Goal: Transaction & Acquisition: Purchase product/service

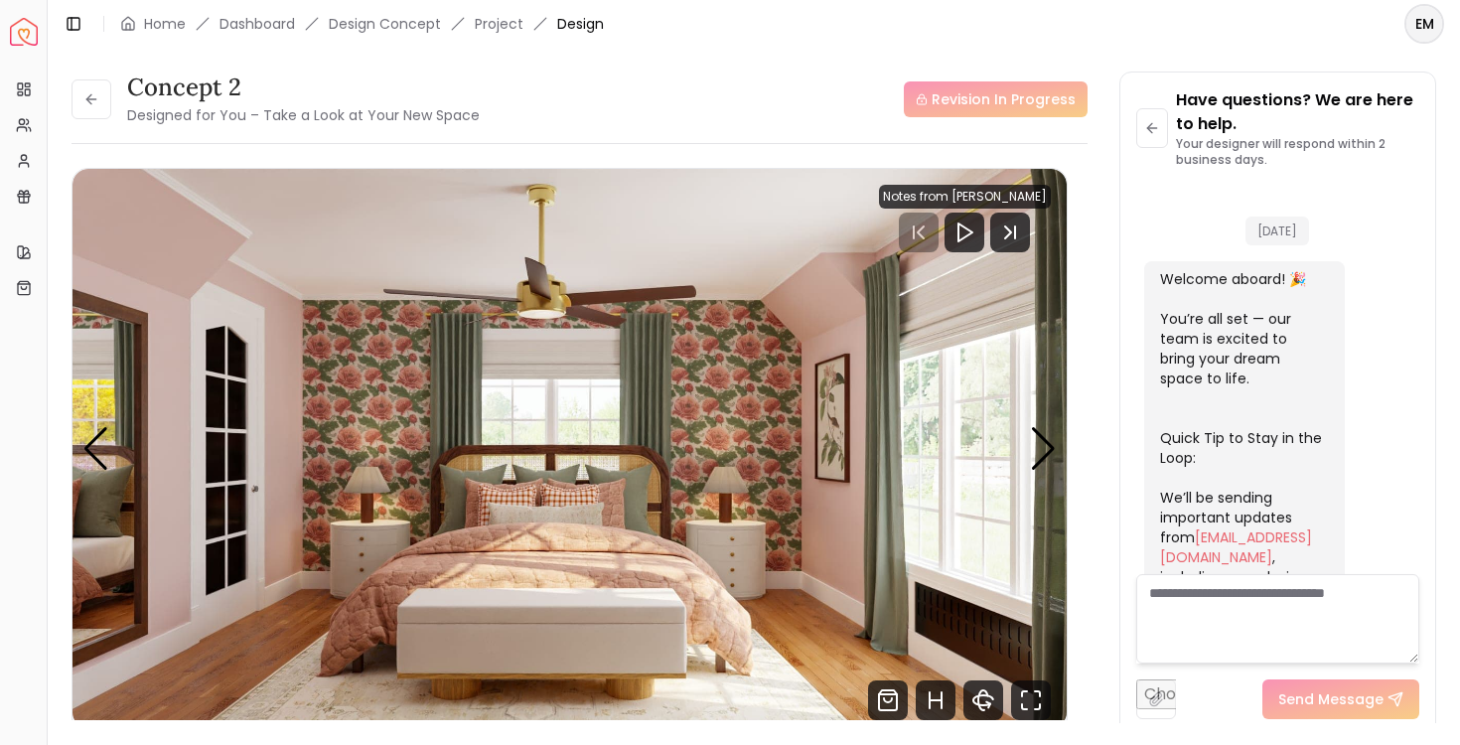
scroll to position [7953, 0]
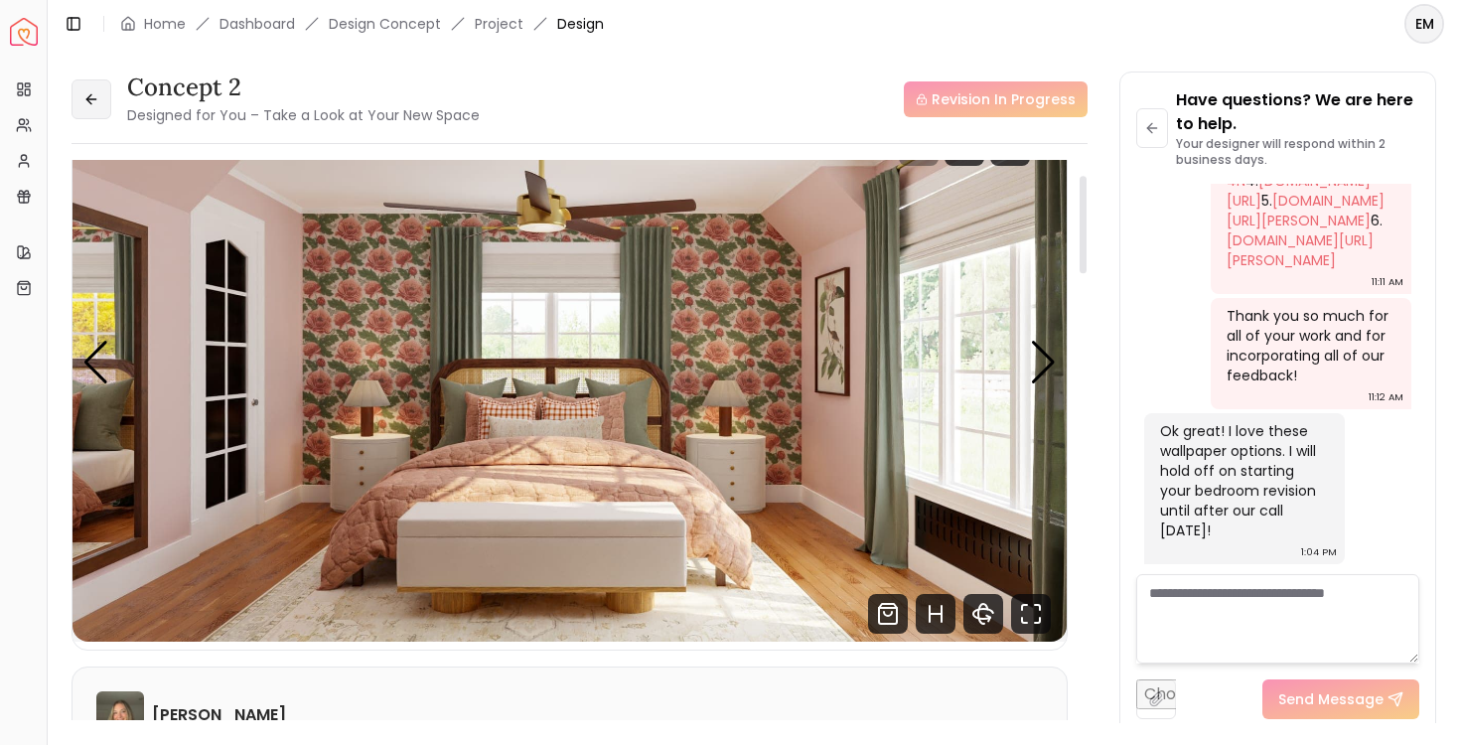
click at [83, 100] on icon at bounding box center [91, 99] width 16 height 16
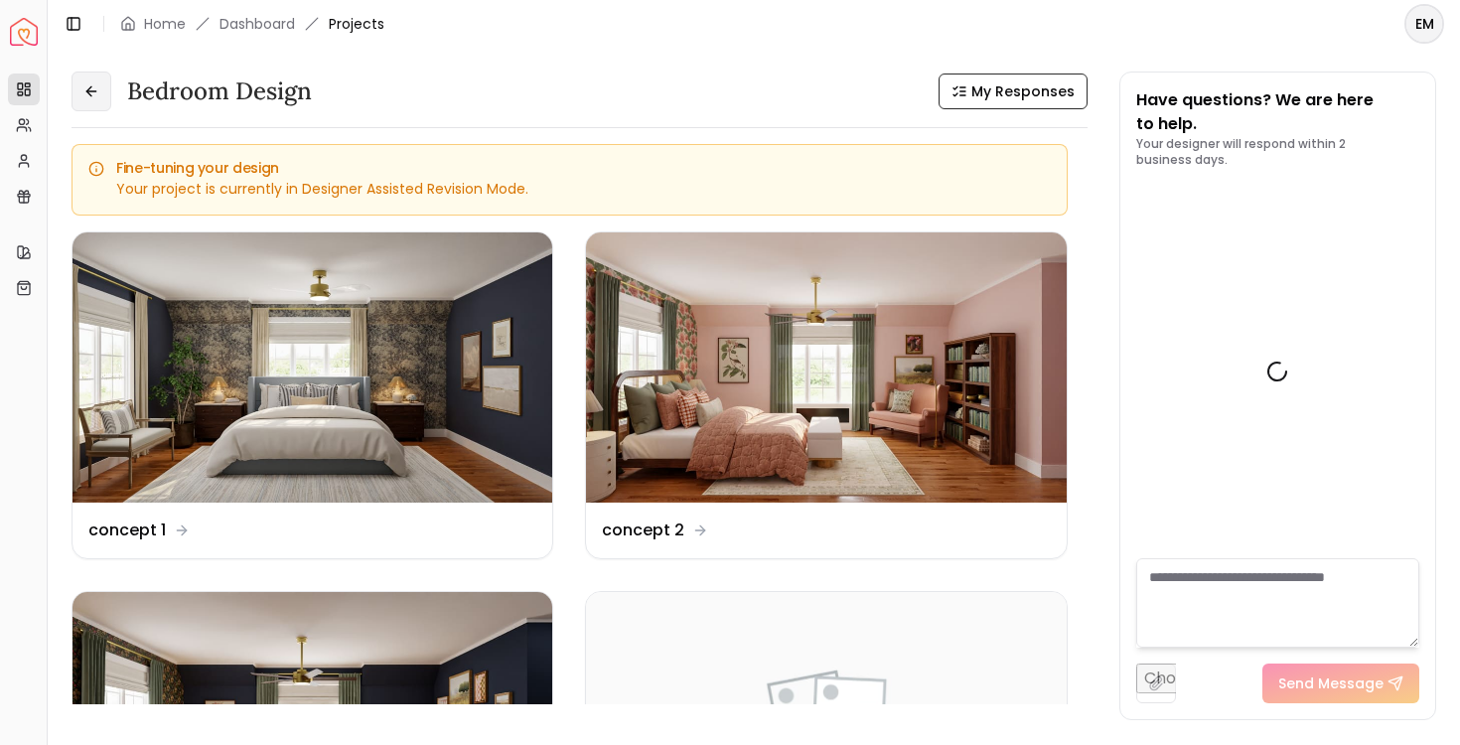
scroll to position [7969, 0]
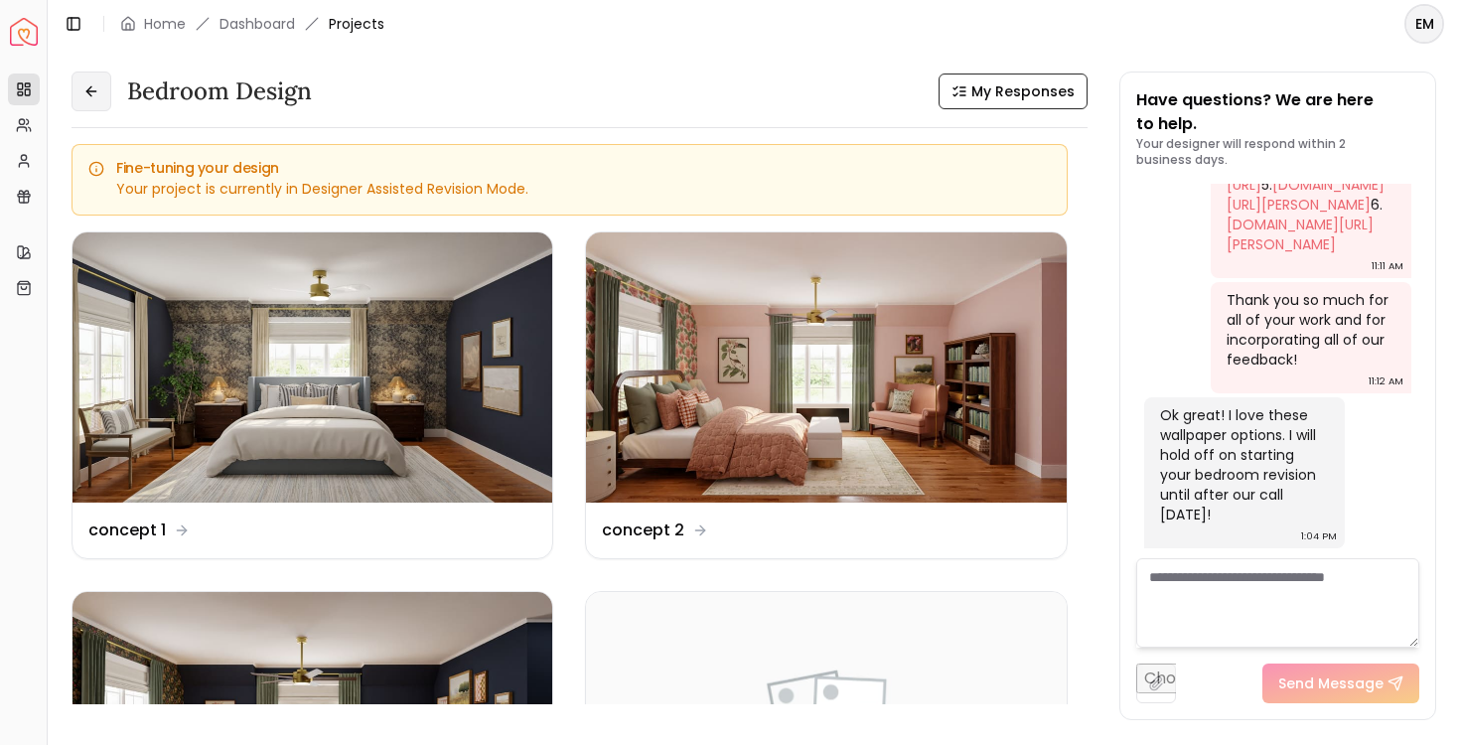
click at [82, 100] on button at bounding box center [92, 92] width 40 height 40
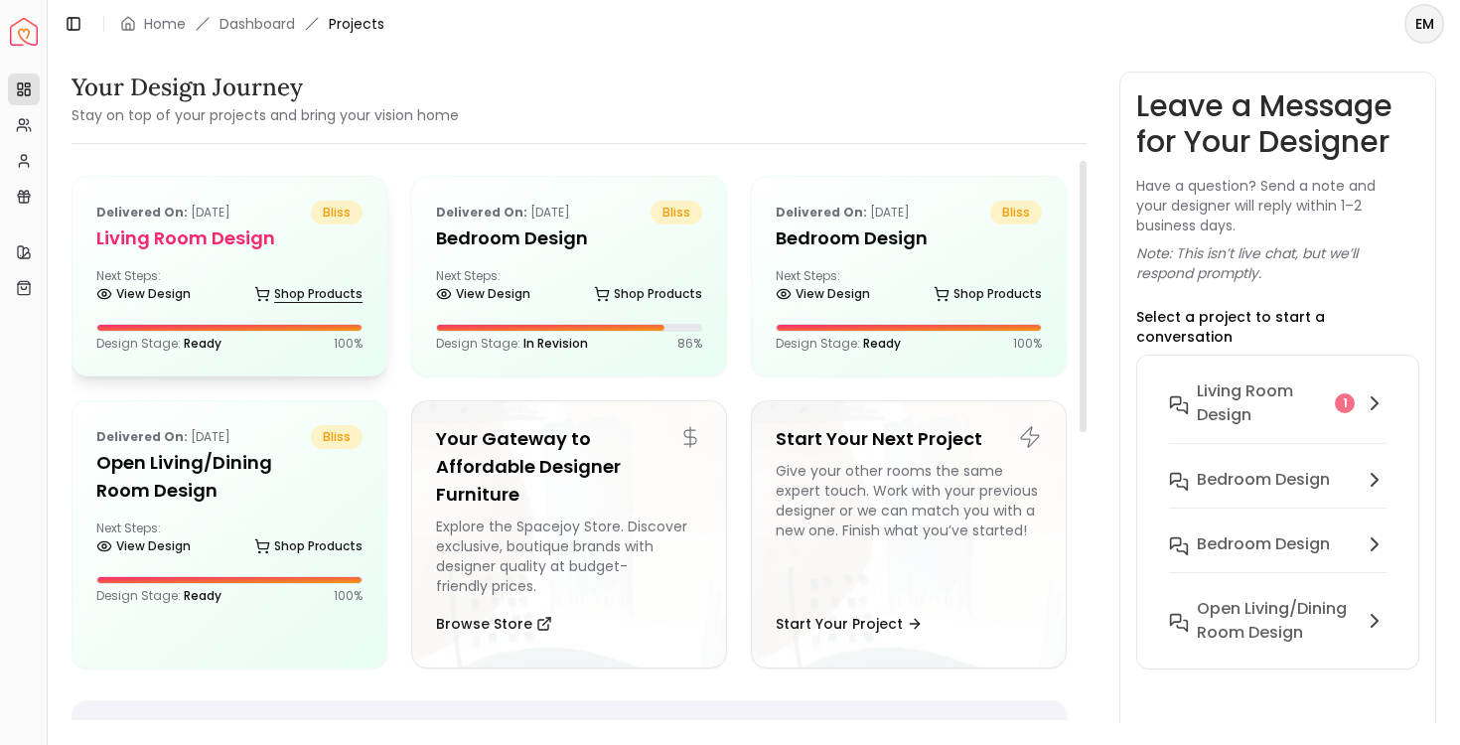
click at [271, 284] on link "Shop Products" at bounding box center [308, 294] width 108 height 28
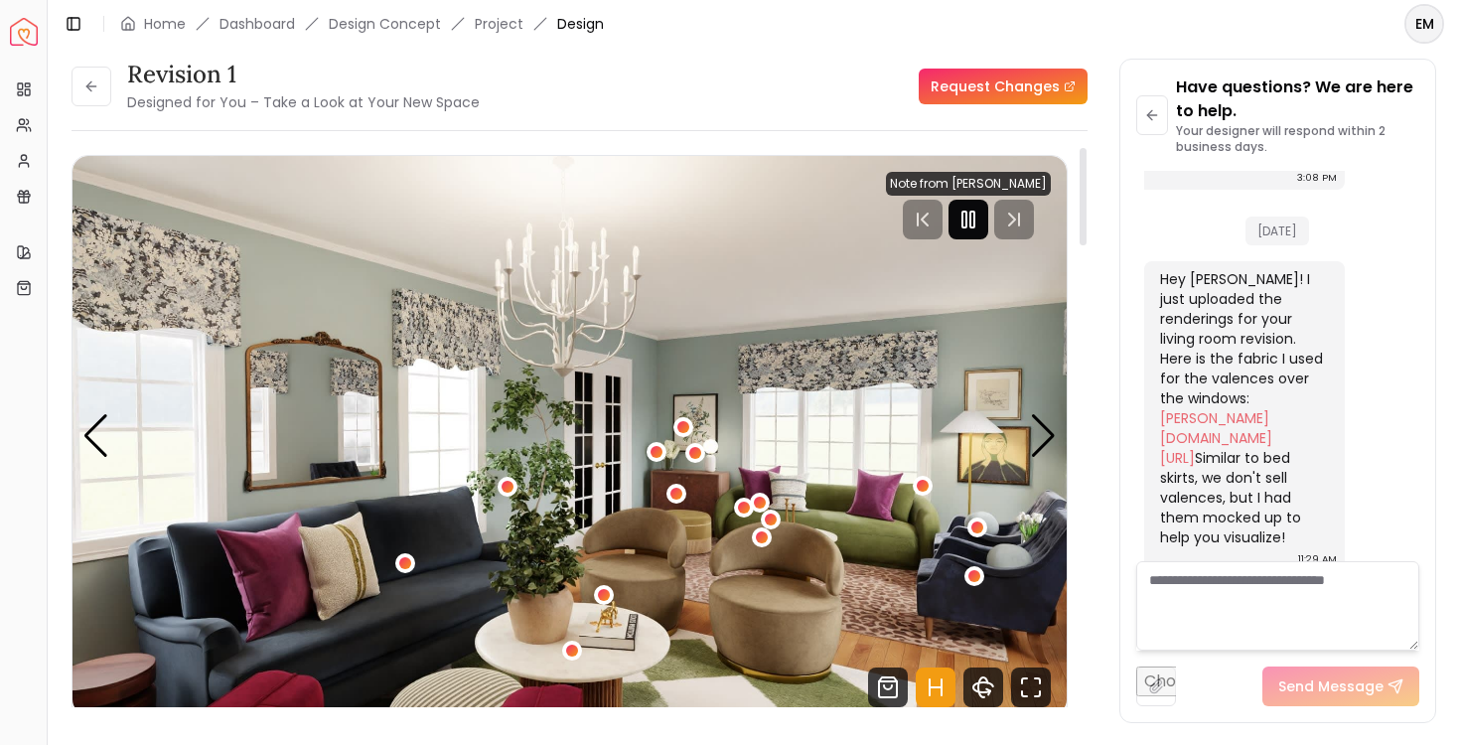
click at [968, 230] on icon "Pause" at bounding box center [968, 220] width 24 height 24
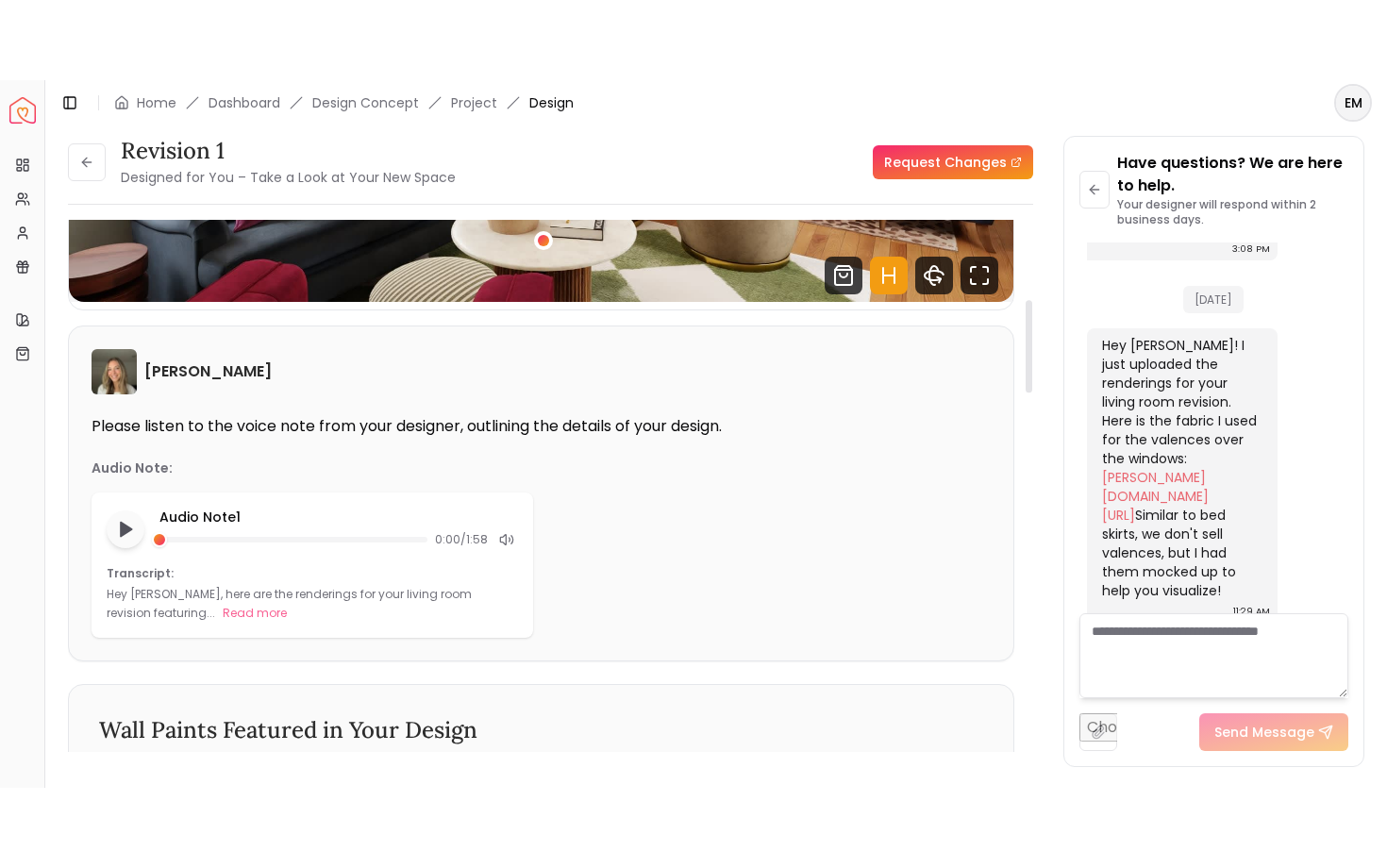
scroll to position [451, 0]
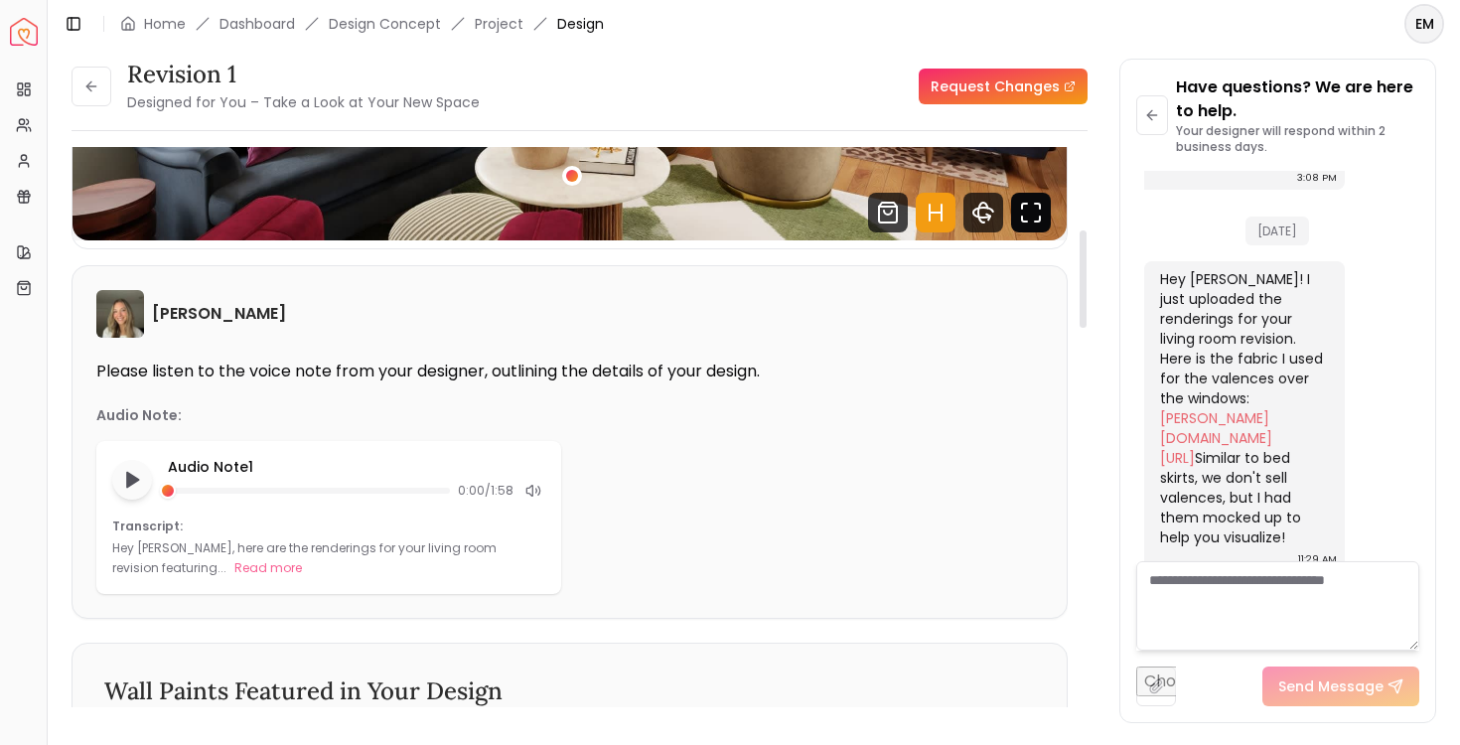
click at [1027, 205] on icon "Fullscreen" at bounding box center [1031, 213] width 40 height 40
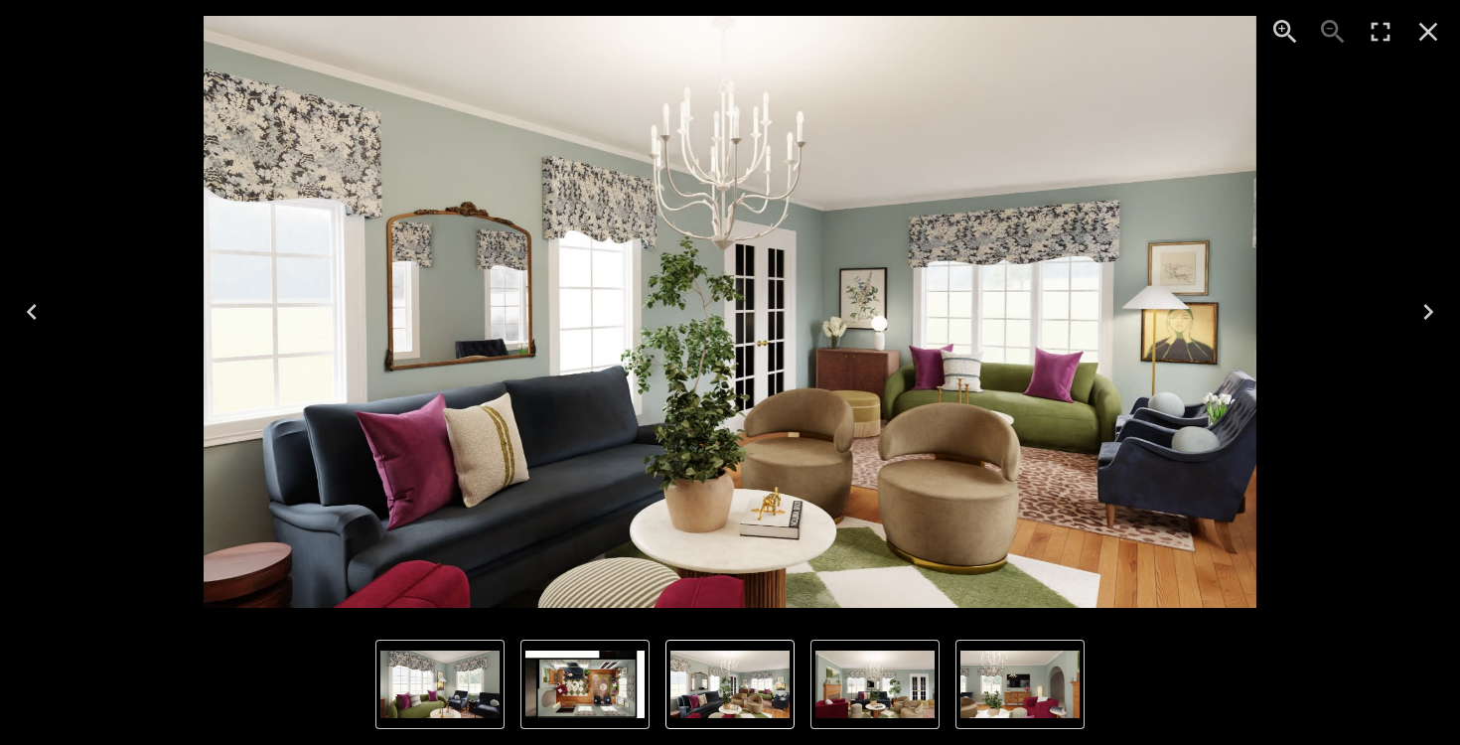
click at [1455, 324] on button "Next" at bounding box center [1428, 311] width 64 height 79
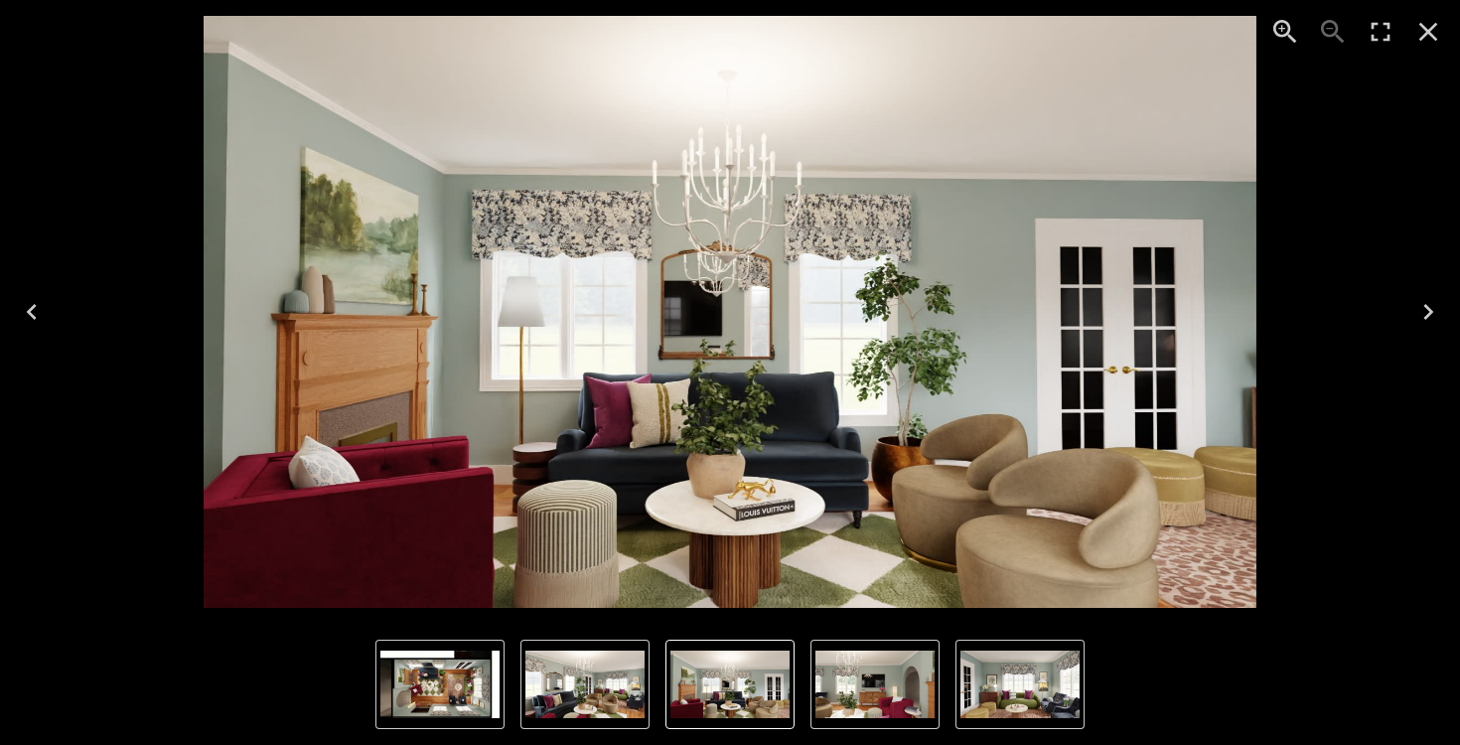
click at [1400, 339] on button "Next" at bounding box center [1428, 311] width 64 height 79
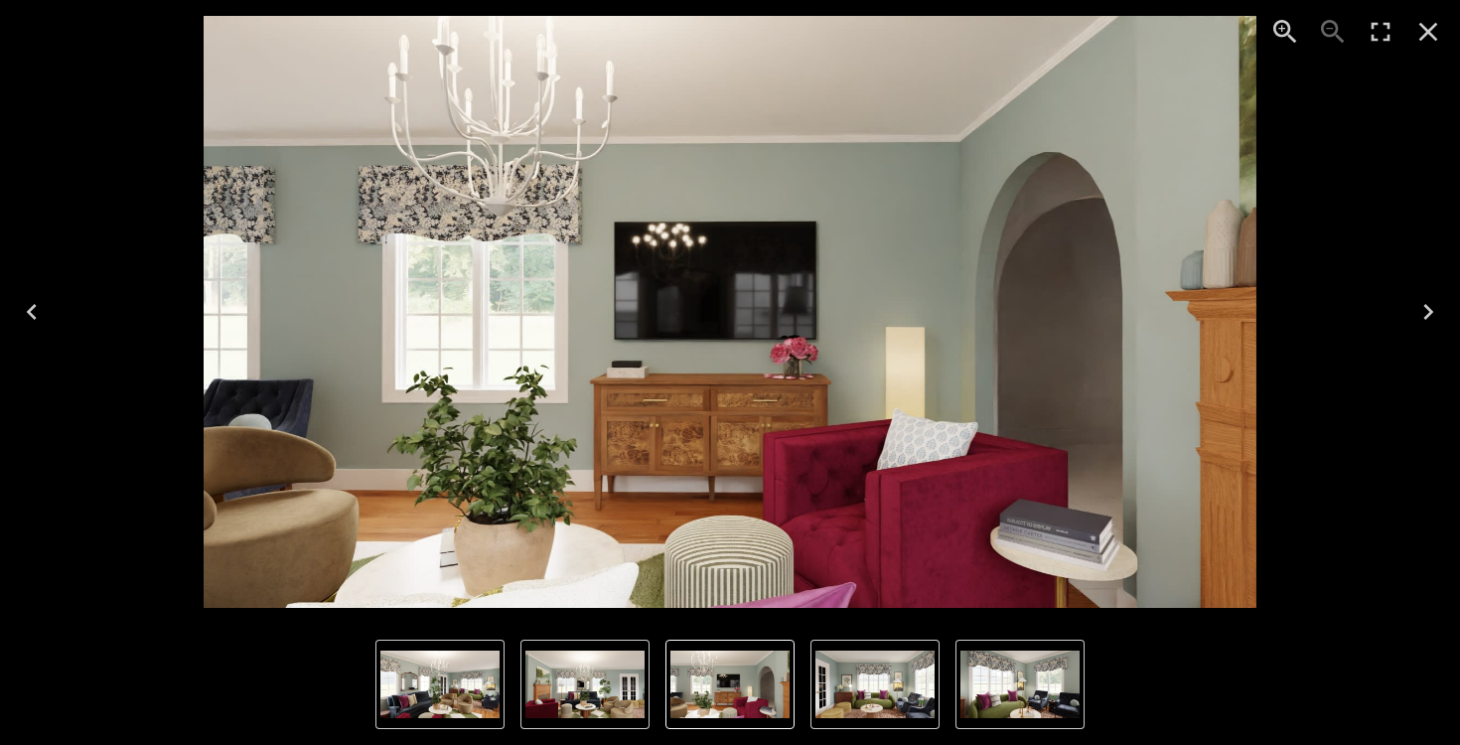
click at [1408, 330] on button "Next" at bounding box center [1428, 311] width 64 height 79
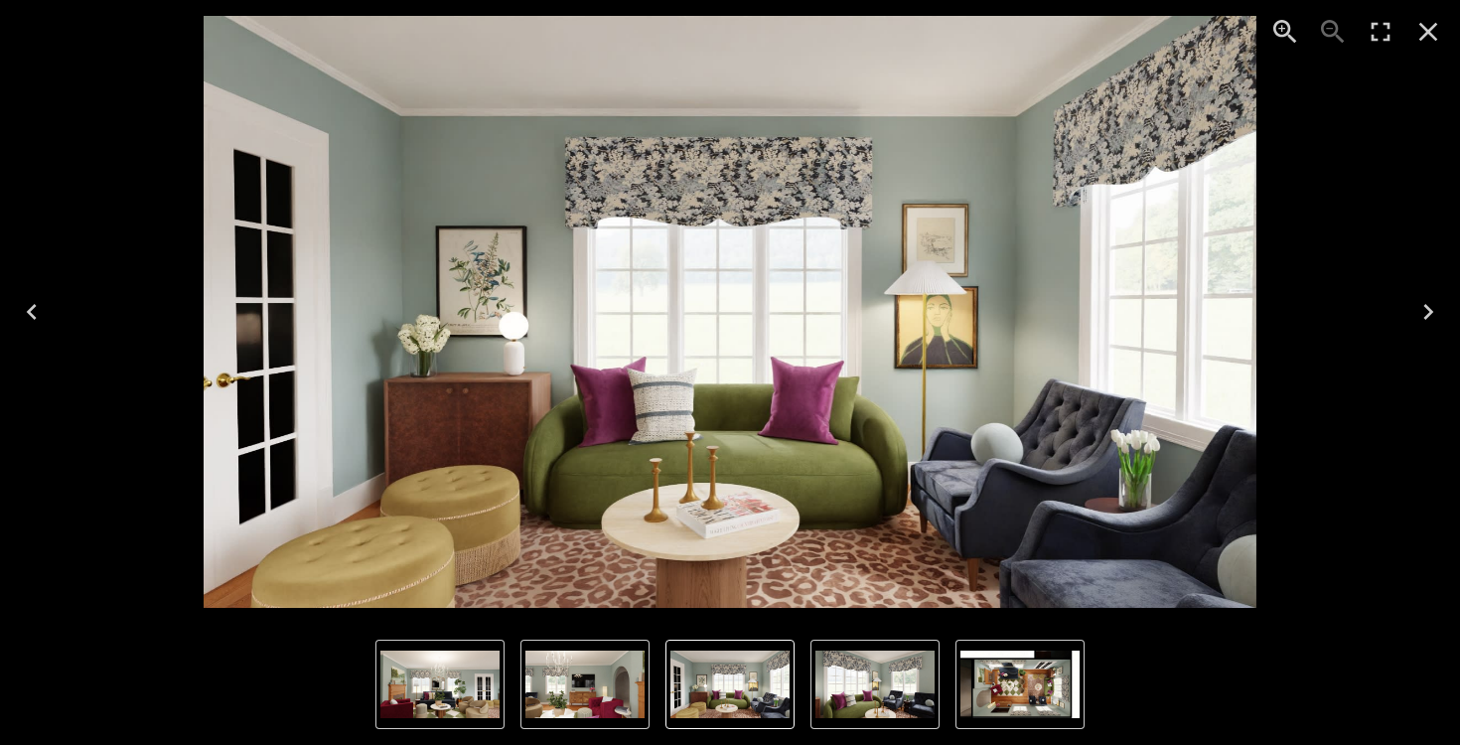
click at [1424, 305] on icon "Next" at bounding box center [1428, 312] width 10 height 16
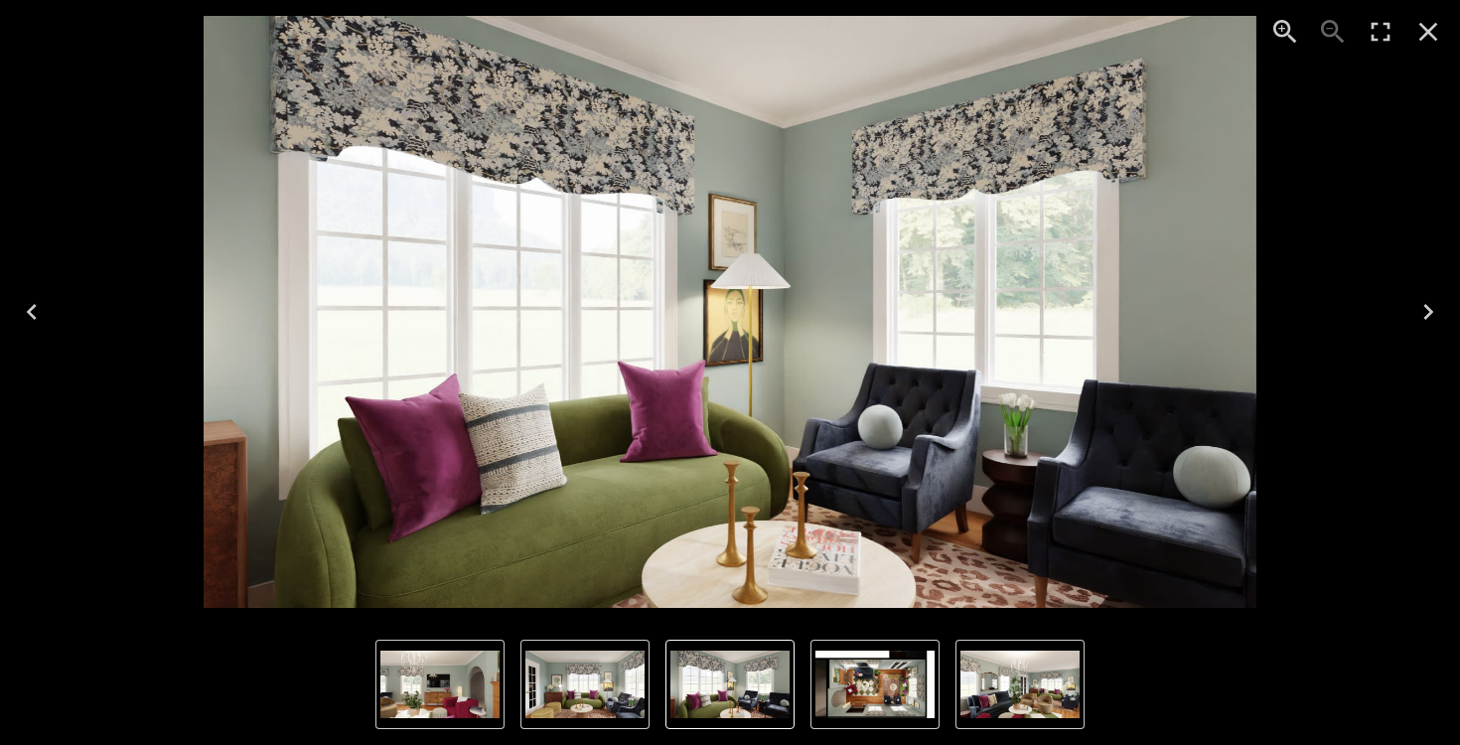
click at [1424, 305] on icon "Next" at bounding box center [1428, 312] width 10 height 16
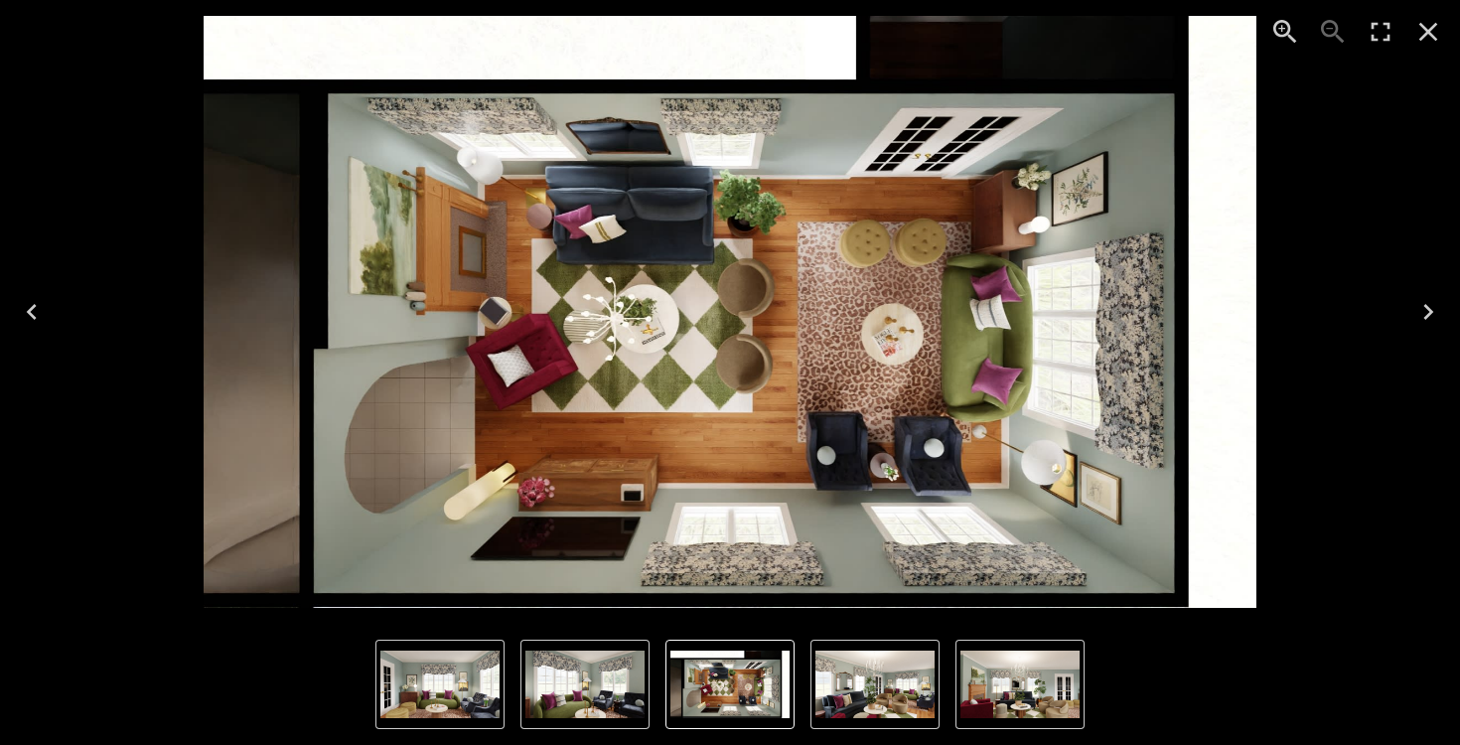
click at [1424, 305] on icon "Next" at bounding box center [1428, 312] width 10 height 16
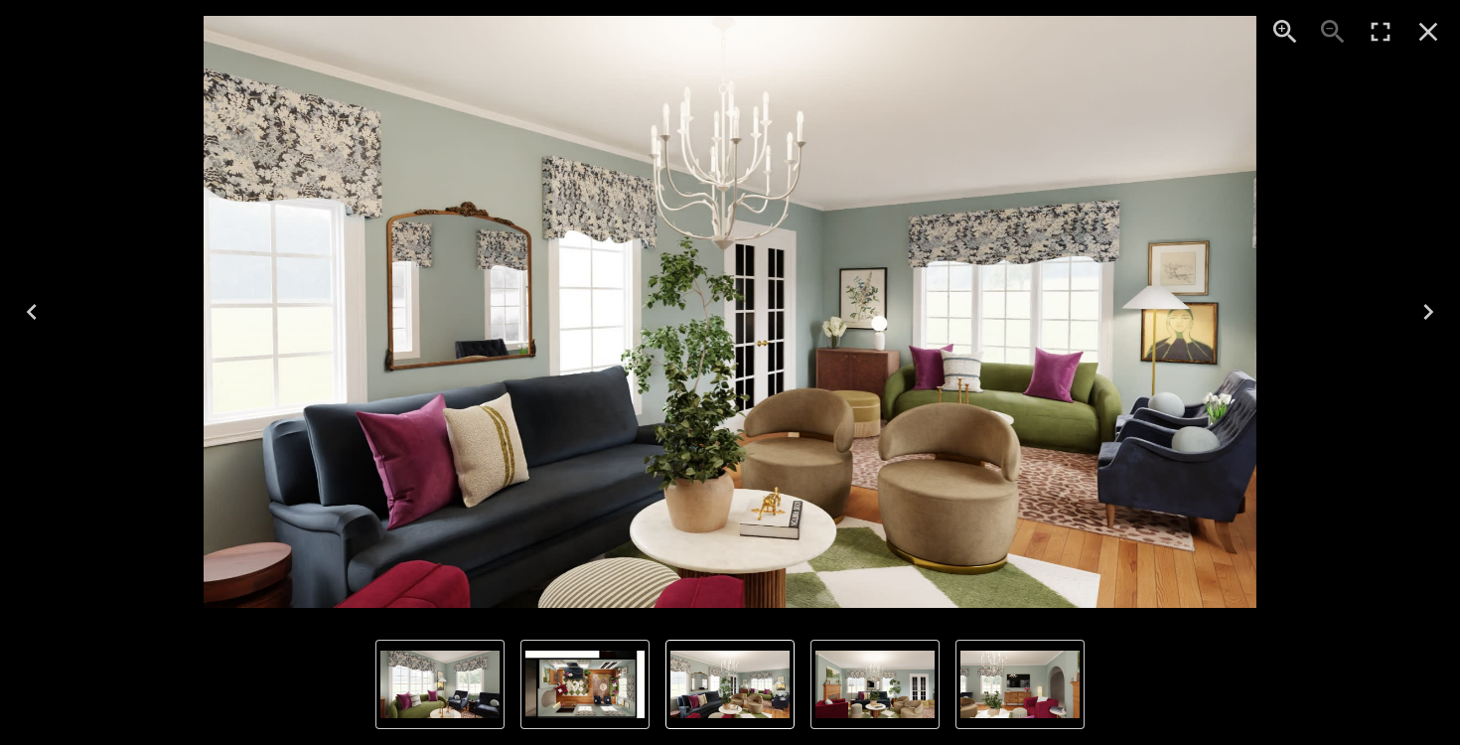
click at [1424, 305] on icon "Next" at bounding box center [1428, 312] width 10 height 16
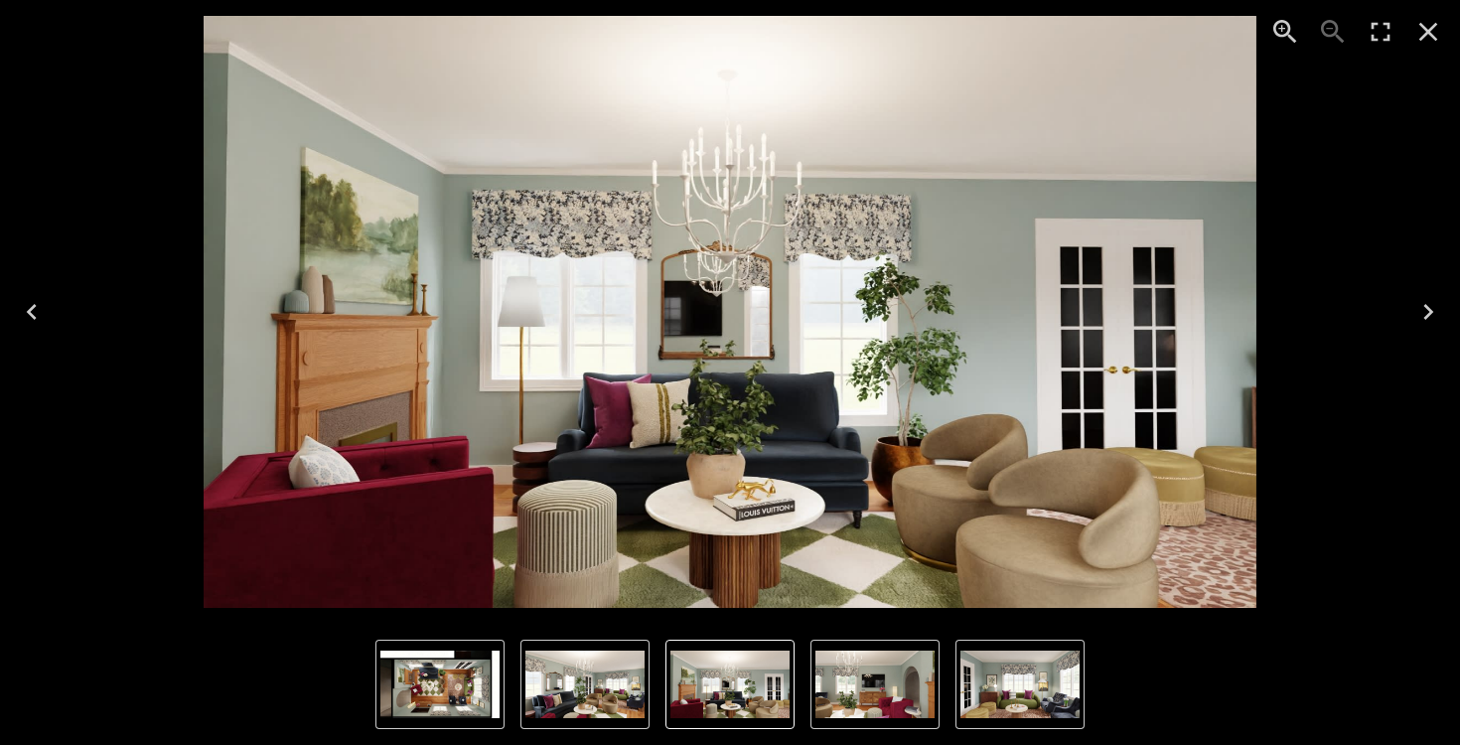
click at [1424, 305] on icon "Next" at bounding box center [1428, 312] width 10 height 16
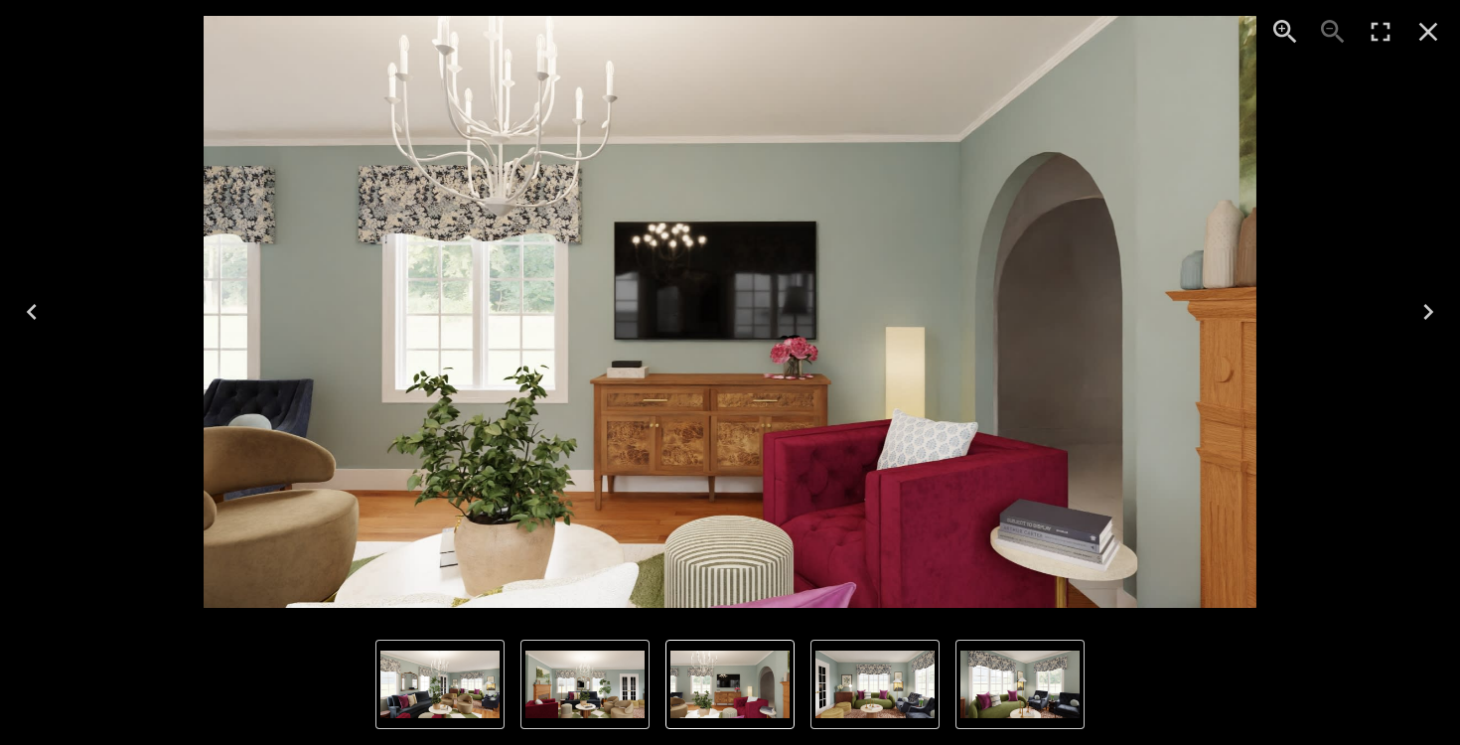
click at [1424, 305] on icon "Next" at bounding box center [1428, 312] width 10 height 16
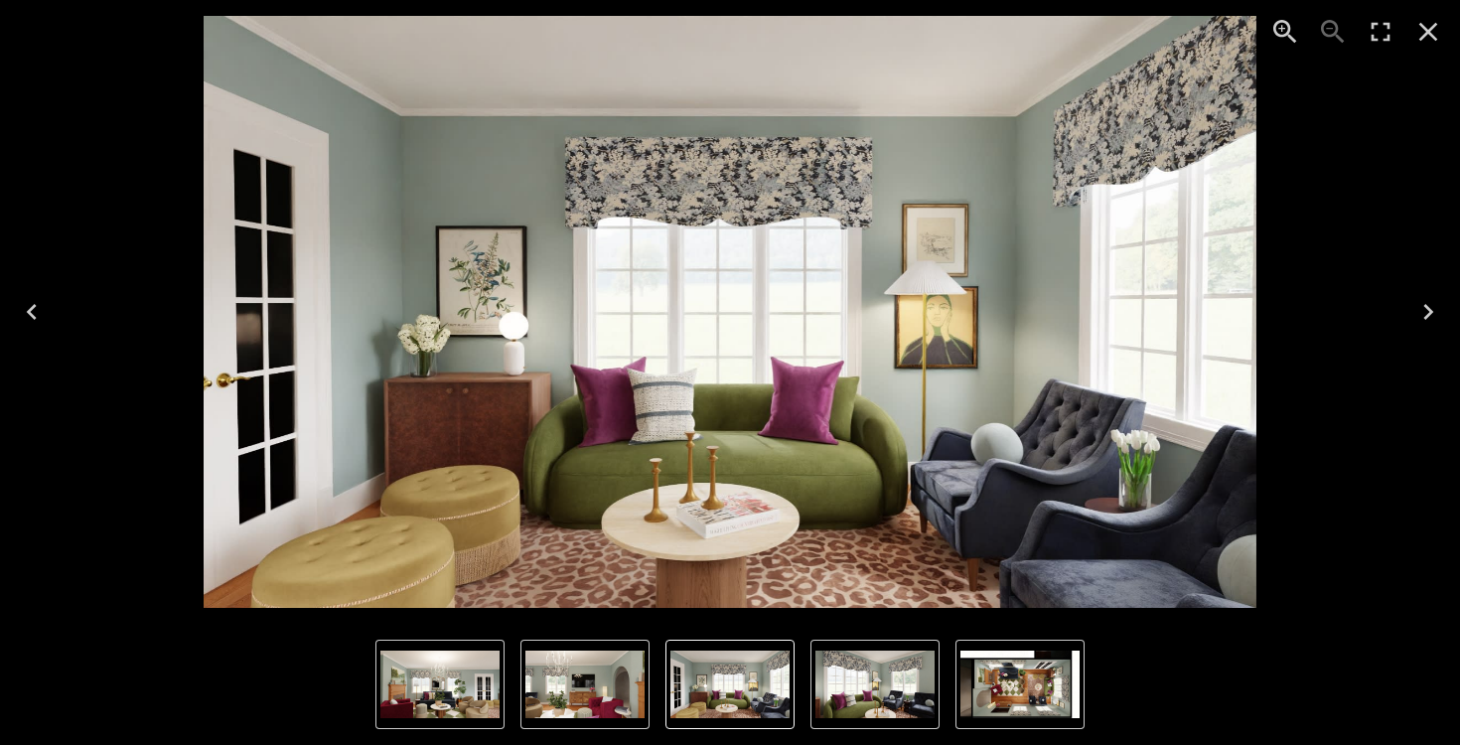
click at [1424, 305] on icon "Next" at bounding box center [1428, 312] width 10 height 16
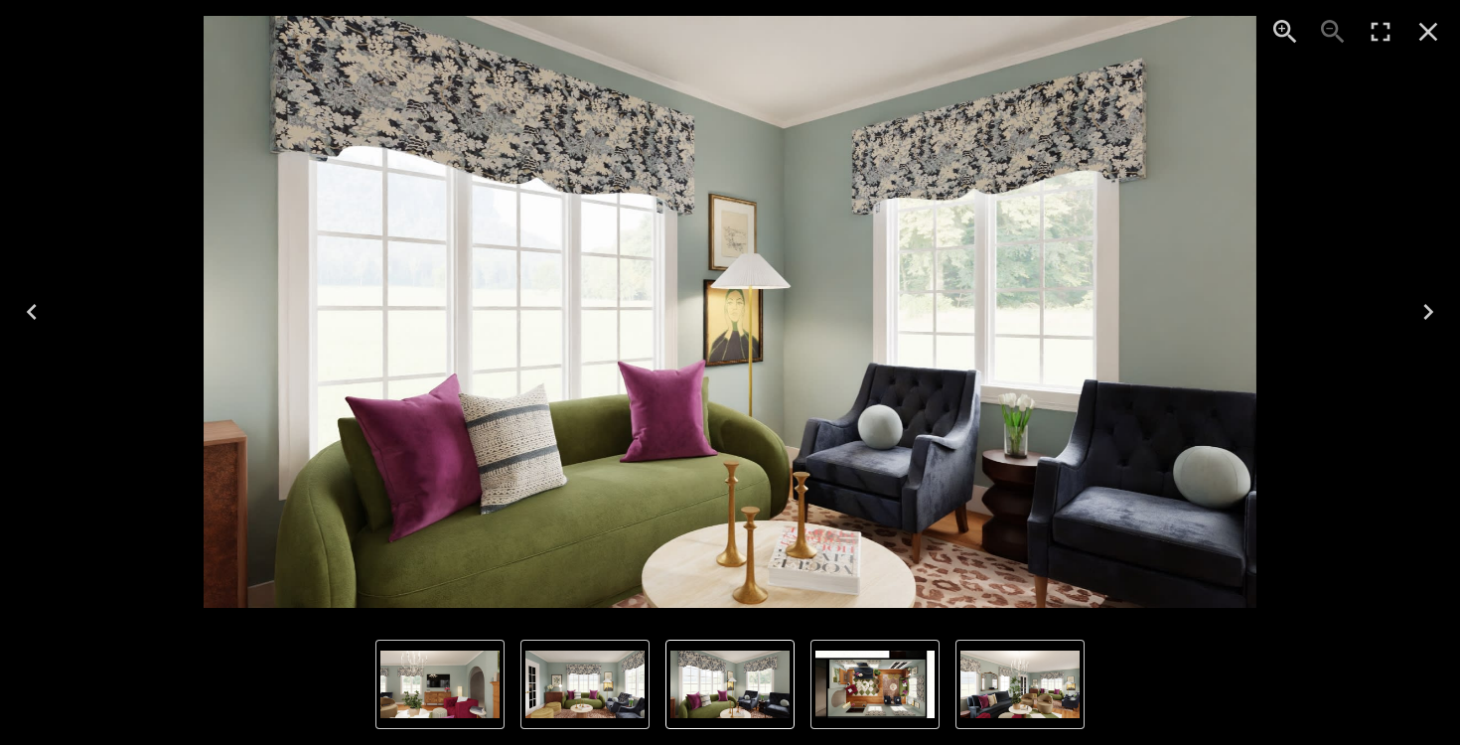
click at [1424, 305] on icon "Next" at bounding box center [1428, 312] width 10 height 16
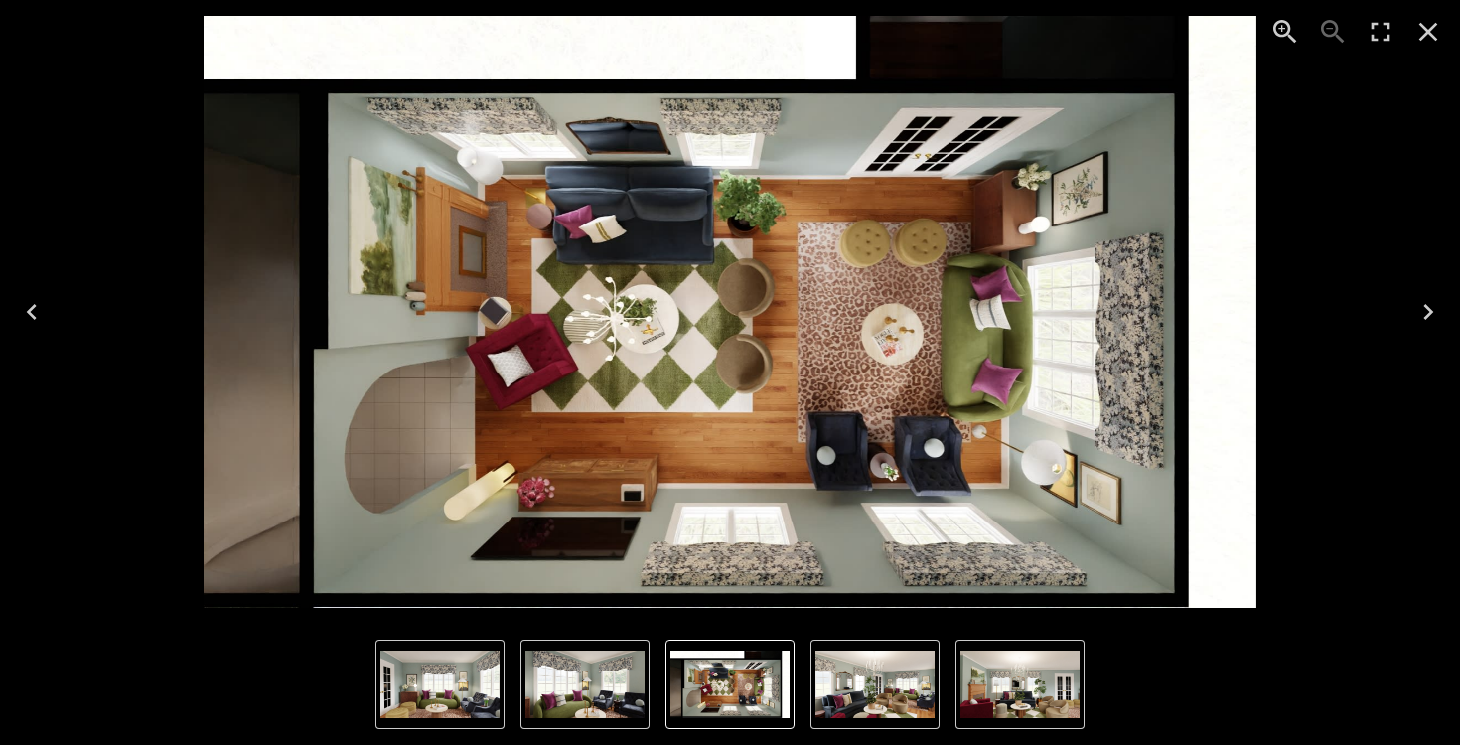
click at [1424, 305] on icon "Next" at bounding box center [1428, 312] width 10 height 16
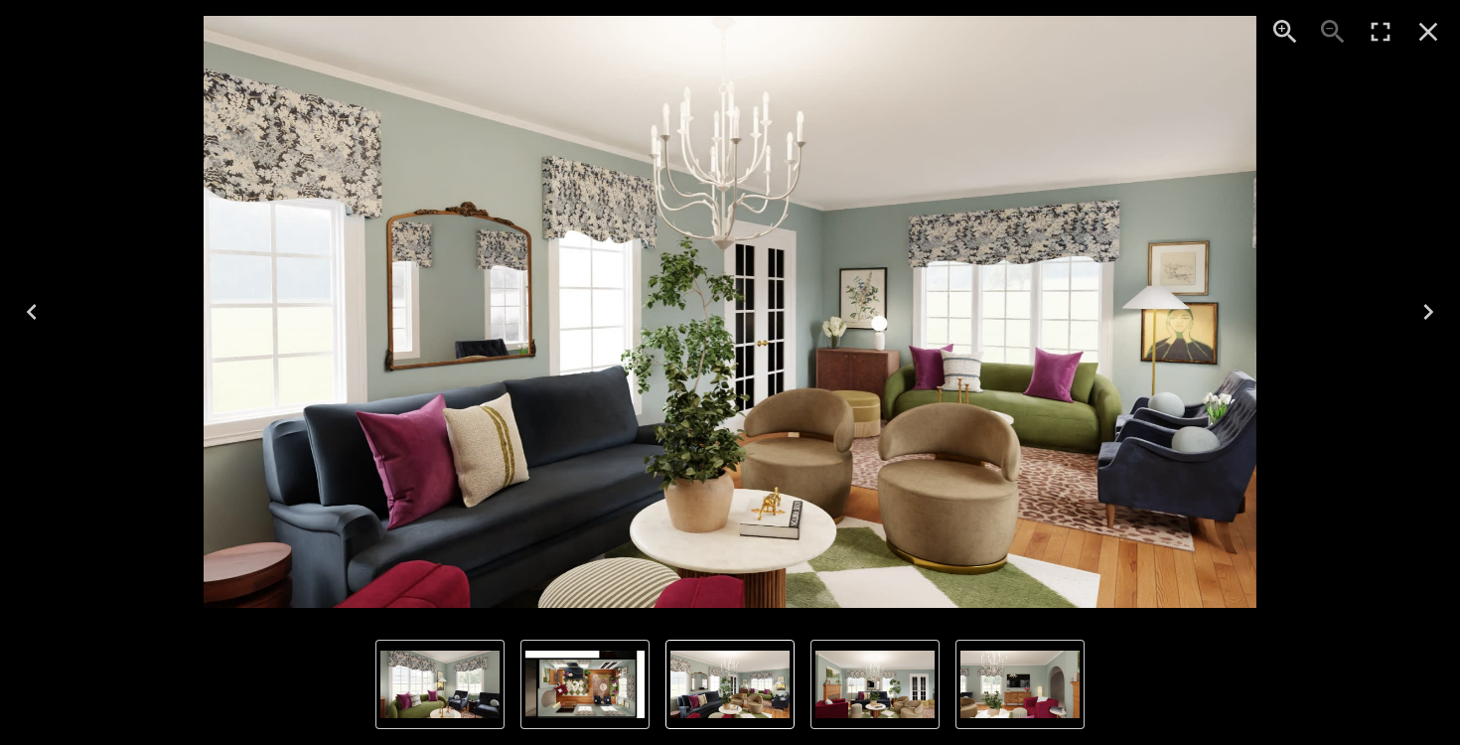
click at [1424, 305] on icon "Next" at bounding box center [1428, 312] width 10 height 16
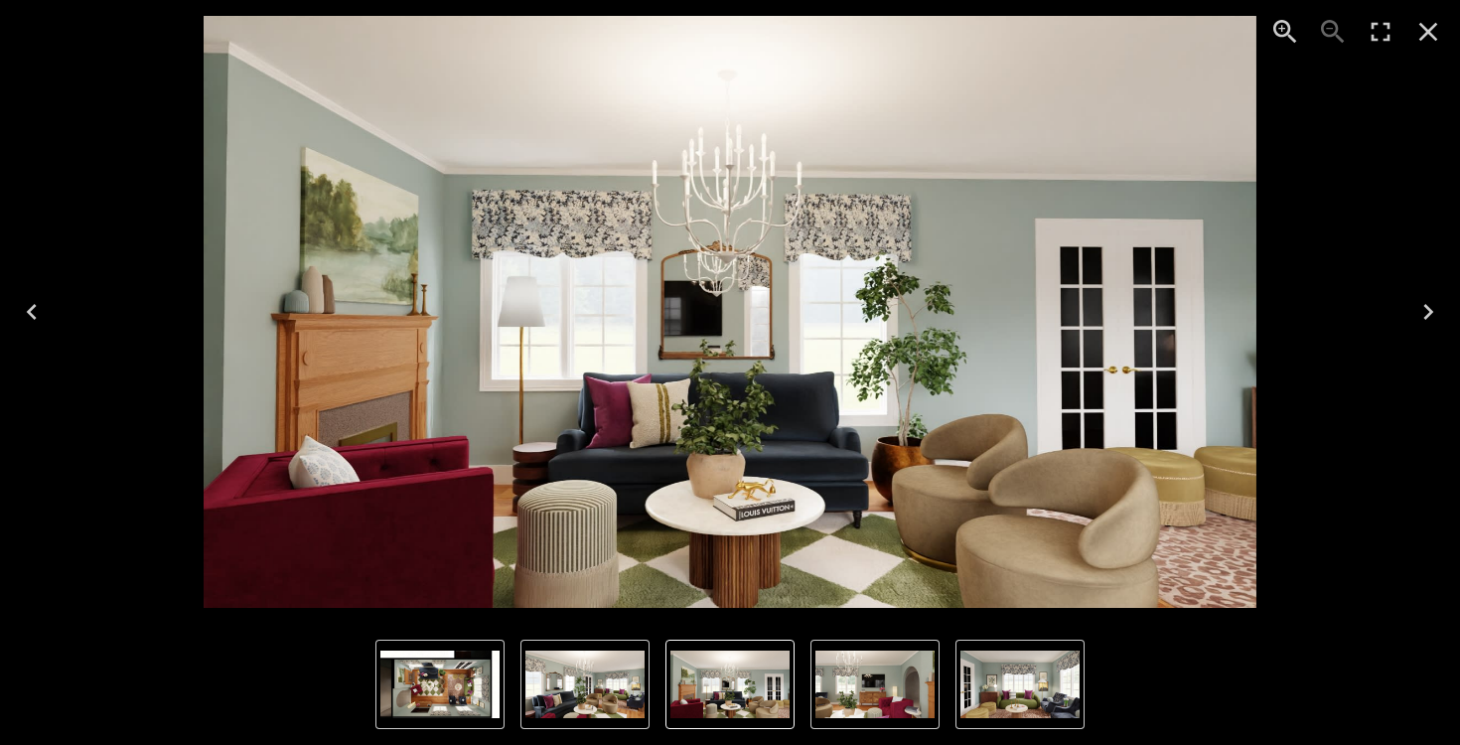
click at [29, 306] on icon "Previous" at bounding box center [32, 312] width 32 height 32
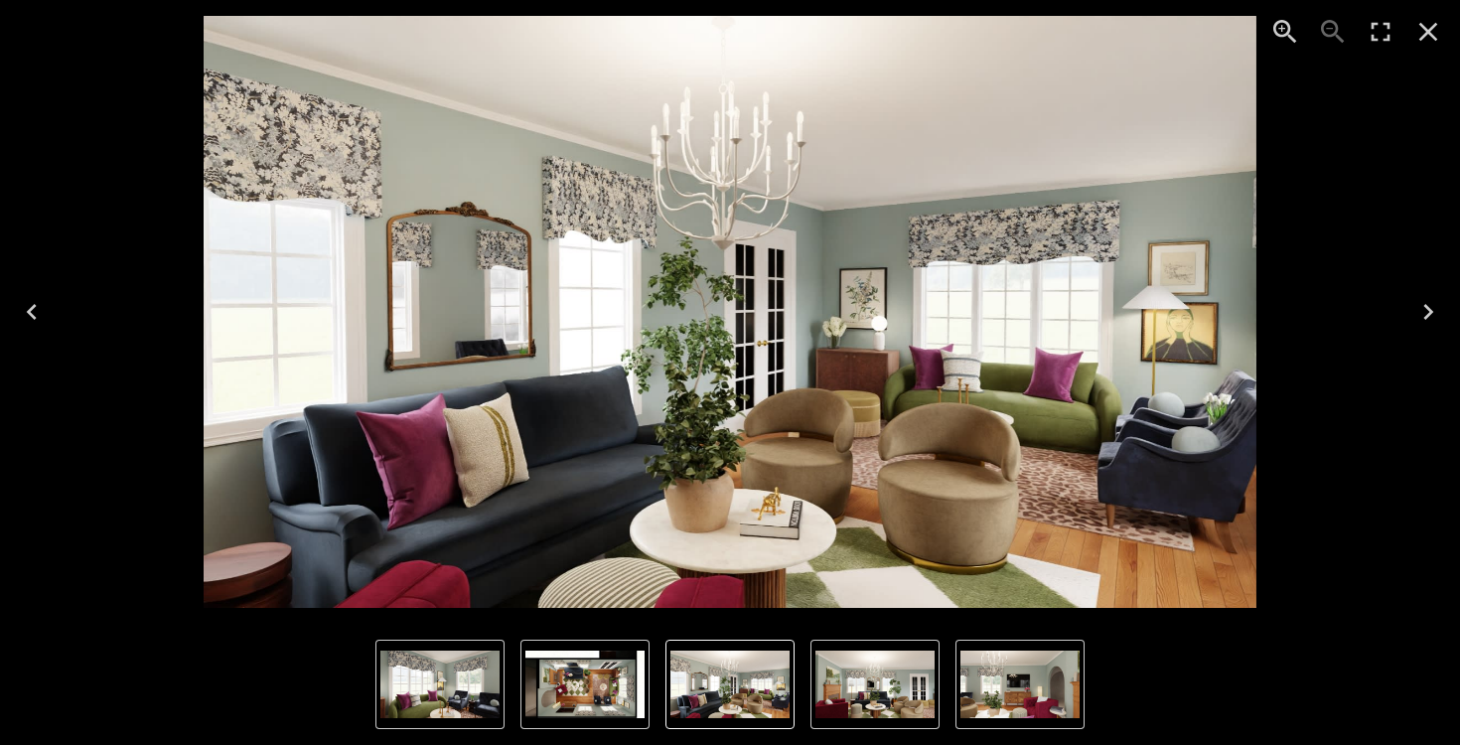
click at [1400, 304] on button "Next" at bounding box center [1428, 311] width 64 height 79
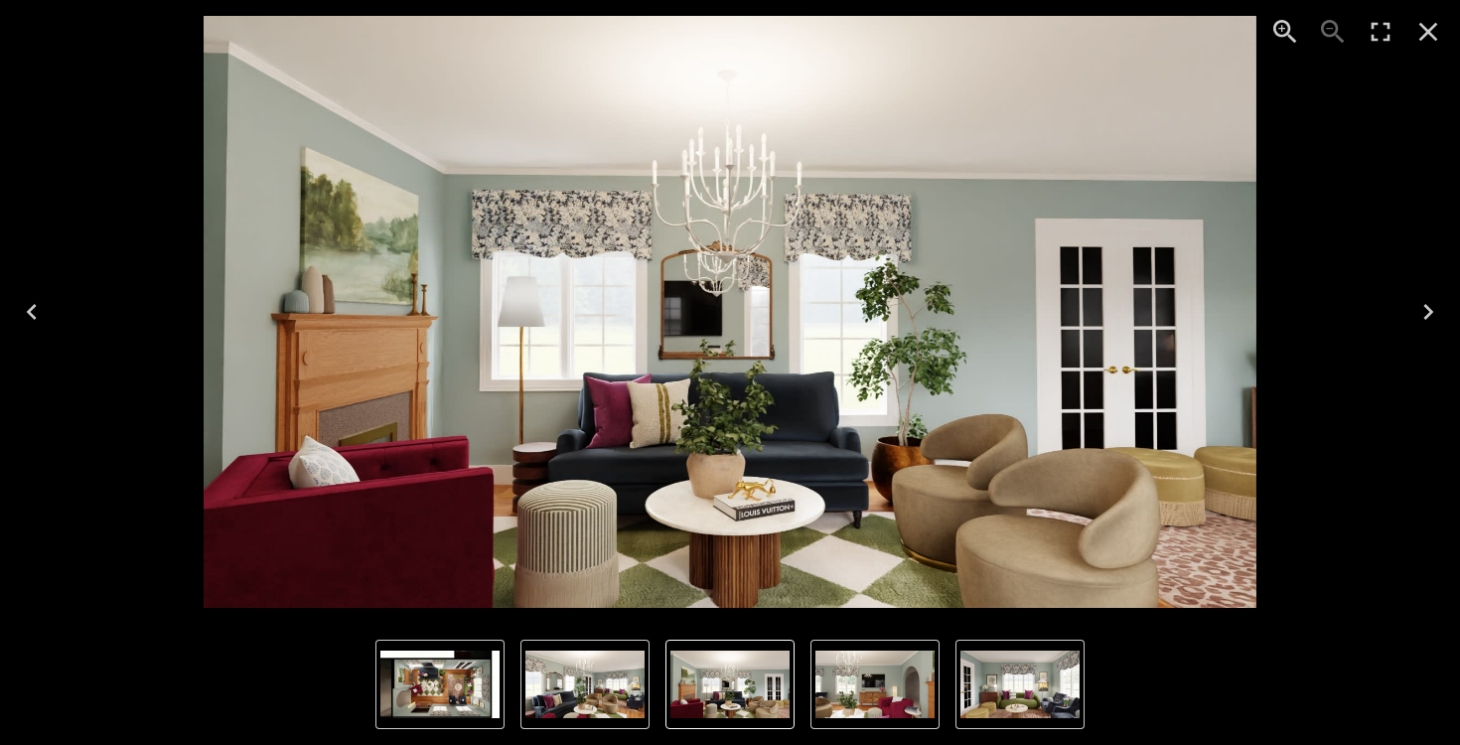
click at [1399, 309] on button "Next" at bounding box center [1428, 311] width 64 height 79
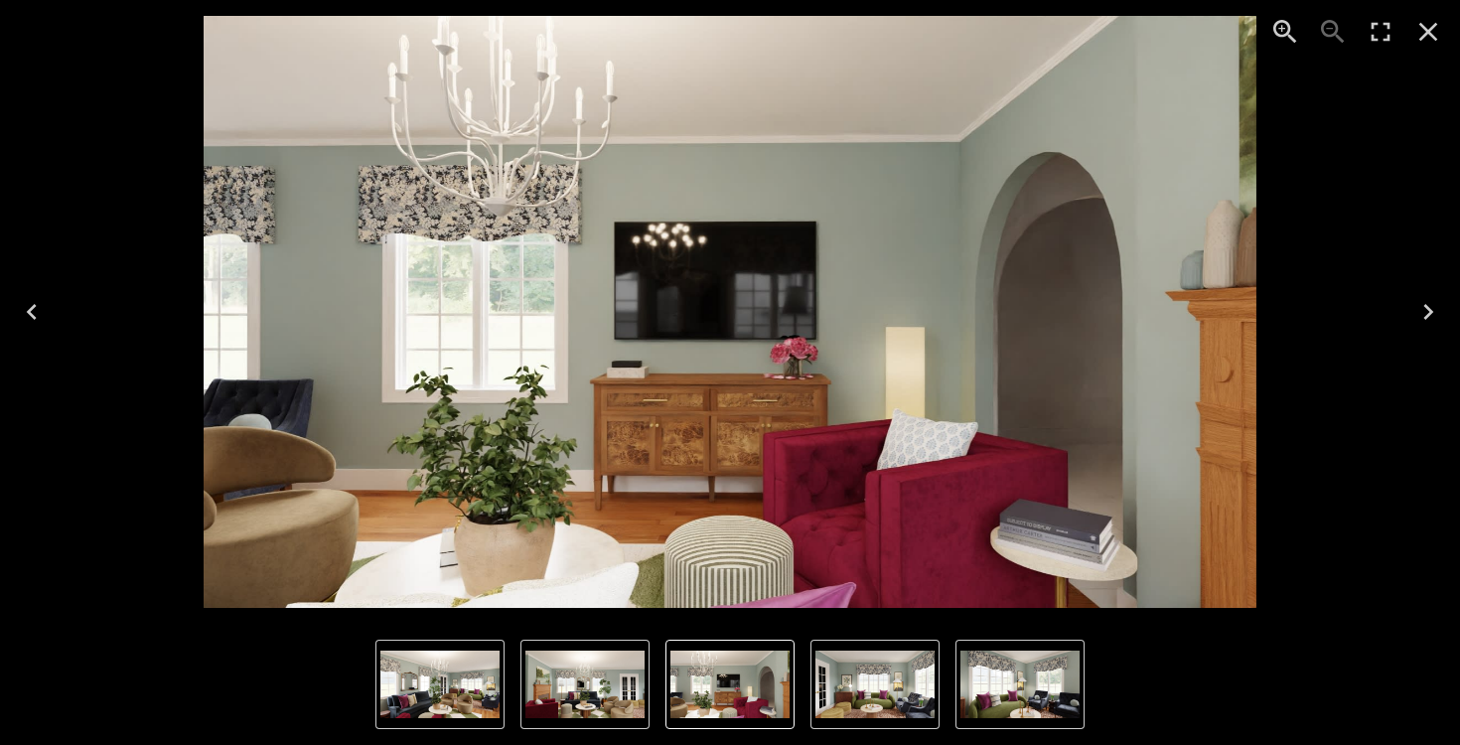
click at [1399, 309] on button "Next" at bounding box center [1428, 311] width 64 height 79
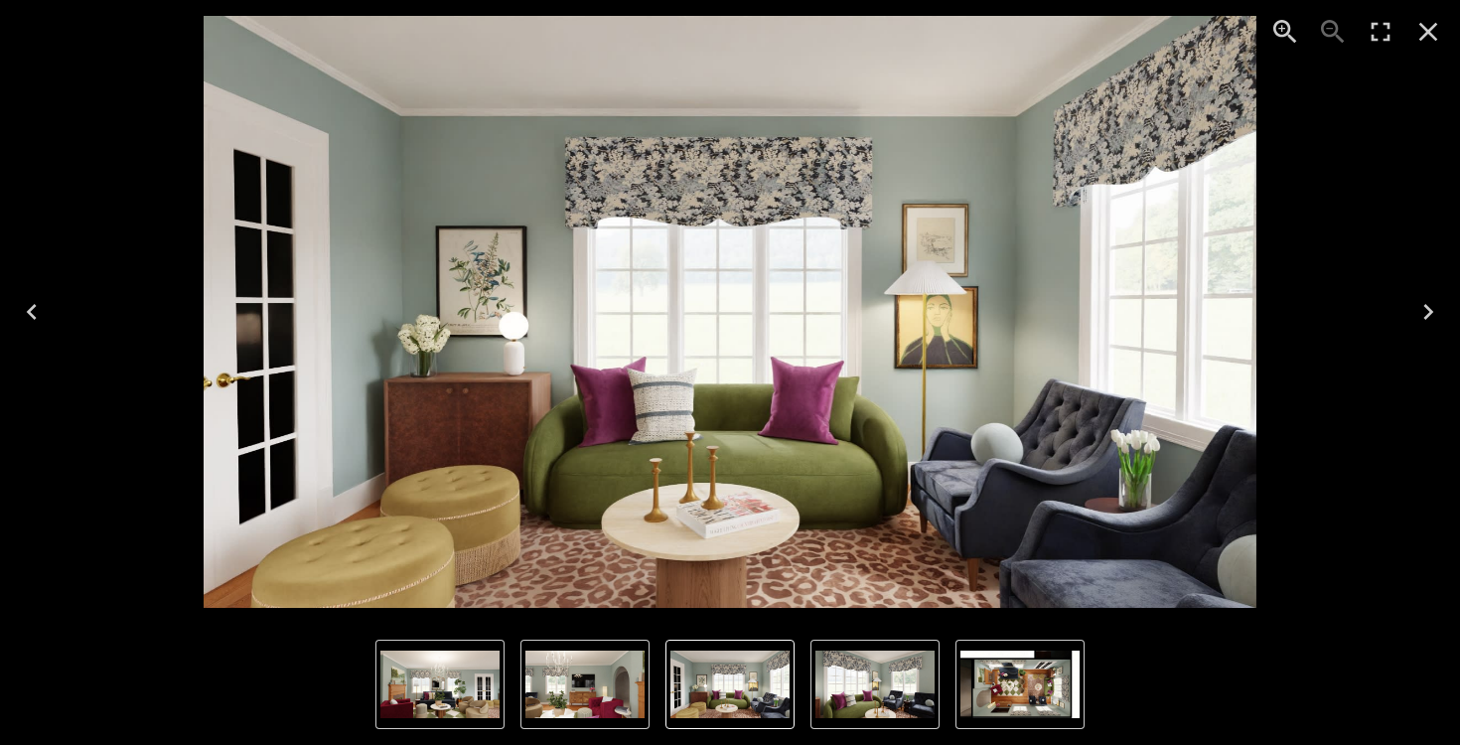
click at [1399, 309] on button "Next" at bounding box center [1428, 311] width 64 height 79
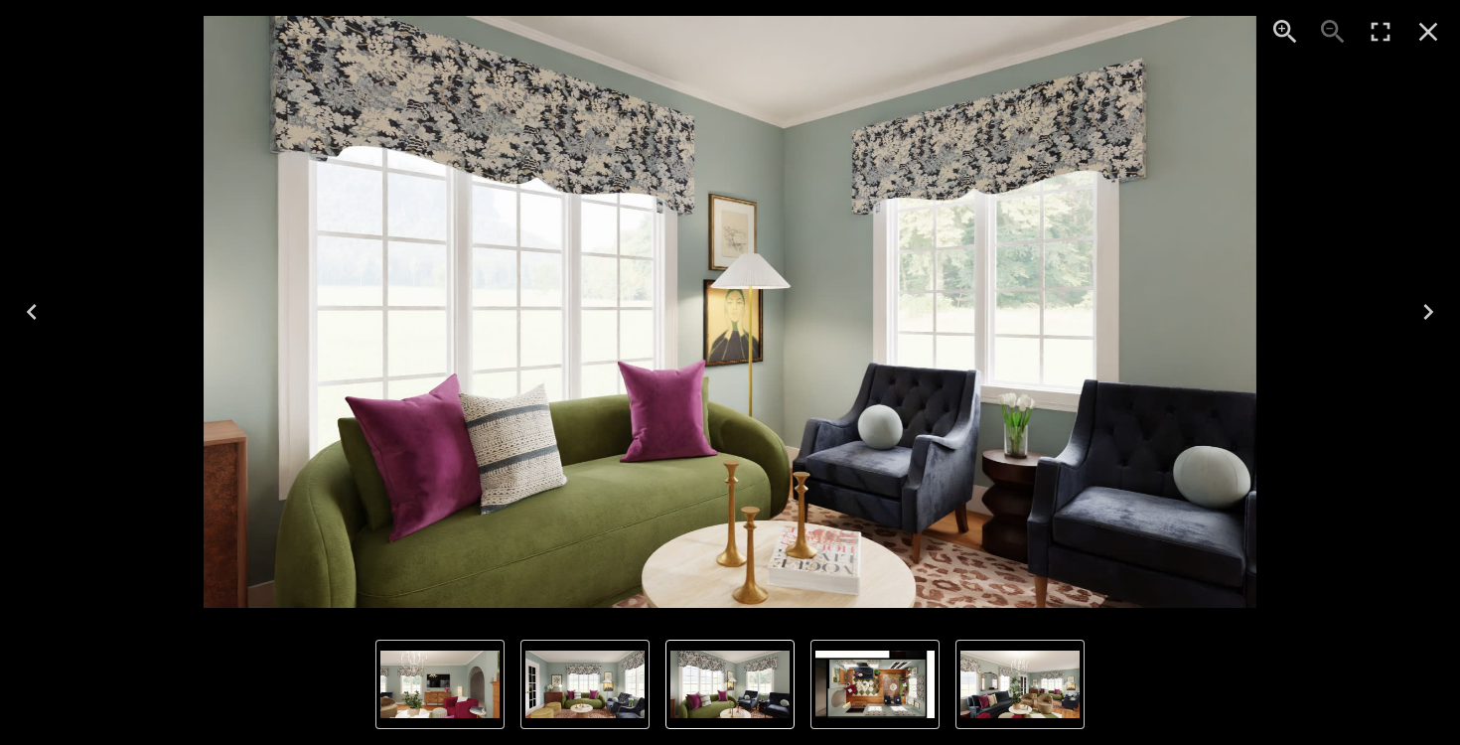
click at [1399, 309] on button "Next" at bounding box center [1428, 311] width 64 height 79
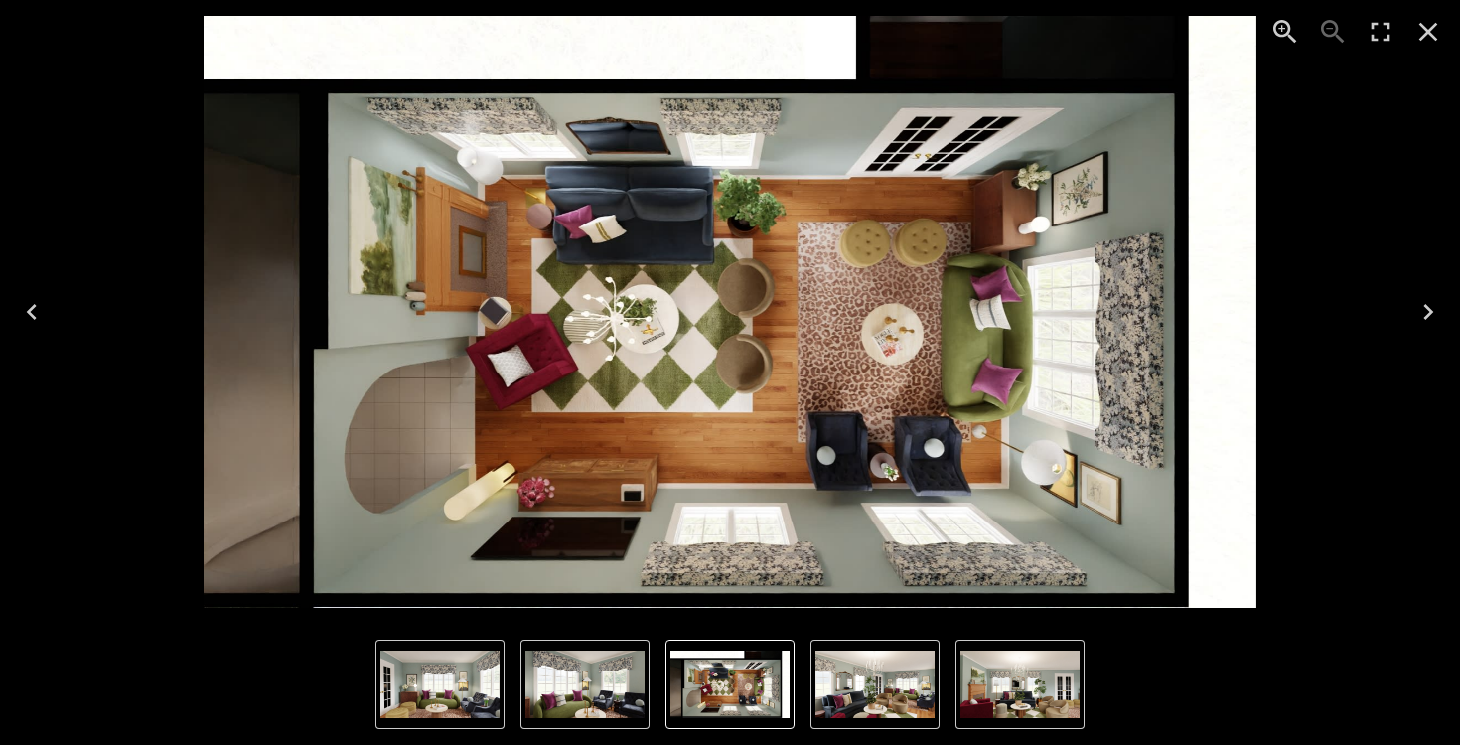
click at [1403, 302] on button "Next" at bounding box center [1428, 311] width 64 height 79
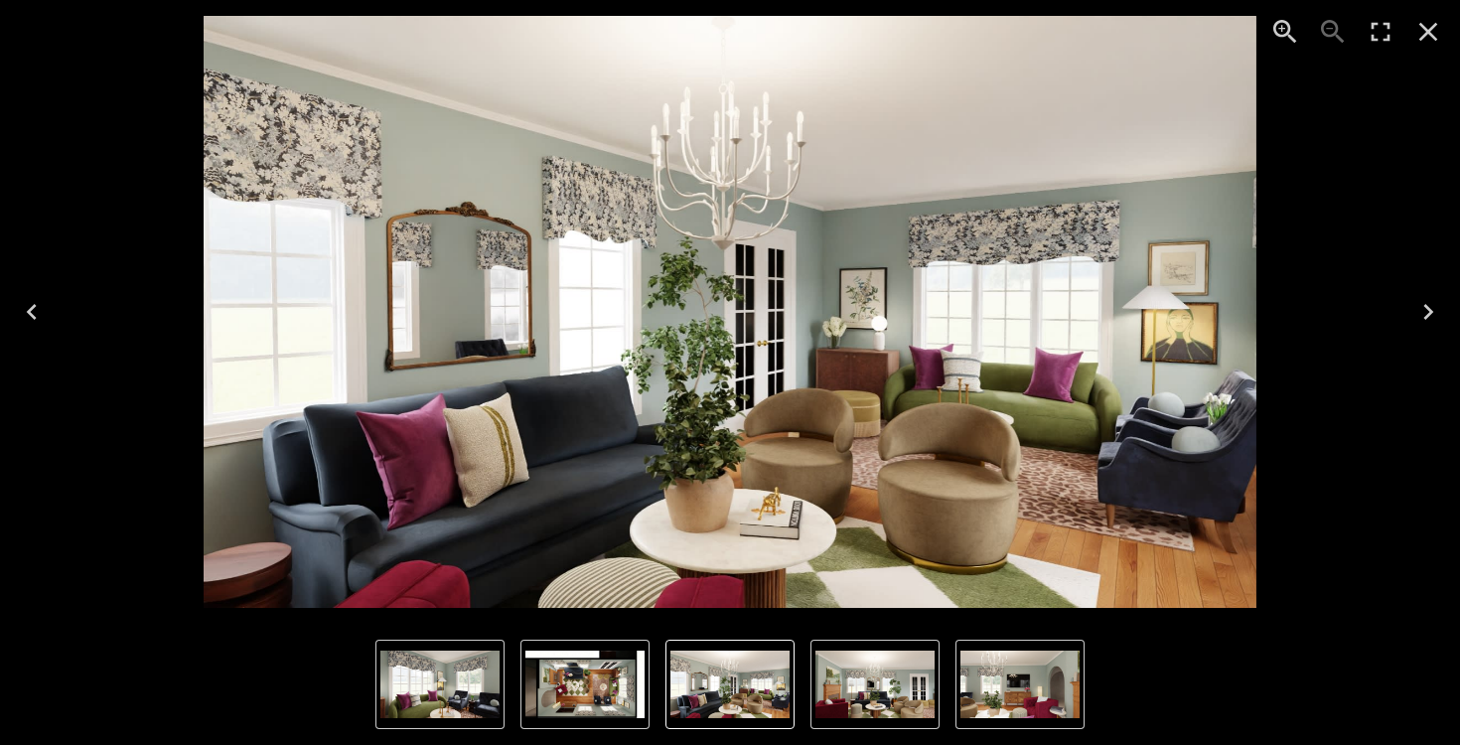
click at [1400, 315] on button "Next" at bounding box center [1428, 311] width 64 height 79
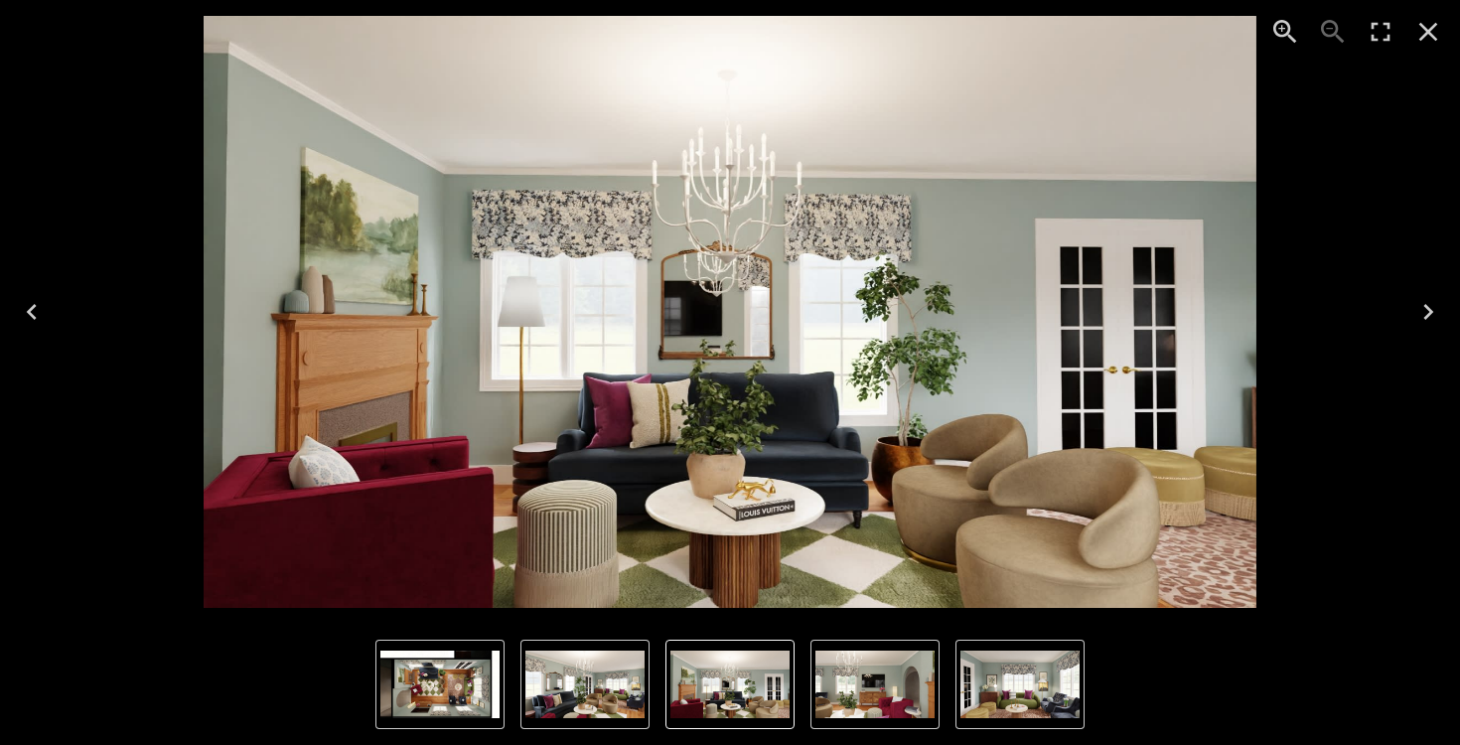
click at [1432, 304] on icon "Next" at bounding box center [1428, 312] width 32 height 32
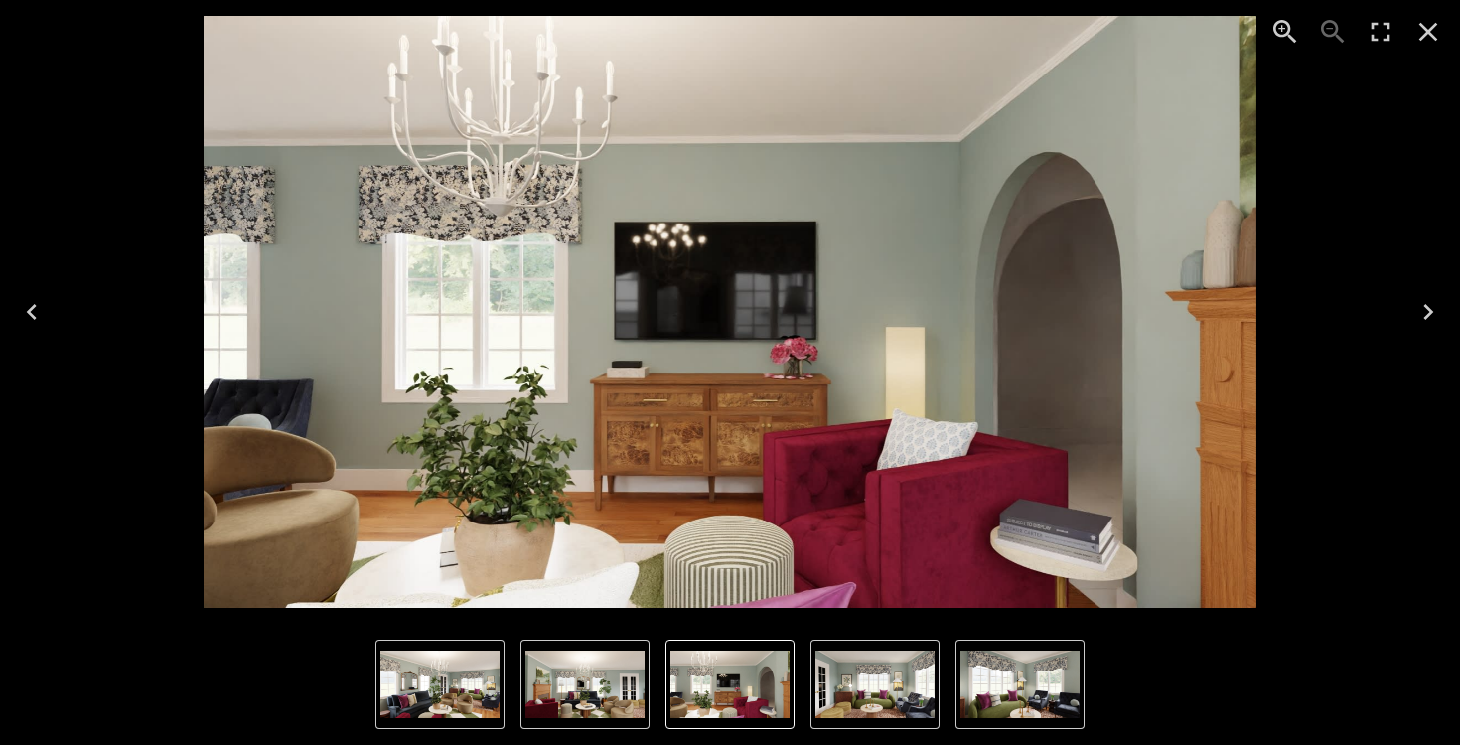
click at [1434, 306] on icon "Next" at bounding box center [1428, 312] width 32 height 32
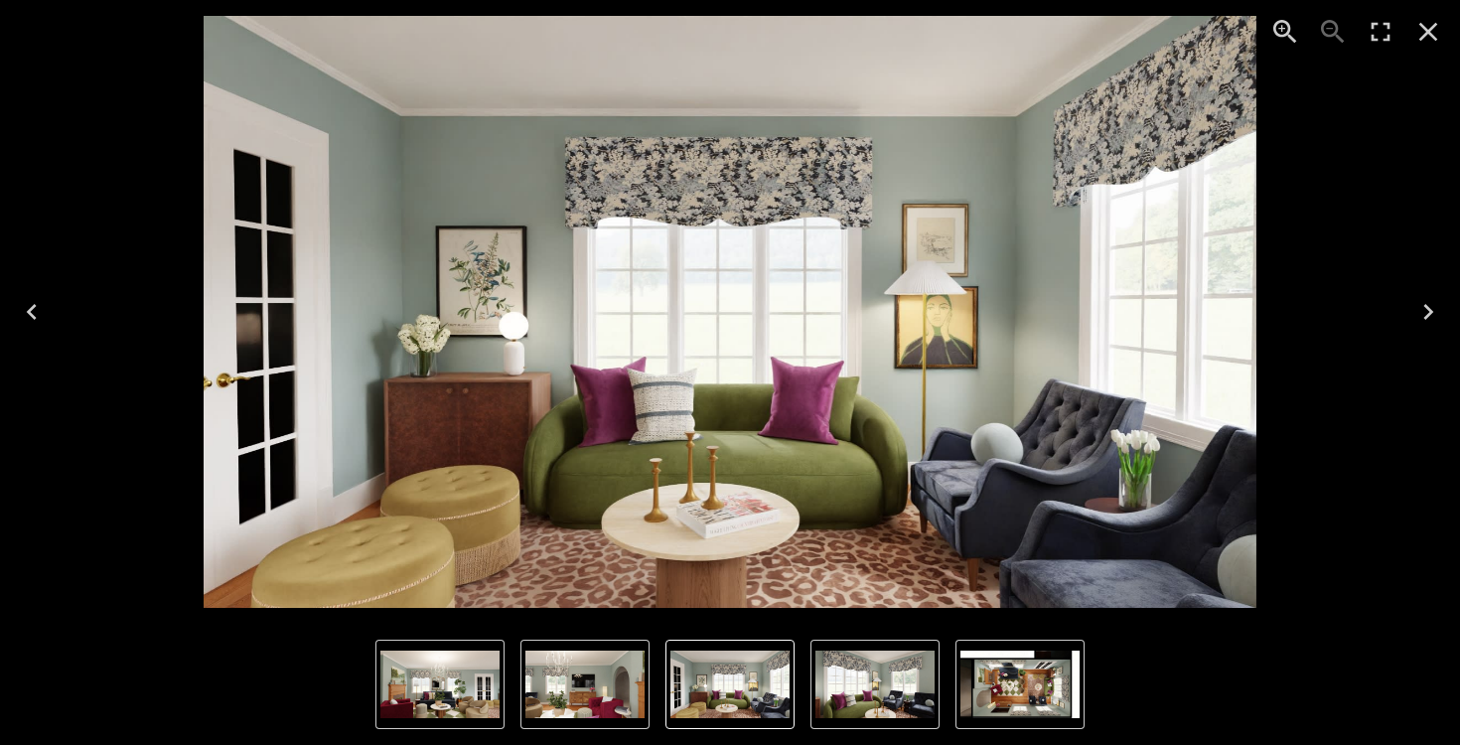
click at [43, 306] on icon "Previous" at bounding box center [32, 312] width 32 height 32
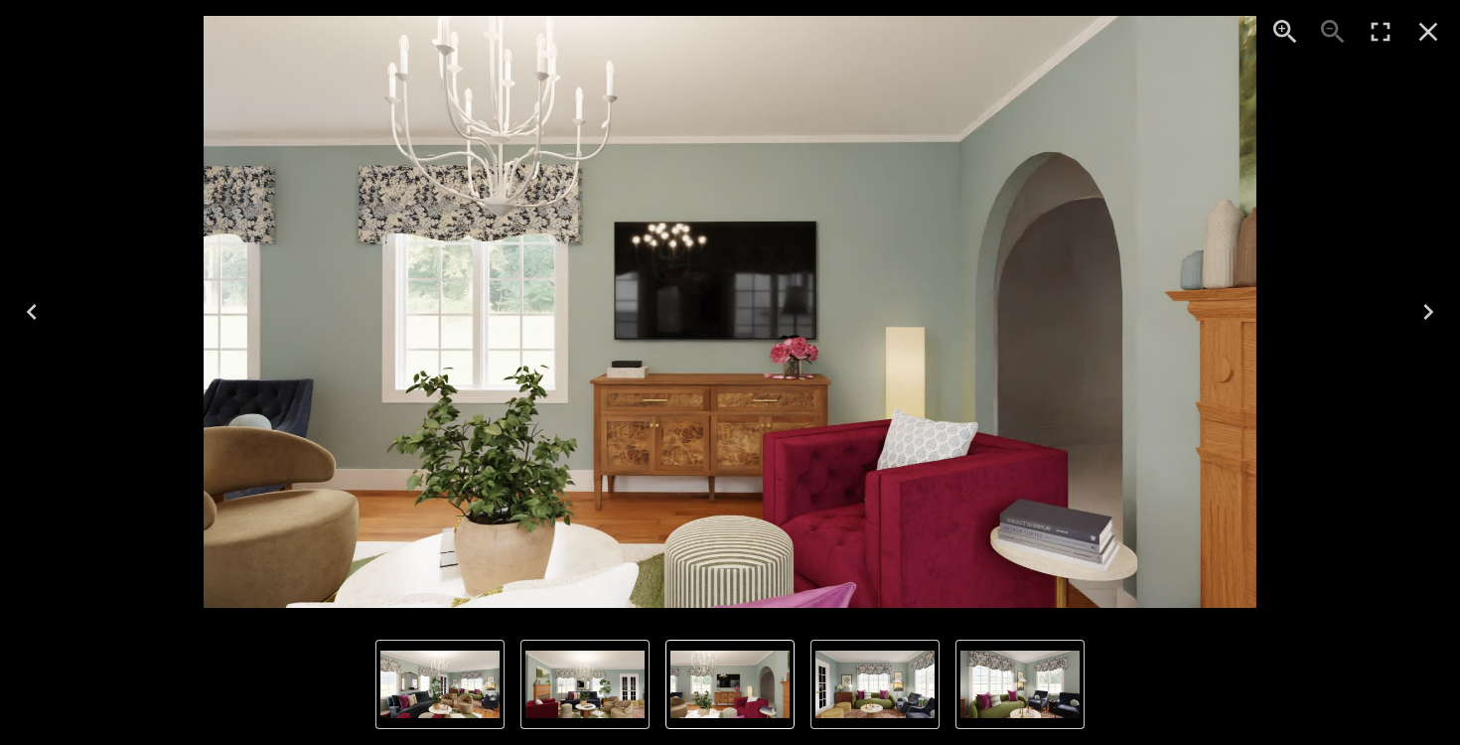
click at [43, 306] on icon "Previous" at bounding box center [32, 312] width 32 height 32
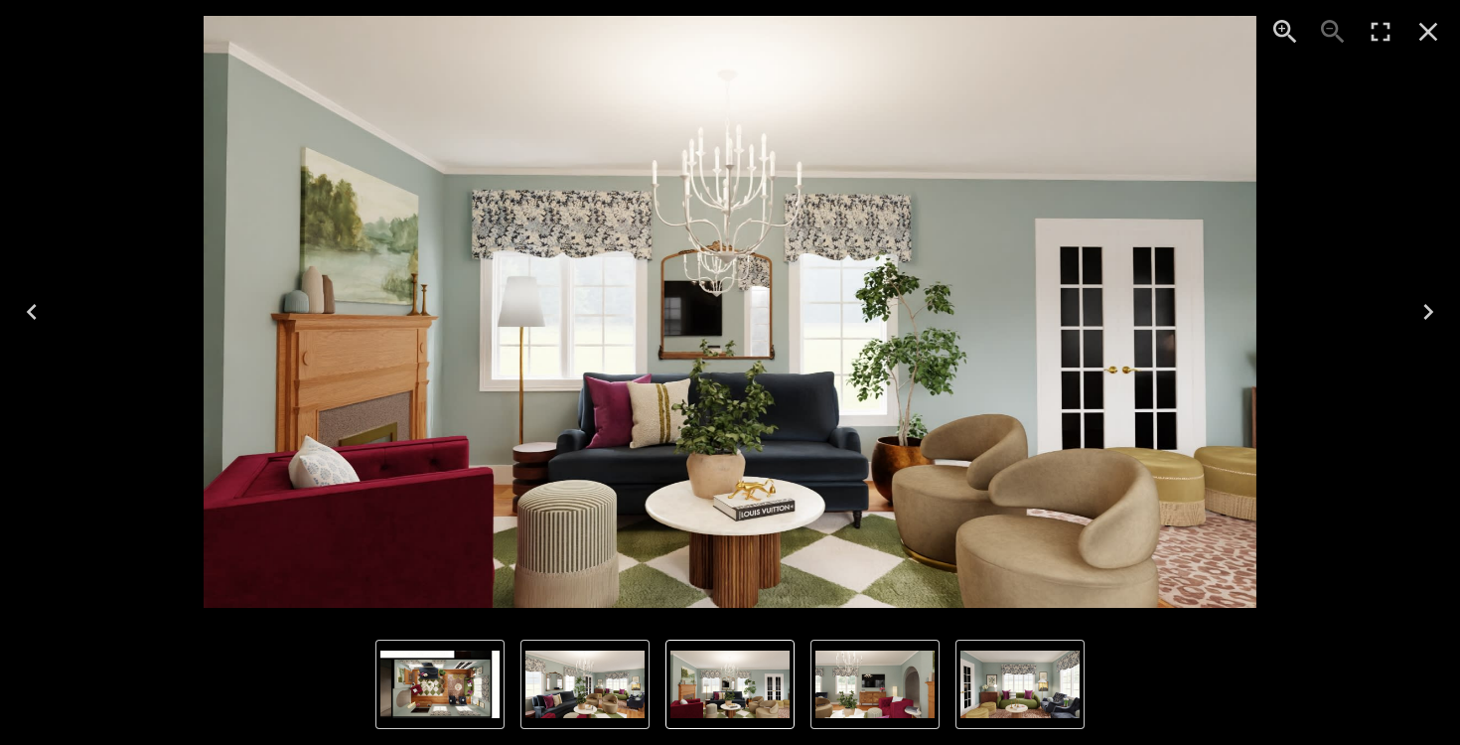
click at [1423, 306] on icon "Next" at bounding box center [1428, 312] width 32 height 32
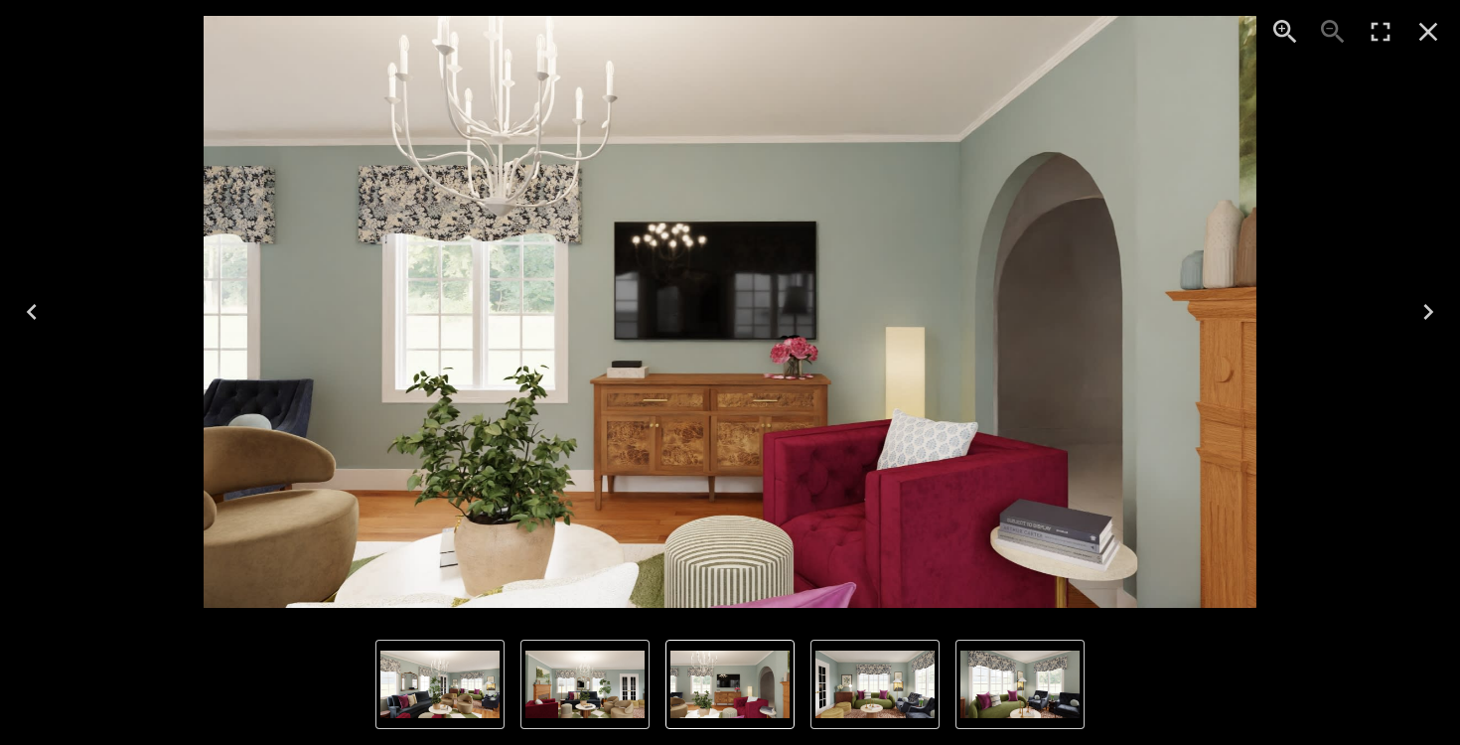
click at [1423, 305] on icon "Next" at bounding box center [1428, 312] width 32 height 32
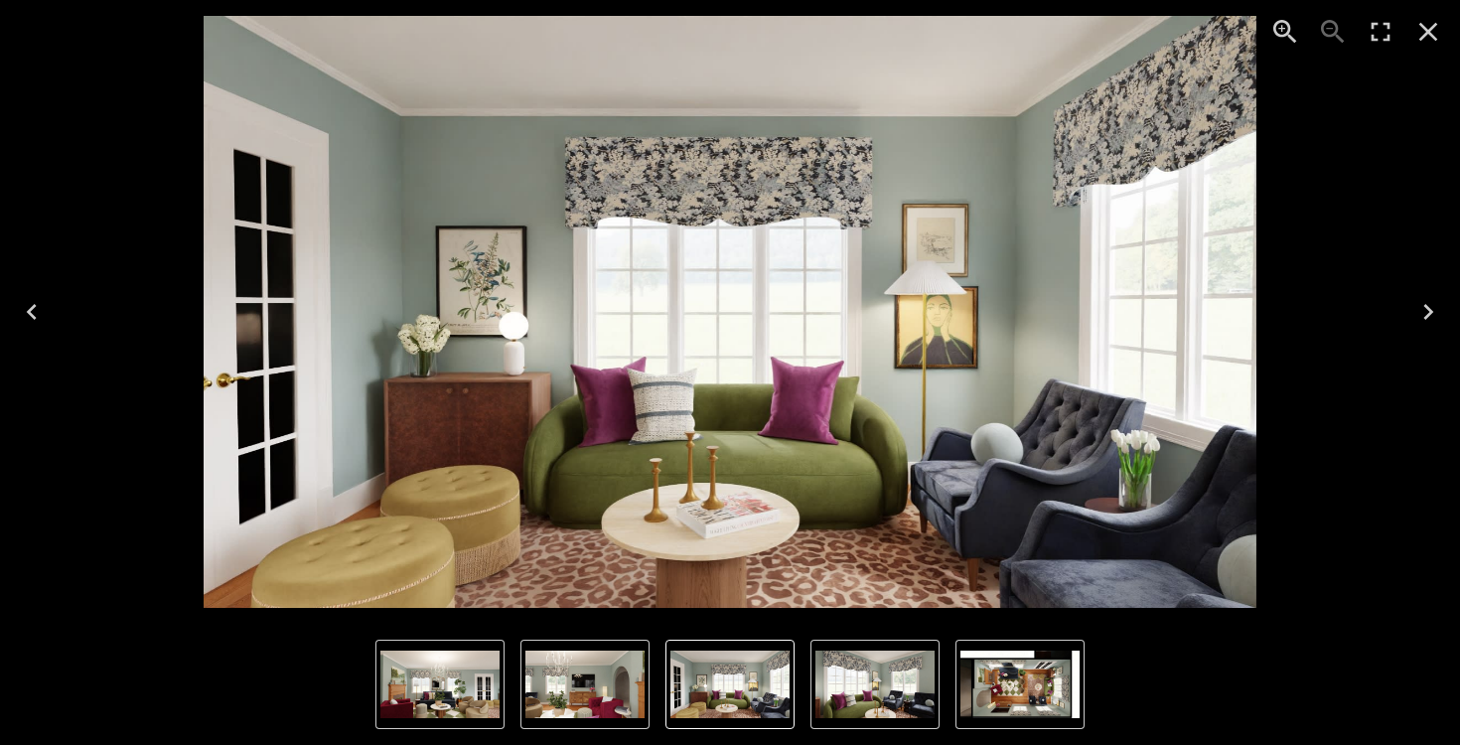
click at [1422, 299] on icon "Next" at bounding box center [1428, 312] width 32 height 32
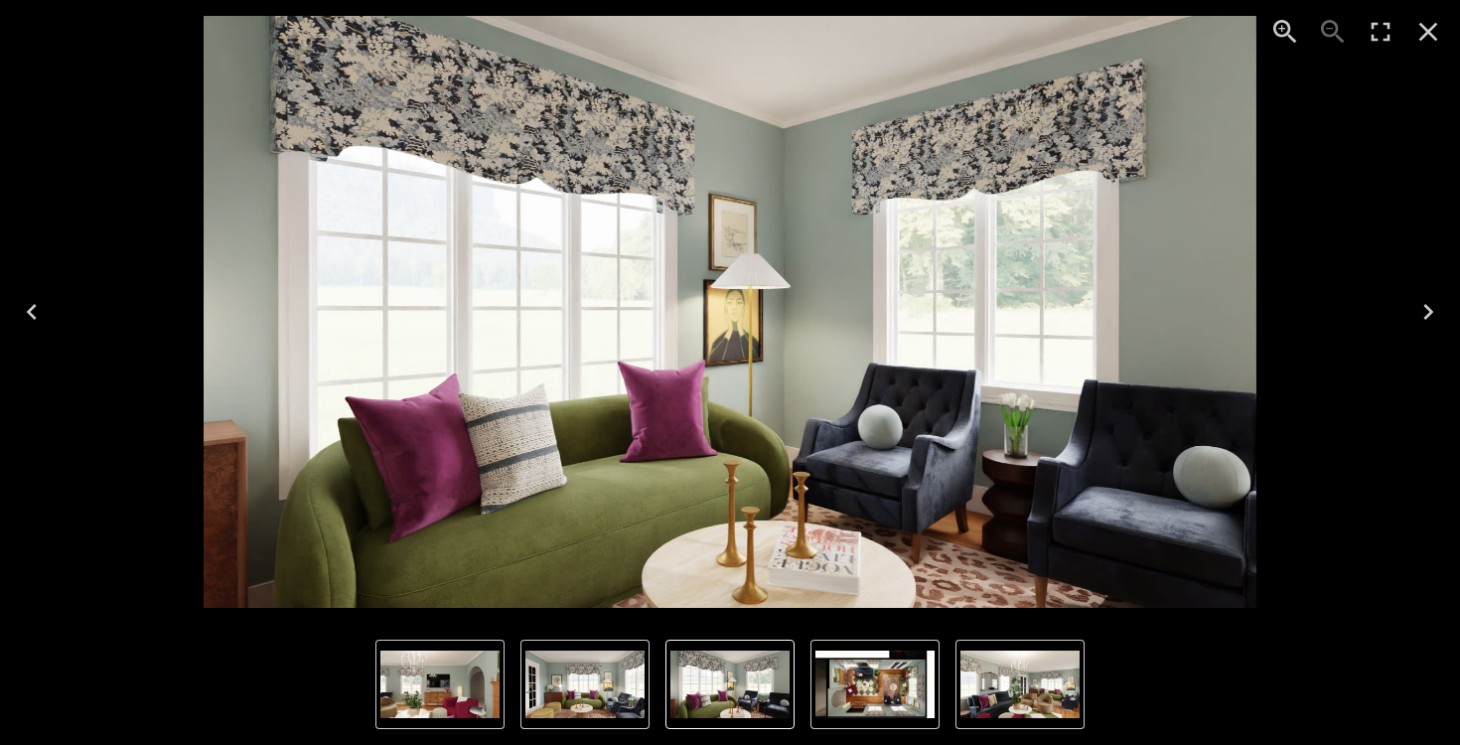
click at [1422, 299] on icon "Next" at bounding box center [1428, 312] width 32 height 32
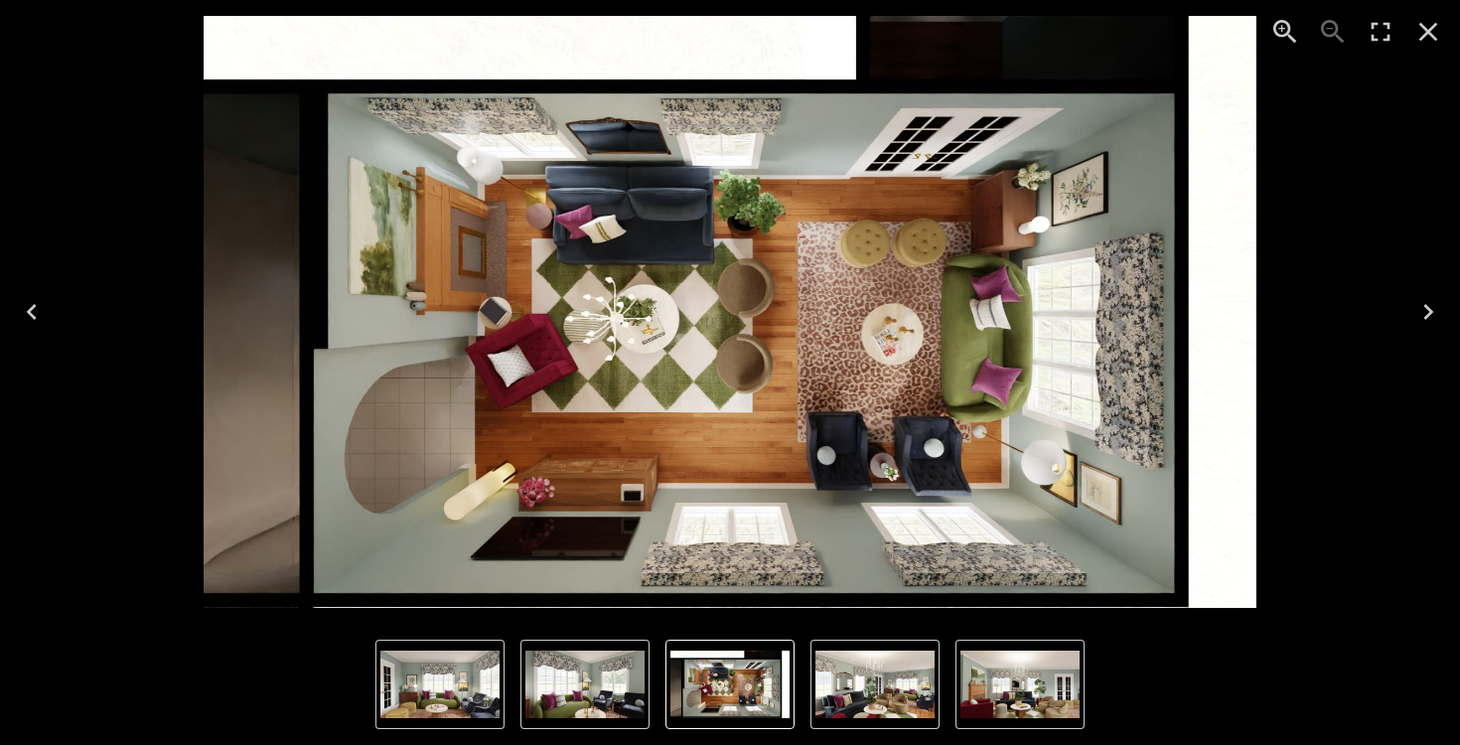
click at [1422, 299] on icon "Next" at bounding box center [1428, 312] width 32 height 32
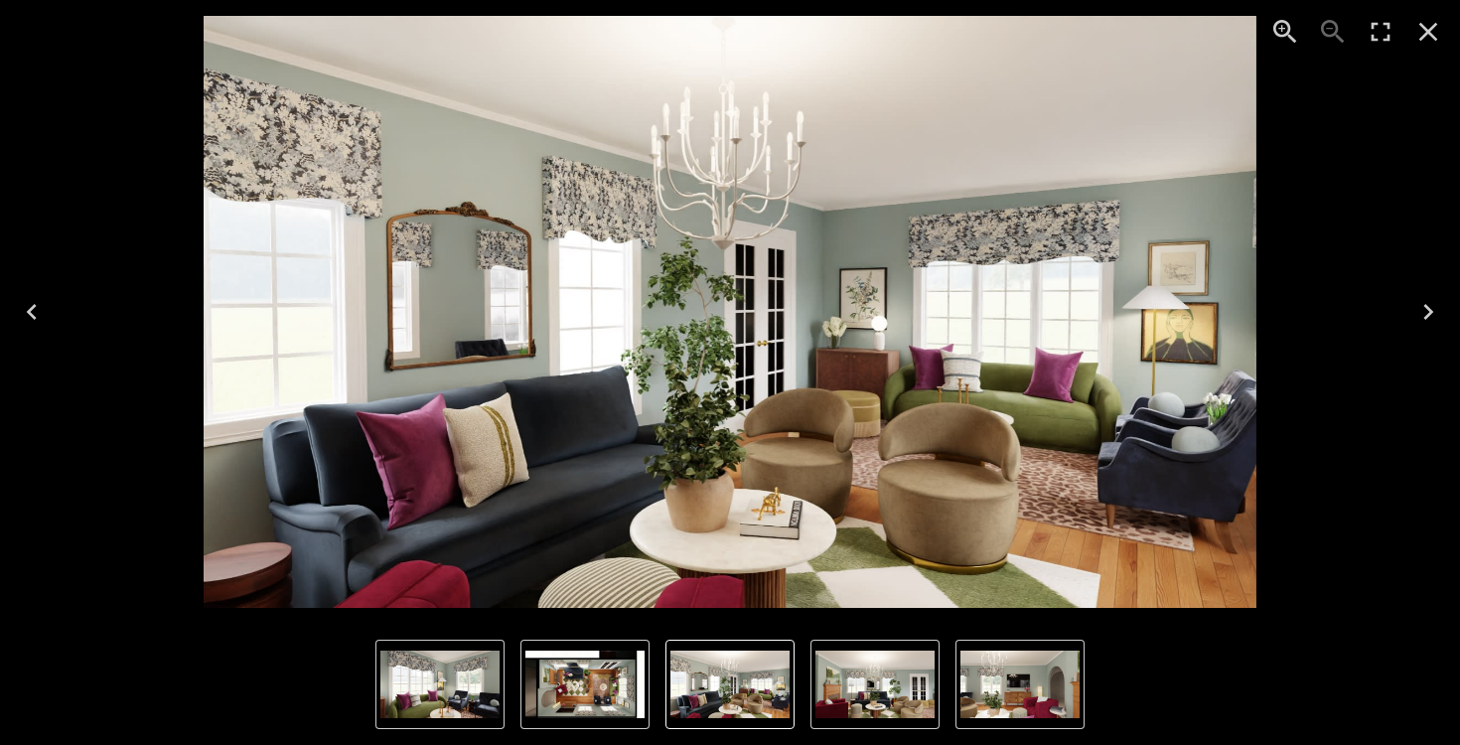
click at [581, 728] on button "6 of 6" at bounding box center [584, 684] width 129 height 89
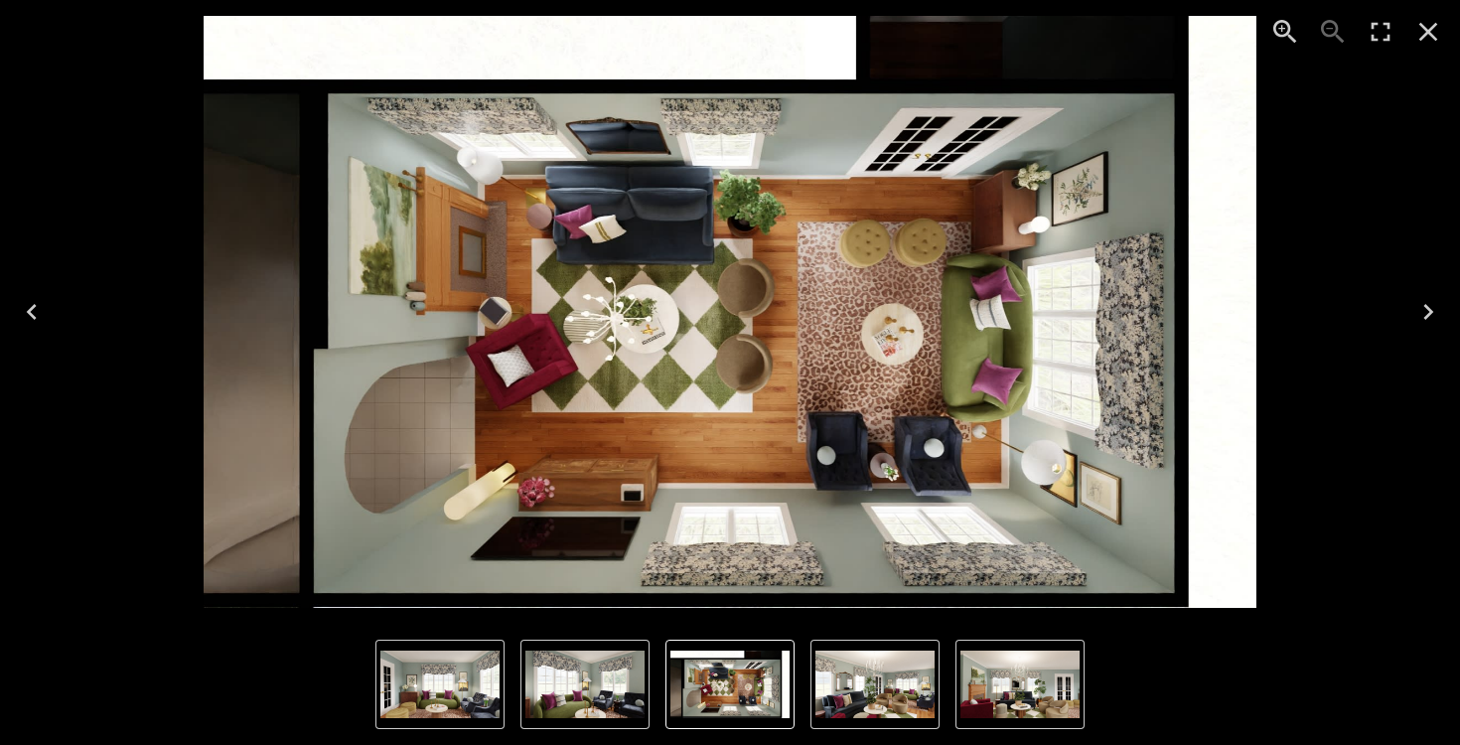
click at [1459, 469] on div "6 of 6" at bounding box center [730, 312] width 1460 height 624
click at [1447, 312] on button "Next" at bounding box center [1428, 311] width 64 height 79
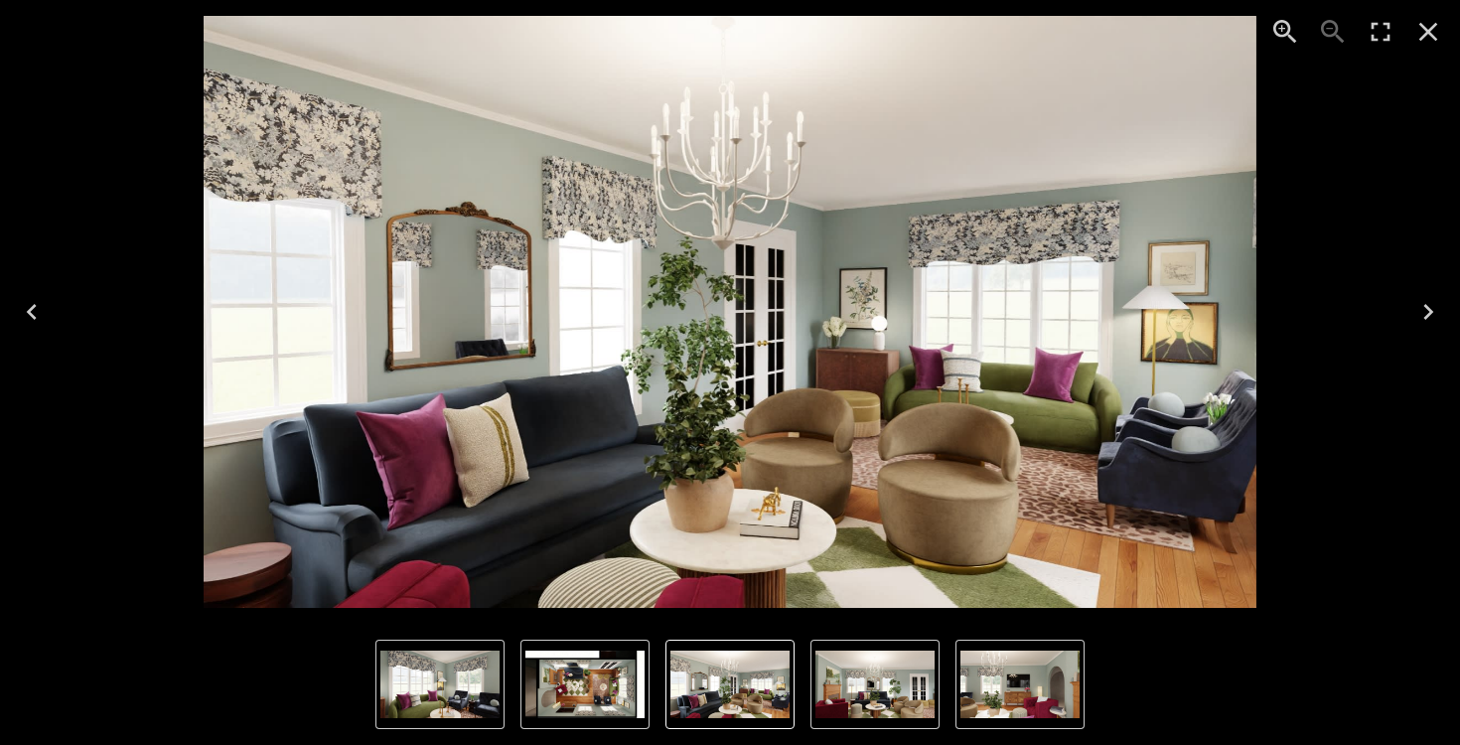
click at [1448, 311] on button "Next" at bounding box center [1428, 311] width 64 height 79
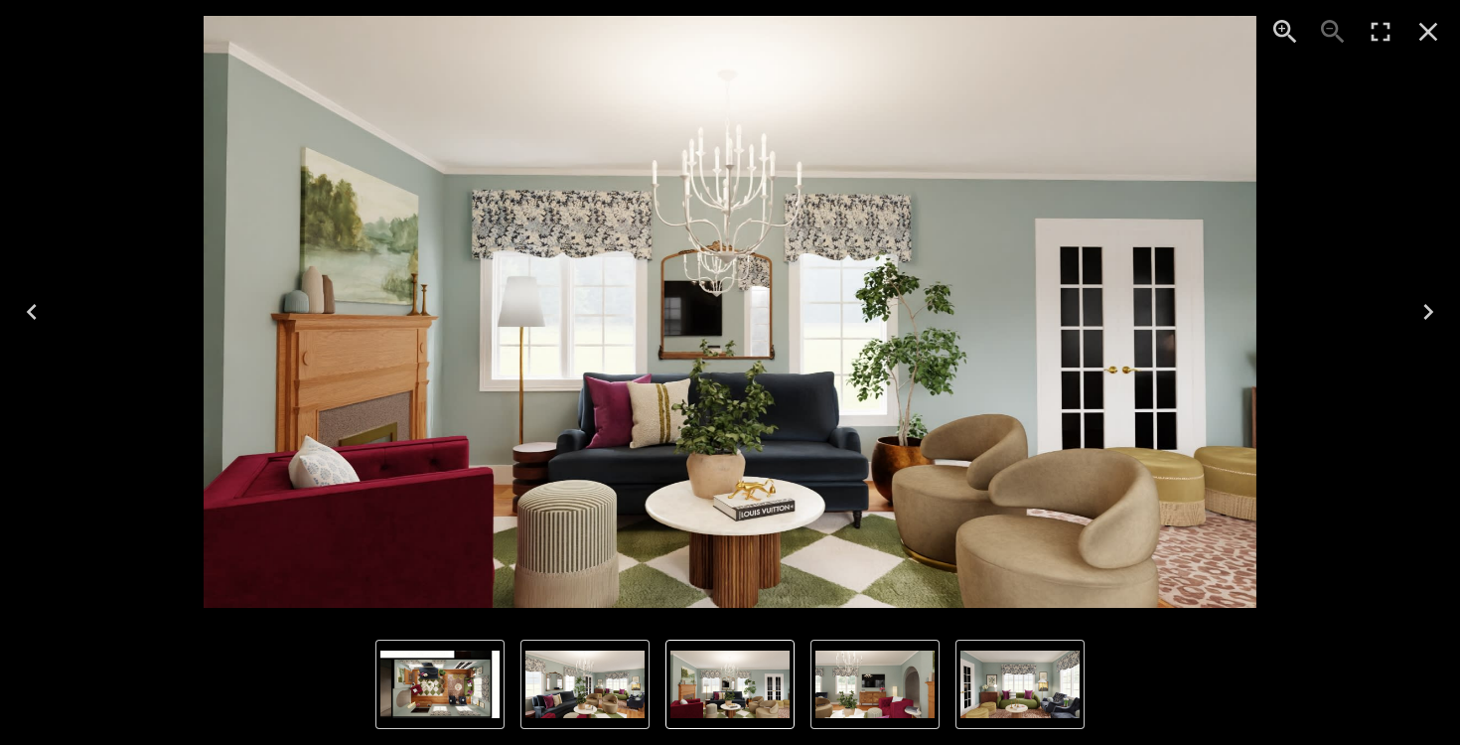
click at [1448, 311] on button "Next" at bounding box center [1428, 311] width 64 height 79
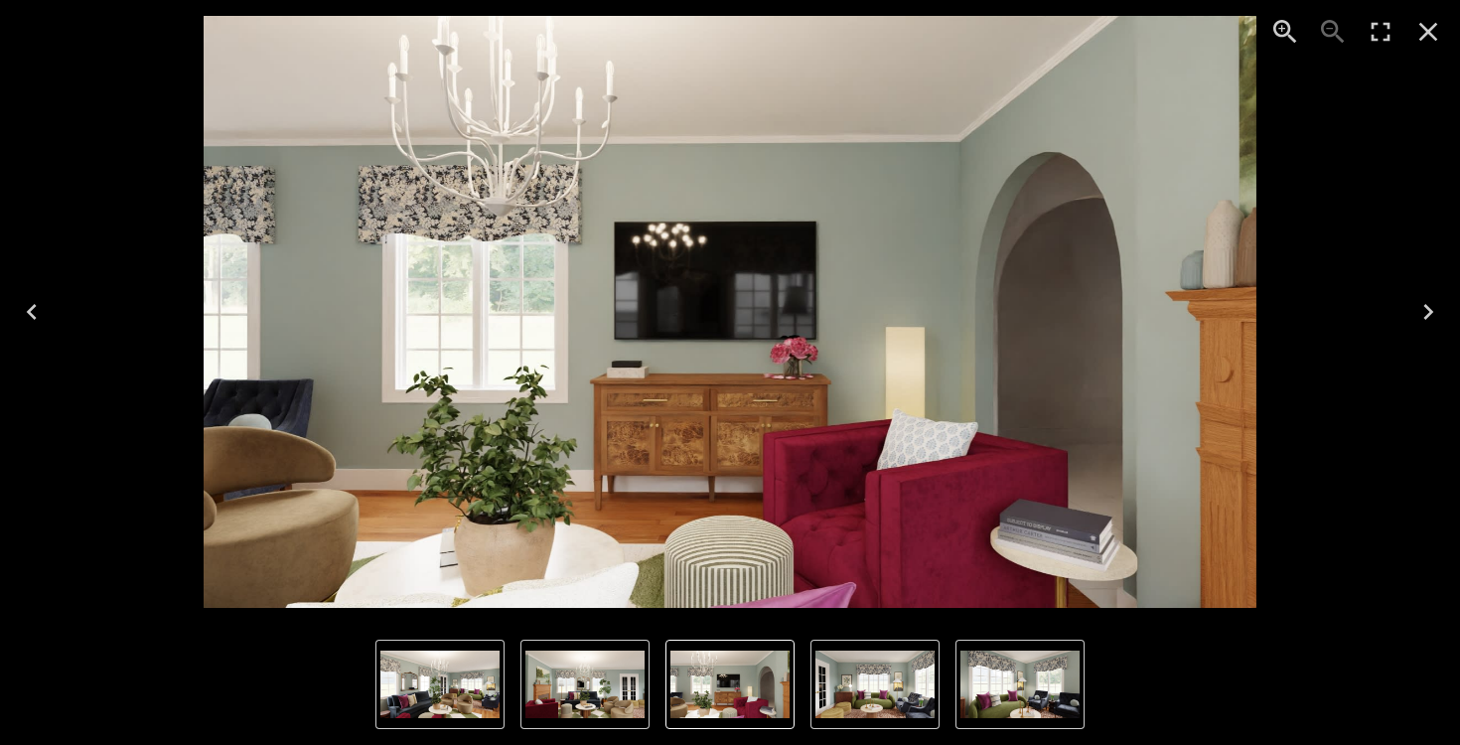
click at [1449, 312] on button "Next" at bounding box center [1428, 311] width 64 height 79
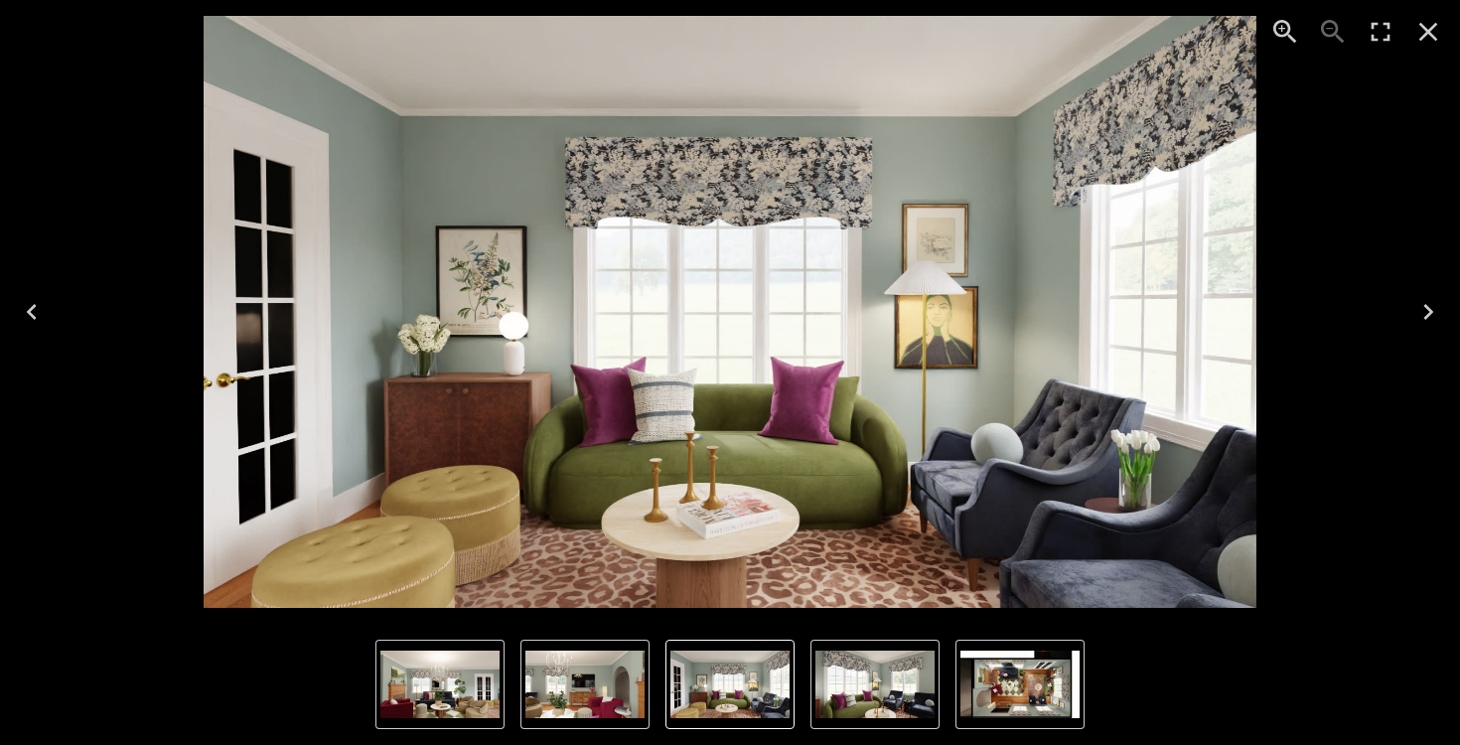
click at [1449, 312] on button "Next" at bounding box center [1428, 311] width 64 height 79
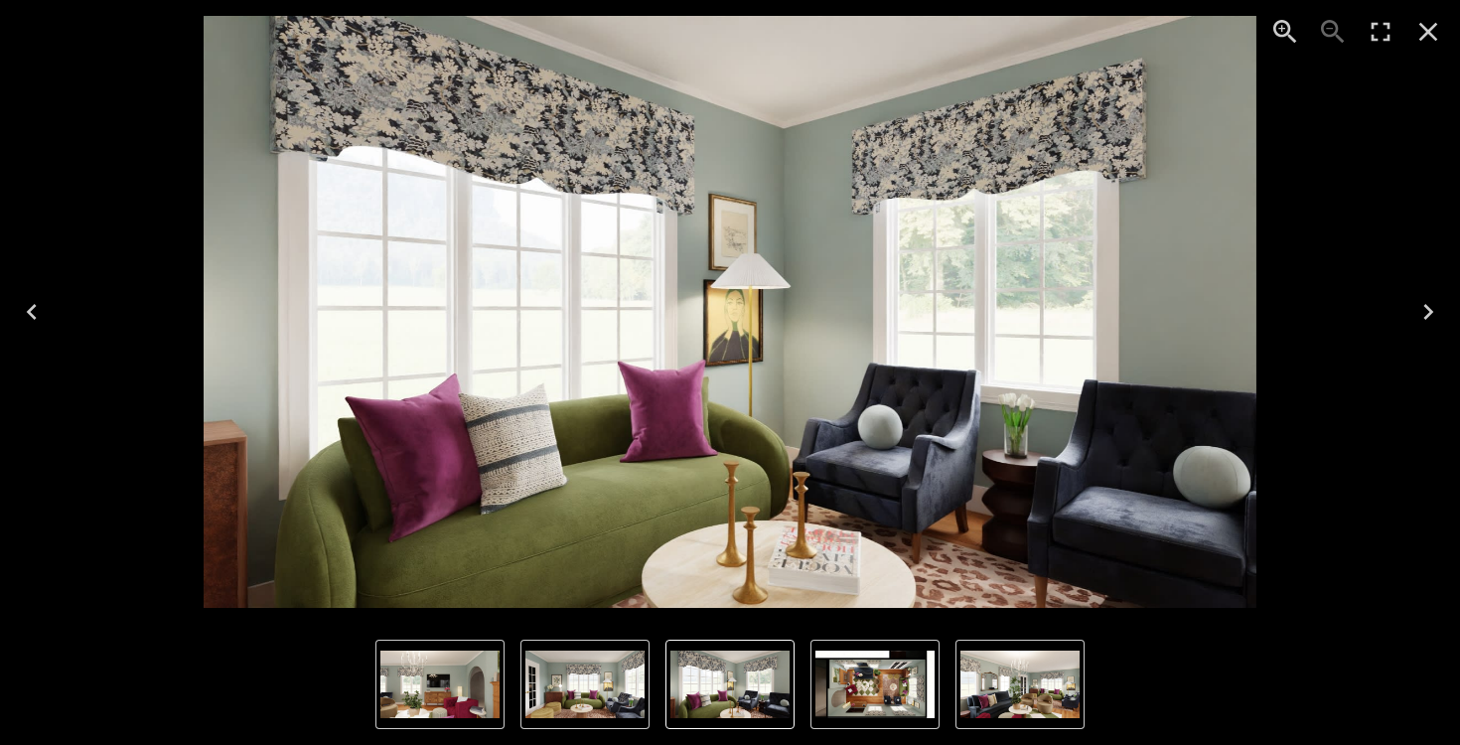
click at [1449, 312] on button "Next" at bounding box center [1428, 311] width 64 height 79
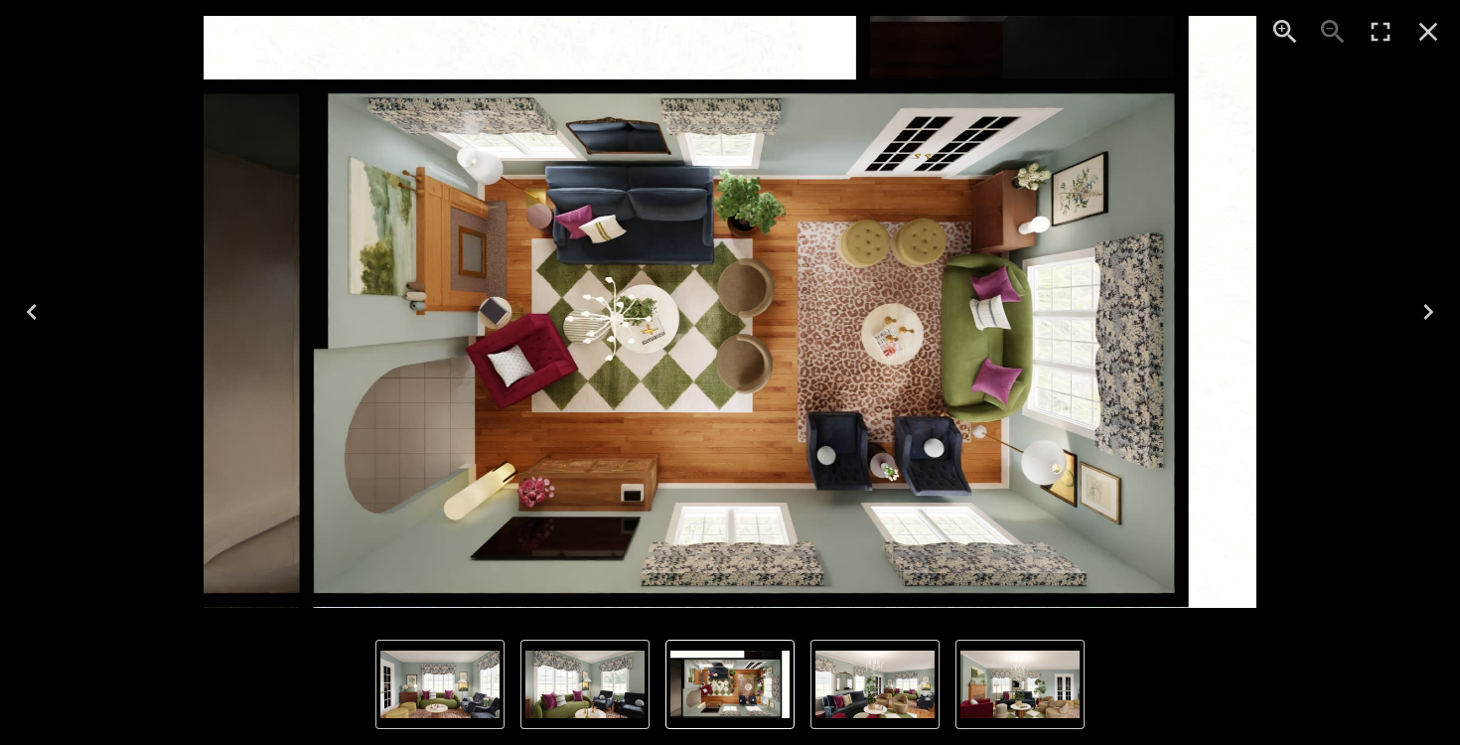
click at [1449, 312] on button "Next" at bounding box center [1428, 311] width 64 height 79
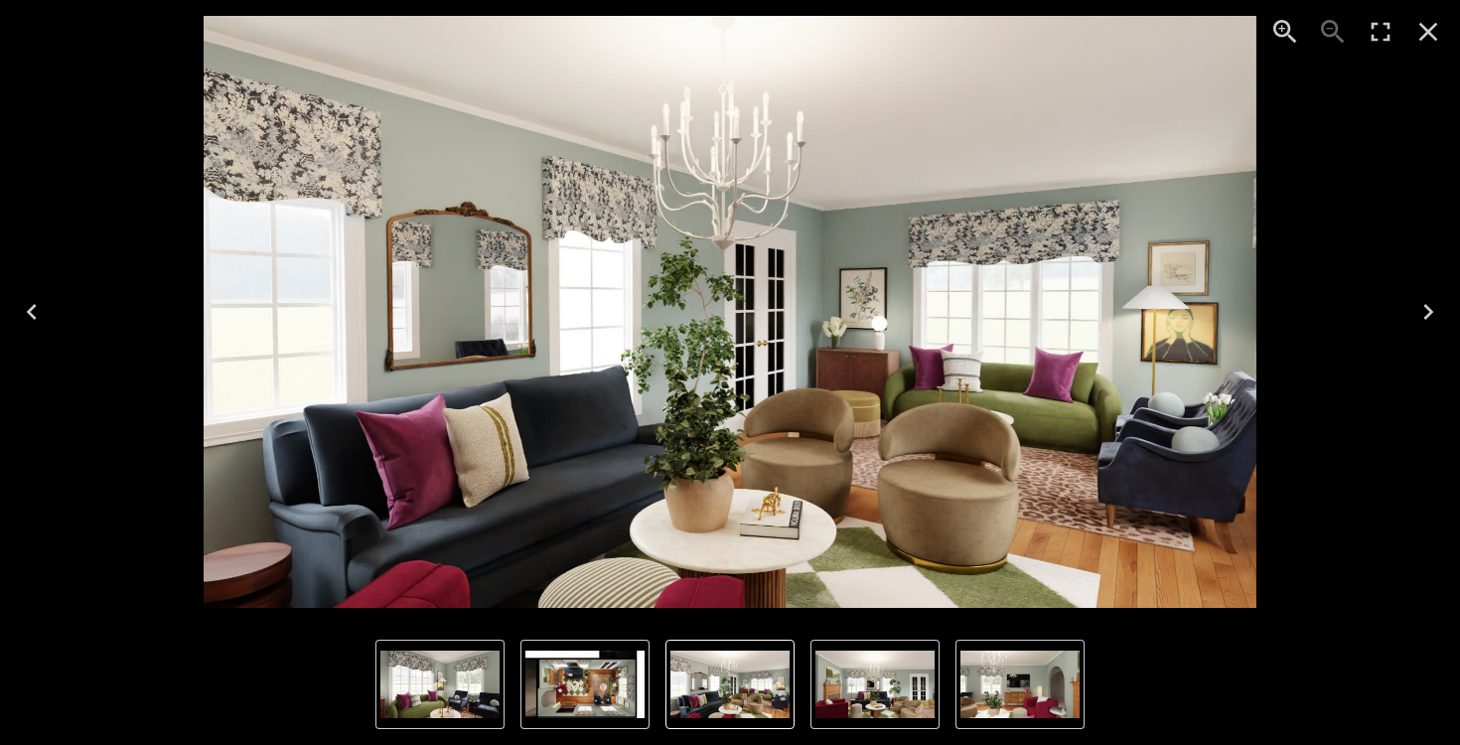
click at [1449, 313] on button "Next" at bounding box center [1428, 311] width 64 height 79
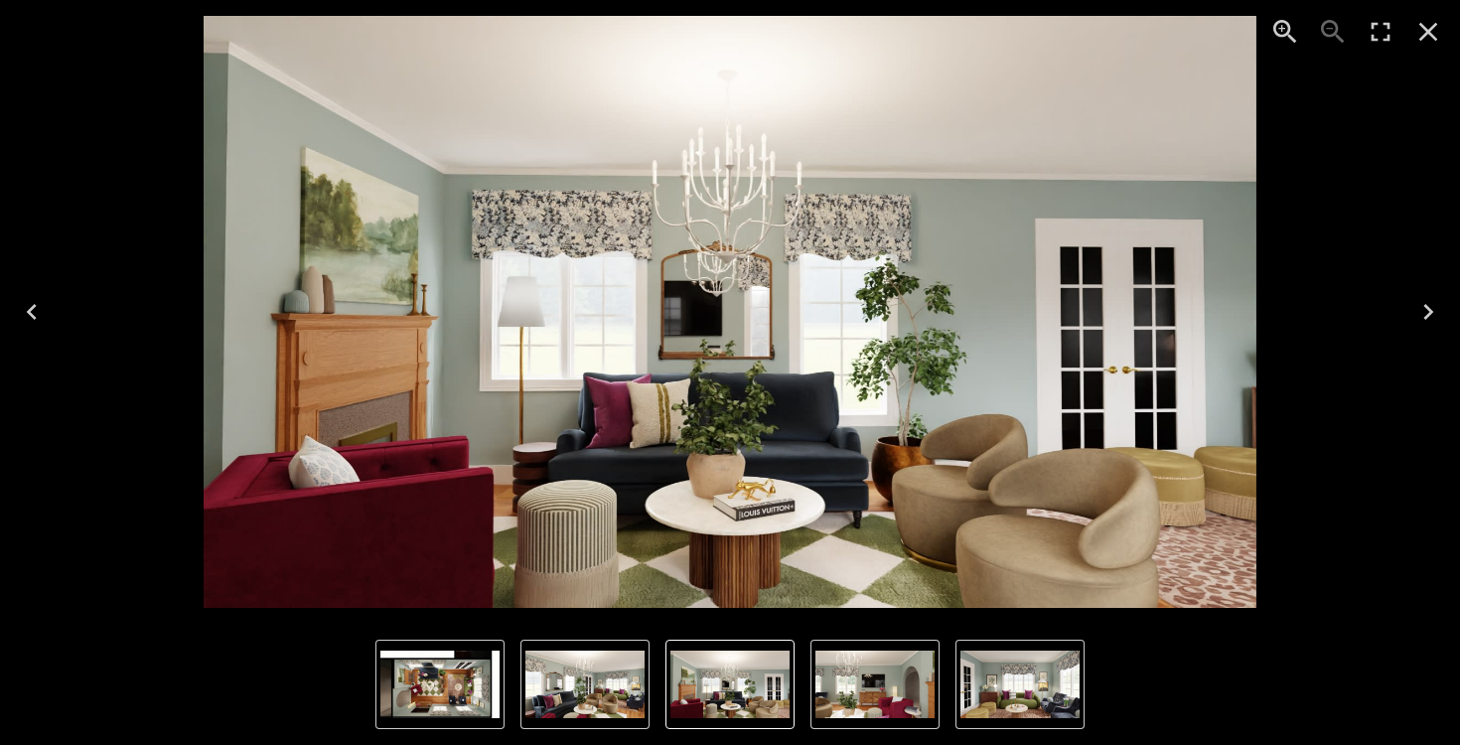
click at [1448, 313] on button "Next" at bounding box center [1428, 311] width 64 height 79
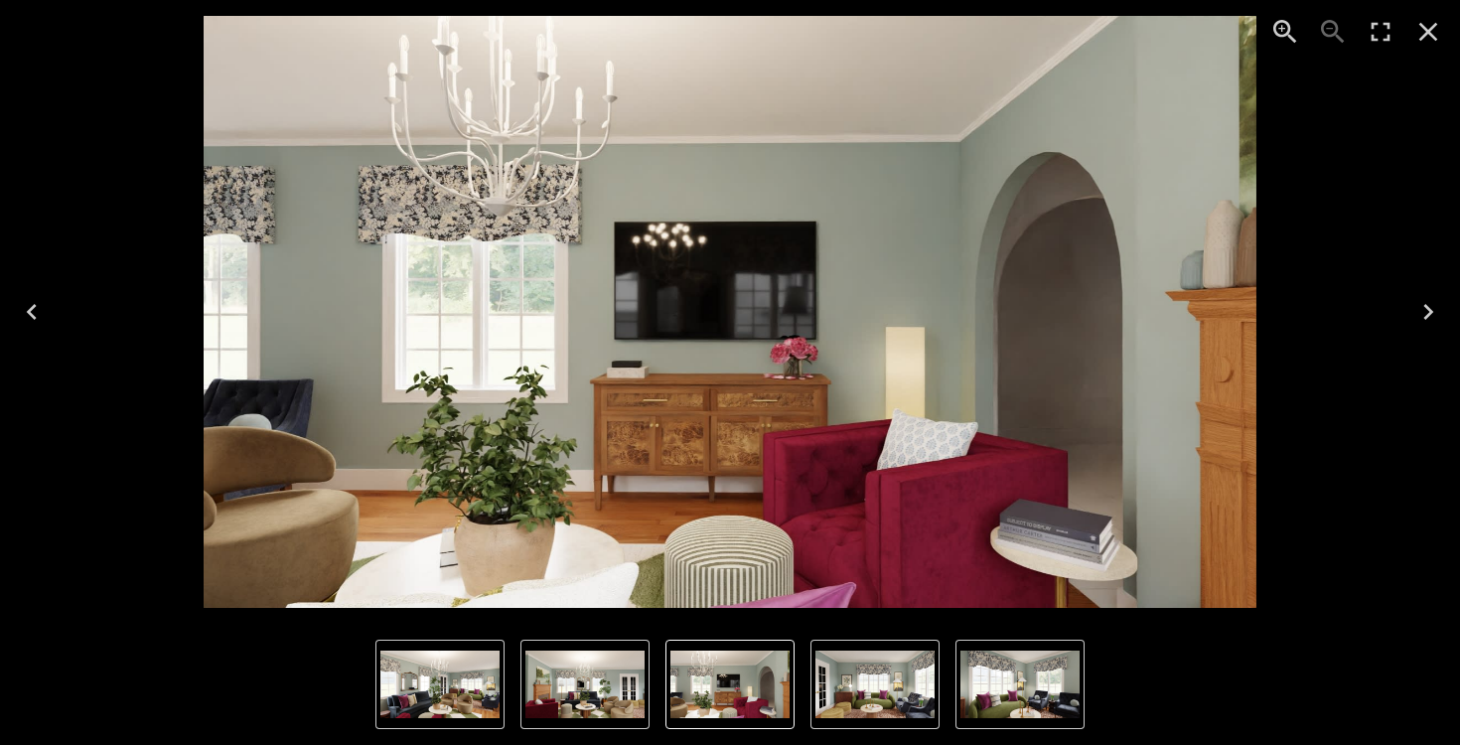
click at [1451, 319] on button "Next" at bounding box center [1428, 311] width 64 height 79
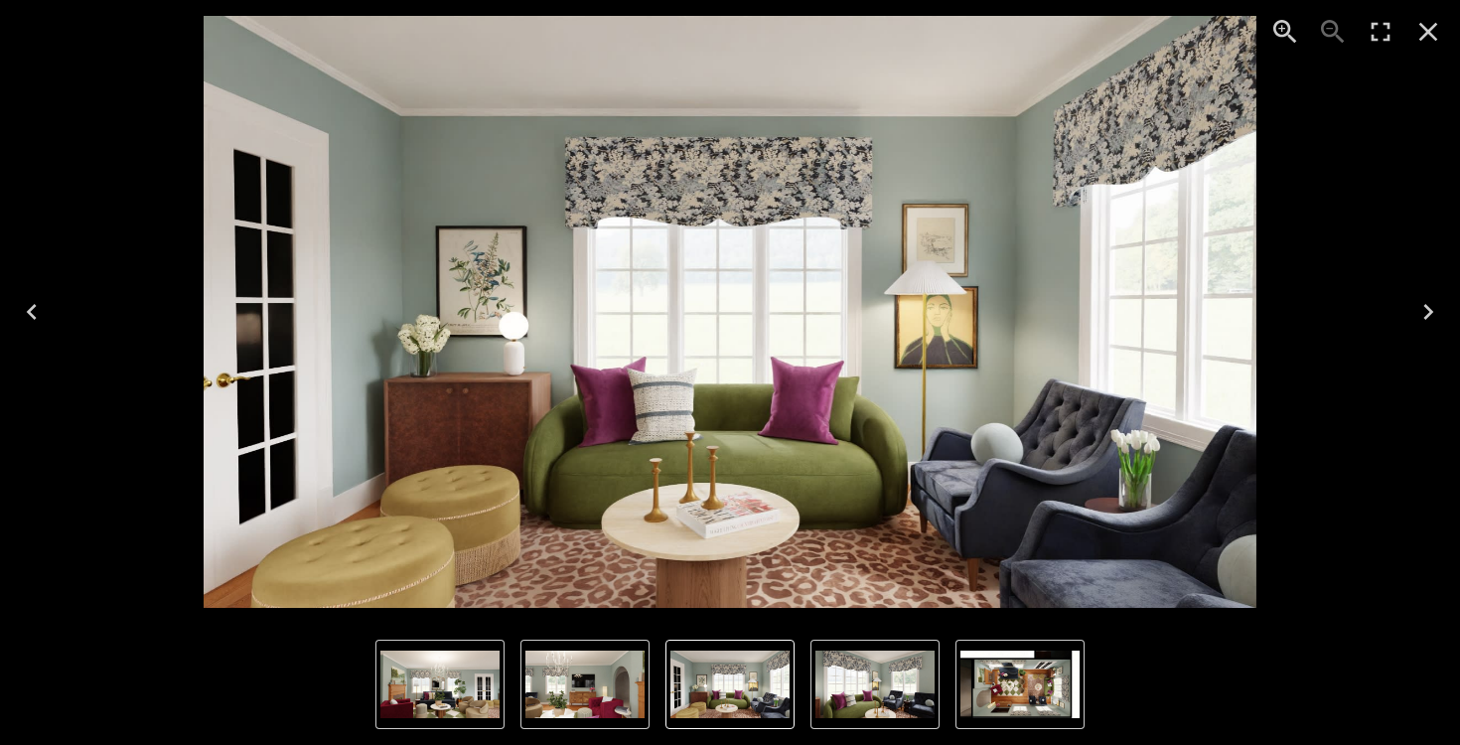
click at [1451, 314] on button "Next" at bounding box center [1428, 311] width 64 height 79
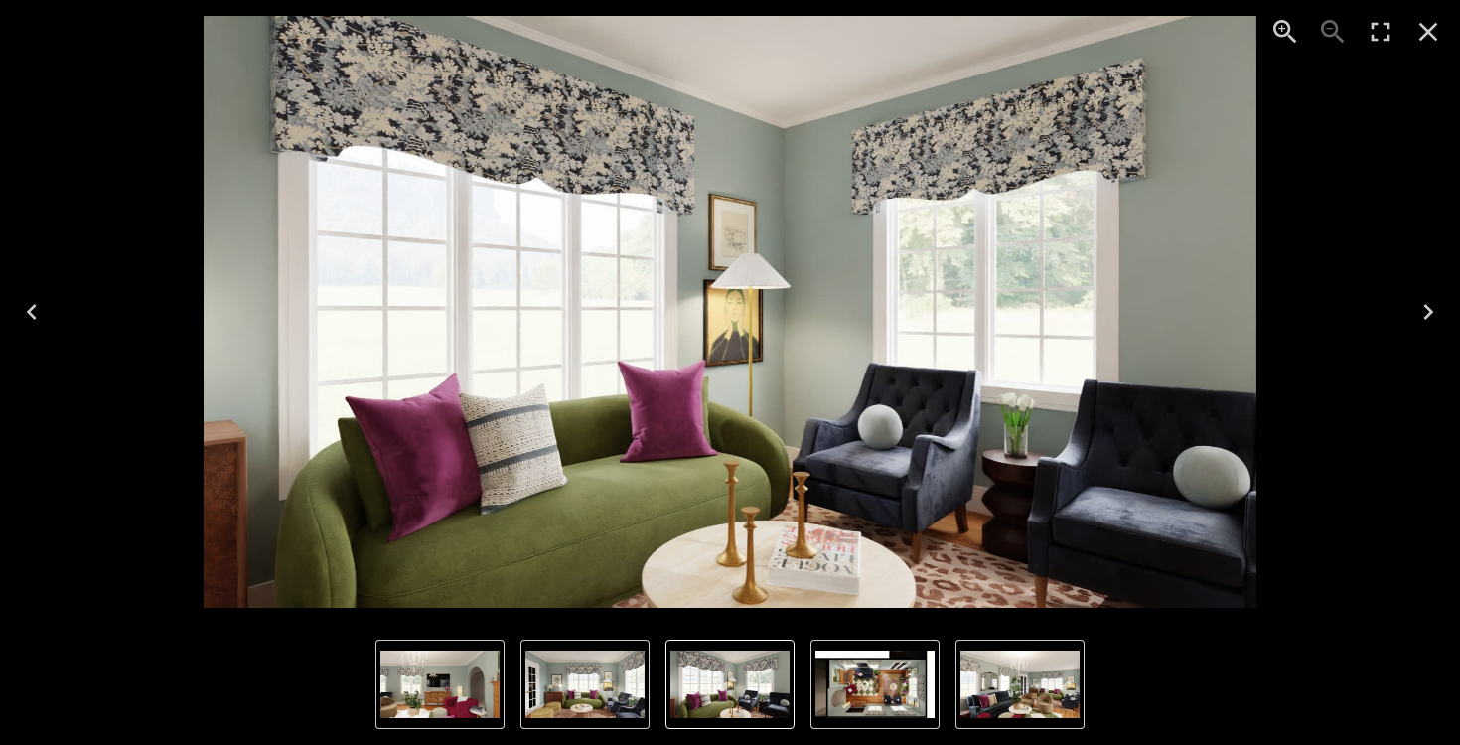
drag, startPoint x: 1451, startPoint y: 314, endPoint x: 1444, endPoint y: 306, distance: 10.6
click at [1444, 306] on button "Next" at bounding box center [1428, 311] width 64 height 79
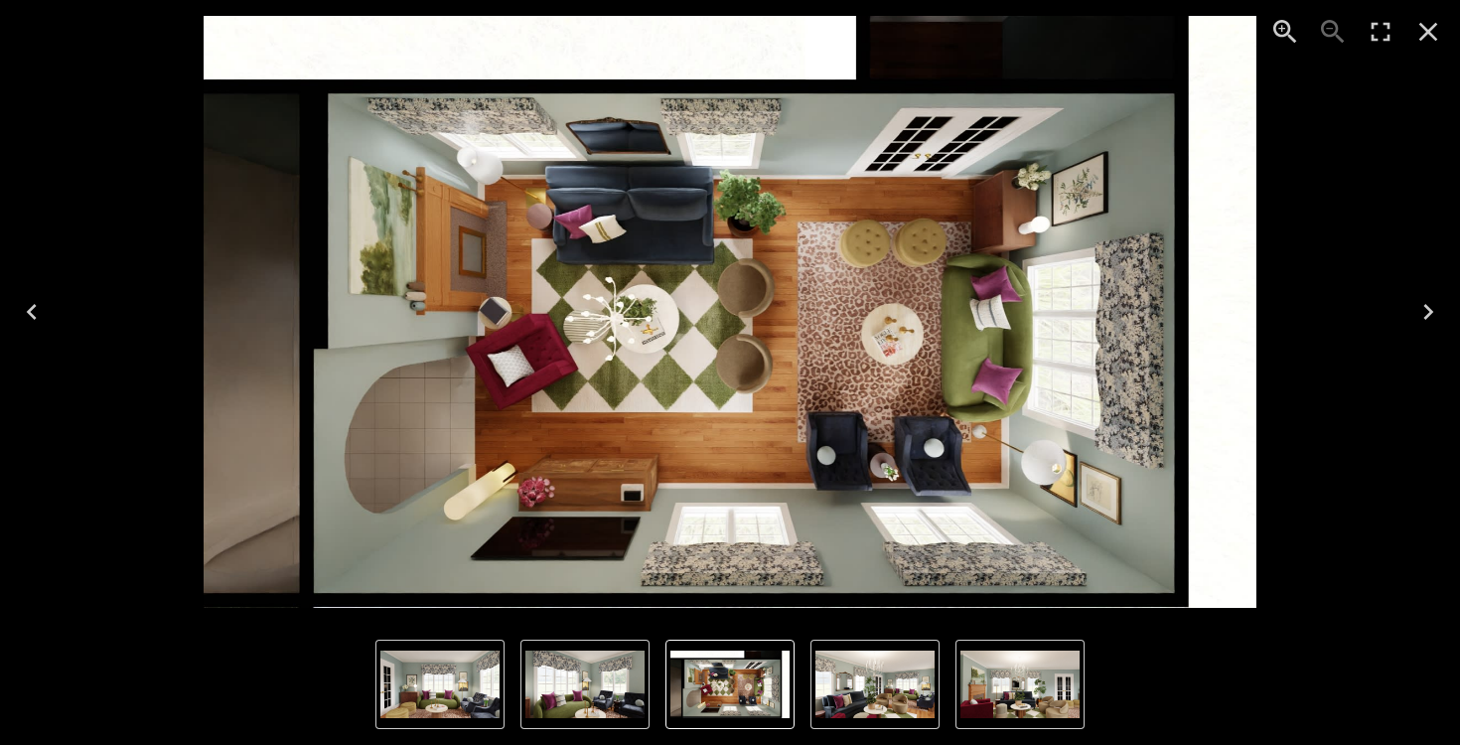
click at [1439, 306] on button "Next" at bounding box center [1428, 311] width 64 height 79
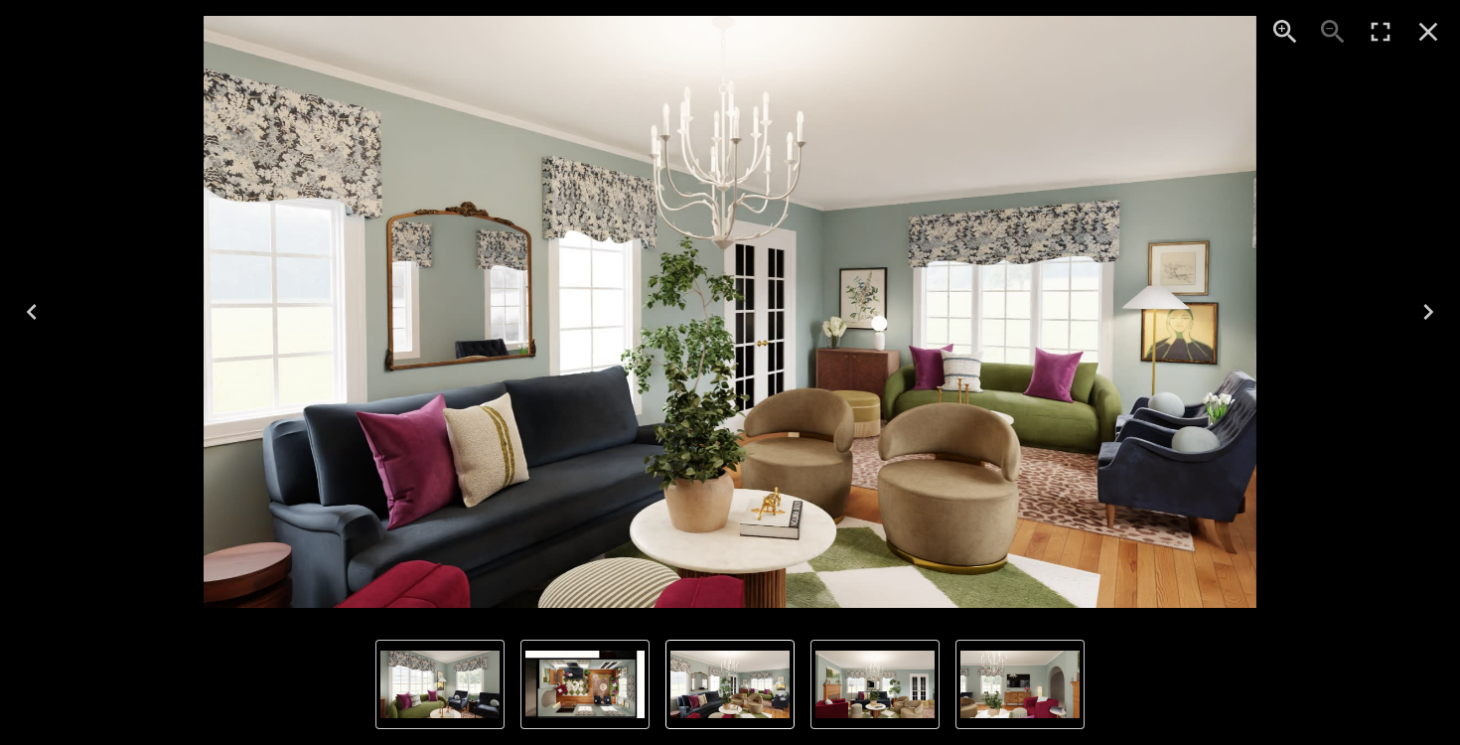
click at [1428, 303] on icon "Next" at bounding box center [1428, 312] width 32 height 32
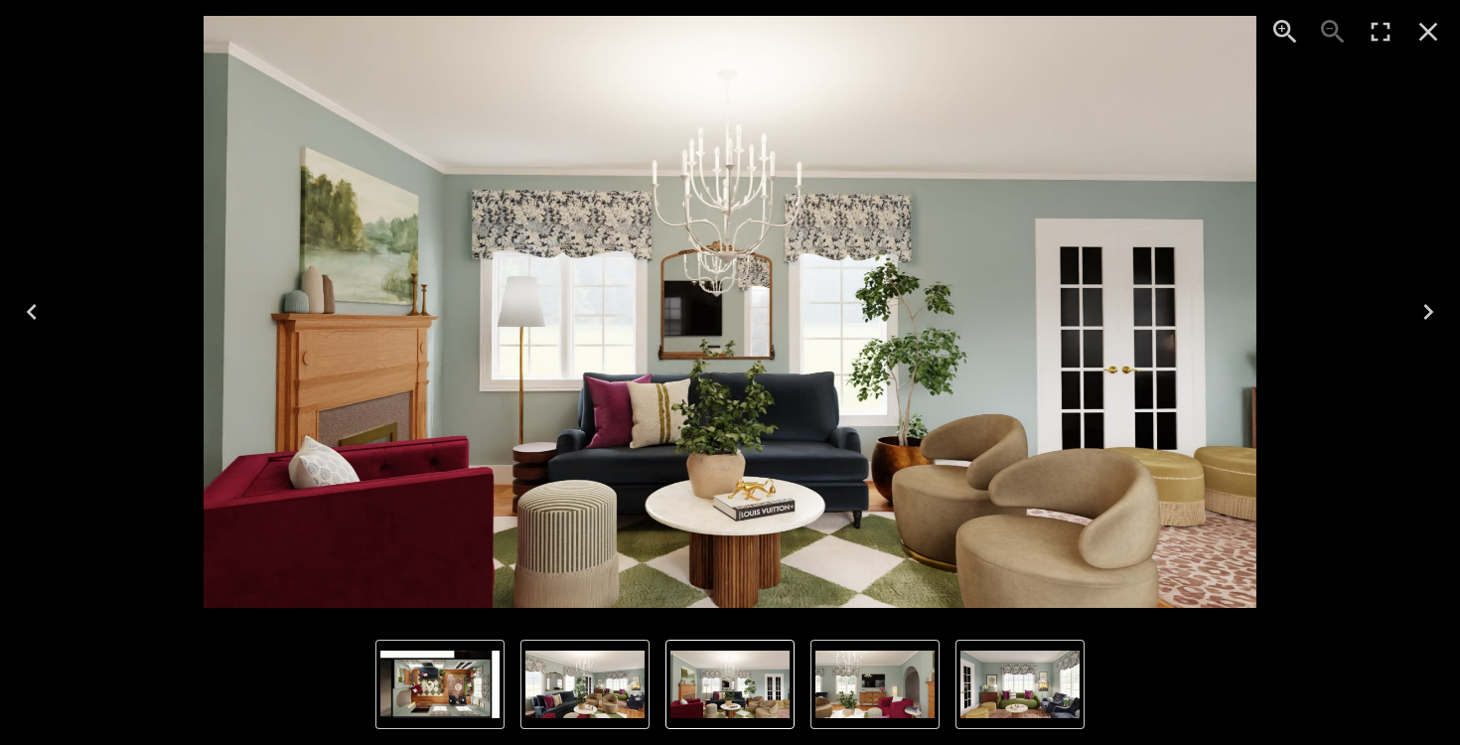
click at [1418, 296] on icon "Next" at bounding box center [1428, 312] width 32 height 32
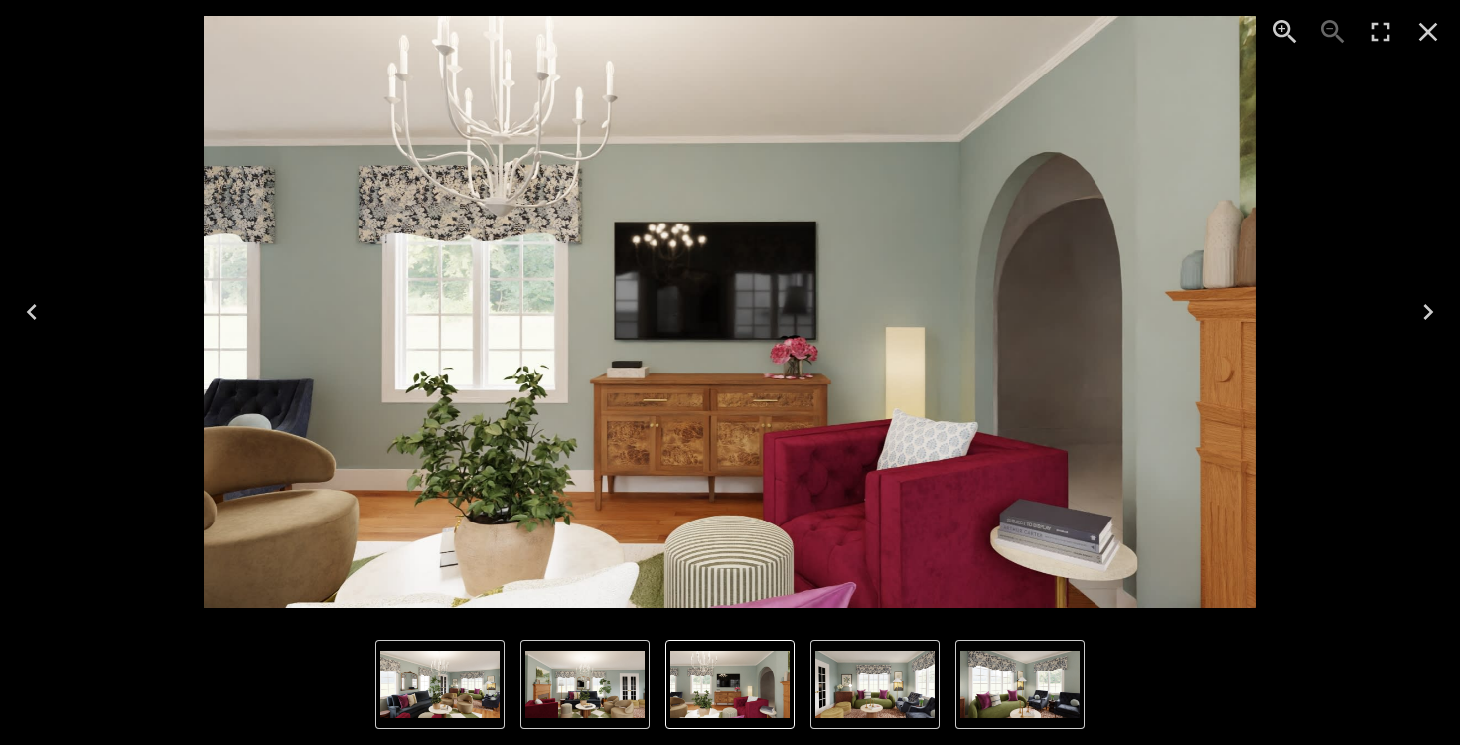
click at [1413, 294] on button "Next" at bounding box center [1428, 311] width 64 height 79
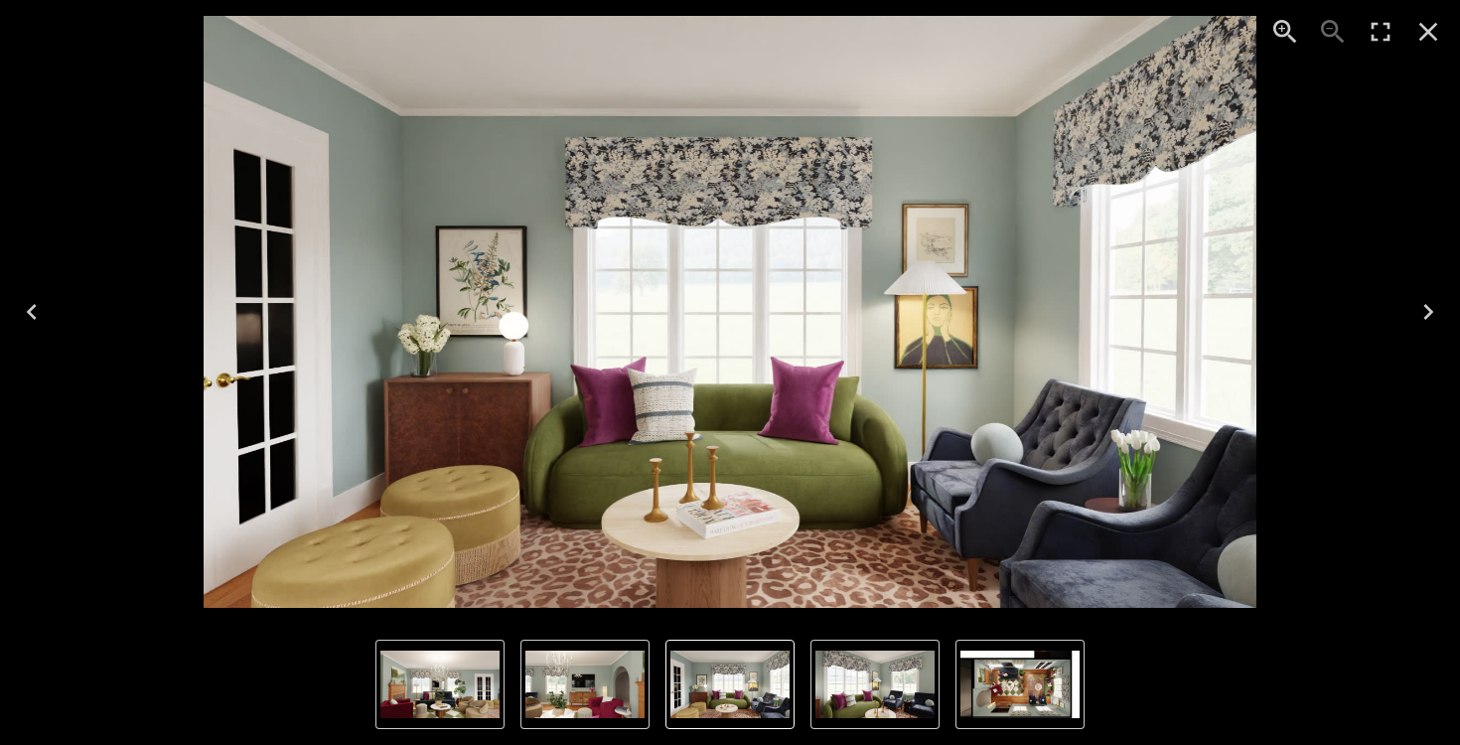
click at [1412, 292] on button "Next" at bounding box center [1428, 311] width 64 height 79
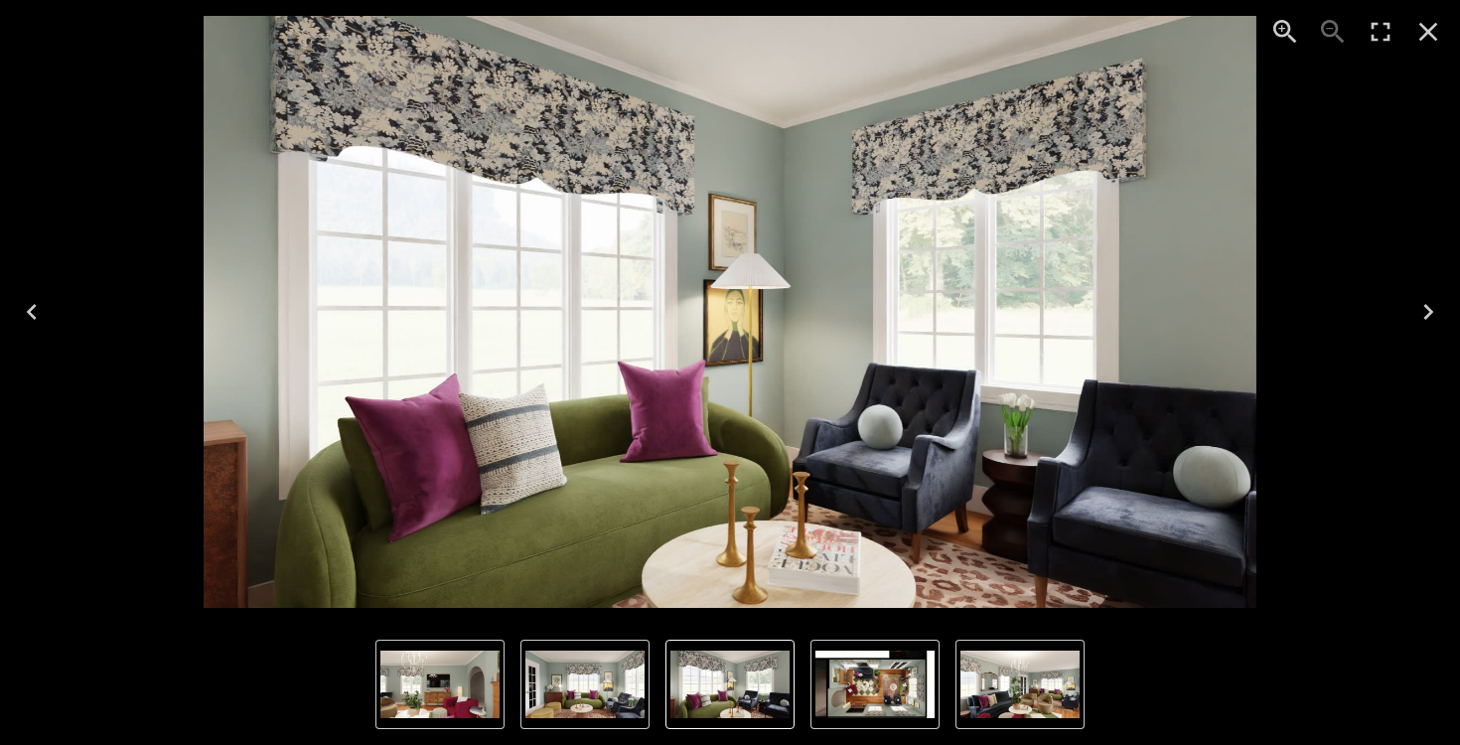
click at [1410, 292] on button "Next" at bounding box center [1428, 311] width 64 height 79
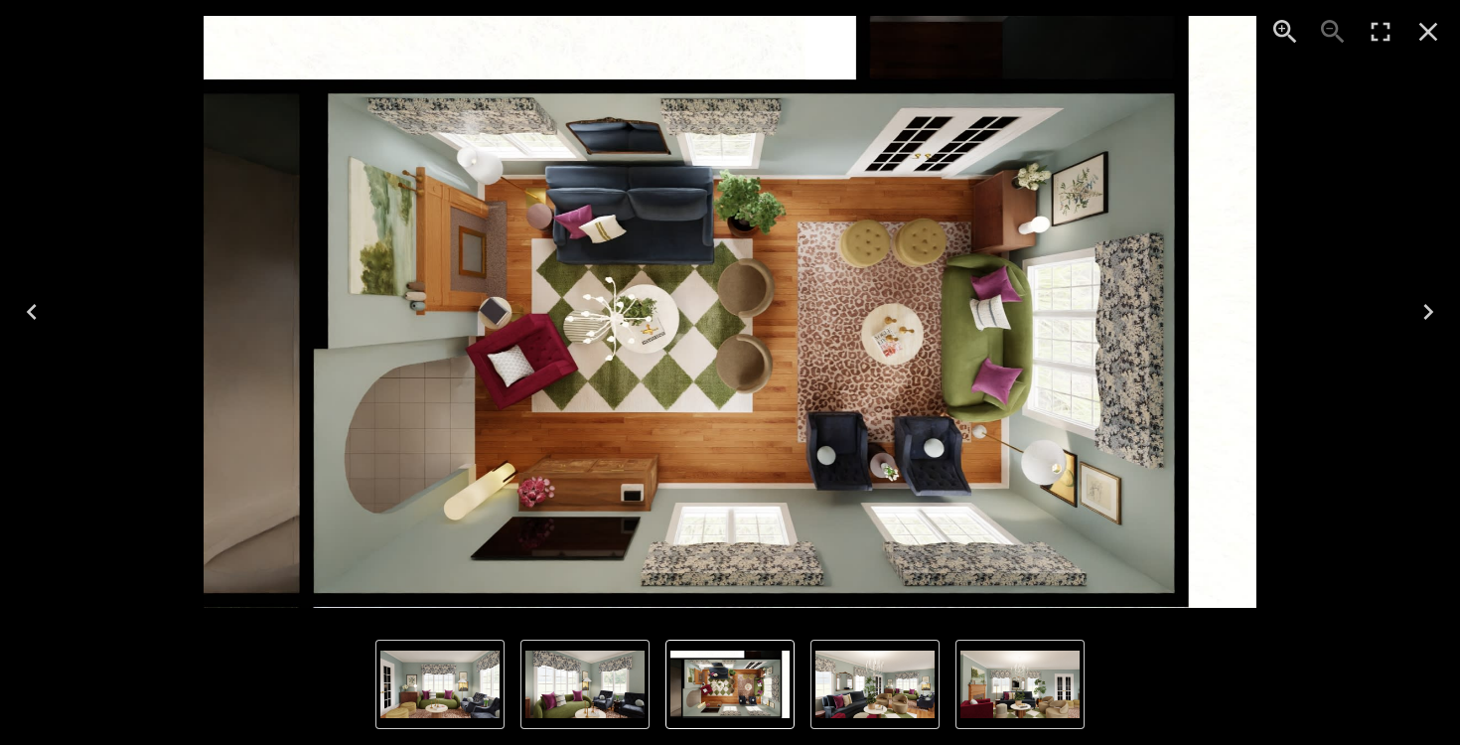
click at [1410, 292] on button "Next" at bounding box center [1428, 311] width 64 height 79
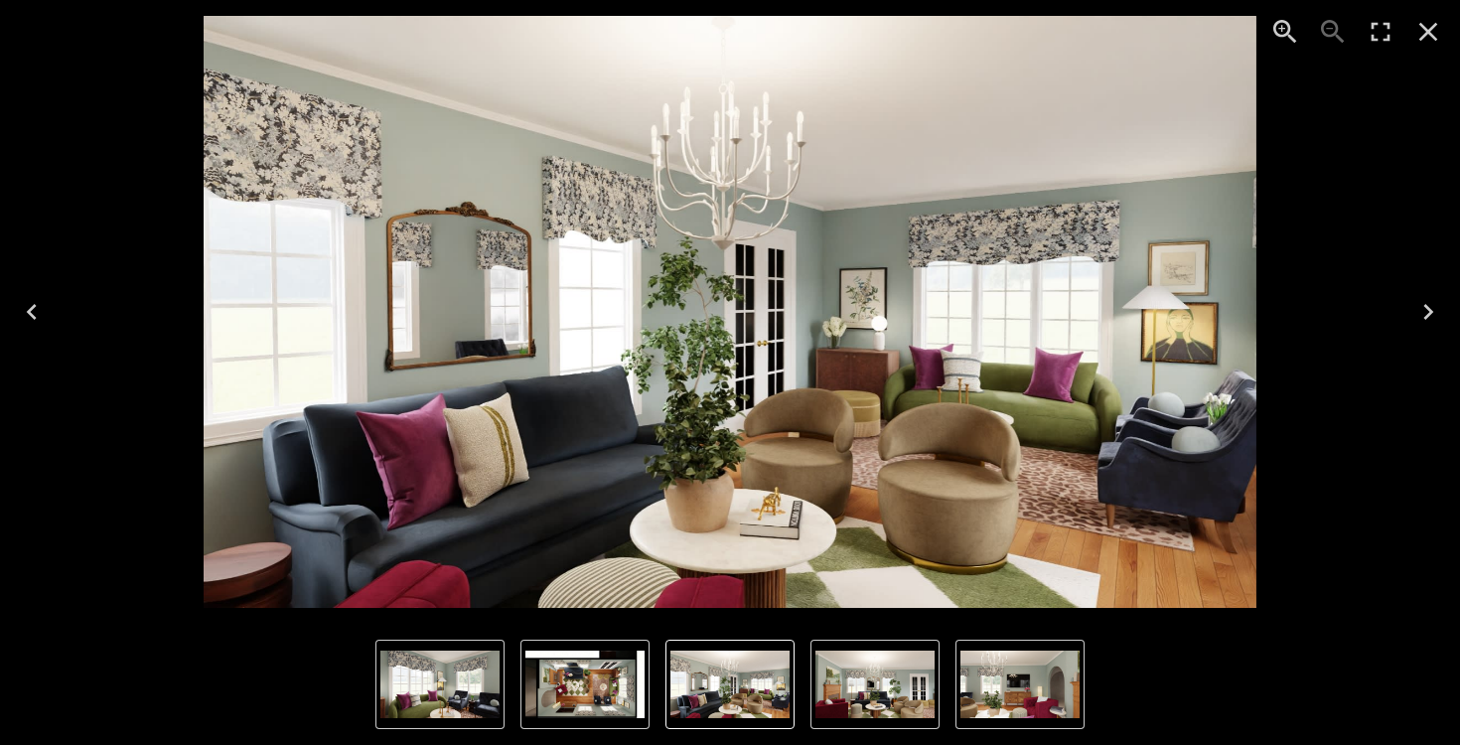
click at [1410, 292] on button "Next" at bounding box center [1428, 311] width 64 height 79
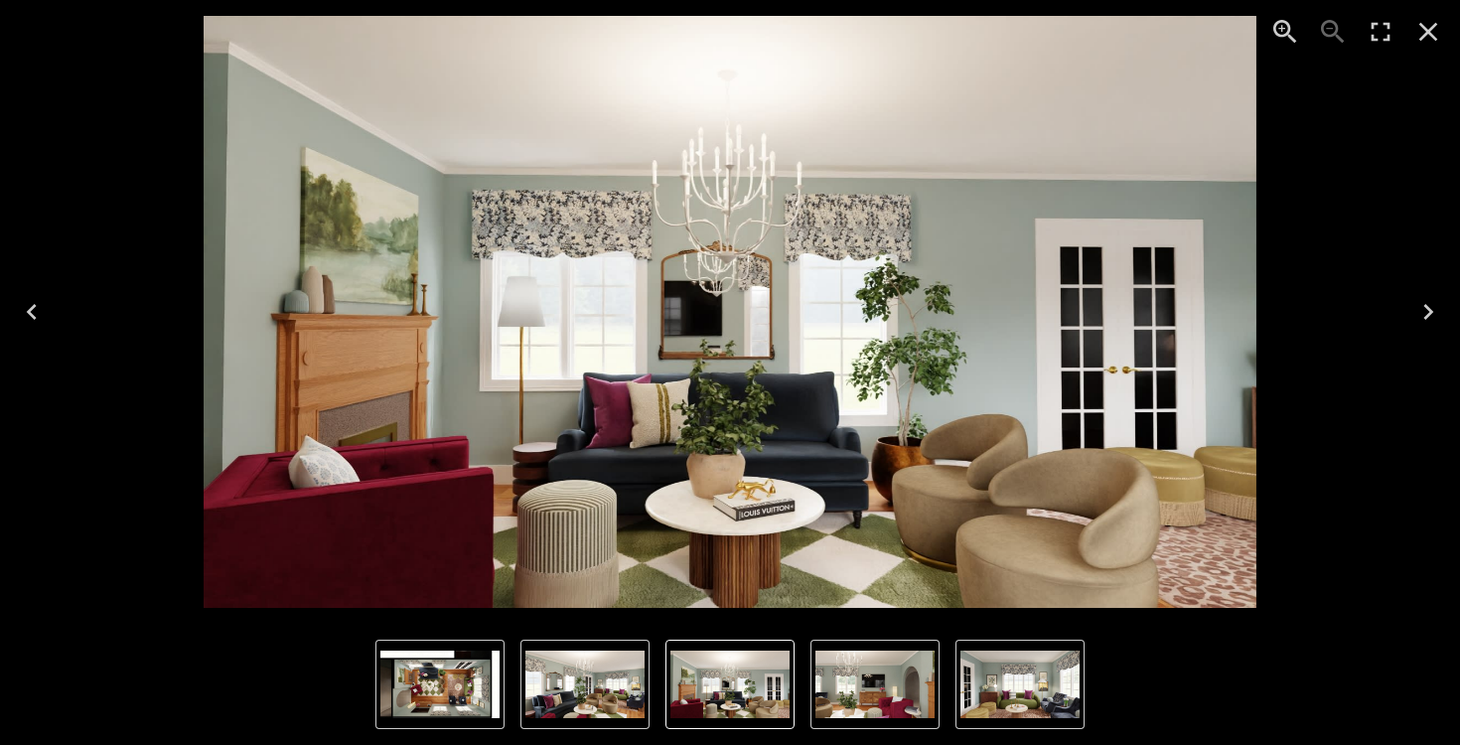
click at [1370, 21] on icon "Enter Fullscreen" at bounding box center [1381, 32] width 32 height 32
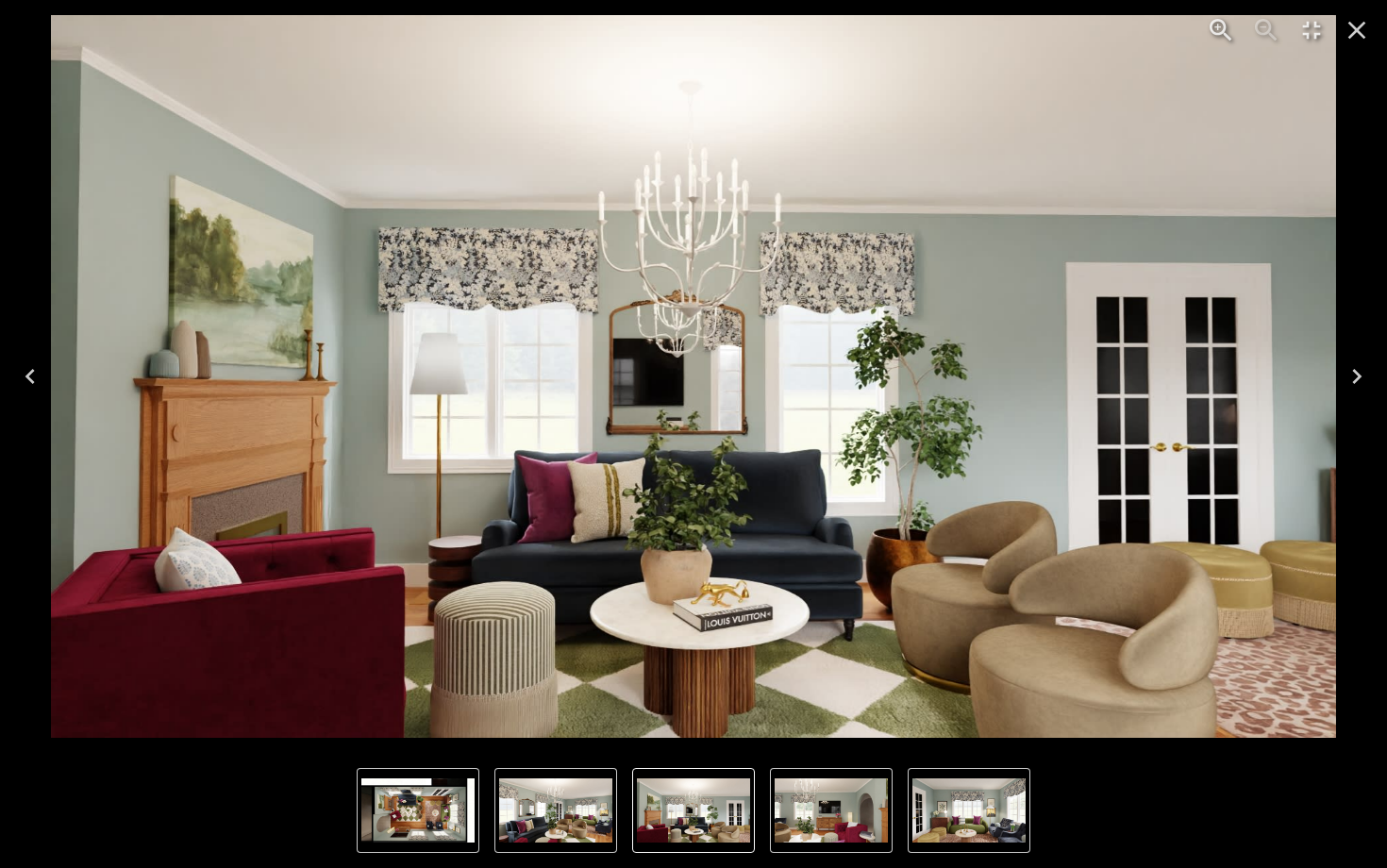
click at [1358, 370] on icon "Next" at bounding box center [1357, 376] width 30 height 30
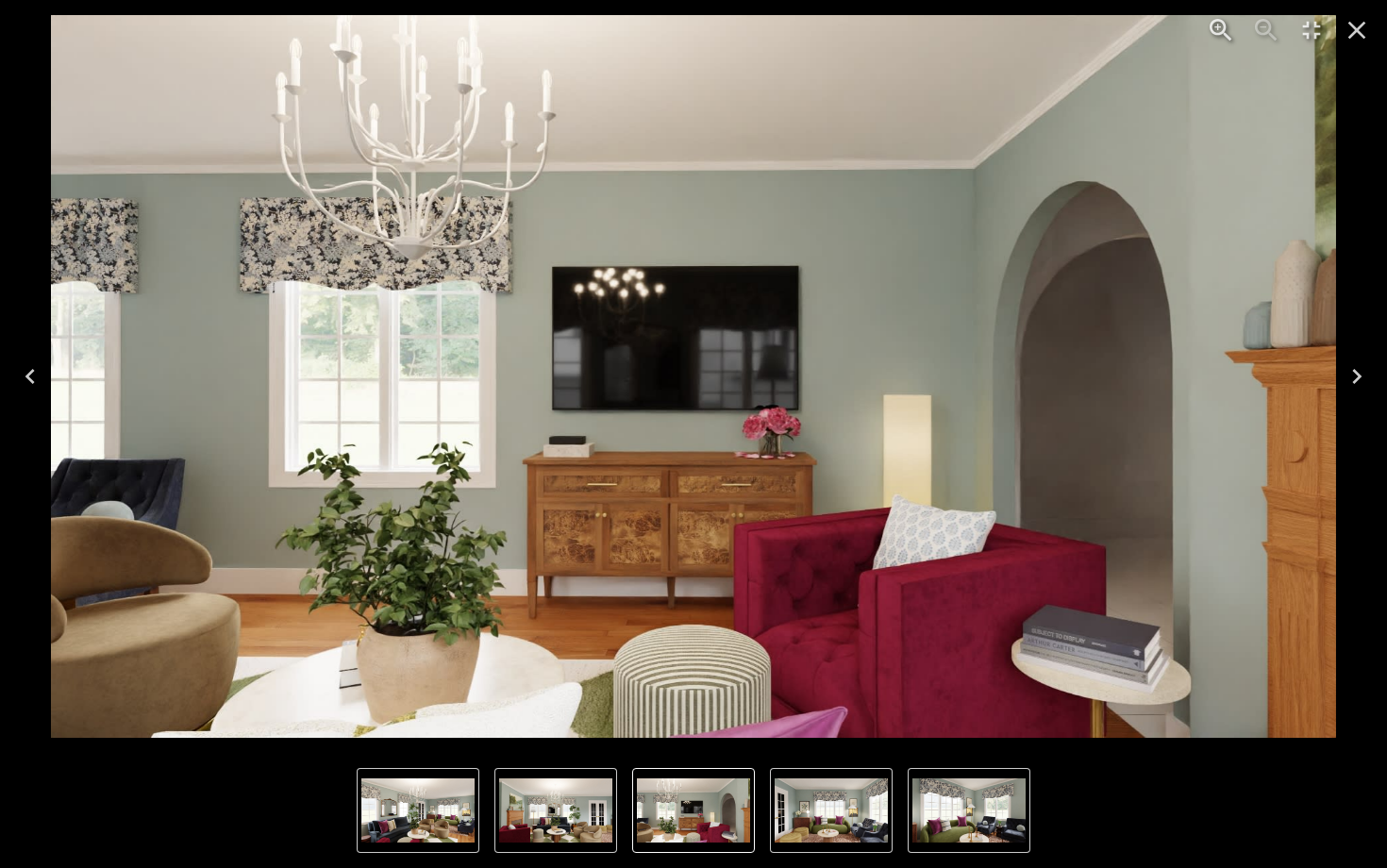
click at [1358, 370] on icon "Next" at bounding box center [1357, 376] width 30 height 30
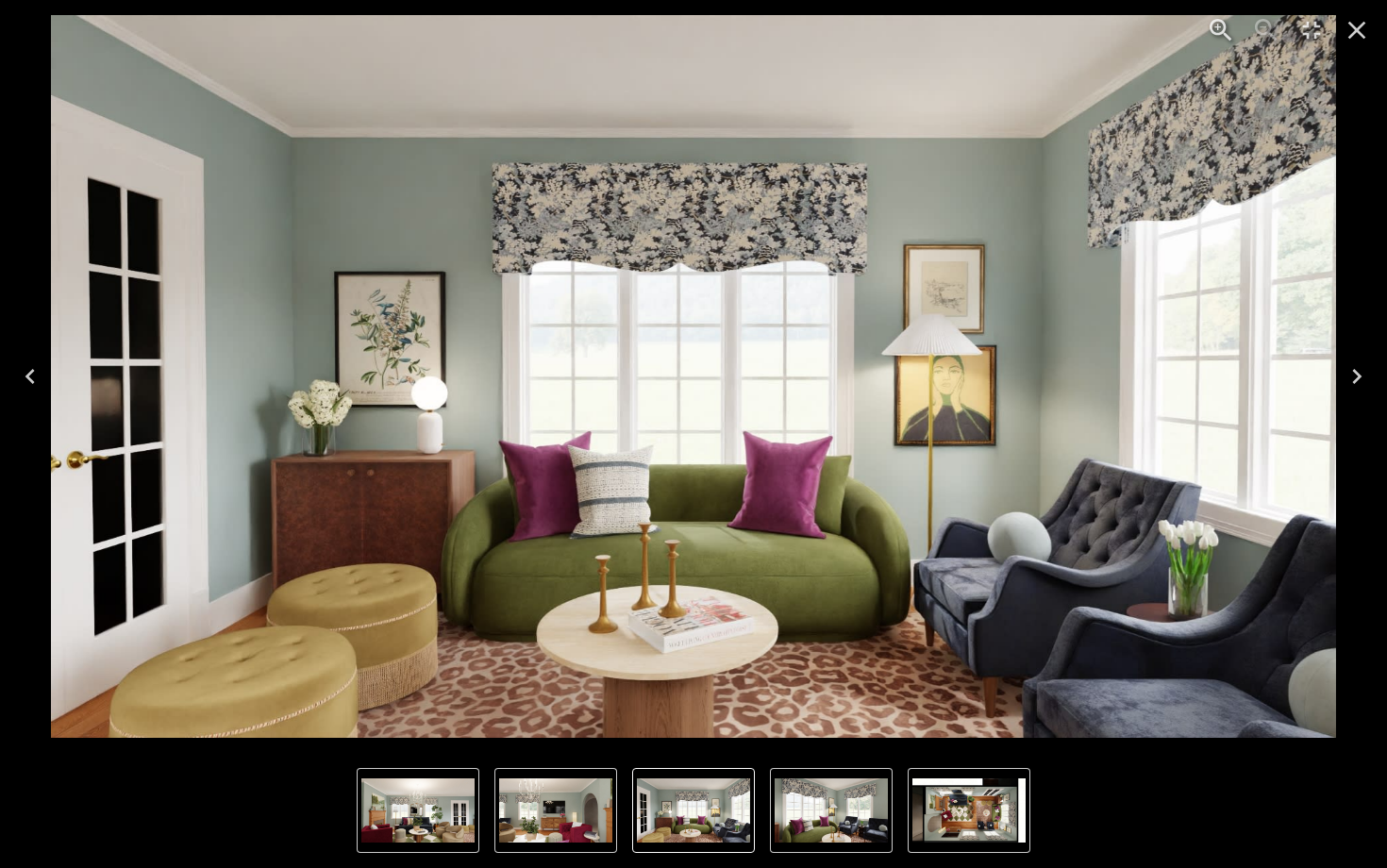
click at [31, 373] on icon "Previous" at bounding box center [30, 376] width 30 height 30
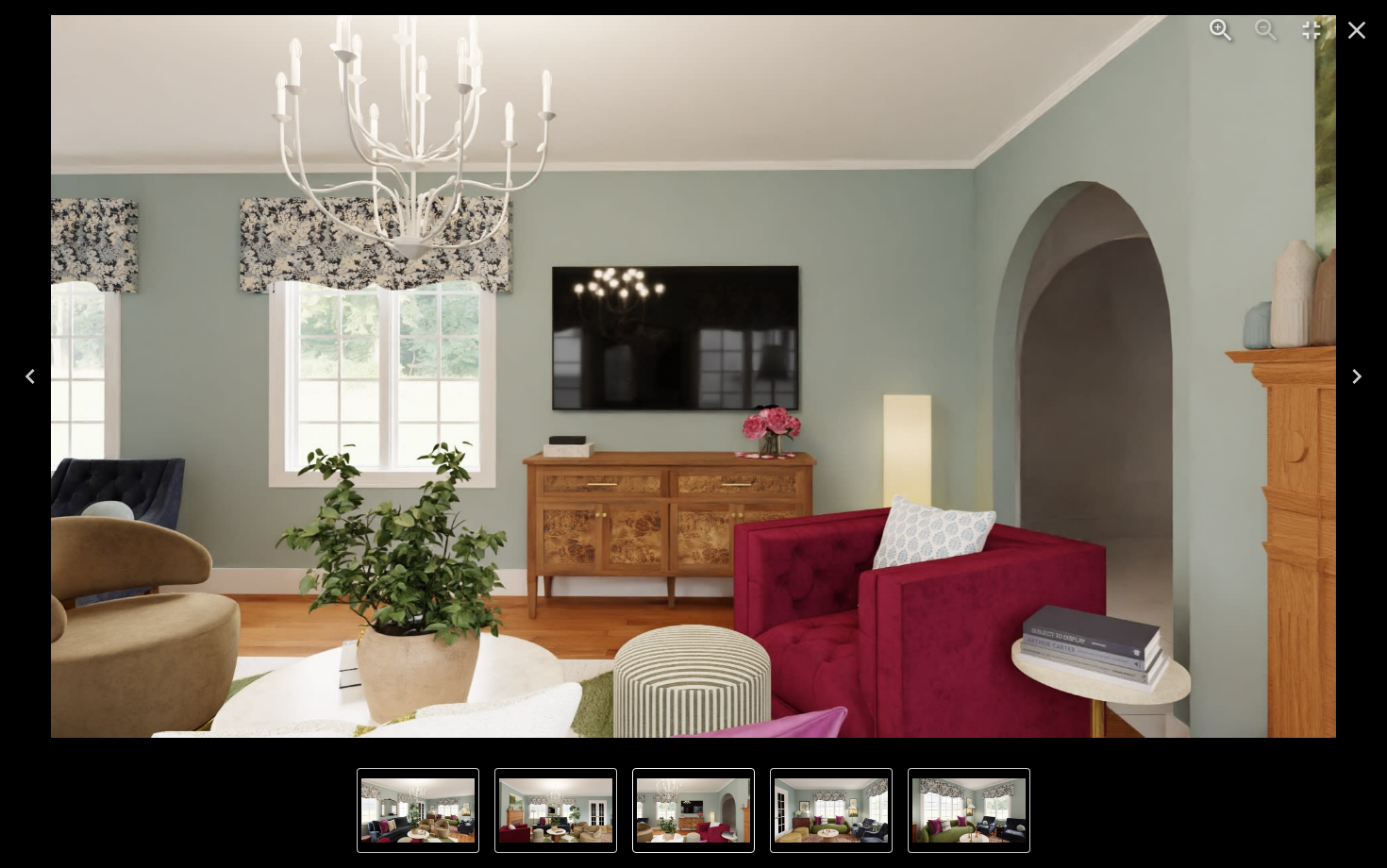
click at [1347, 373] on icon "Next" at bounding box center [1357, 376] width 30 height 30
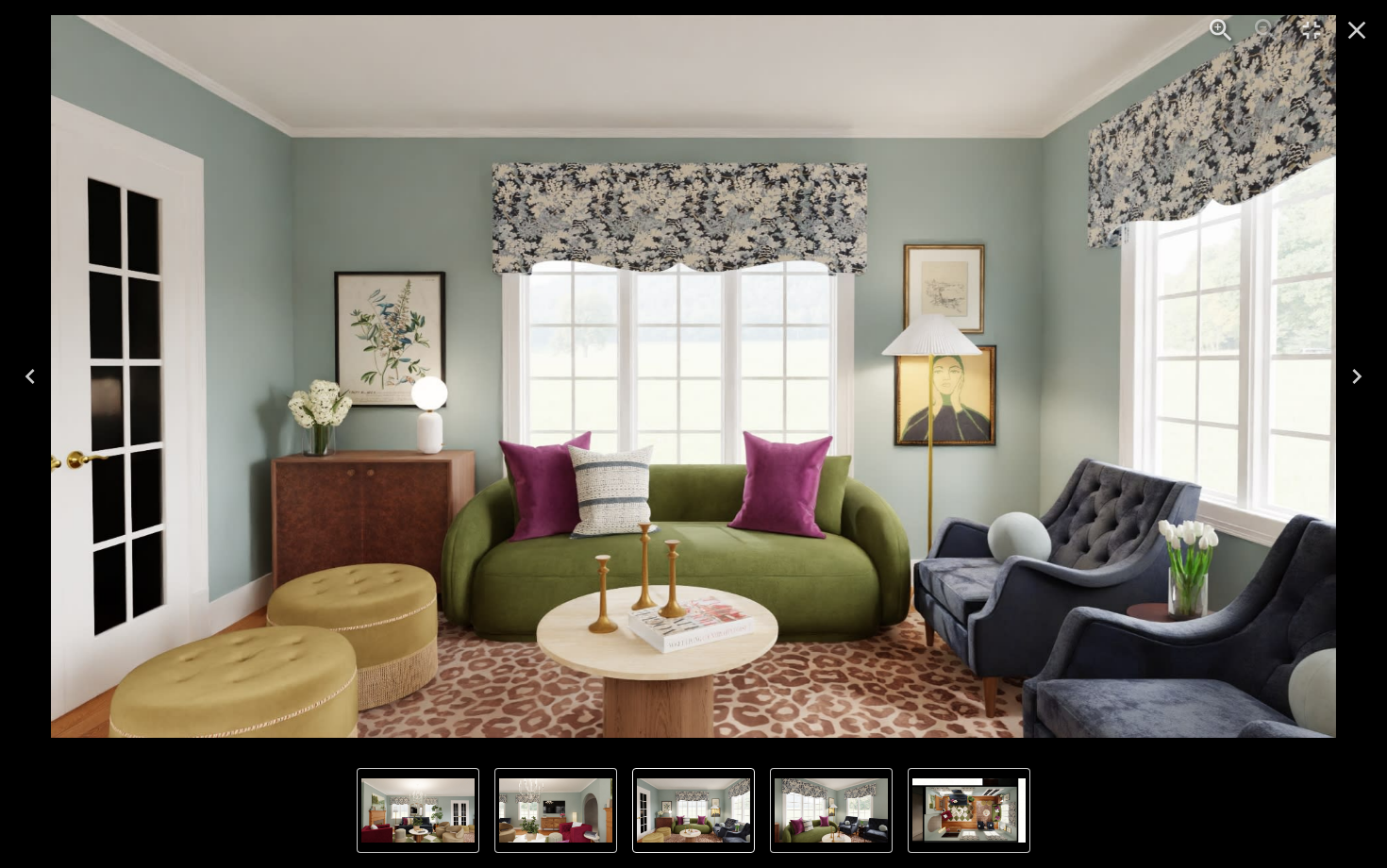
click at [1347, 373] on icon "Next" at bounding box center [1357, 376] width 30 height 30
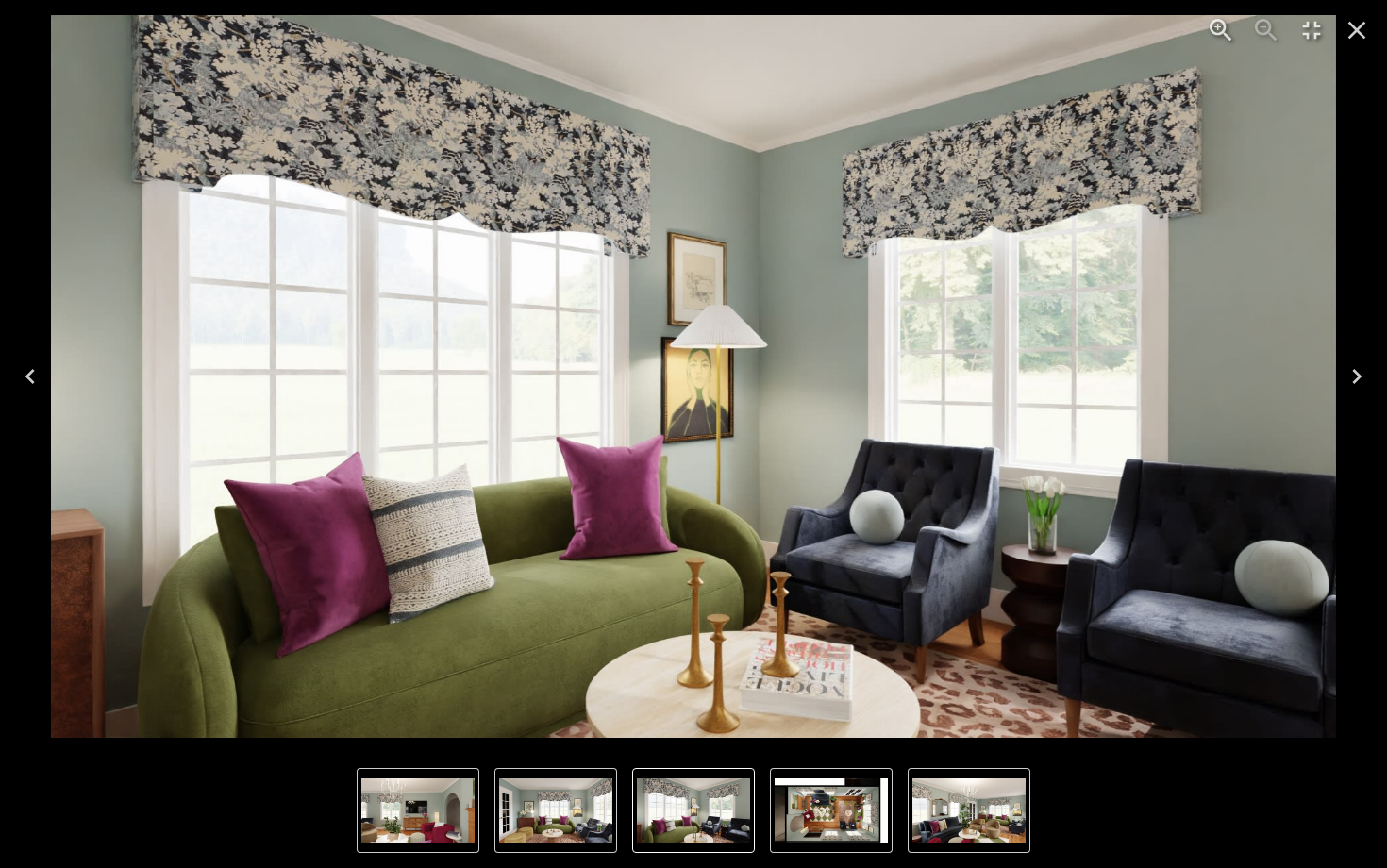
click at [1347, 373] on icon "Next" at bounding box center [1357, 376] width 30 height 30
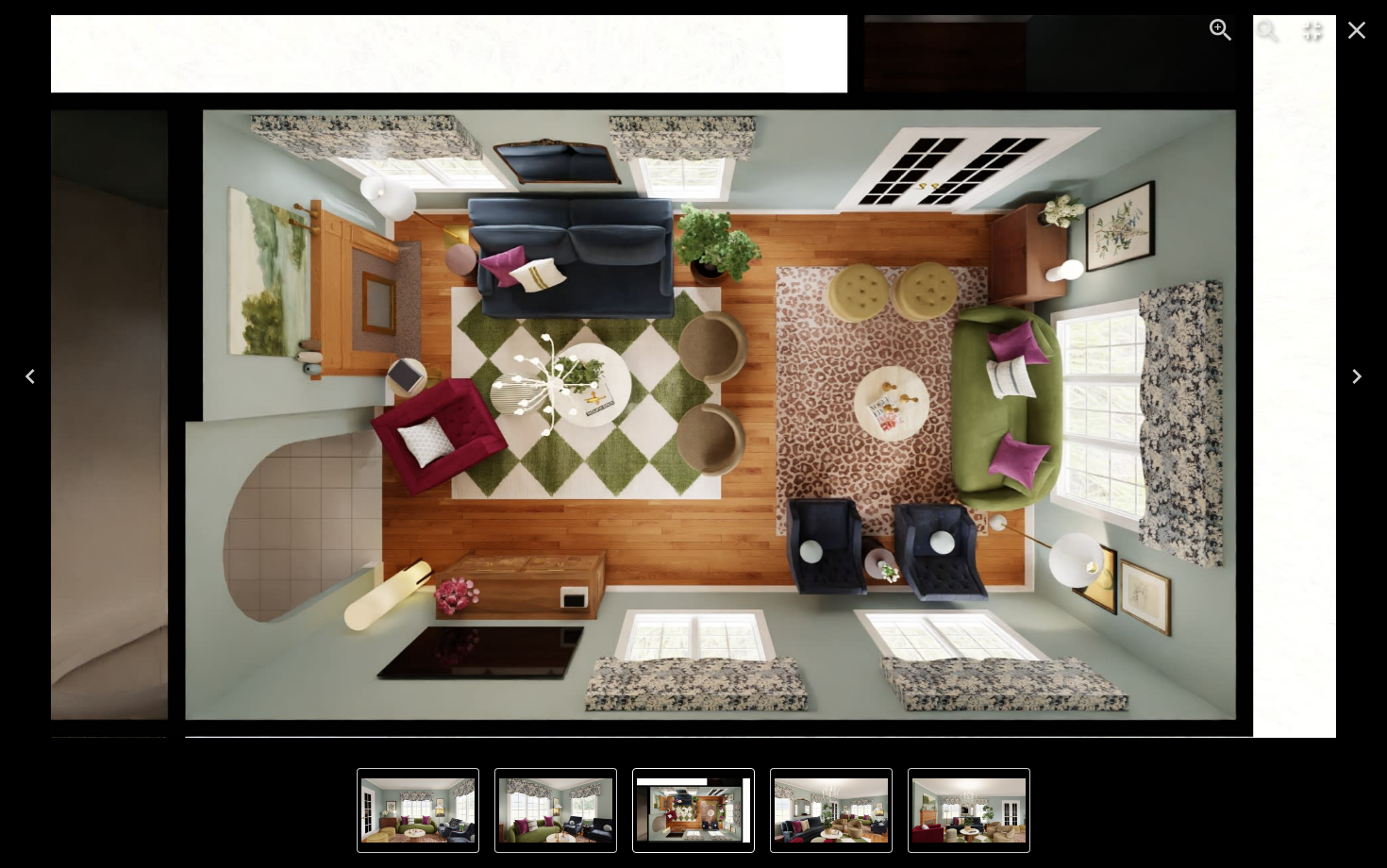
click at [1347, 373] on icon "Next" at bounding box center [1357, 376] width 30 height 30
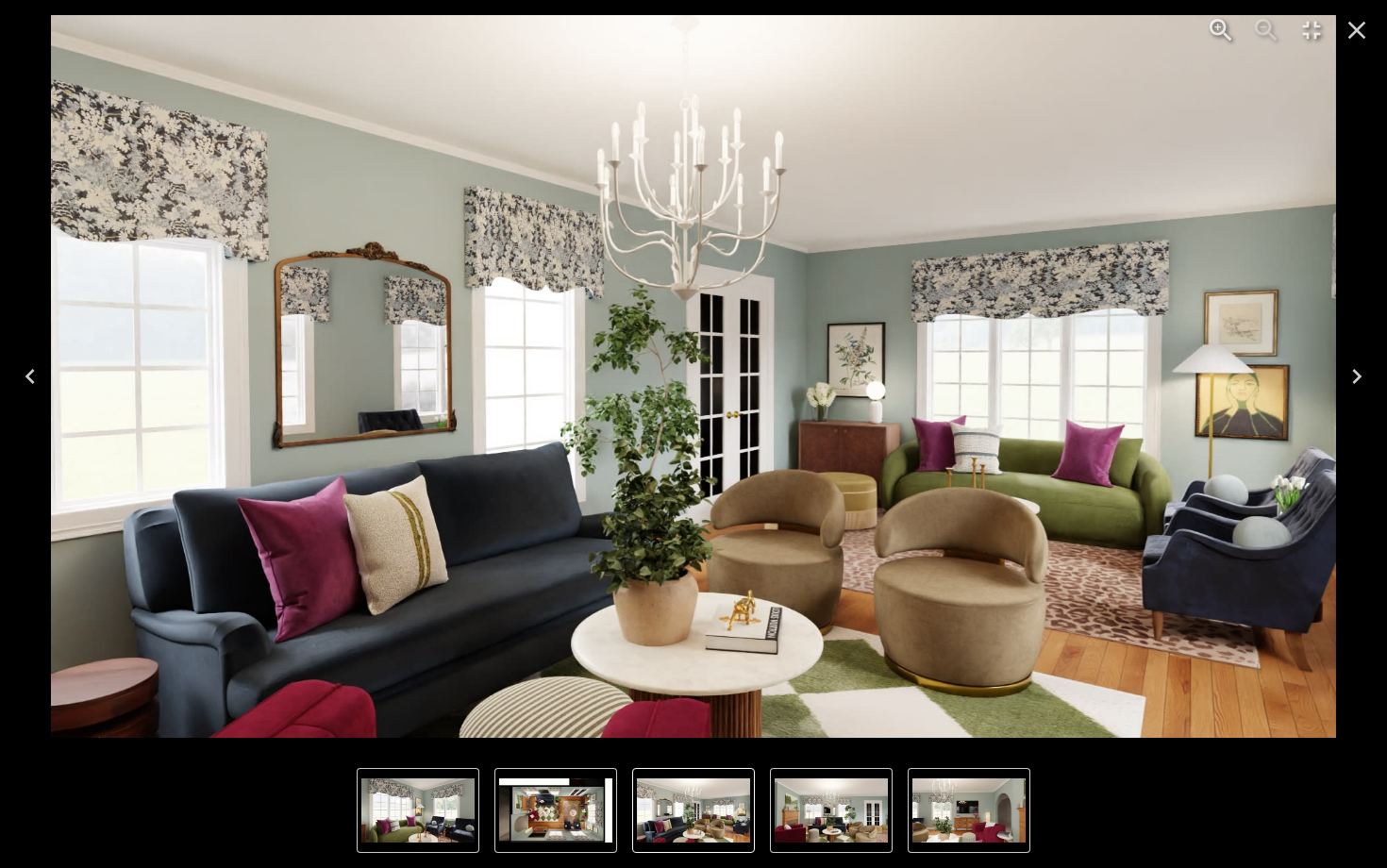
click at [1347, 373] on icon "Next" at bounding box center [1357, 376] width 30 height 30
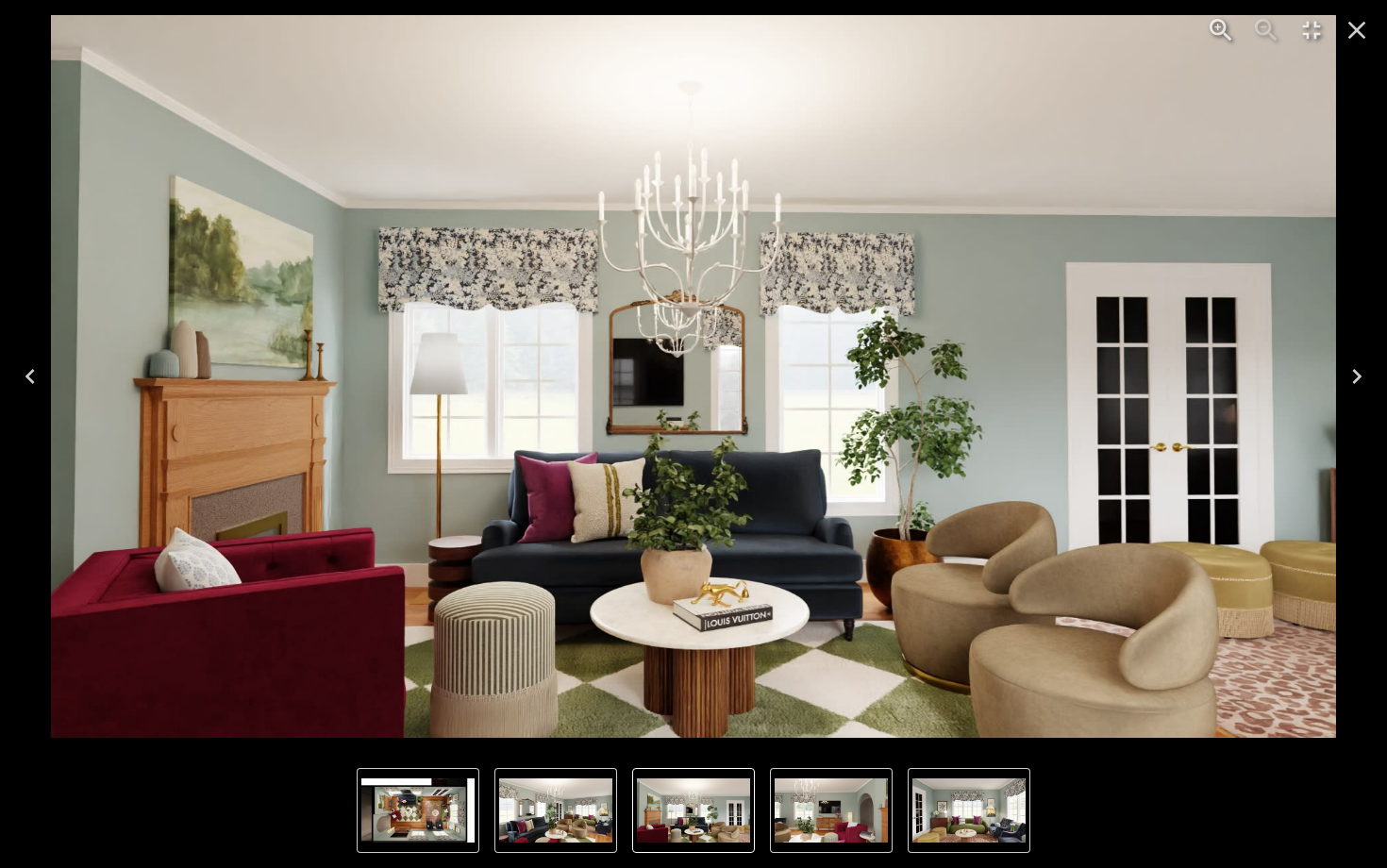
click at [1347, 374] on icon "Next" at bounding box center [1357, 376] width 30 height 30
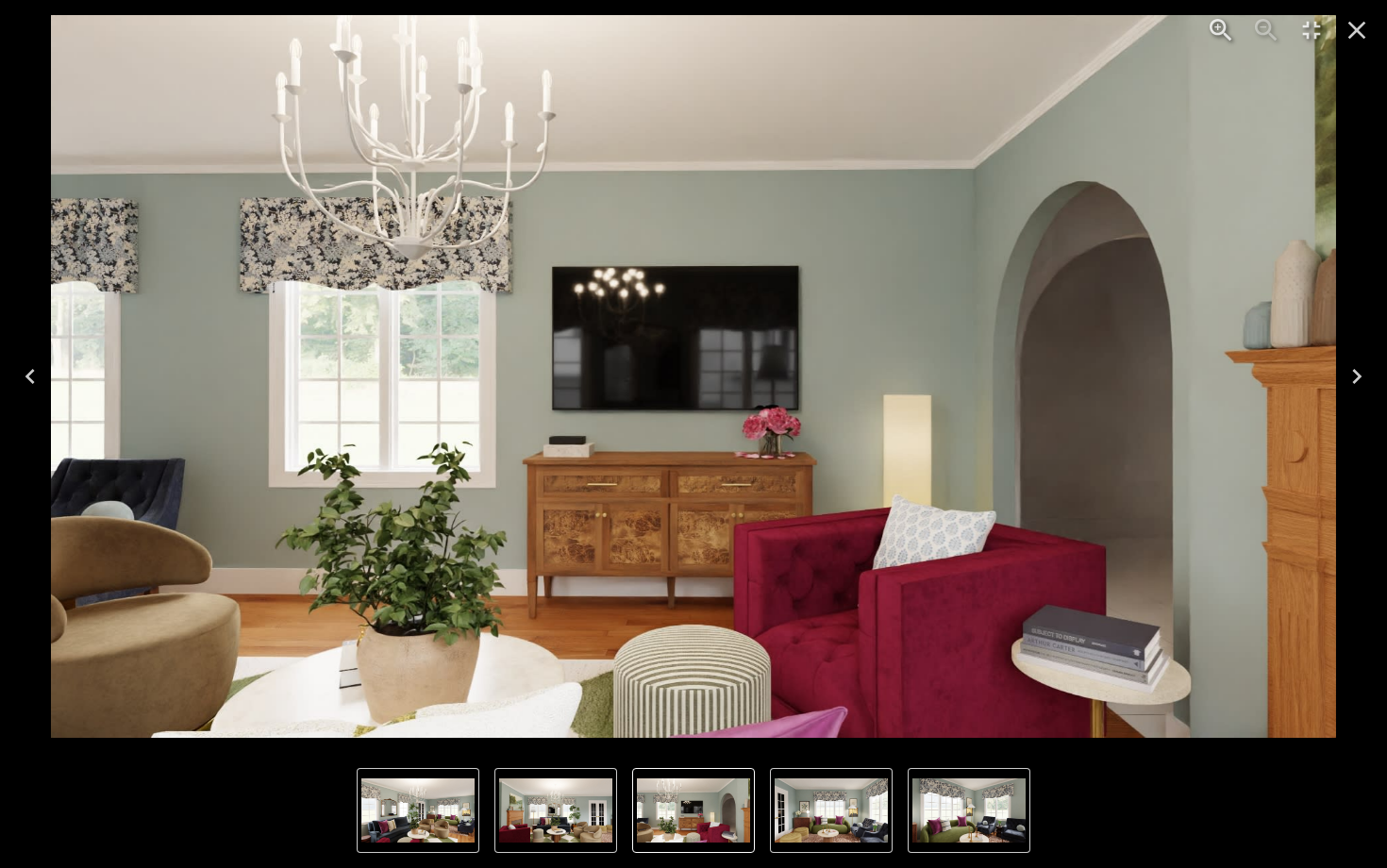
click at [1347, 374] on icon "Next" at bounding box center [1357, 376] width 30 height 30
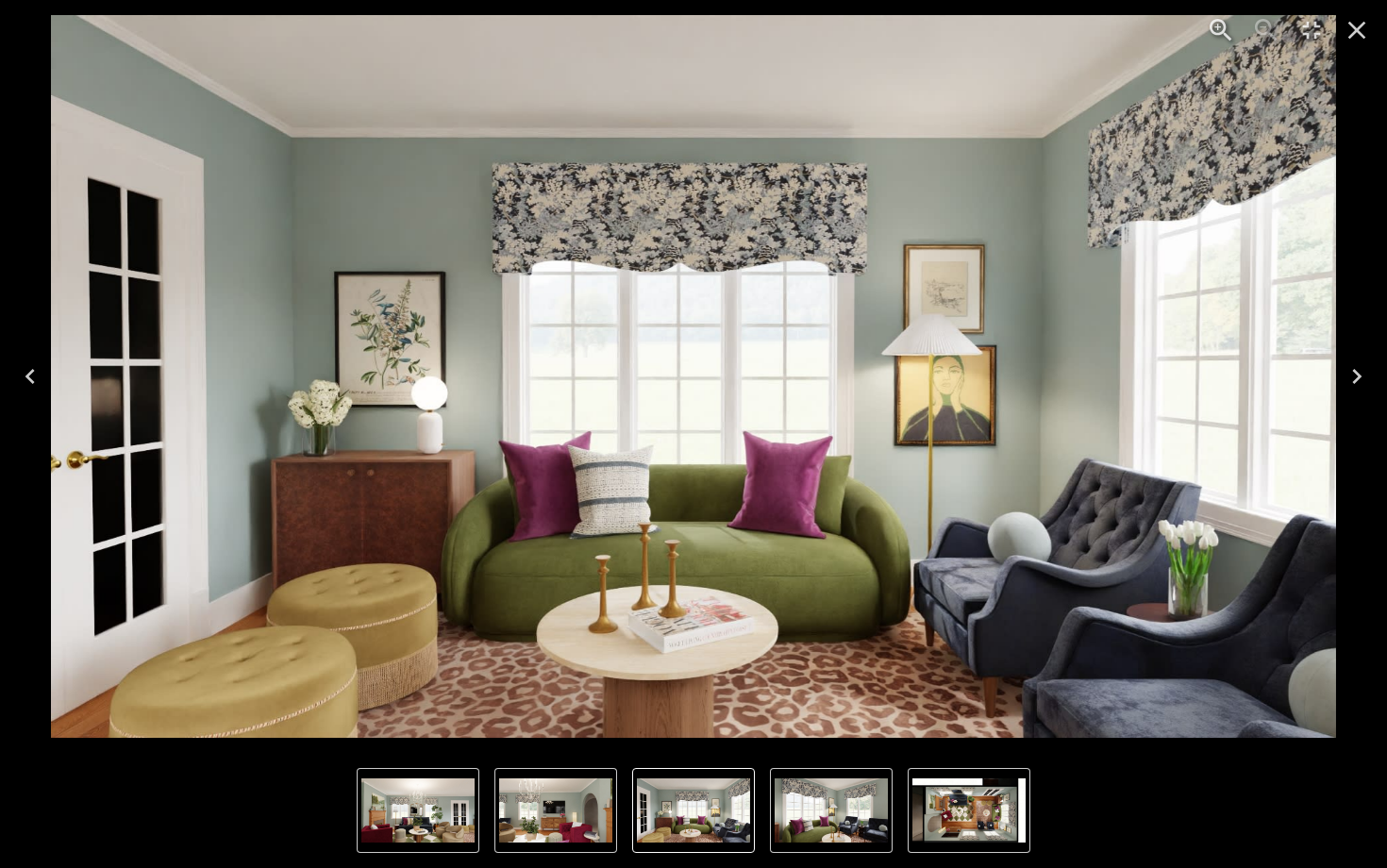
click at [32, 379] on icon "Previous" at bounding box center [30, 376] width 30 height 30
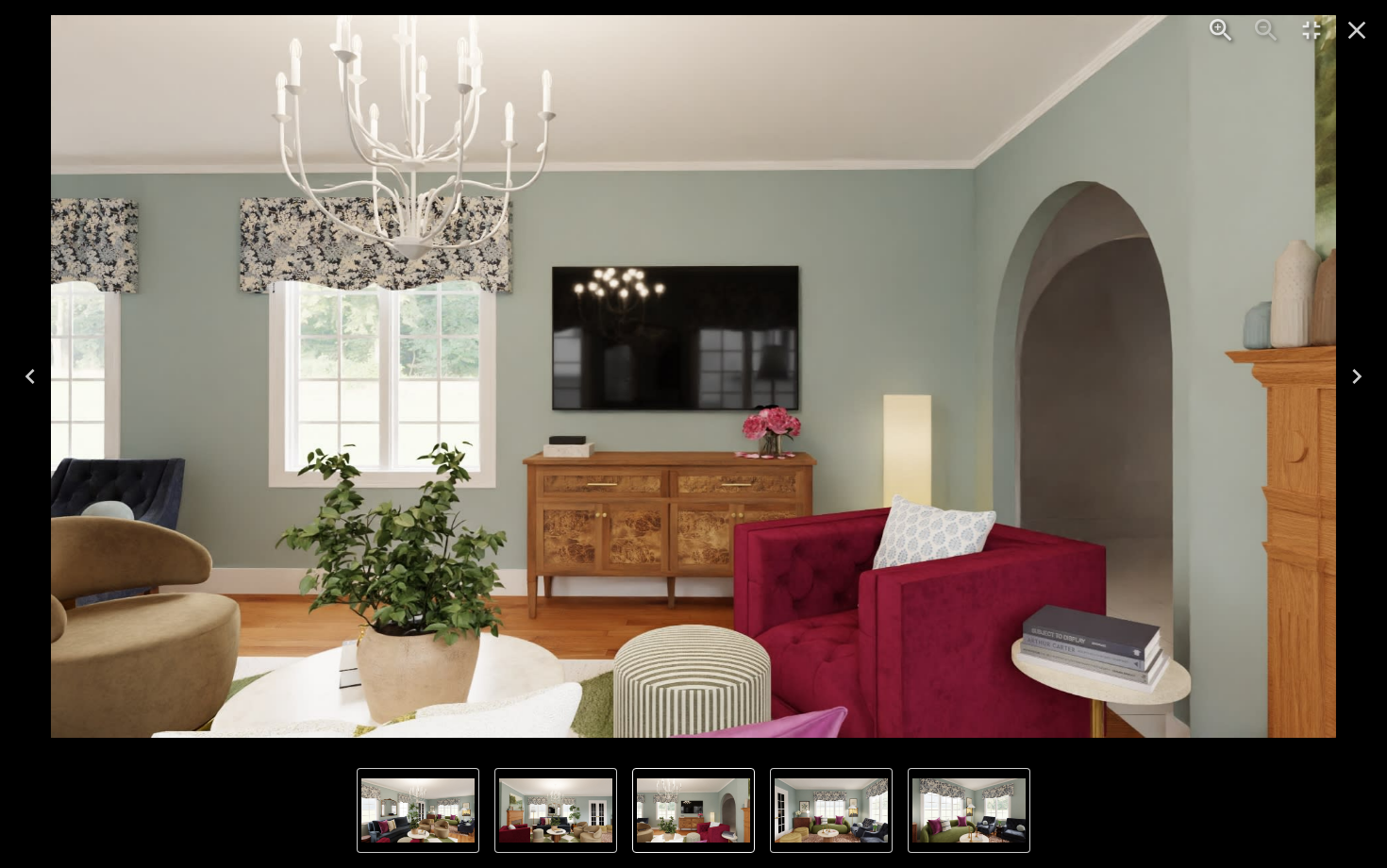
click at [32, 379] on icon "Previous" at bounding box center [30, 376] width 30 height 30
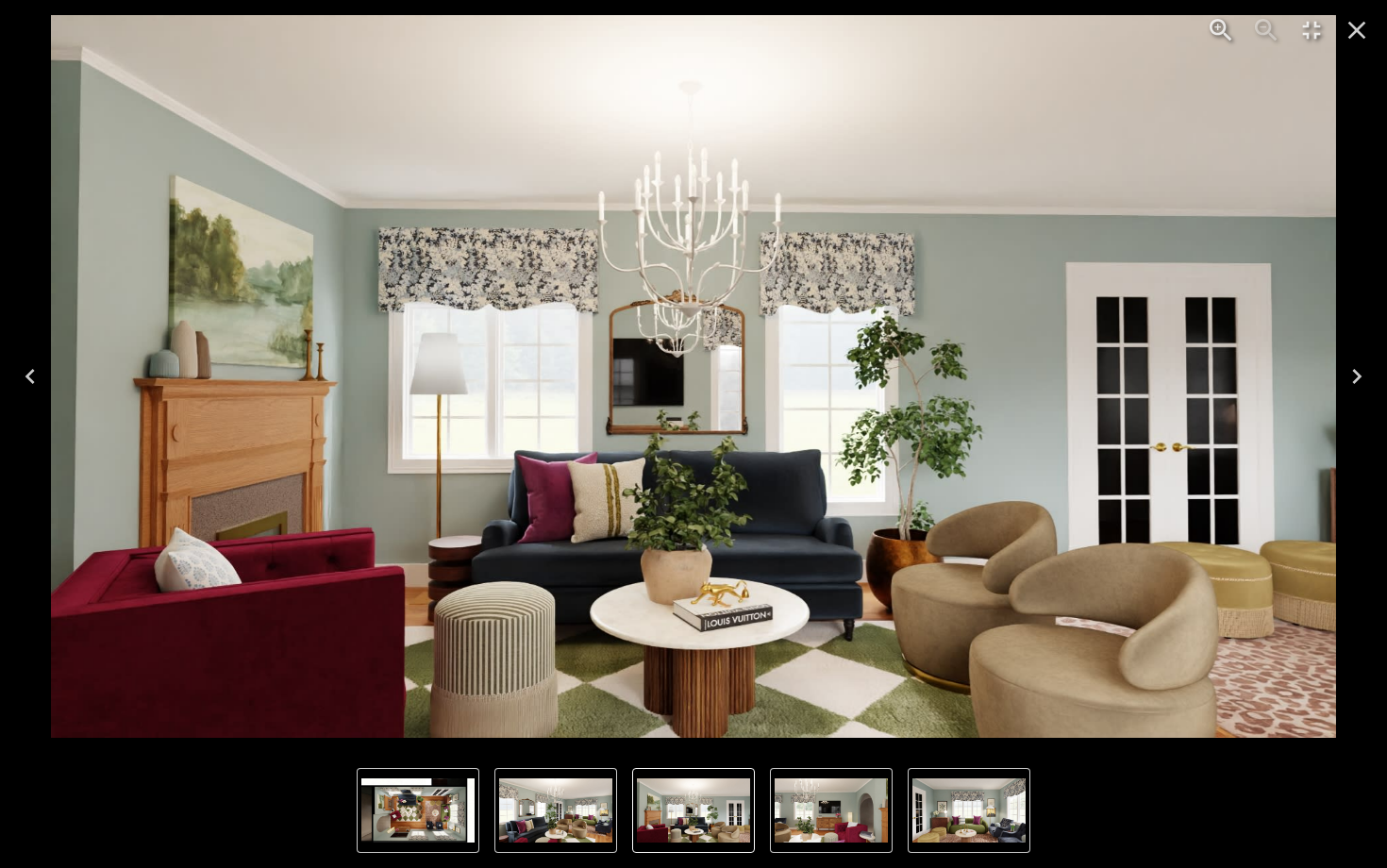
click at [32, 379] on icon "Previous" at bounding box center [30, 376] width 30 height 30
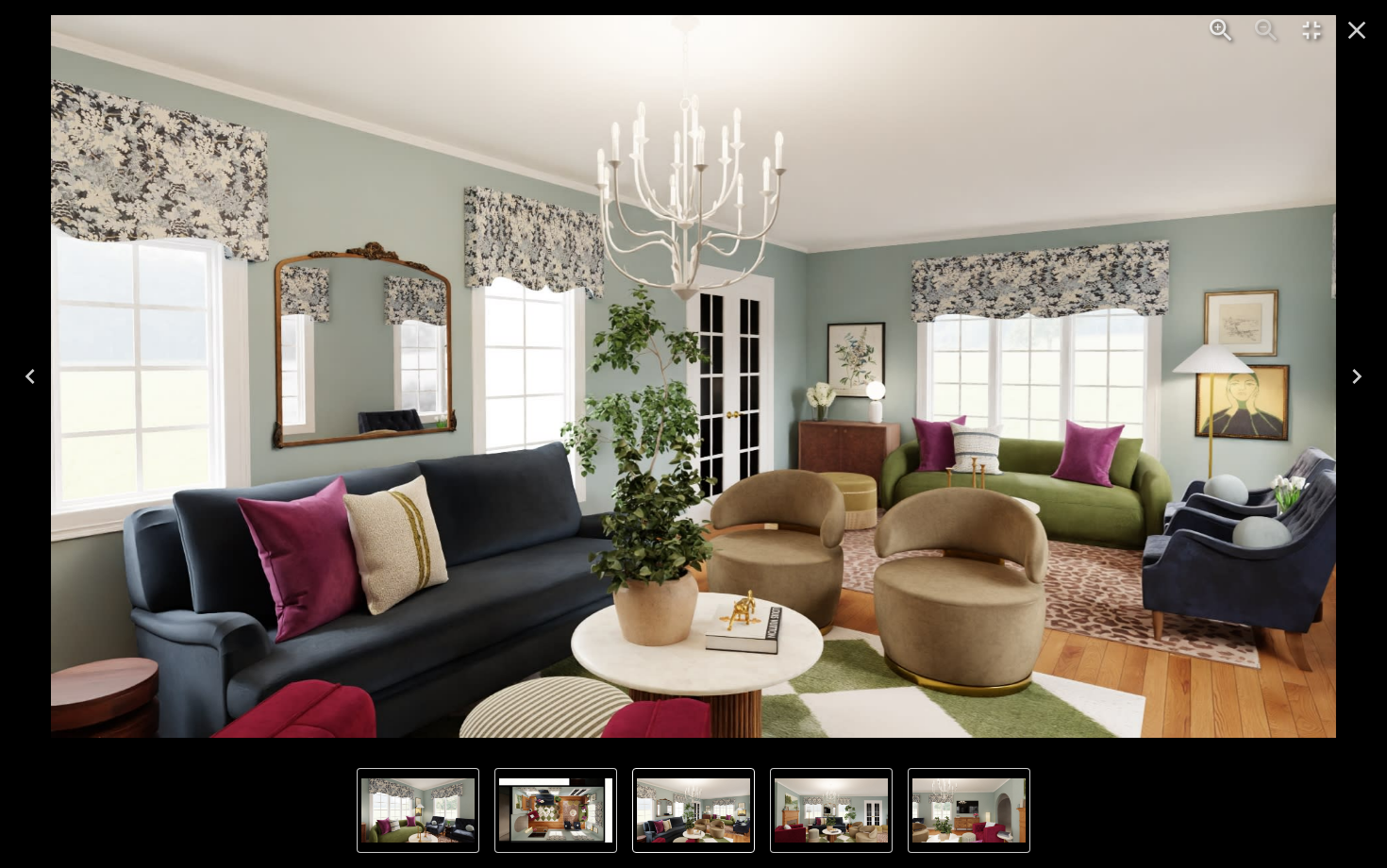
click at [32, 379] on icon "Previous" at bounding box center [30, 376] width 30 height 30
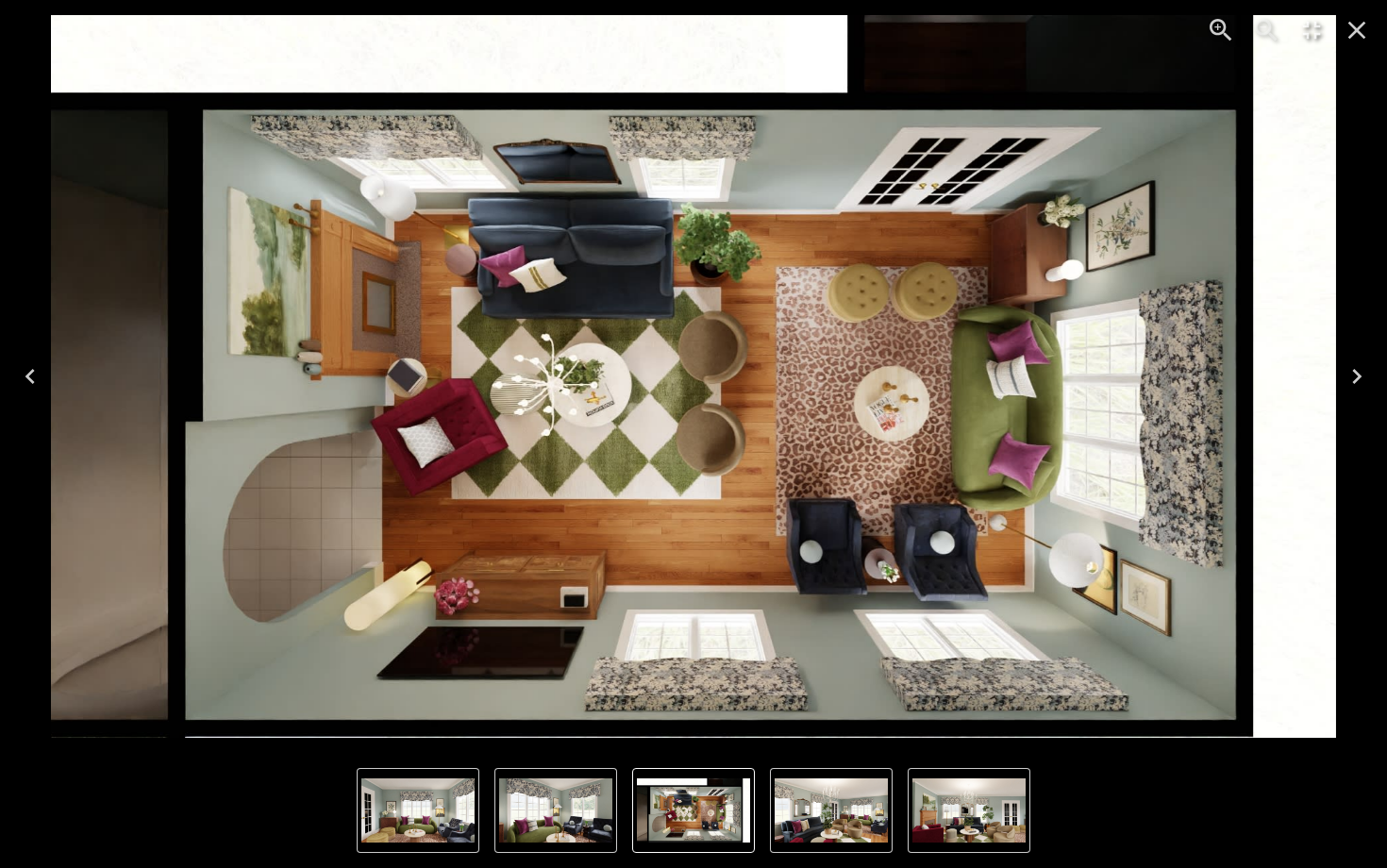
click at [14, 360] on button "Previous" at bounding box center [30, 376] width 61 height 75
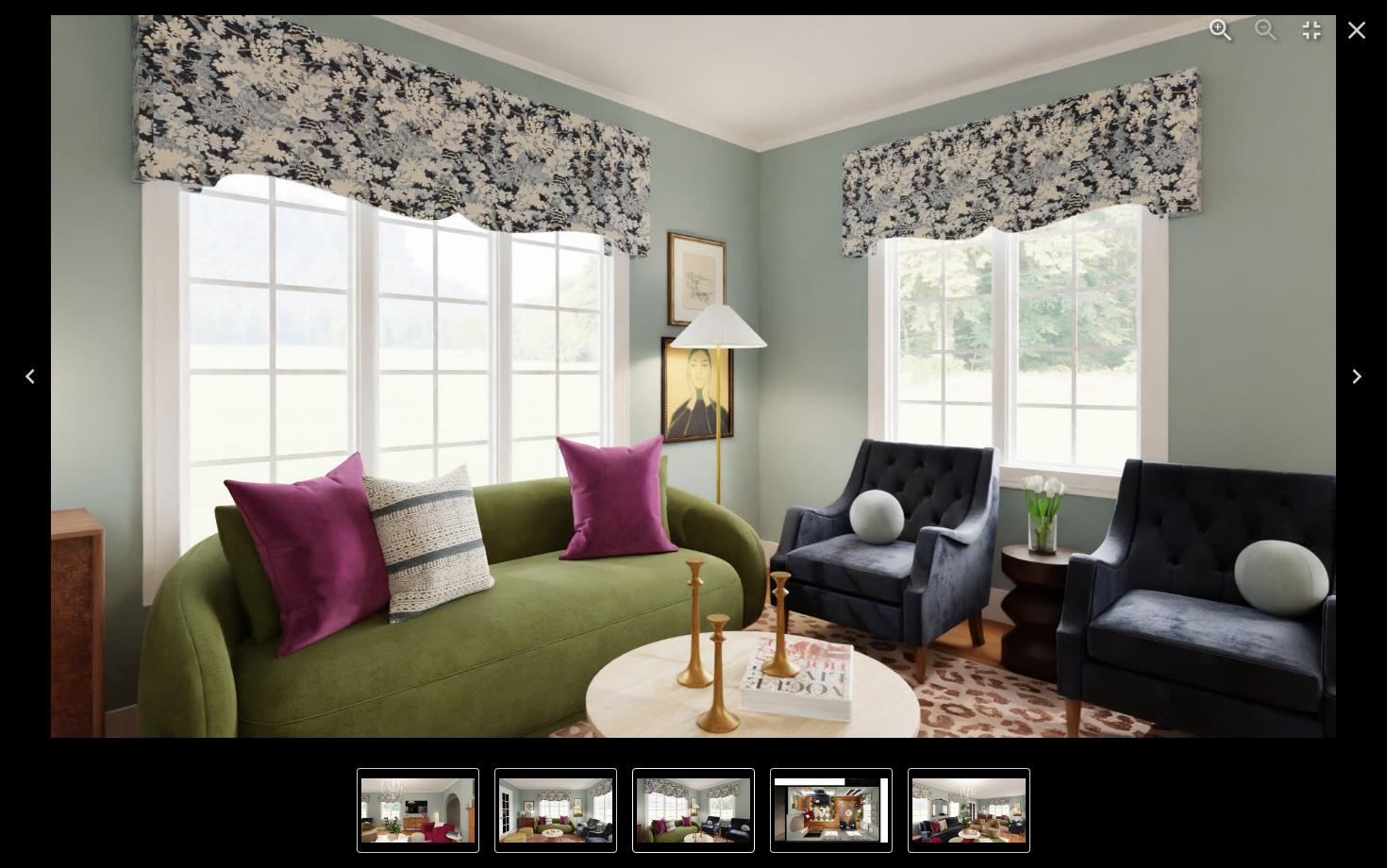
click at [20, 363] on icon "Previous" at bounding box center [30, 376] width 30 height 30
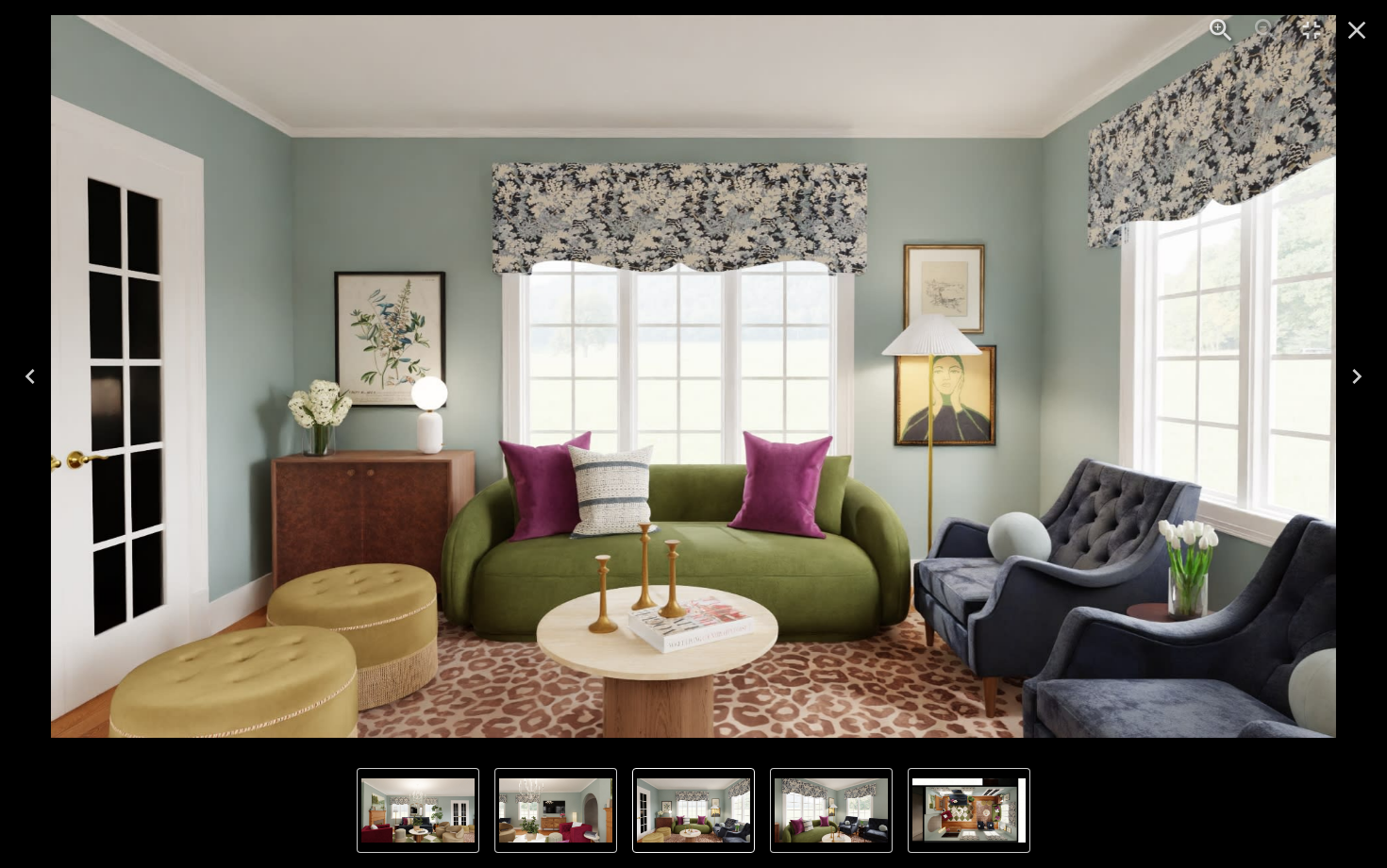
click at [20, 363] on icon "Previous" at bounding box center [30, 376] width 30 height 30
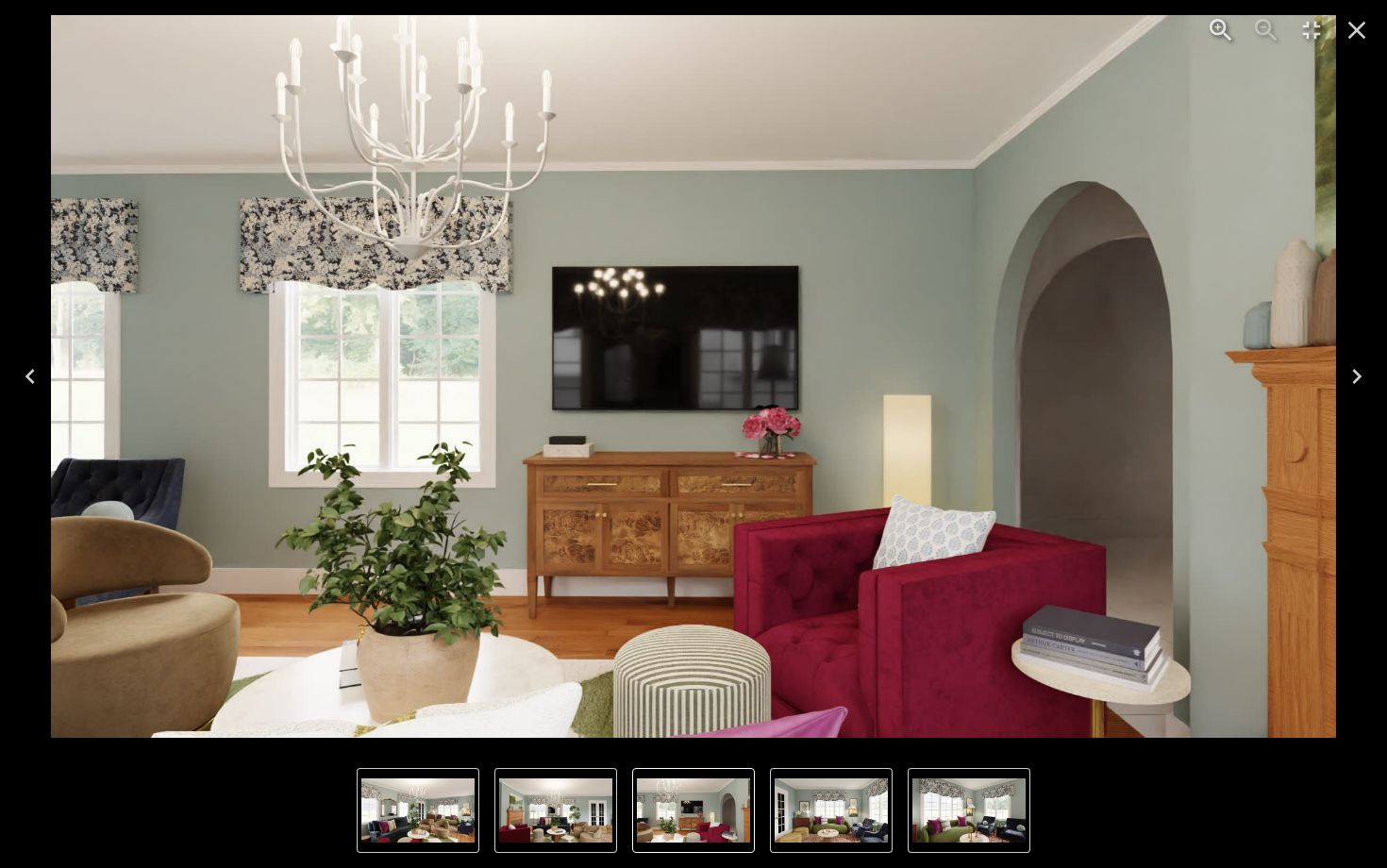
click at [20, 363] on icon "Previous" at bounding box center [30, 376] width 30 height 30
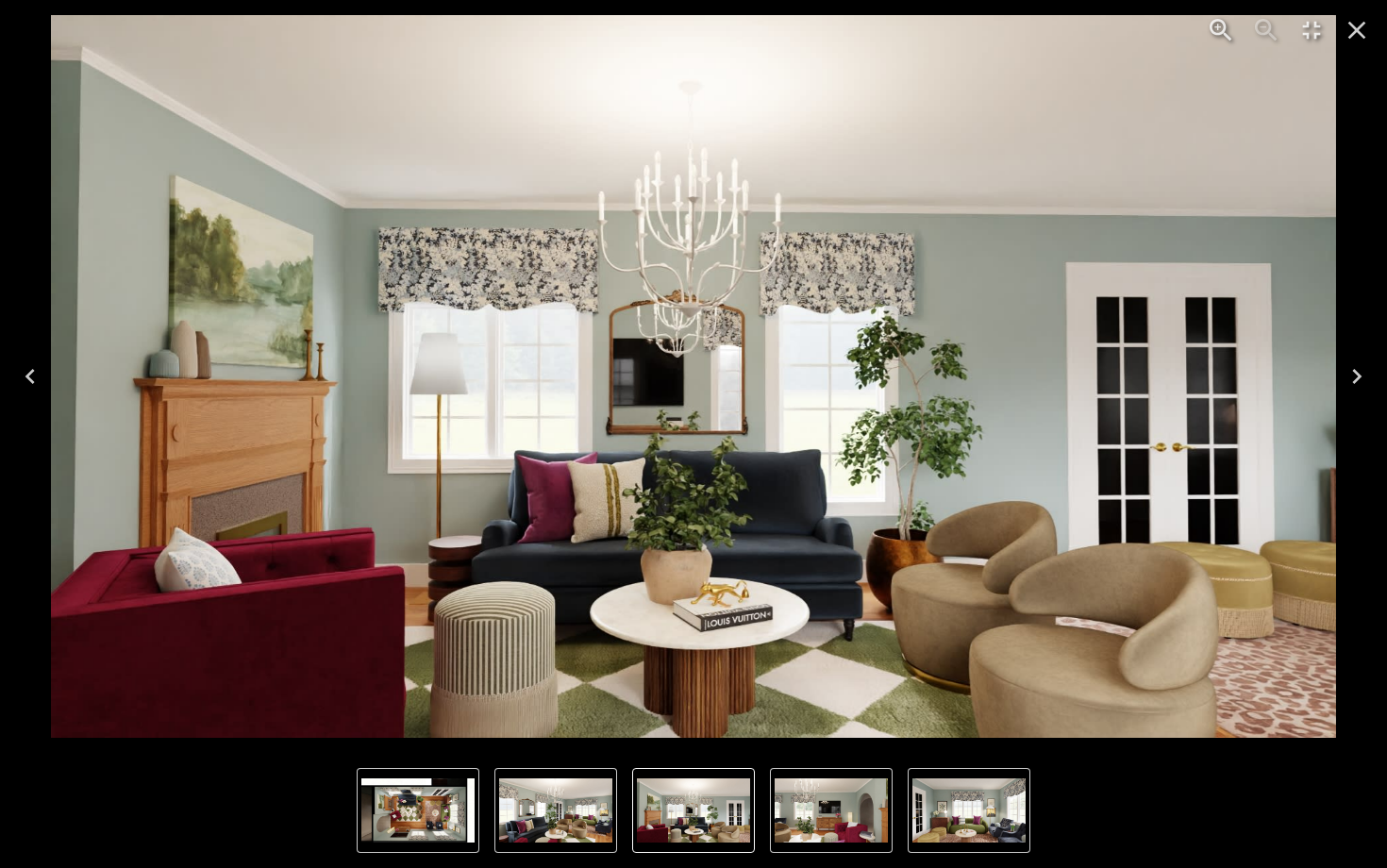
click at [1350, 368] on icon "Next" at bounding box center [1357, 376] width 30 height 30
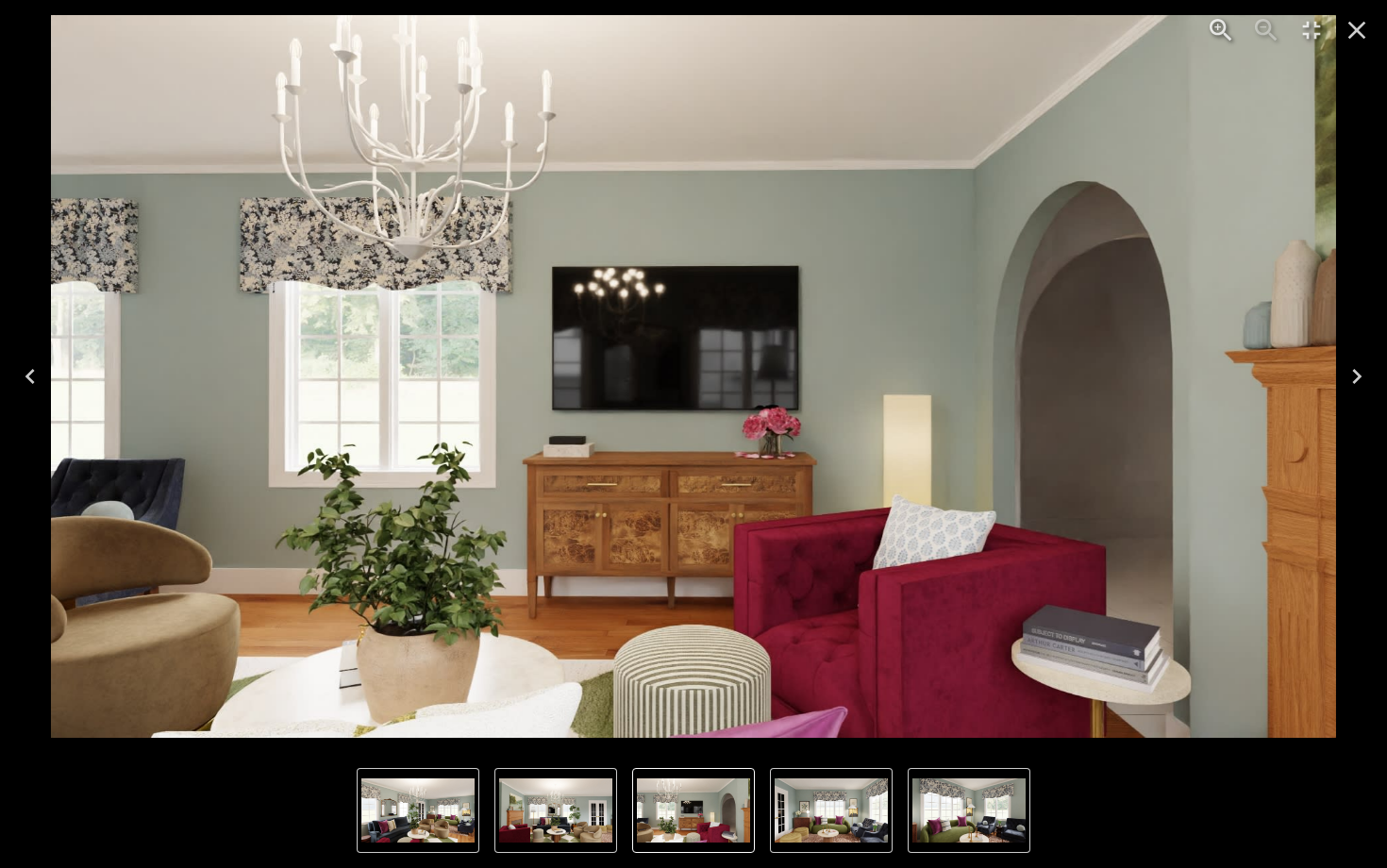
click at [1350, 368] on icon "Next" at bounding box center [1357, 376] width 30 height 30
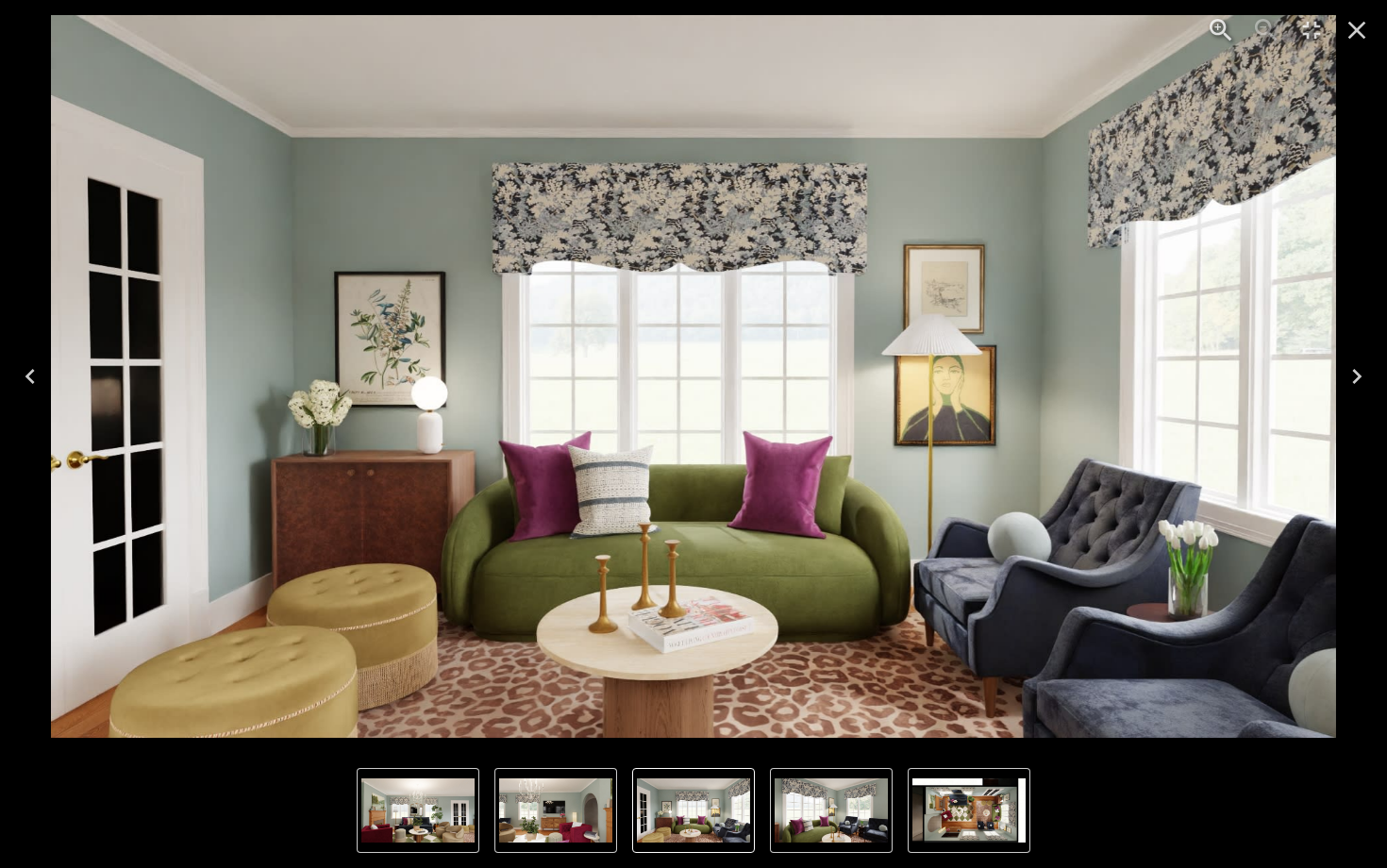
click at [1350, 368] on icon "Next" at bounding box center [1357, 376] width 30 height 30
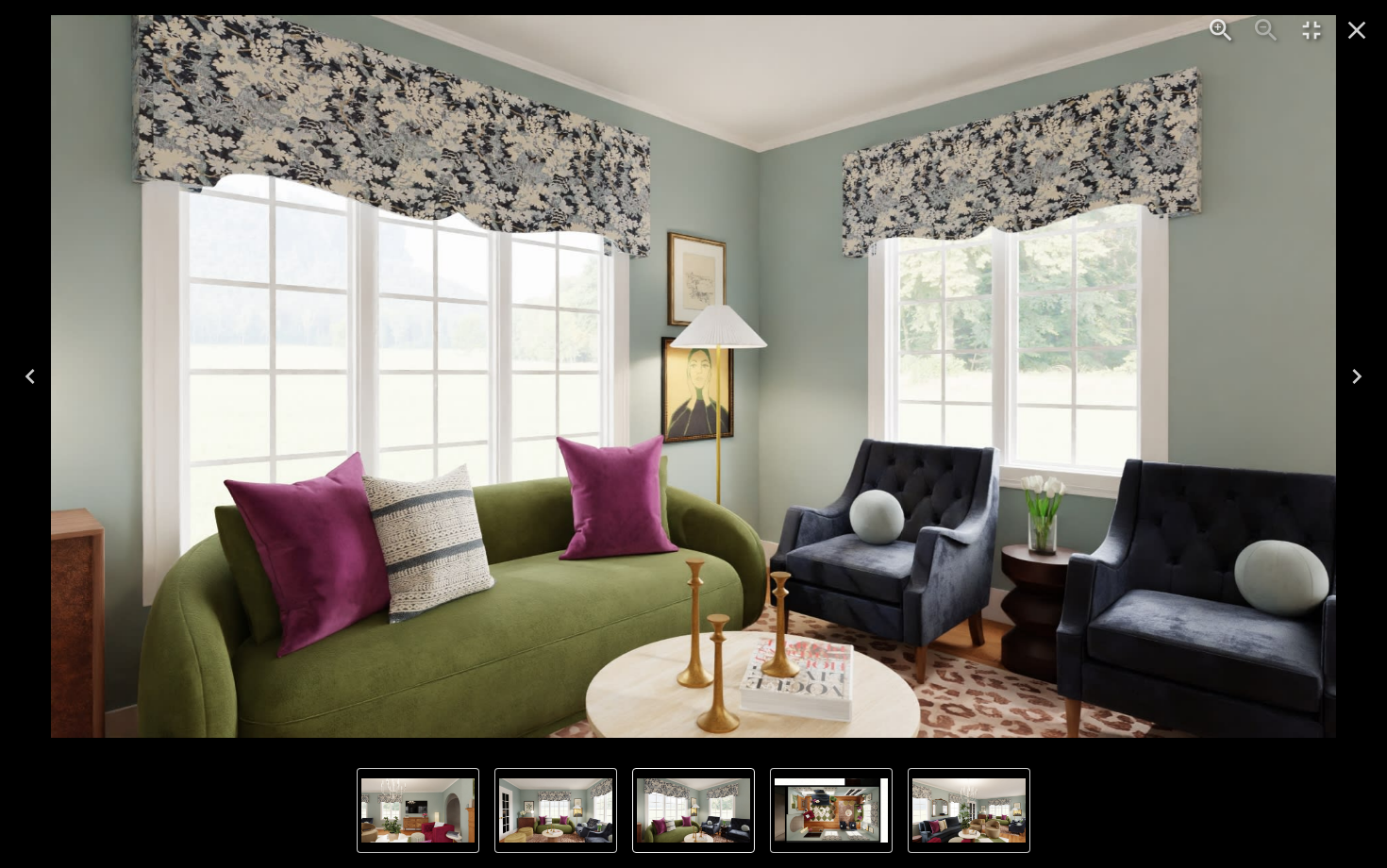
click at [1358, 398] on button "Next" at bounding box center [1357, 376] width 61 height 75
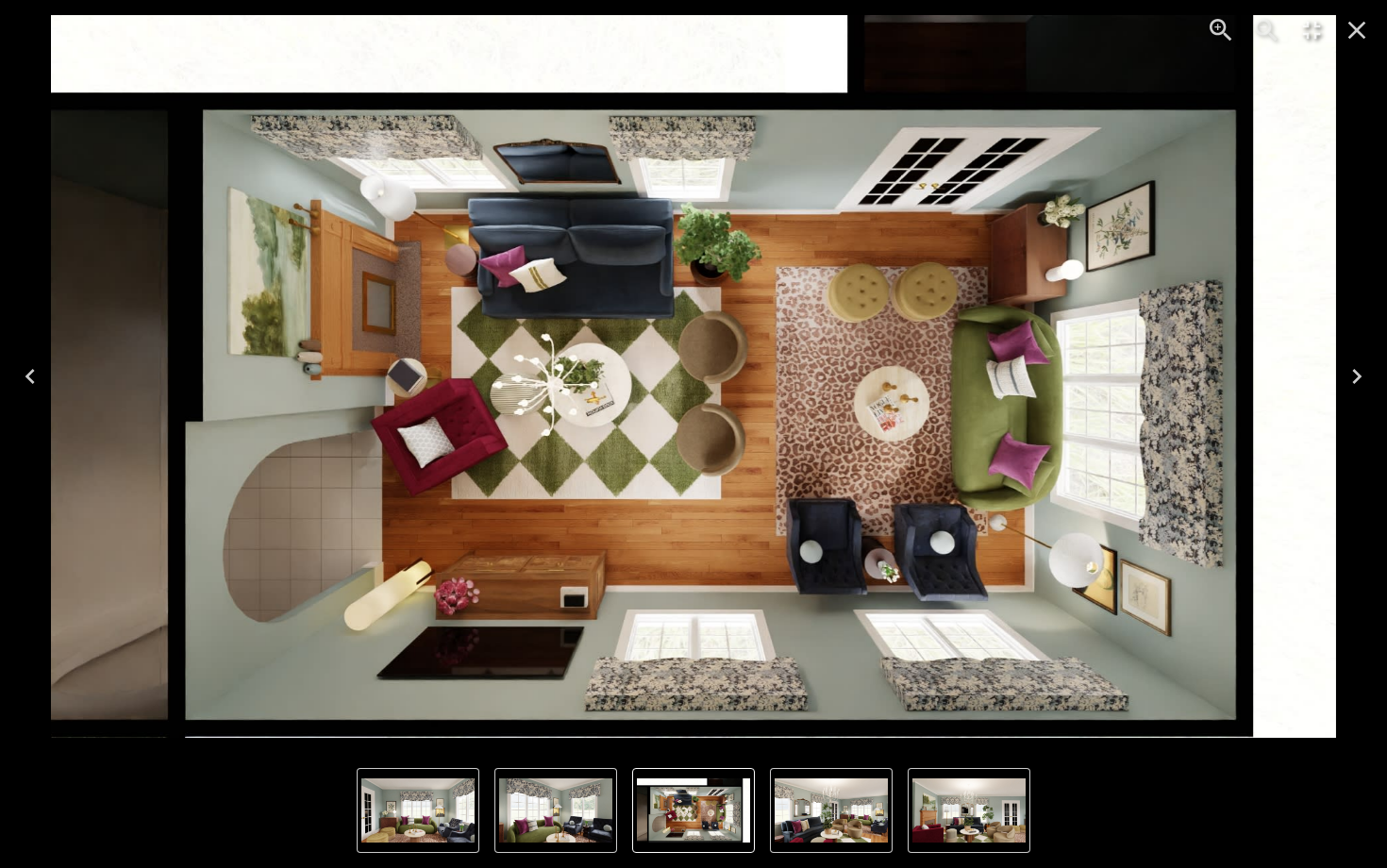
click at [27, 380] on icon "Previous" at bounding box center [30, 376] width 30 height 30
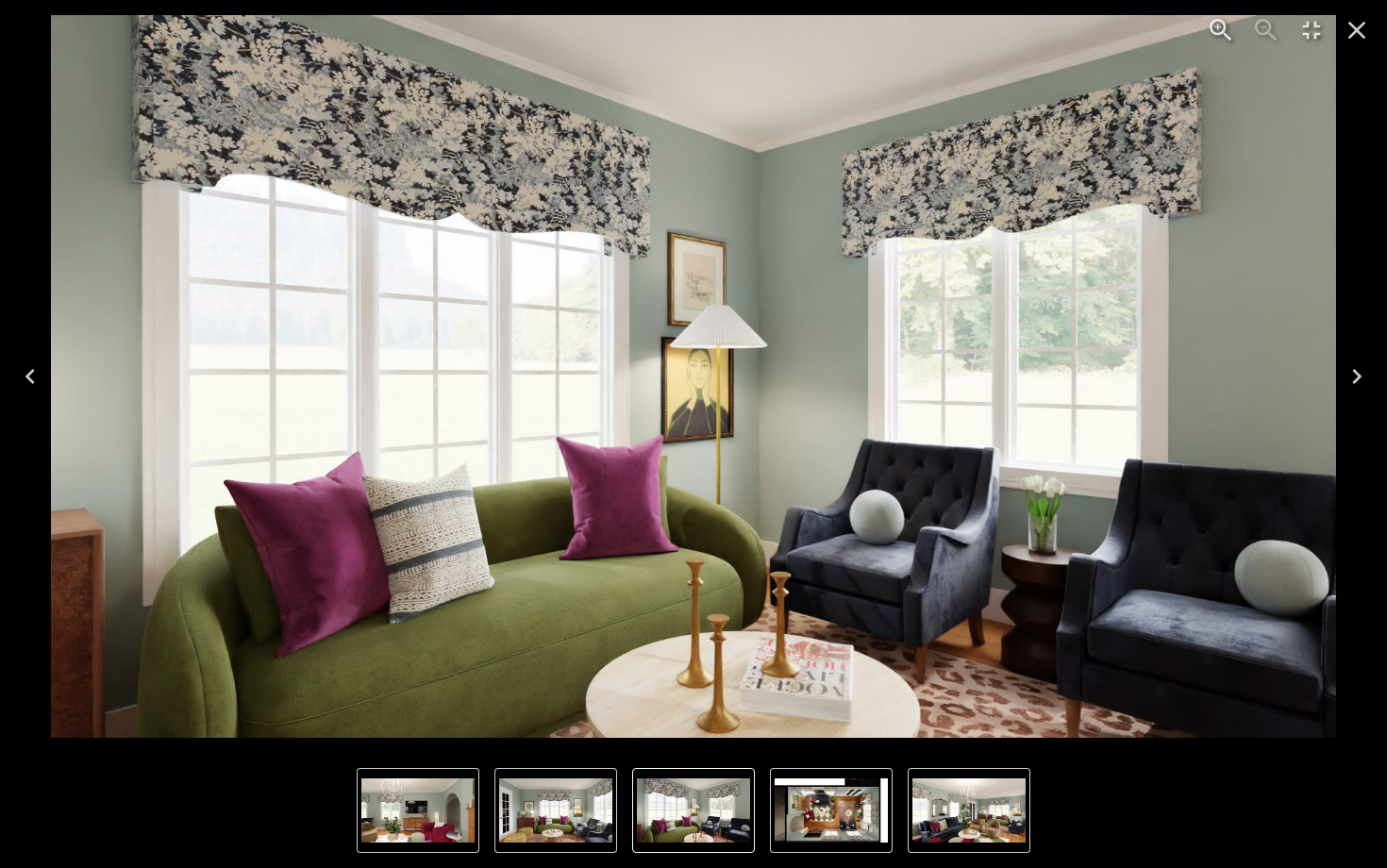
click at [27, 380] on icon "Previous" at bounding box center [30, 376] width 30 height 30
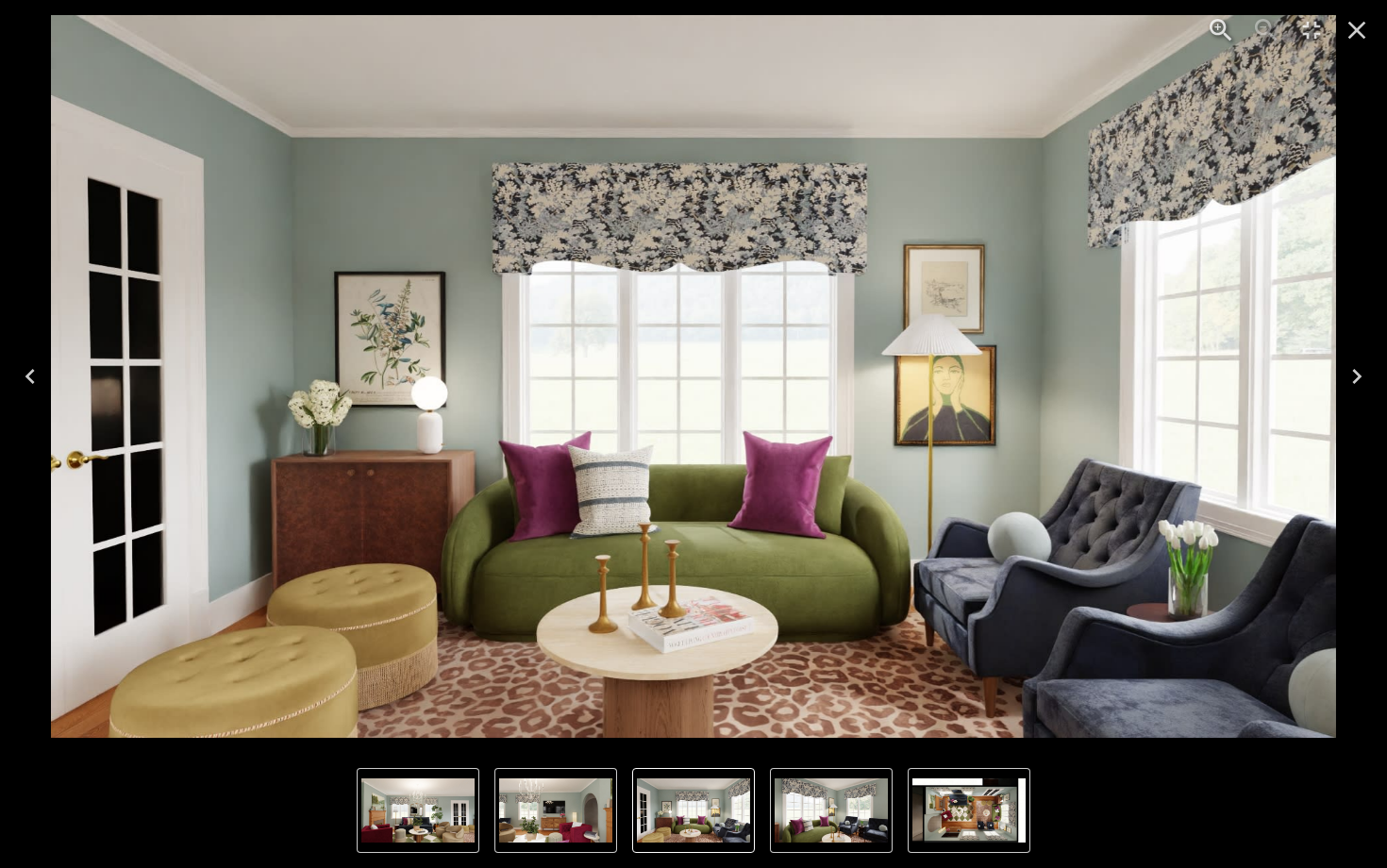
click at [27, 380] on icon "Previous" at bounding box center [30, 376] width 30 height 30
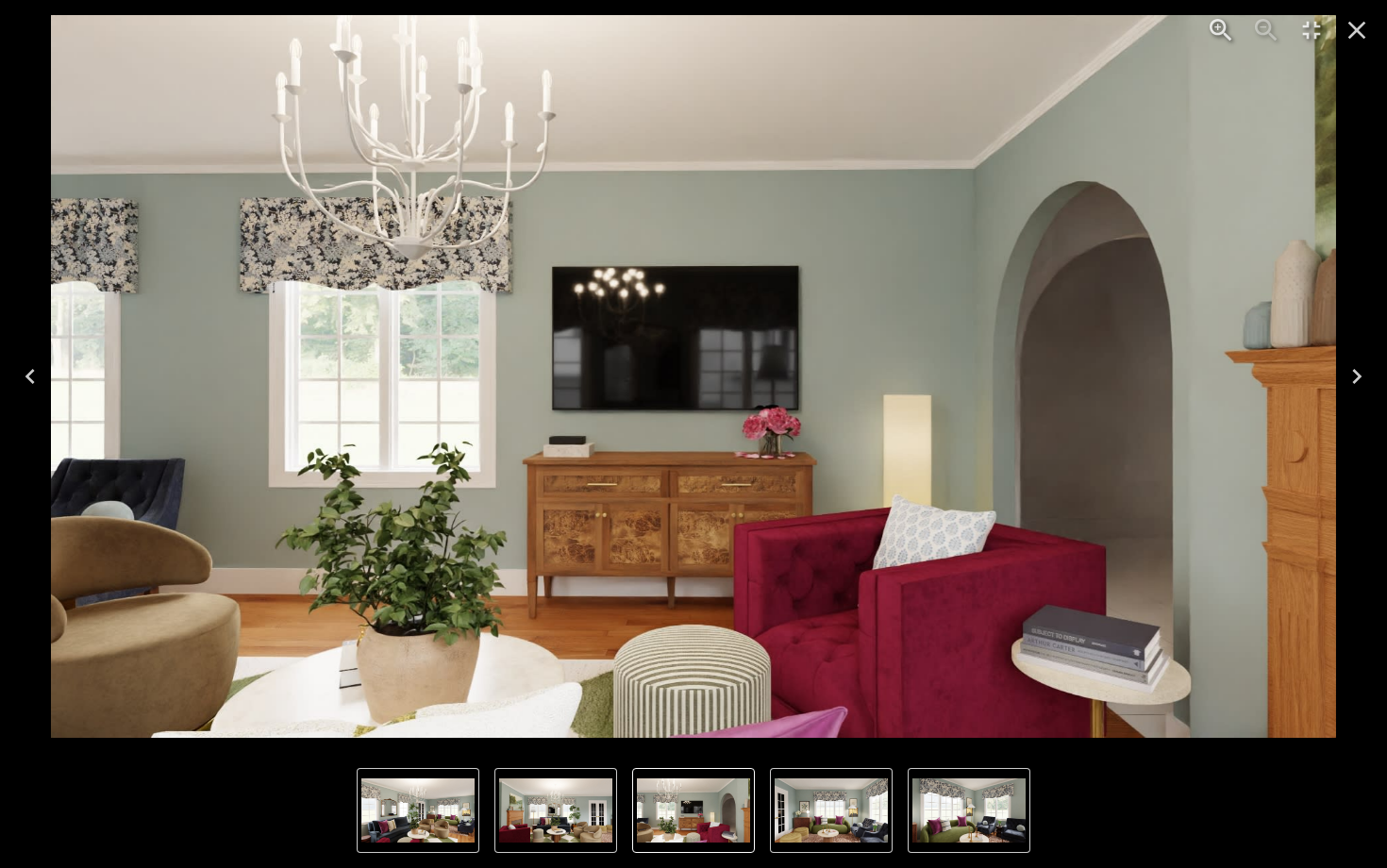
click at [27, 380] on icon "Previous" at bounding box center [30, 376] width 30 height 30
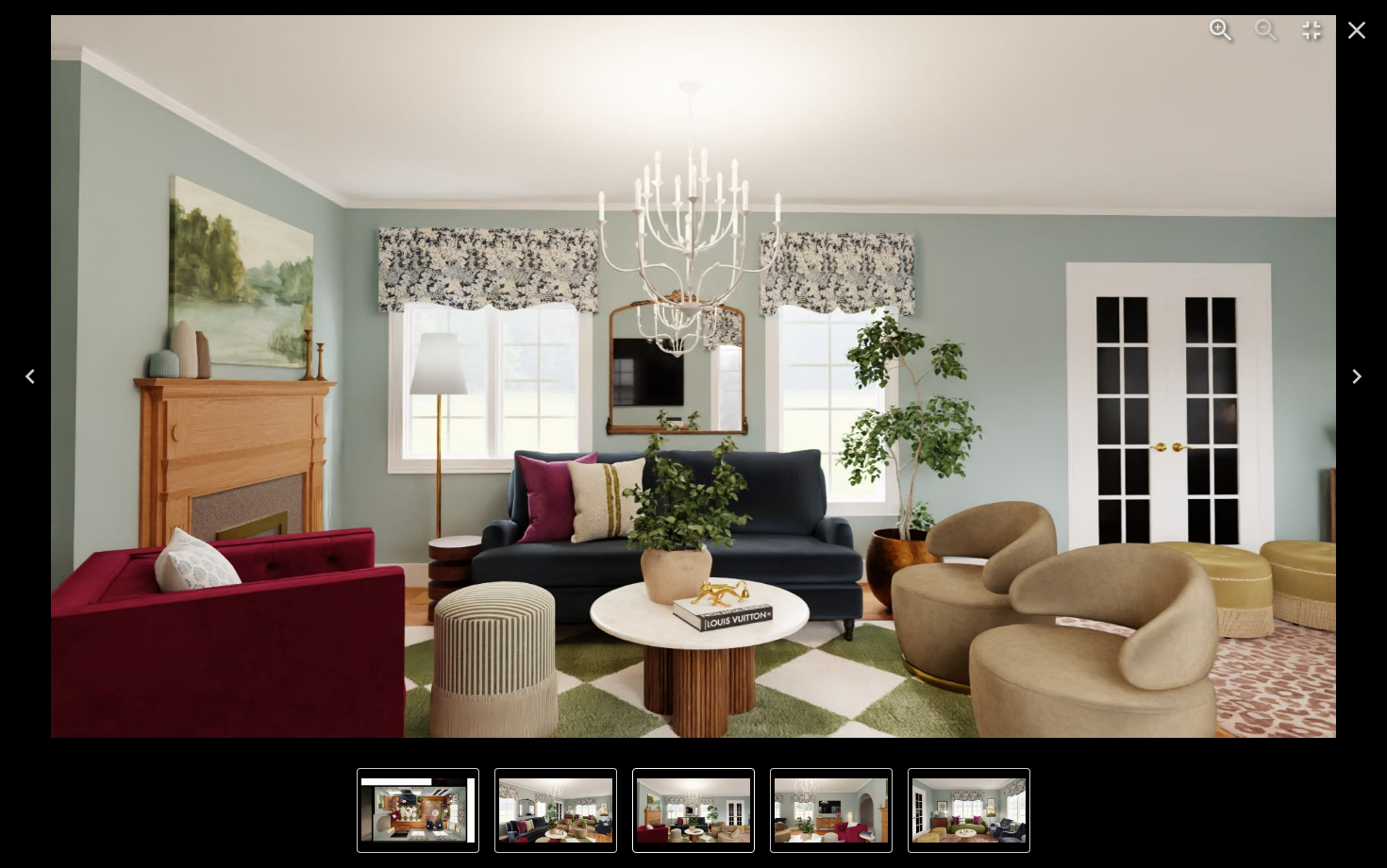
click at [27, 380] on icon "Previous" at bounding box center [30, 376] width 30 height 30
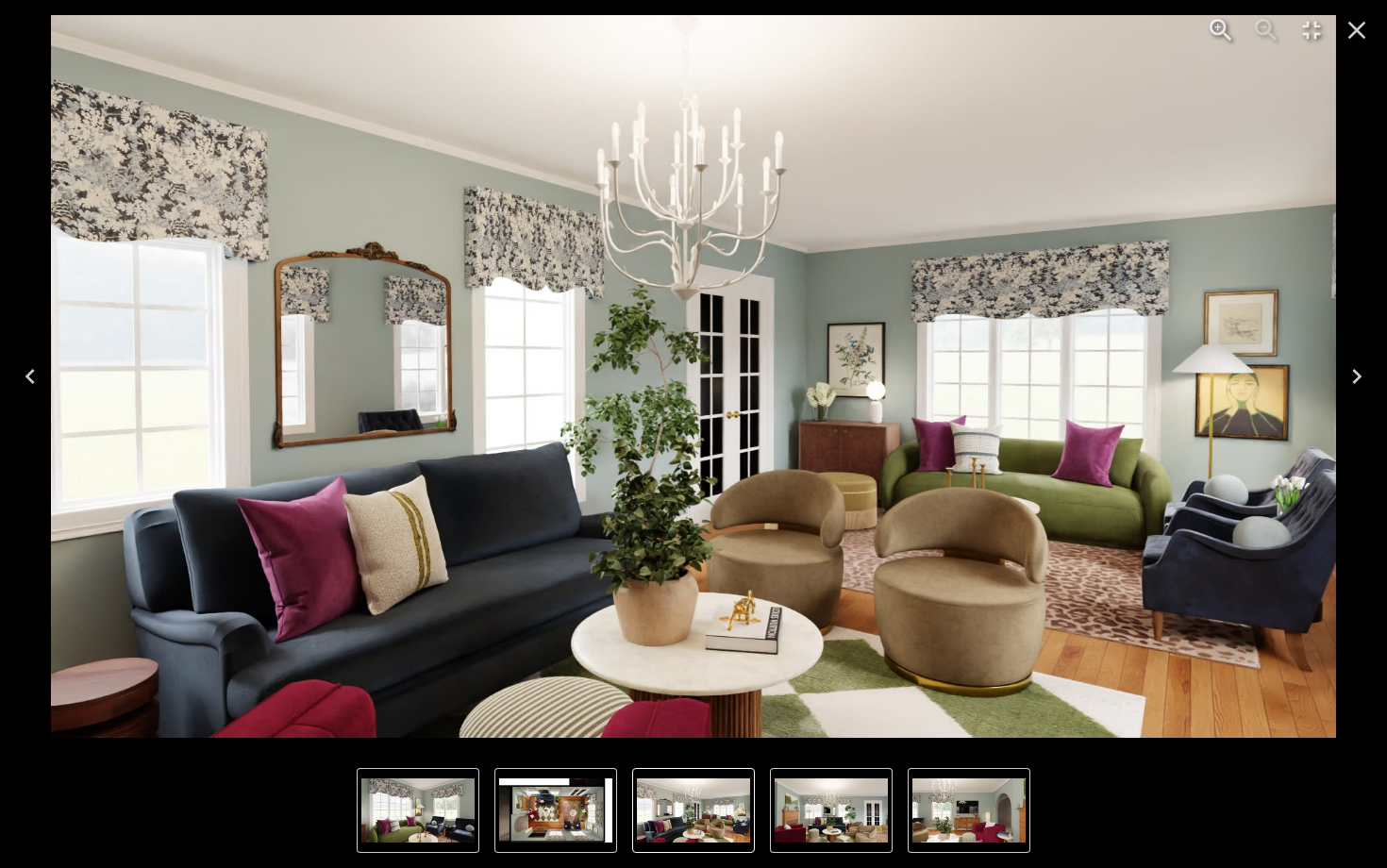
click at [41, 363] on icon "Previous" at bounding box center [30, 376] width 30 height 30
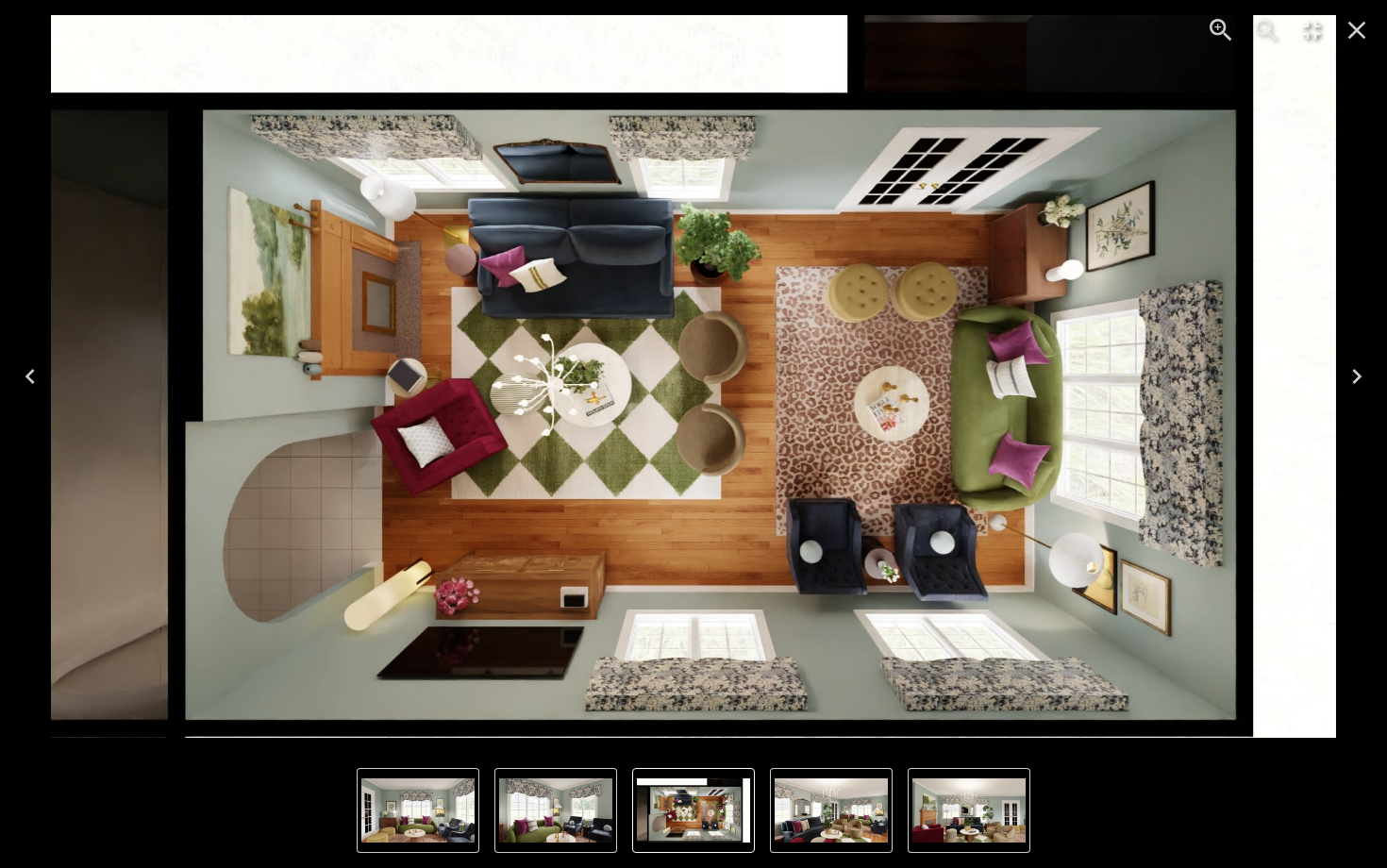
click at [41, 363] on icon "Previous" at bounding box center [30, 376] width 30 height 30
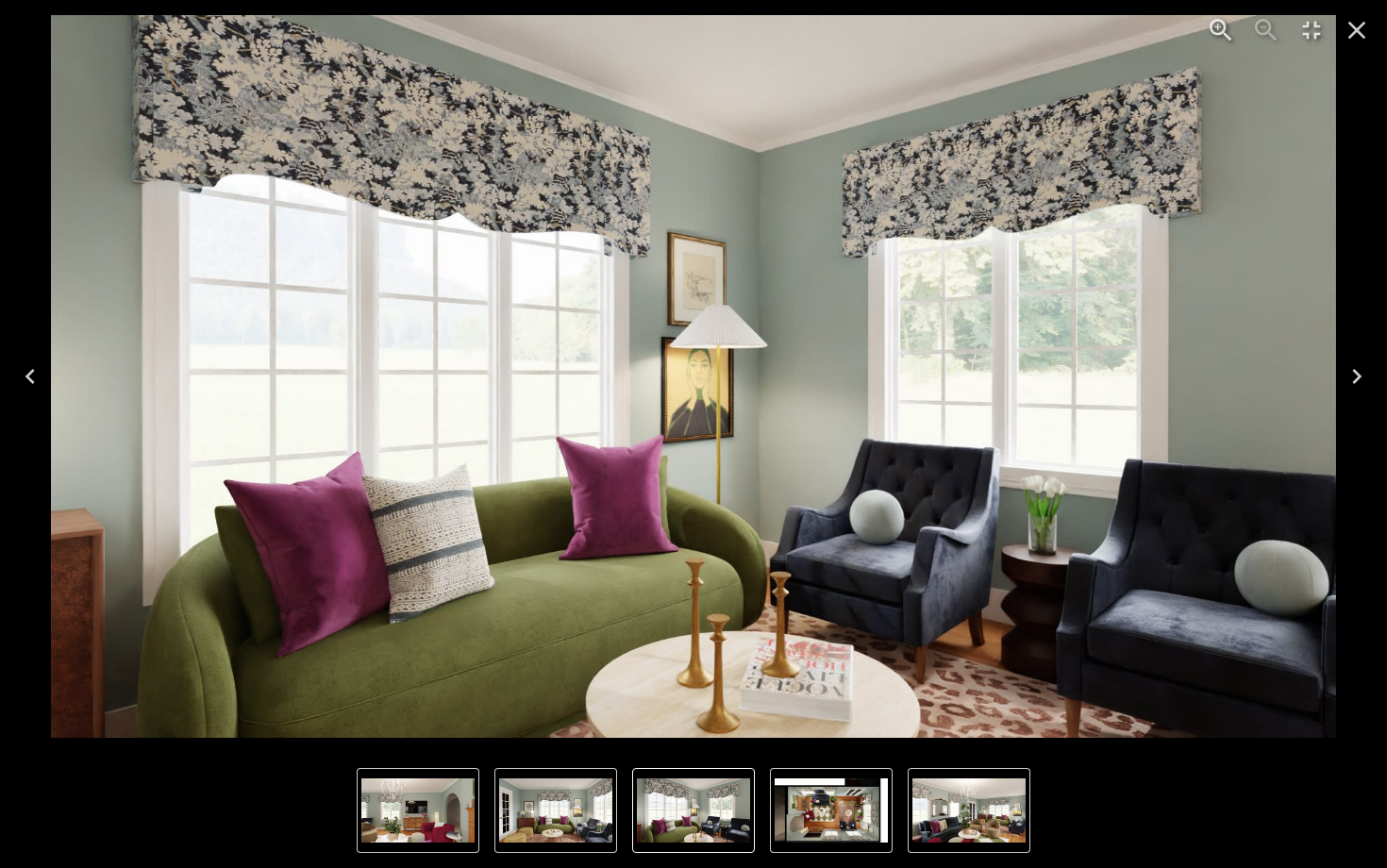
click at [44, 369] on icon "Previous" at bounding box center [30, 376] width 30 height 30
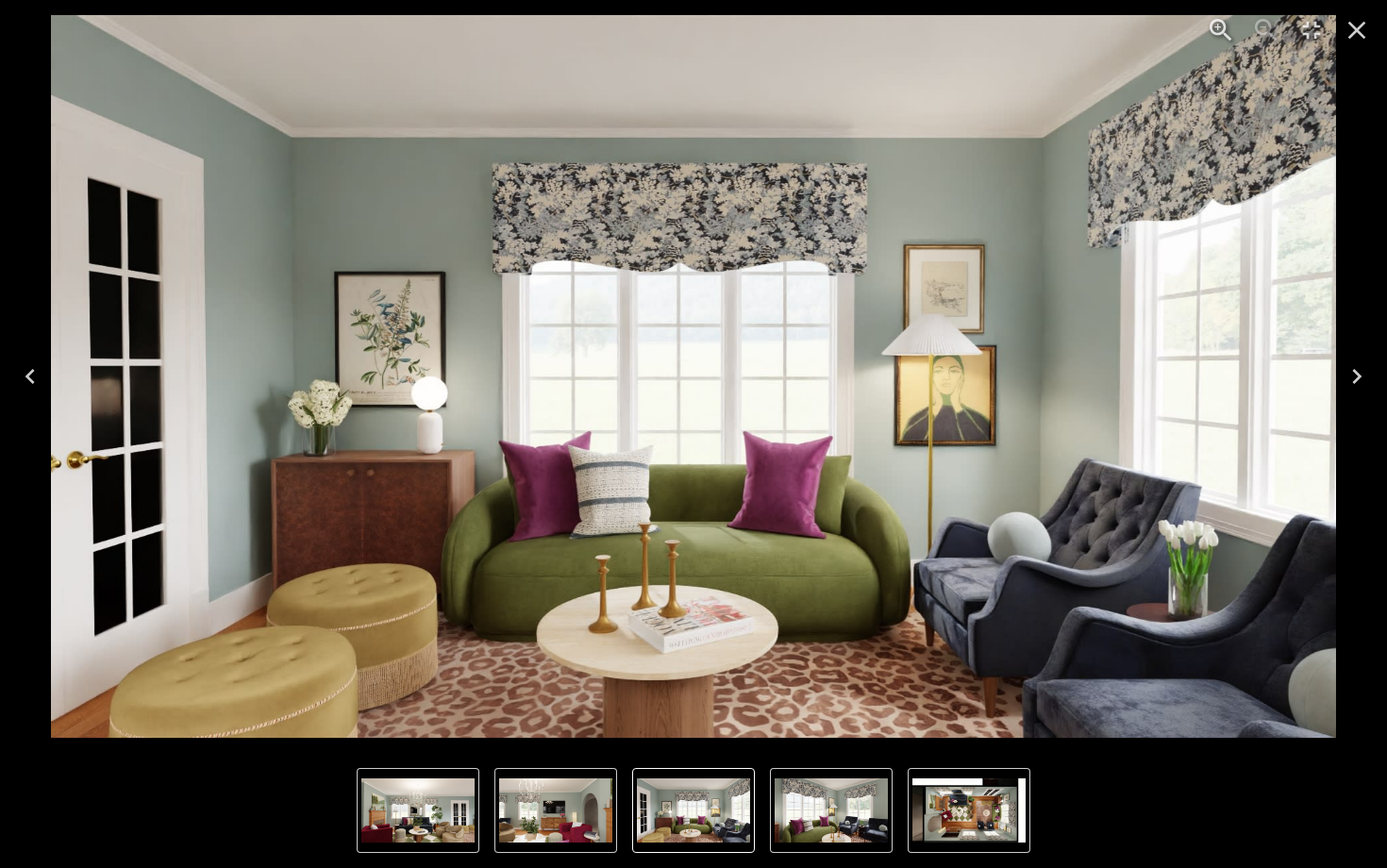
click at [44, 371] on icon "Previous" at bounding box center [30, 376] width 30 height 30
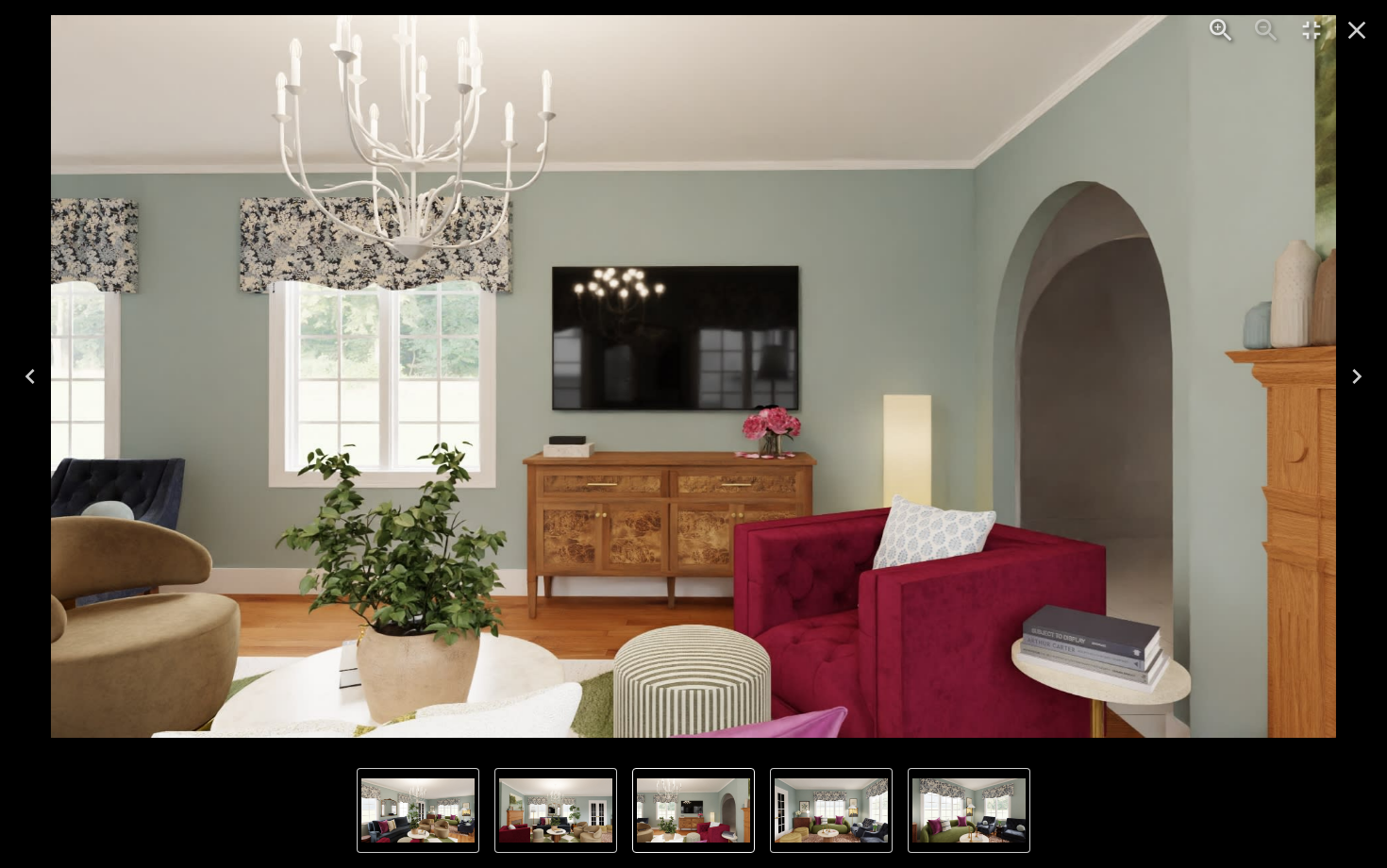
click at [44, 371] on icon "Previous" at bounding box center [30, 376] width 30 height 30
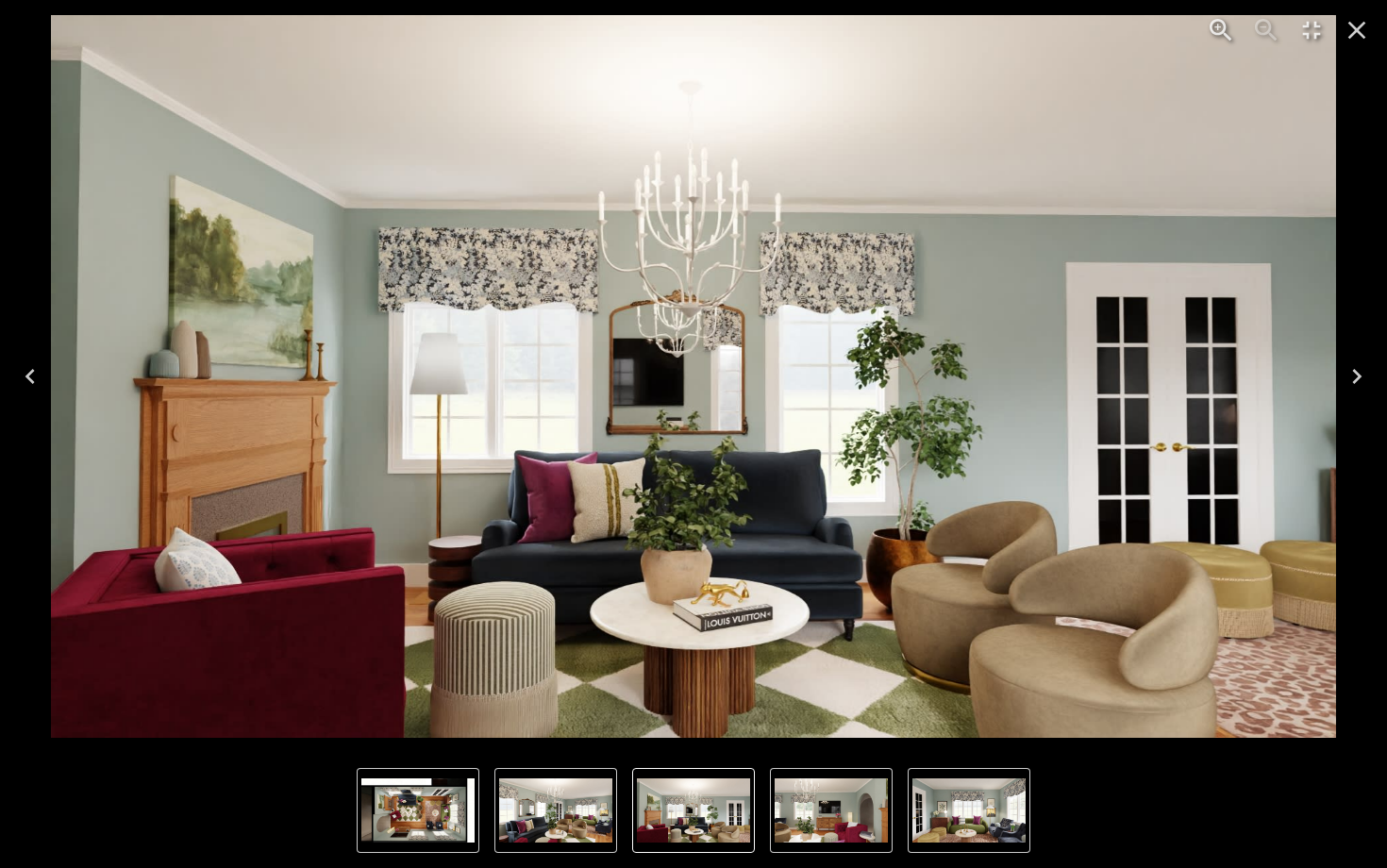
click at [44, 371] on icon "Previous" at bounding box center [30, 376] width 30 height 30
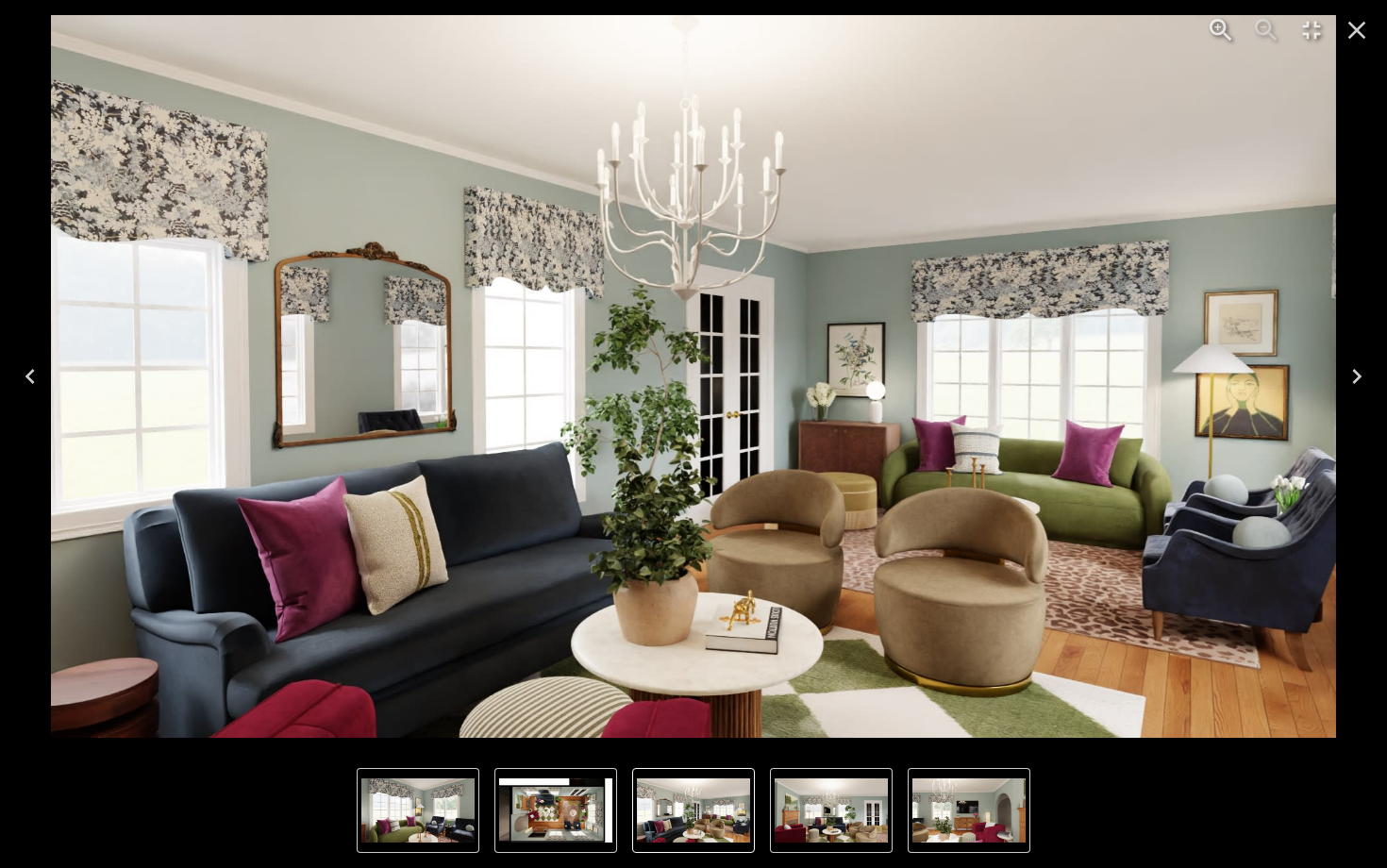
click at [44, 371] on icon "Previous" at bounding box center [30, 376] width 30 height 30
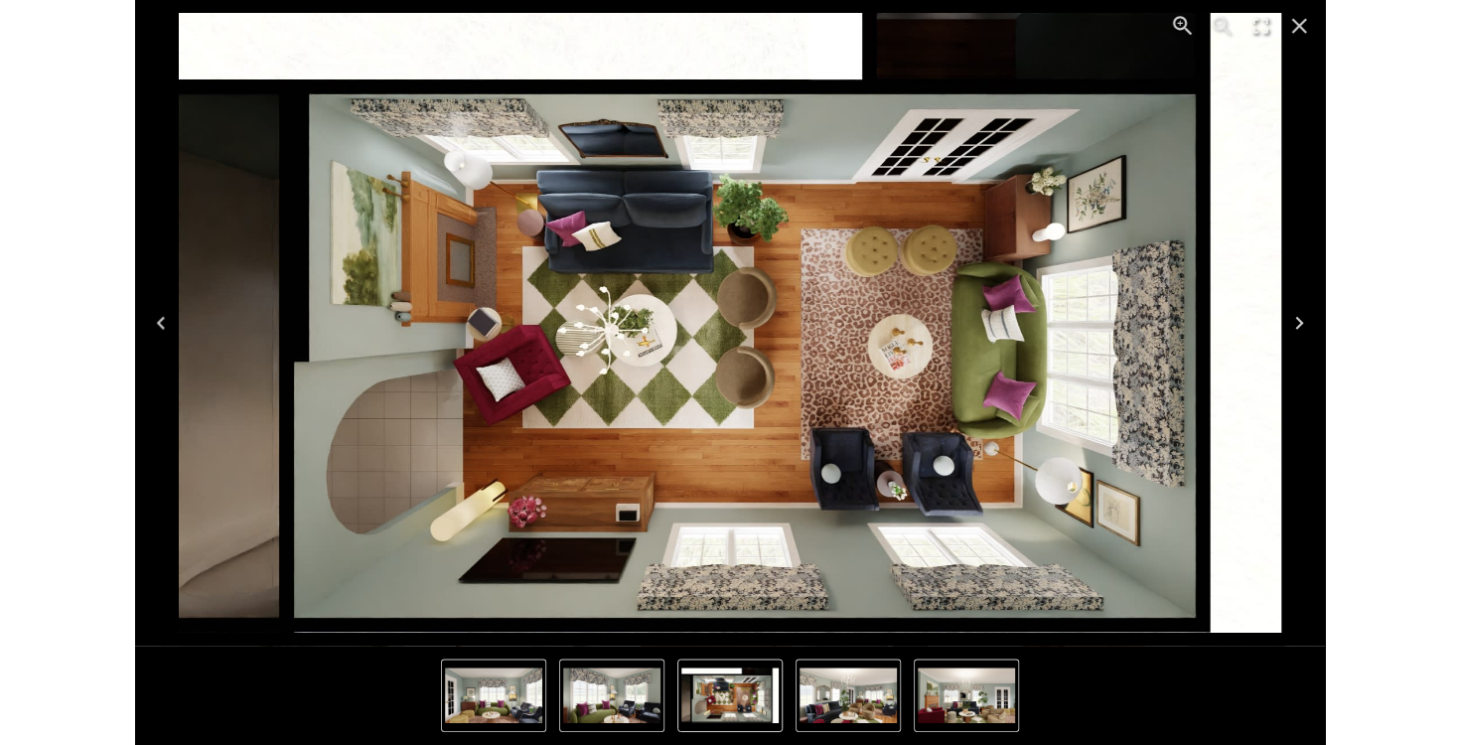
scroll to position [1862, 0]
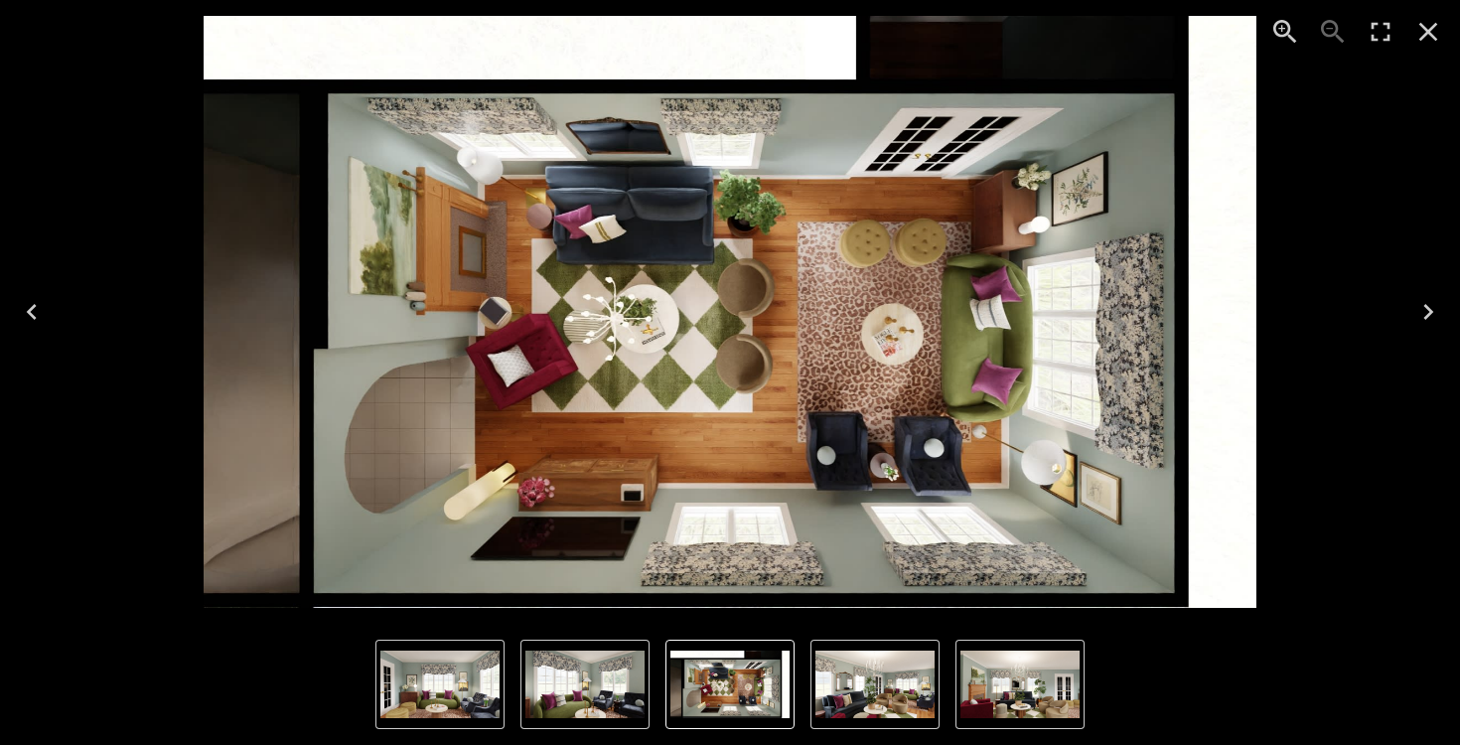
click at [1444, 38] on button "Close" at bounding box center [1428, 32] width 48 height 48
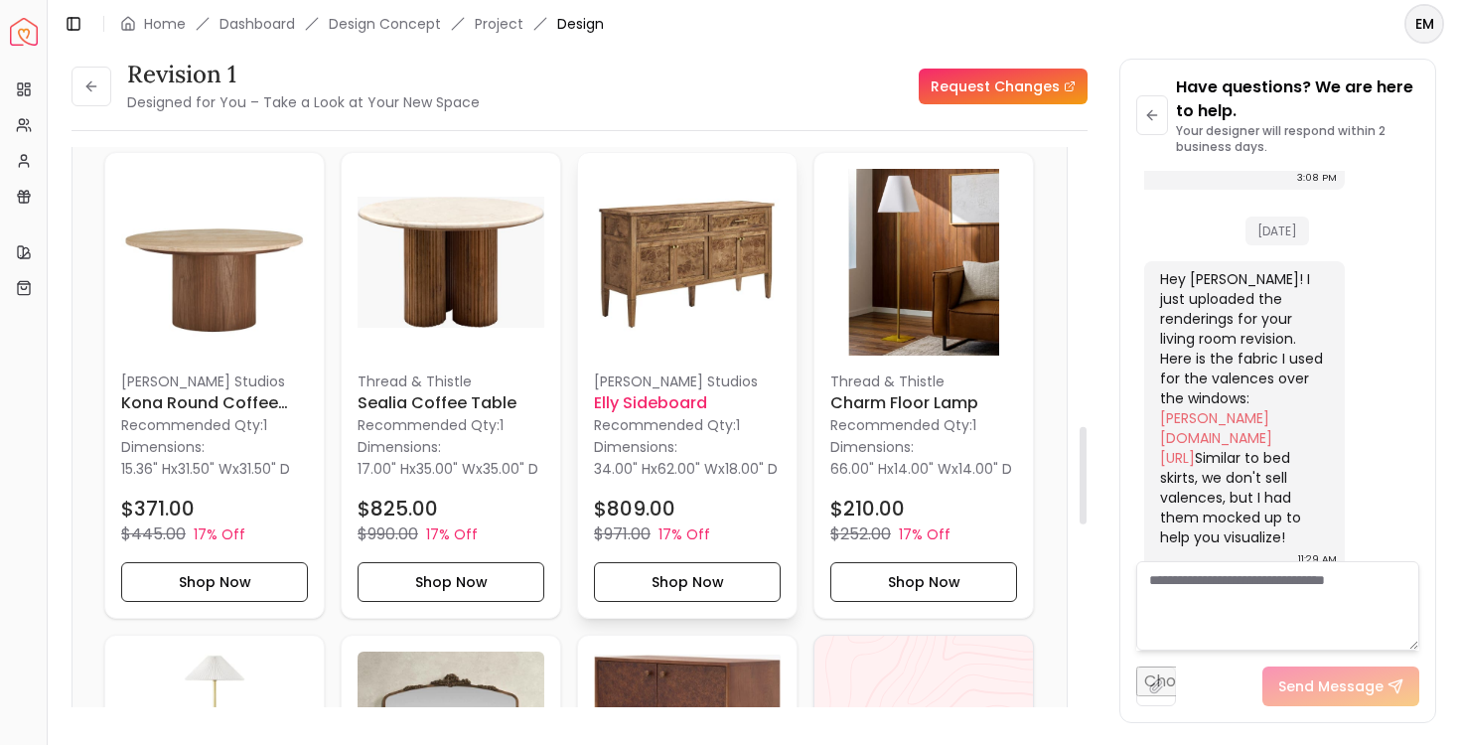
scroll to position [2110, 0]
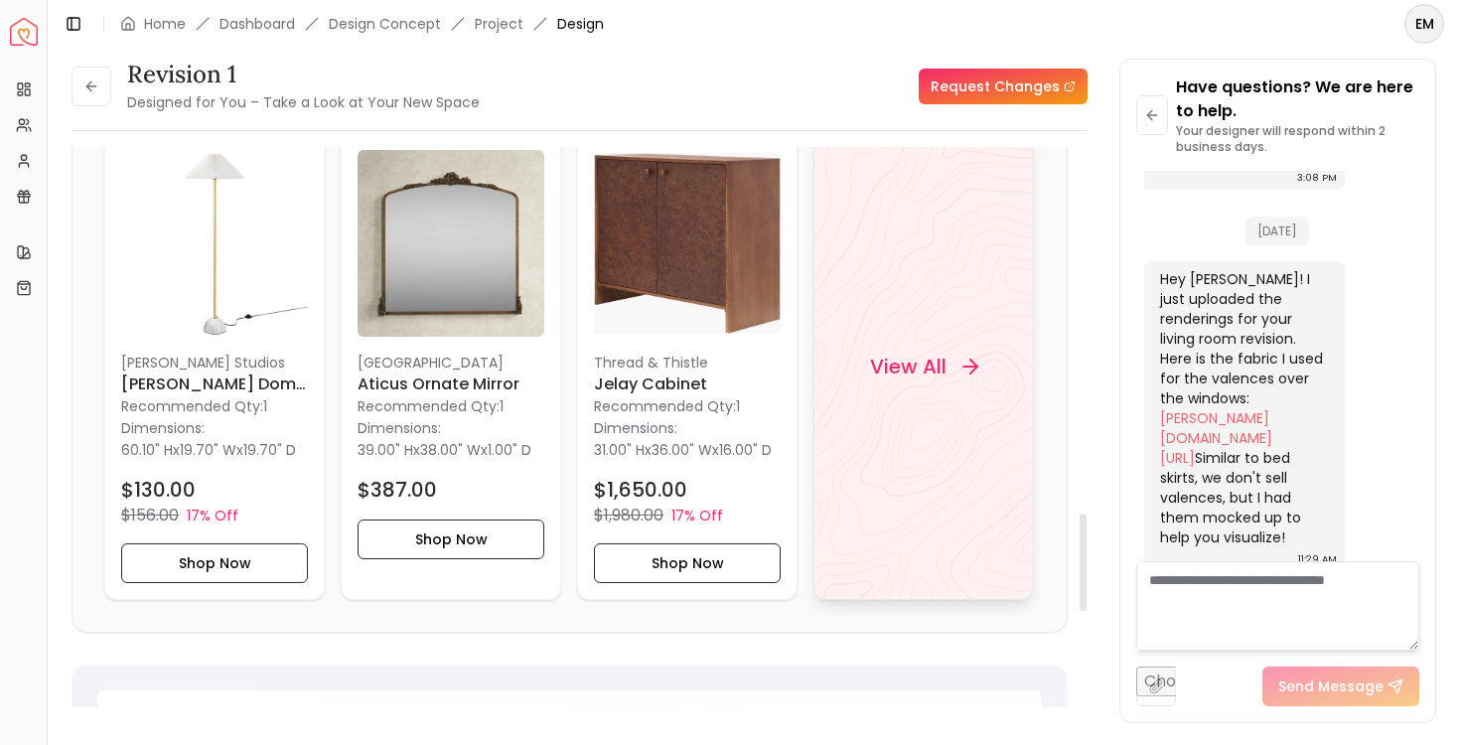
click at [951, 388] on div "View All" at bounding box center [924, 367] width 156 height 60
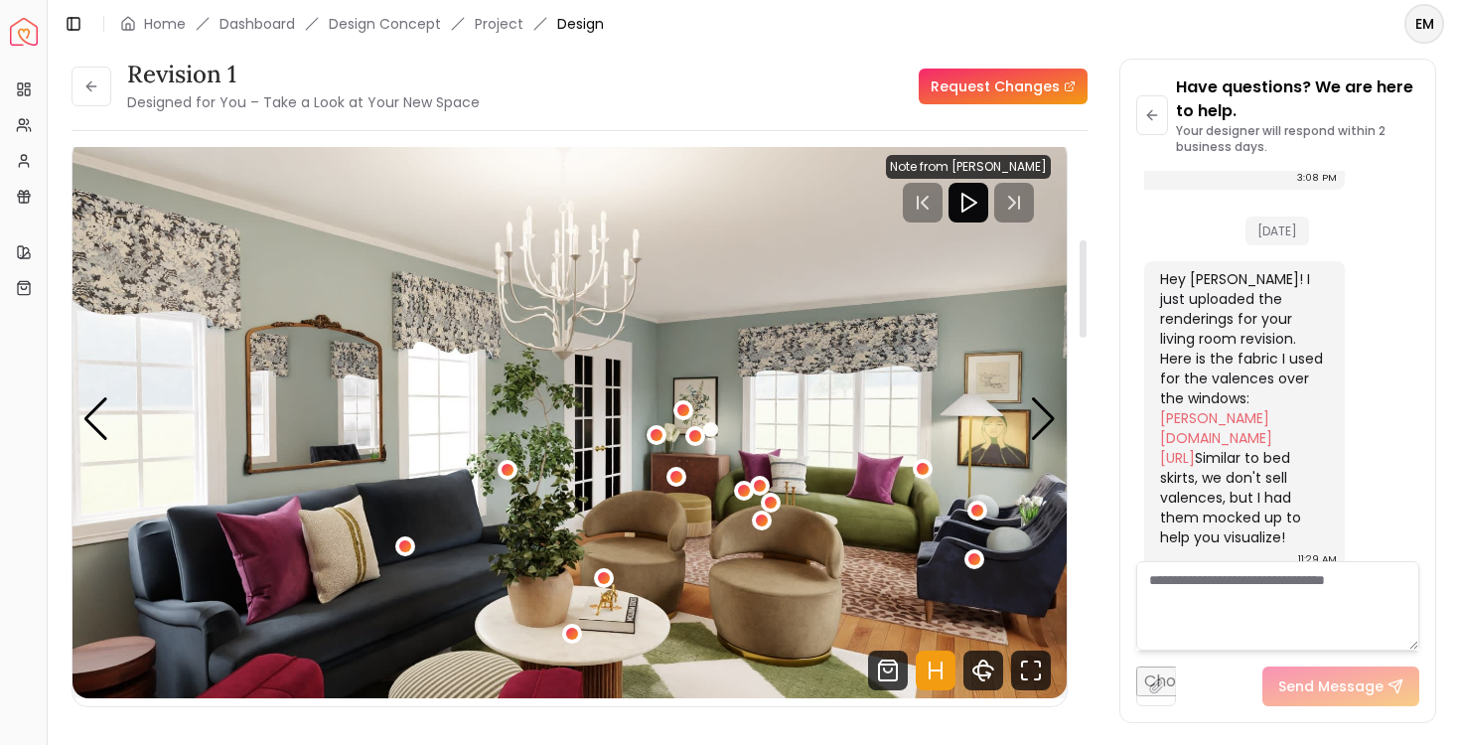
scroll to position [0, 0]
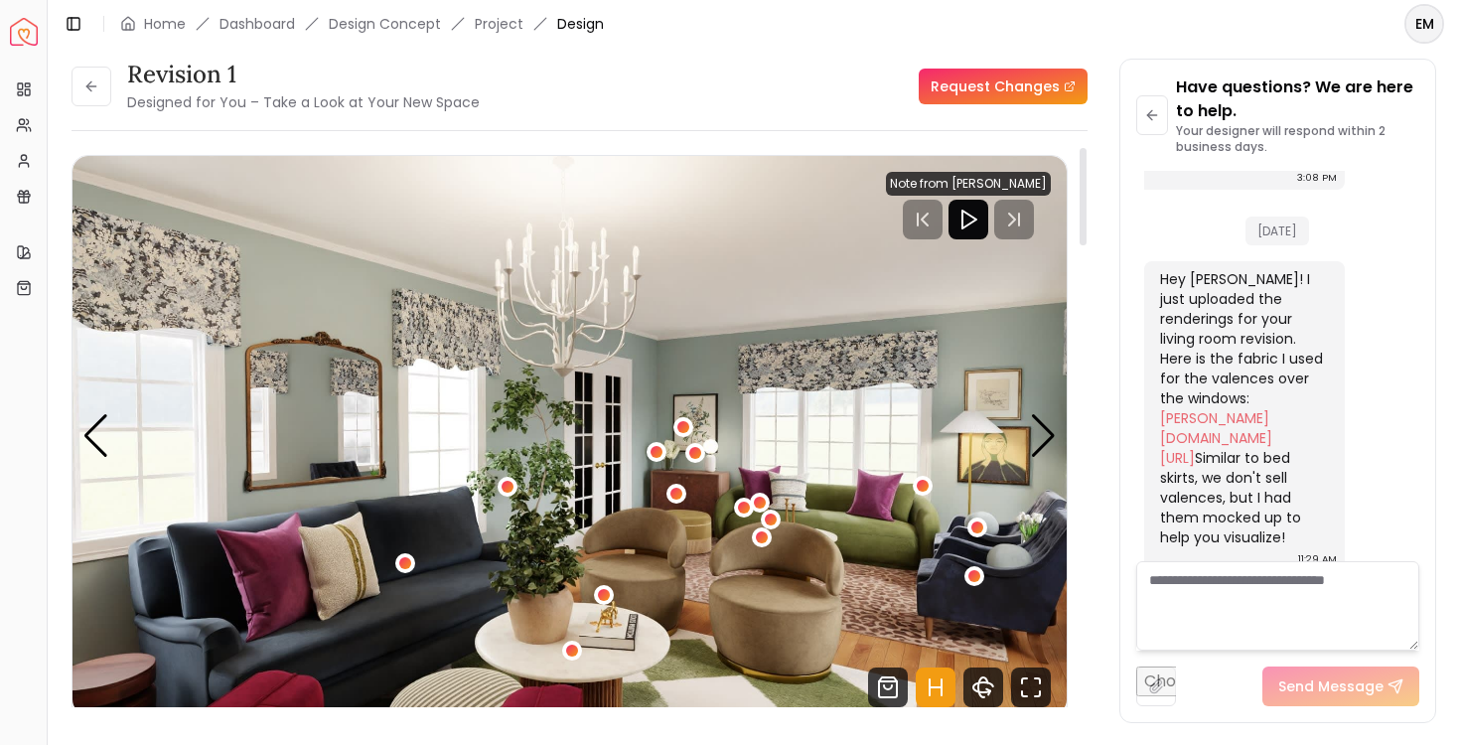
click at [939, 683] on icon "Hotspots Toggle" at bounding box center [936, 687] width 40 height 40
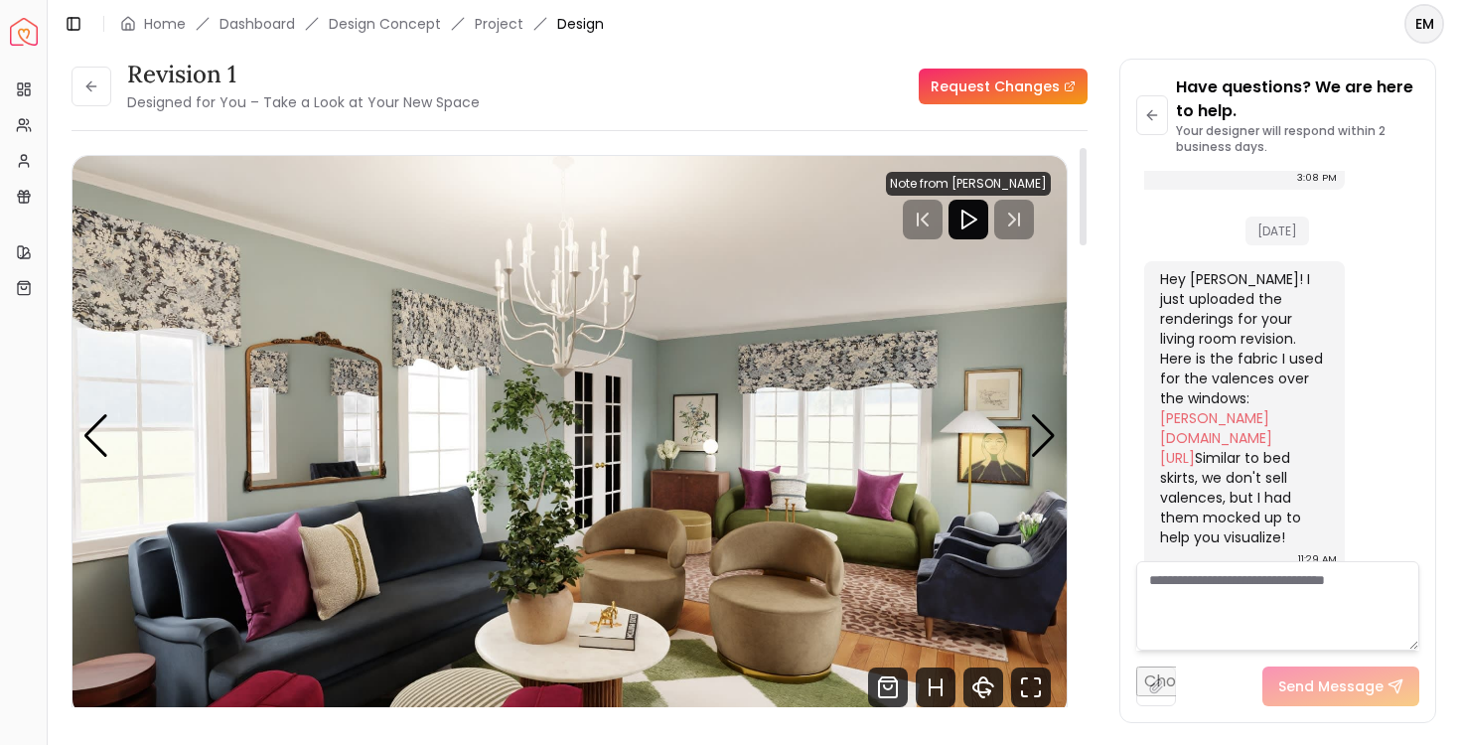
click at [1015, 430] on img "1 / 6" at bounding box center [570, 435] width 994 height 559
click at [1037, 443] on div "Next slide" at bounding box center [1043, 436] width 27 height 44
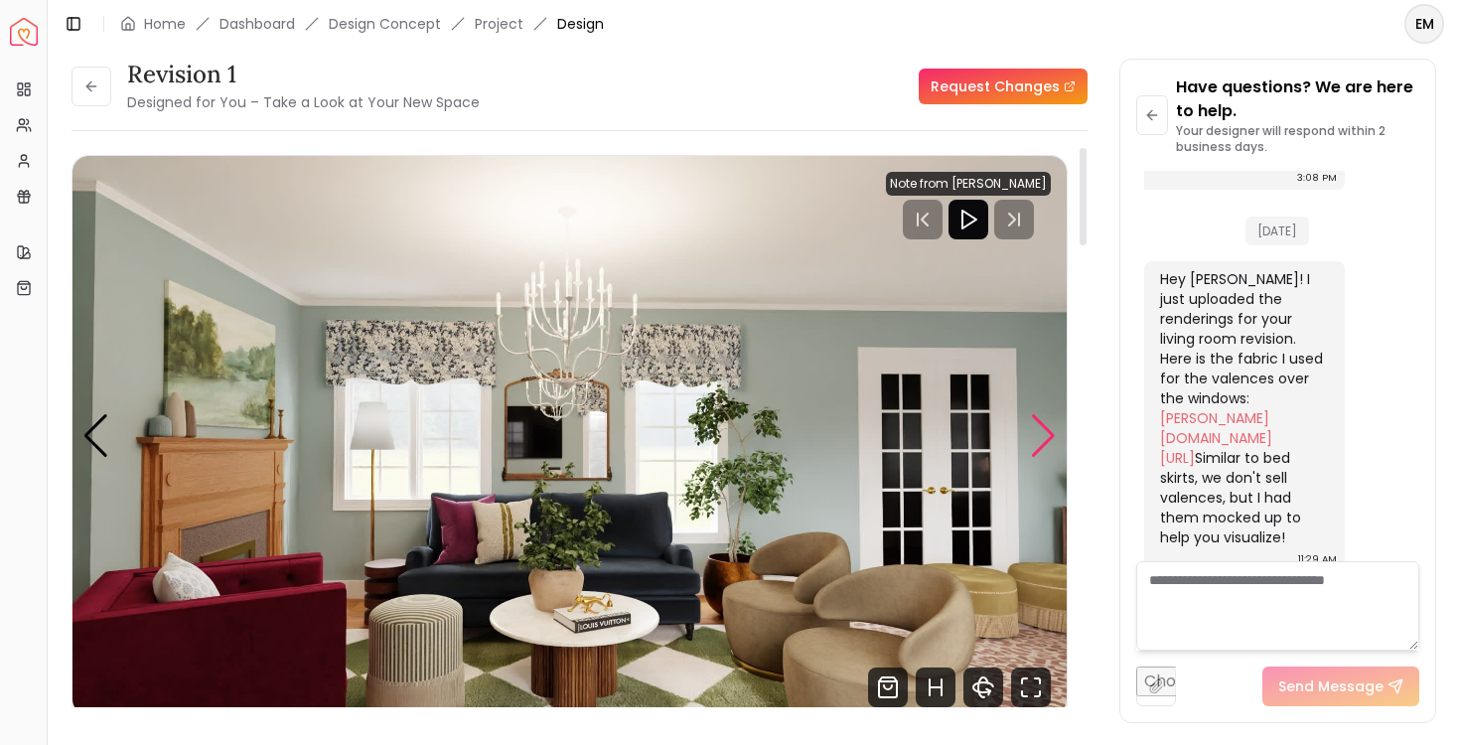
click at [1037, 443] on div "Next slide" at bounding box center [1043, 436] width 27 height 44
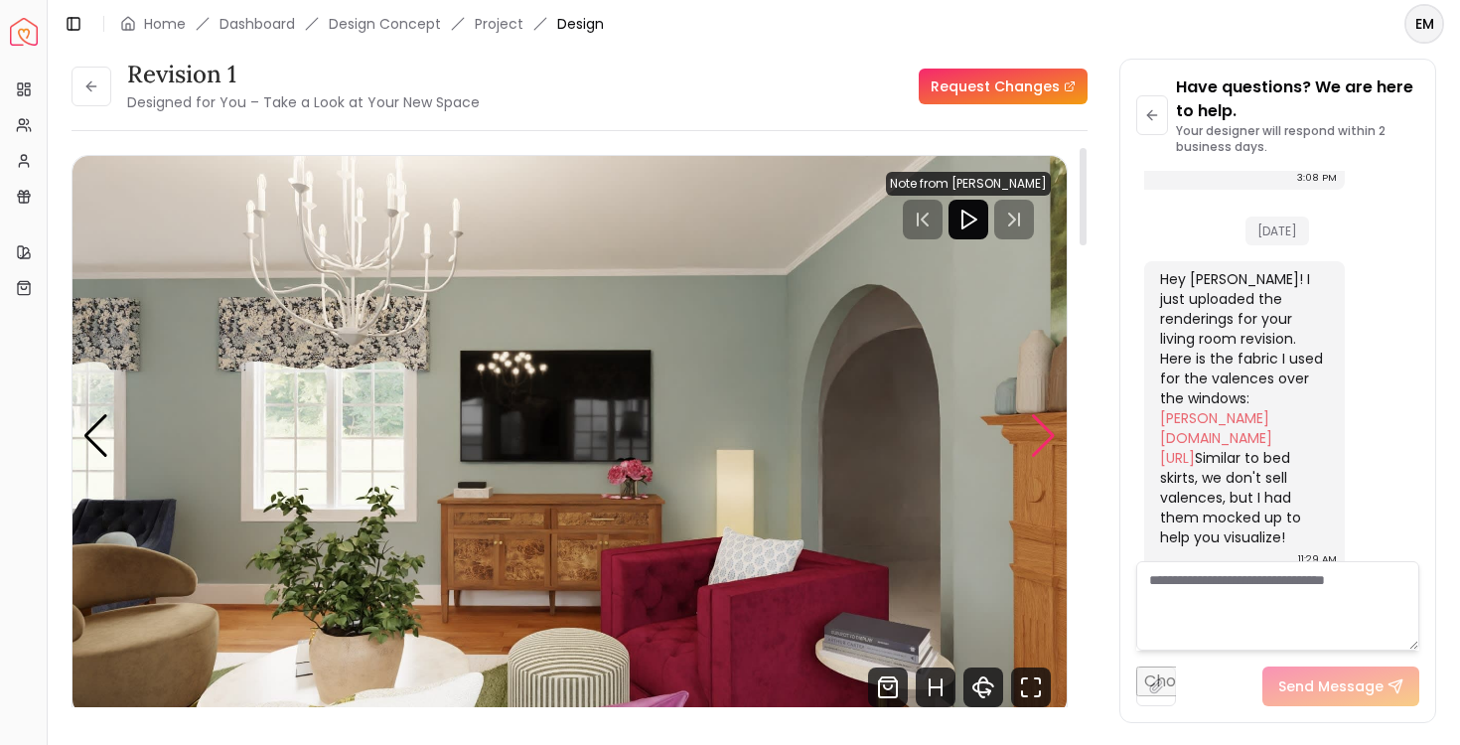
click at [1037, 443] on div "Next slide" at bounding box center [1043, 436] width 27 height 44
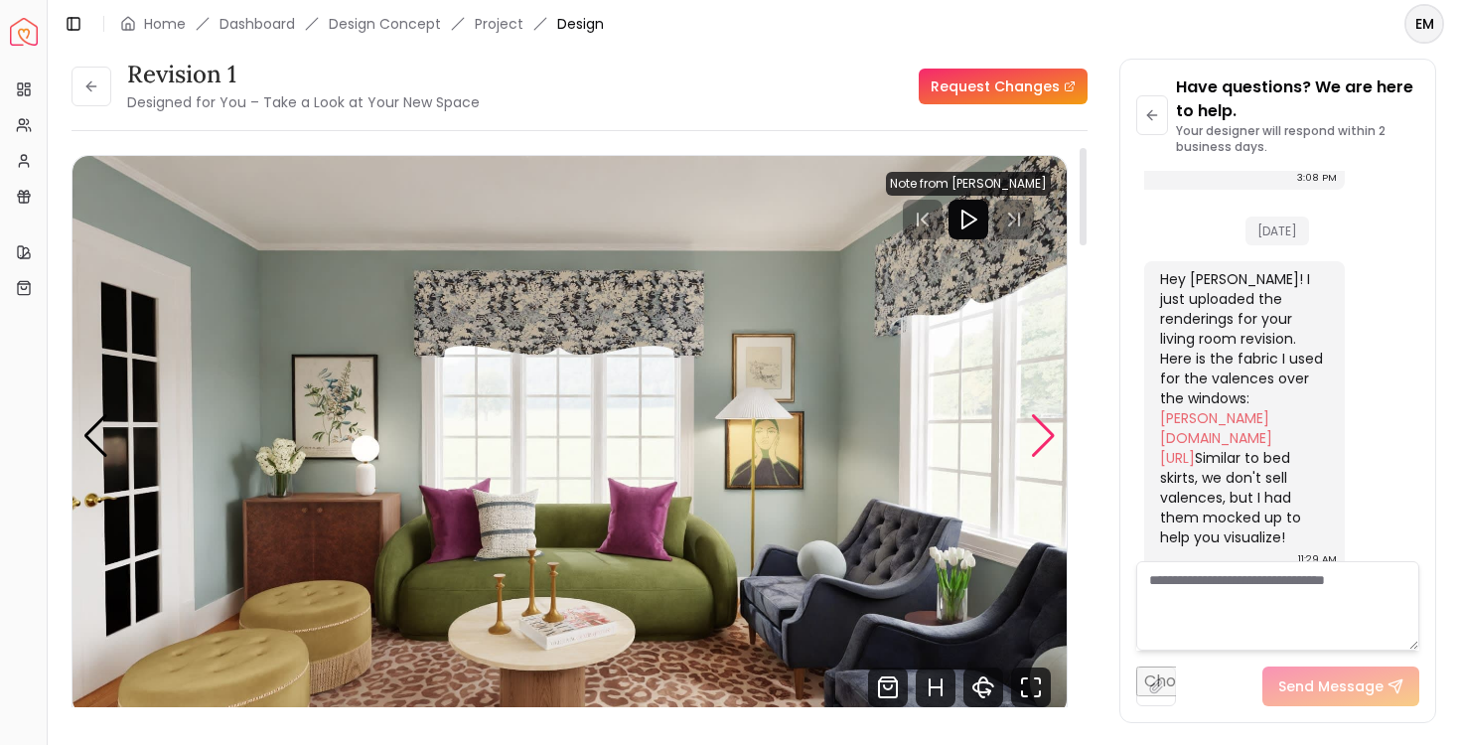
click at [1037, 443] on div "Next slide" at bounding box center [1043, 436] width 27 height 44
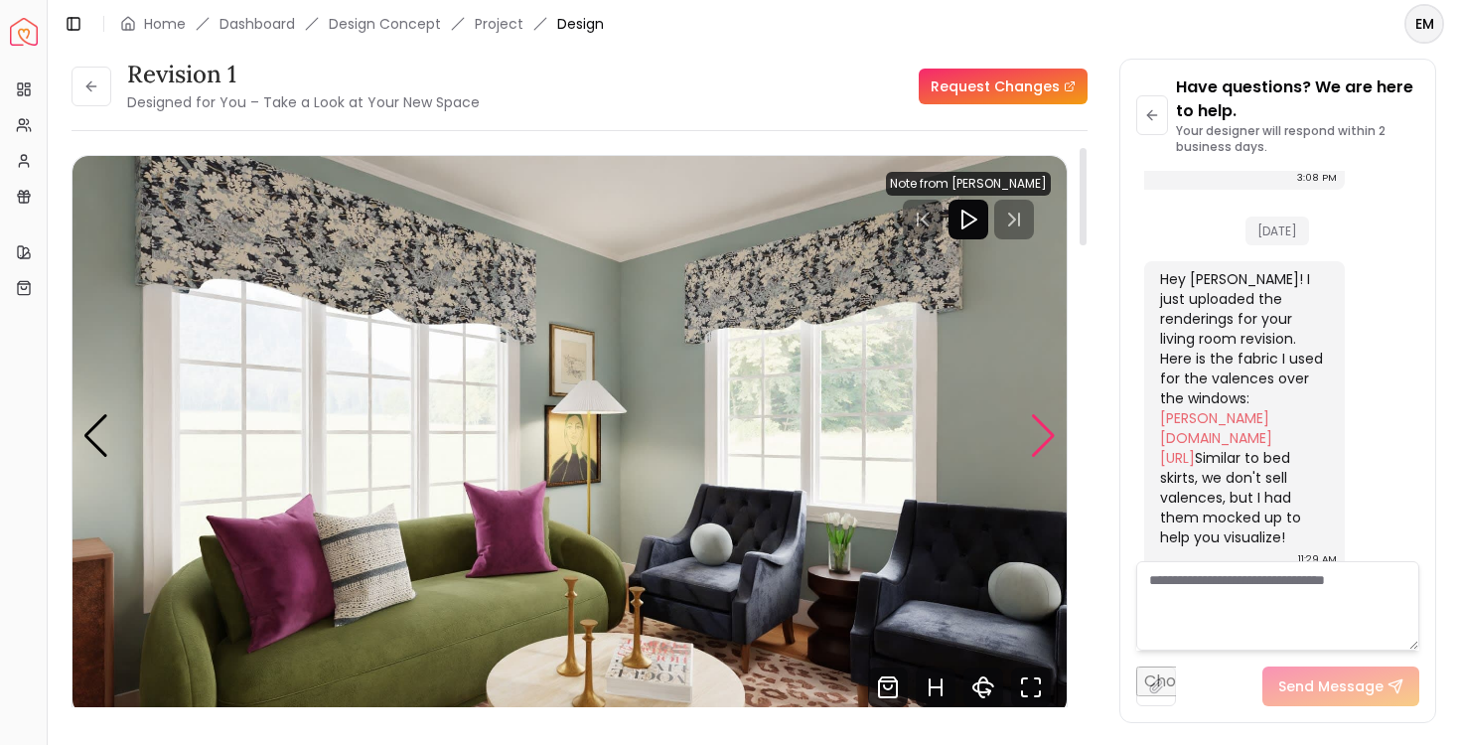
click at [1037, 443] on div "Next slide" at bounding box center [1043, 436] width 27 height 44
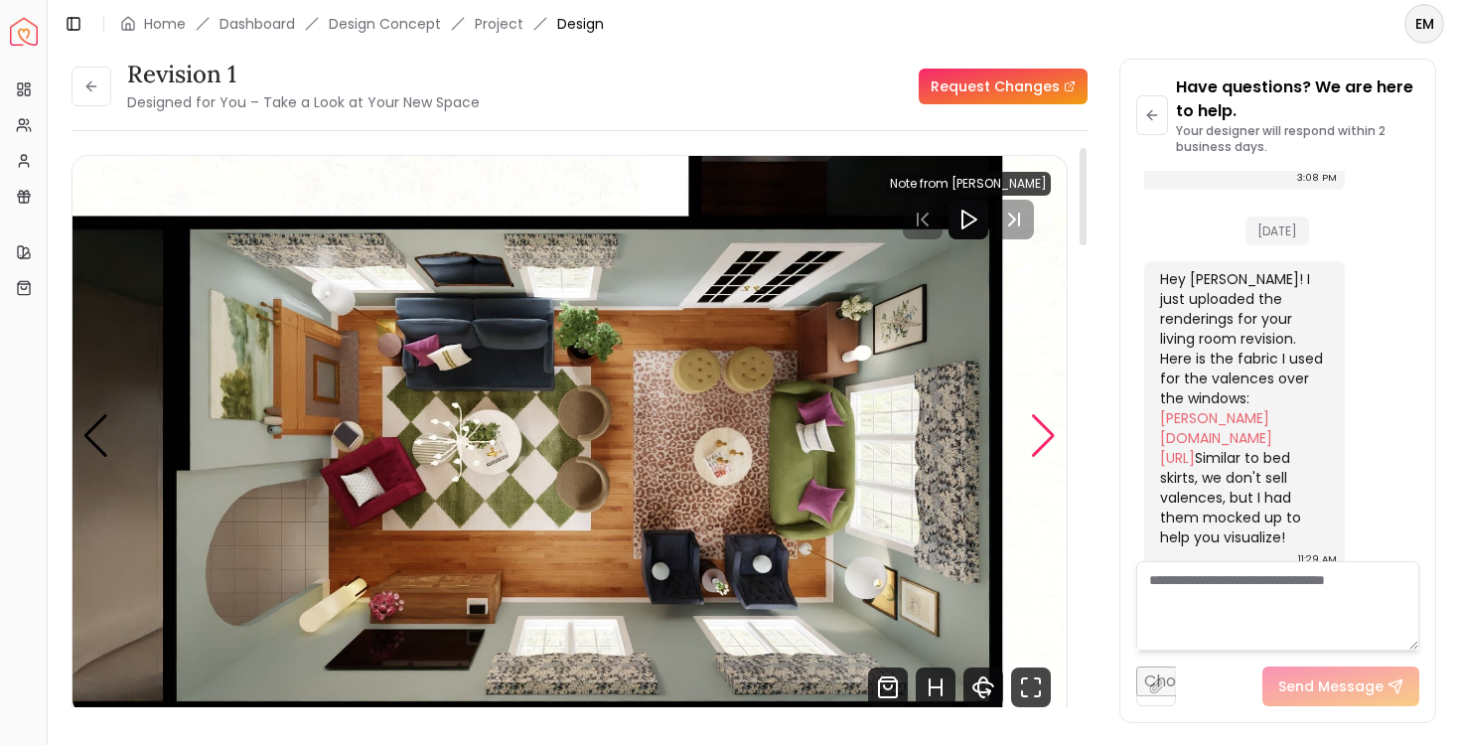
click at [1037, 443] on div "Next slide" at bounding box center [1043, 436] width 27 height 44
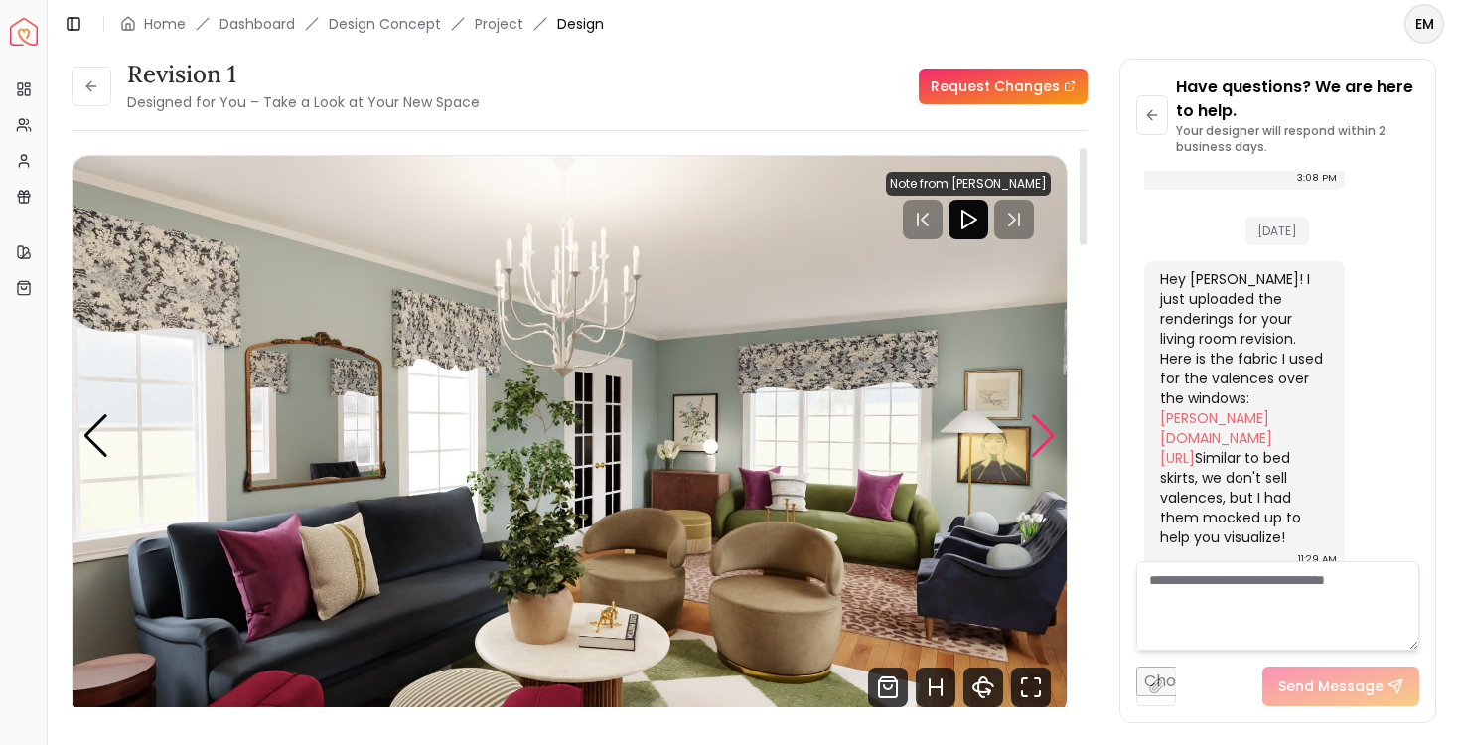
click at [1038, 435] on div "Next slide" at bounding box center [1043, 436] width 27 height 44
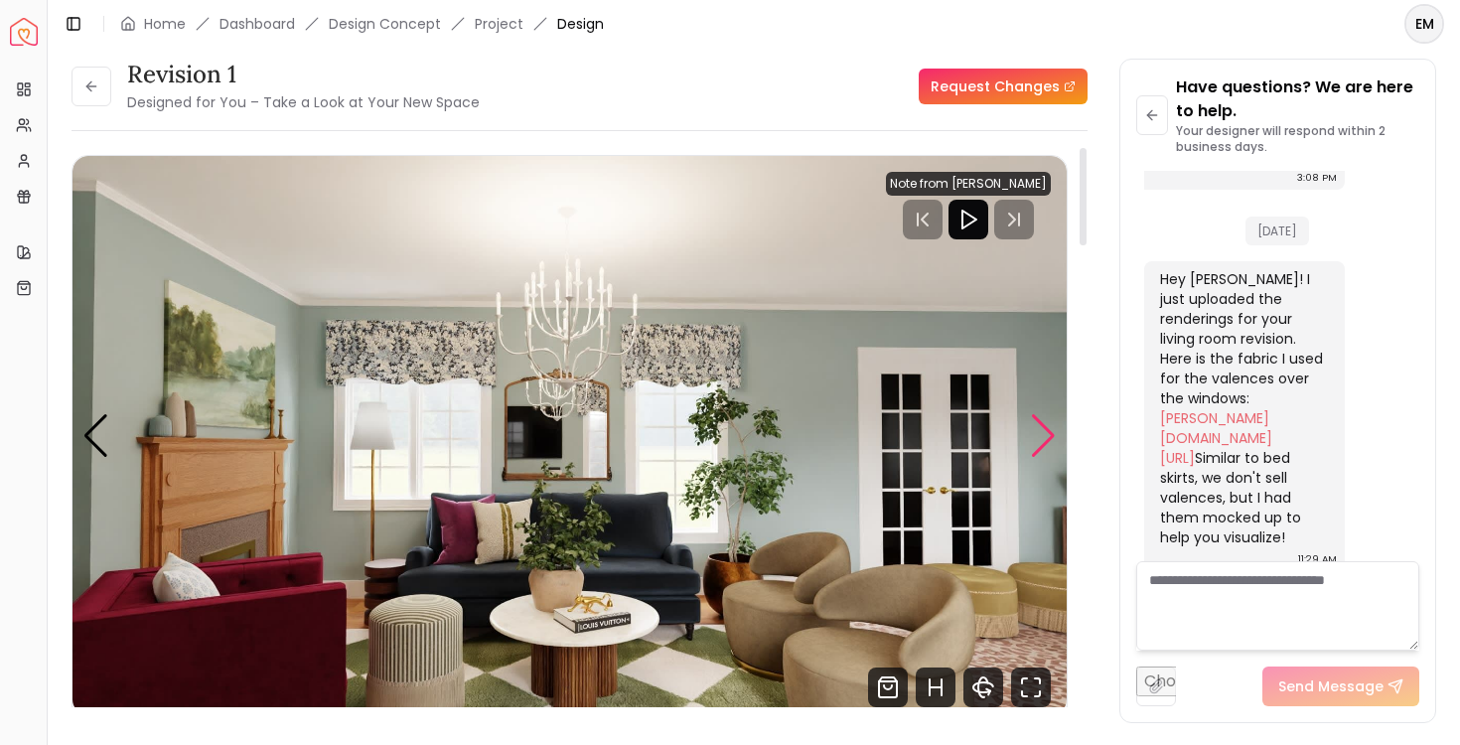
click at [1038, 435] on div "Next slide" at bounding box center [1043, 436] width 27 height 44
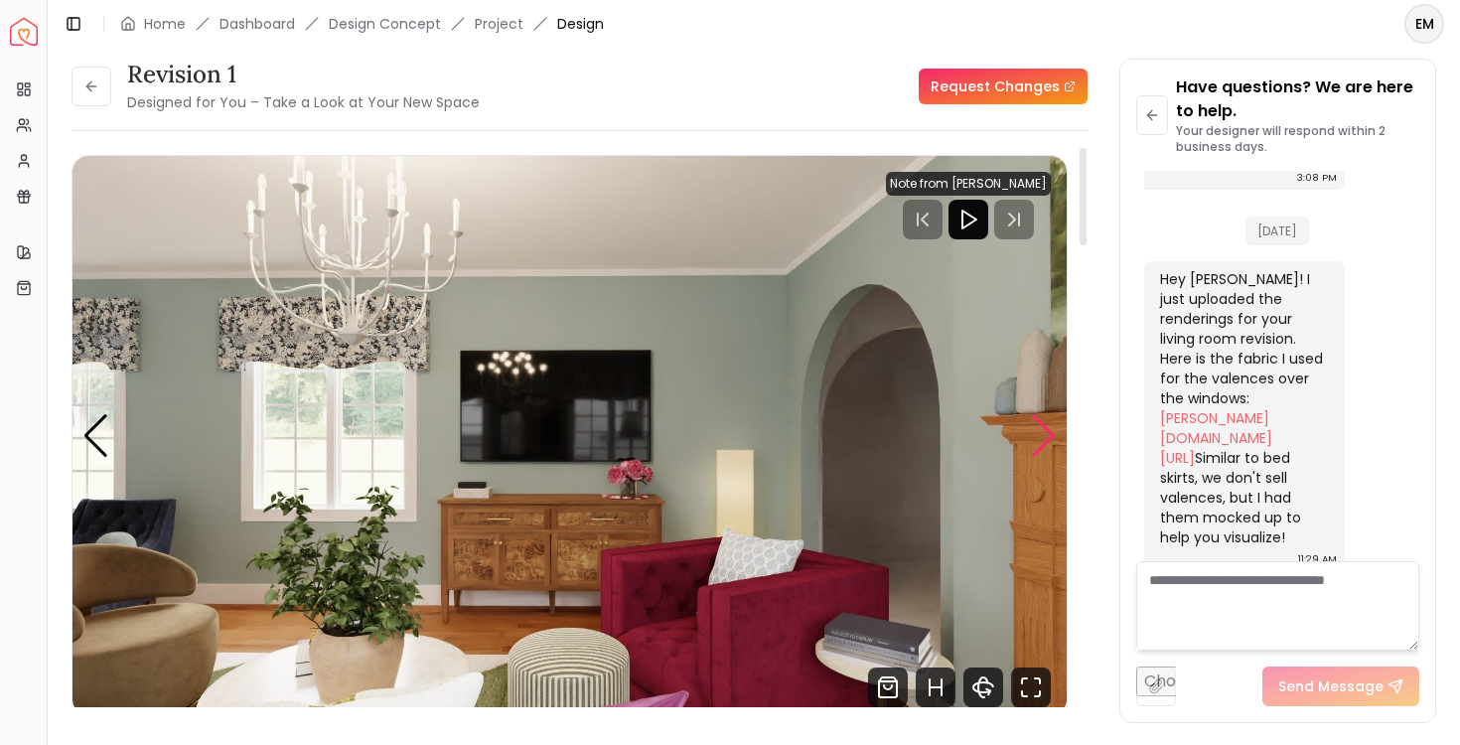
click at [1038, 435] on div "Next slide" at bounding box center [1043, 436] width 27 height 44
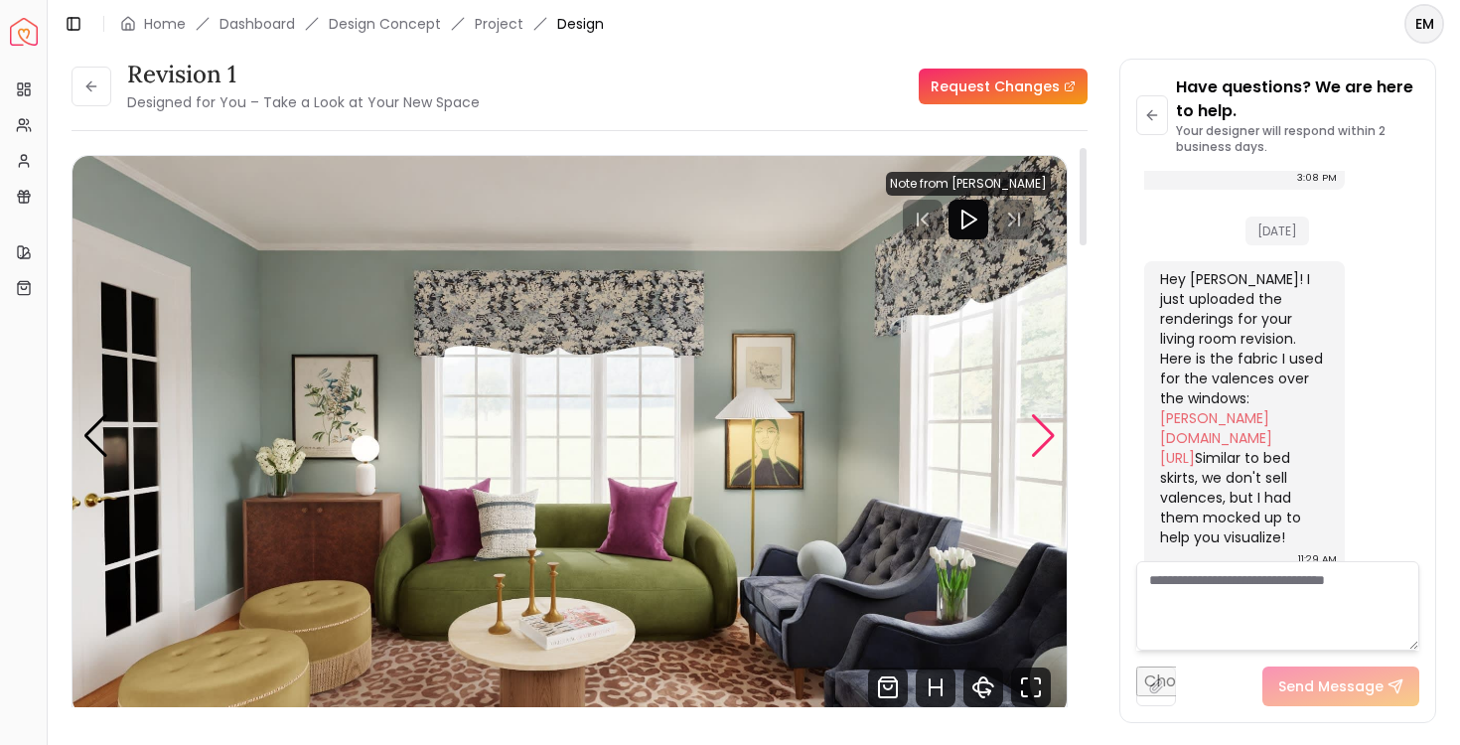
click at [1038, 435] on div "Next slide" at bounding box center [1043, 436] width 27 height 44
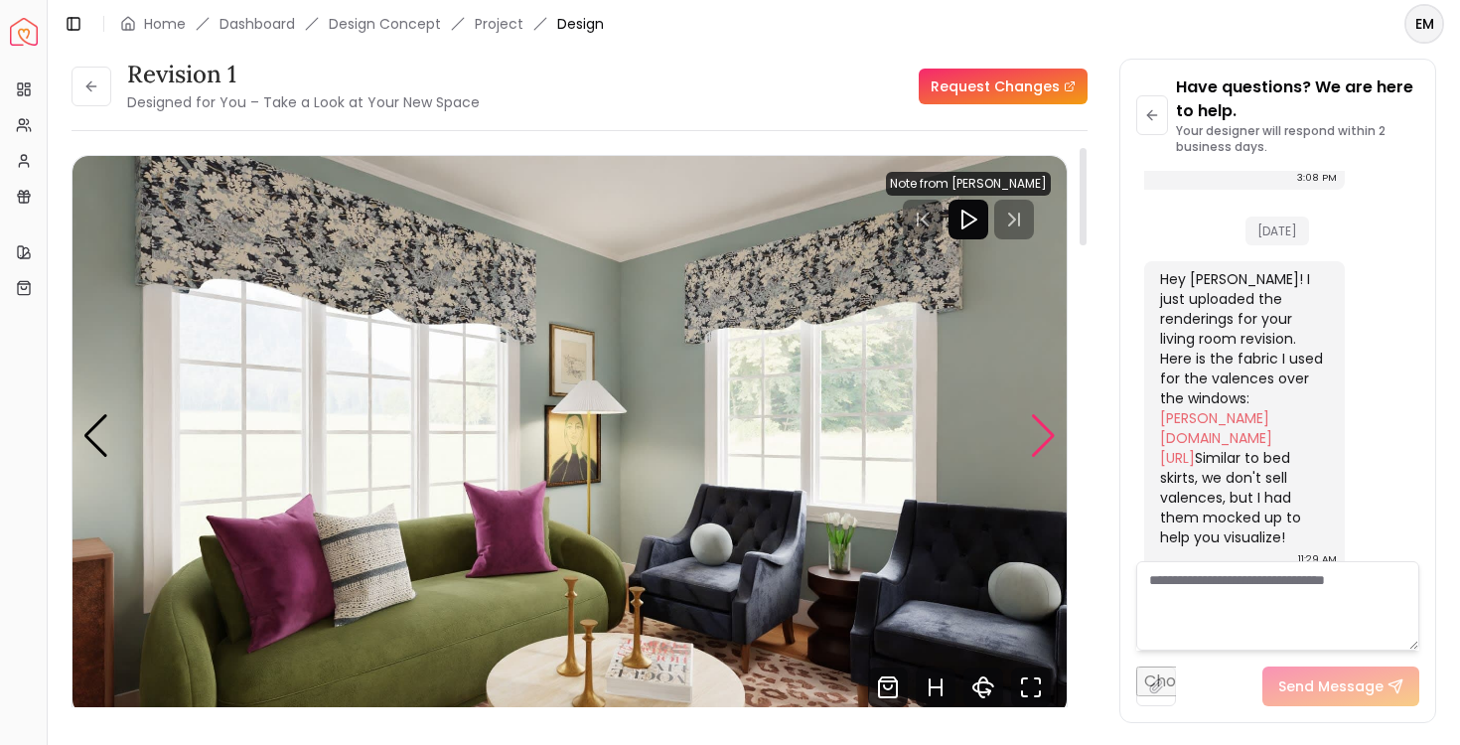
click at [1038, 437] on div "Next slide" at bounding box center [1043, 436] width 27 height 44
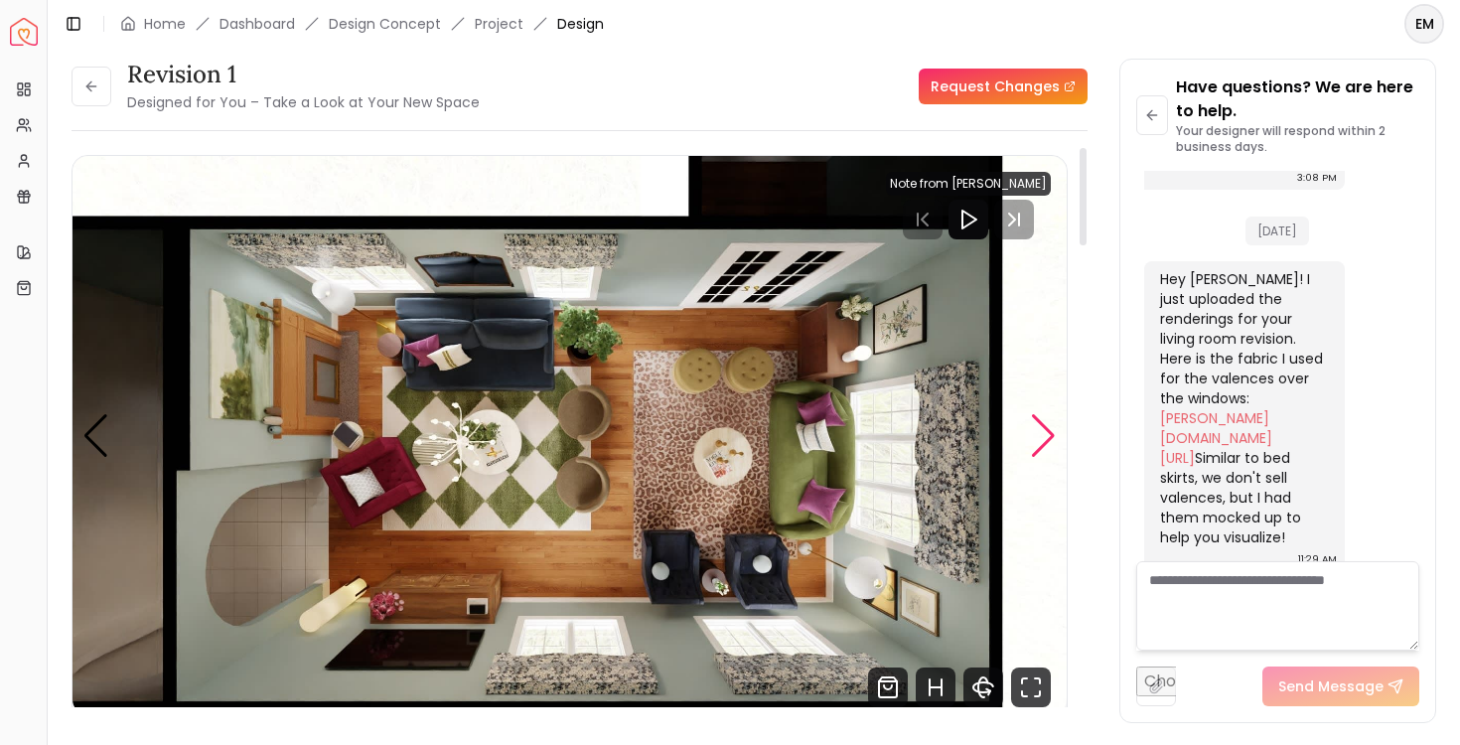
click at [1038, 438] on div "Next slide" at bounding box center [1043, 436] width 27 height 44
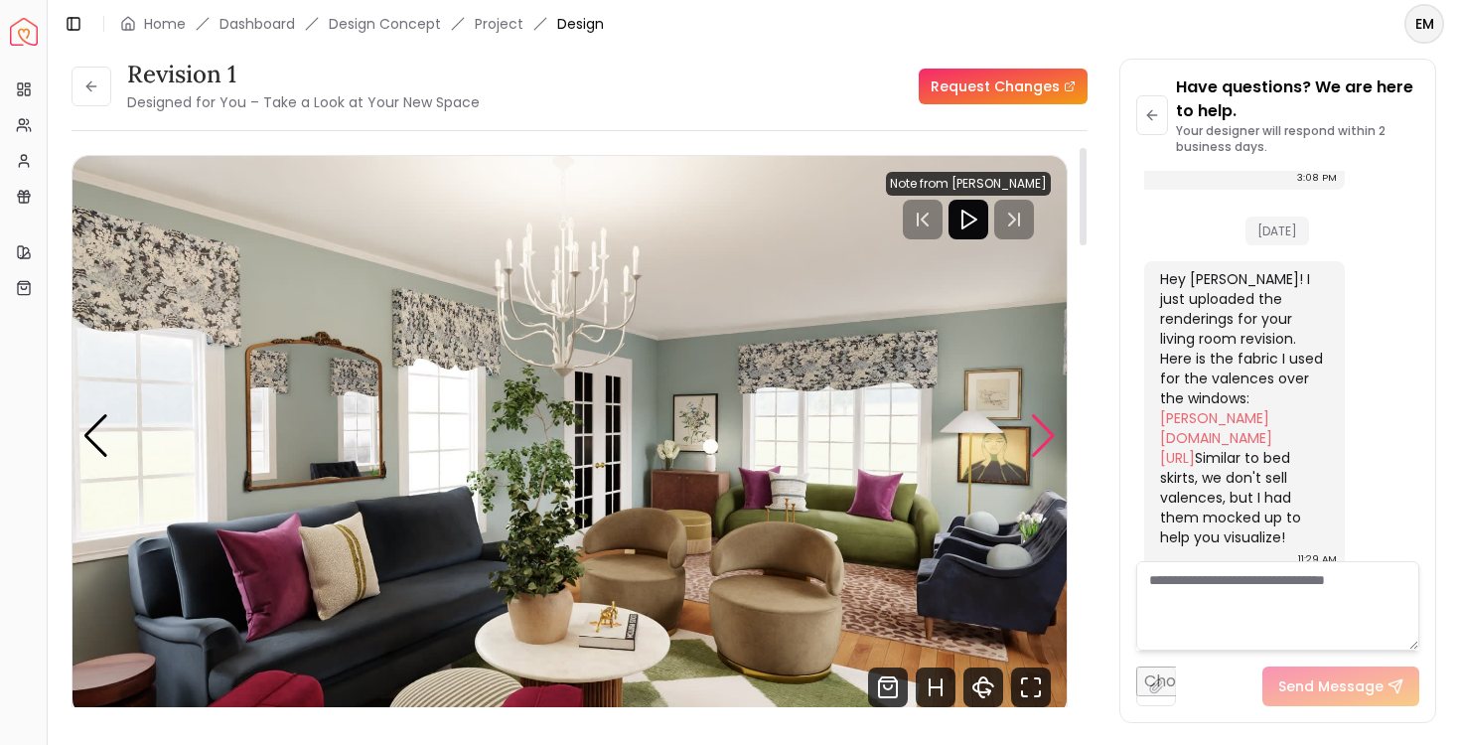
click at [1038, 440] on div "Next slide" at bounding box center [1043, 436] width 27 height 44
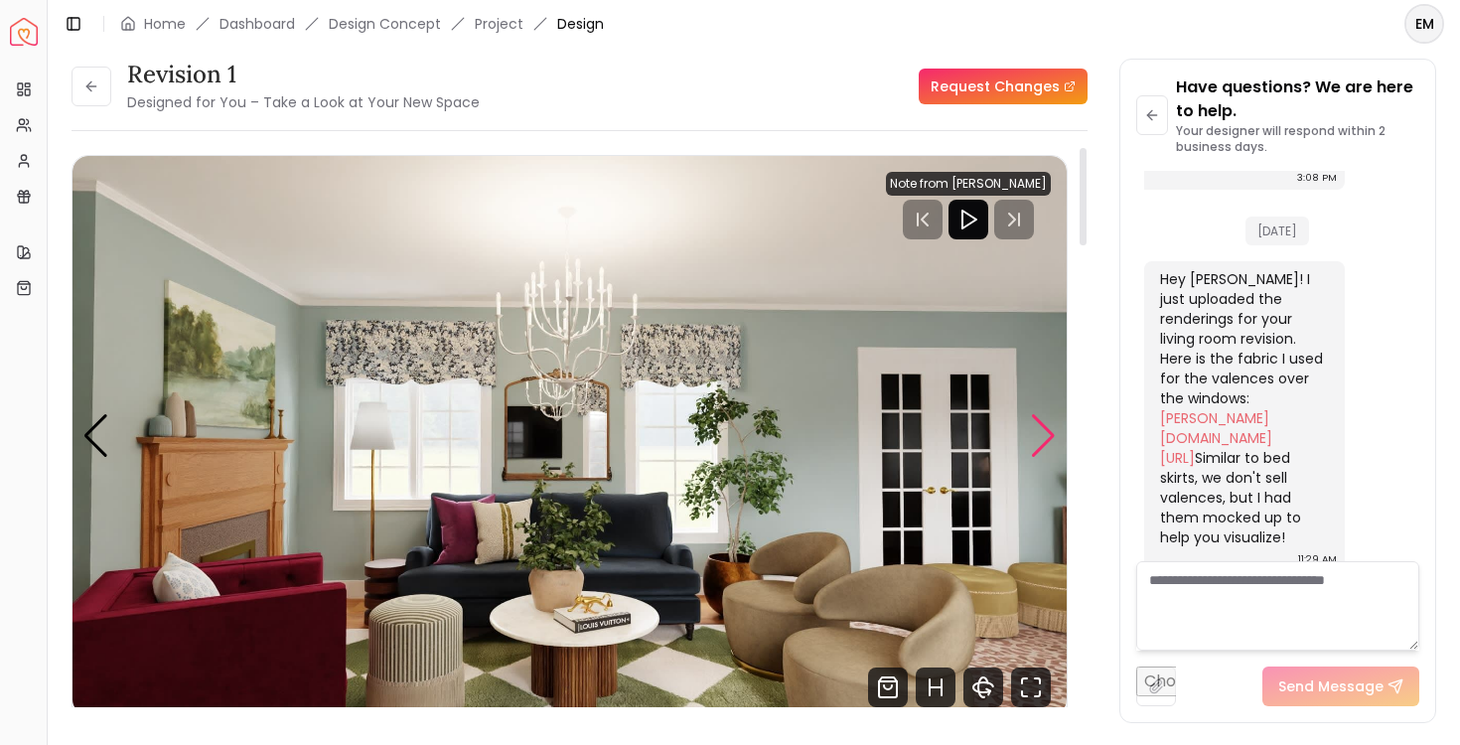
click at [1040, 435] on div "Next slide" at bounding box center [1043, 436] width 27 height 44
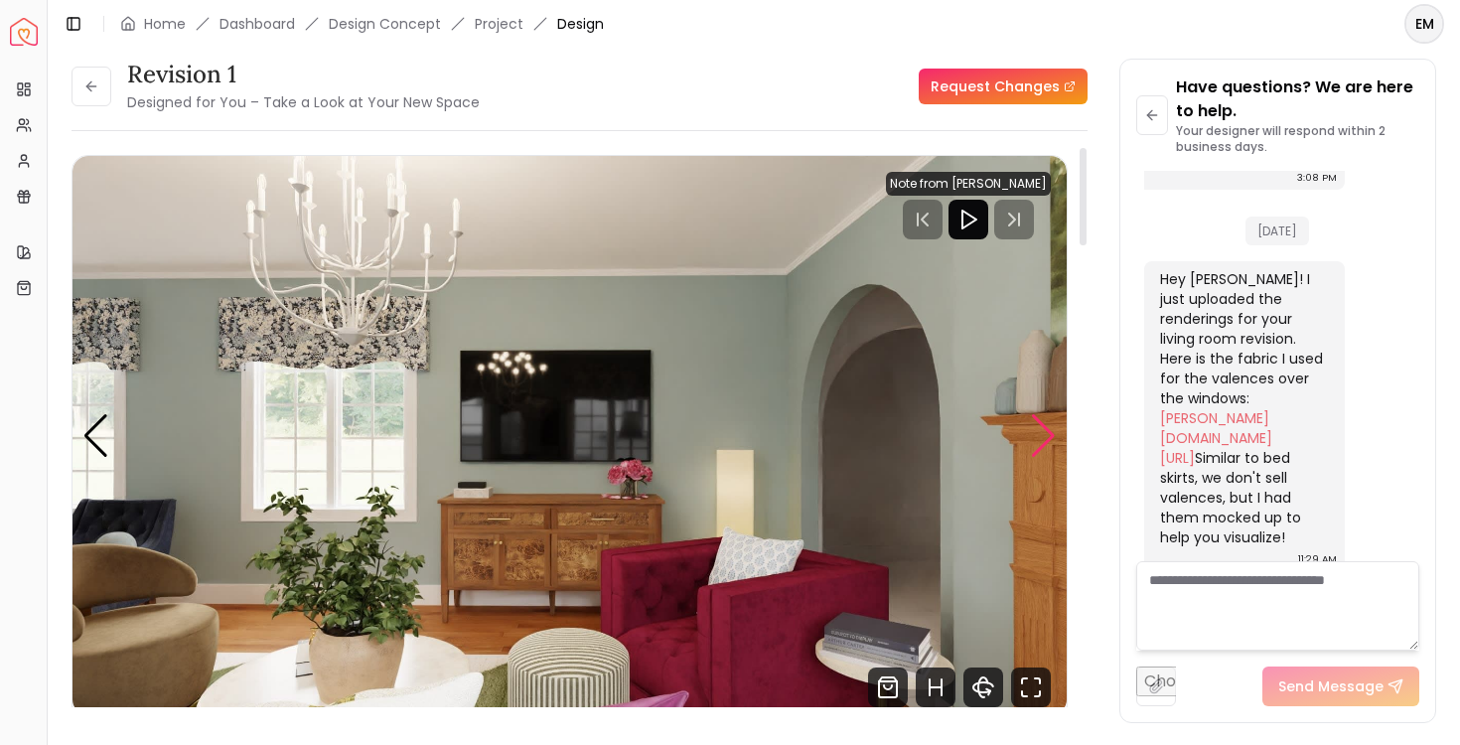
click at [1040, 435] on div "Next slide" at bounding box center [1043, 436] width 27 height 44
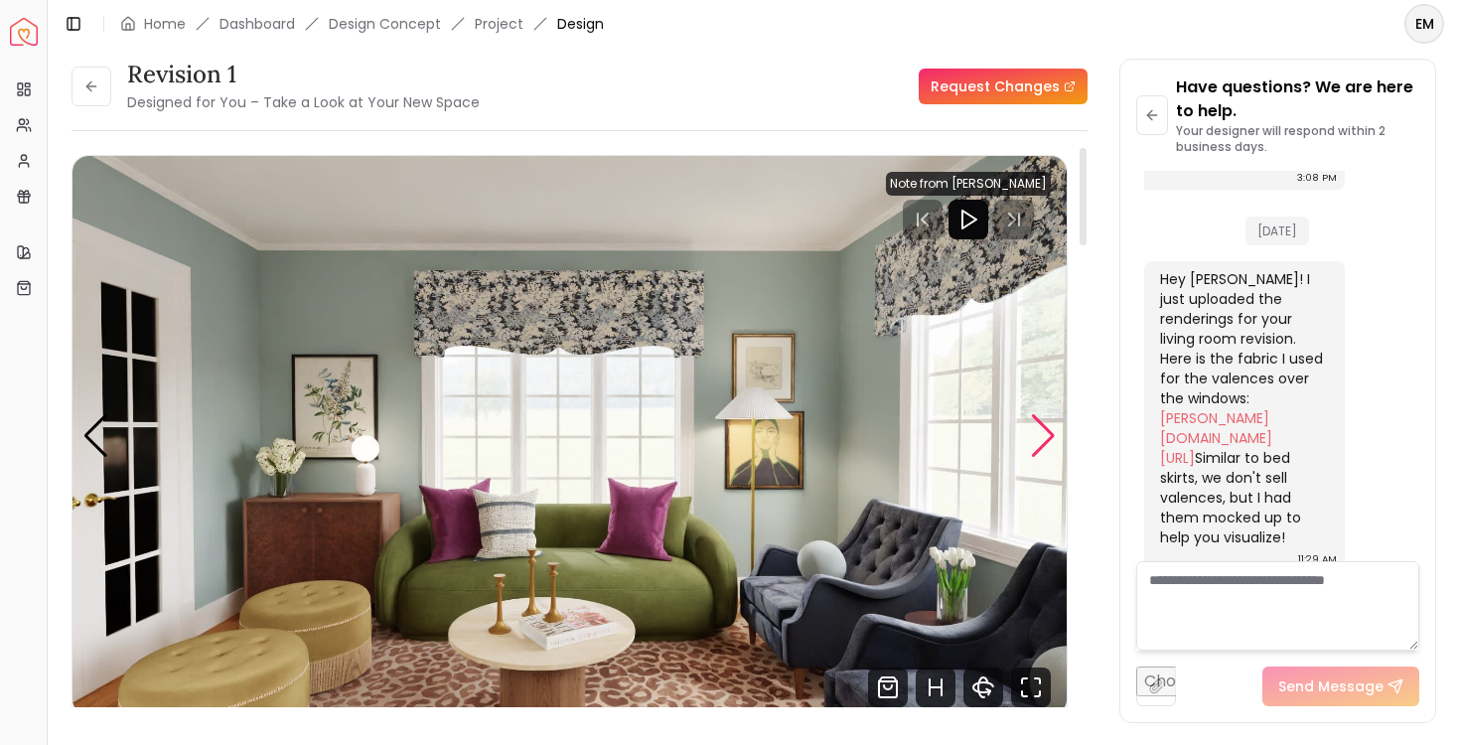
click at [1040, 435] on div "Next slide" at bounding box center [1043, 436] width 27 height 44
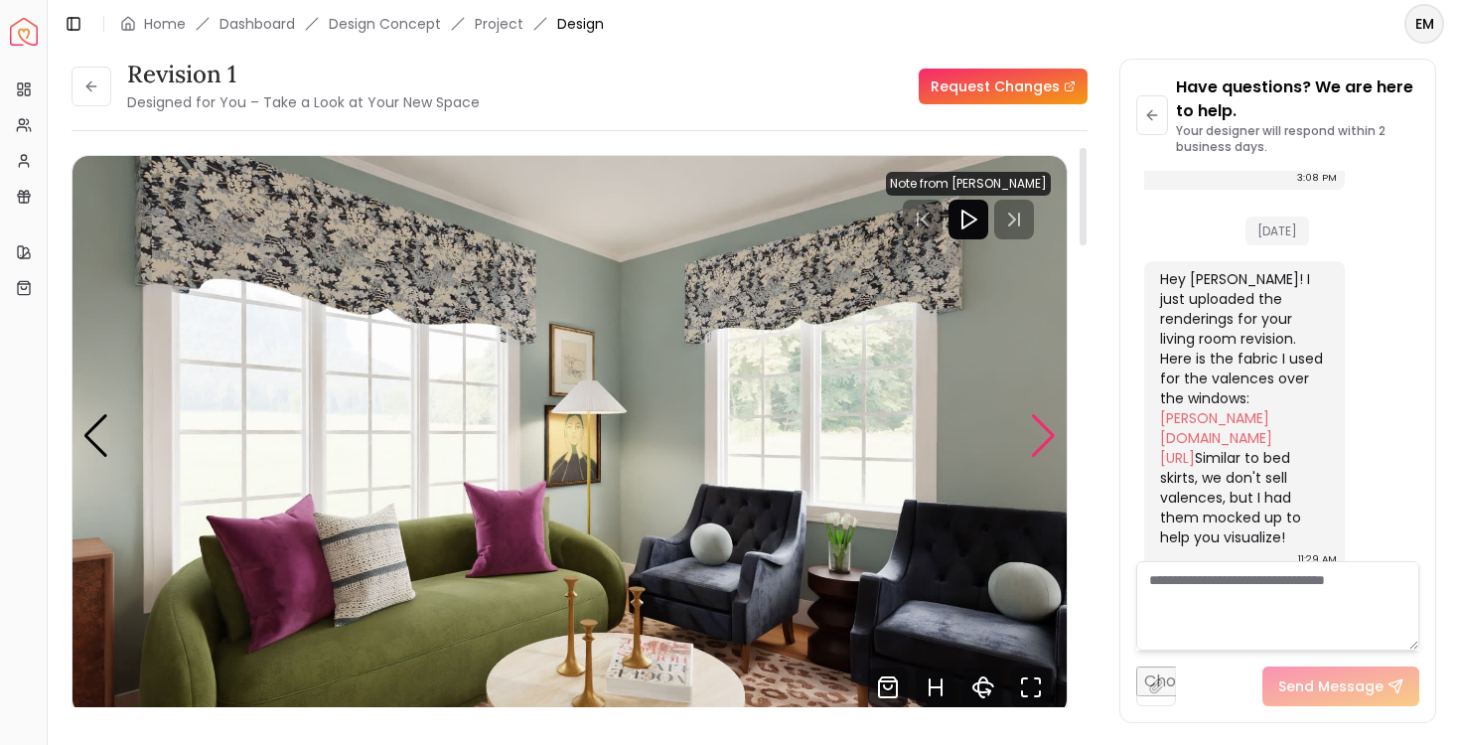
click at [1040, 435] on div "Next slide" at bounding box center [1043, 436] width 27 height 44
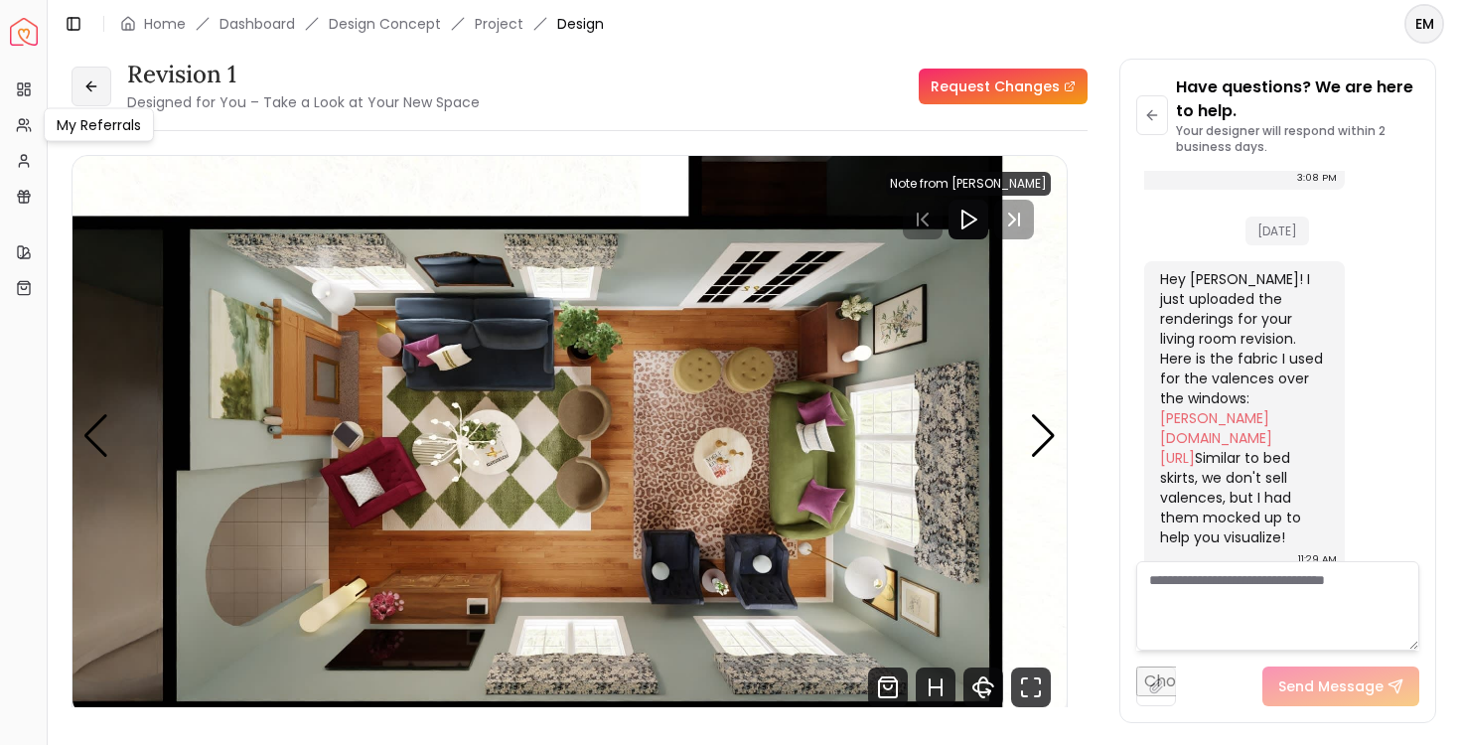
click at [102, 90] on button at bounding box center [92, 87] width 40 height 40
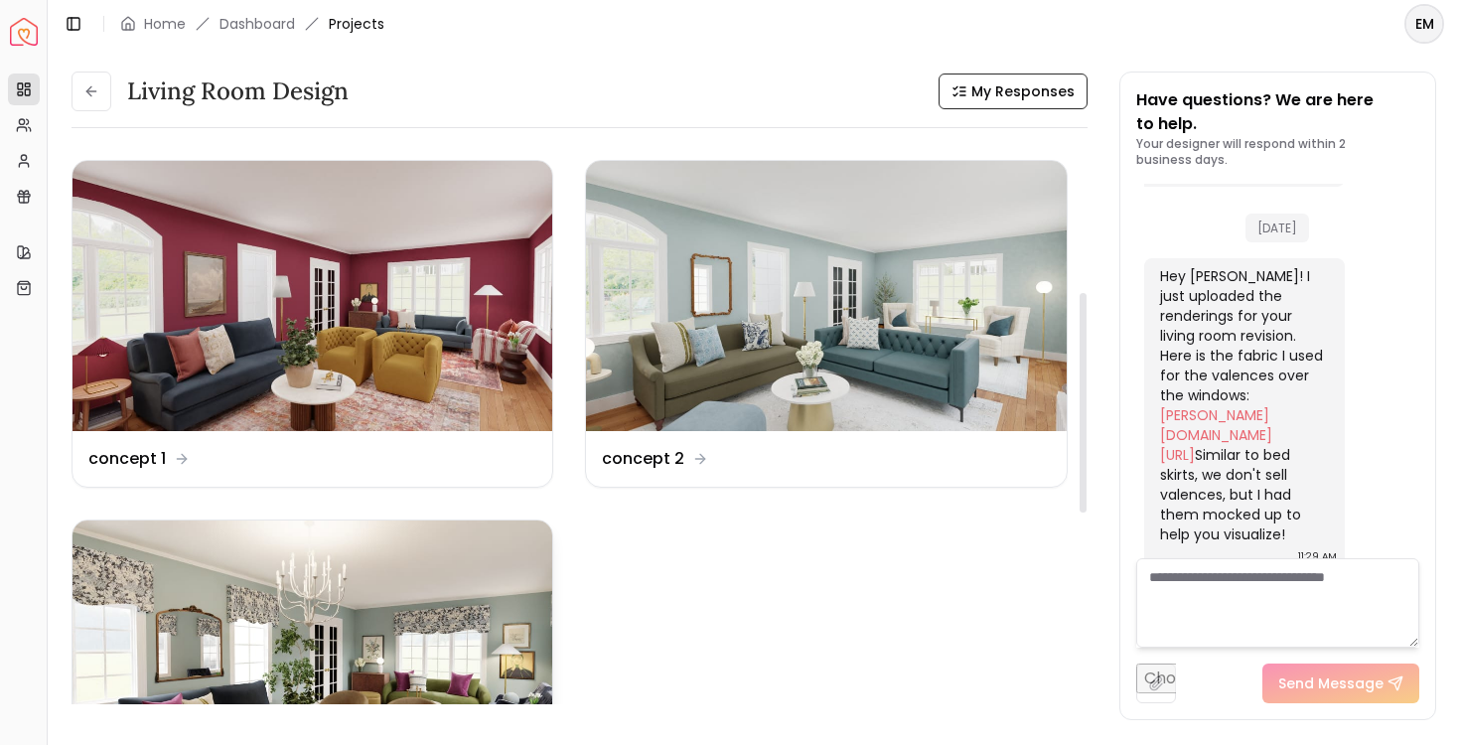
scroll to position [515, 0]
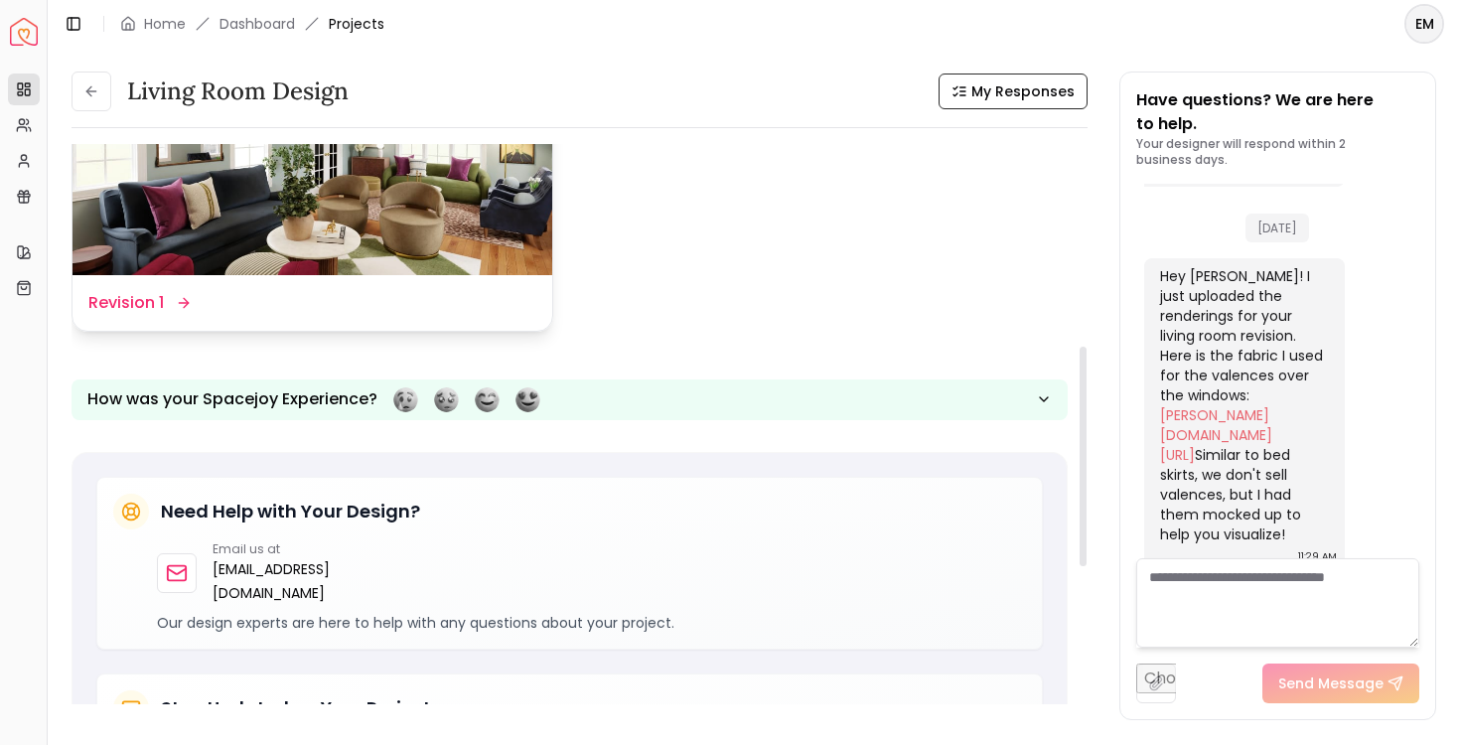
click at [433, 241] on img at bounding box center [313, 140] width 480 height 270
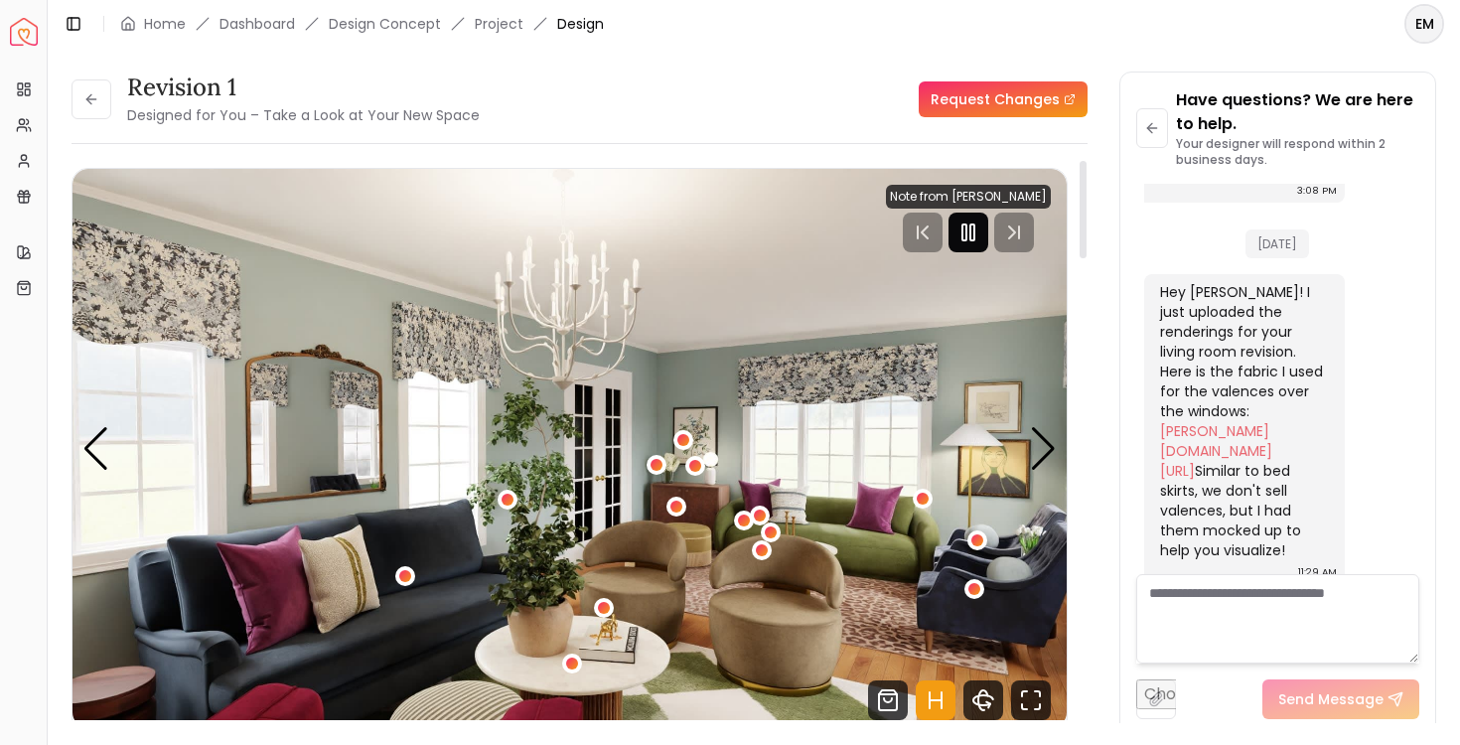
click at [966, 227] on rect "Pause" at bounding box center [964, 232] width 4 height 16
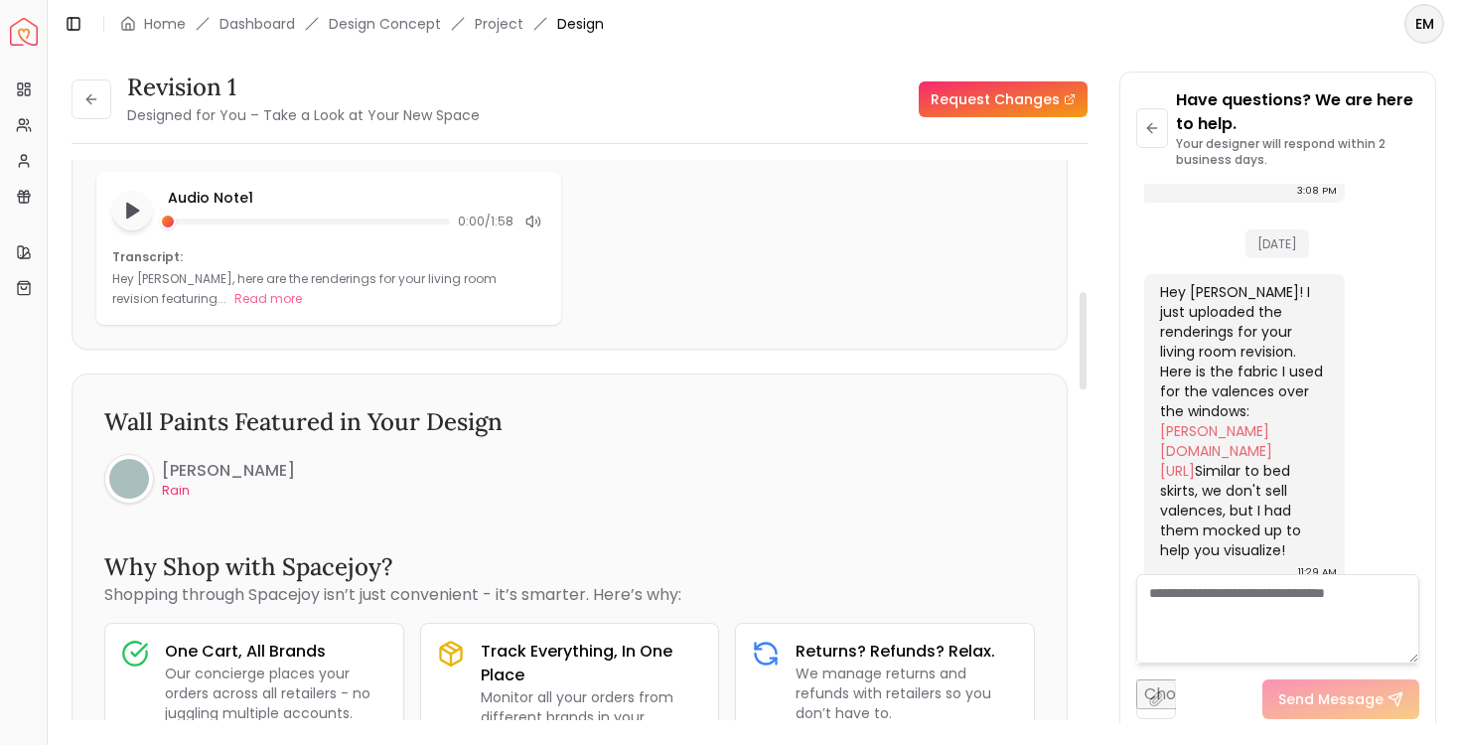
scroll to position [914, 0]
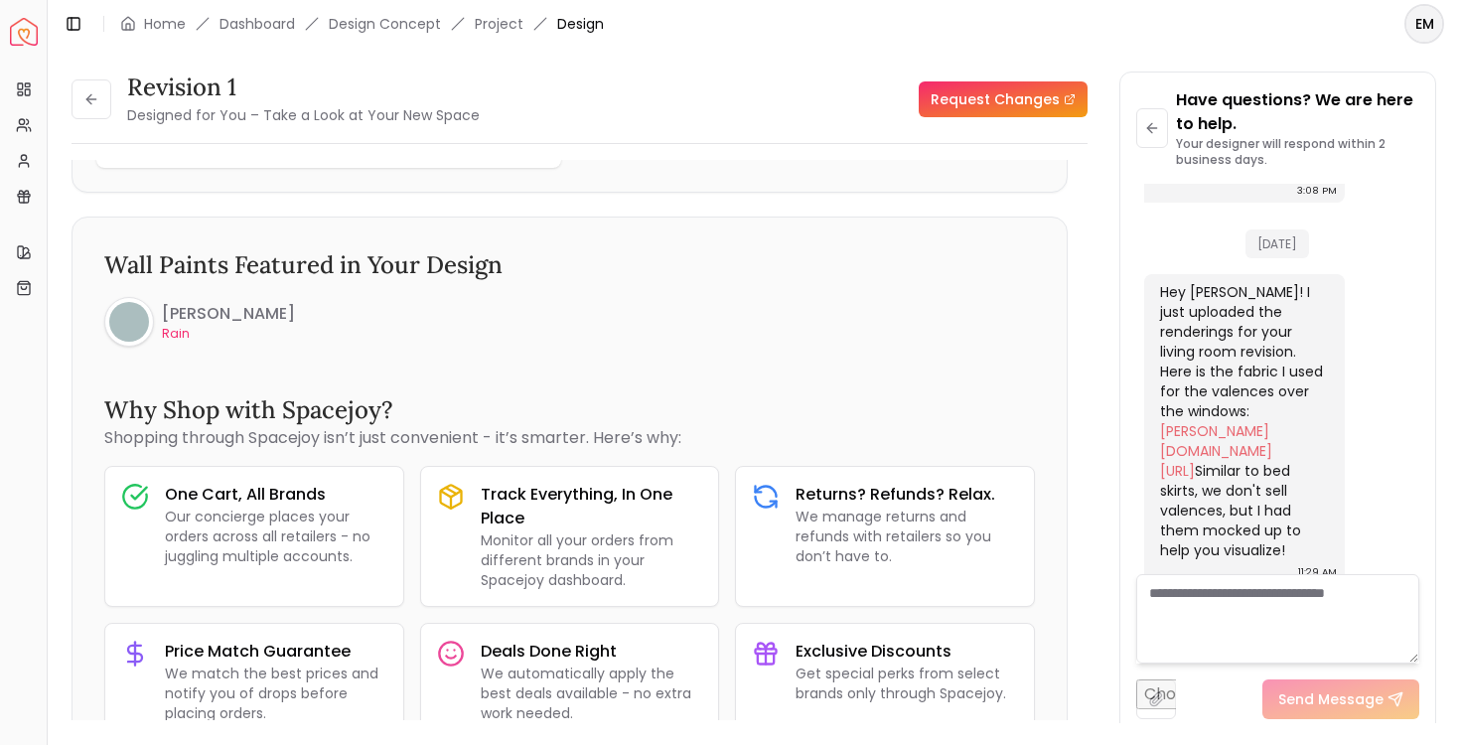
click at [1262, 616] on textarea at bounding box center [1278, 618] width 284 height 89
type textarea "**********"
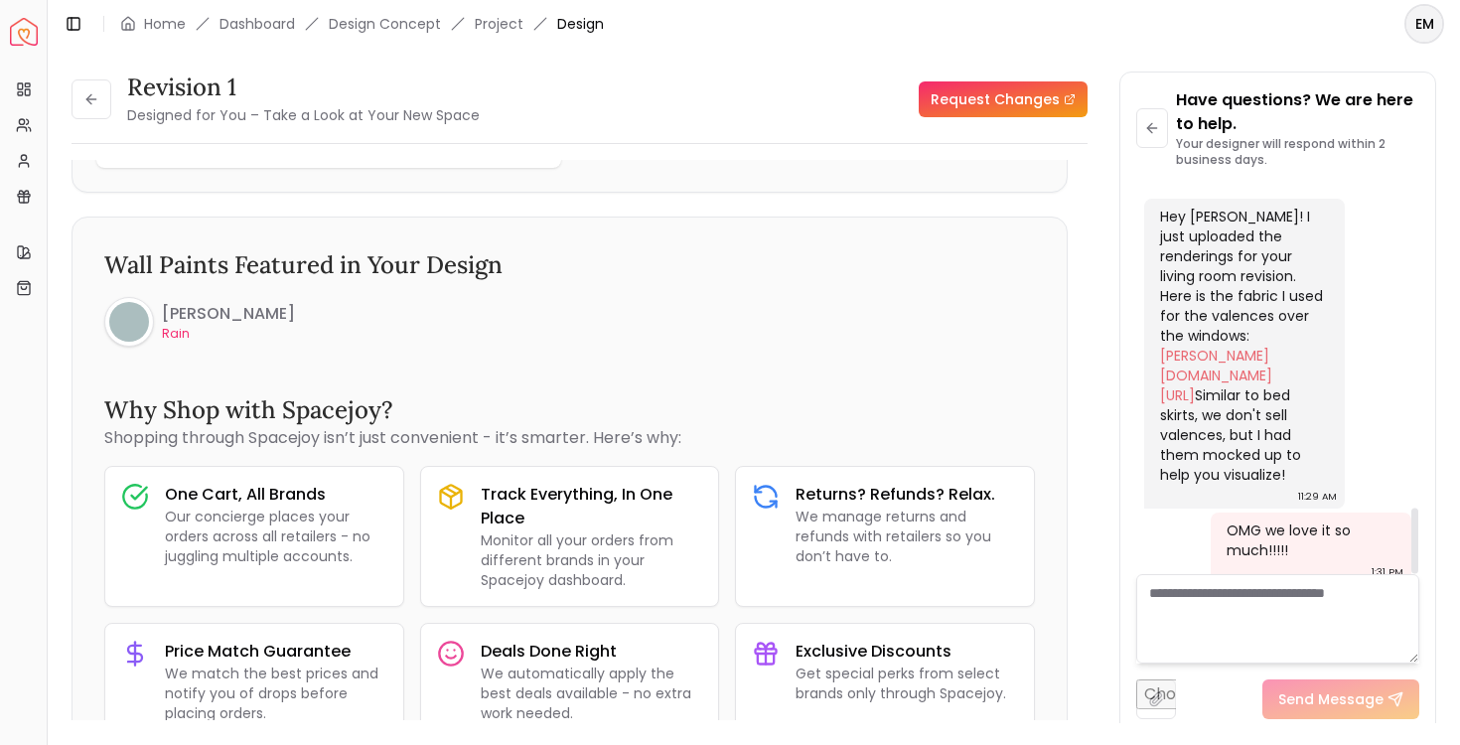
click at [1314, 608] on textarea at bounding box center [1278, 618] width 284 height 89
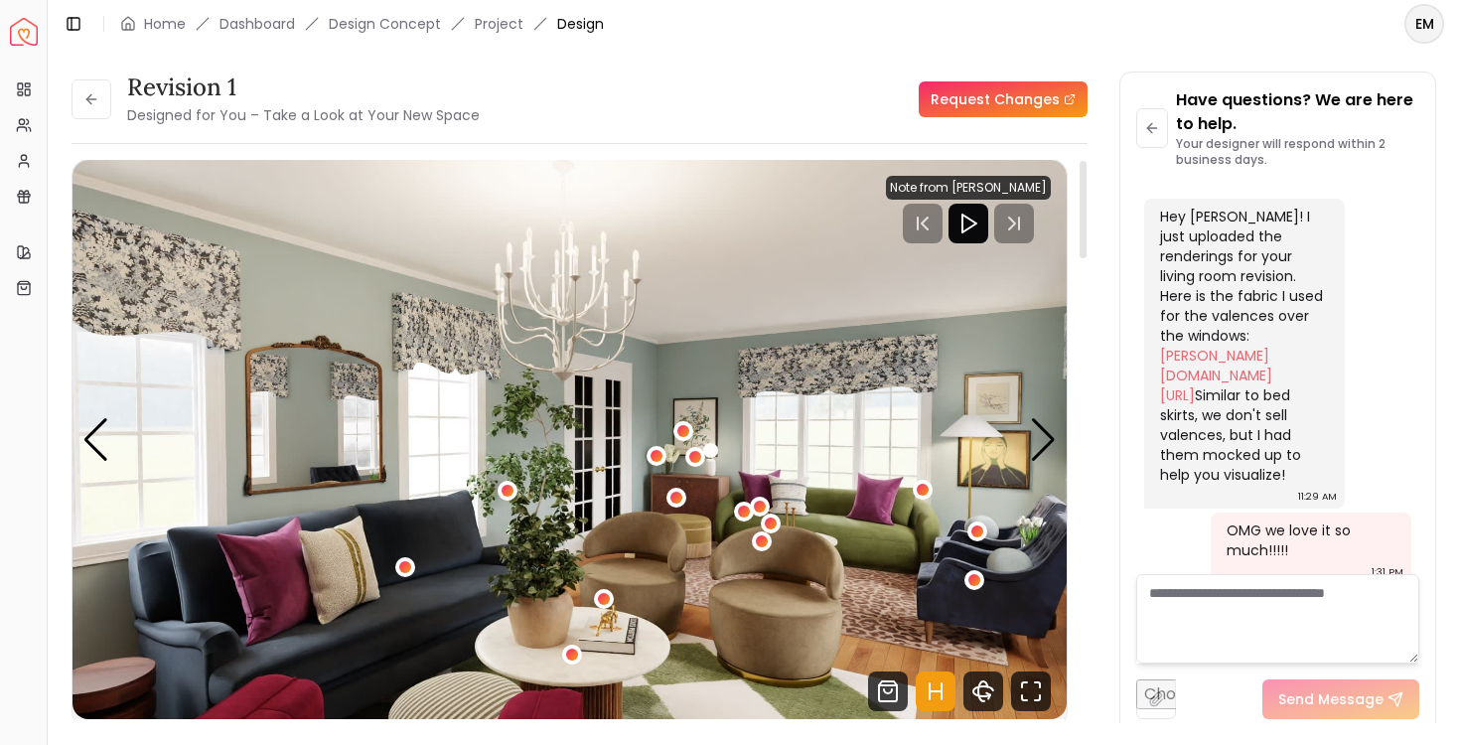
scroll to position [0, 0]
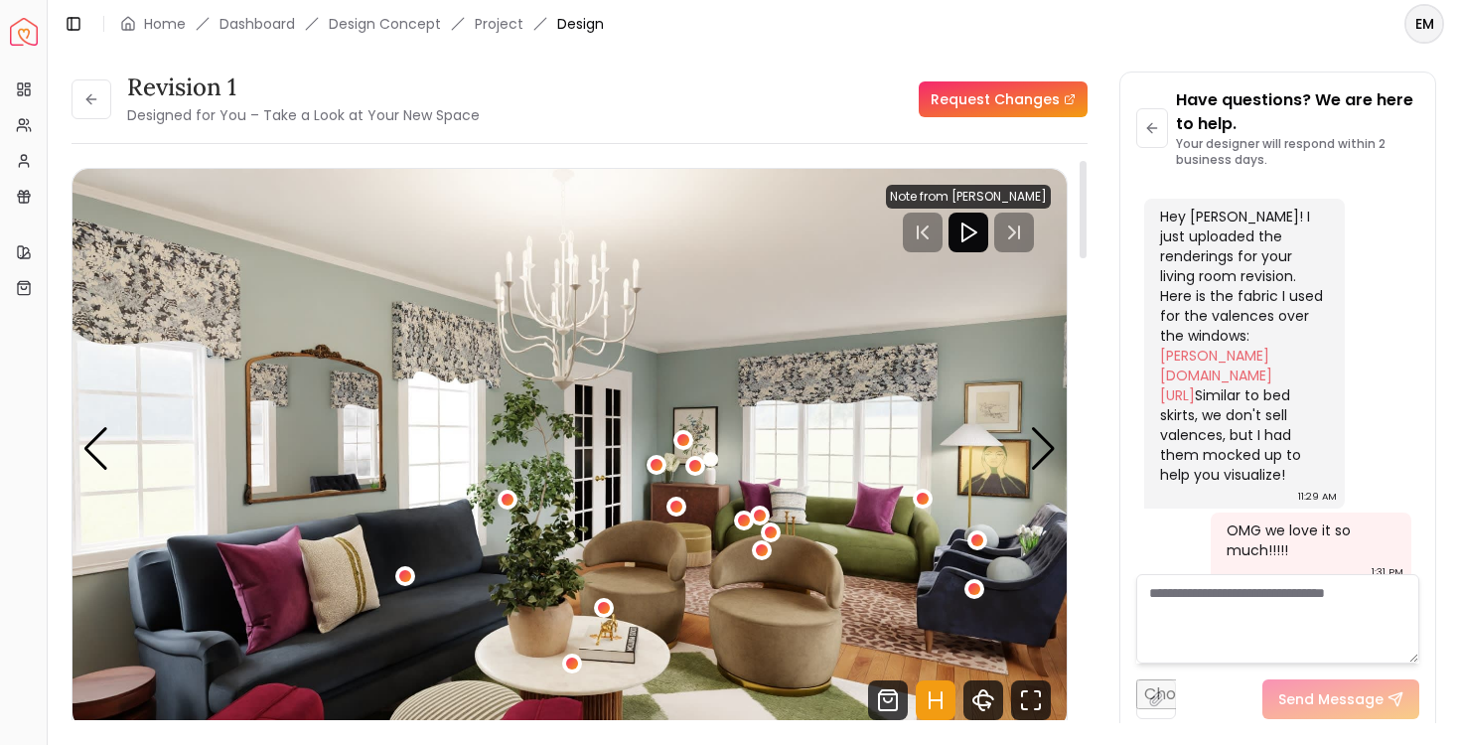
click at [1249, 657] on textarea at bounding box center [1278, 618] width 284 height 89
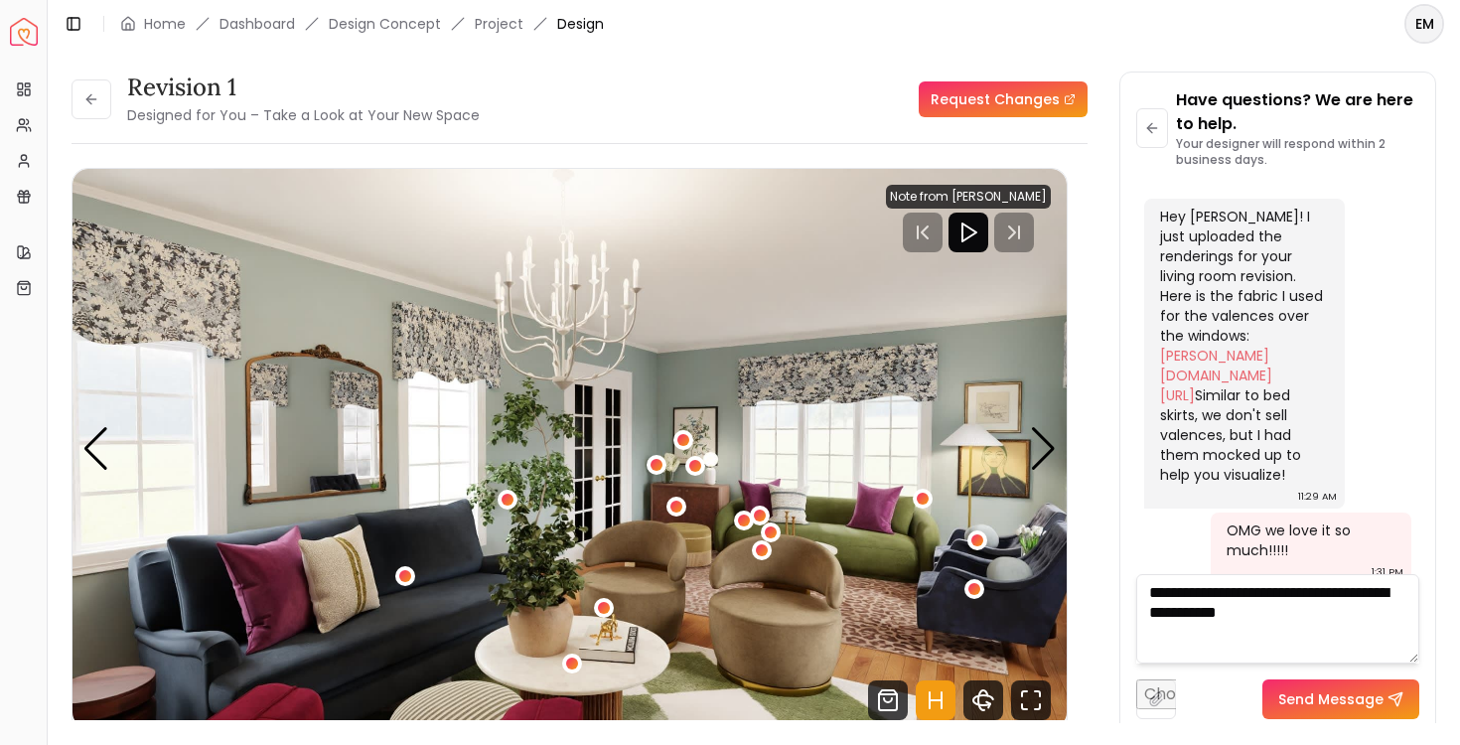
type textarea "**********"
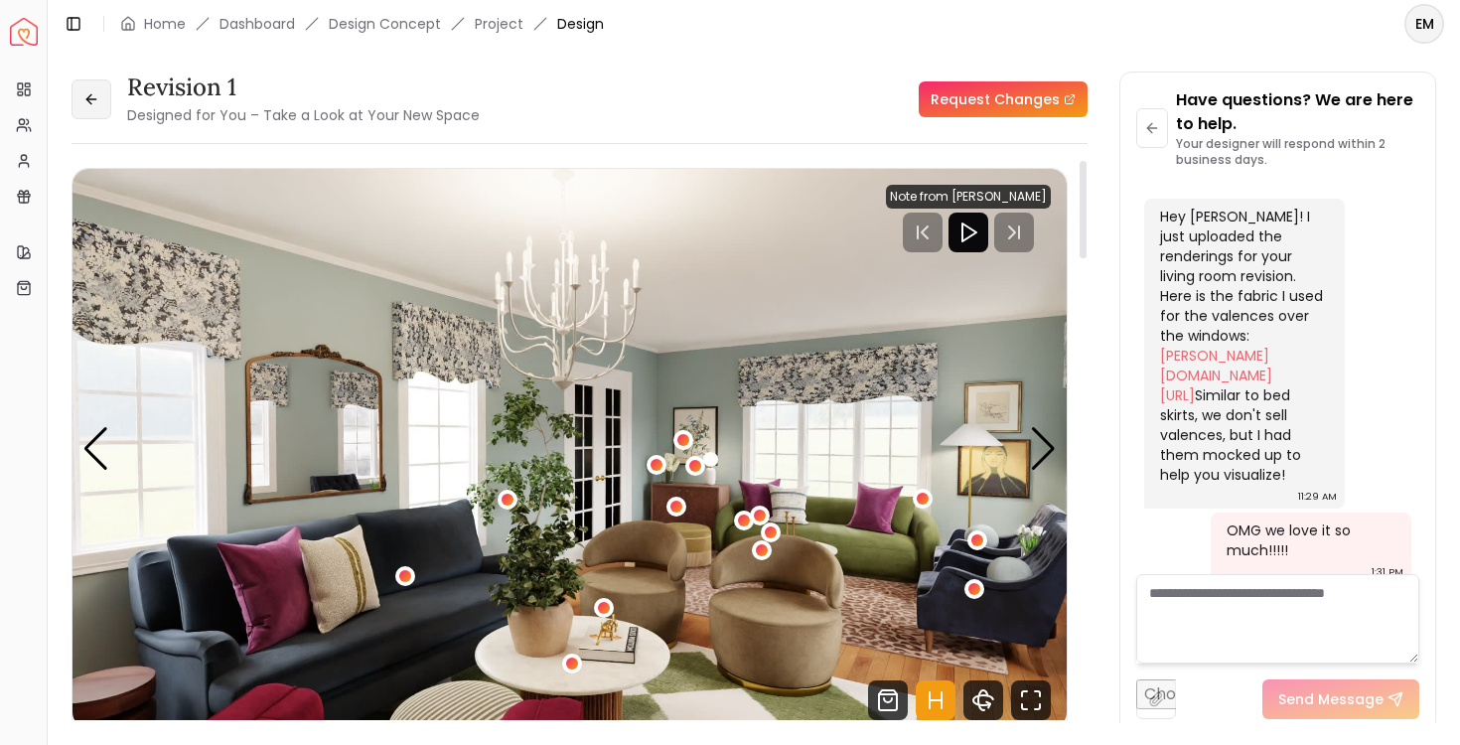
click at [90, 101] on icon at bounding box center [91, 99] width 16 height 16
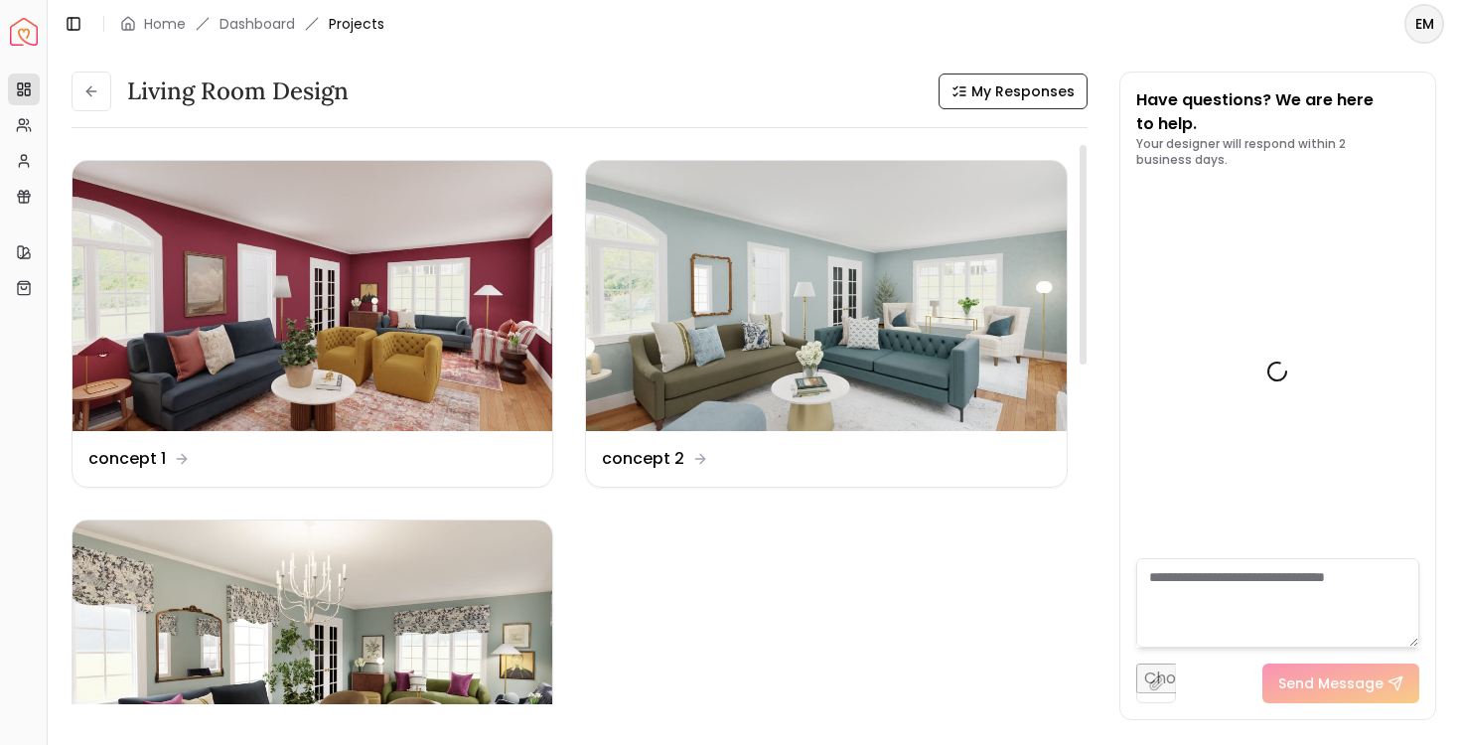
scroll to position [2049, 0]
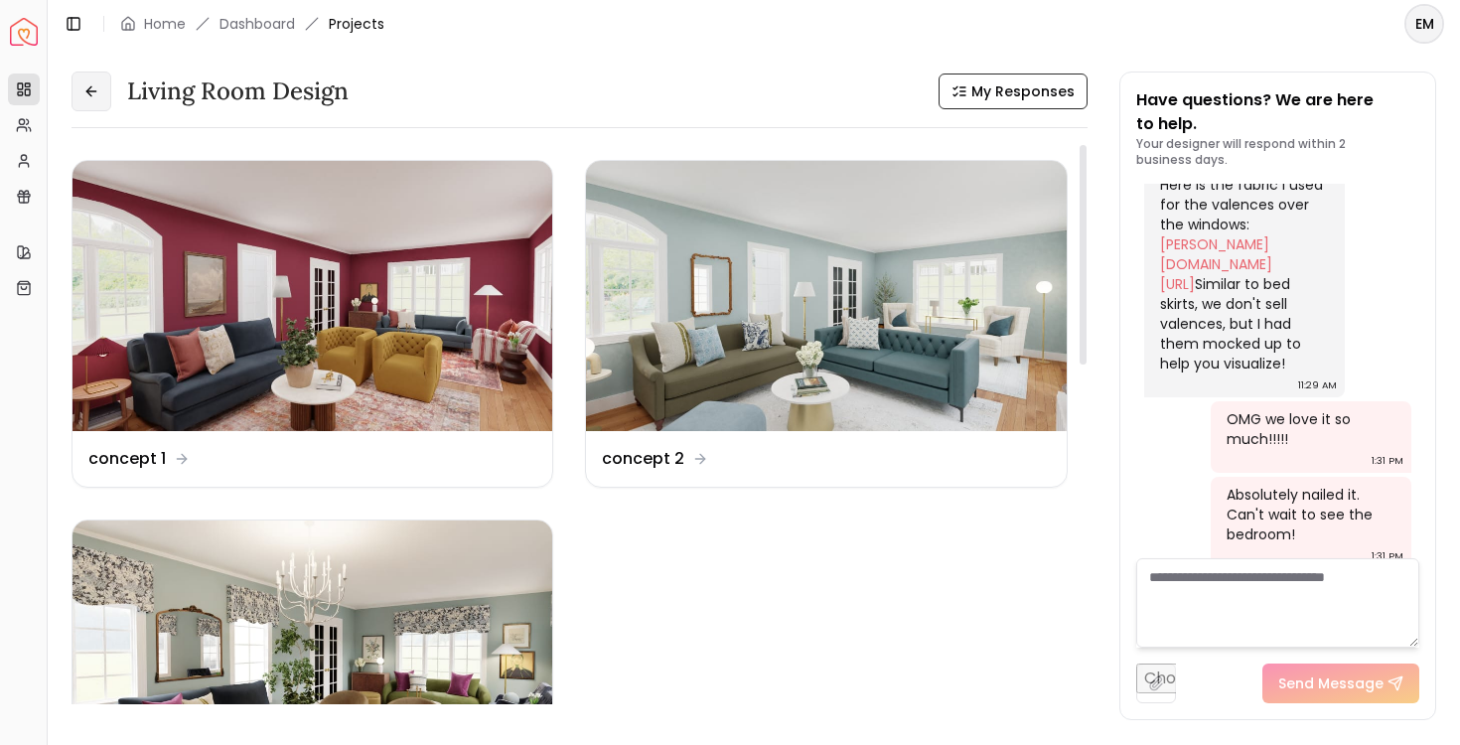
click at [102, 107] on button at bounding box center [92, 92] width 40 height 40
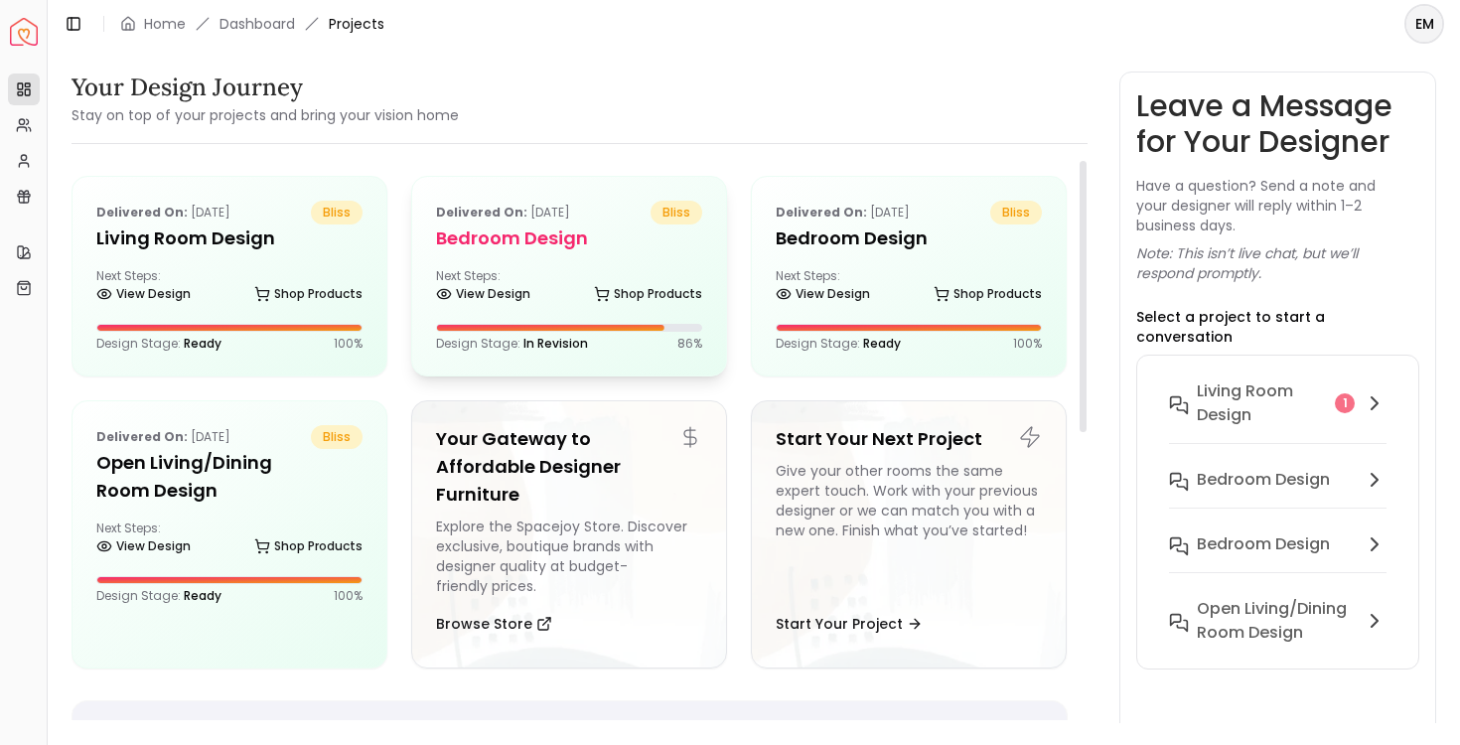
scroll to position [7, 0]
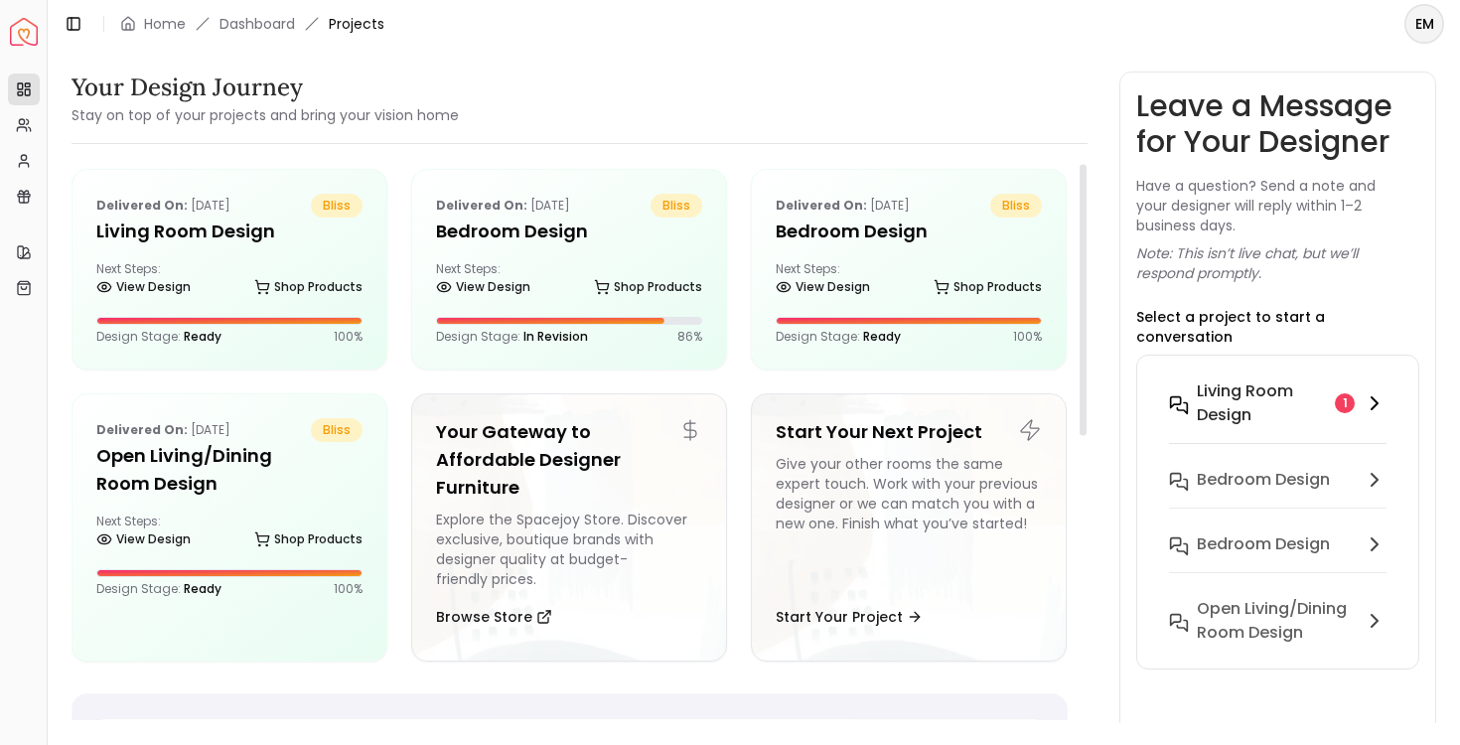
click at [1223, 397] on h6 "Living Room design" at bounding box center [1262, 403] width 131 height 48
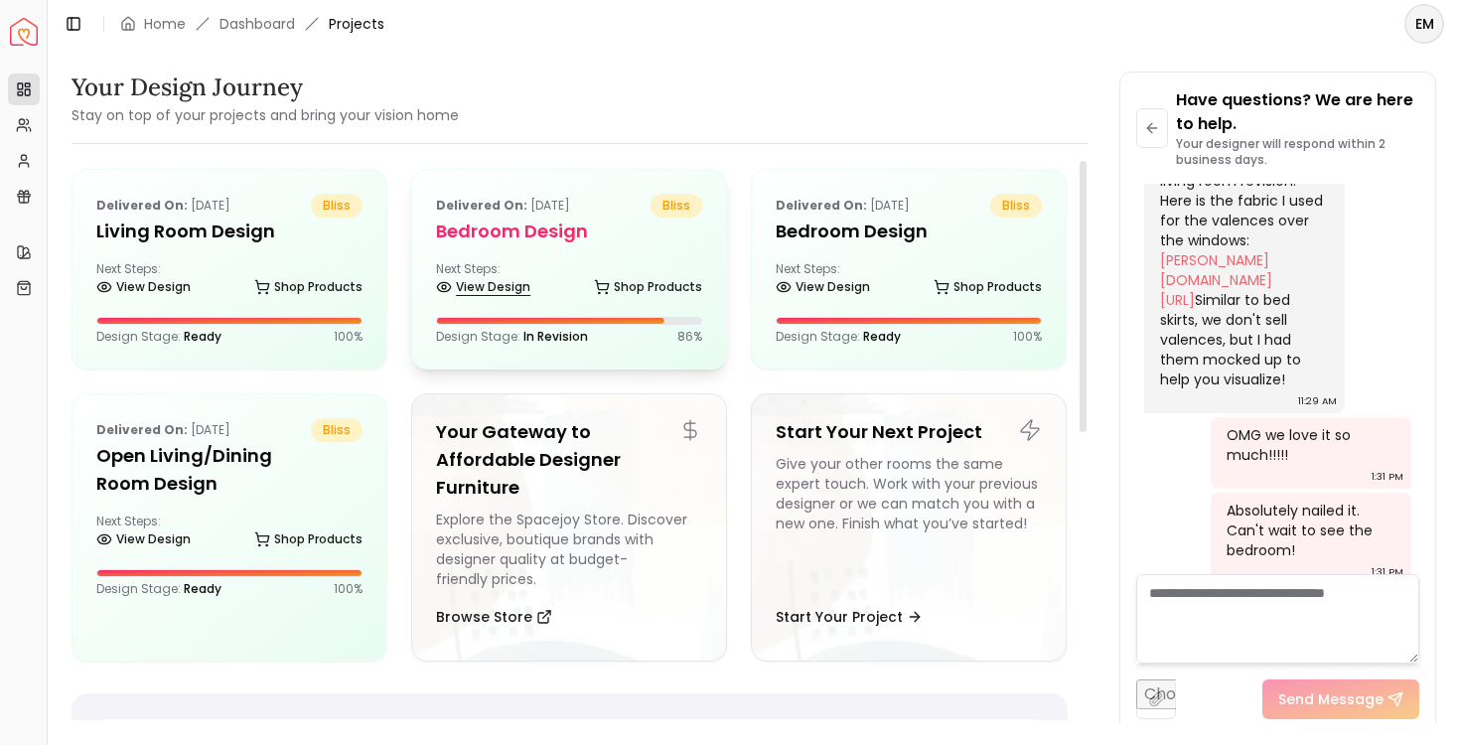
scroll to position [0, 0]
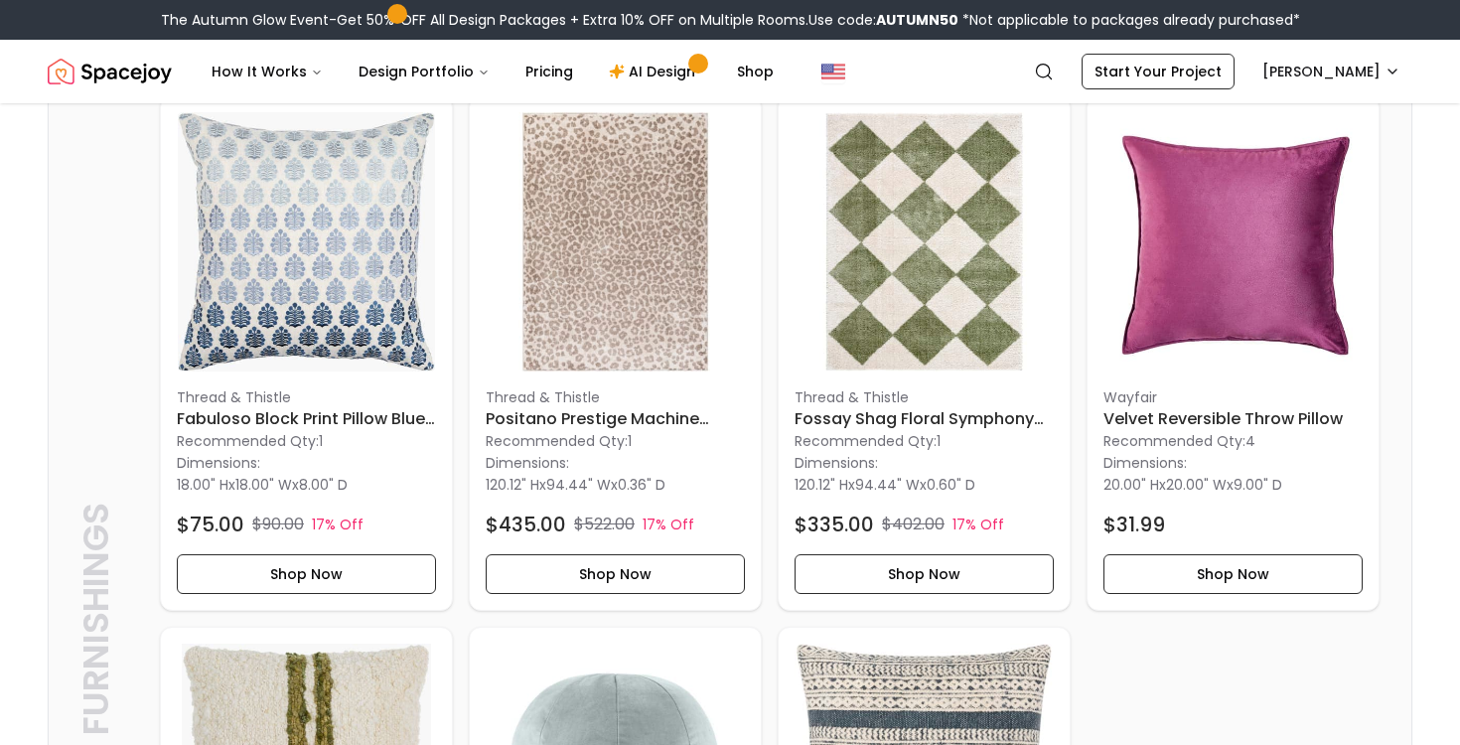
scroll to position [6632, 0]
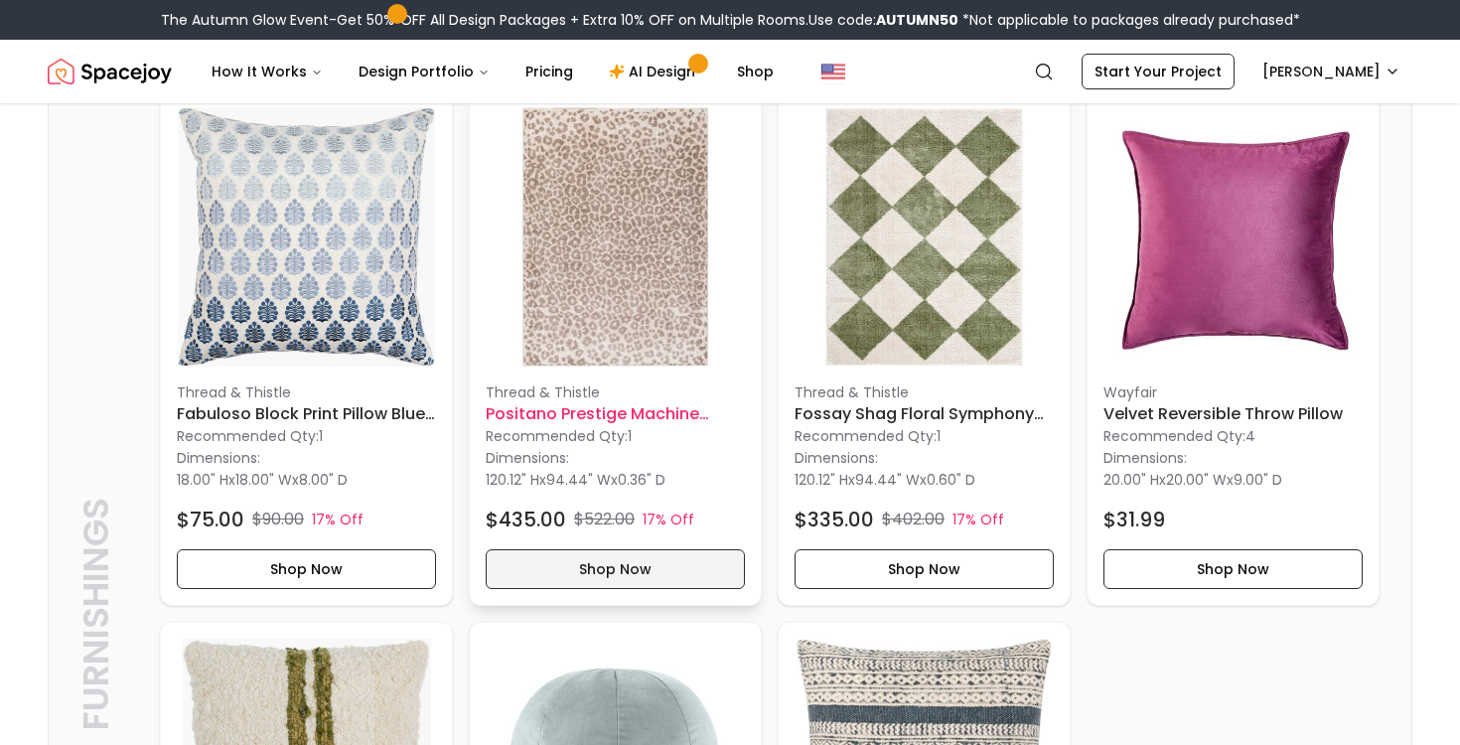
click at [623, 589] on button "Shop Now" at bounding box center [615, 569] width 259 height 40
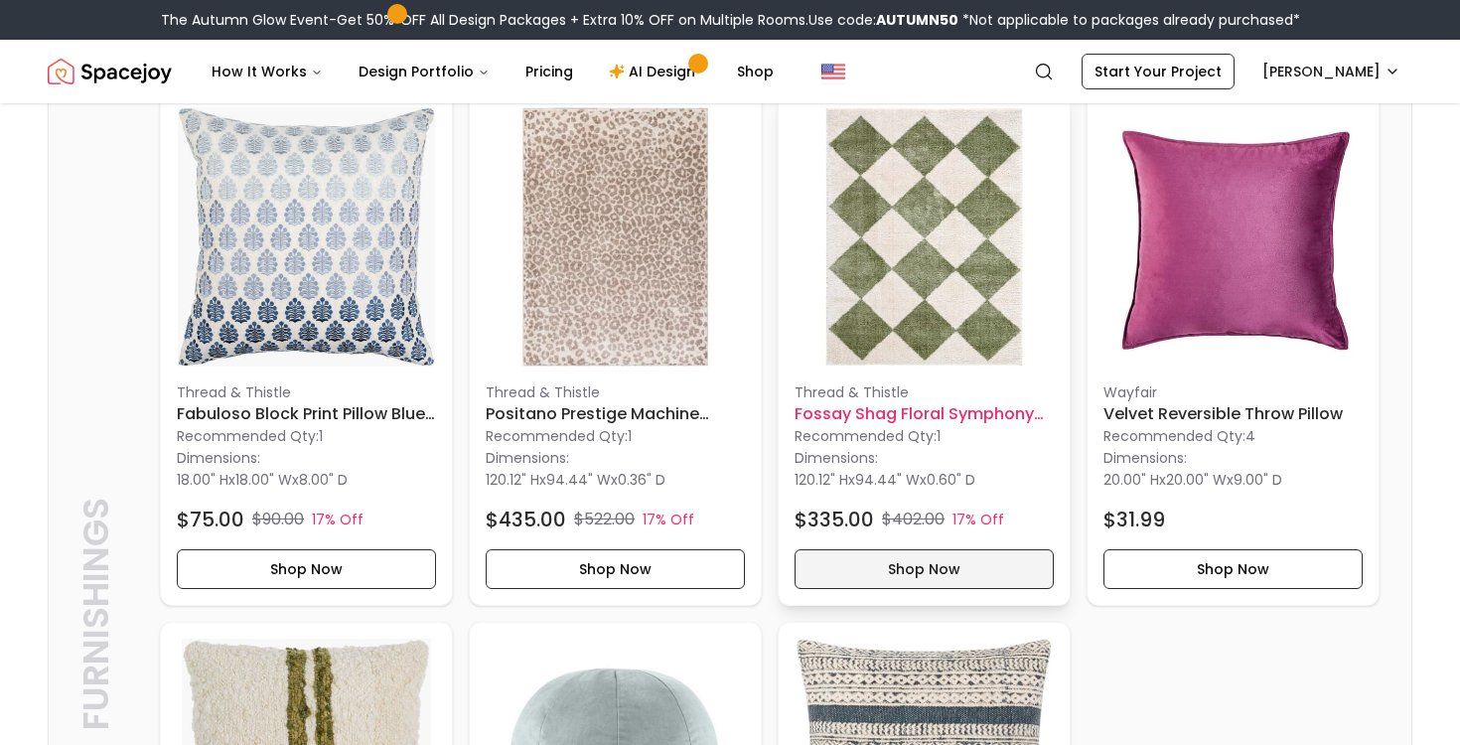
click at [902, 587] on button "Shop Now" at bounding box center [924, 569] width 259 height 40
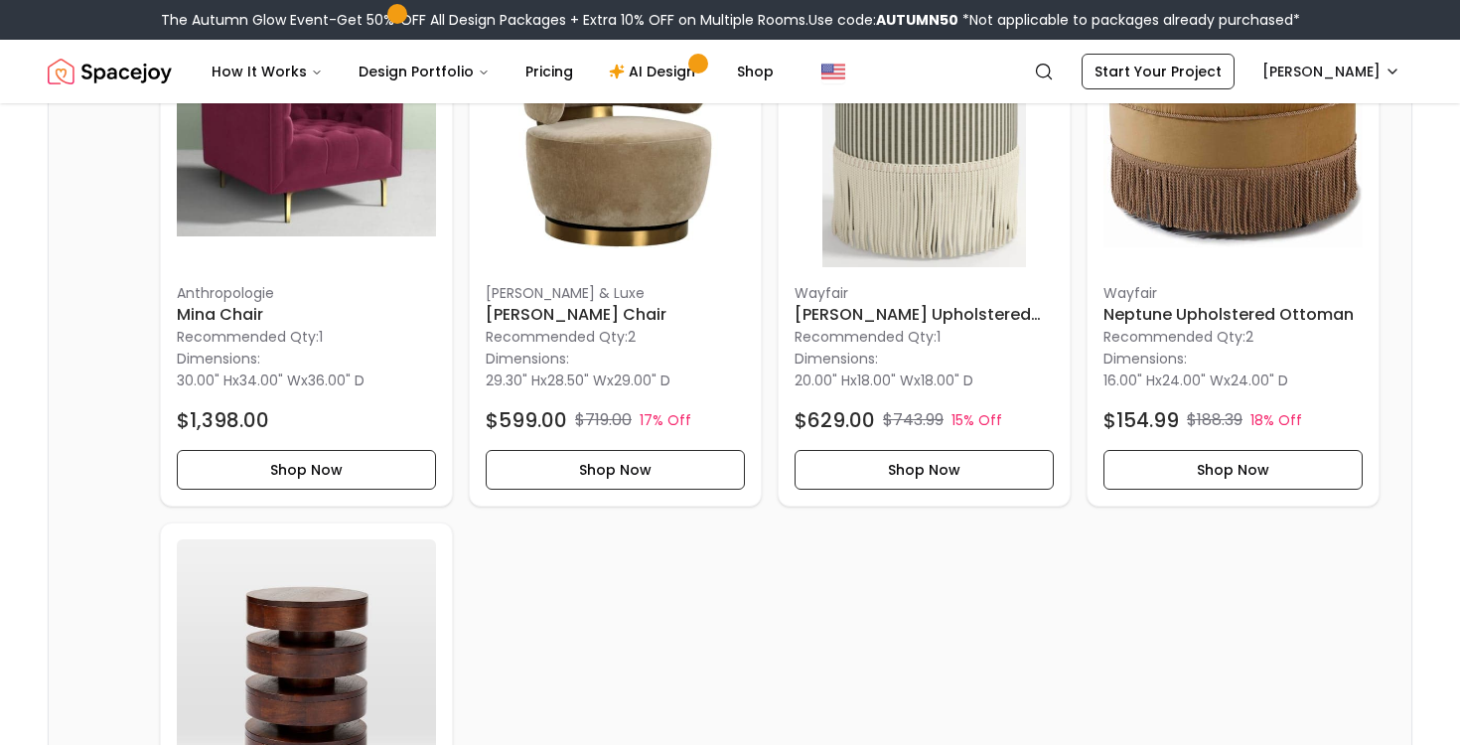
scroll to position [2139, 0]
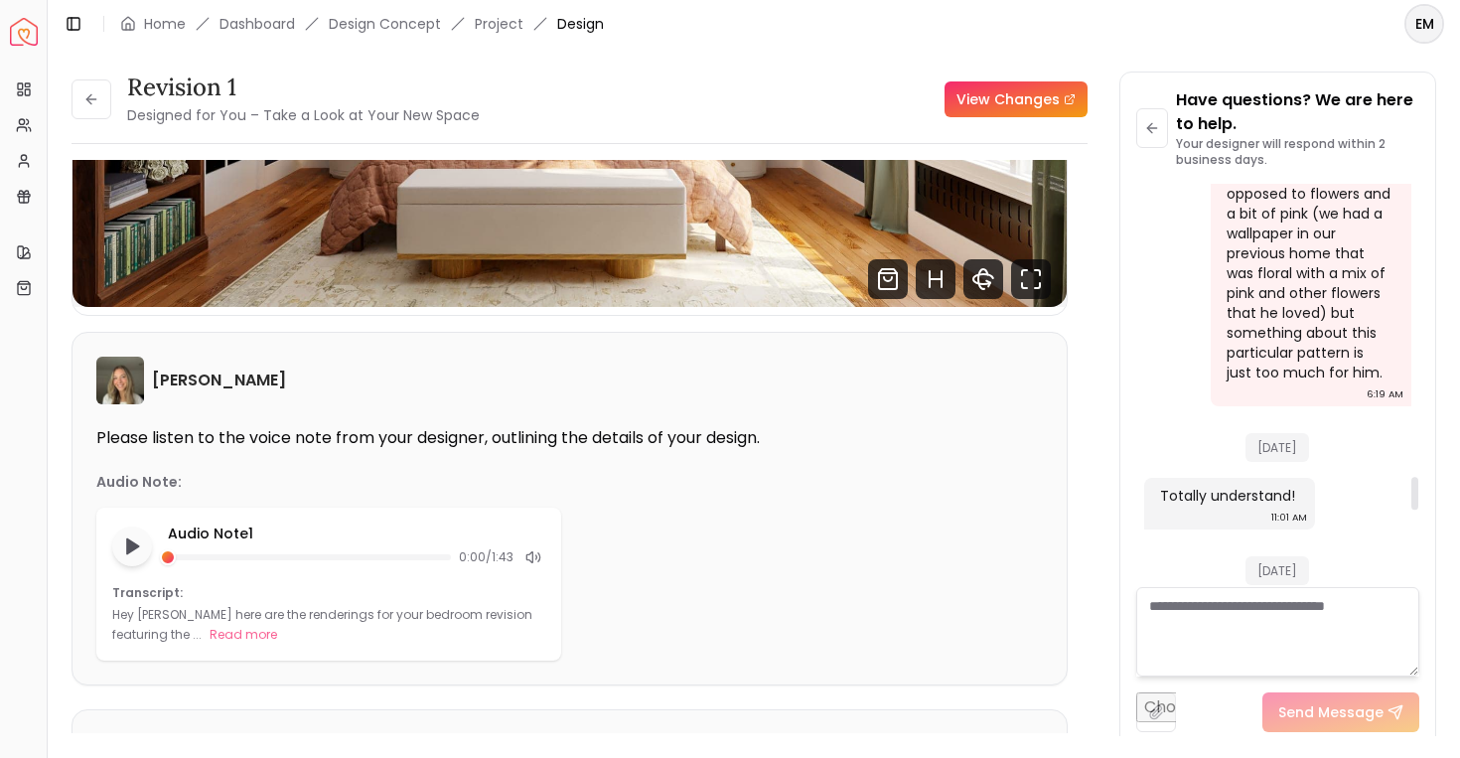
scroll to position [3570, 0]
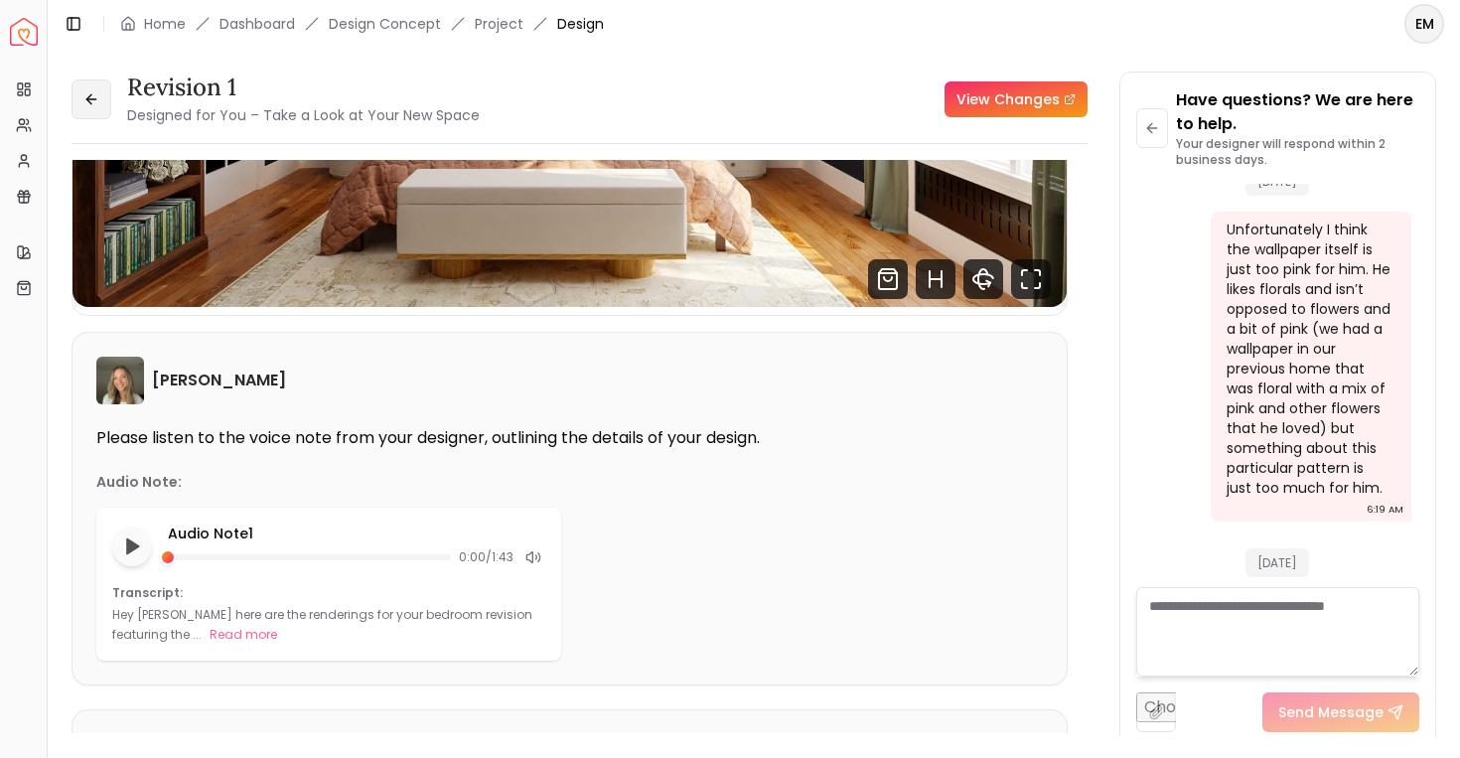
click at [101, 109] on button at bounding box center [92, 99] width 40 height 40
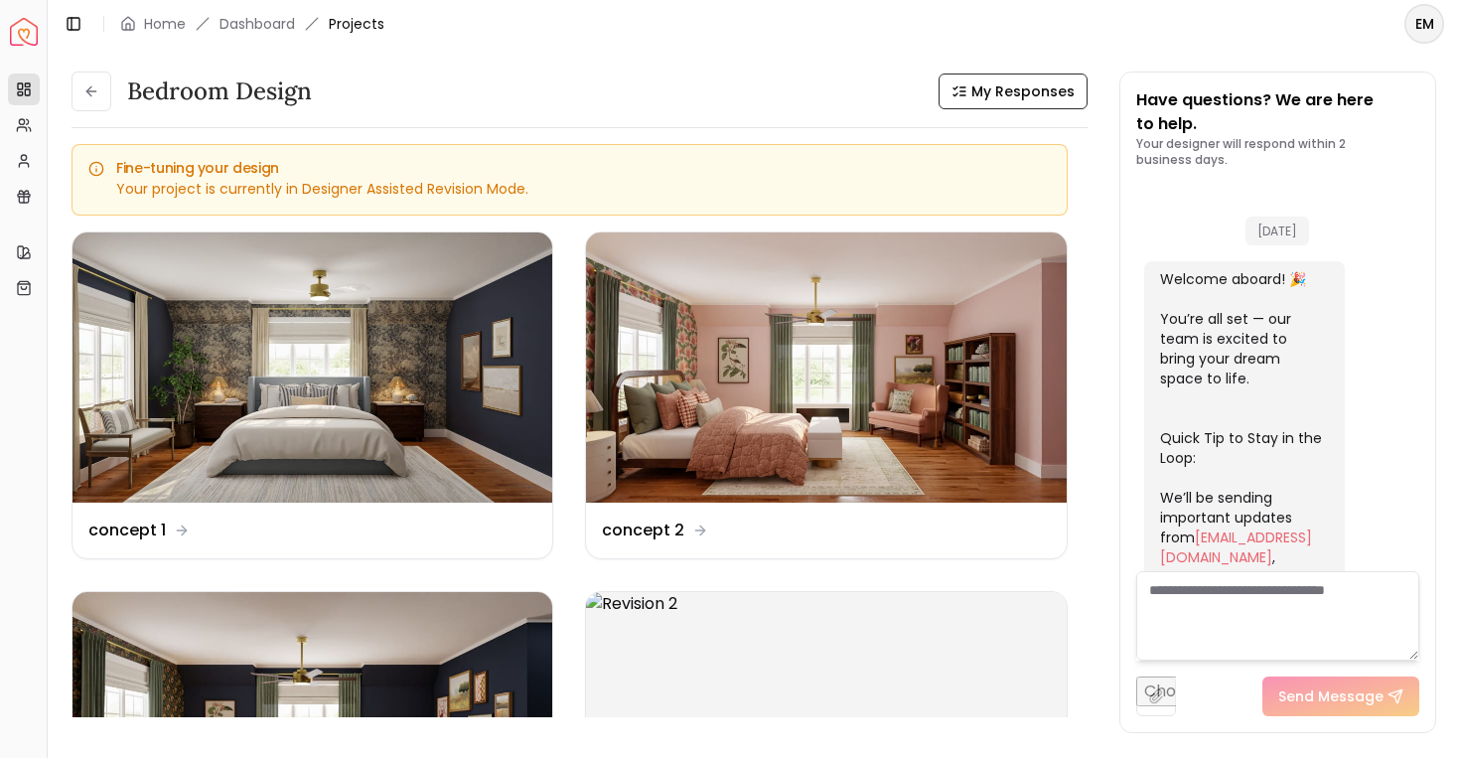
scroll to position [7956, 0]
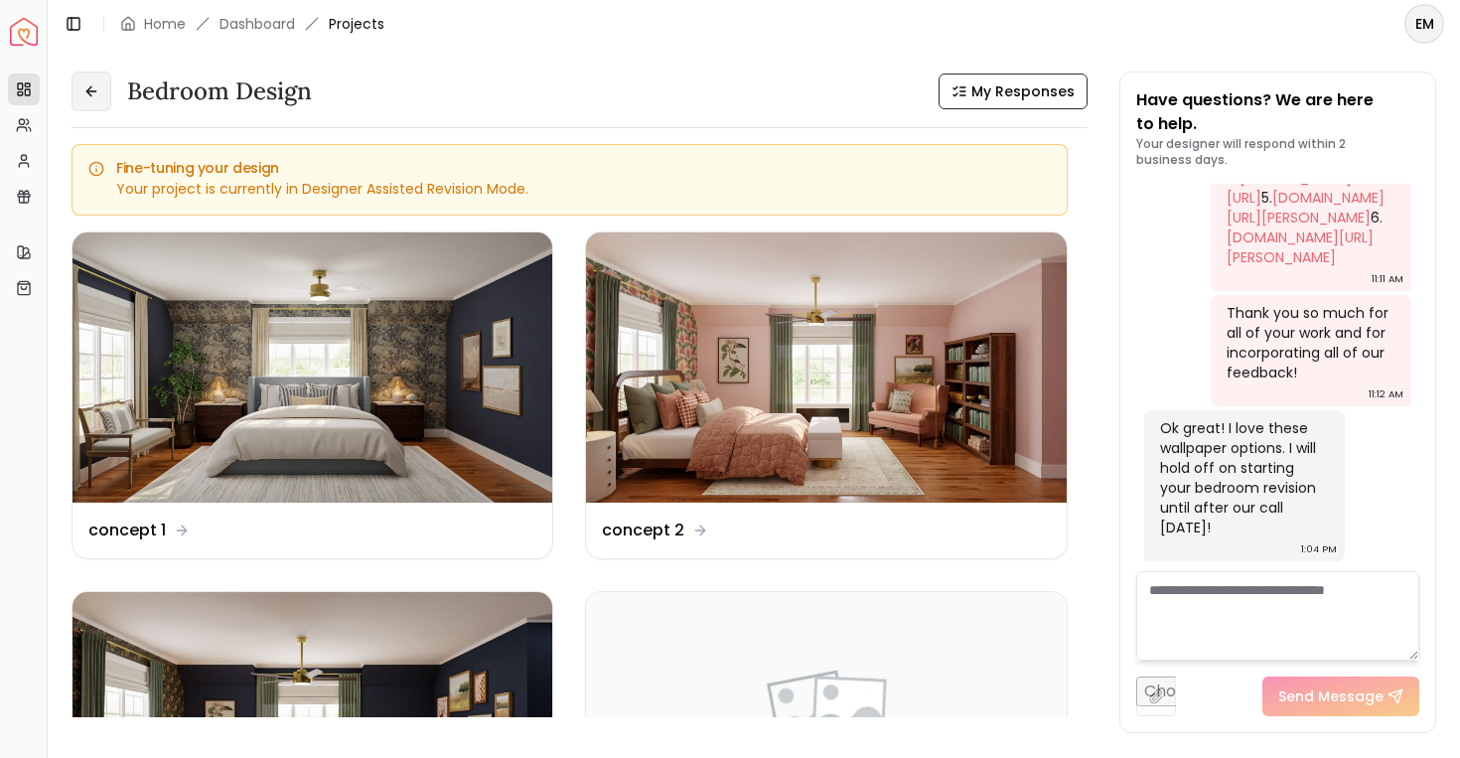
click at [101, 109] on button at bounding box center [92, 92] width 40 height 40
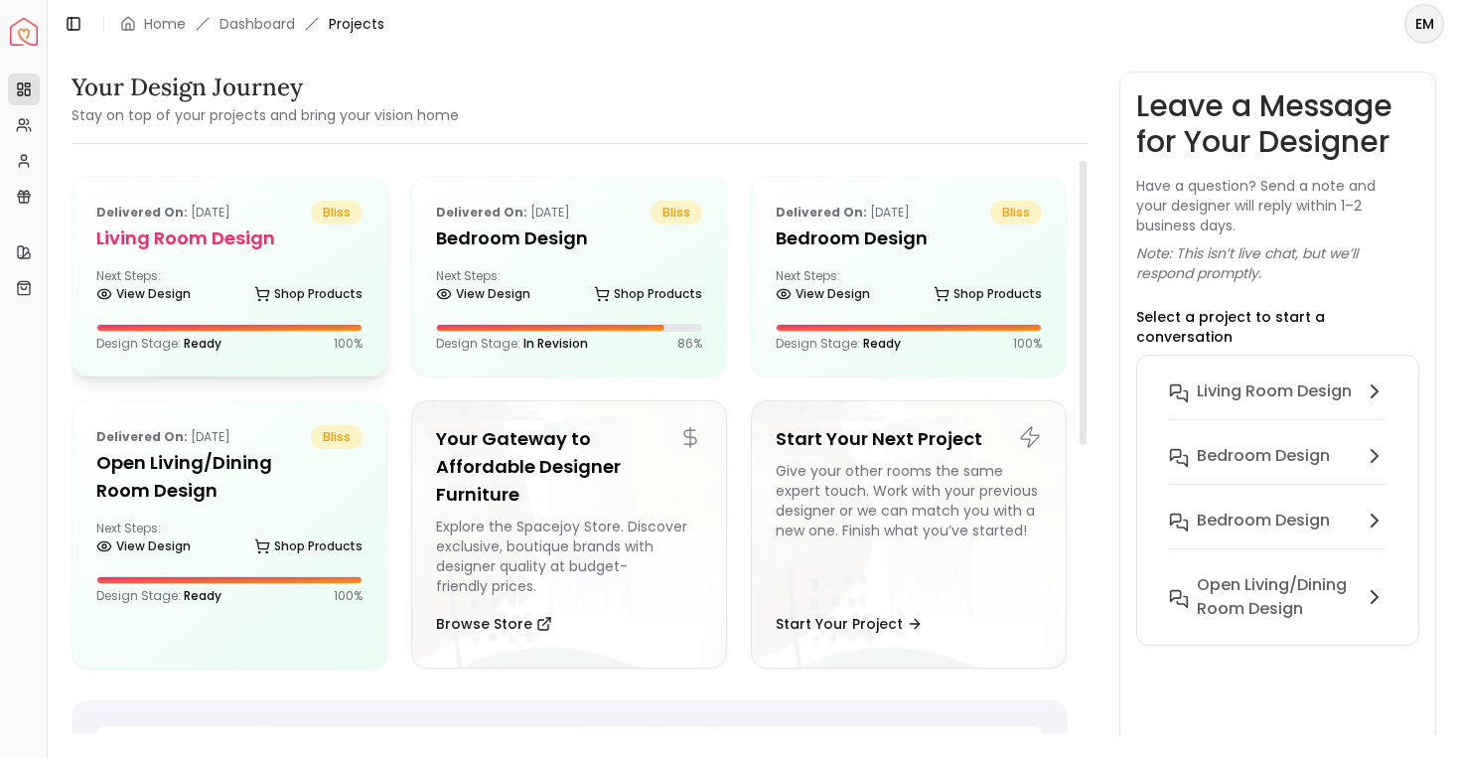
click at [273, 225] on h5 "Living Room design" at bounding box center [229, 238] width 266 height 28
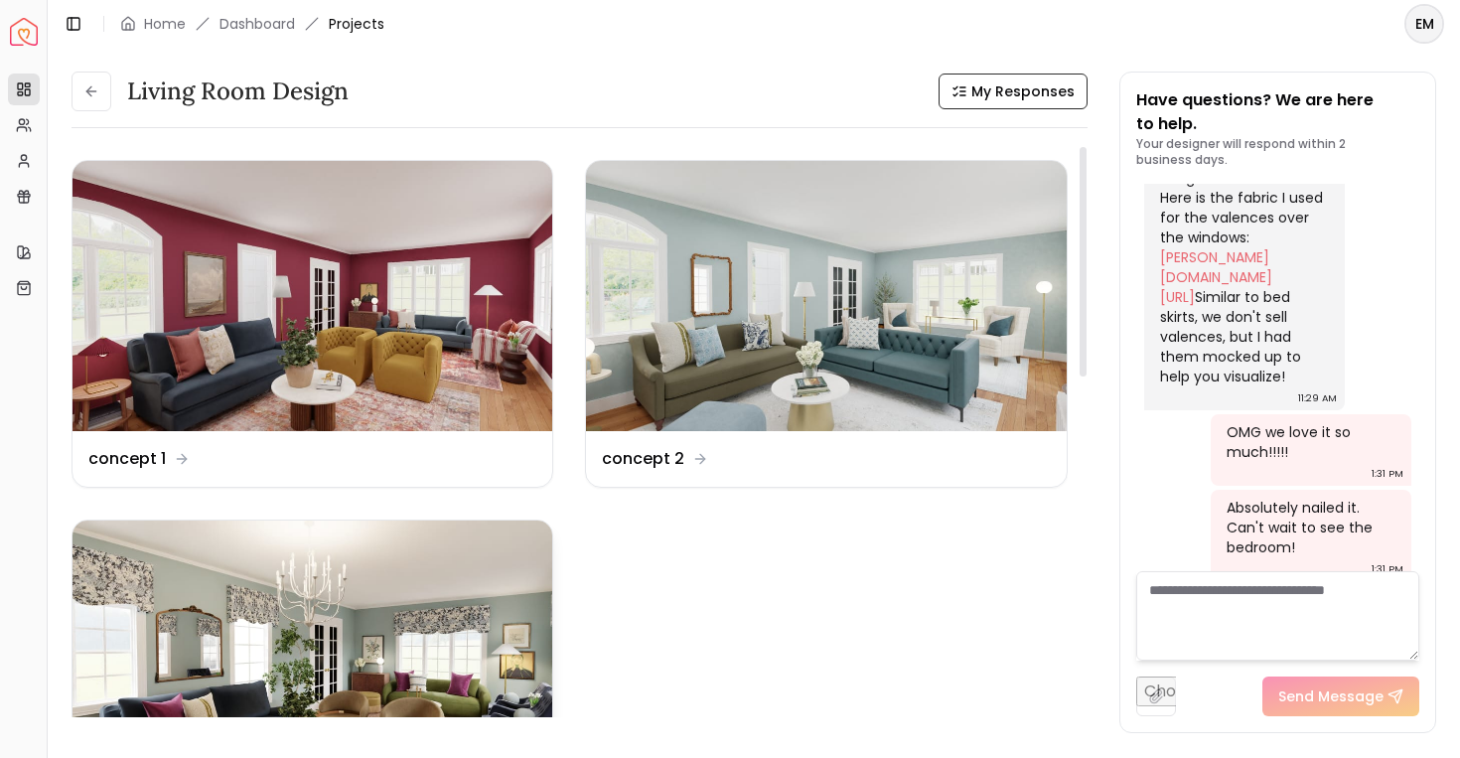
scroll to position [252, 0]
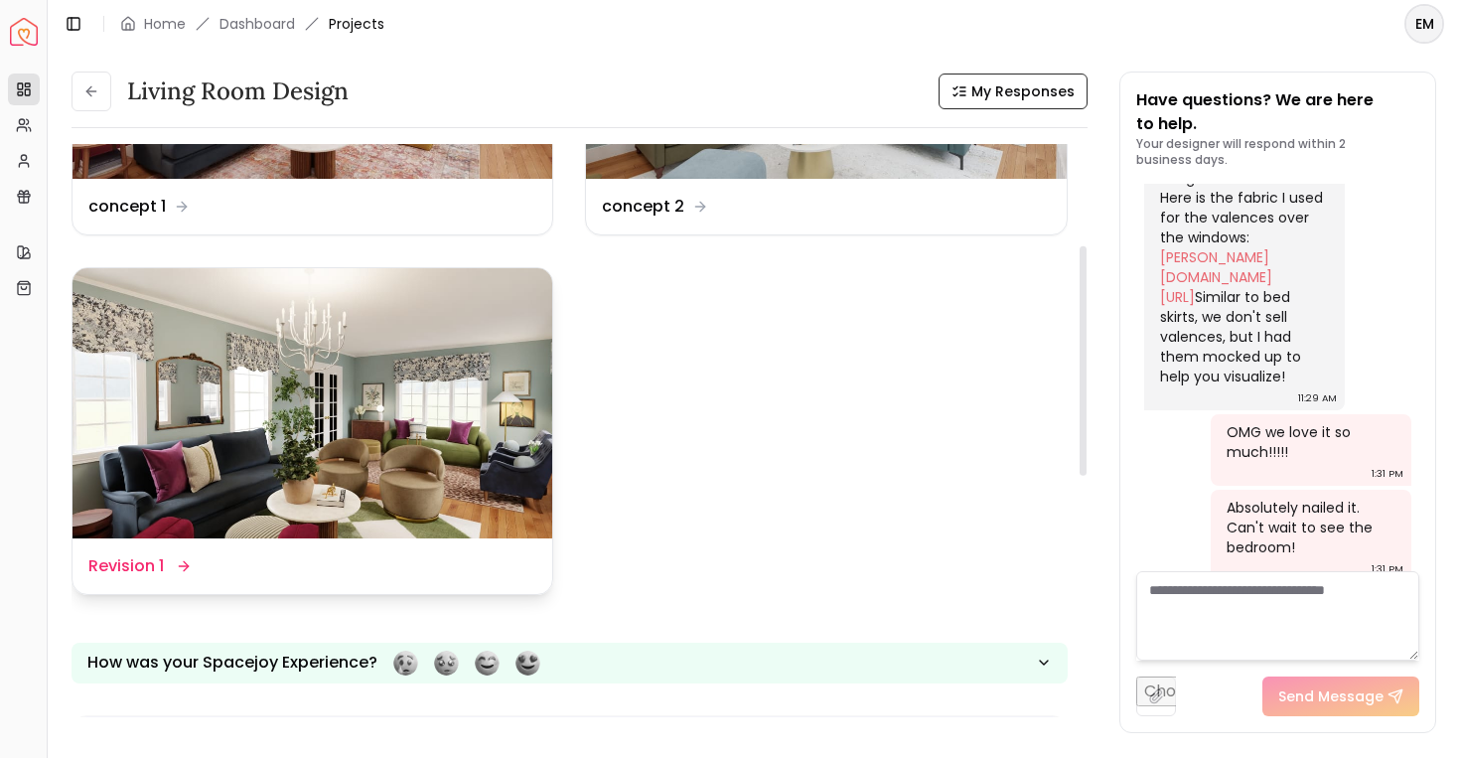
click at [358, 467] on img at bounding box center [313, 403] width 480 height 270
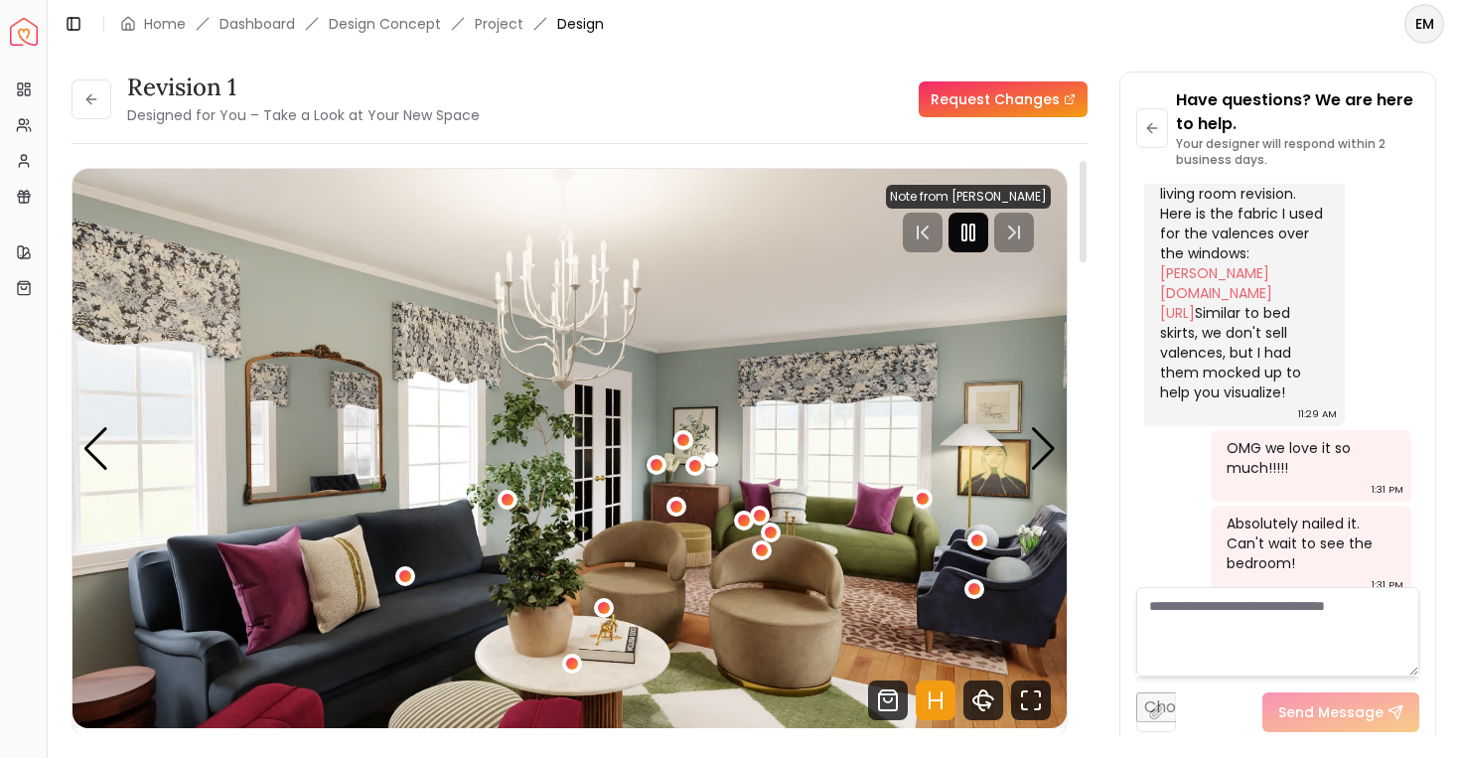
click at [966, 226] on rect "Pause" at bounding box center [964, 232] width 4 height 16
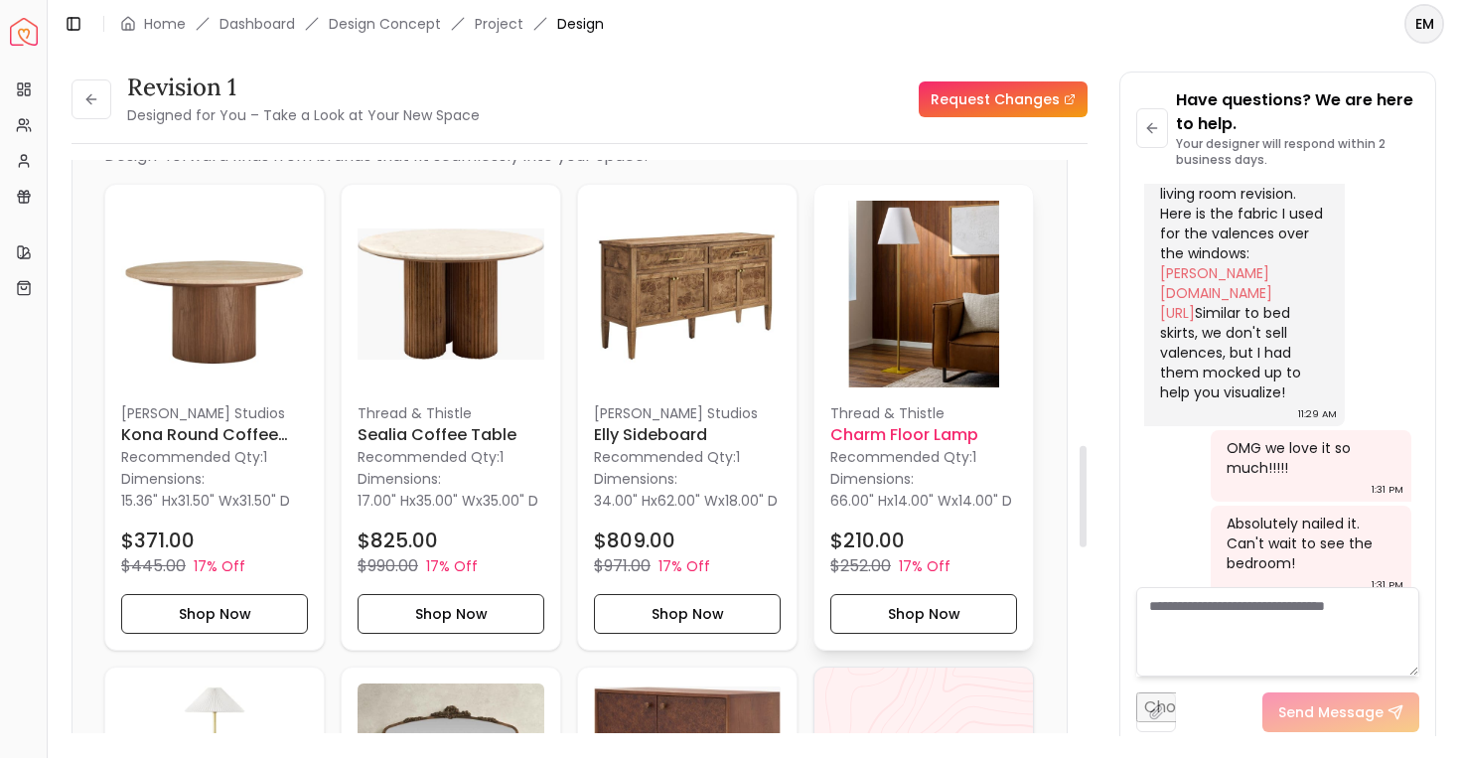
scroll to position [2275, 0]
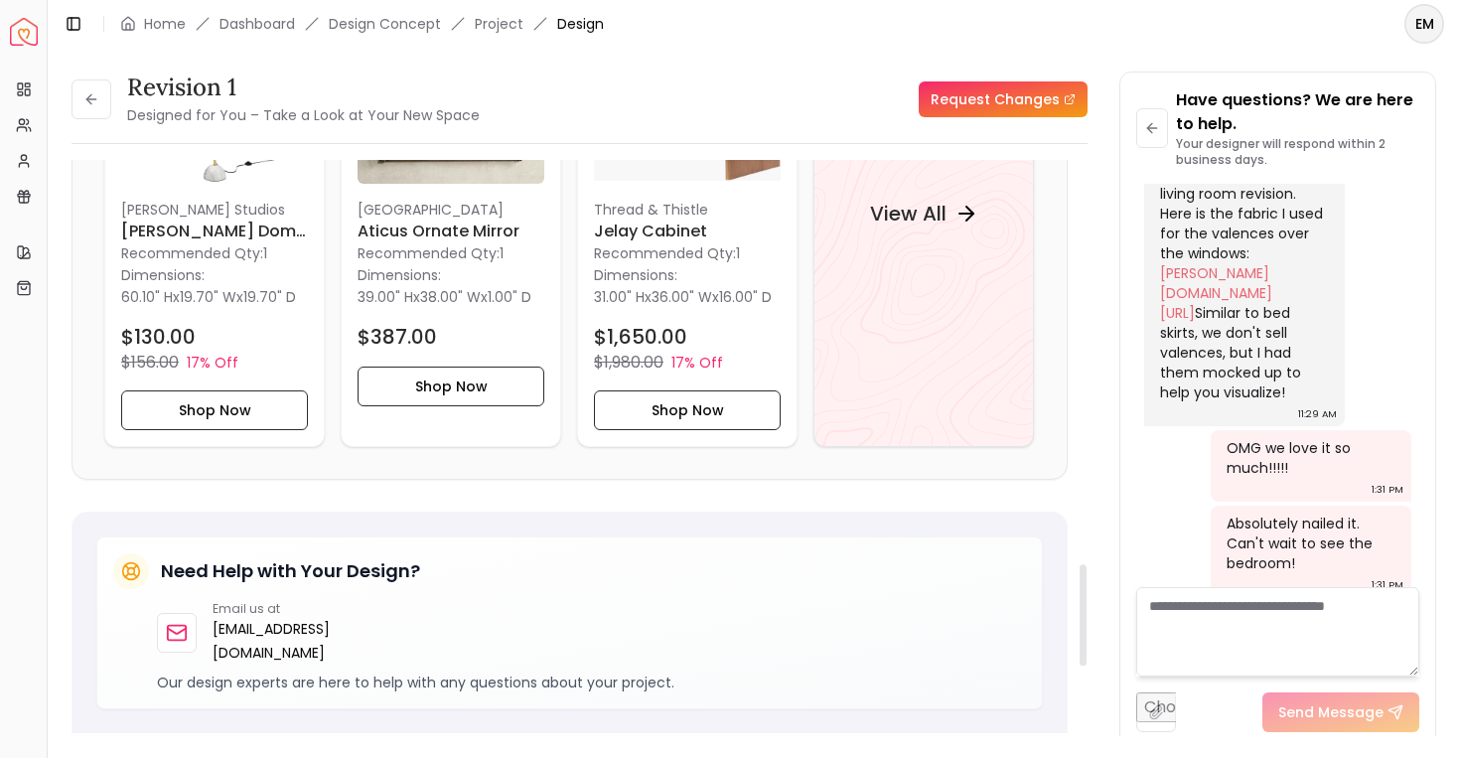
click at [917, 304] on div "View All" at bounding box center [923, 213] width 220 height 467
click at [1220, 625] on textarea at bounding box center [1278, 631] width 284 height 89
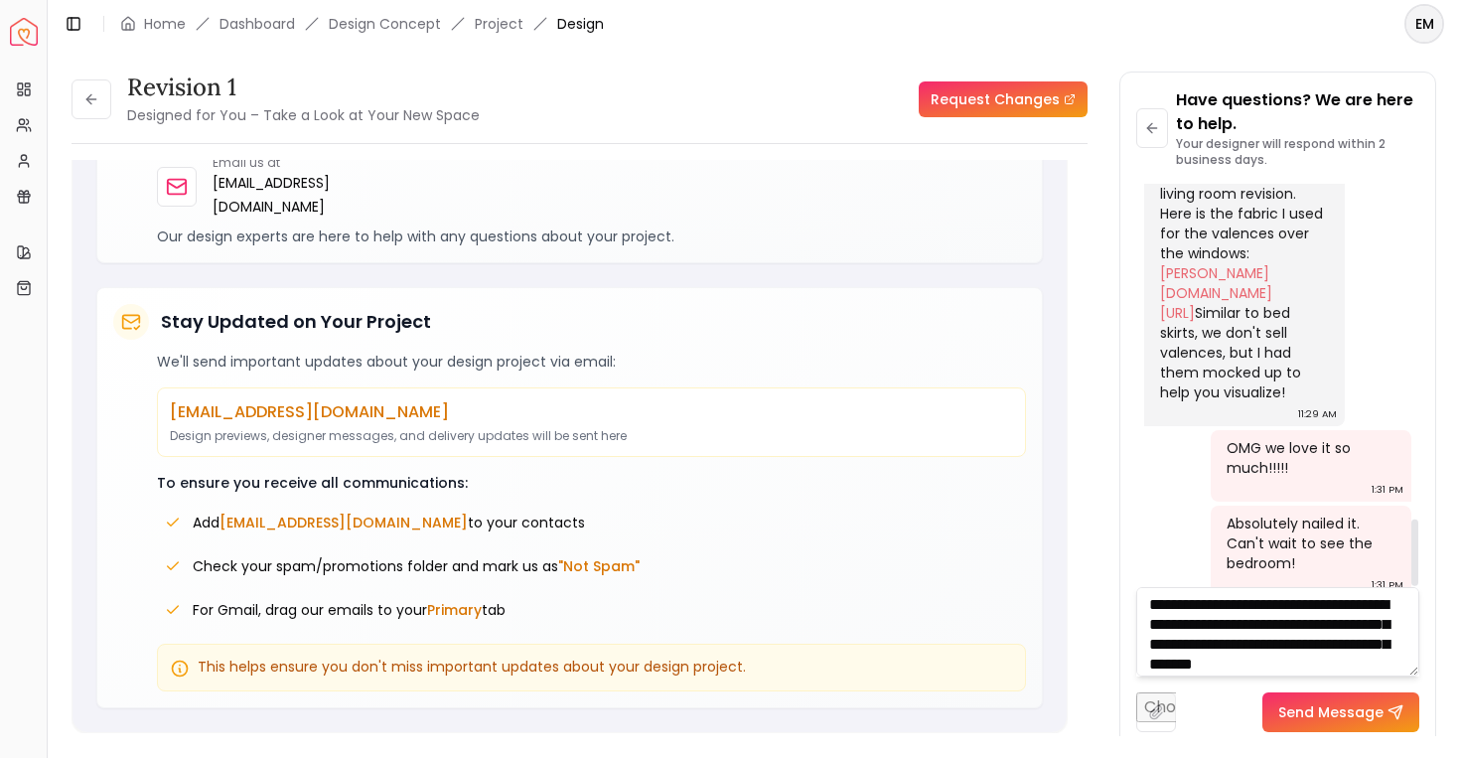
scroll to position [21, 0]
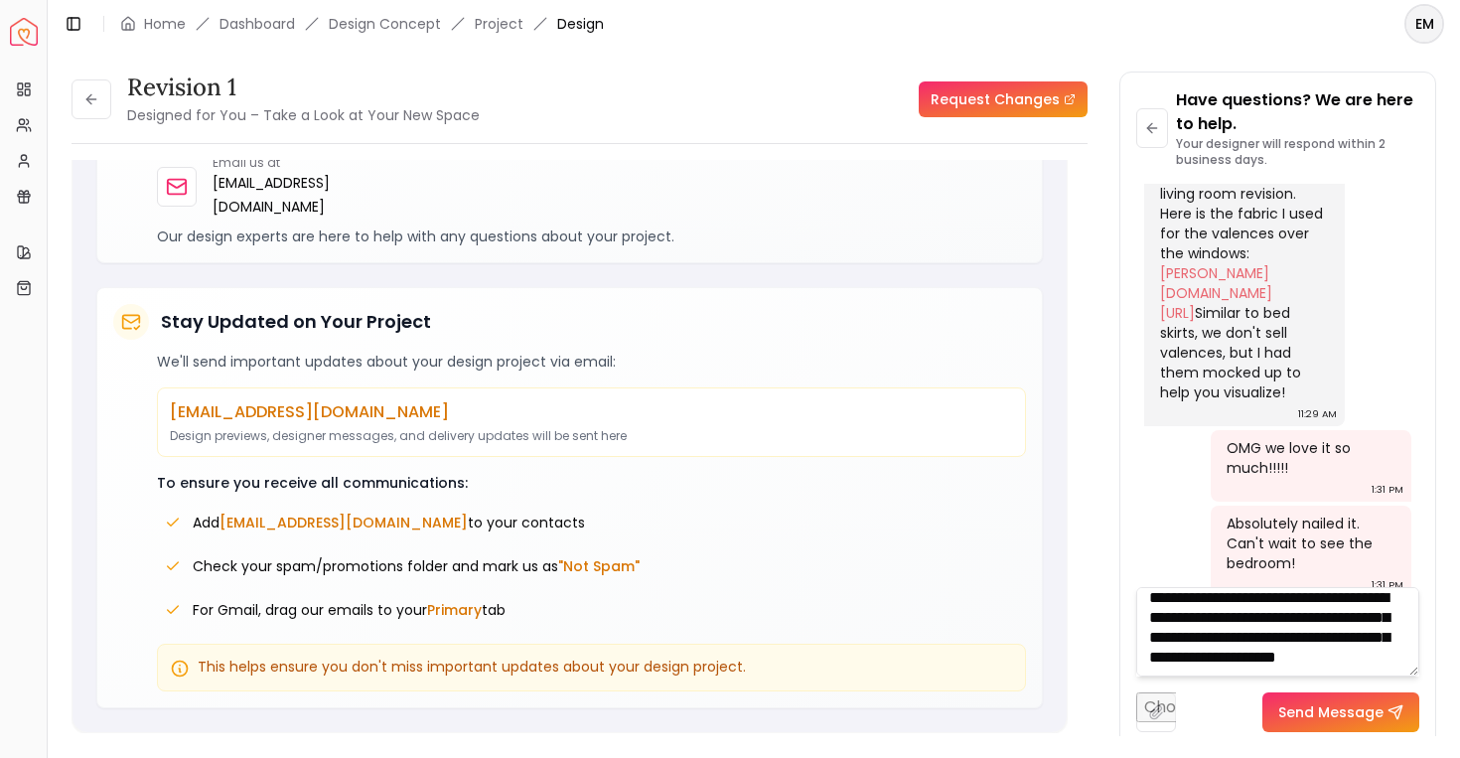
click at [1282, 649] on textarea "**********" at bounding box center [1278, 631] width 284 height 89
click at [1405, 653] on textarea "**********" at bounding box center [1278, 631] width 284 height 89
type textarea "**********"
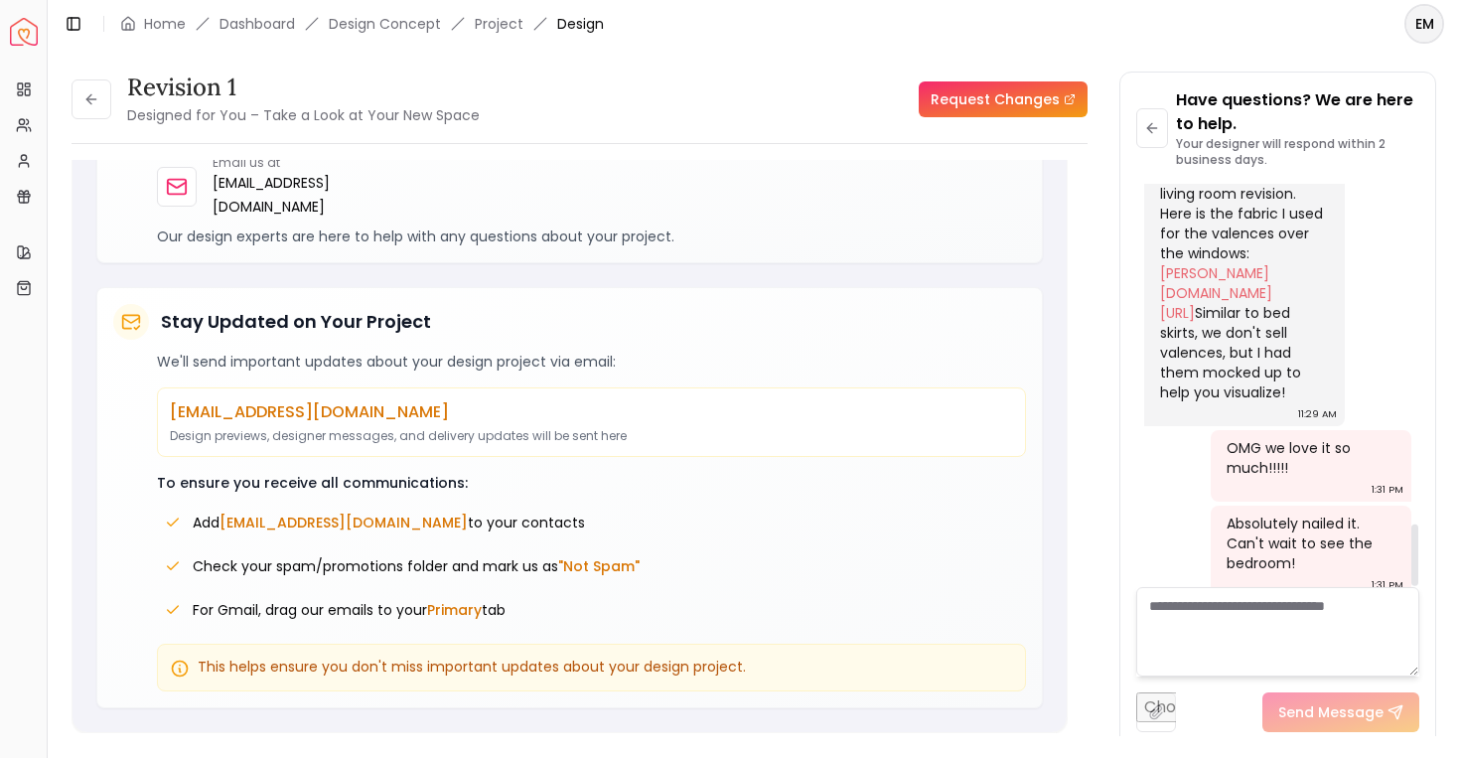
scroll to position [2215, 0]
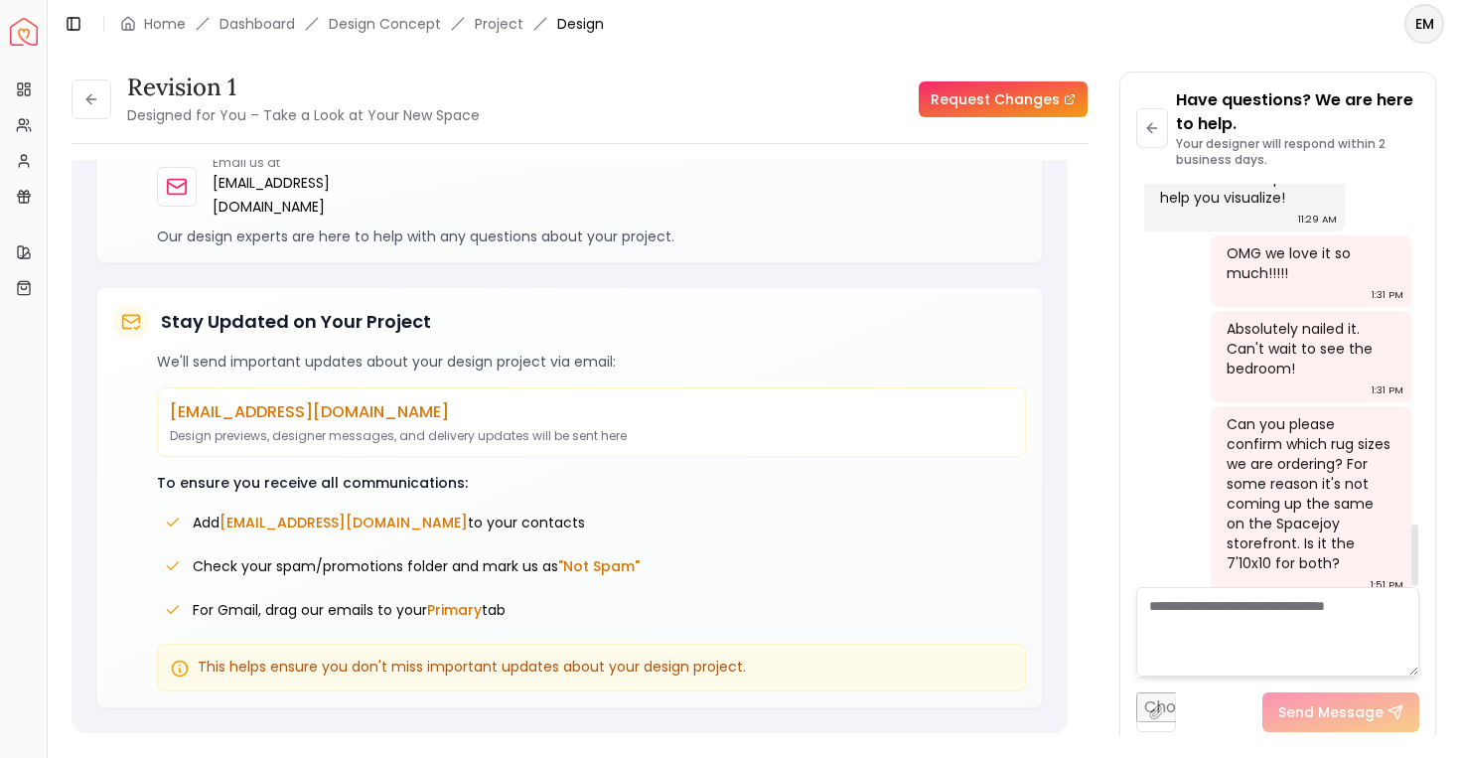
click at [1304, 478] on div "Can you please confirm which rug sizes we are ordering? For some reason it's no…" at bounding box center [1309, 493] width 165 height 159
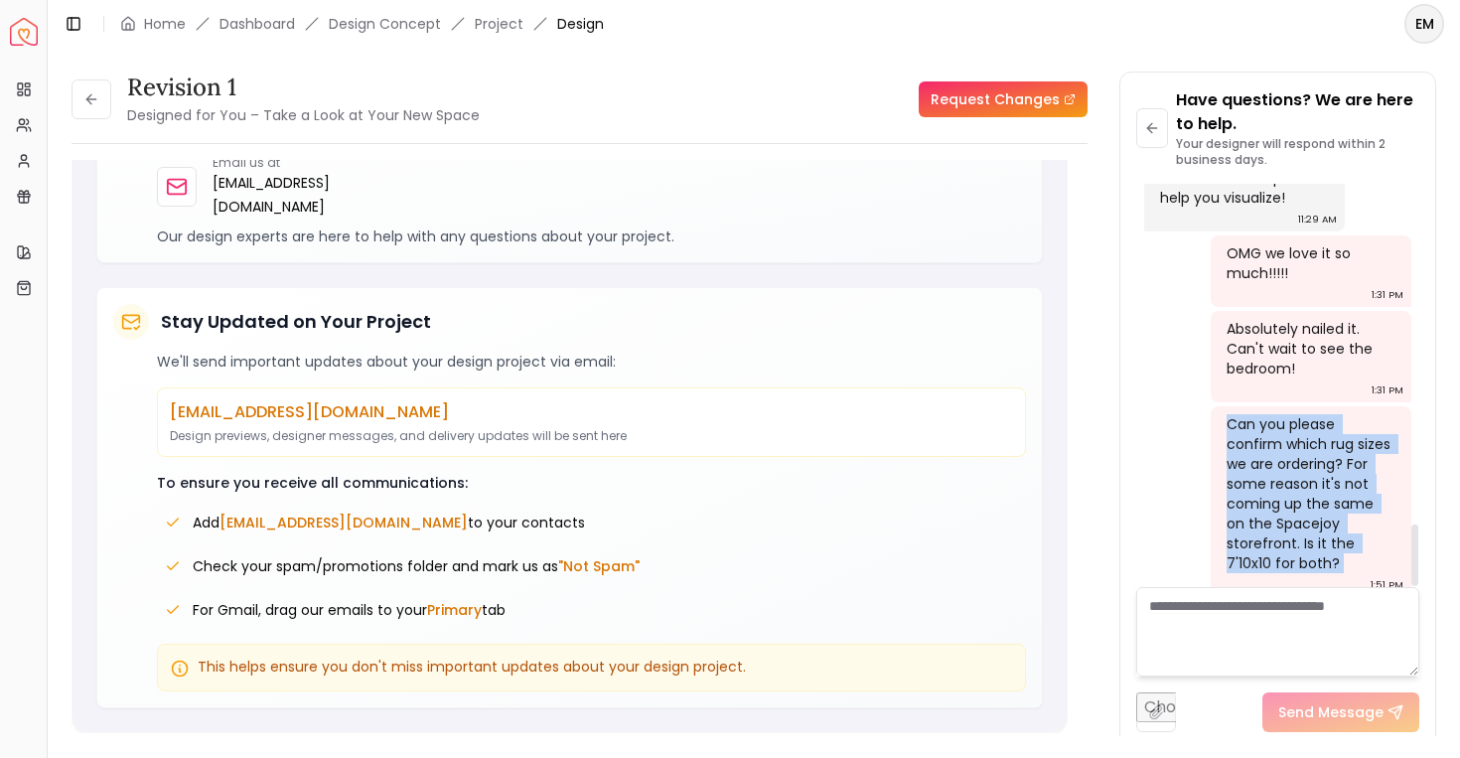
click at [1304, 478] on div "Can you please confirm which rug sizes we are ordering? For some reason it's no…" at bounding box center [1309, 493] width 165 height 159
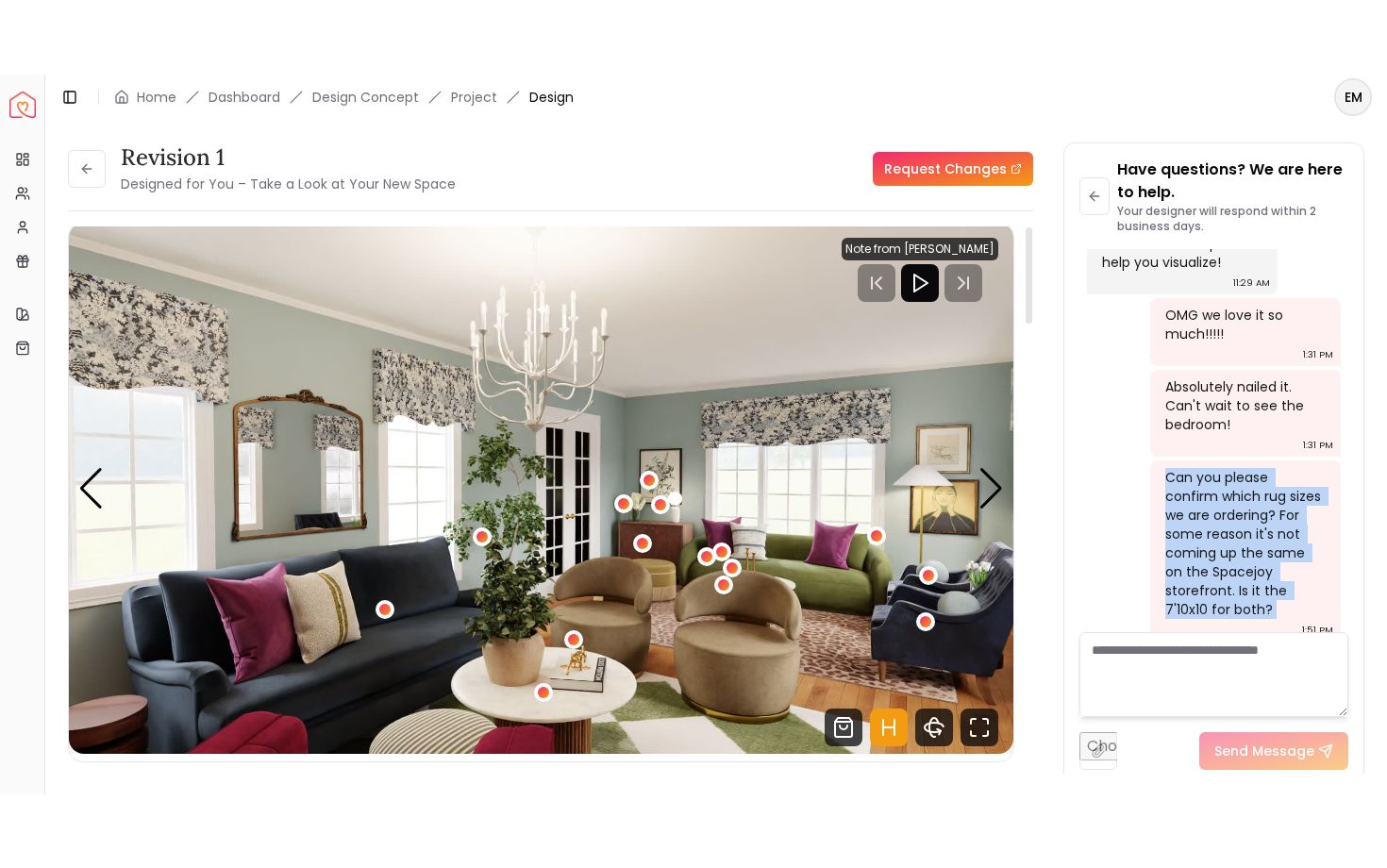
scroll to position [0, 0]
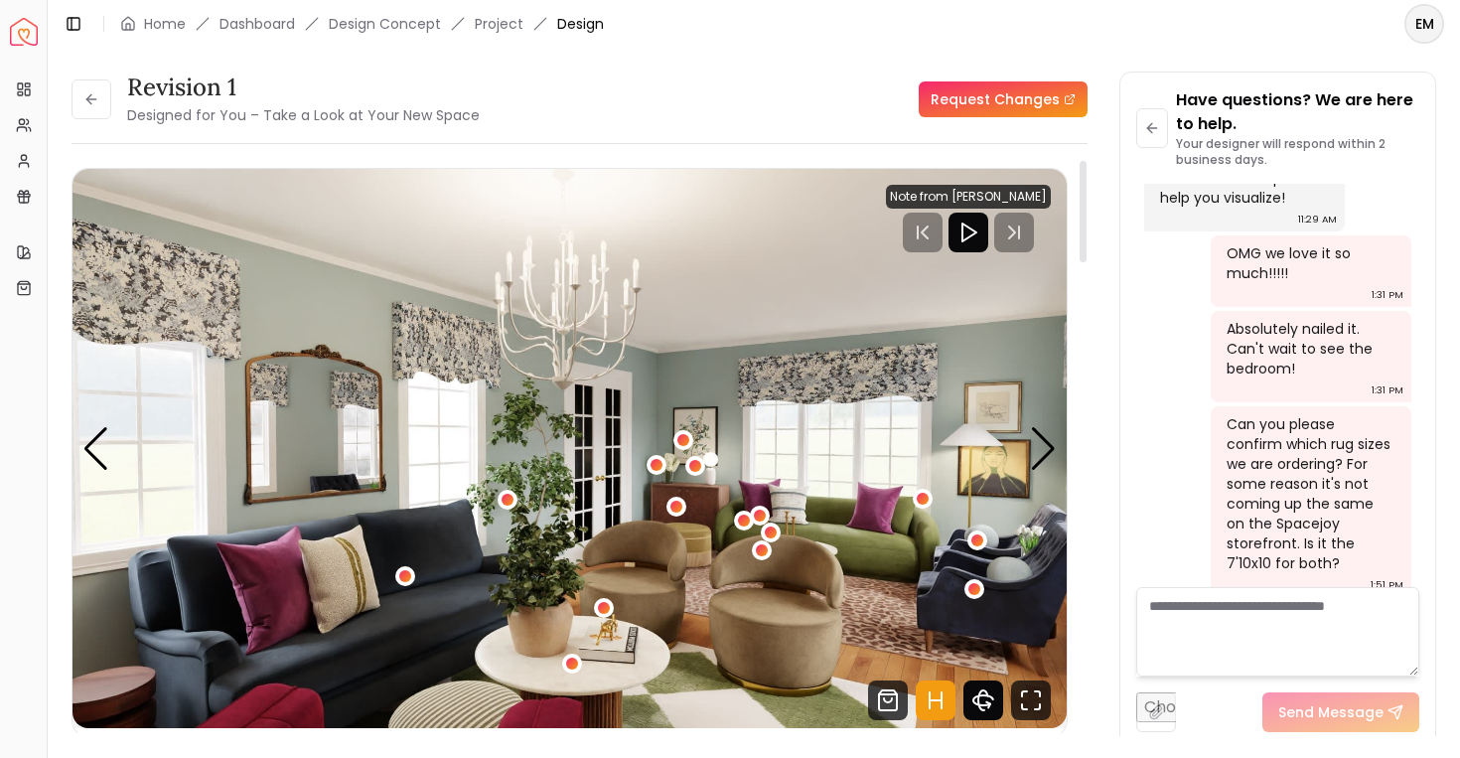
click at [984, 700] on icon "360 View" at bounding box center [983, 700] width 40 height 40
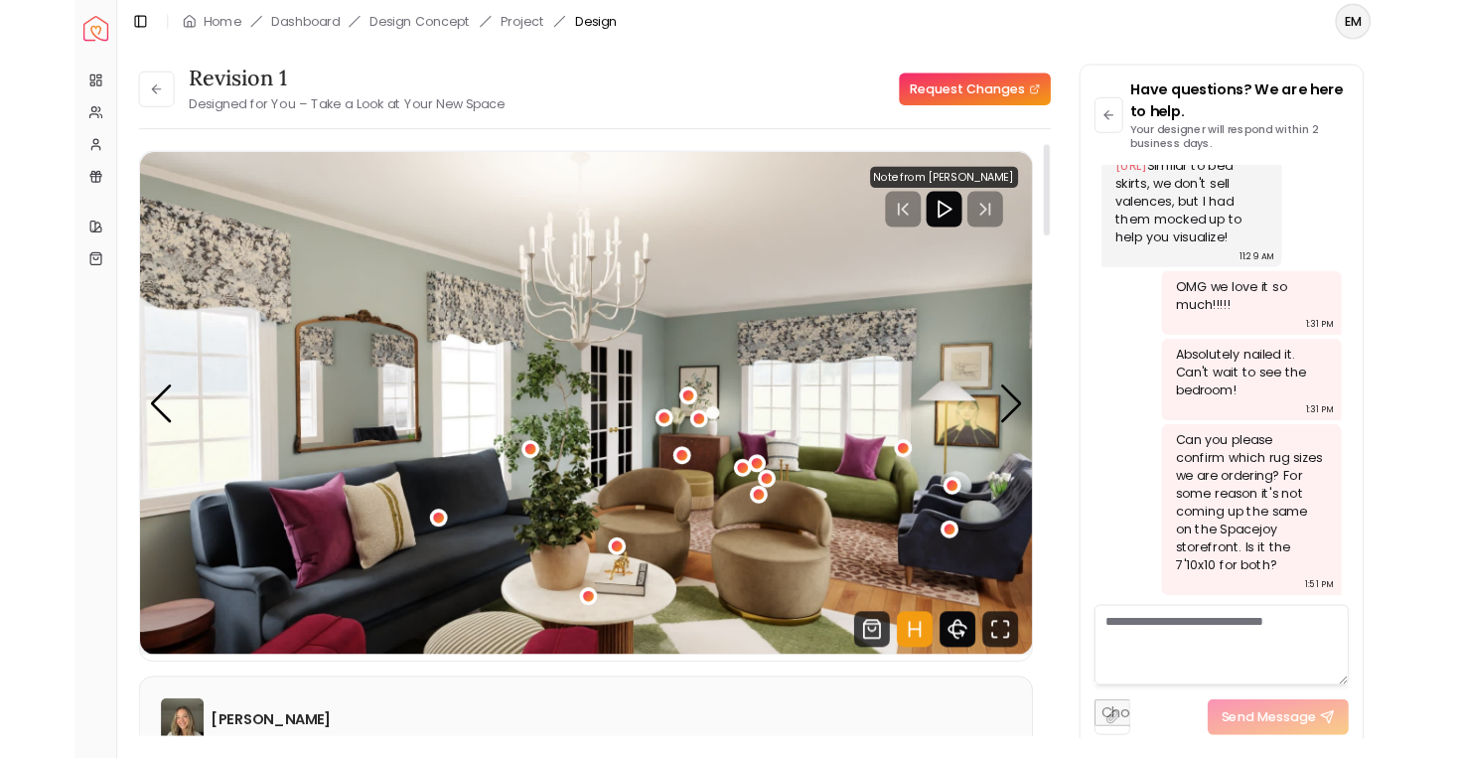
scroll to position [2059, 0]
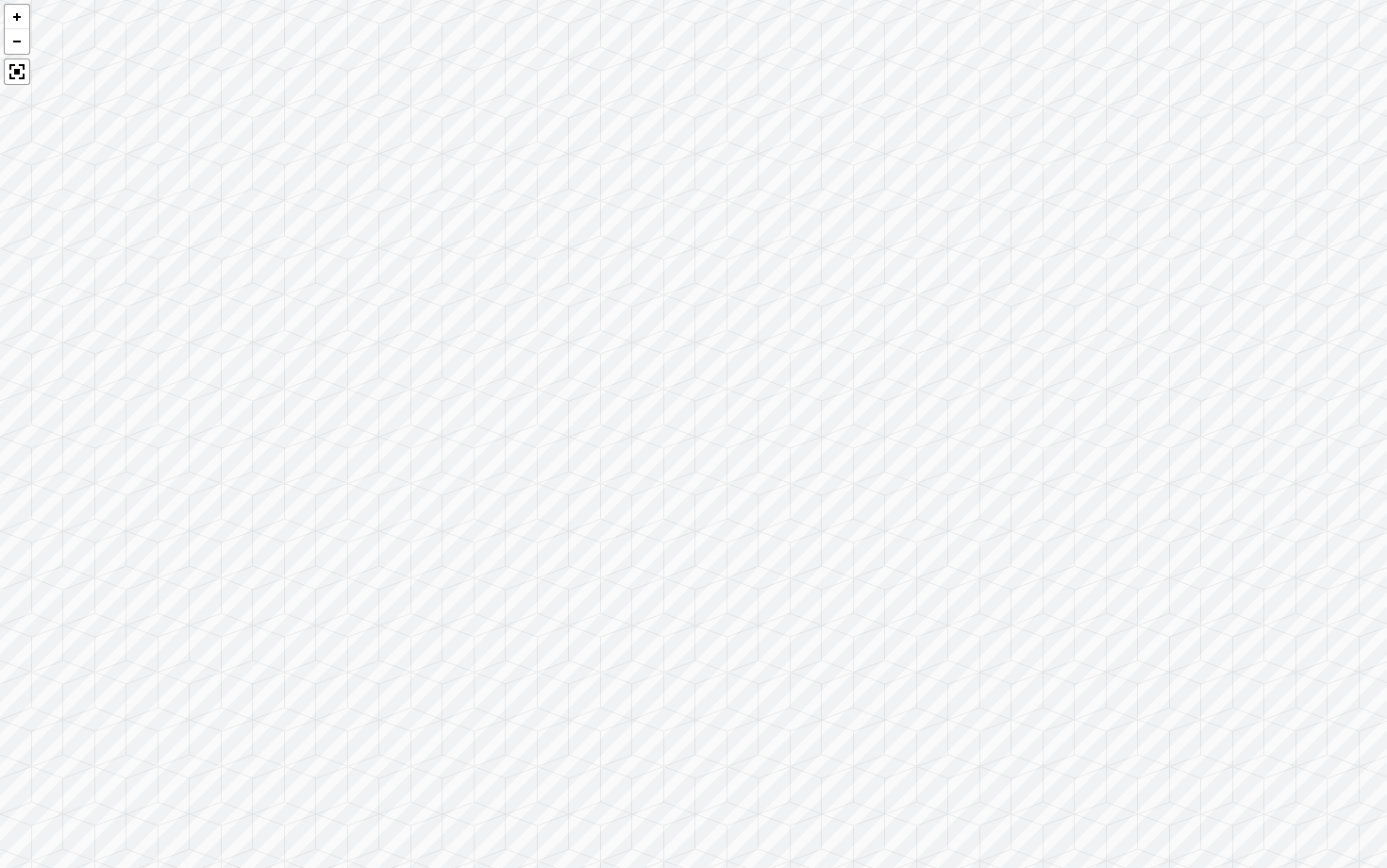
drag, startPoint x: 609, startPoint y: 476, endPoint x: 1329, endPoint y: 402, distance: 723.8
click at [1329, 402] on div at bounding box center [694, 434] width 1387 height 868
drag, startPoint x: 826, startPoint y: 366, endPoint x: 1321, endPoint y: 476, distance: 507.1
click at [1321, 476] on div at bounding box center [694, 434] width 1387 height 868
drag, startPoint x: 764, startPoint y: 381, endPoint x: 1333, endPoint y: 124, distance: 624.3
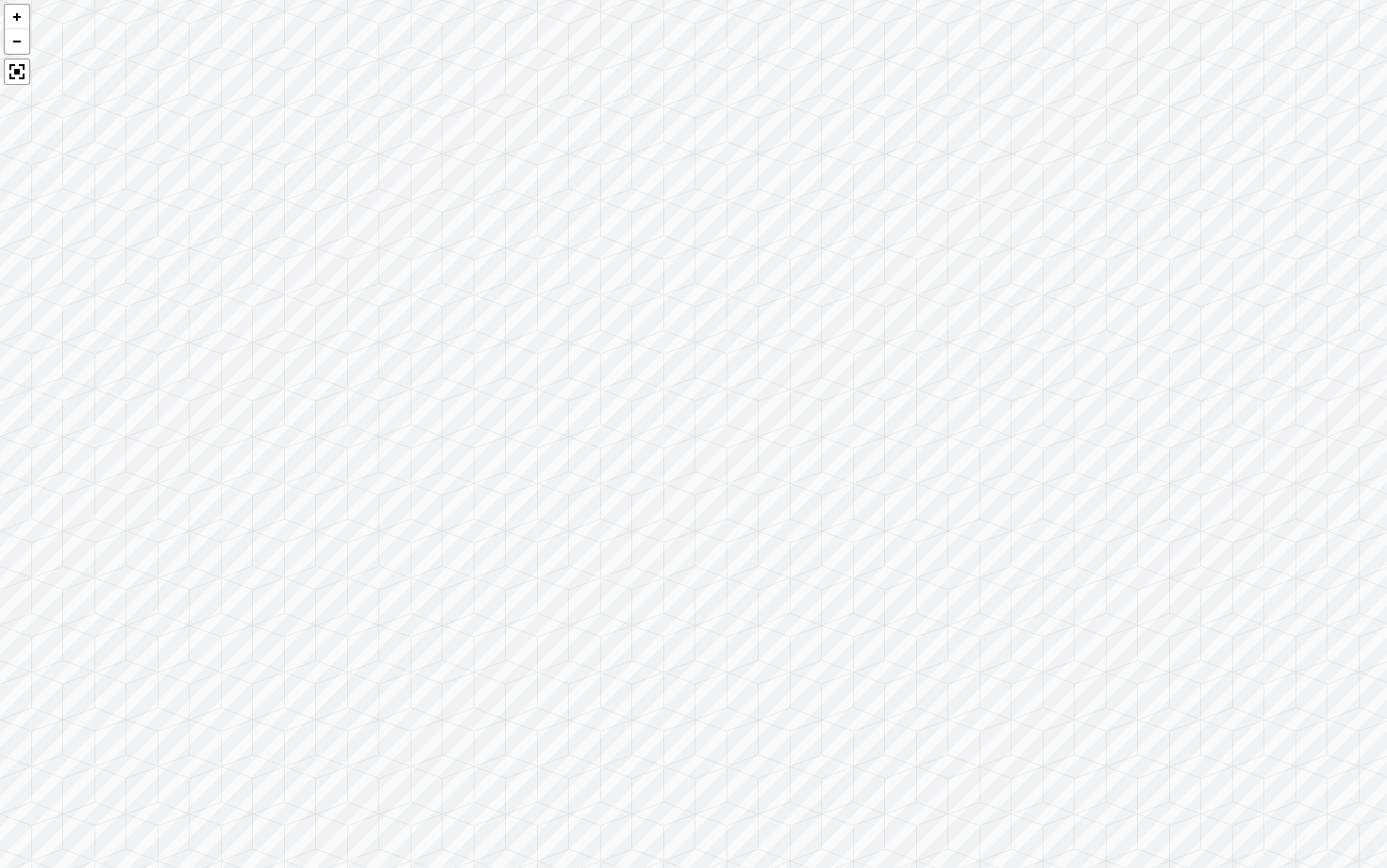
click at [1351, 130] on div at bounding box center [694, 434] width 1387 height 868
drag, startPoint x: 960, startPoint y: 297, endPoint x: 1386, endPoint y: 301, distance: 426.0
click at [1386, 301] on div at bounding box center [694, 434] width 1387 height 868
drag, startPoint x: 973, startPoint y: 283, endPoint x: 1323, endPoint y: 335, distance: 353.8
click at [1323, 335] on div at bounding box center [694, 434] width 1387 height 868
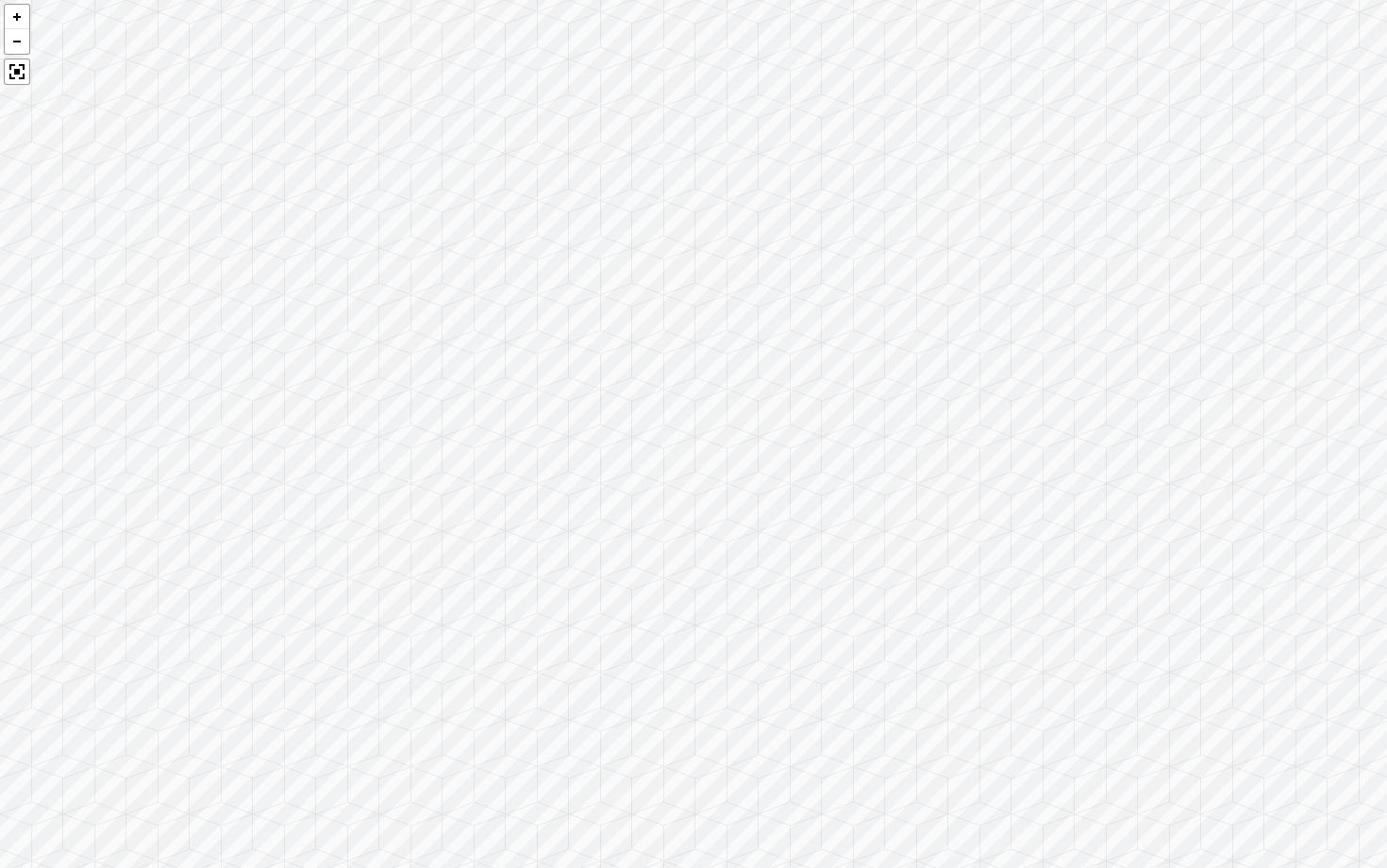
drag, startPoint x: 1112, startPoint y: 445, endPoint x: 1307, endPoint y: -34, distance: 517.2
click at [1307, 0] on html "Spacejoy Dashboard Overview Projects My Referrals My Profile Gift Card Balance …" at bounding box center [694, 434] width 1387 height 868
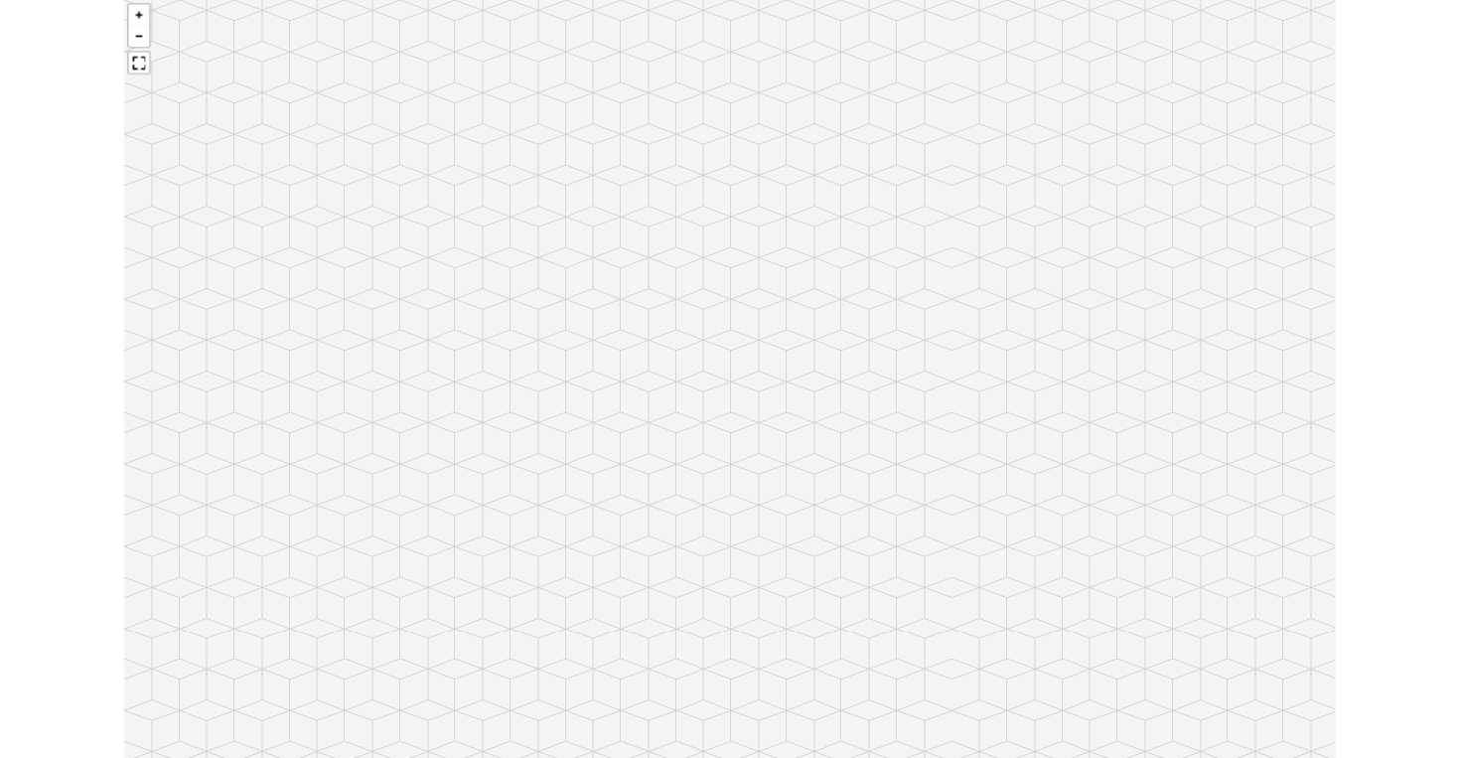
scroll to position [2215, 0]
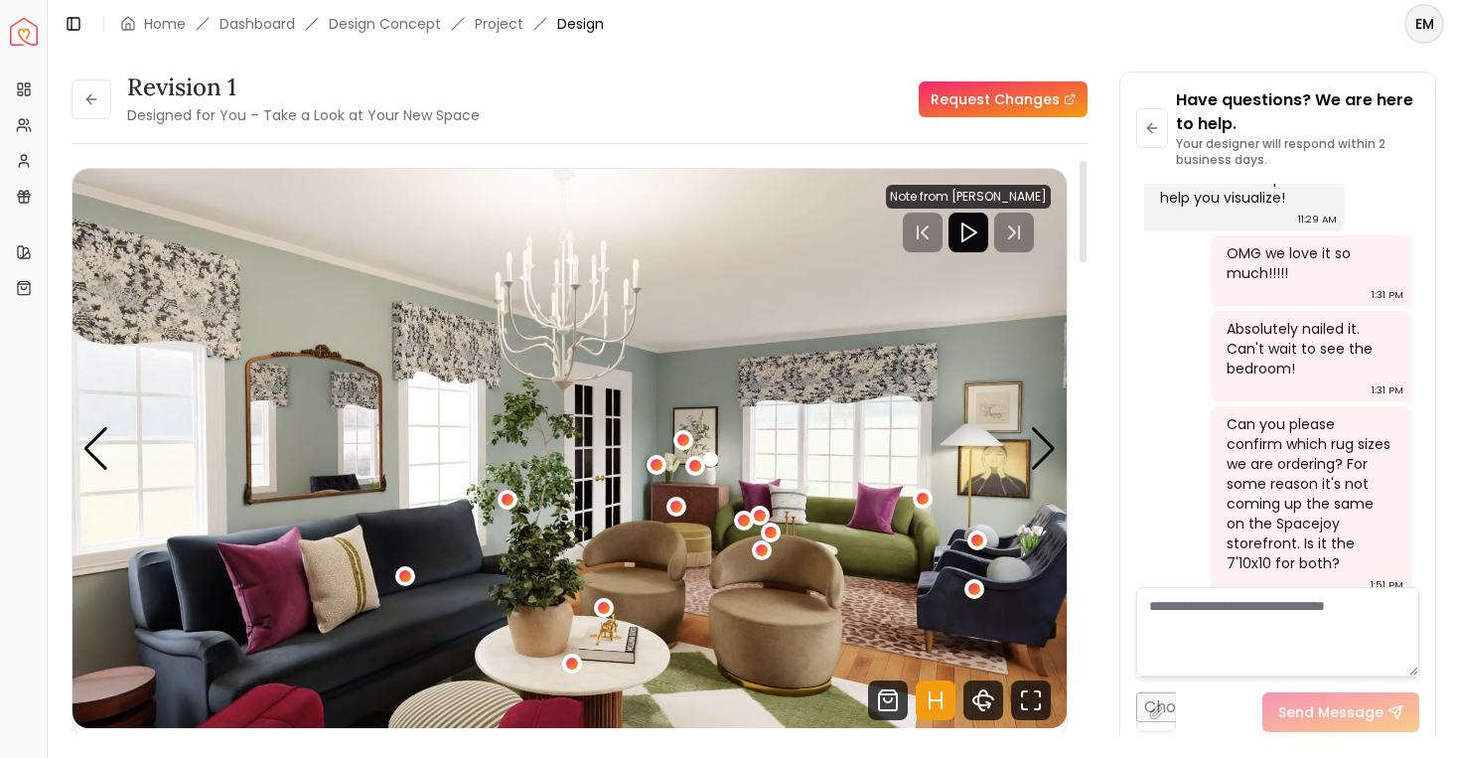
click at [931, 706] on icon "Hotspots Toggle" at bounding box center [936, 700] width 40 height 40
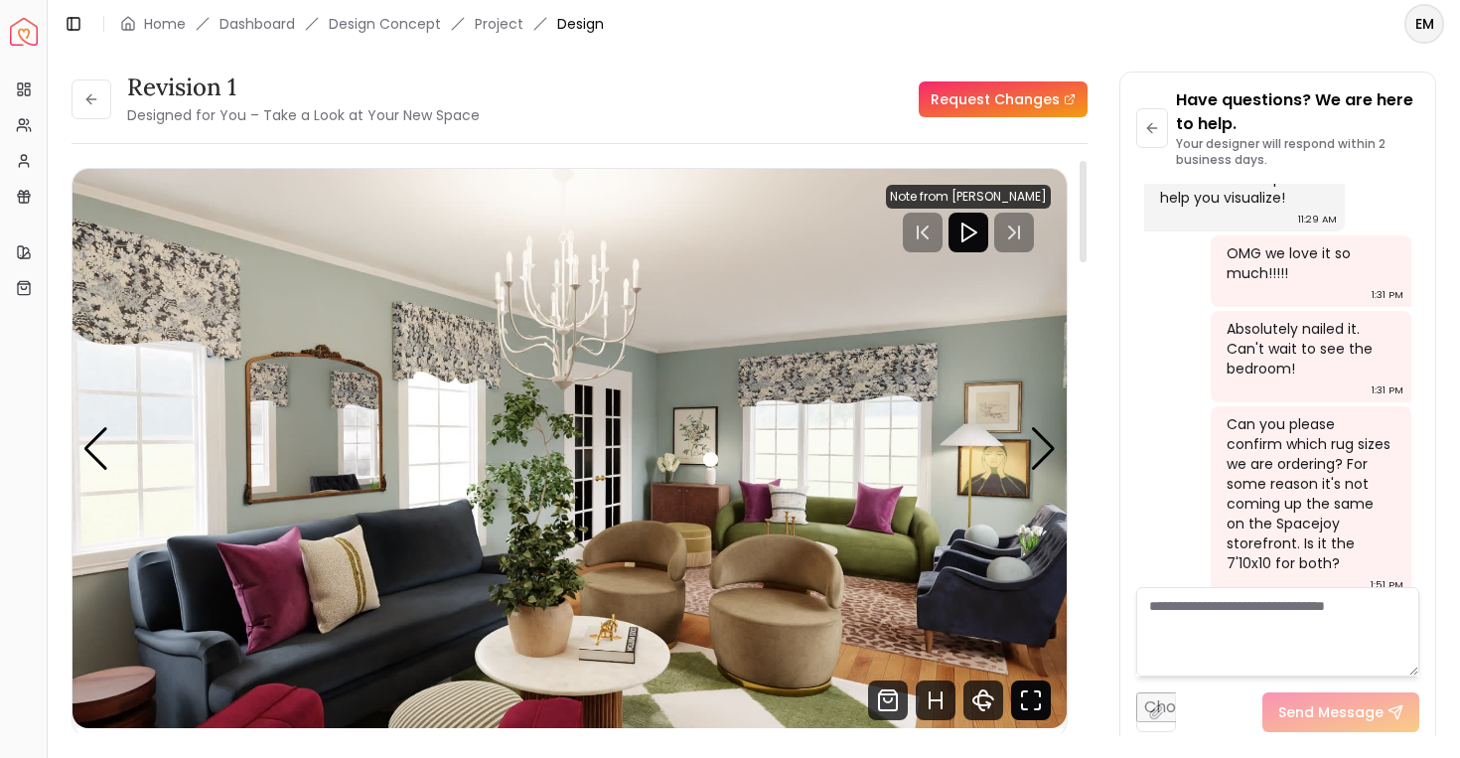
click at [1030, 696] on icon "Fullscreen" at bounding box center [1031, 700] width 40 height 40
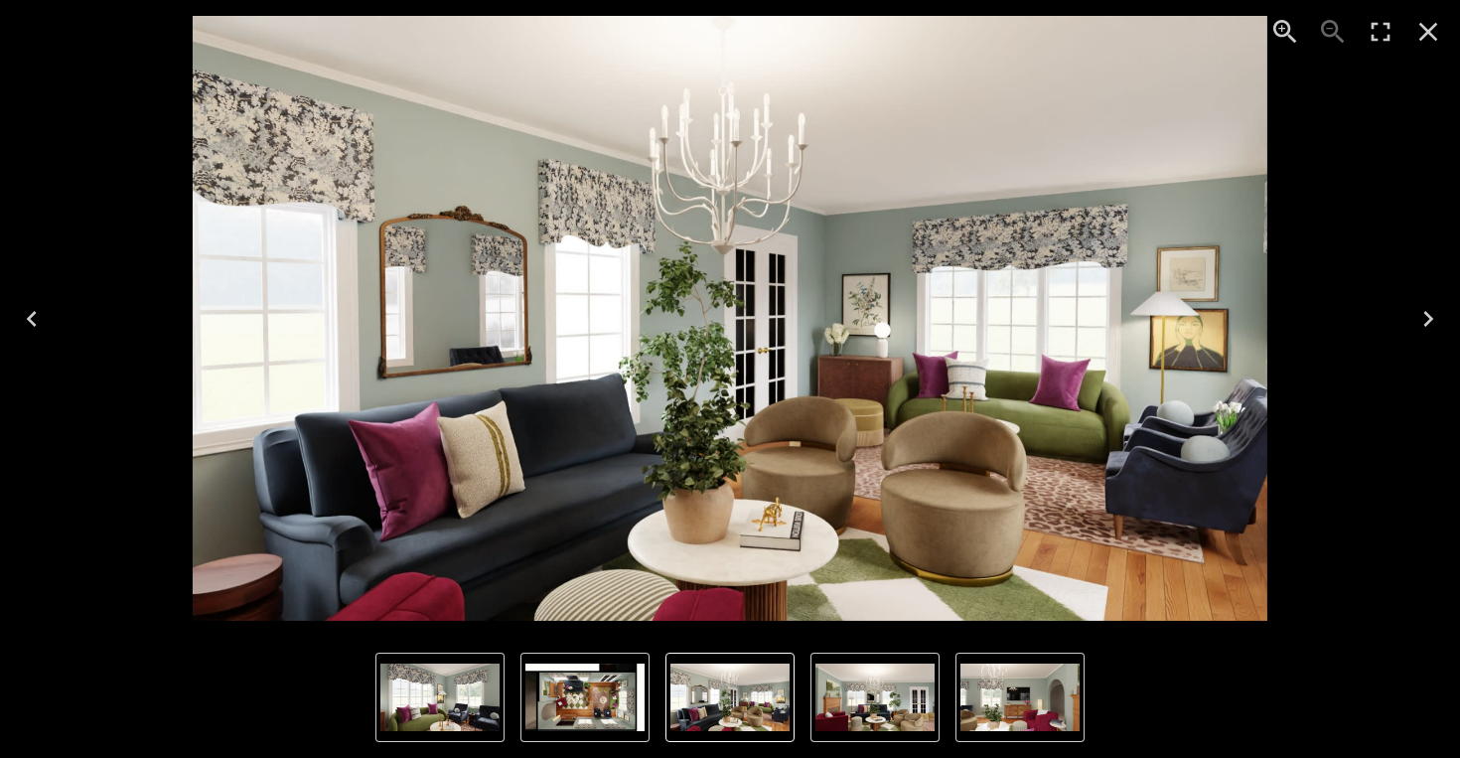
click at [1414, 314] on icon "Next" at bounding box center [1428, 319] width 32 height 32
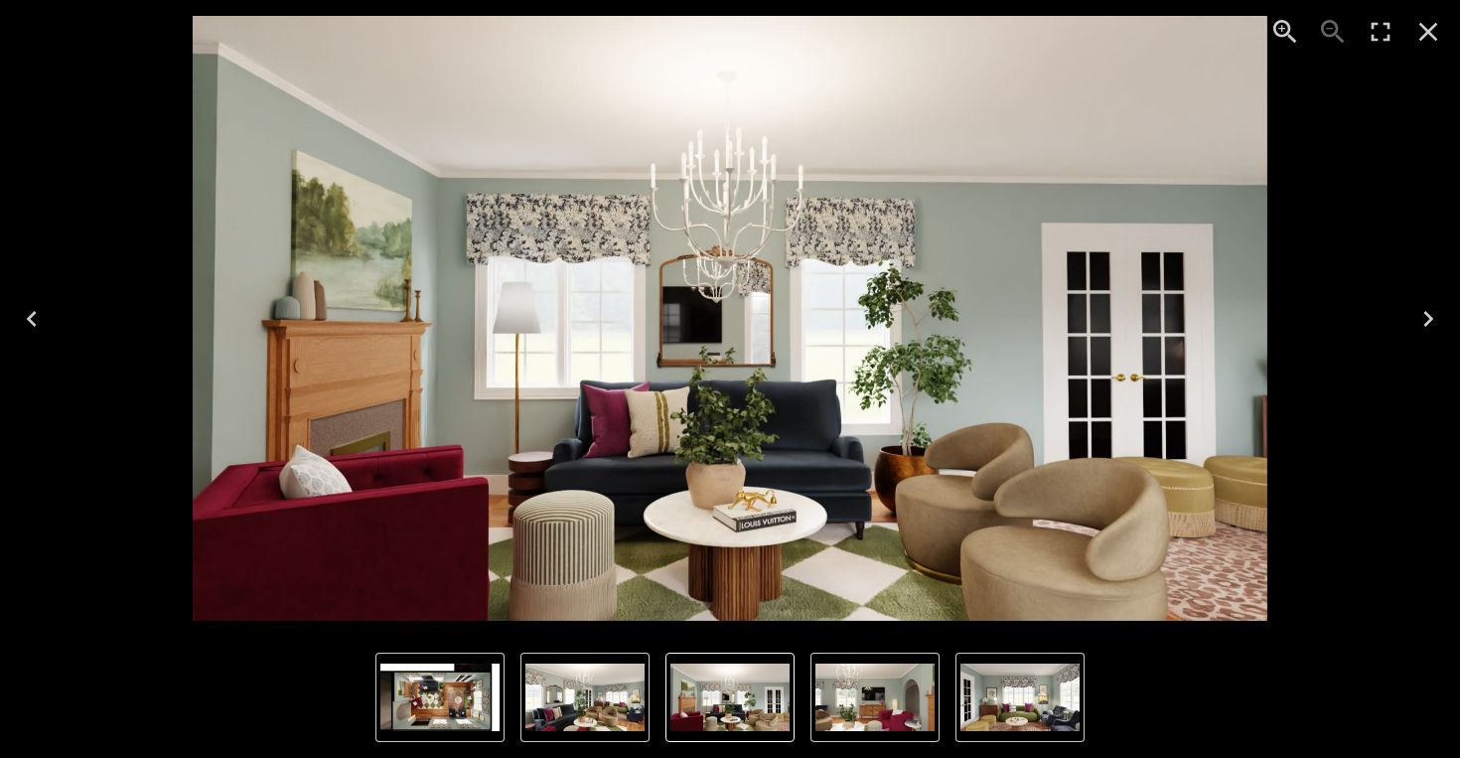
click at [1416, 316] on icon "Next" at bounding box center [1428, 319] width 32 height 32
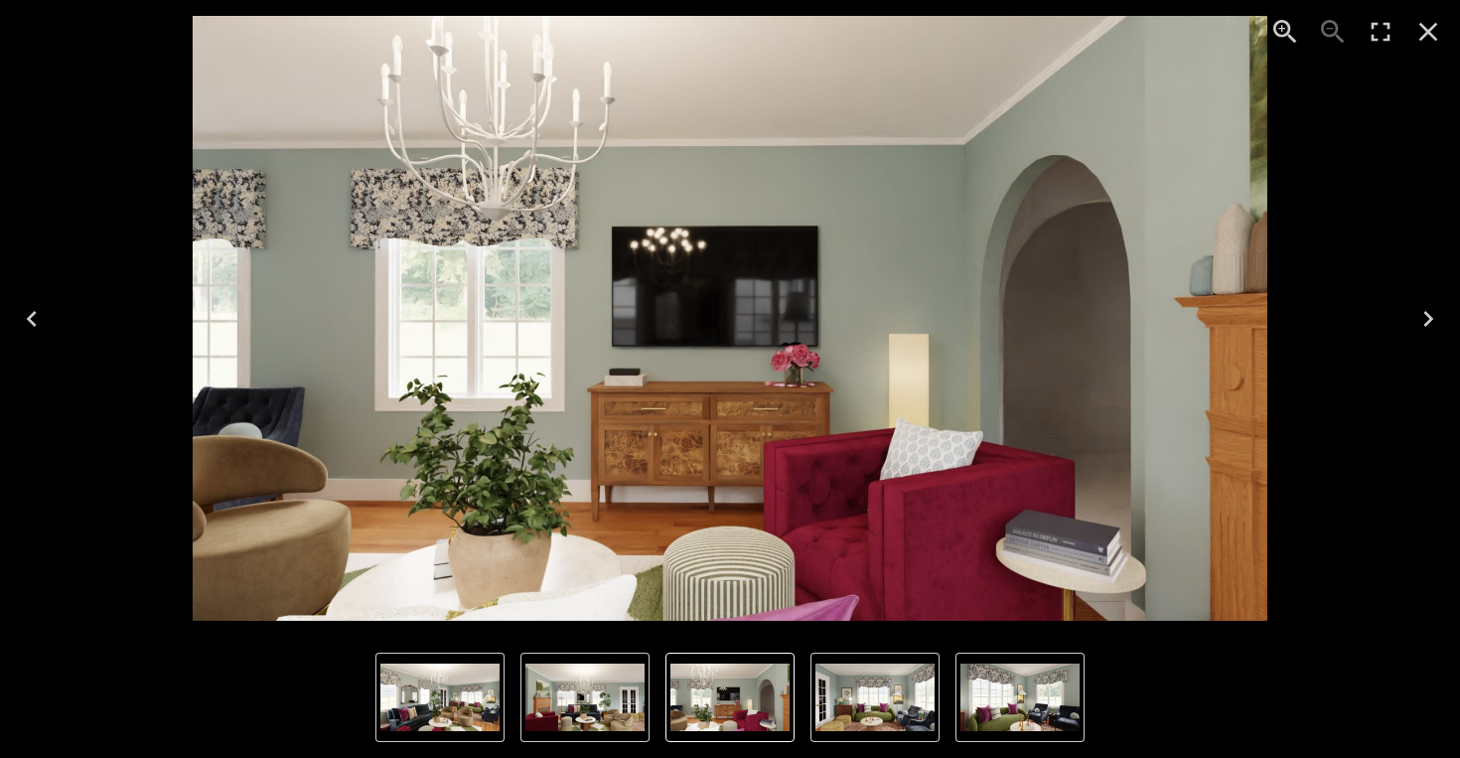
click at [1416, 316] on icon "Next" at bounding box center [1428, 319] width 32 height 32
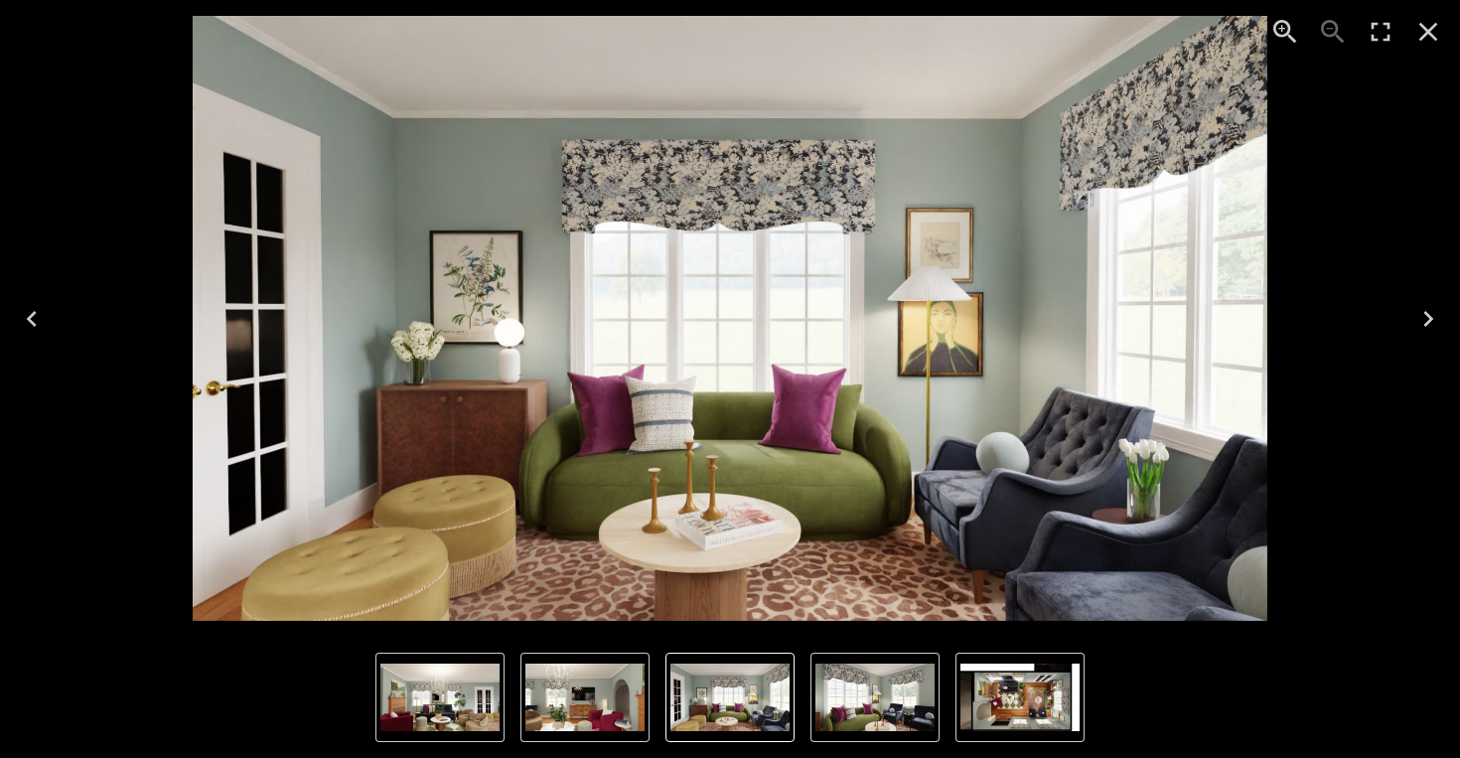
click at [1416, 316] on icon "Next" at bounding box center [1428, 319] width 32 height 32
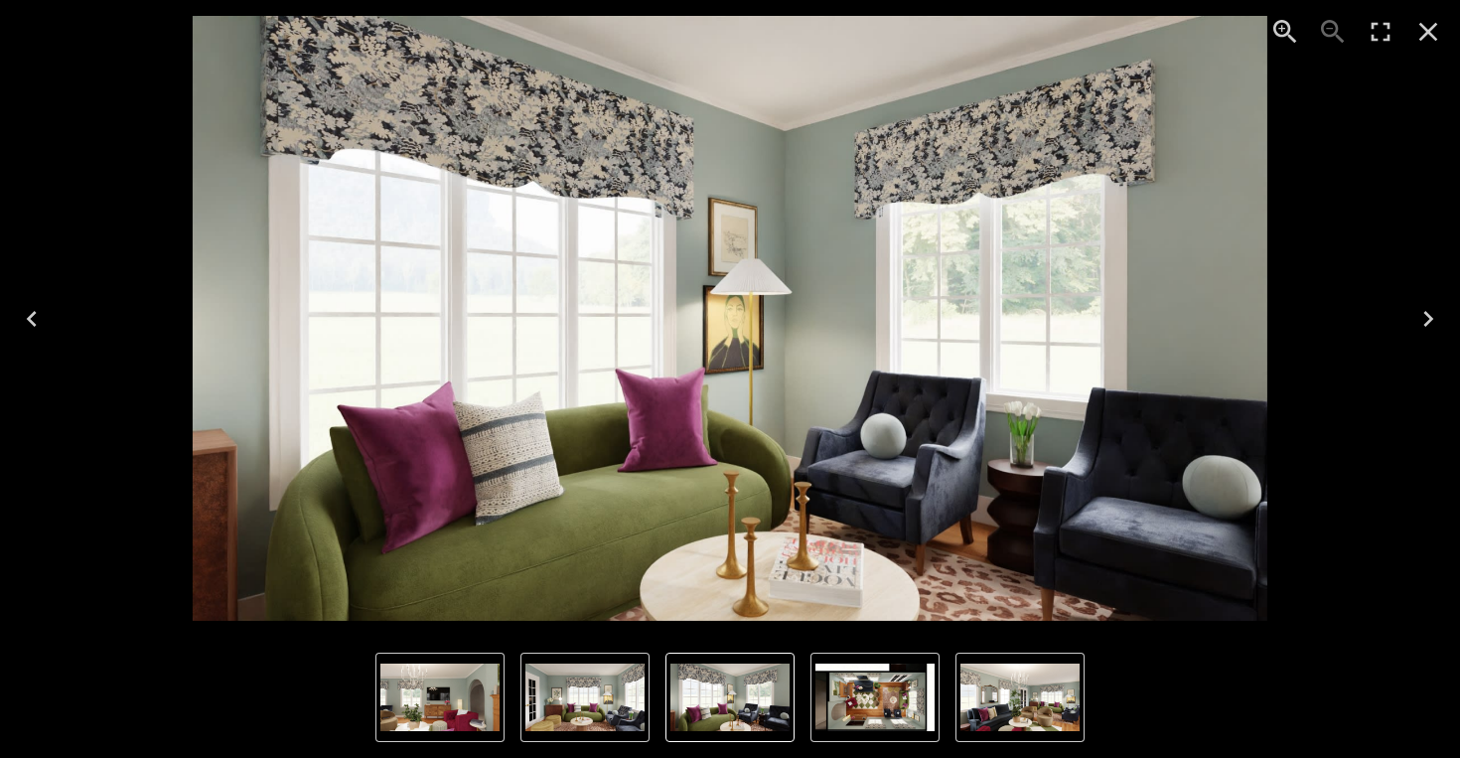
click at [1416, 316] on icon "Next" at bounding box center [1428, 319] width 32 height 32
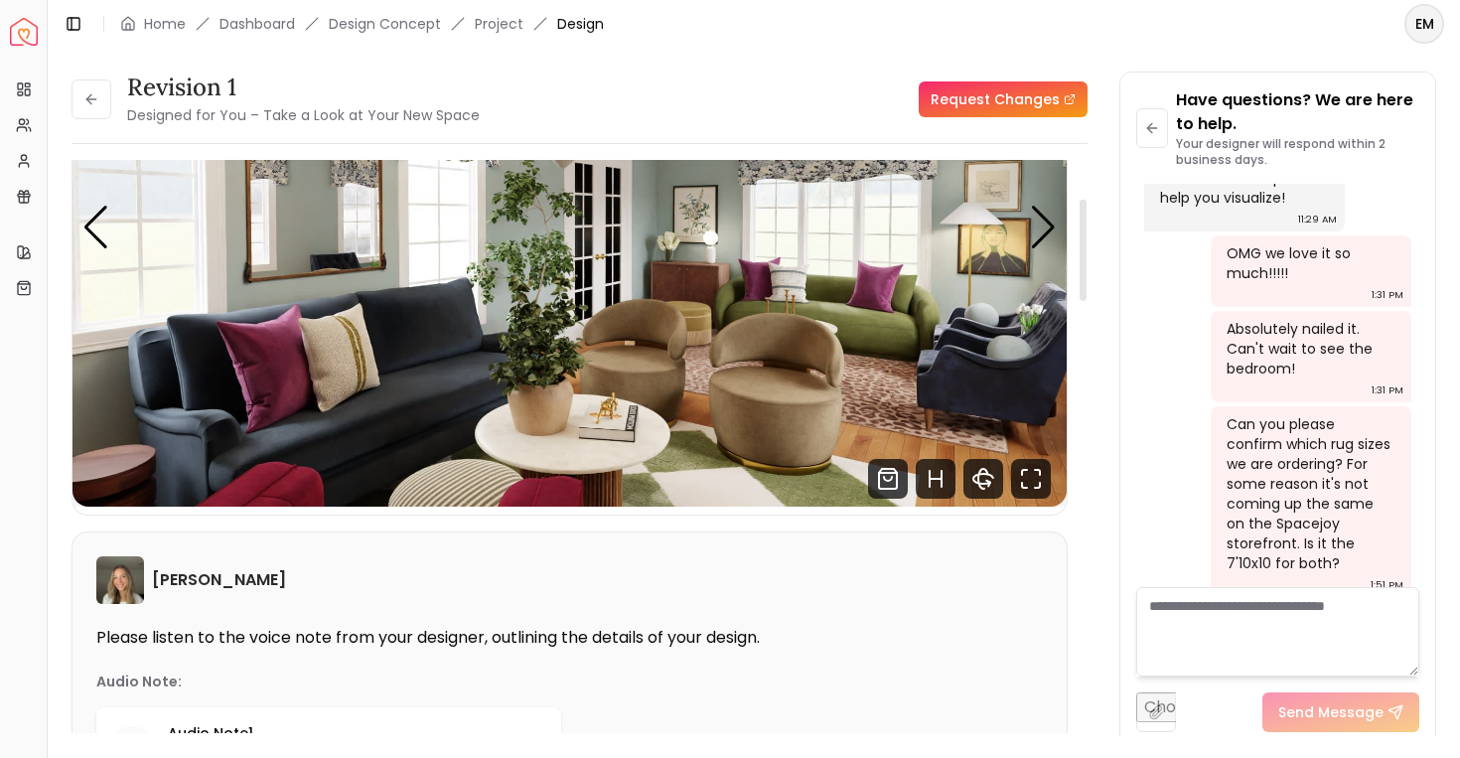
scroll to position [220, 0]
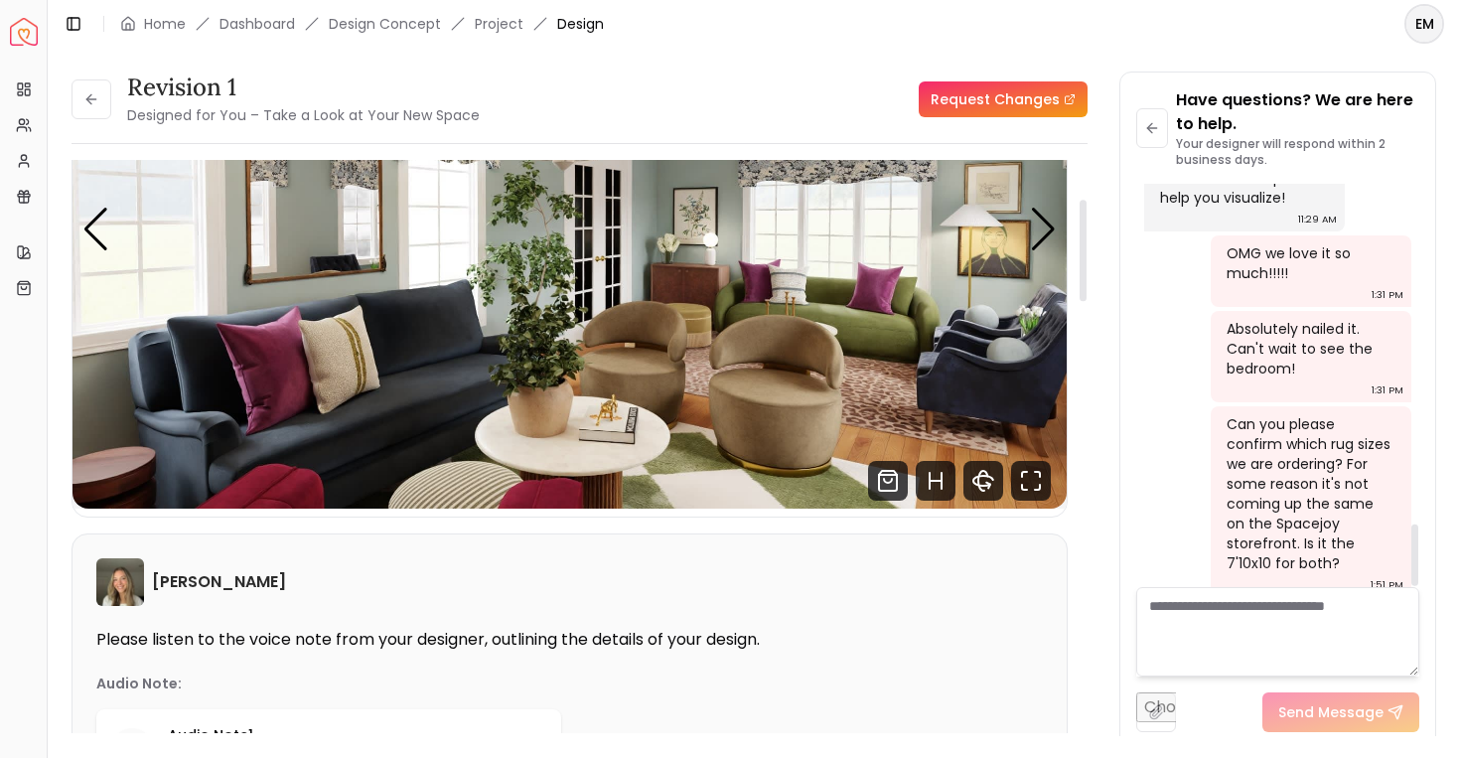
click at [1306, 471] on div "Can you please confirm which rug sizes we are ordering? For some reason it's no…" at bounding box center [1309, 493] width 165 height 159
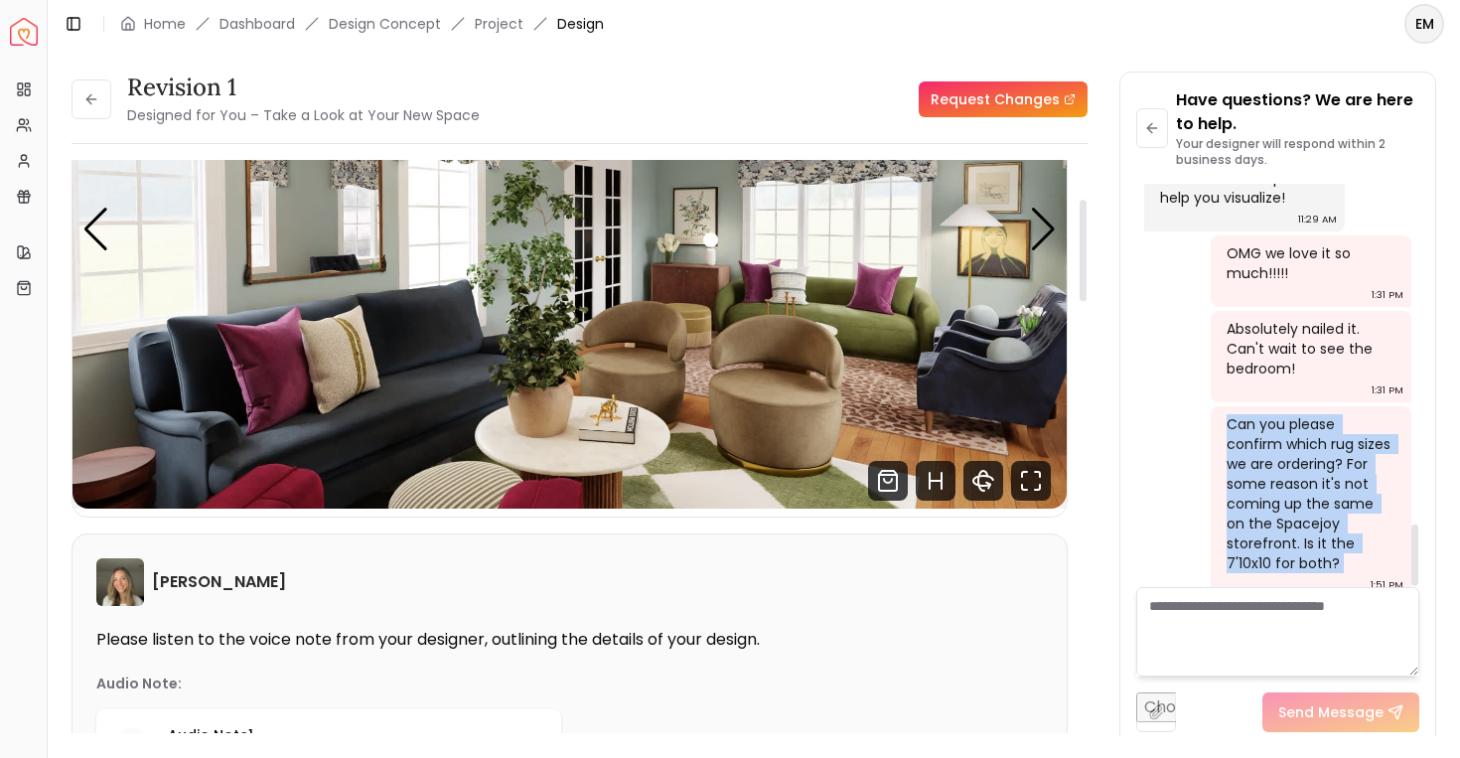
click at [1306, 471] on div "Can you please confirm which rug sizes we are ordering? For some reason it's no…" at bounding box center [1309, 493] width 165 height 159
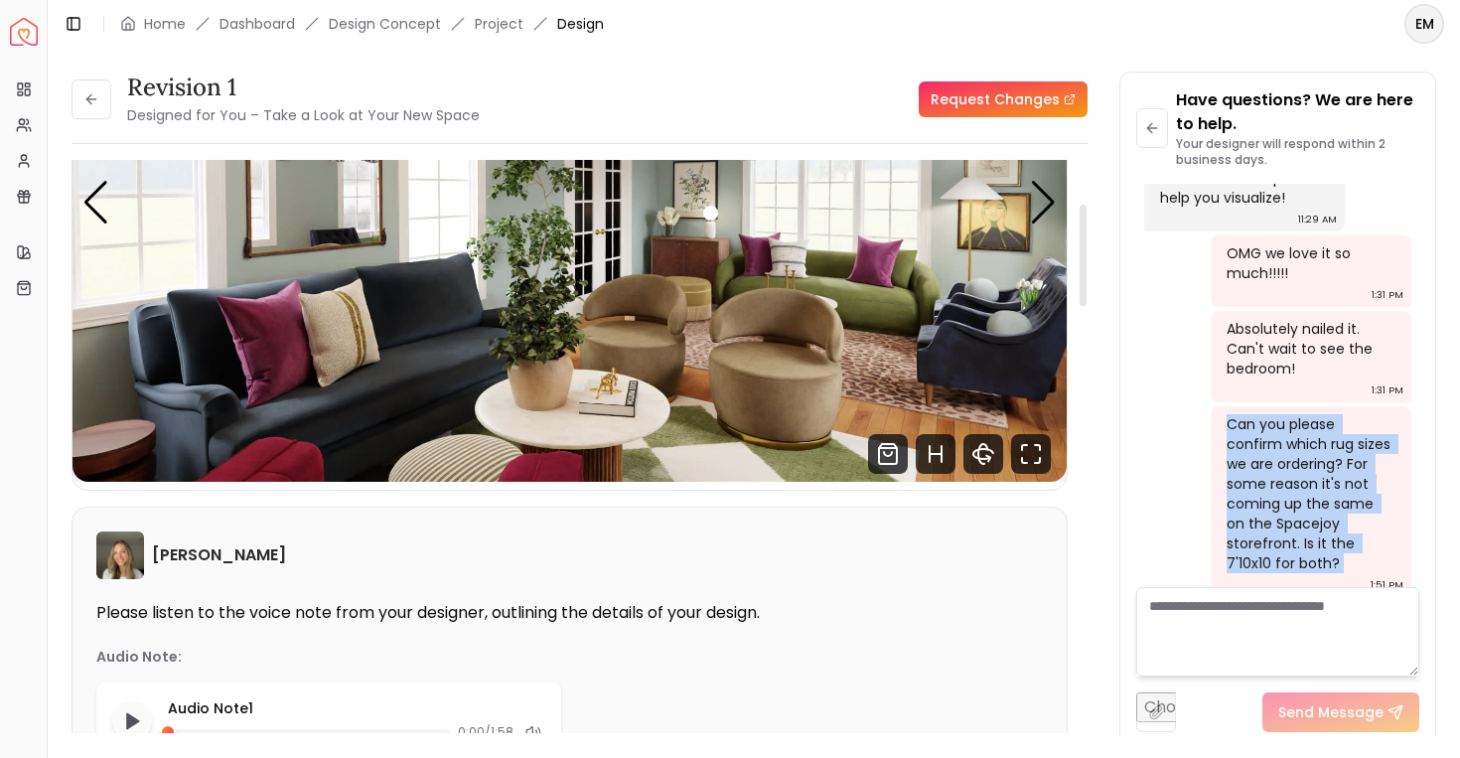
scroll to position [248, 0]
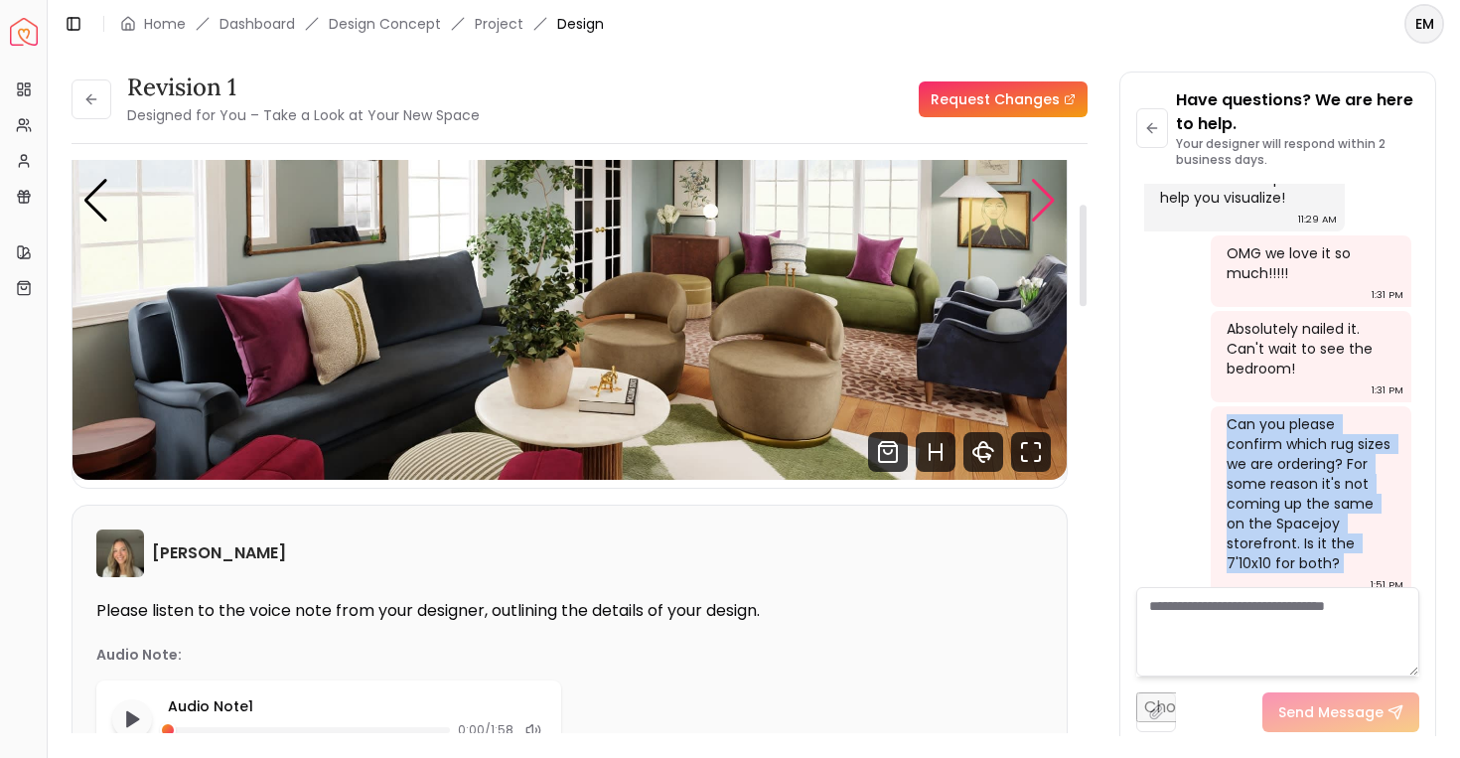
click at [1051, 194] on div "Next slide" at bounding box center [1043, 201] width 27 height 44
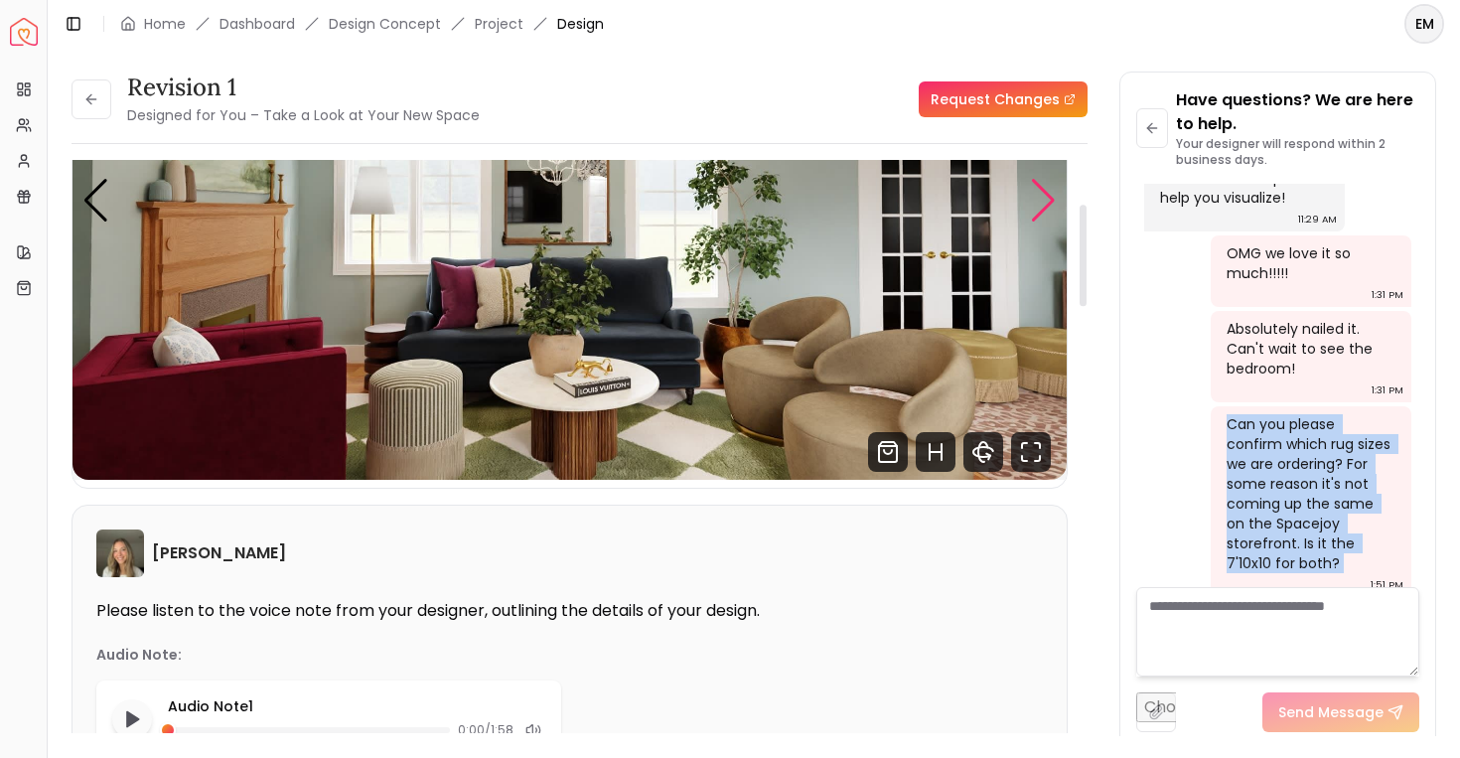
click at [1051, 194] on div "Next slide" at bounding box center [1043, 201] width 27 height 44
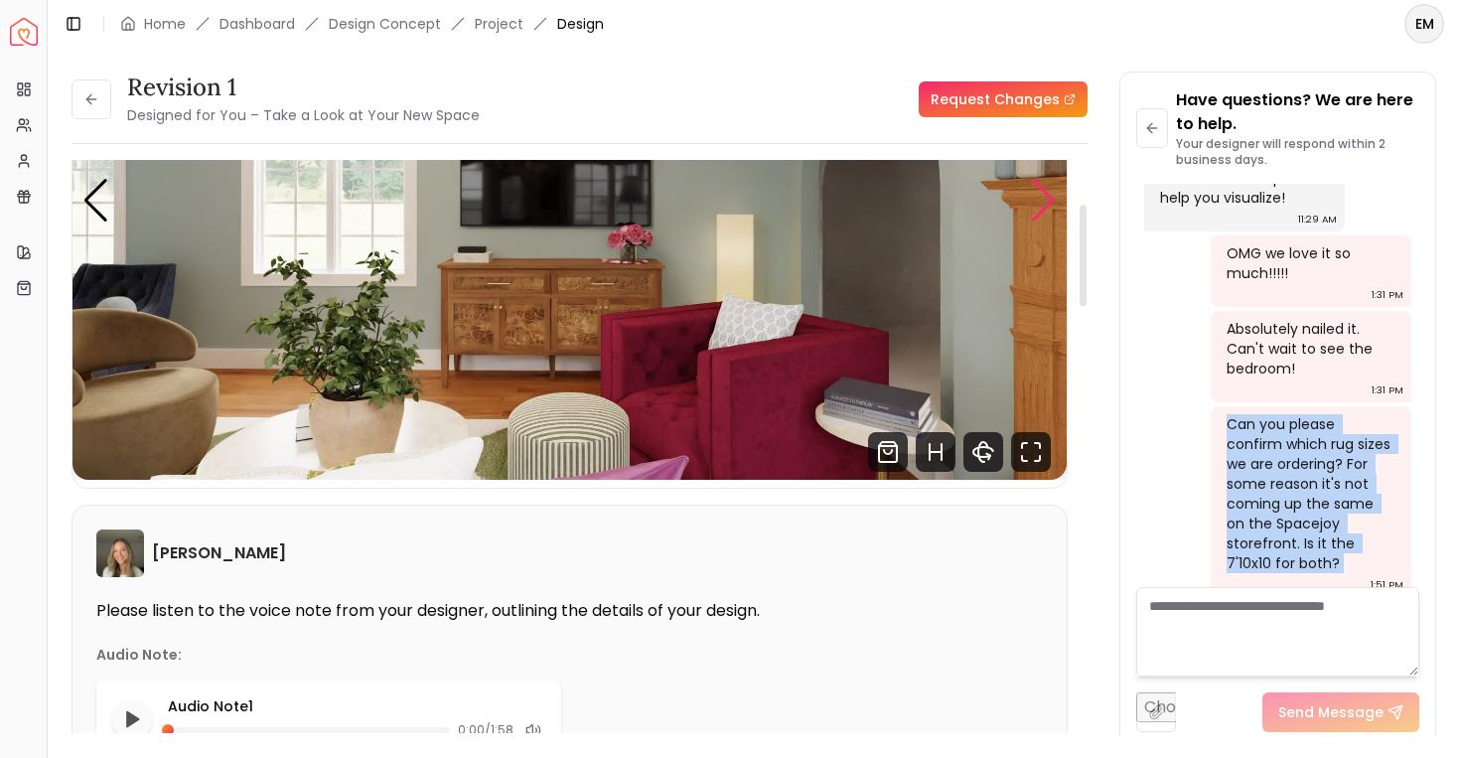
click at [1051, 194] on div "Next slide" at bounding box center [1043, 201] width 27 height 44
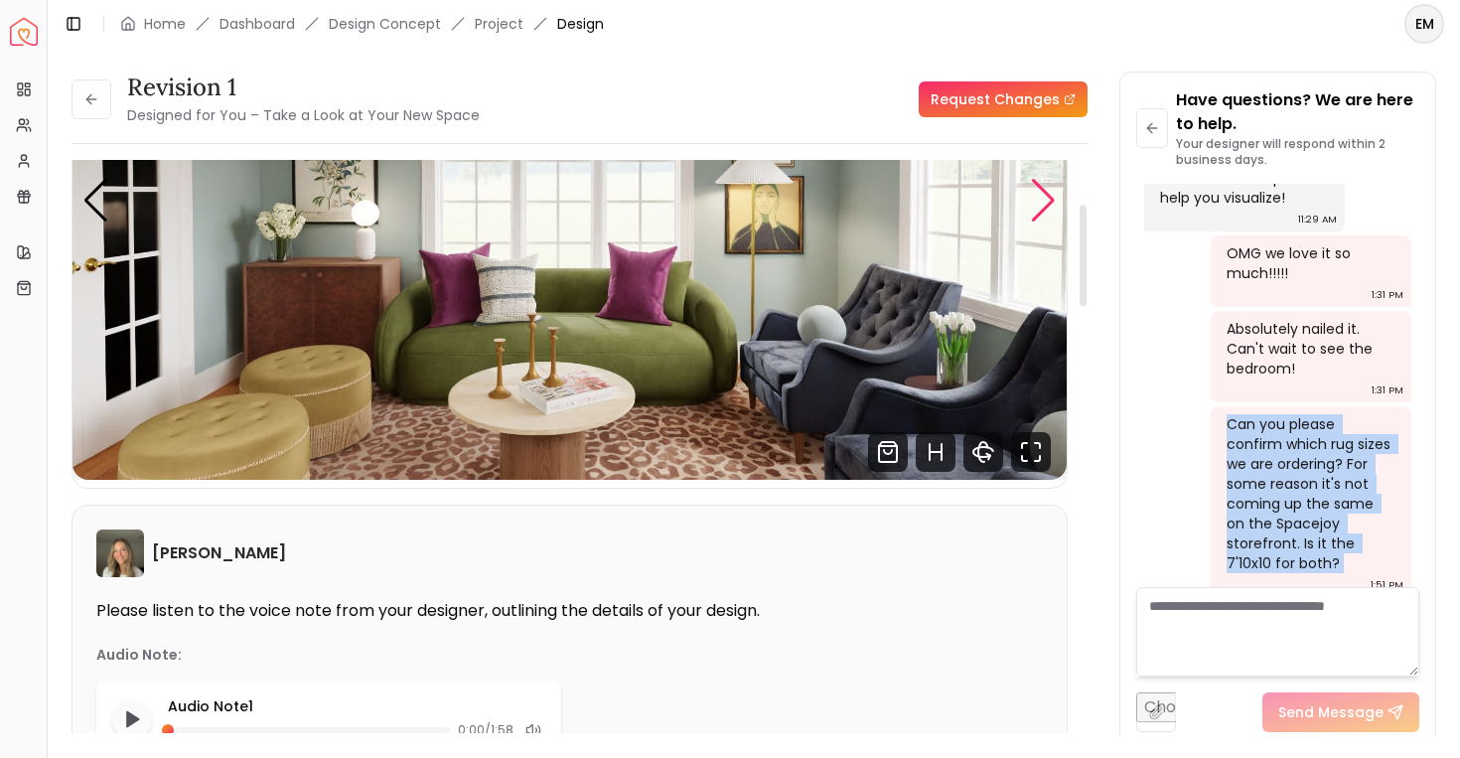
click at [1051, 194] on div "Next slide" at bounding box center [1043, 201] width 27 height 44
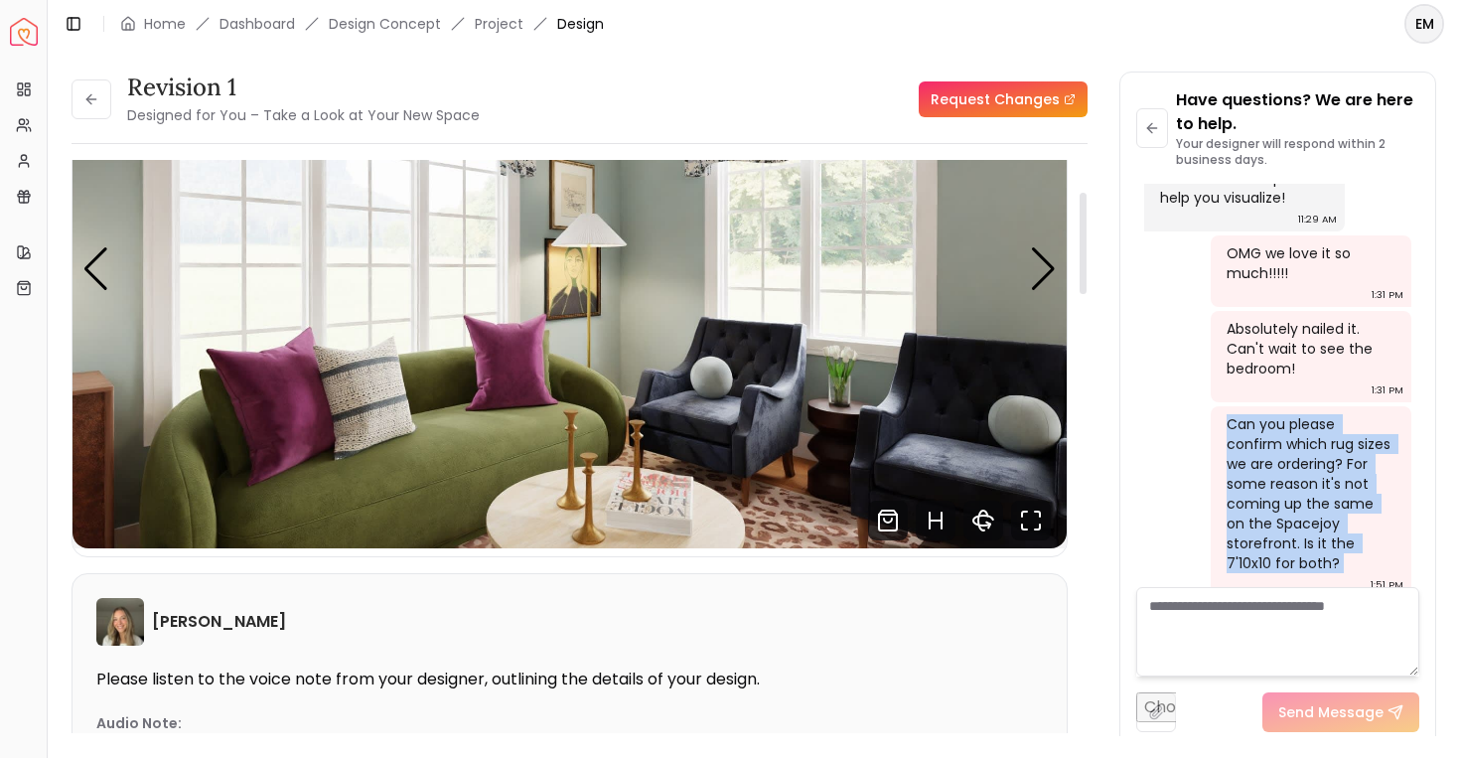
scroll to position [182, 0]
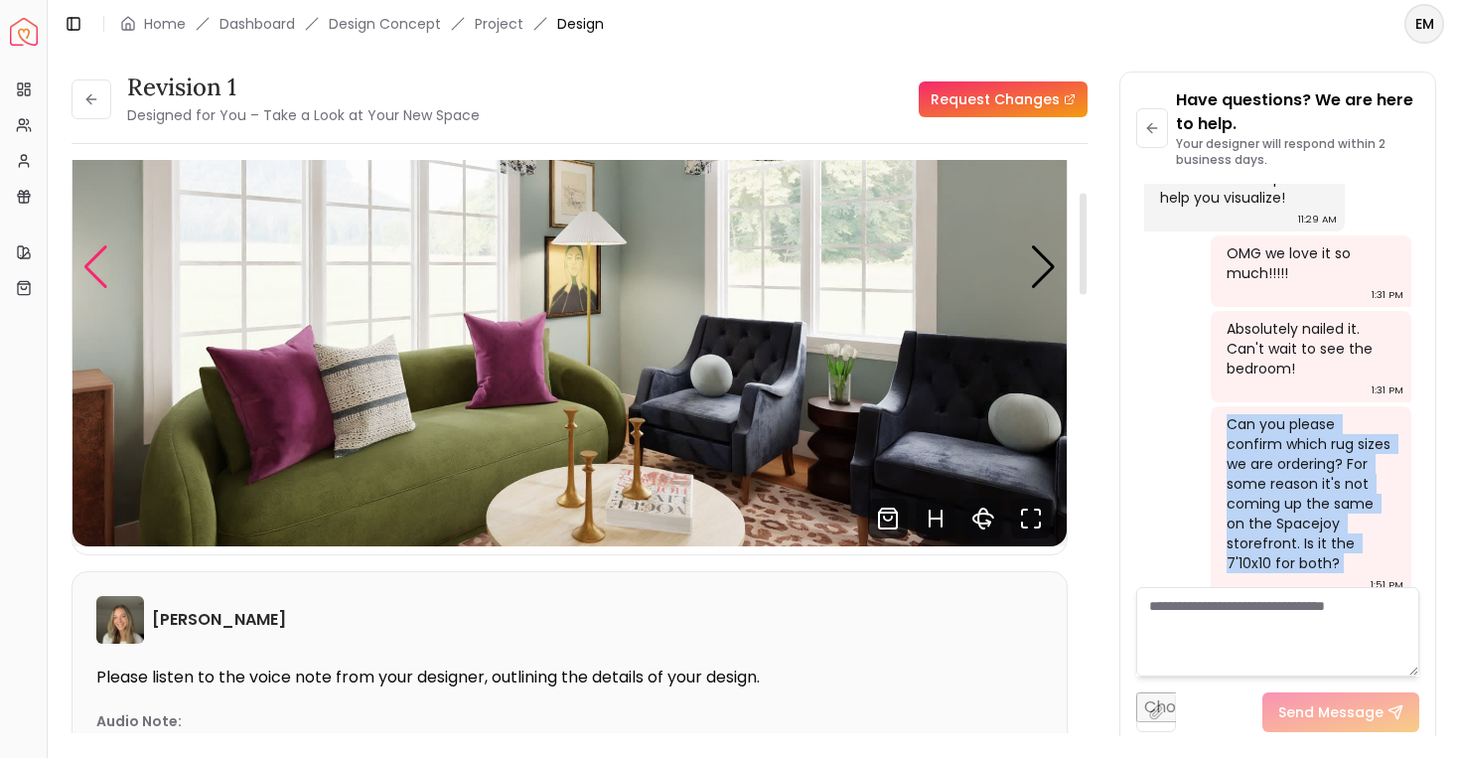
click at [89, 250] on div "Previous slide" at bounding box center [95, 267] width 27 height 44
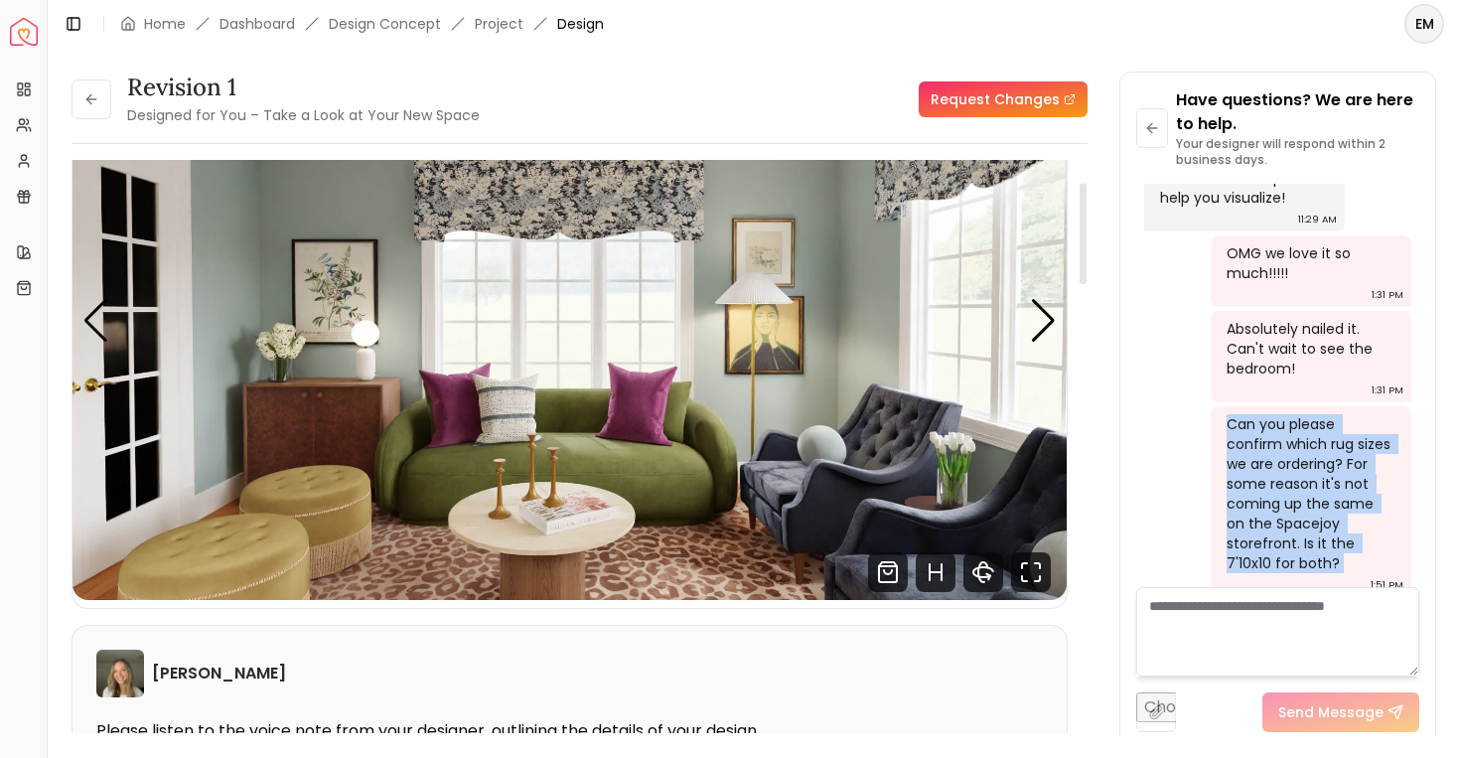
scroll to position [133, 0]
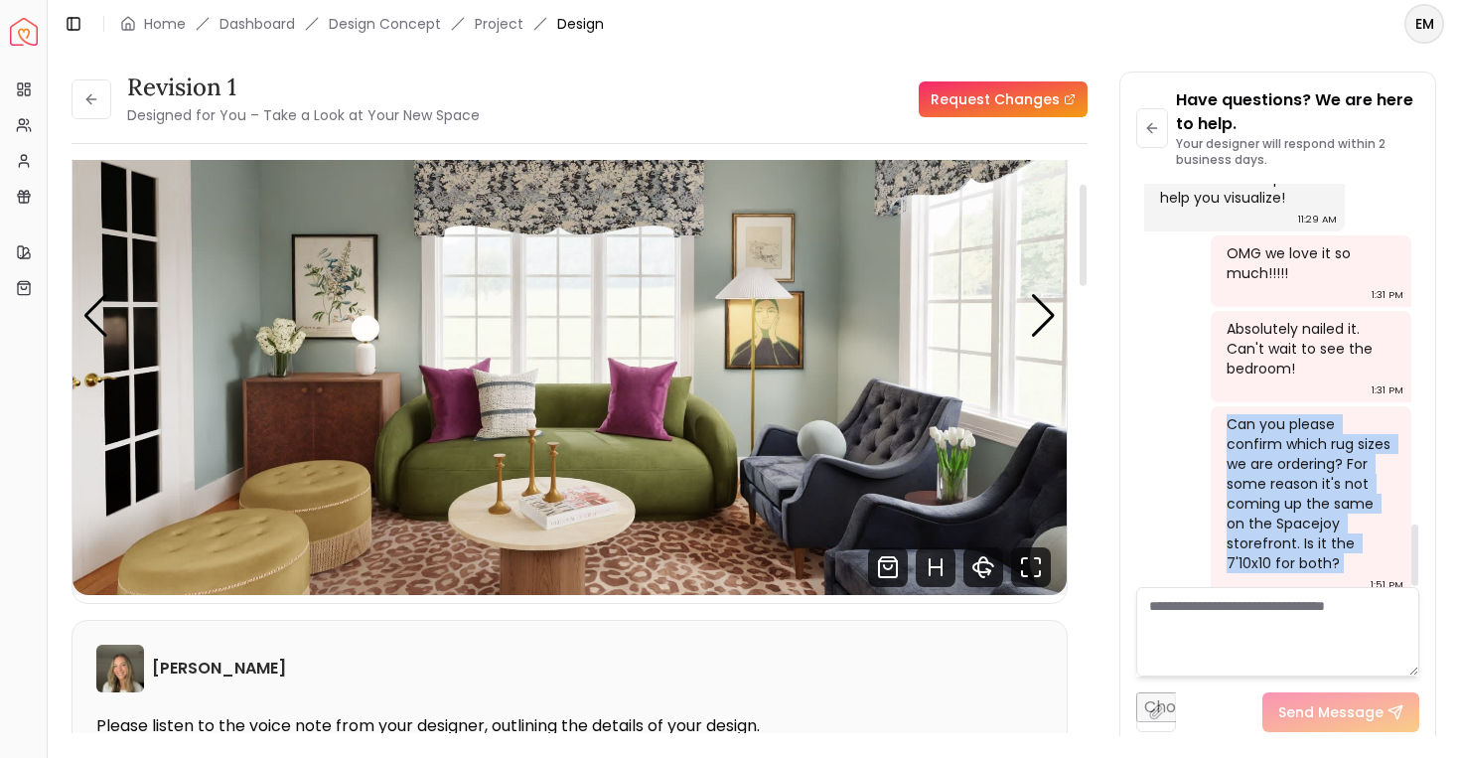
click at [1064, 318] on img "4 / 6" at bounding box center [570, 315] width 994 height 559
click at [1033, 318] on div "Next slide" at bounding box center [1043, 316] width 27 height 44
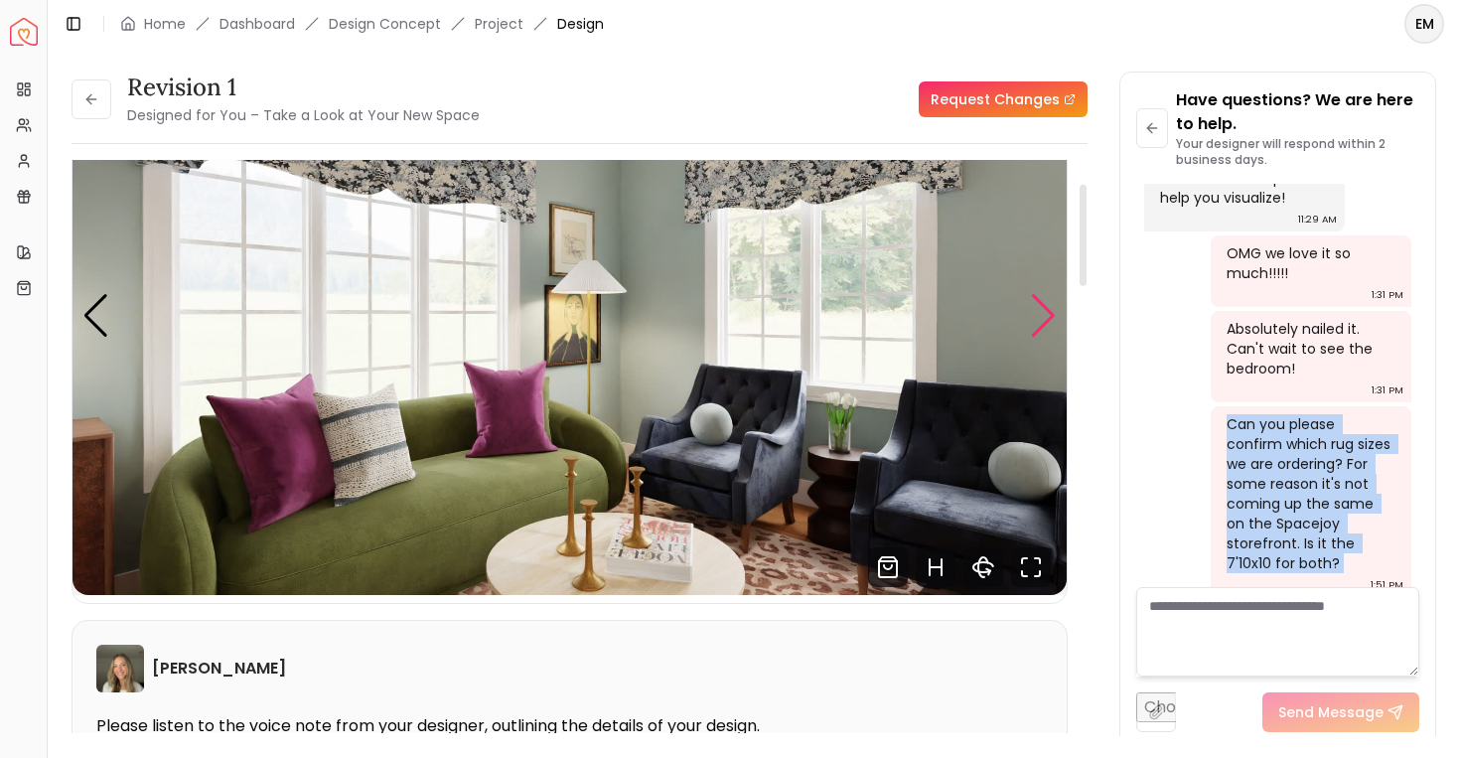
click at [1034, 317] on div "Next slide" at bounding box center [1043, 316] width 27 height 44
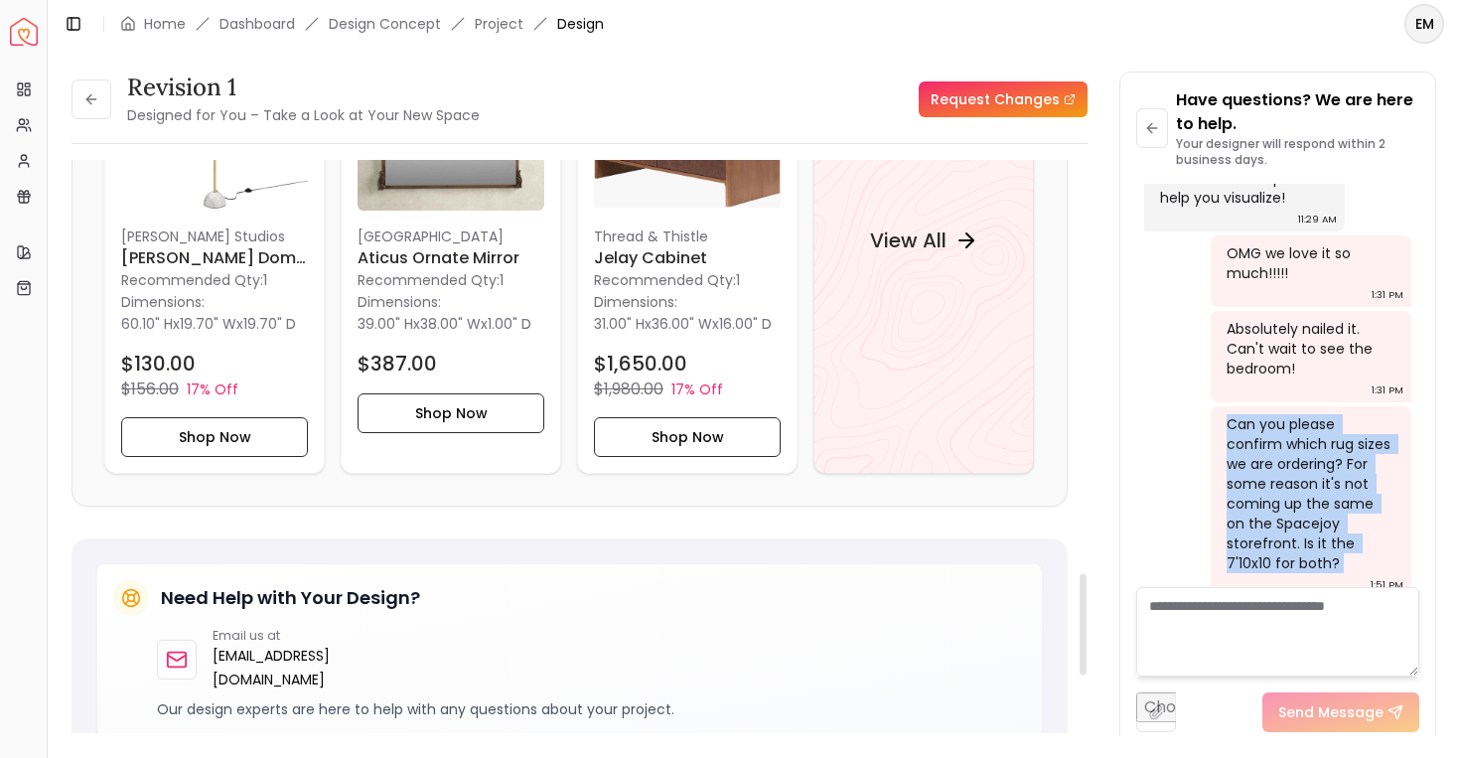
scroll to position [2091, 0]
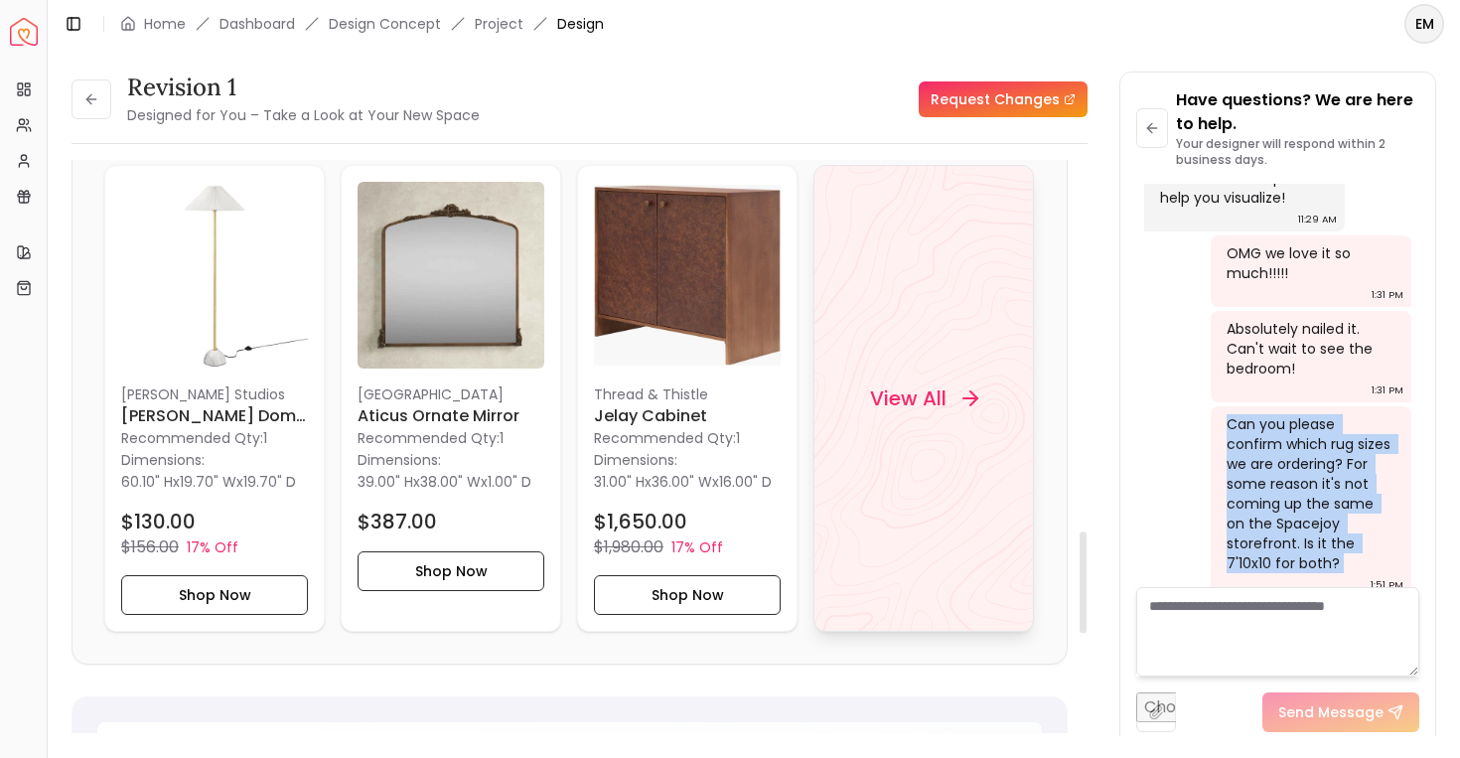
click at [954, 345] on div "View All" at bounding box center [923, 398] width 220 height 467
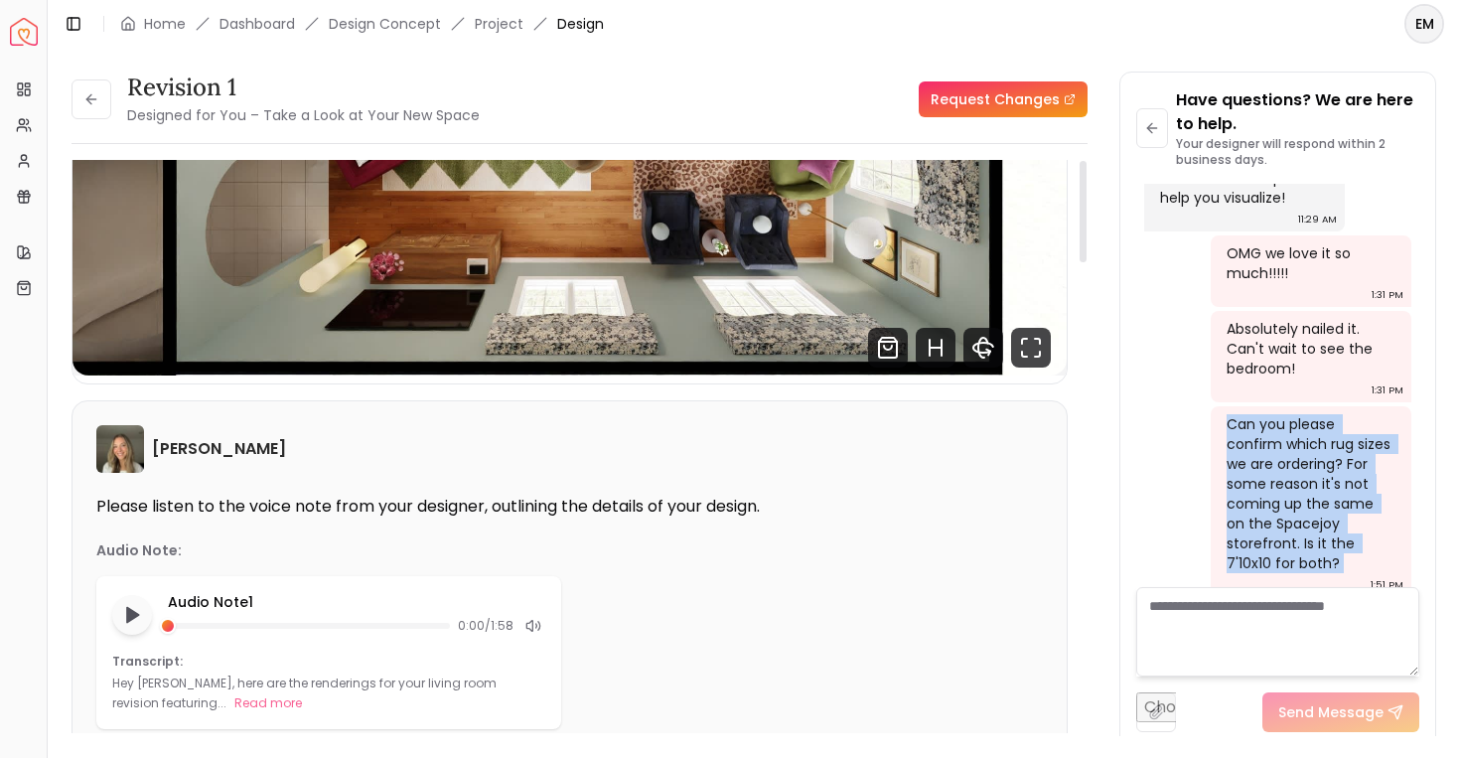
scroll to position [0, 0]
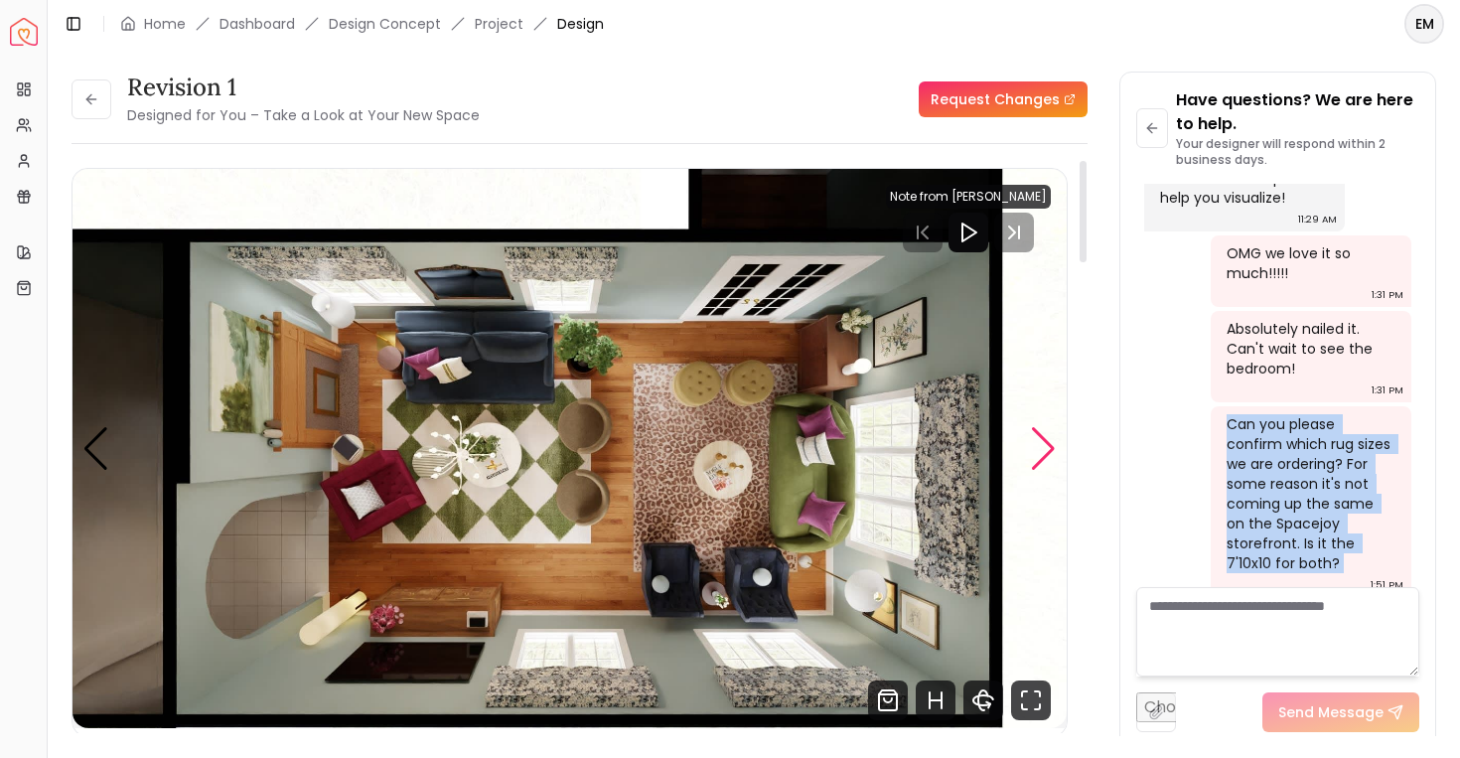
click at [1038, 441] on div "Next slide" at bounding box center [1043, 449] width 27 height 44
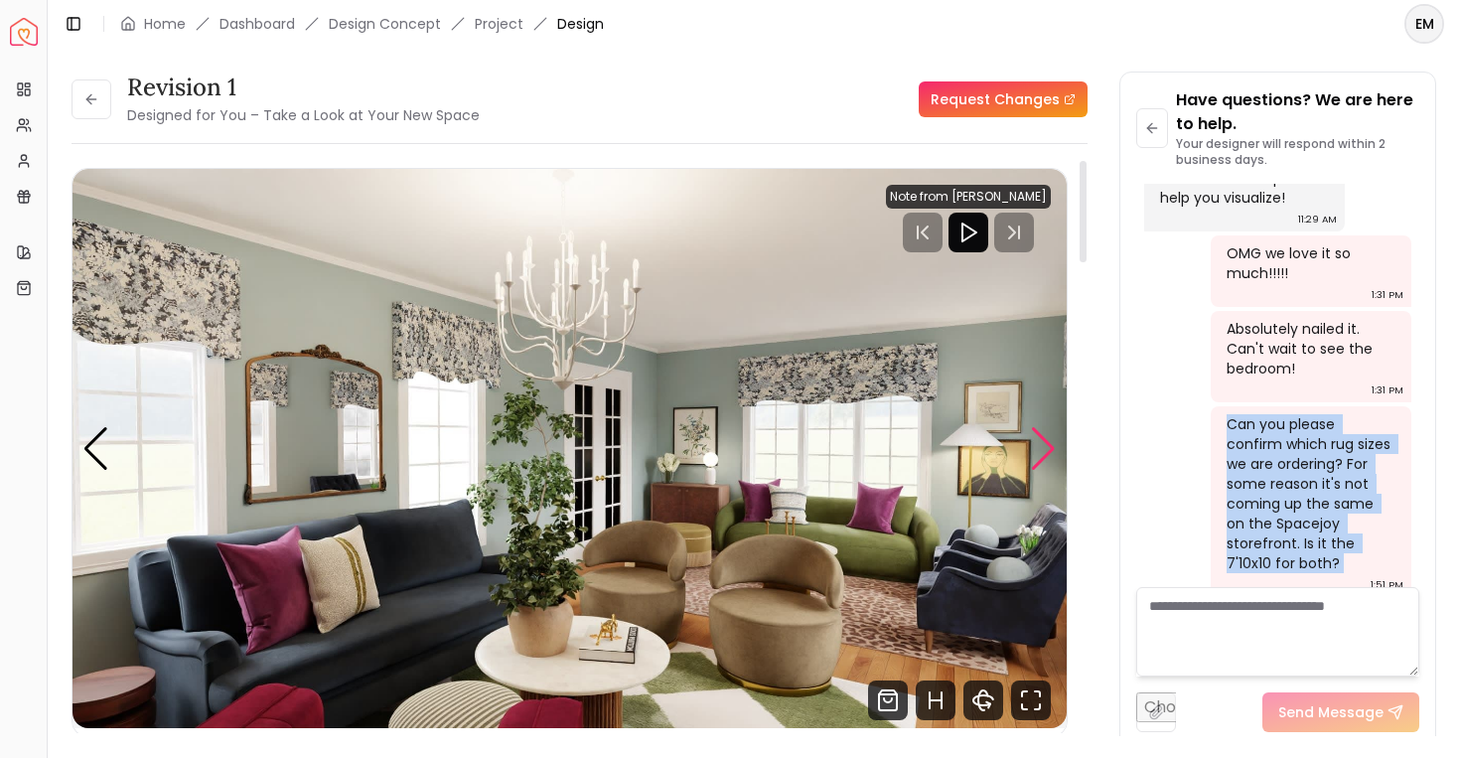
click at [1038, 441] on div "Next slide" at bounding box center [1043, 449] width 27 height 44
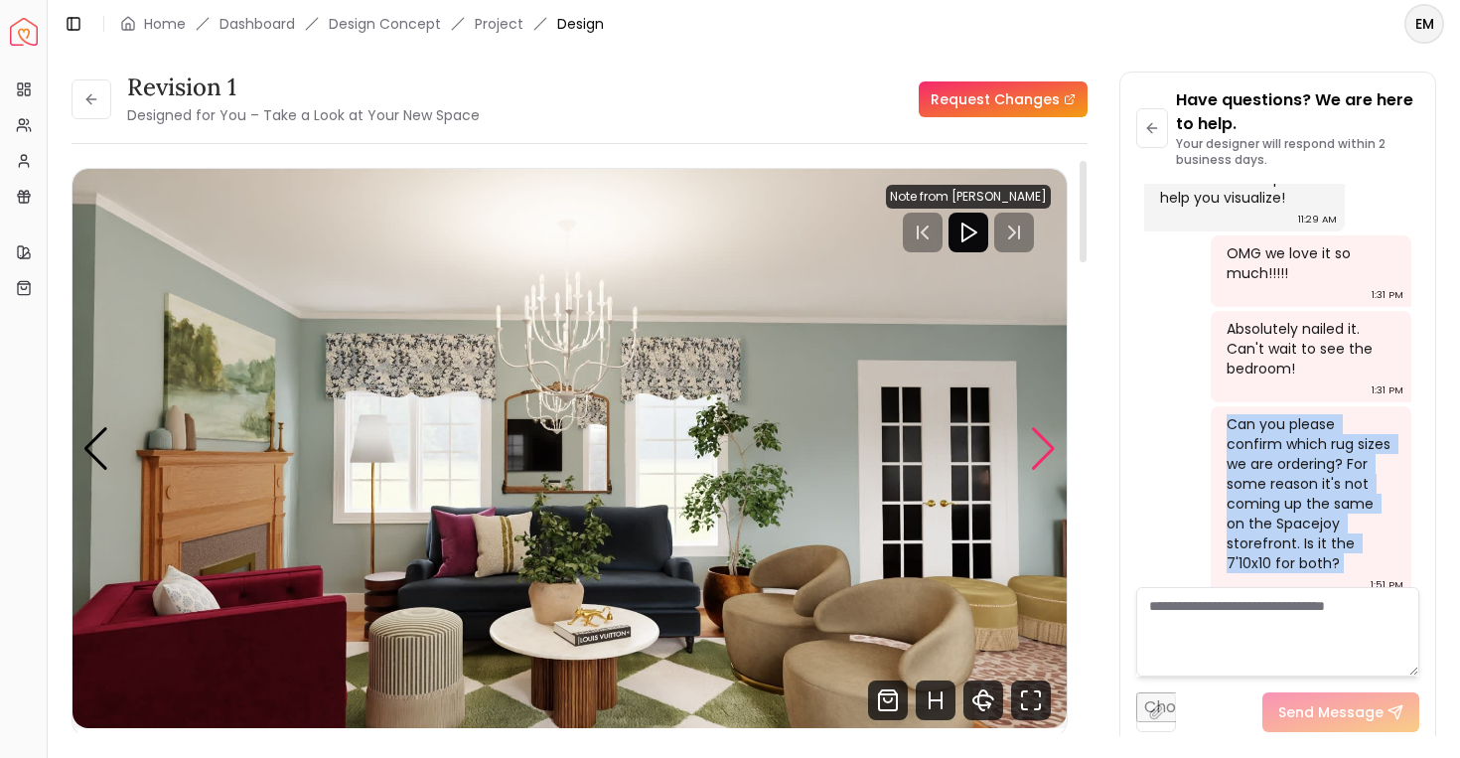
click at [1038, 441] on div "Next slide" at bounding box center [1043, 449] width 27 height 44
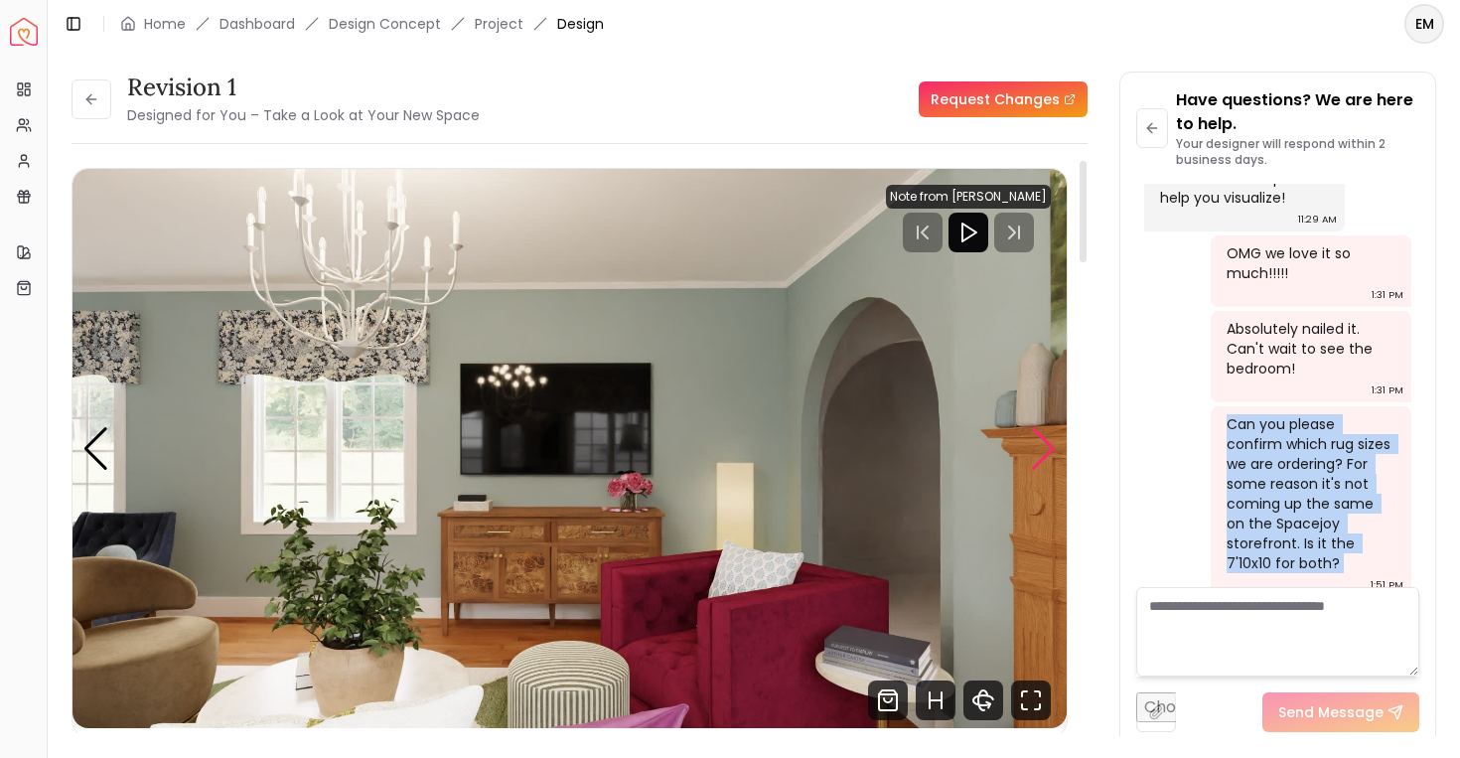
click at [1038, 441] on div "Next slide" at bounding box center [1043, 449] width 27 height 44
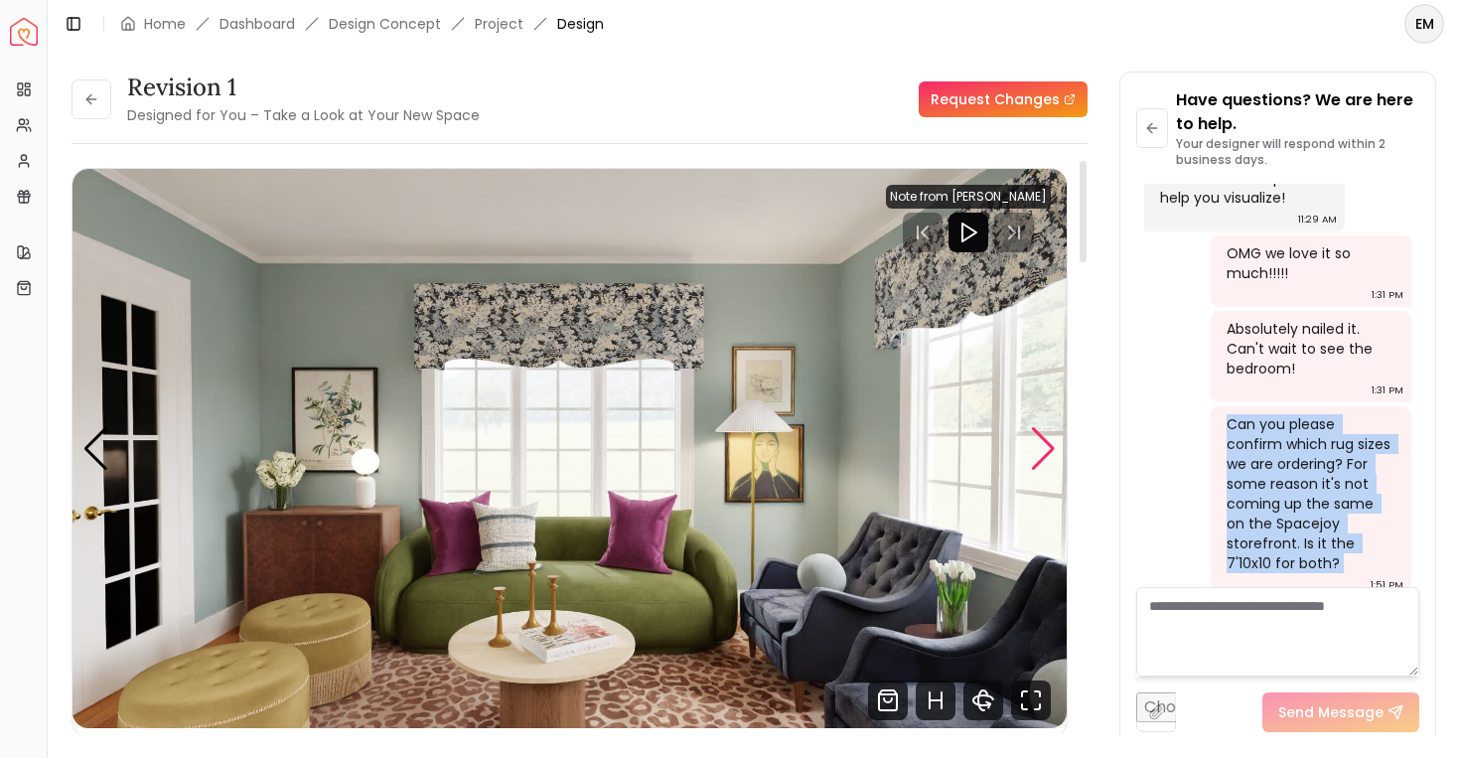
click at [1038, 441] on div "Next slide" at bounding box center [1043, 449] width 27 height 44
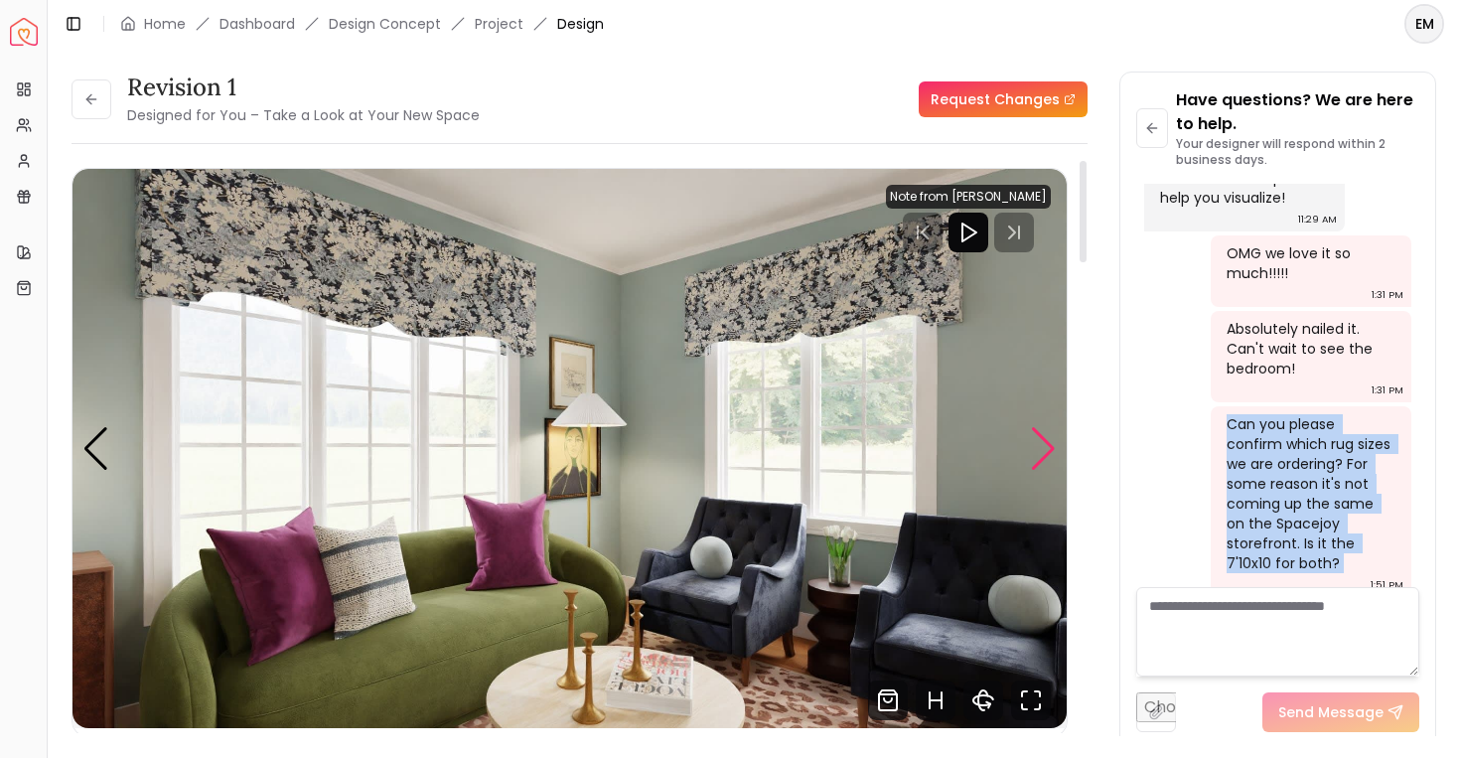
click at [1038, 441] on div "Next slide" at bounding box center [1043, 449] width 27 height 44
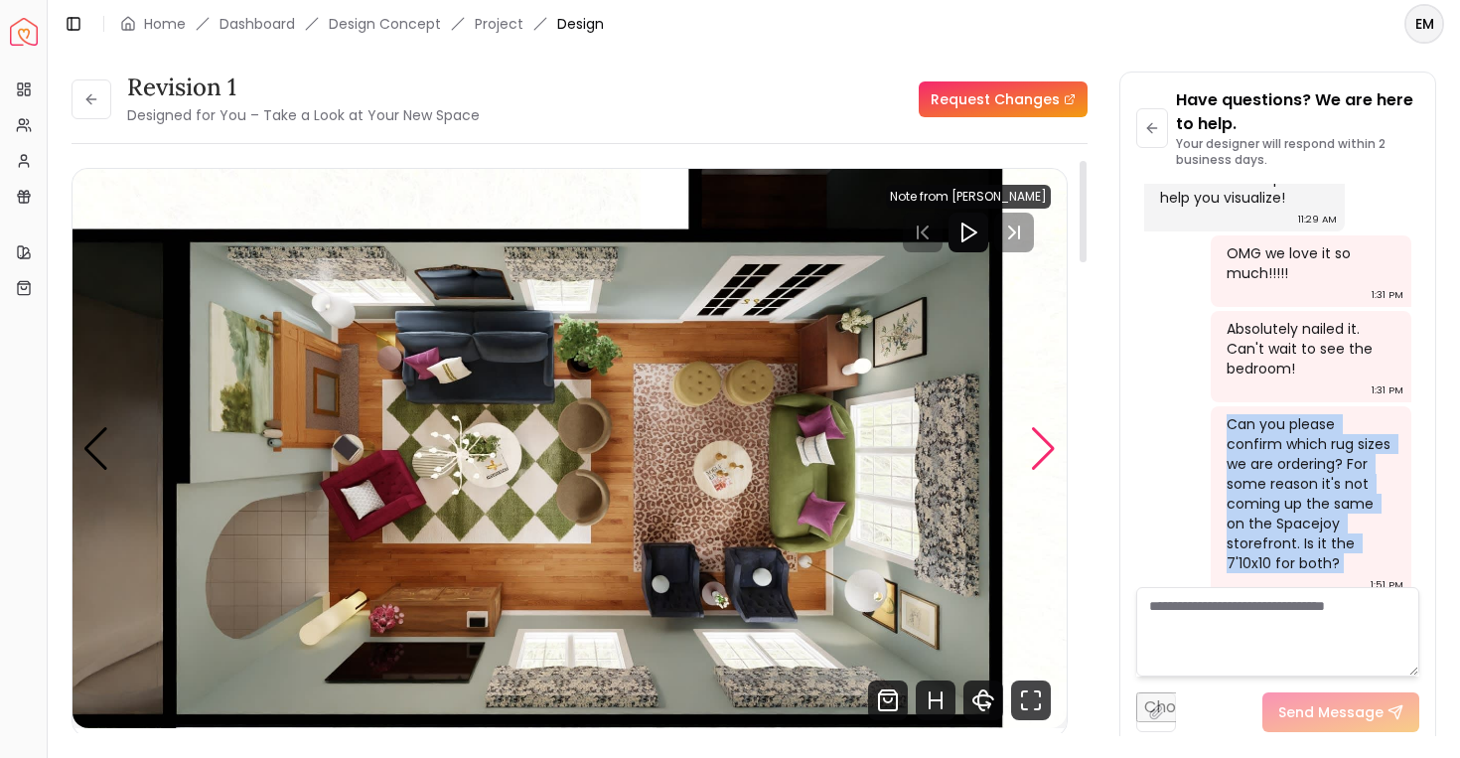
click at [1040, 445] on div "Next slide" at bounding box center [1043, 449] width 27 height 44
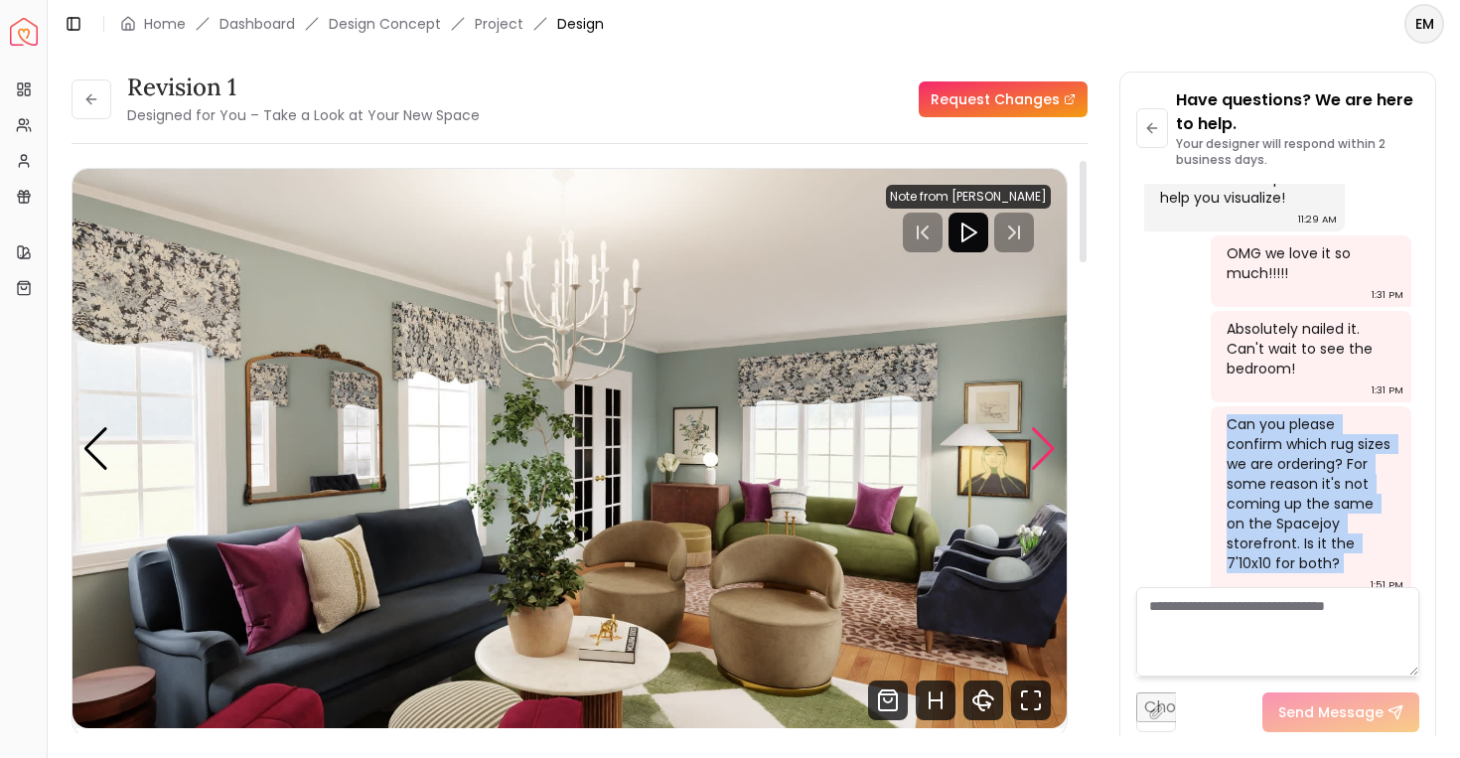
click at [1040, 445] on div "Next slide" at bounding box center [1043, 449] width 27 height 44
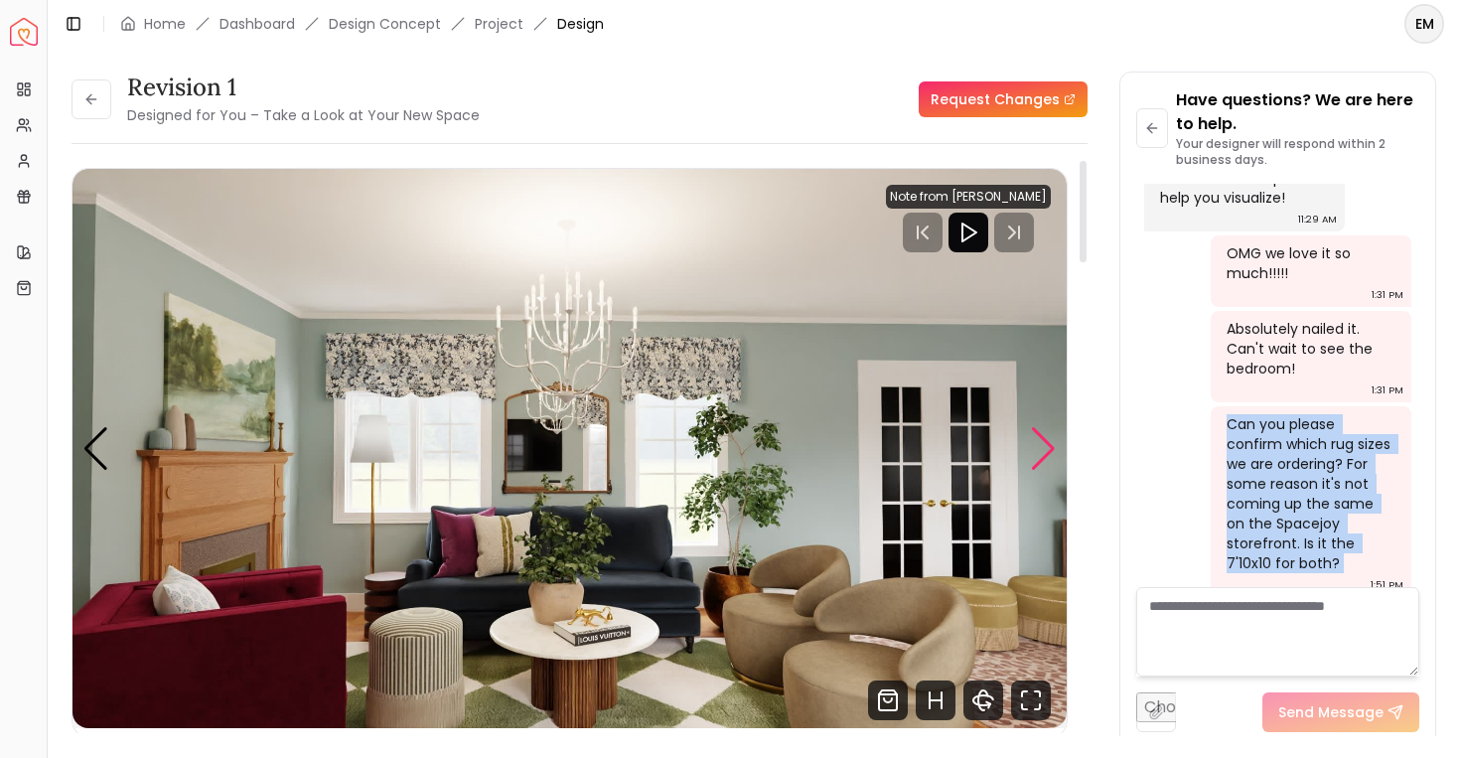
click at [1040, 445] on div "Next slide" at bounding box center [1043, 449] width 27 height 44
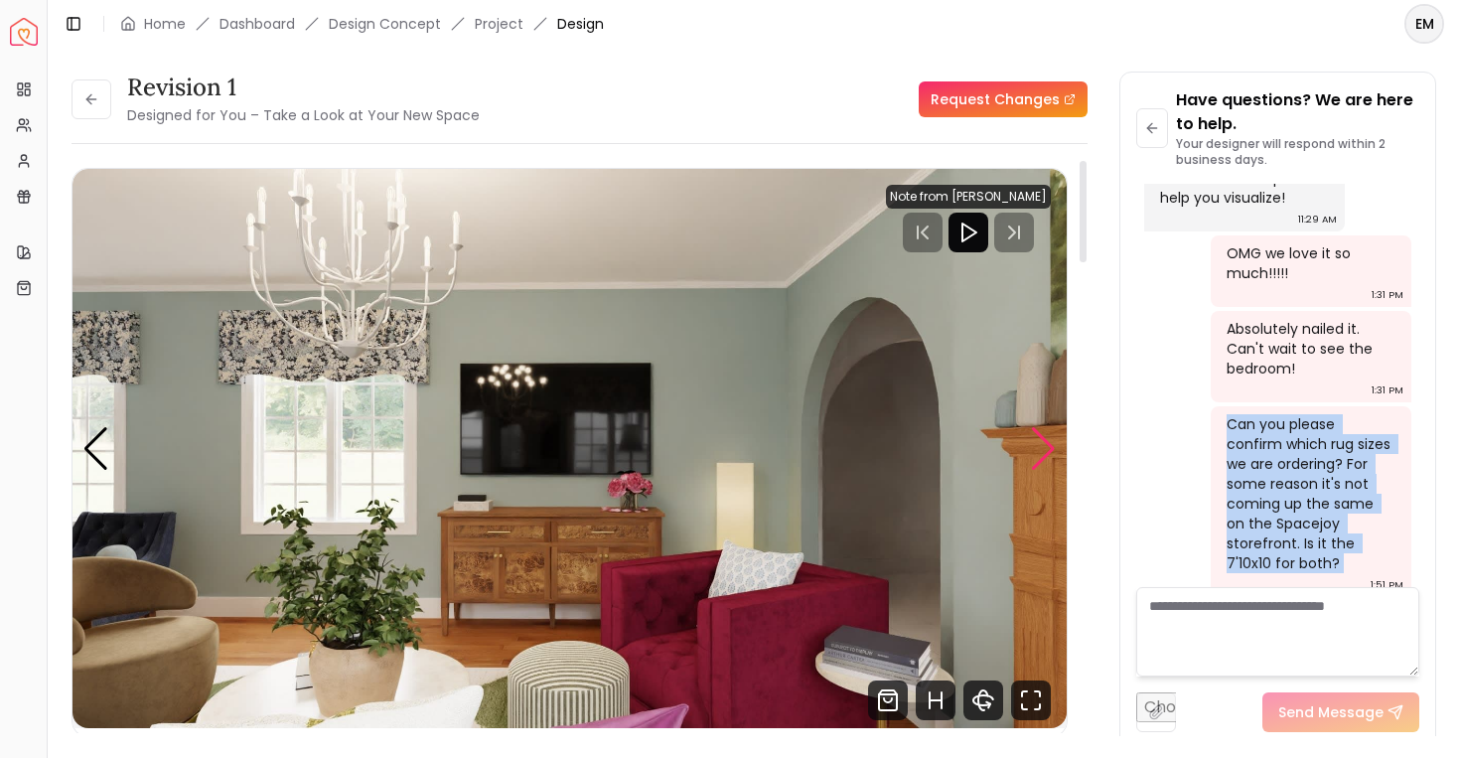
click at [1040, 445] on div "Next slide" at bounding box center [1043, 449] width 27 height 44
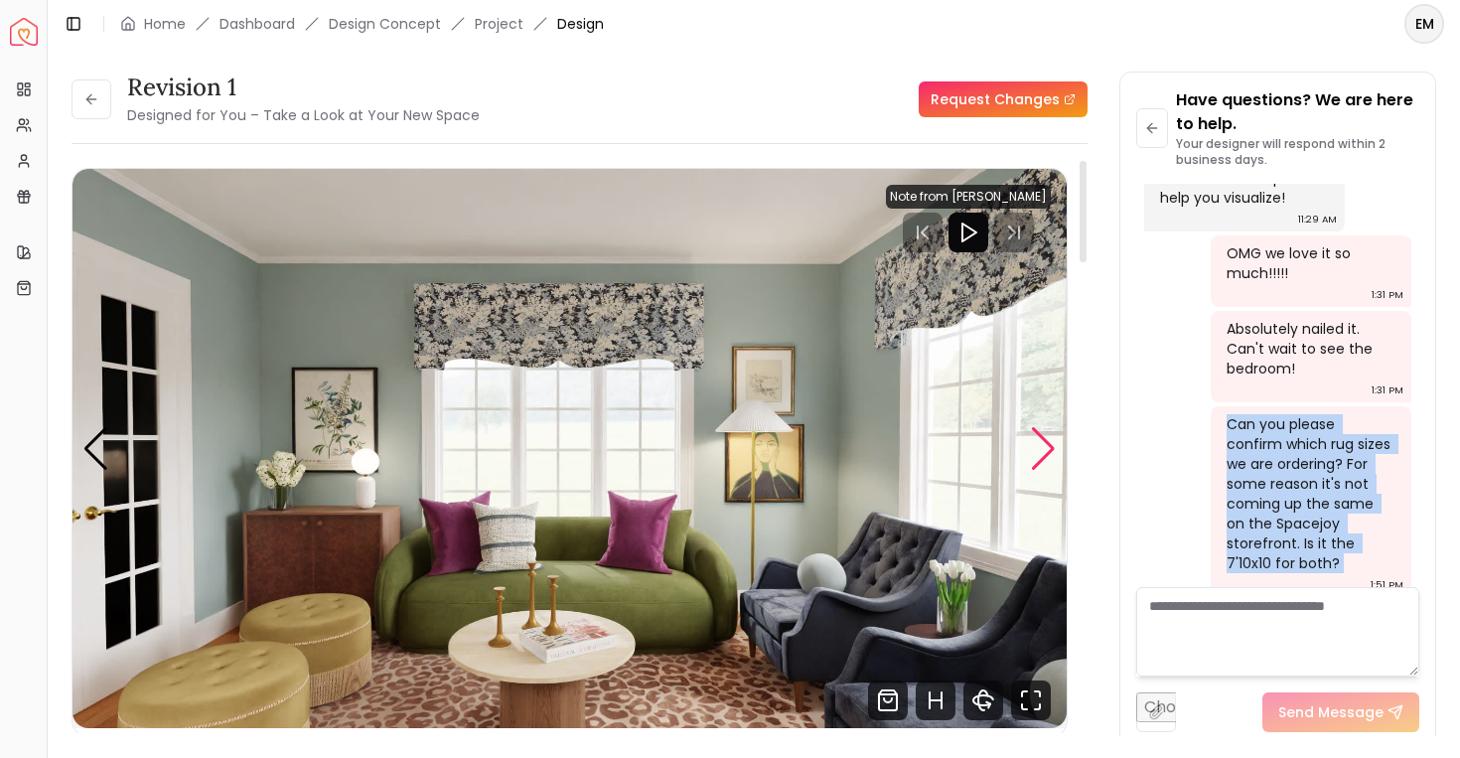
click at [1040, 445] on div "Next slide" at bounding box center [1043, 449] width 27 height 44
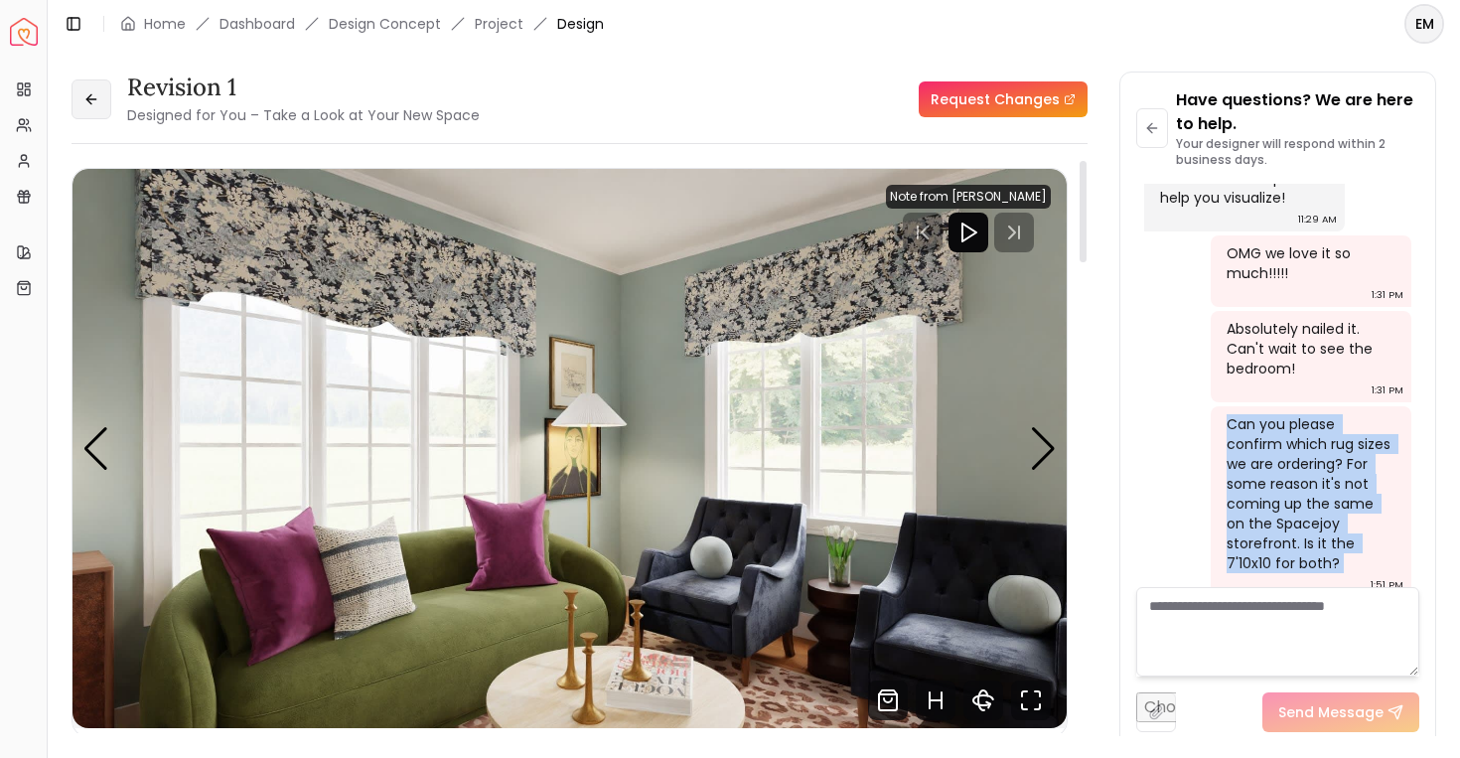
click at [98, 98] on button at bounding box center [92, 99] width 40 height 40
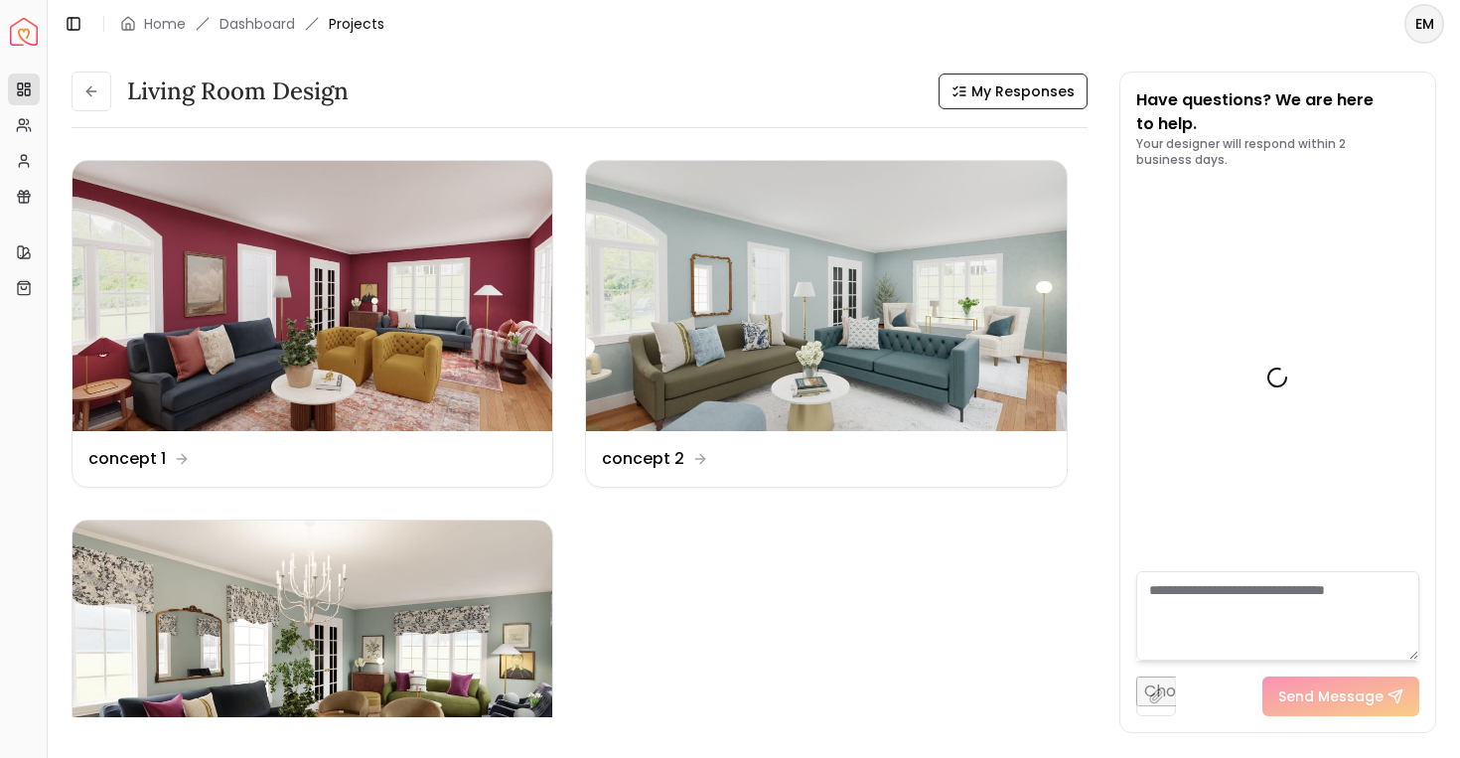
scroll to position [2505, 0]
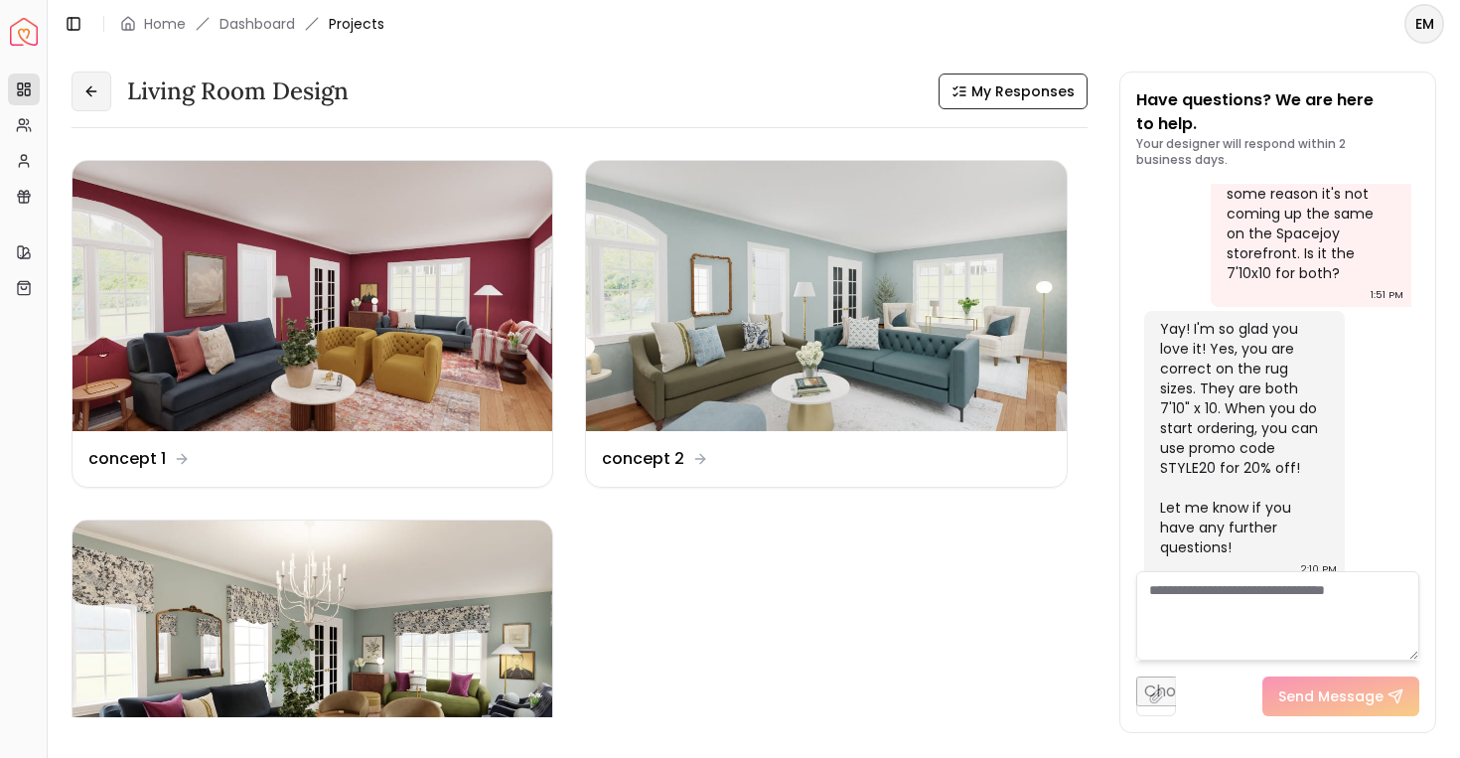
click at [99, 98] on button at bounding box center [92, 92] width 40 height 40
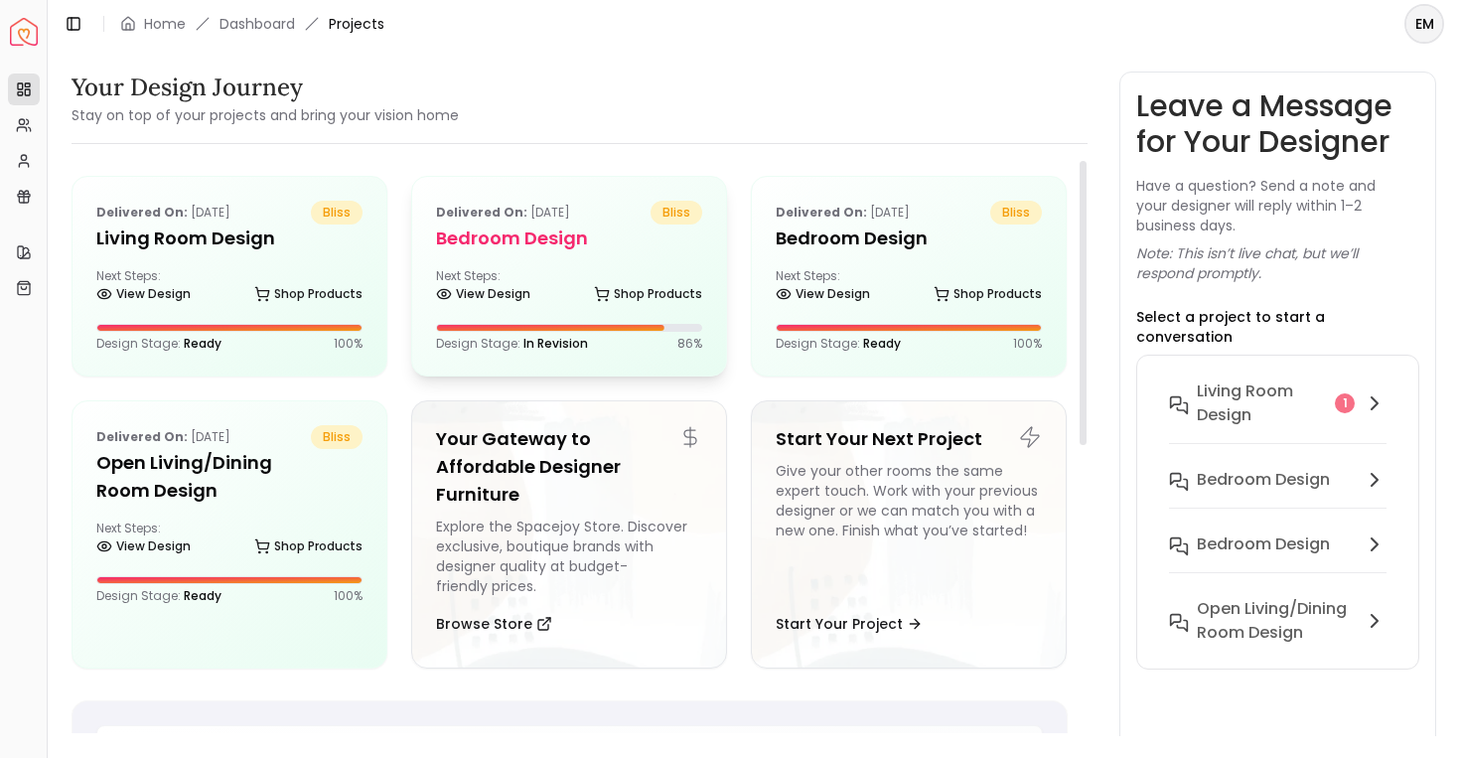
click at [632, 254] on div "Delivered on: Sep 21, 2025 bliss Bedroom design Next Steps: View Design Shop Pr…" at bounding box center [569, 276] width 314 height 199
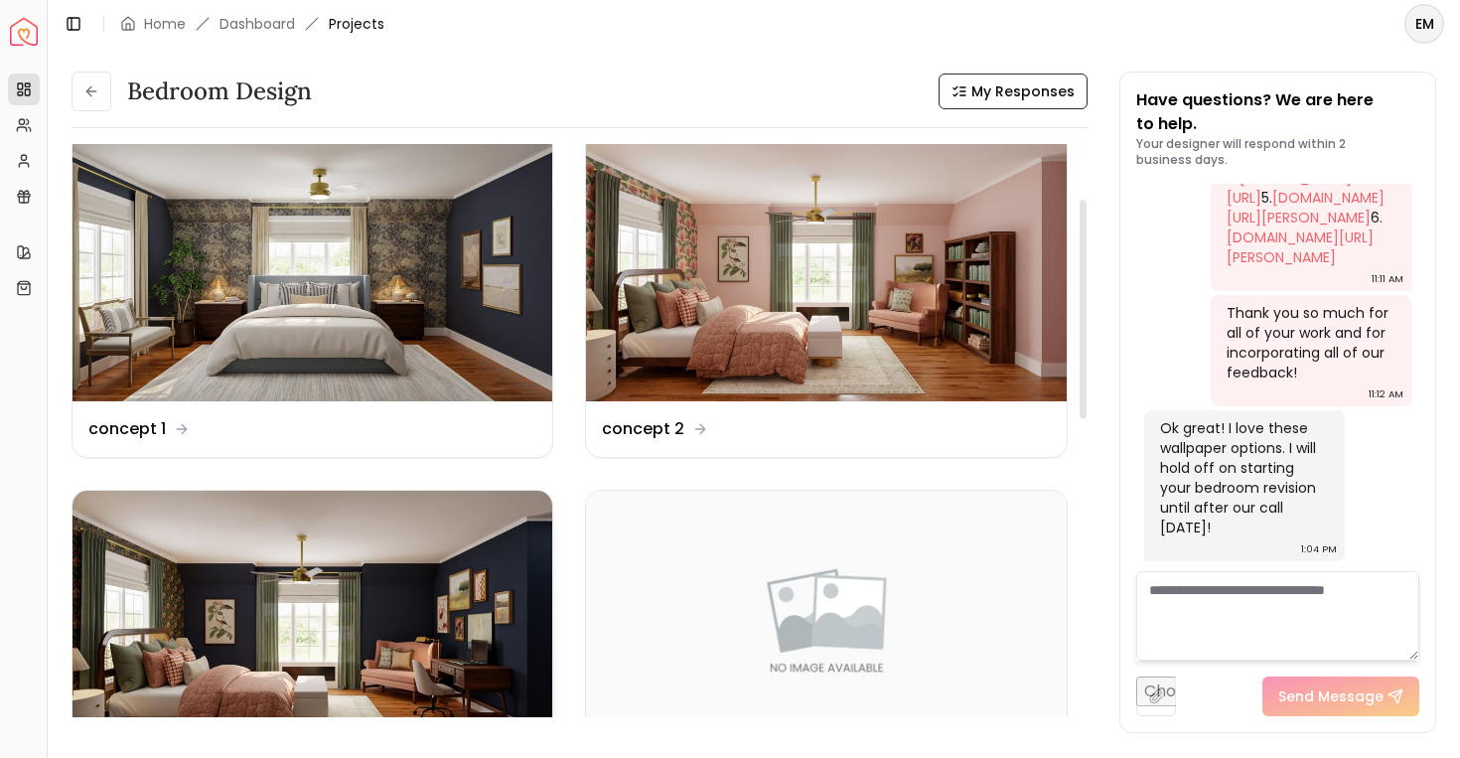
scroll to position [144, 0]
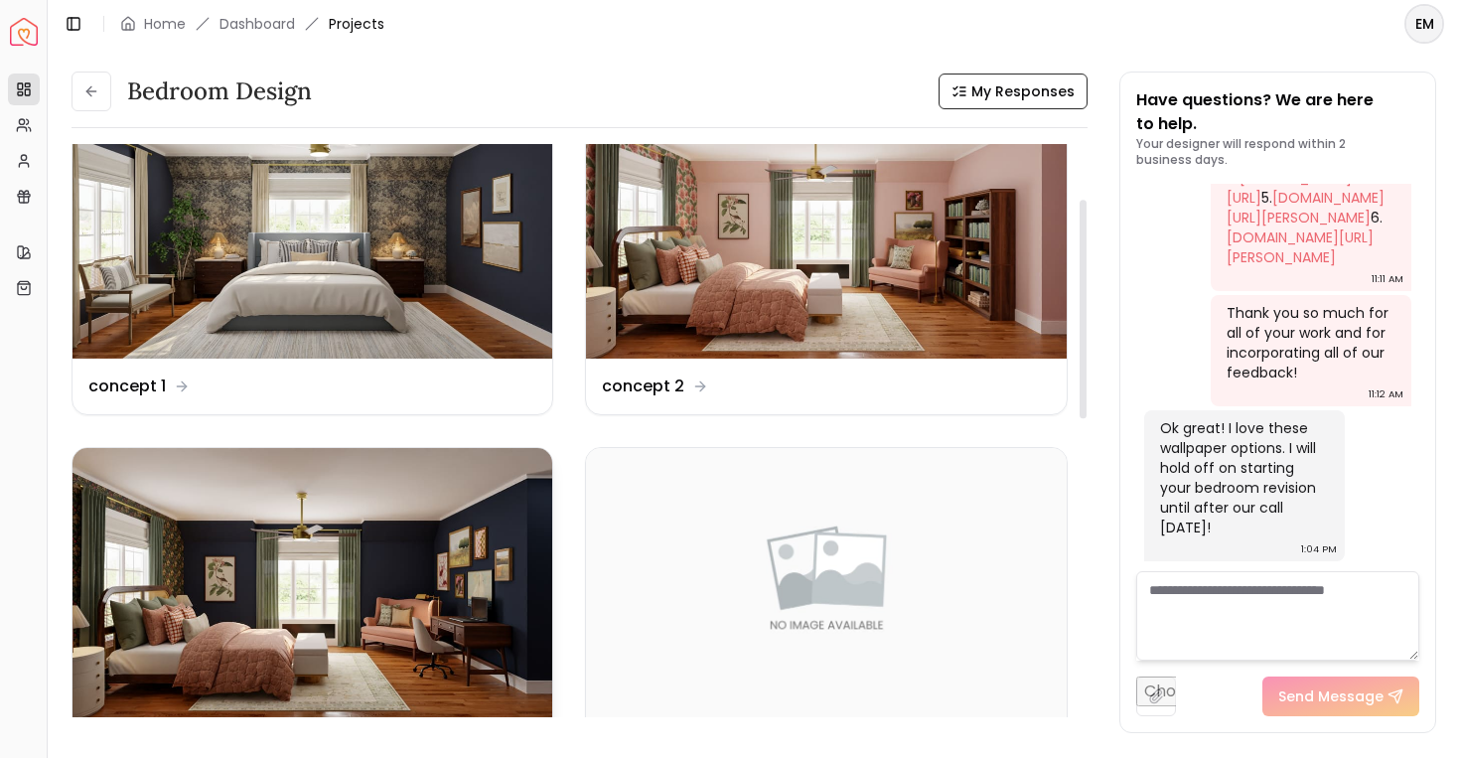
click at [446, 588] on img at bounding box center [313, 583] width 480 height 270
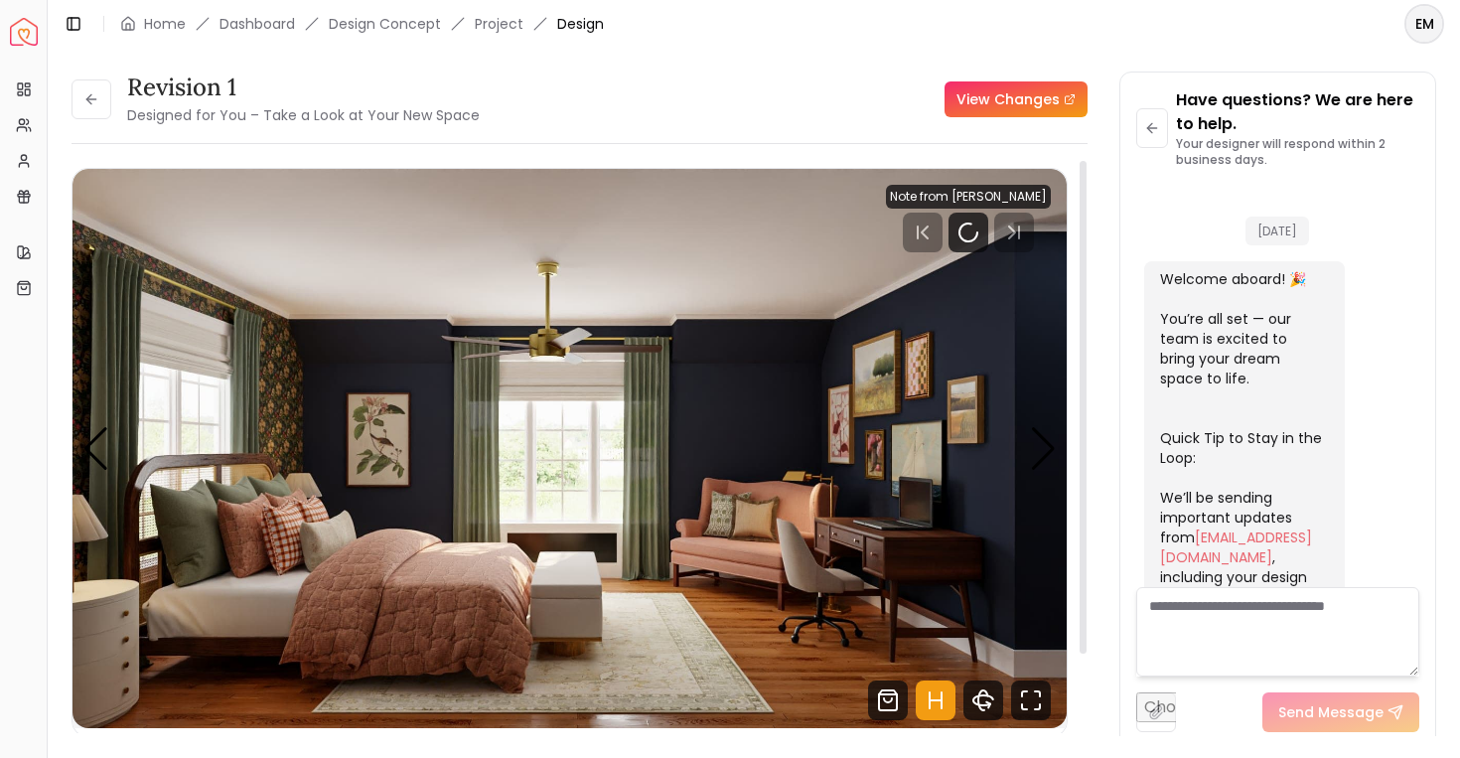
scroll to position [7940, 0]
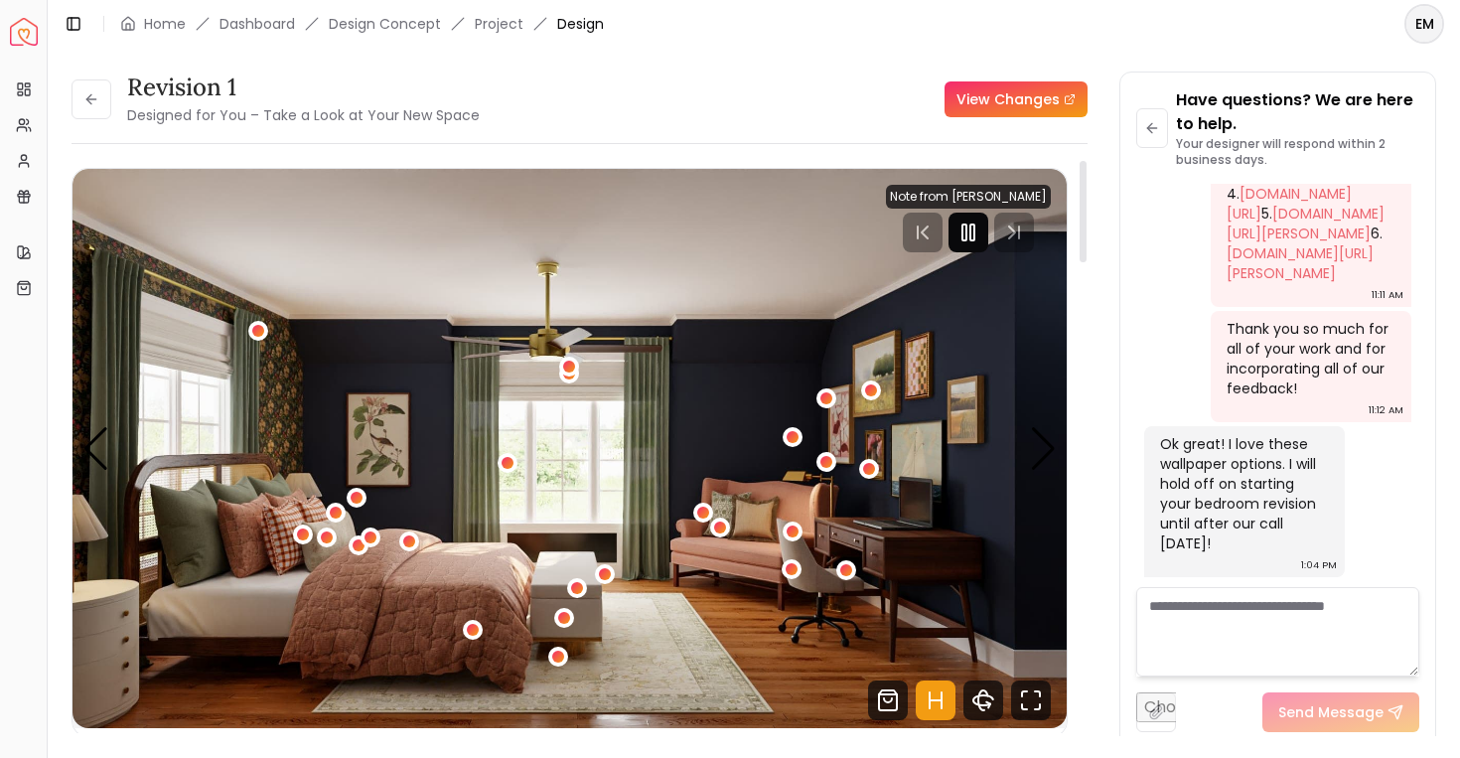
click at [983, 216] on div at bounding box center [969, 233] width 40 height 40
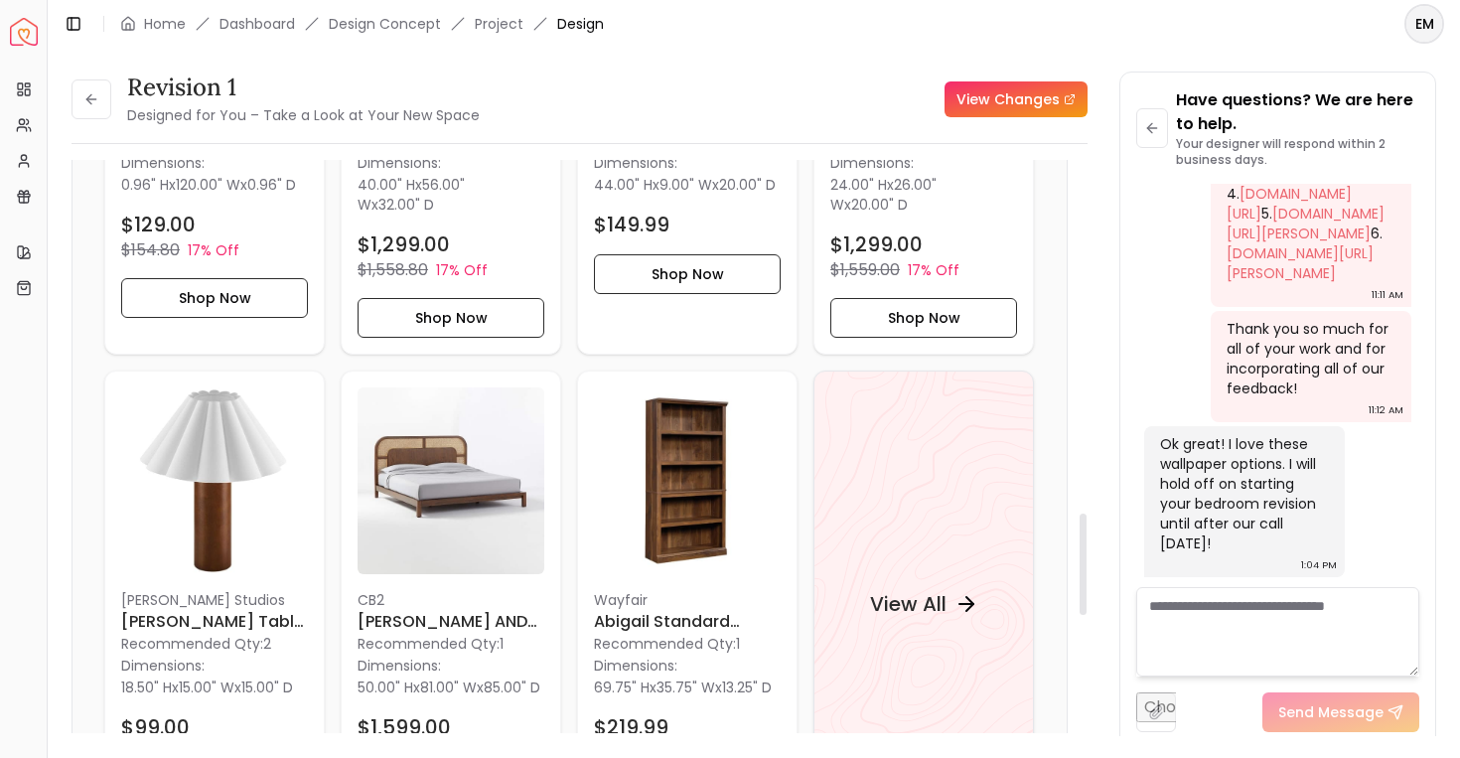
scroll to position [2207, 0]
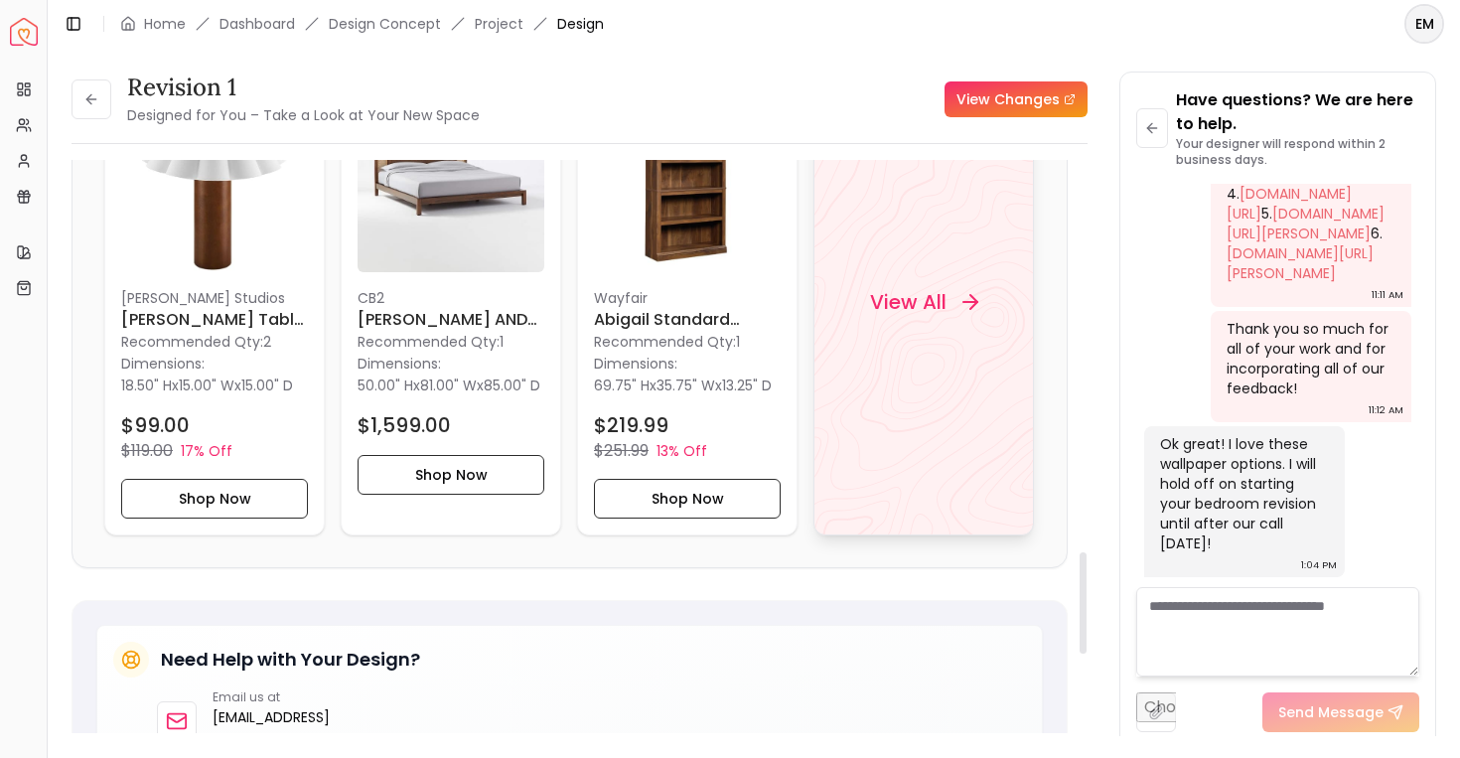
click at [946, 237] on div "View All" at bounding box center [923, 302] width 220 height 467
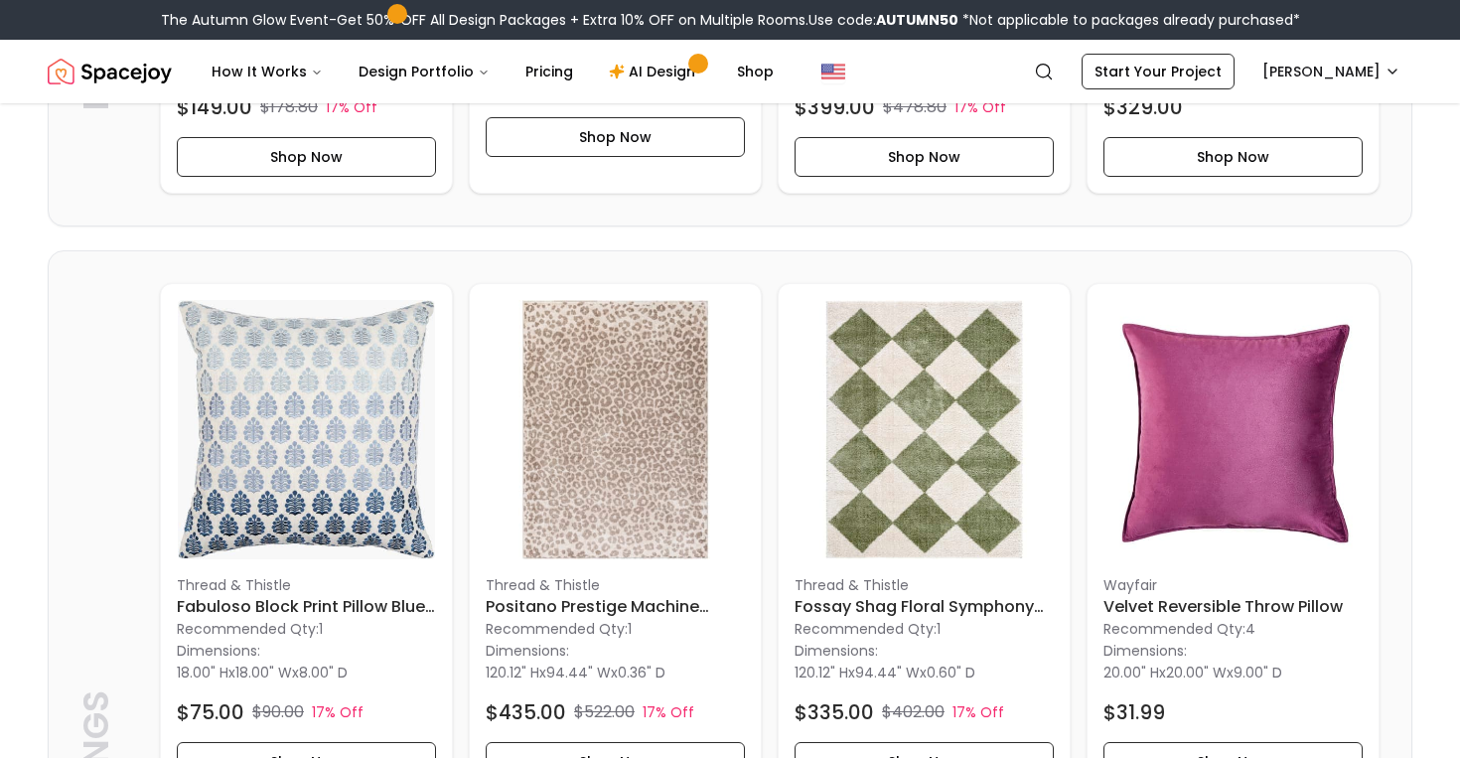
scroll to position [6657, 0]
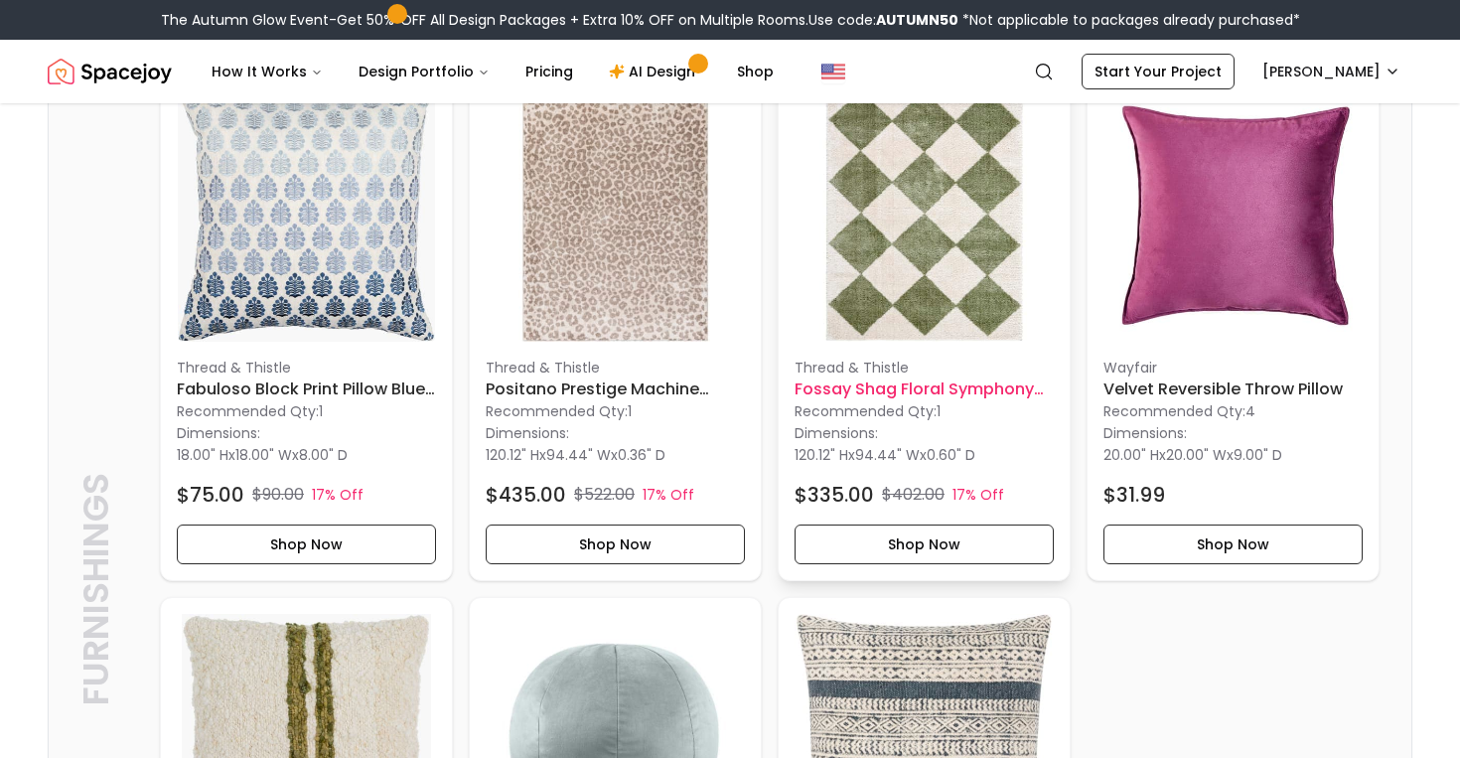
click at [894, 314] on img at bounding box center [924, 211] width 259 height 259
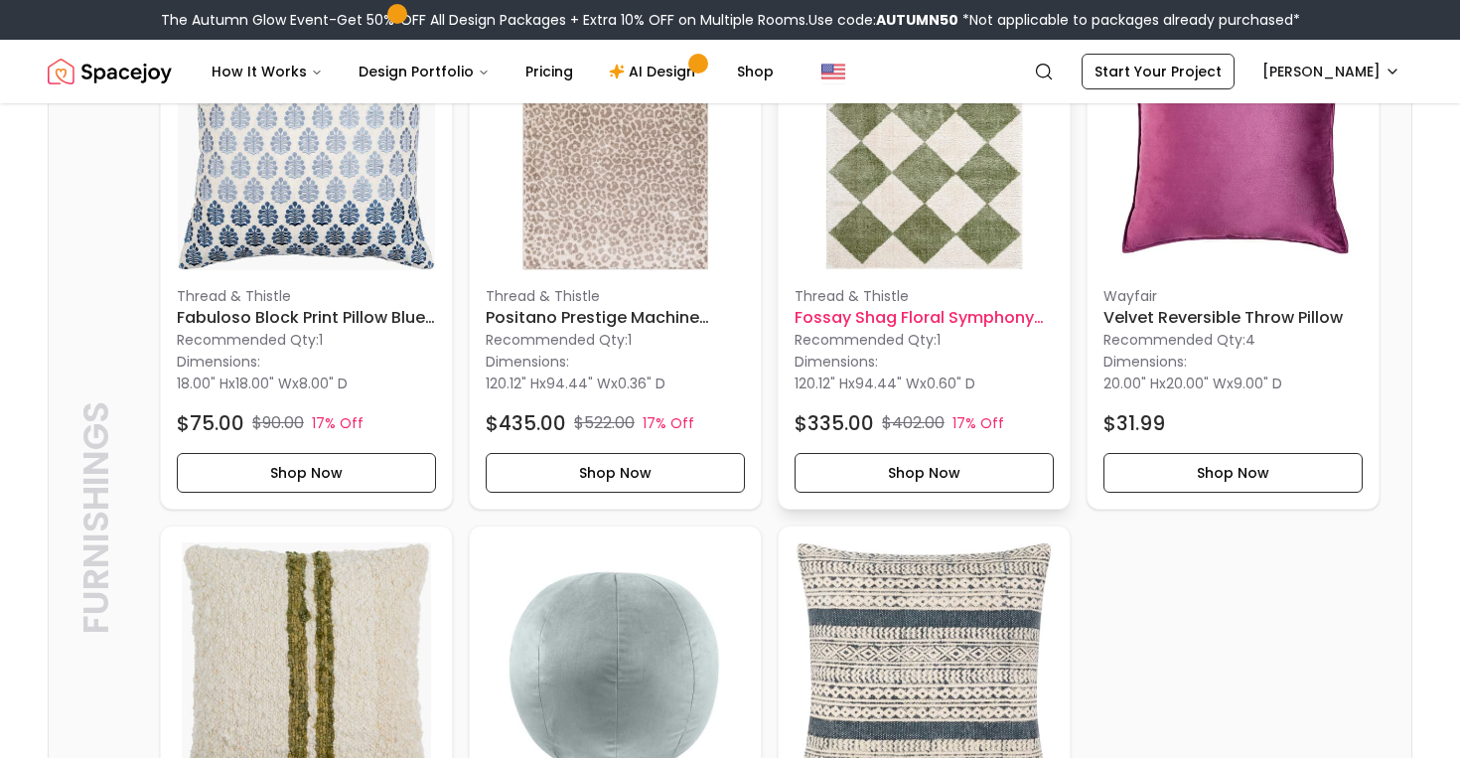
scroll to position [6788, 0]
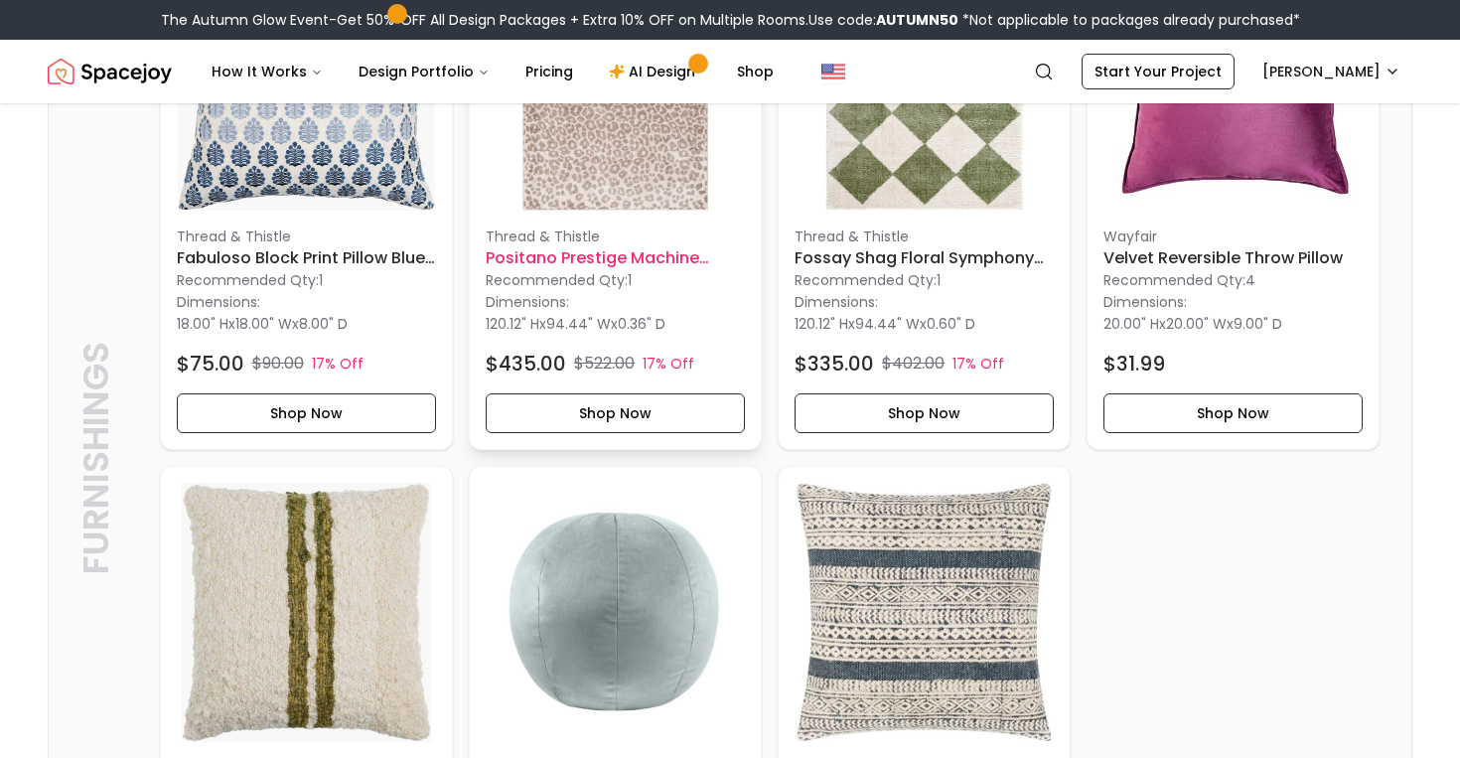
click at [645, 235] on div "Thread & Thistle Positano Prestige Machine Woven Rug 7'10" x 10' Recommended Qt…" at bounding box center [615, 192] width 291 height 514
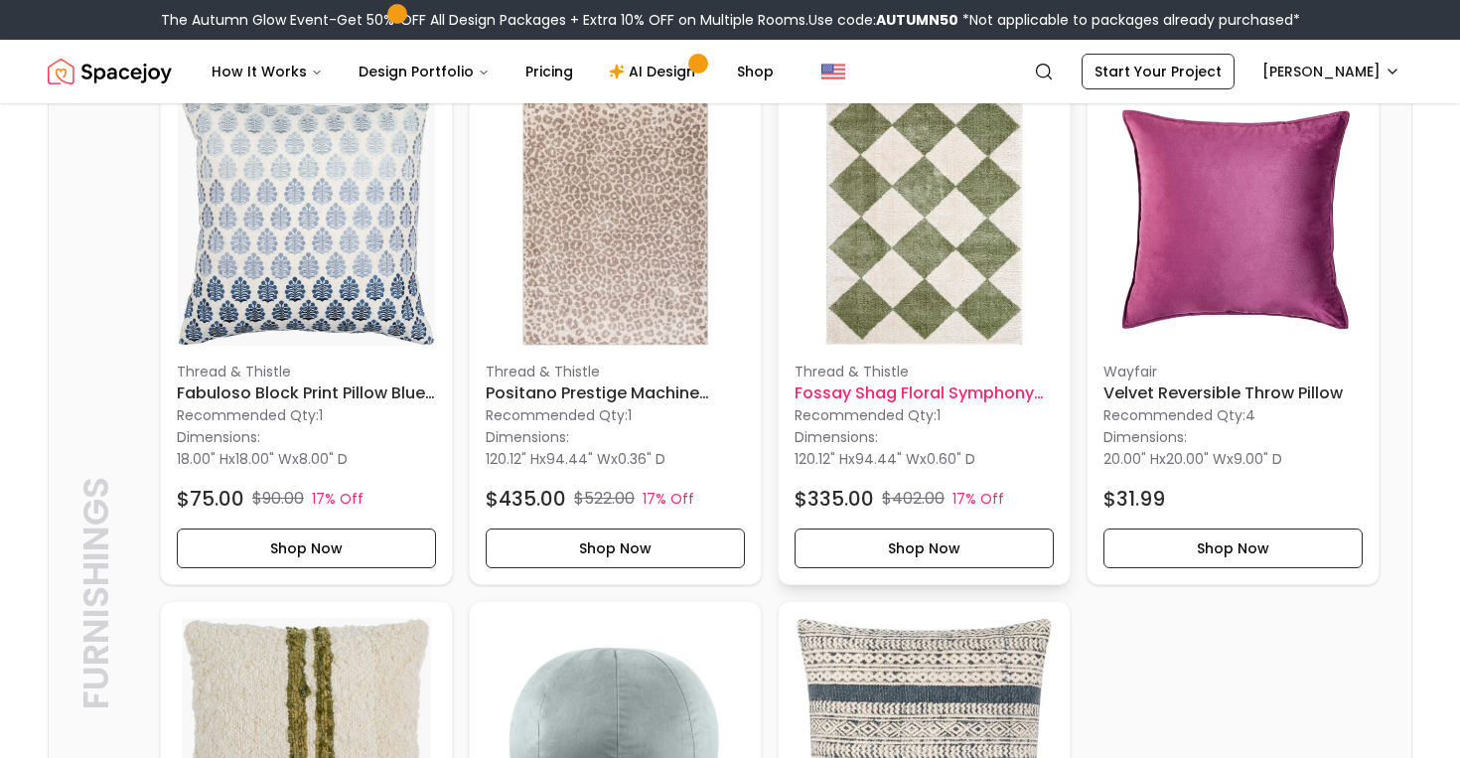
scroll to position [6627, 0]
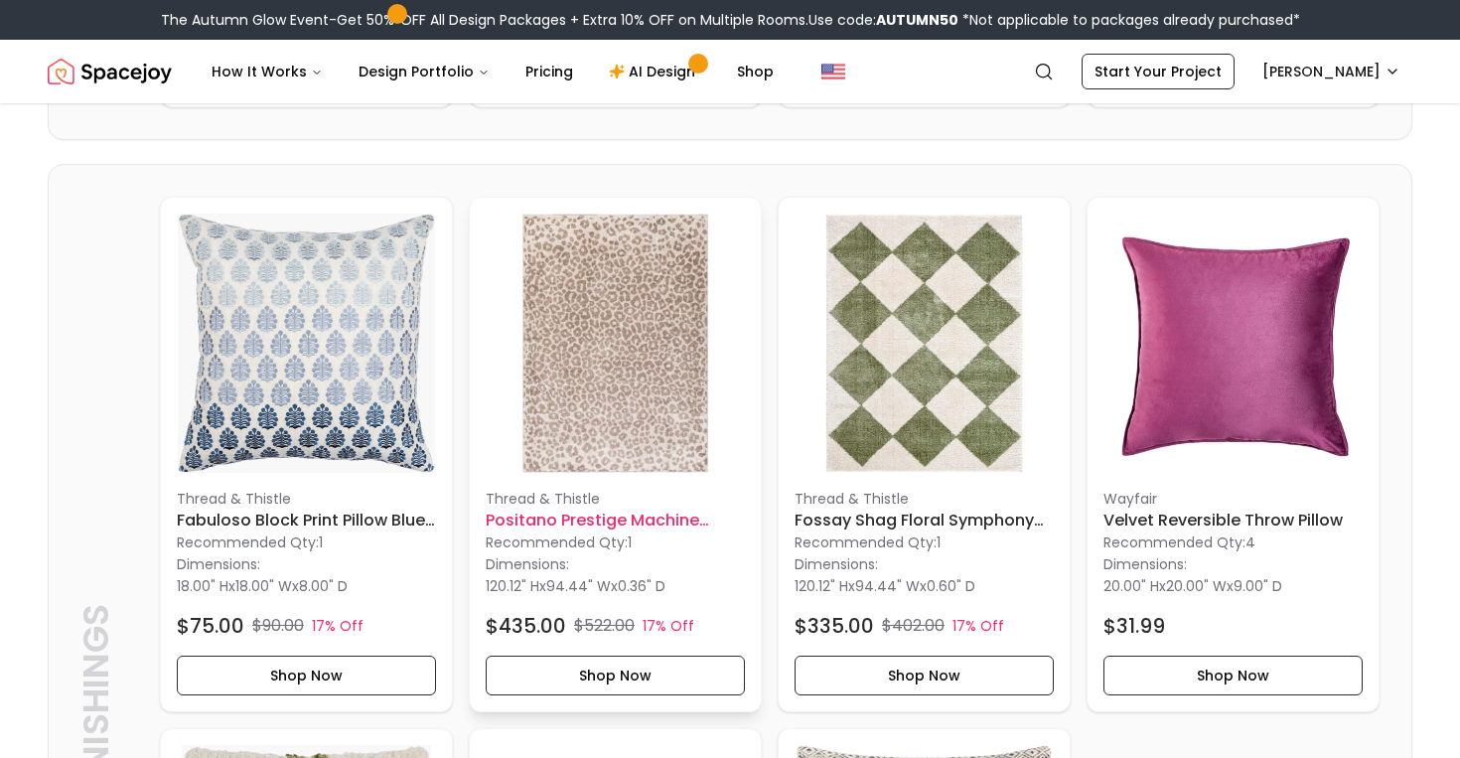
scroll to position [6524, 0]
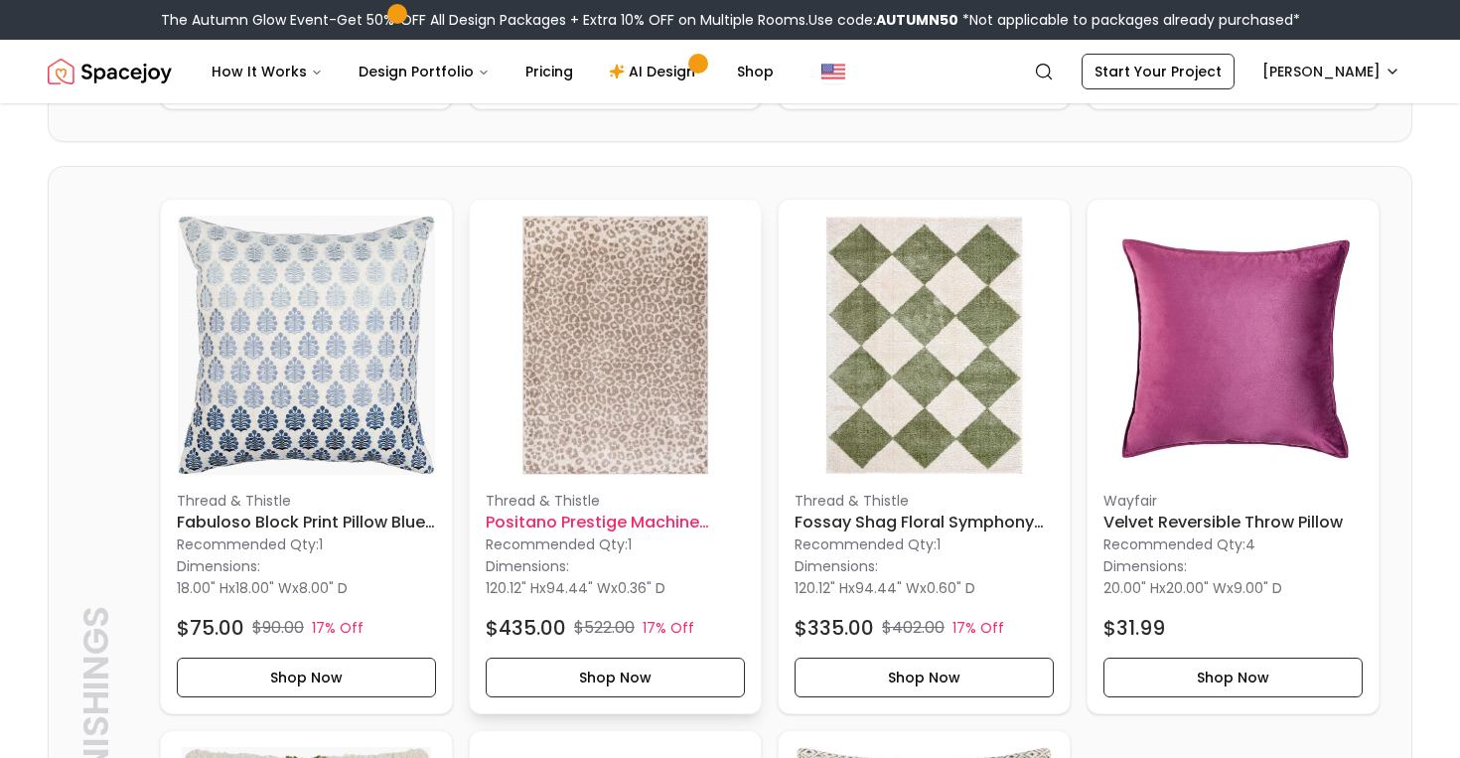
click at [659, 534] on h6 "Positano Prestige Machine Woven Rug 7'10" x 10'" at bounding box center [615, 523] width 259 height 24
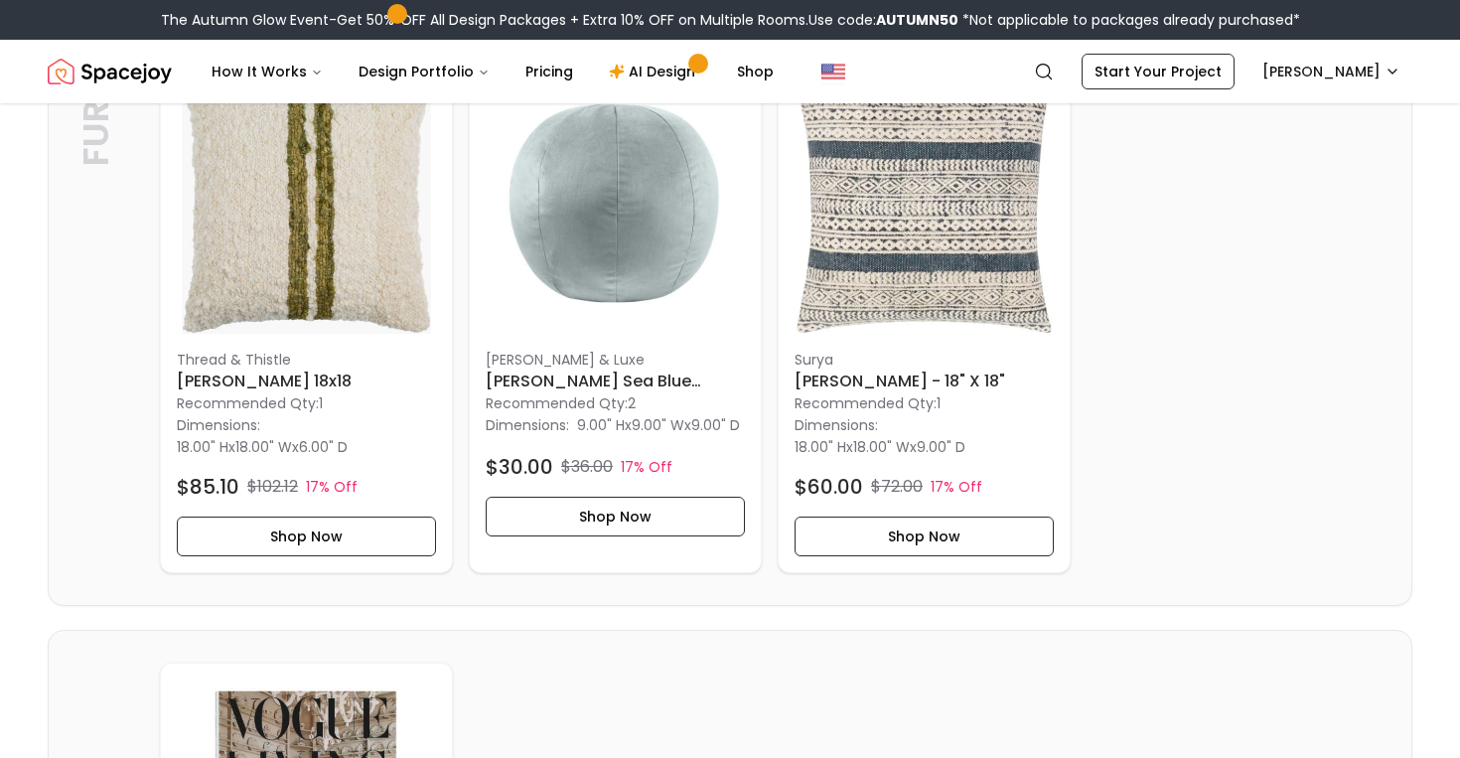
scroll to position [525, 0]
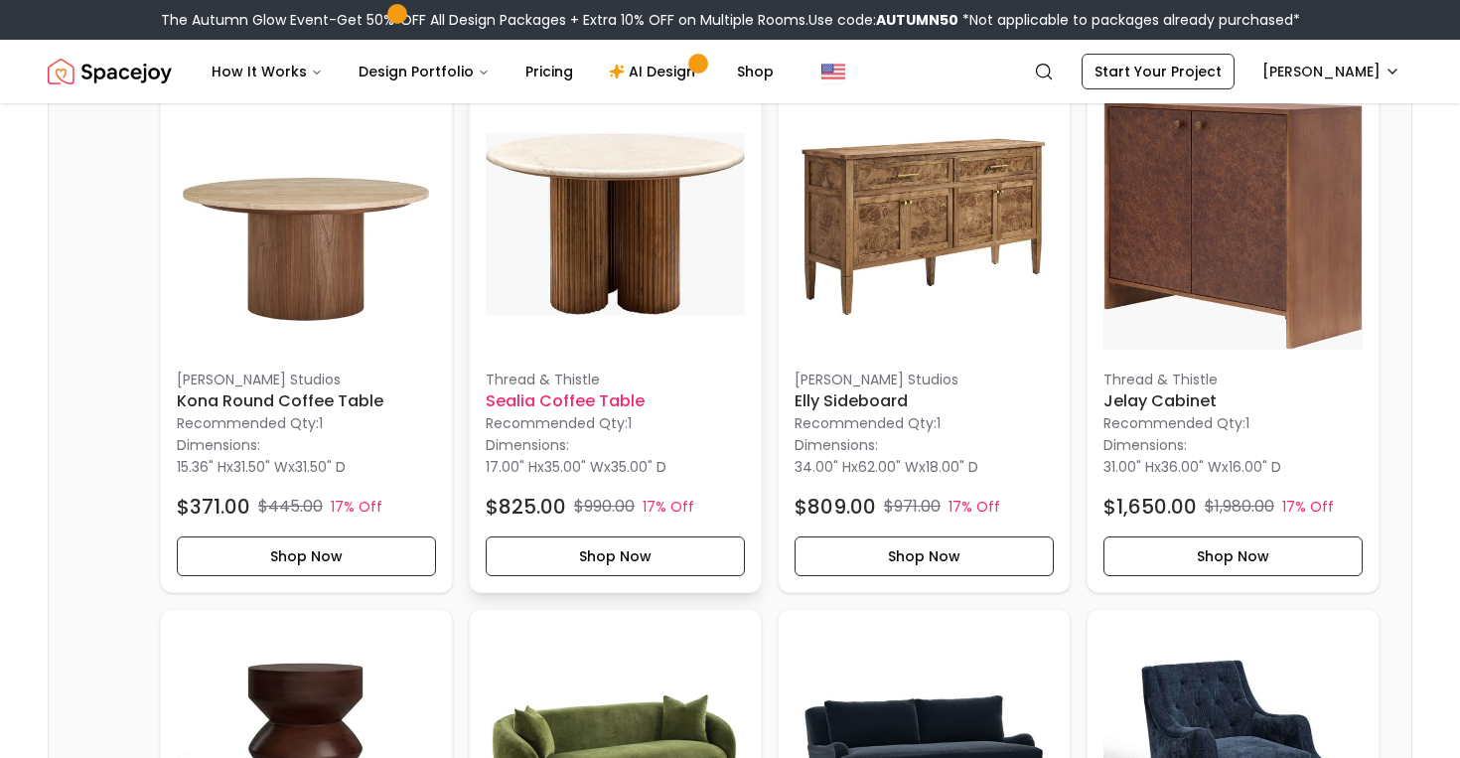
click at [625, 232] on img at bounding box center [615, 223] width 259 height 259
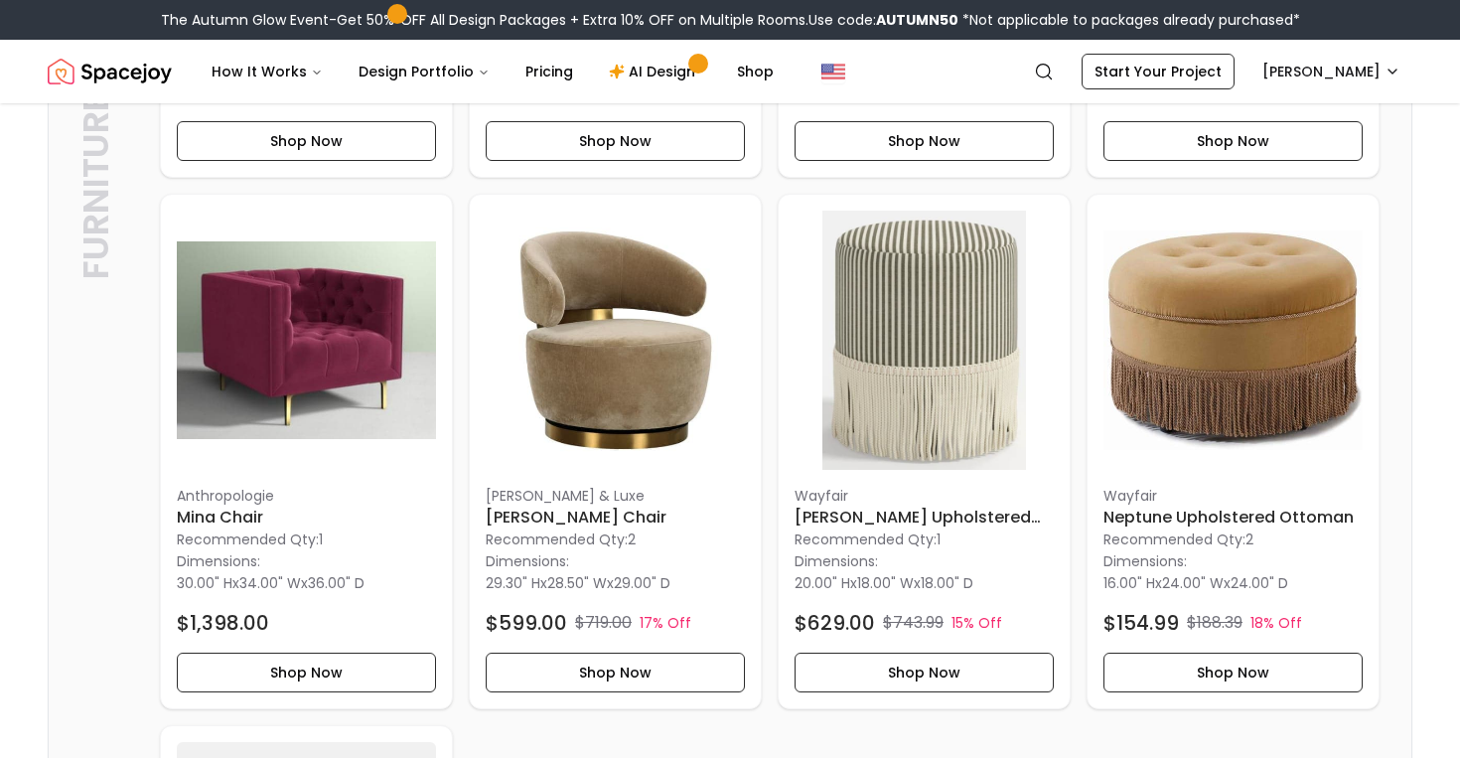
scroll to position [0, 0]
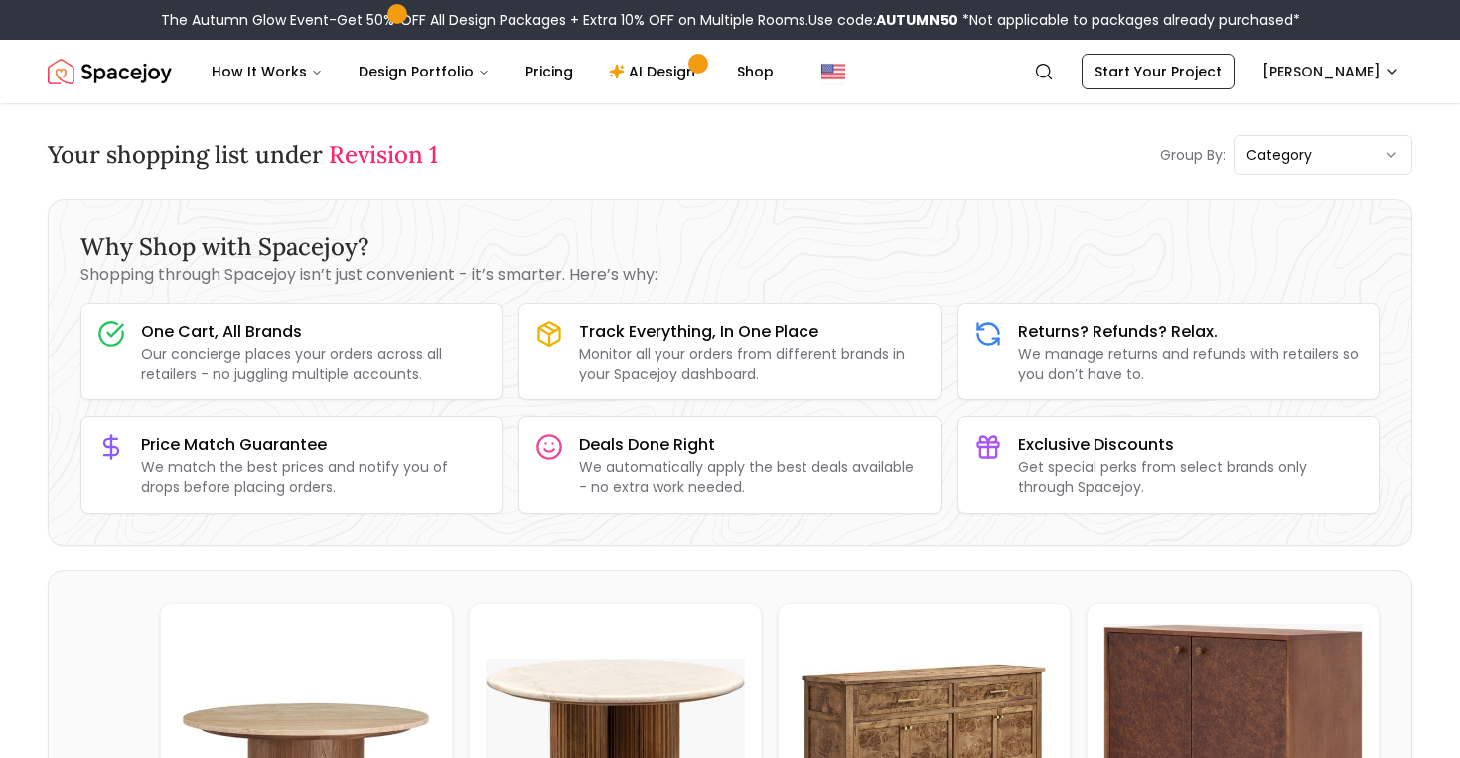
drag, startPoint x: 728, startPoint y: 507, endPoint x: 206, endPoint y: 19, distance: 714.7
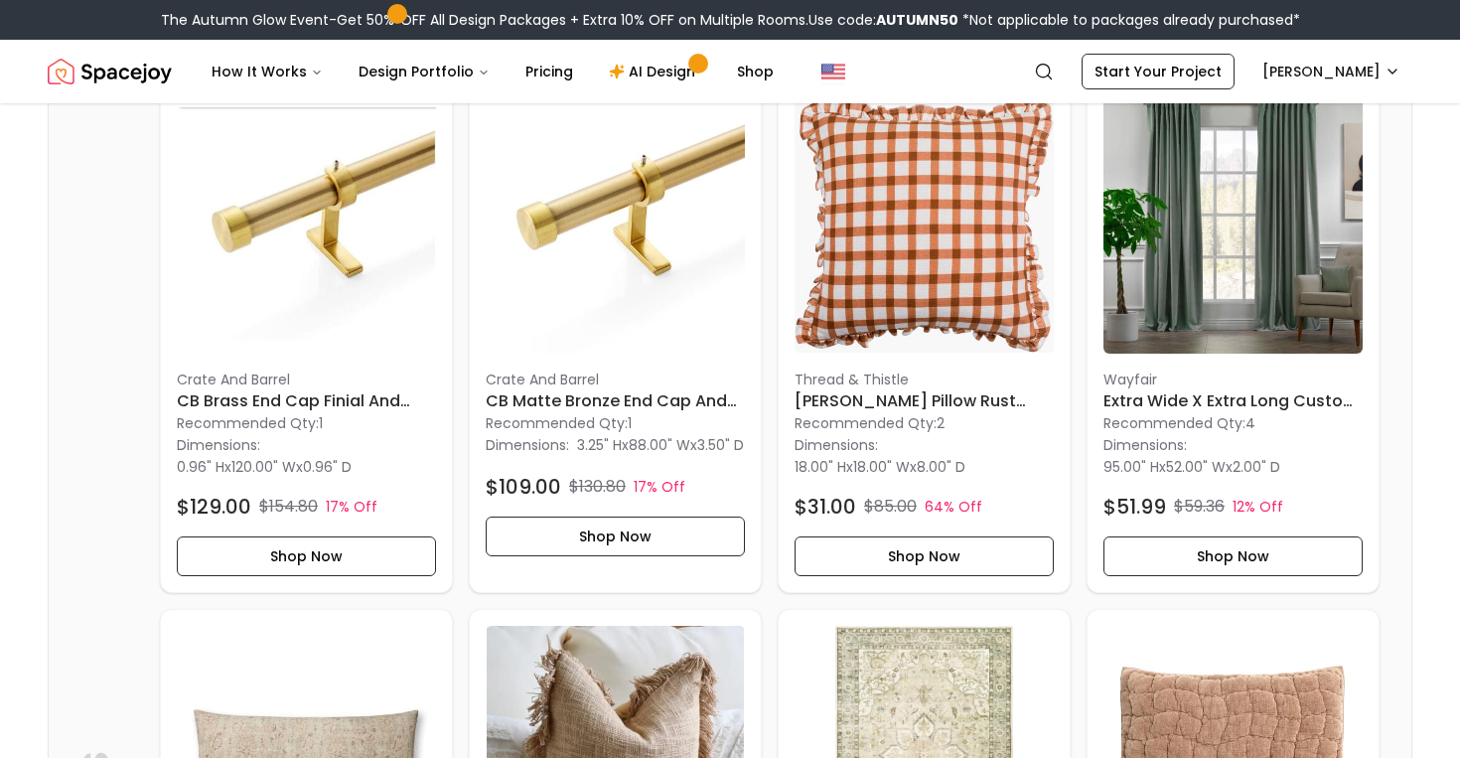
scroll to position [1057, 0]
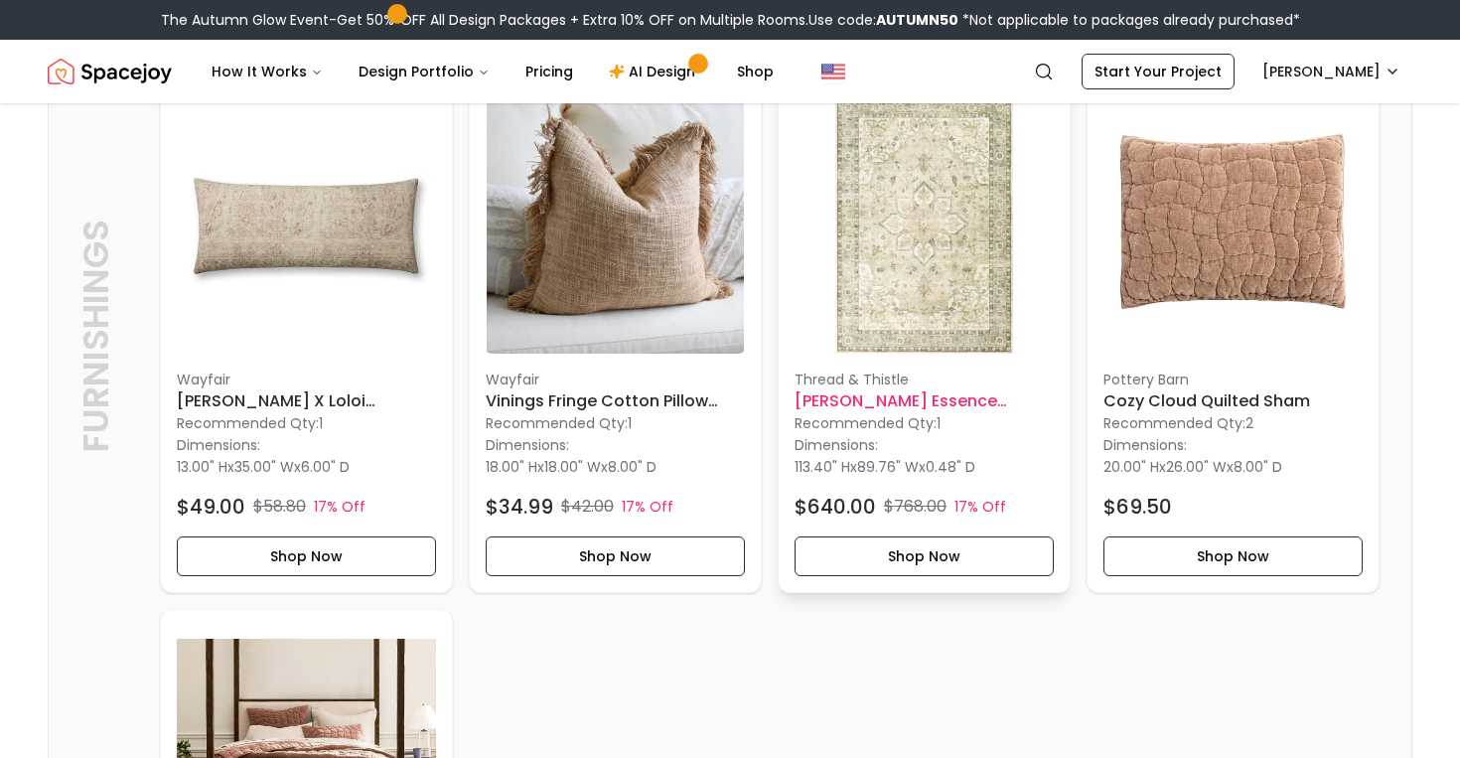
click at [912, 280] on img at bounding box center [924, 223] width 259 height 259
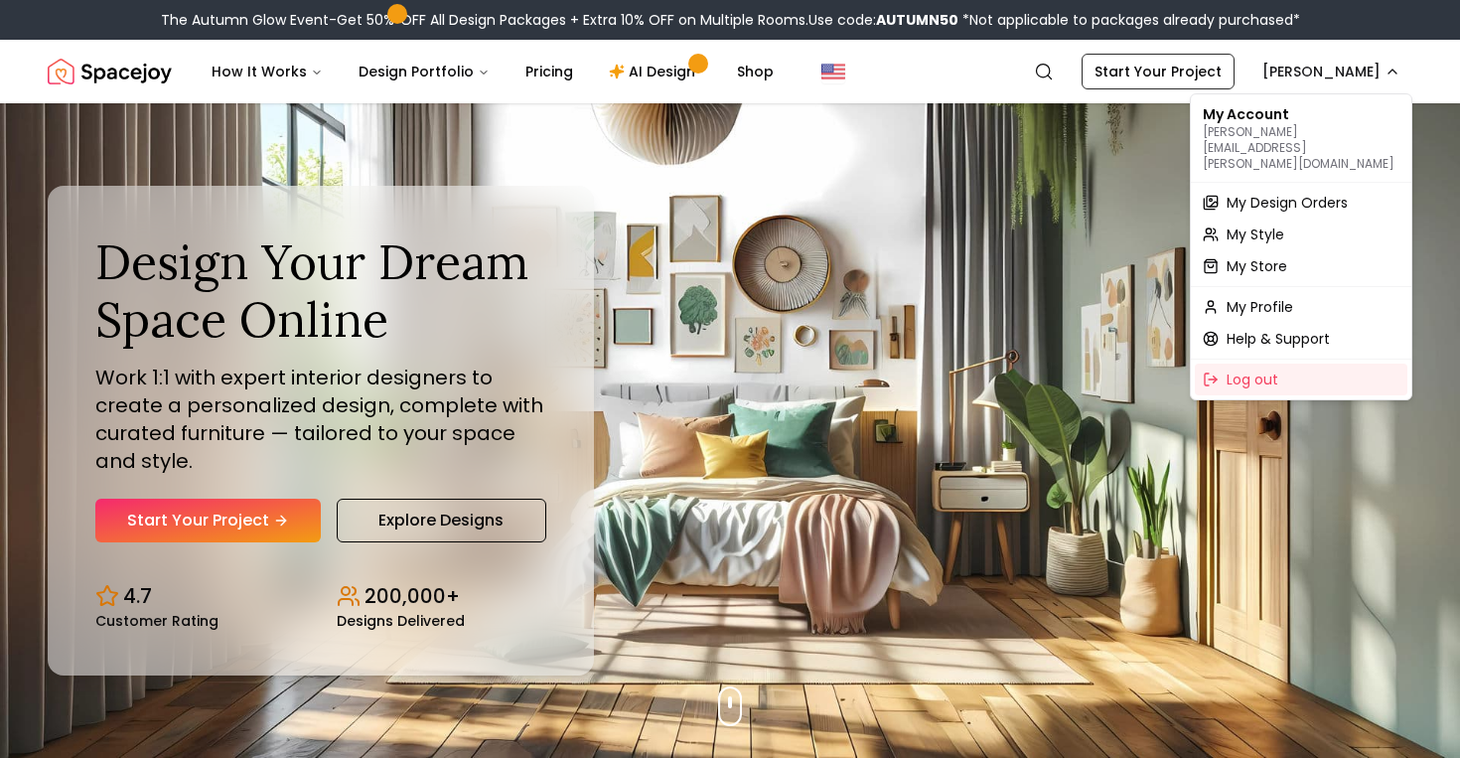
click at [1270, 187] on div "My Design Orders" at bounding box center [1301, 203] width 213 height 32
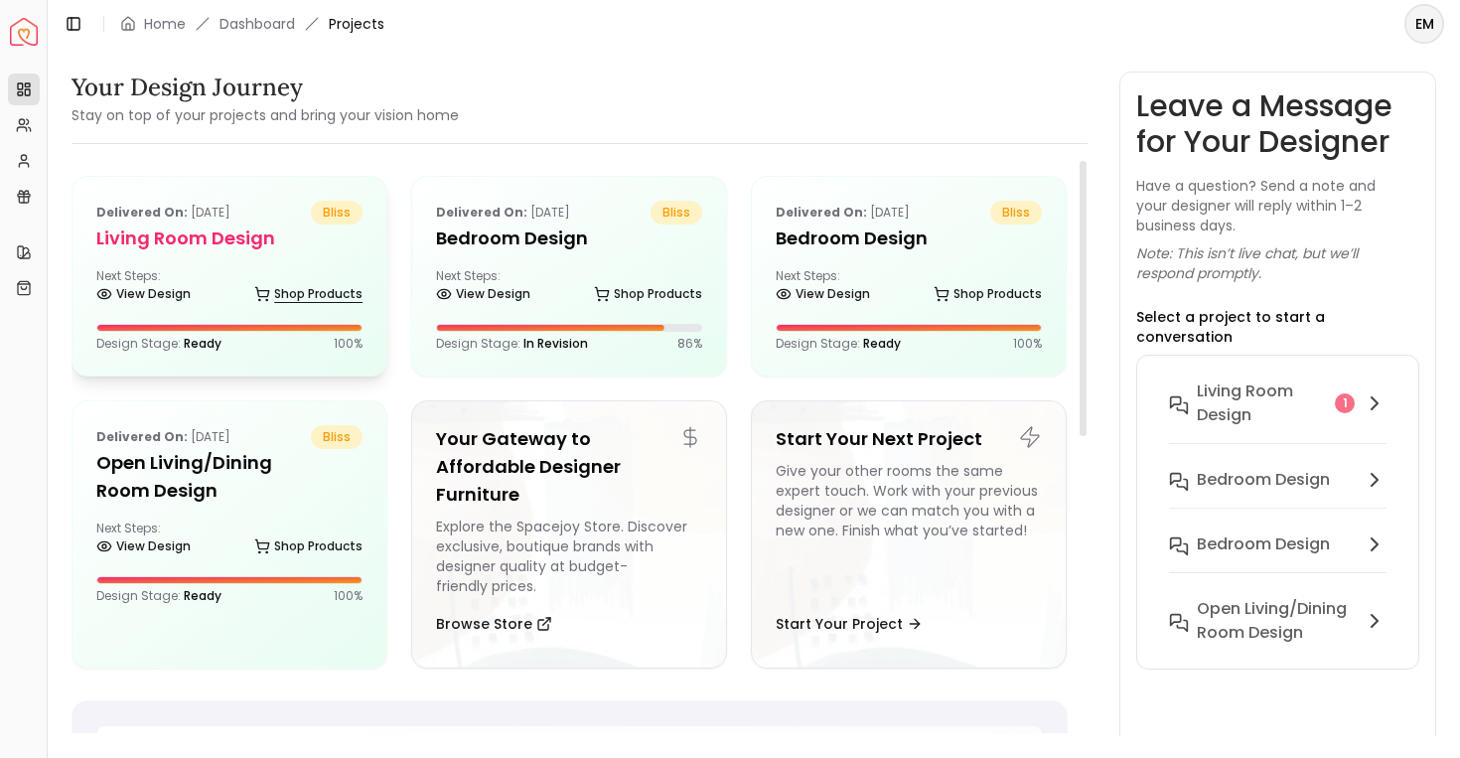
click at [284, 285] on link "Shop Products" at bounding box center [308, 294] width 108 height 28
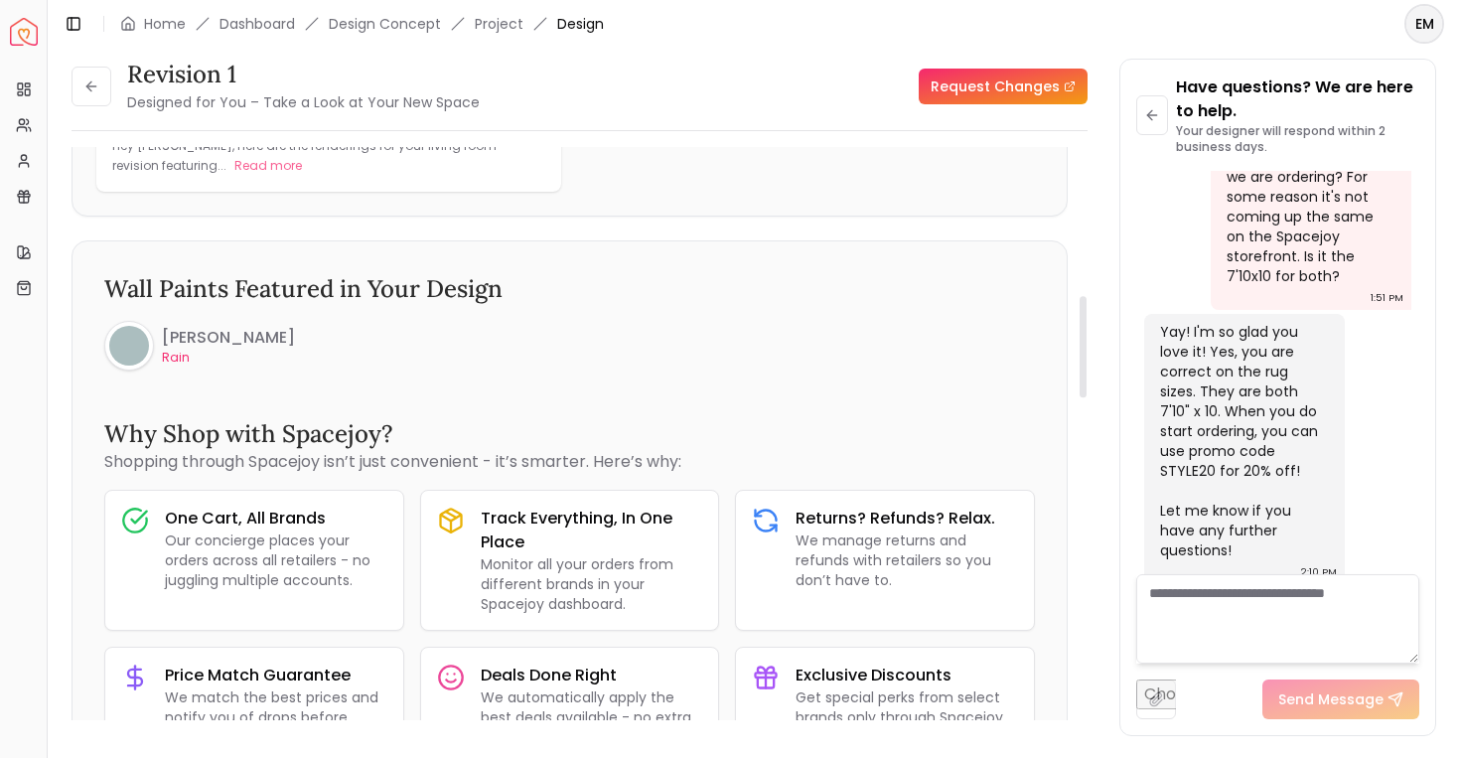
scroll to position [836, 0]
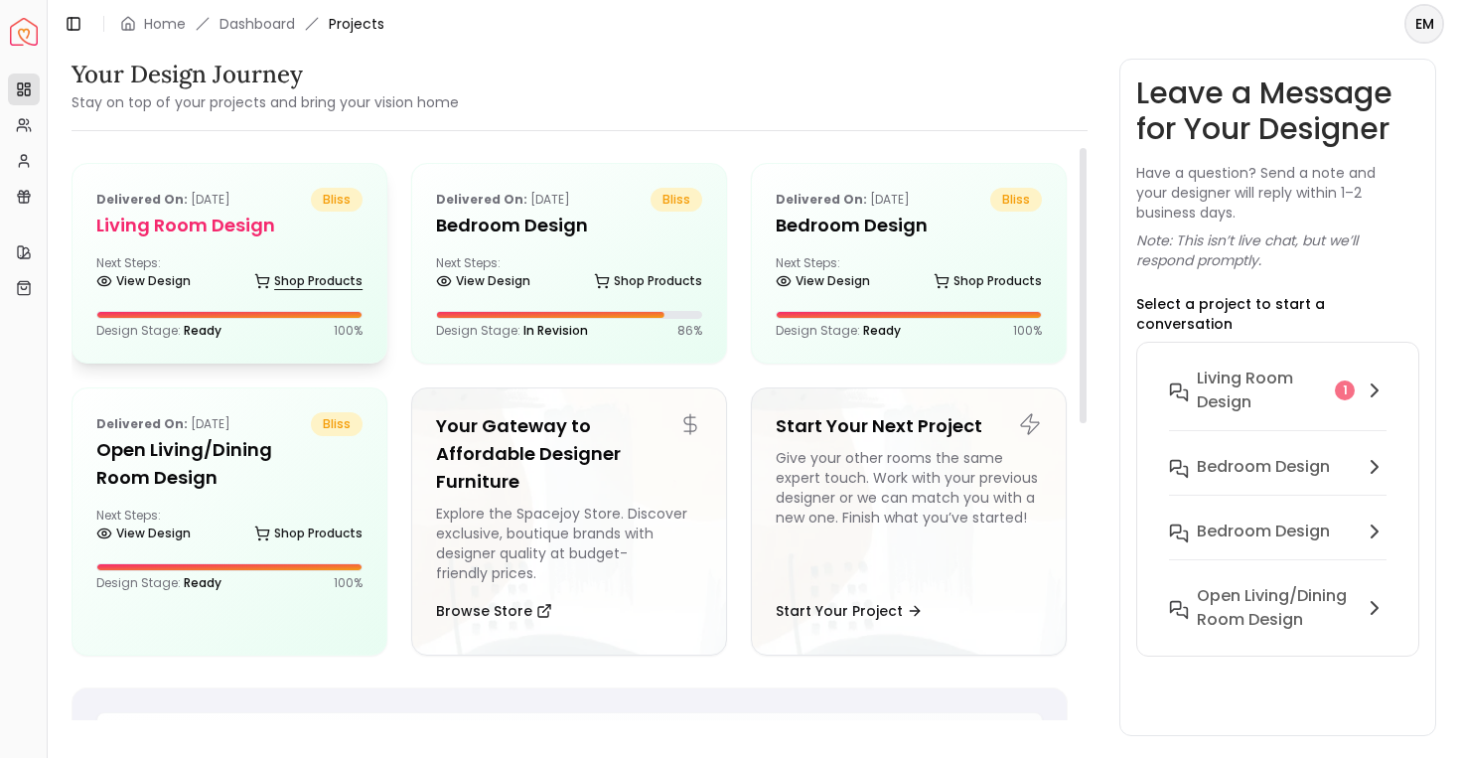
click at [299, 279] on link "Shop Products" at bounding box center [308, 281] width 108 height 28
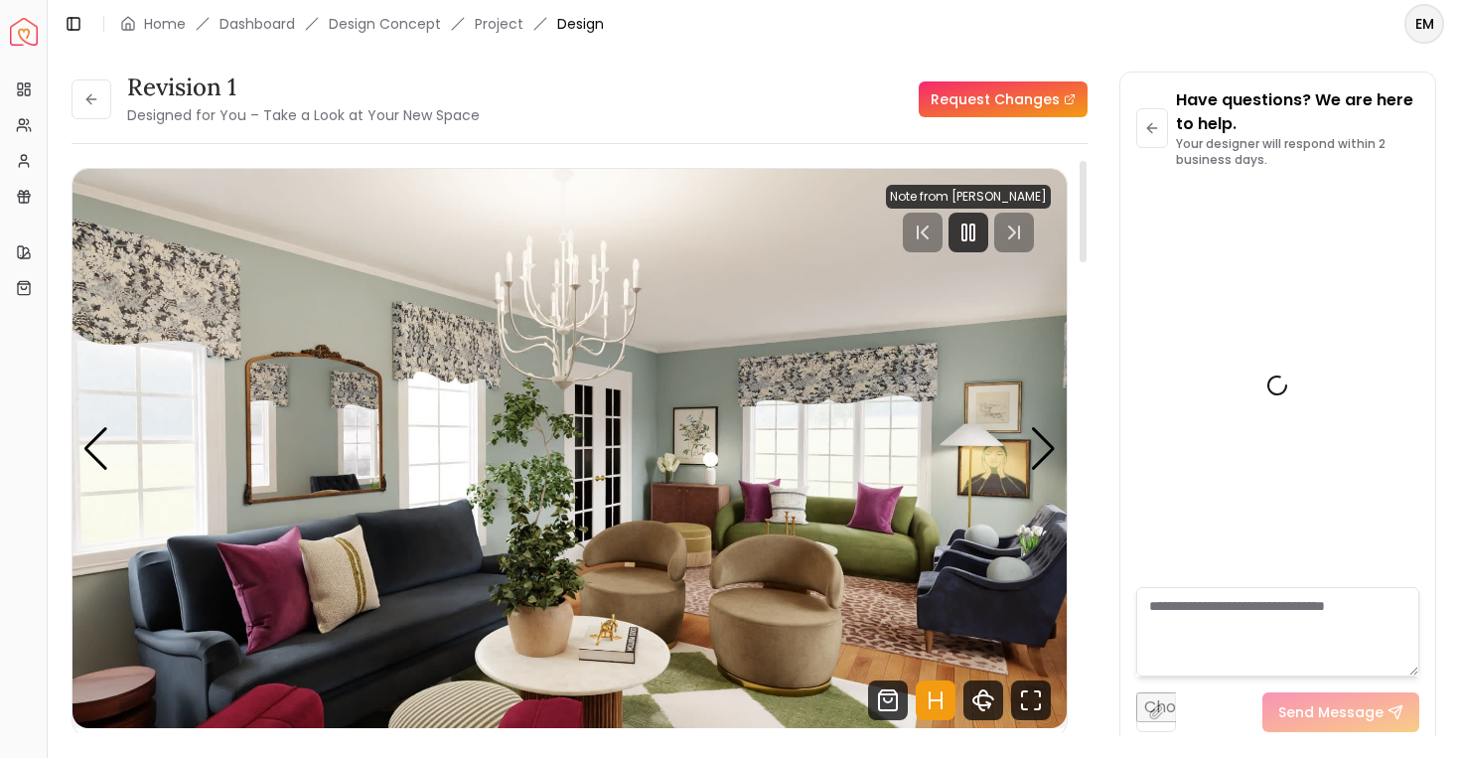
scroll to position [2489, 0]
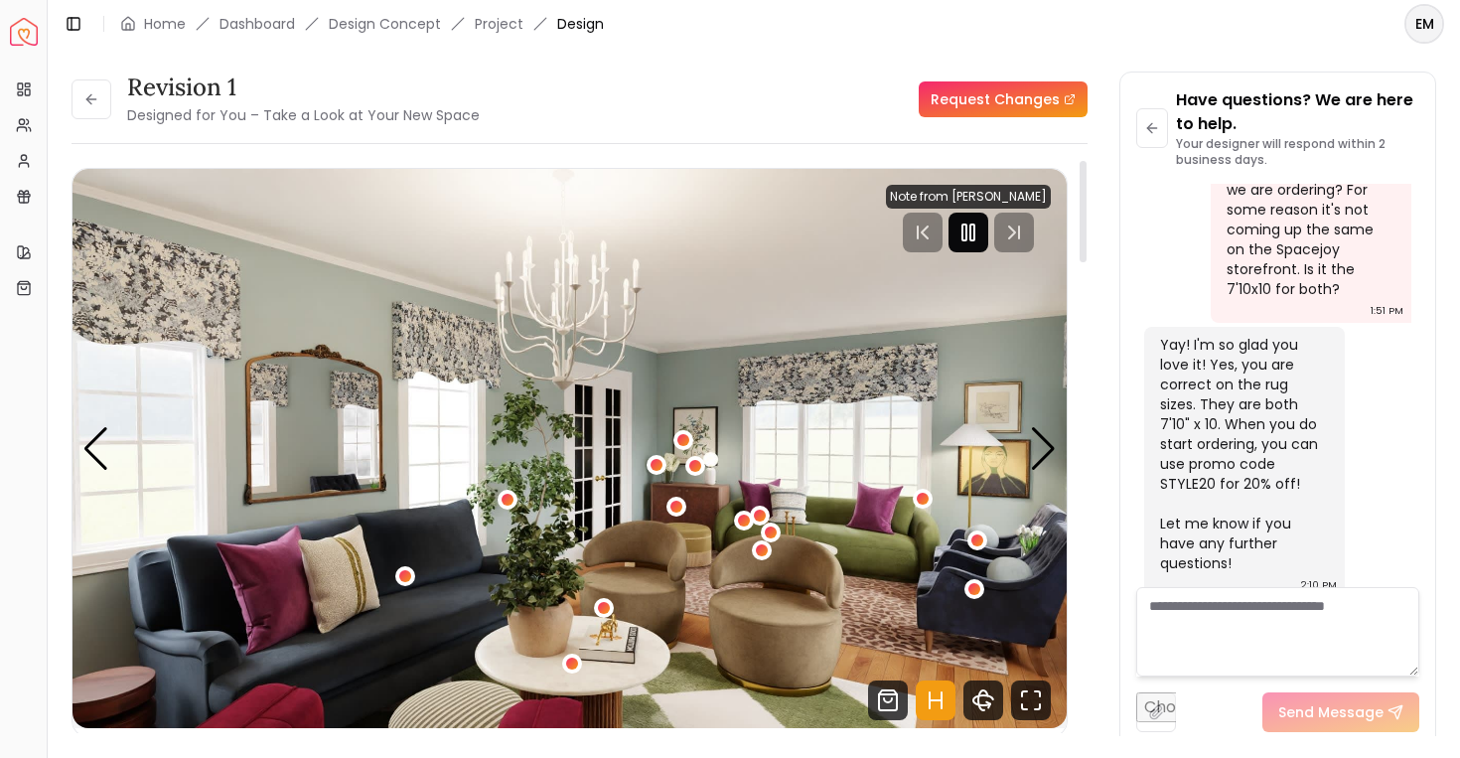
click at [974, 227] on div "00:00 01:58 Note from Sarah Nelson" at bounding box center [570, 452] width 994 height 567
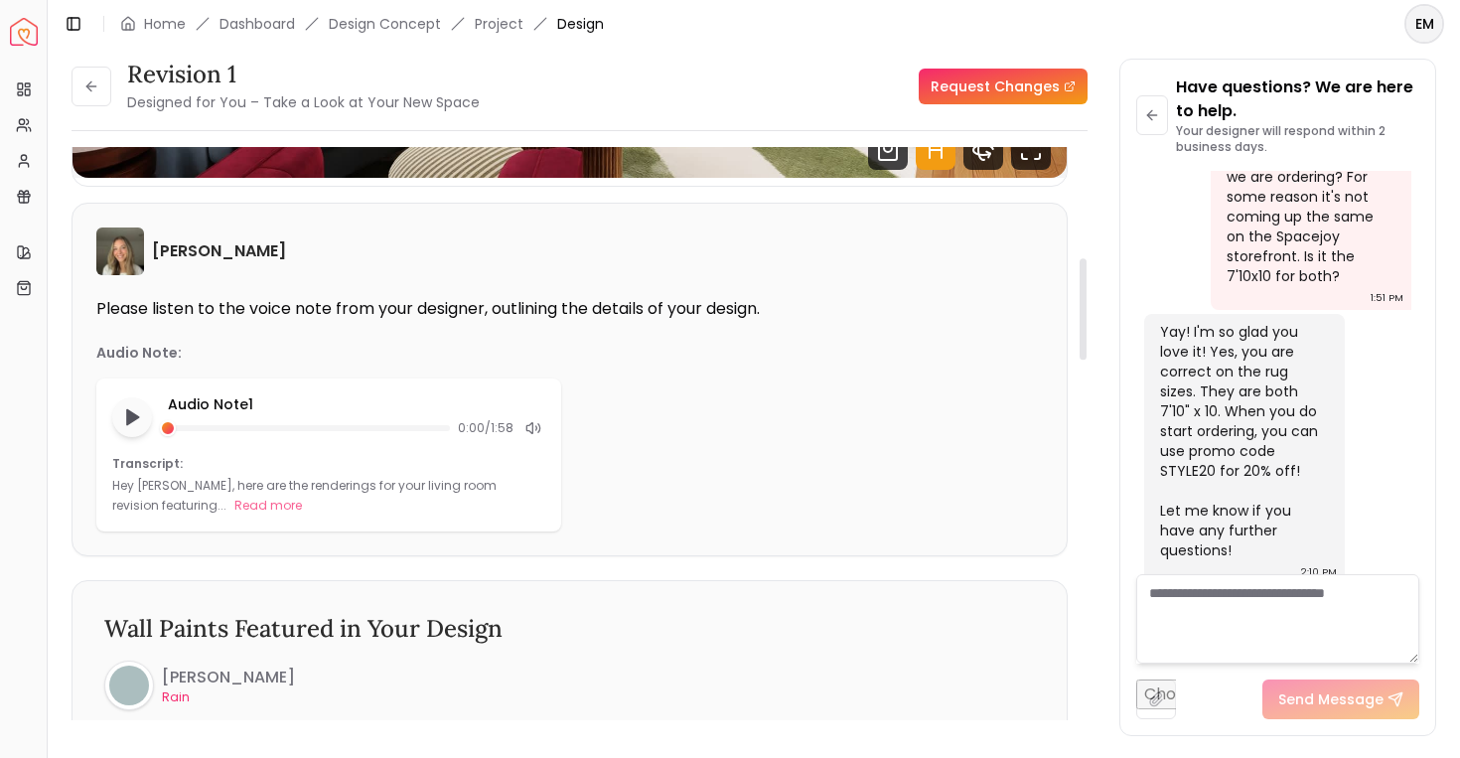
scroll to position [0, 0]
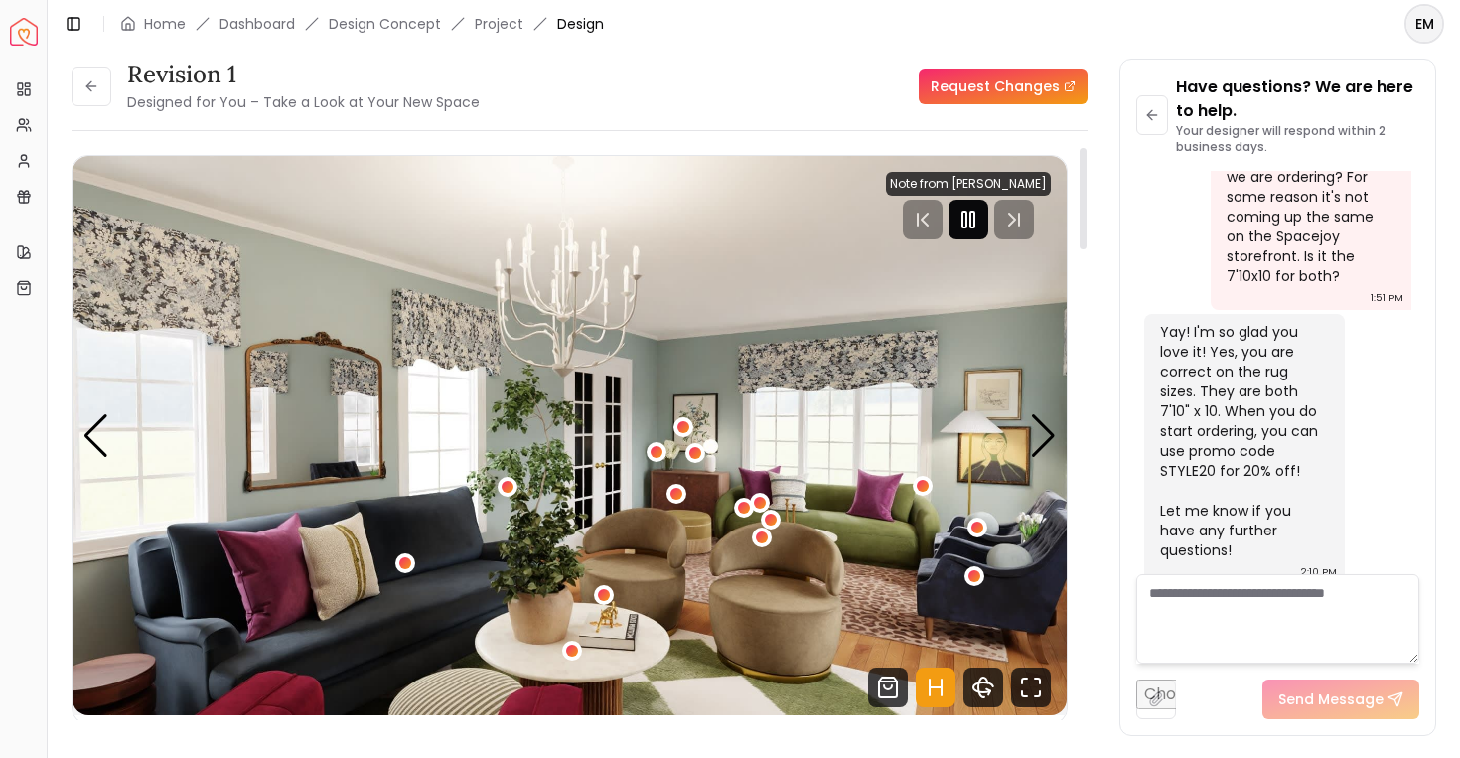
click at [974, 227] on icon "Pause" at bounding box center [968, 220] width 24 height 24
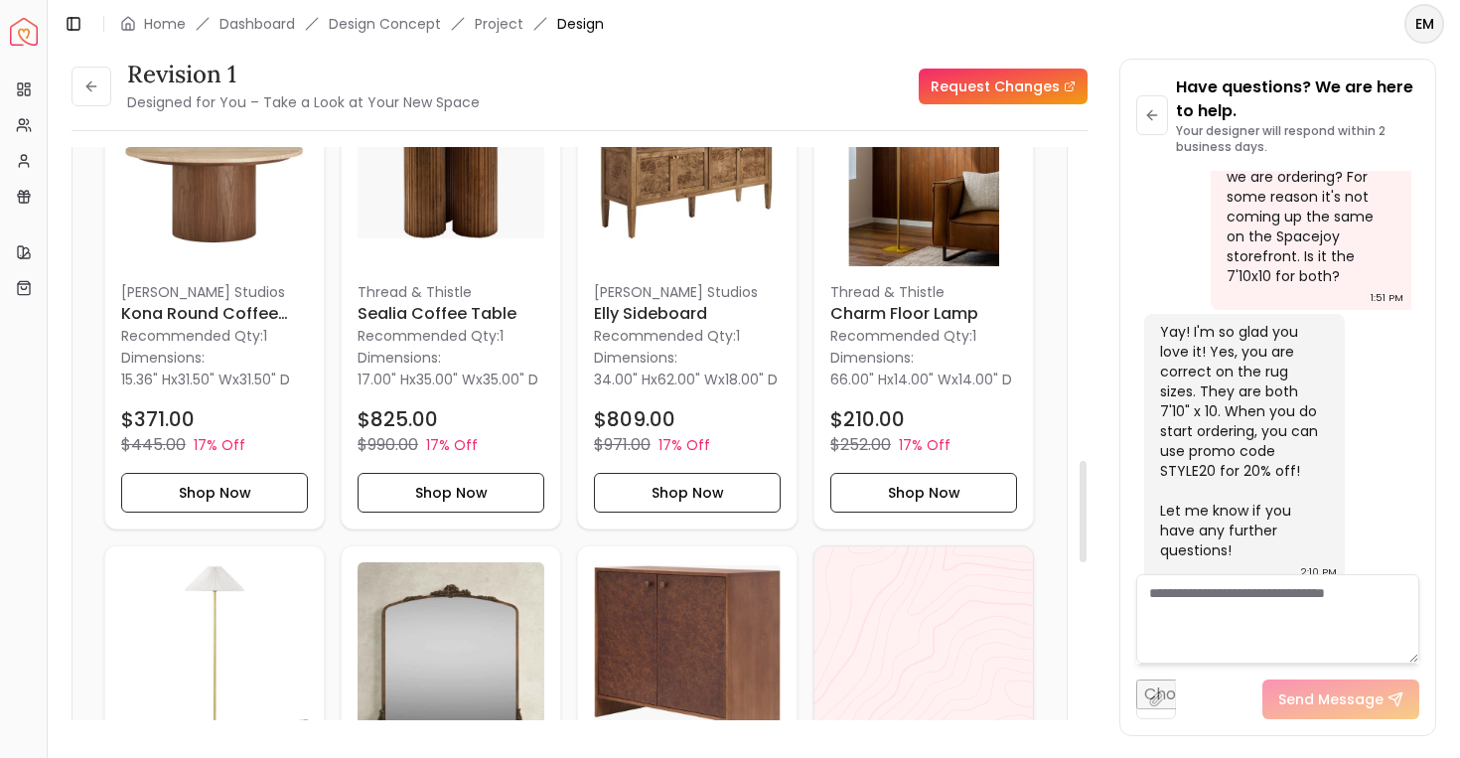
scroll to position [1789, 0]
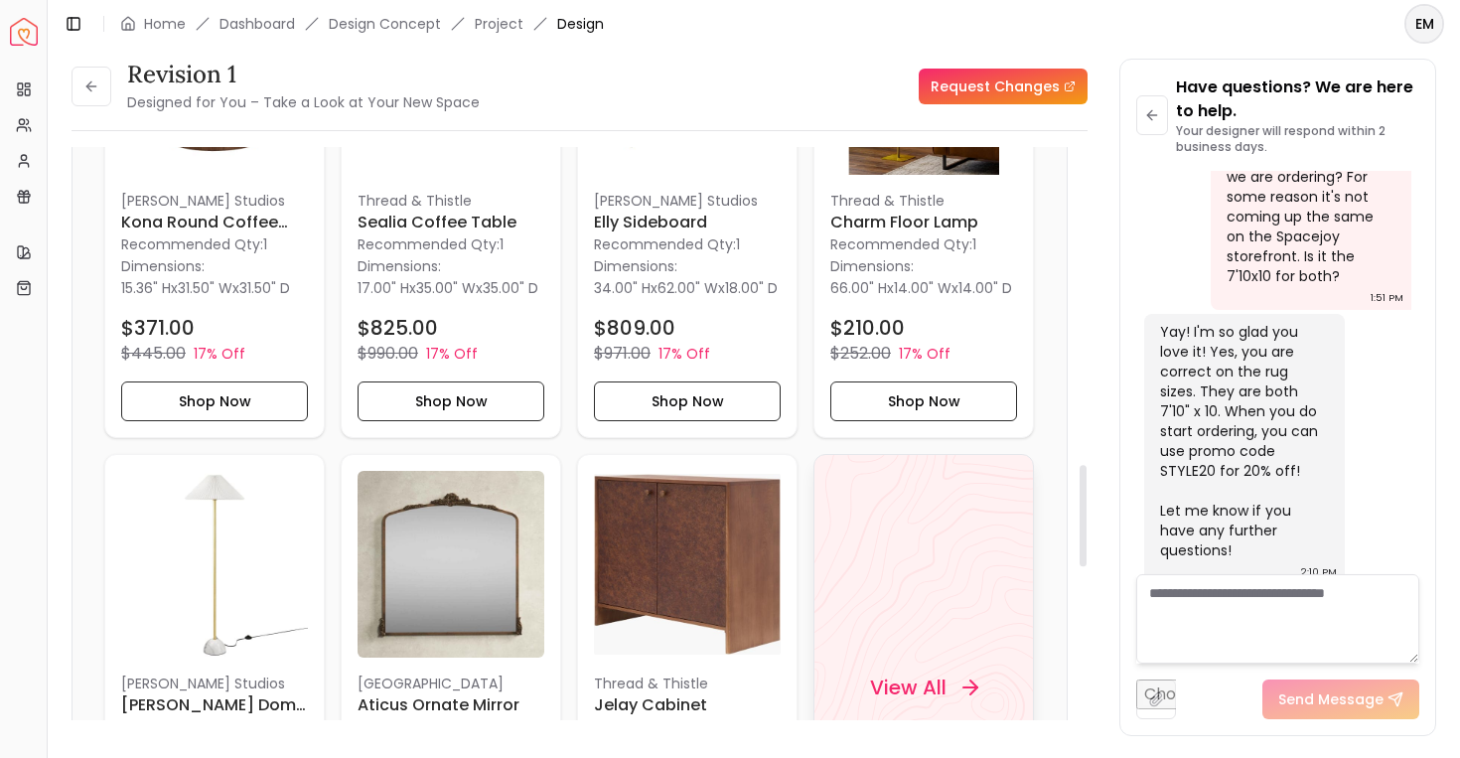
click at [918, 642] on div "View All" at bounding box center [923, 687] width 220 height 467
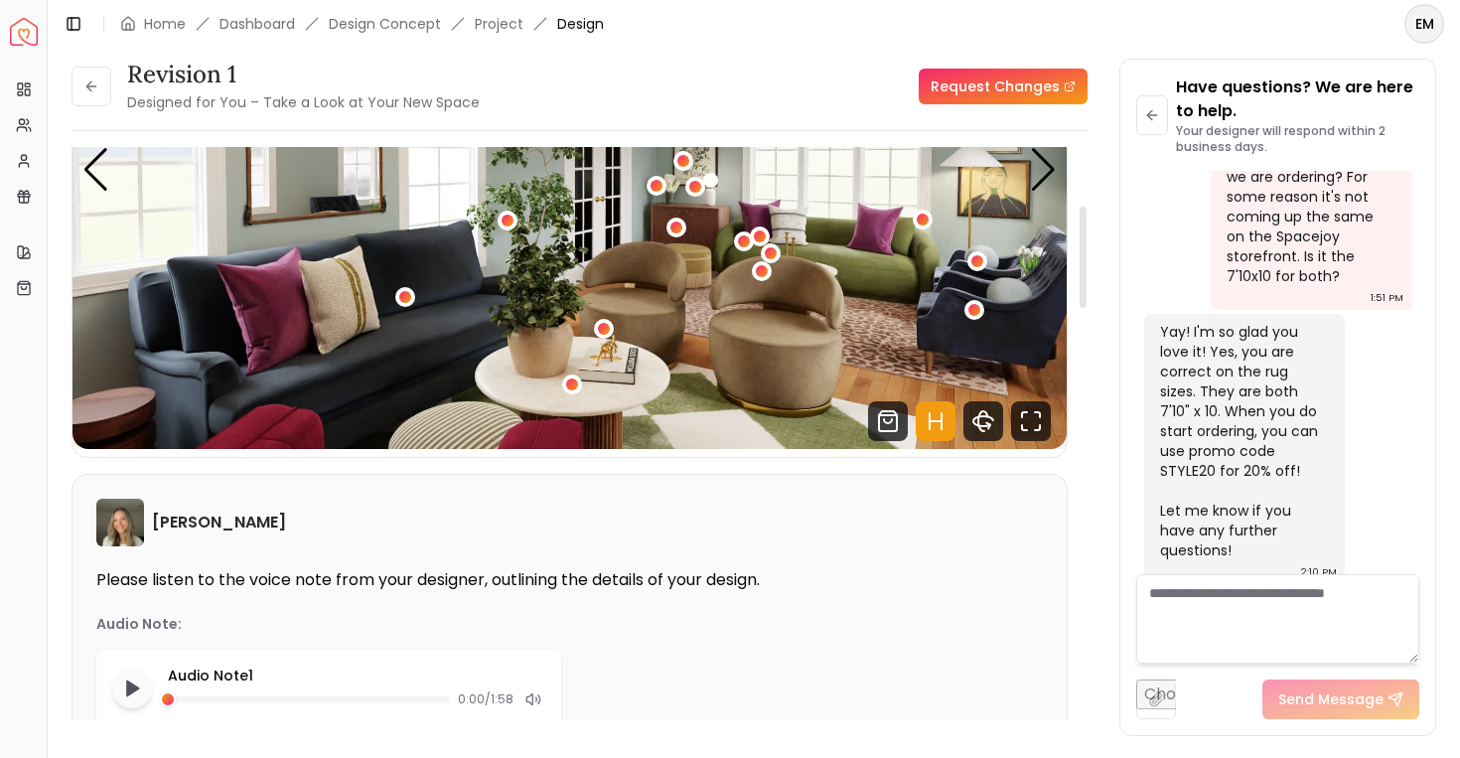
scroll to position [213, 0]
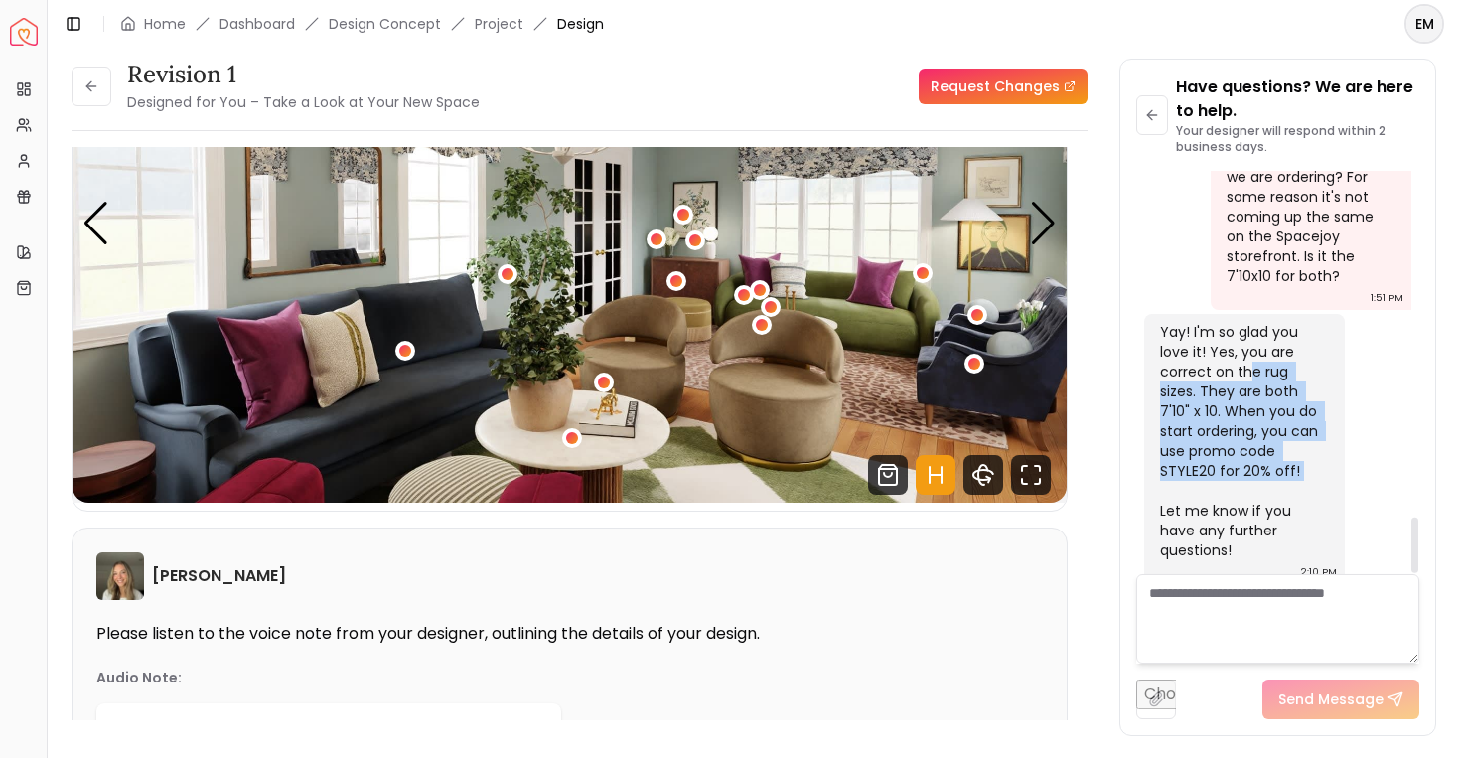
drag, startPoint x: 1250, startPoint y: 358, endPoint x: 1260, endPoint y: 454, distance: 96.9
click at [1260, 454] on div "Yay! I'm so glad you love it! Yes, you are correct on the rug sizes. They are b…" at bounding box center [1242, 441] width 165 height 238
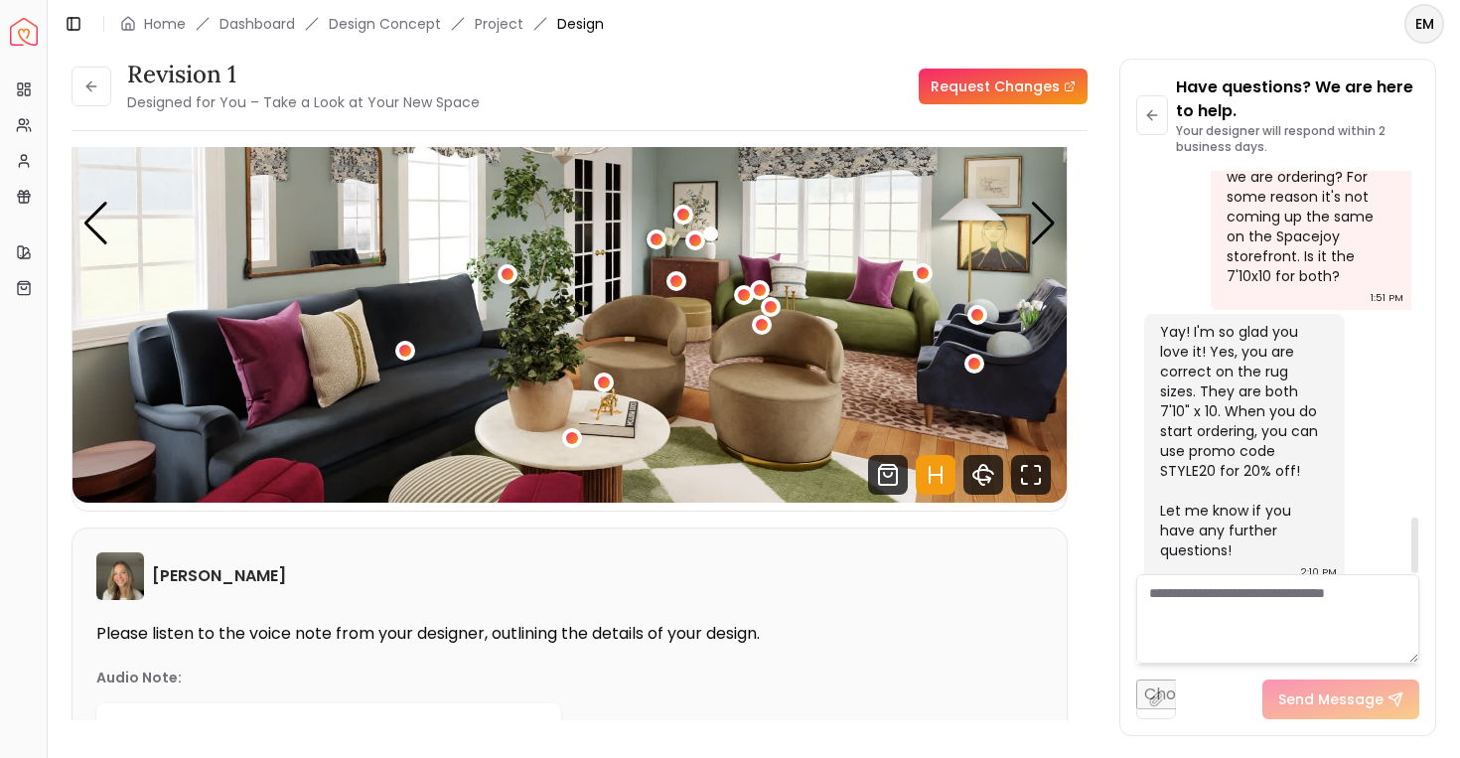
drag, startPoint x: 1265, startPoint y: 514, endPoint x: 1166, endPoint y: 436, distance: 126.6
click at [1166, 436] on div "Yay! I'm so glad you love it! Yes, you are correct on the rug sizes. They are b…" at bounding box center [1244, 449] width 201 height 270
click at [1166, 436] on div "Yay! I'm so glad you love it! Yes, you are correct on the rug sizes. They are b…" at bounding box center [1242, 441] width 165 height 238
click at [1272, 426] on div "Yay! I'm so glad you love it! Yes, you are correct on the rug sizes. They are b…" at bounding box center [1242, 441] width 165 height 238
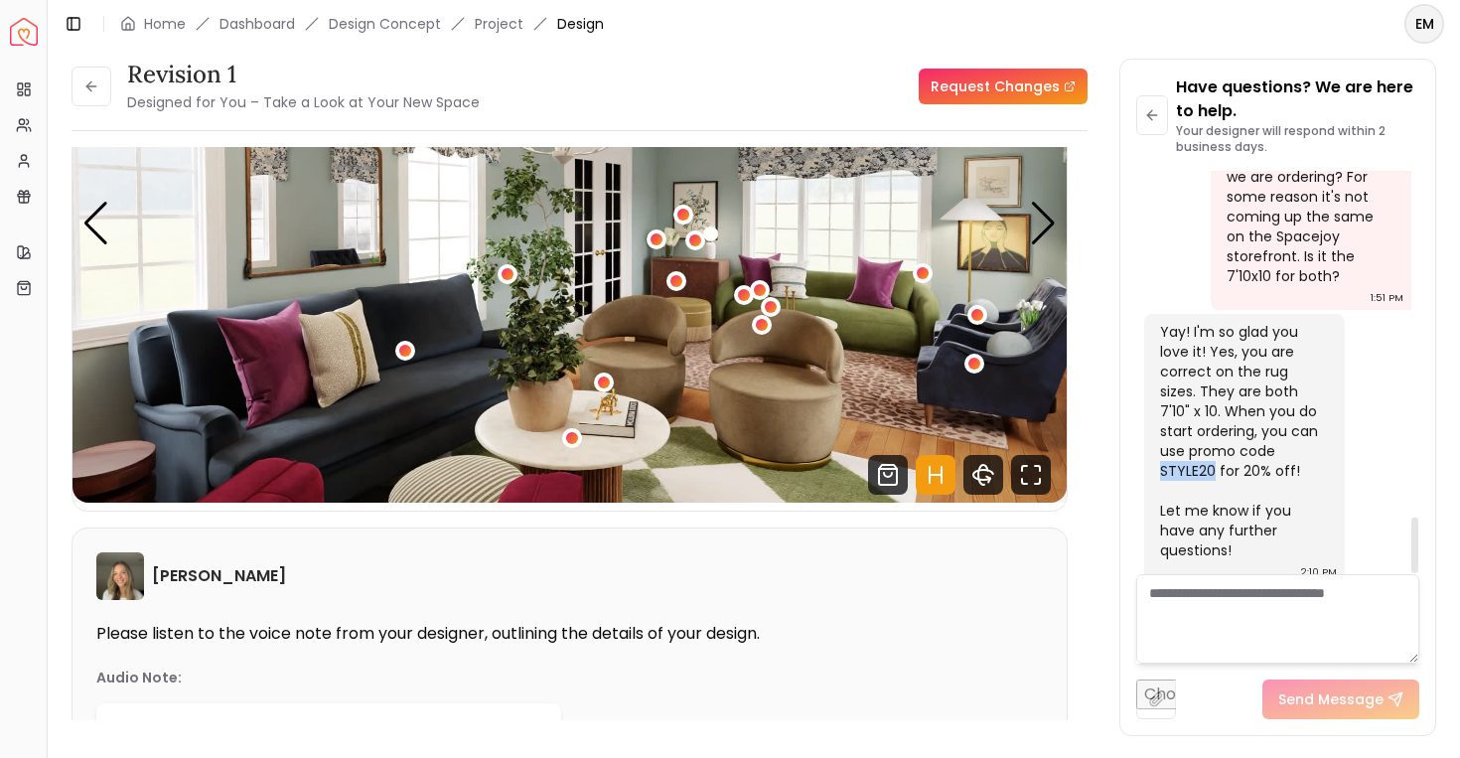
copy div "STYLE20"
click at [1277, 428] on div "Yay! I'm so glad you love it! Yes, you are correct on the rug sizes. They are b…" at bounding box center [1242, 441] width 165 height 238
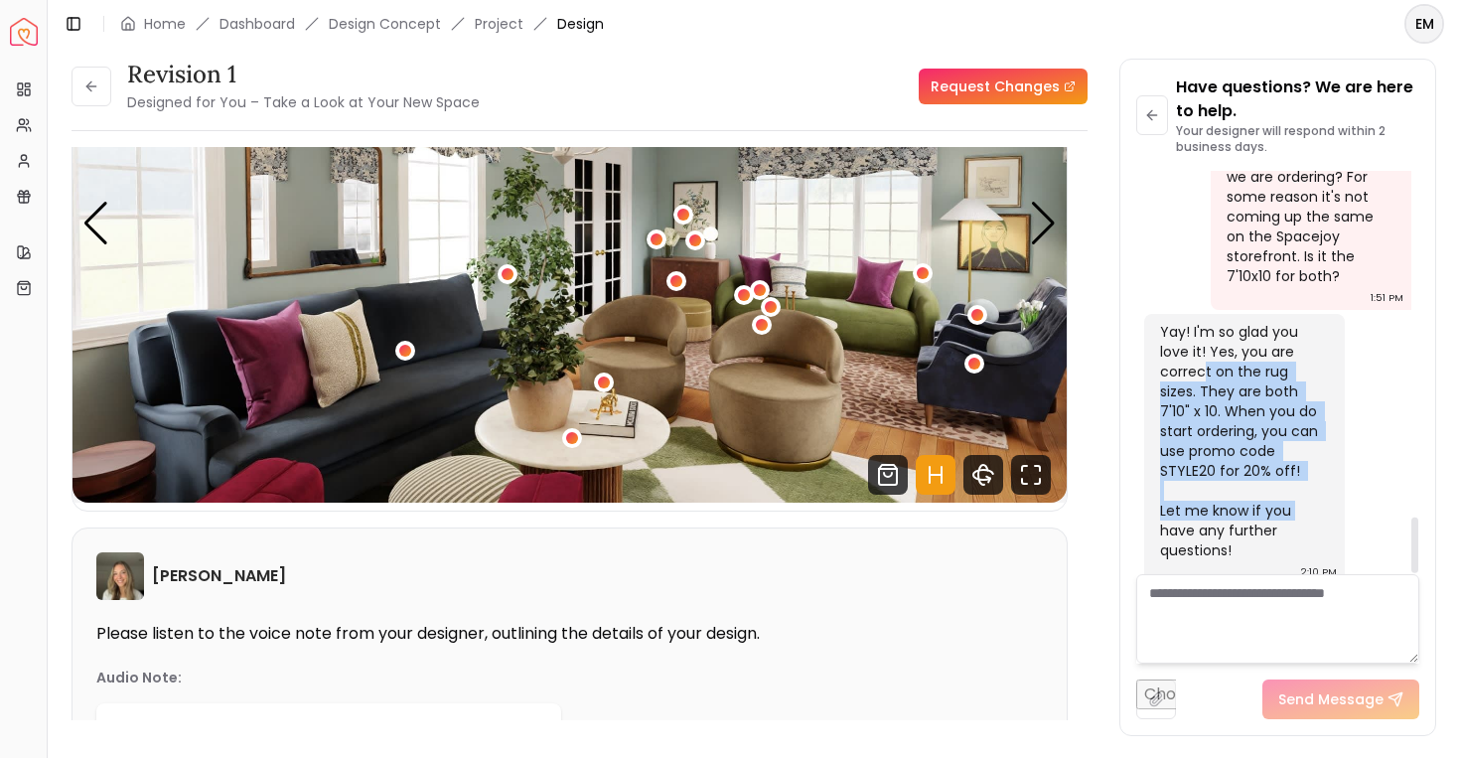
drag, startPoint x: 1205, startPoint y: 349, endPoint x: 1297, endPoint y: 488, distance: 166.9
click at [1297, 488] on div "Yay! I'm so glad you love it! Yes, you are correct on the rug sizes. They are b…" at bounding box center [1242, 441] width 165 height 238
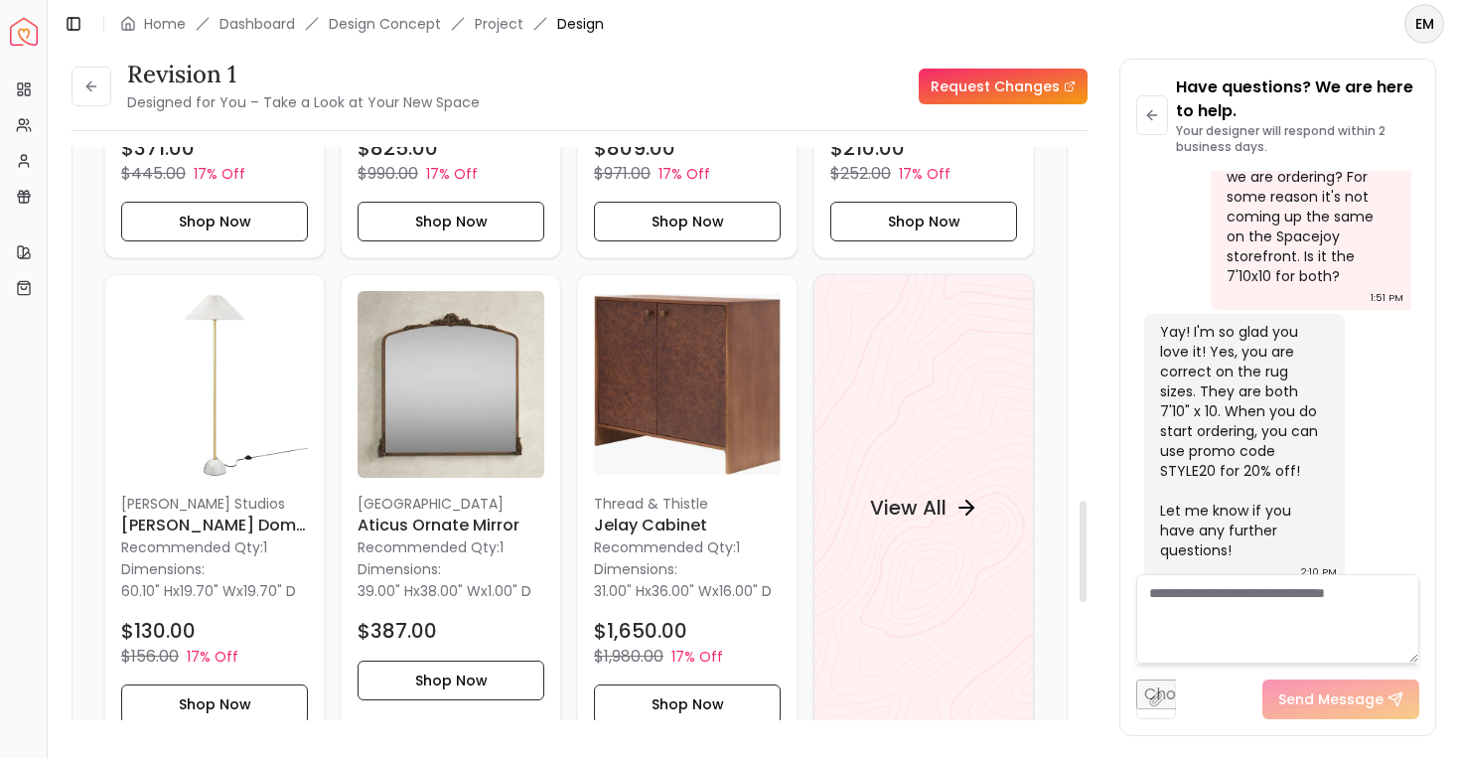
scroll to position [2090, 0]
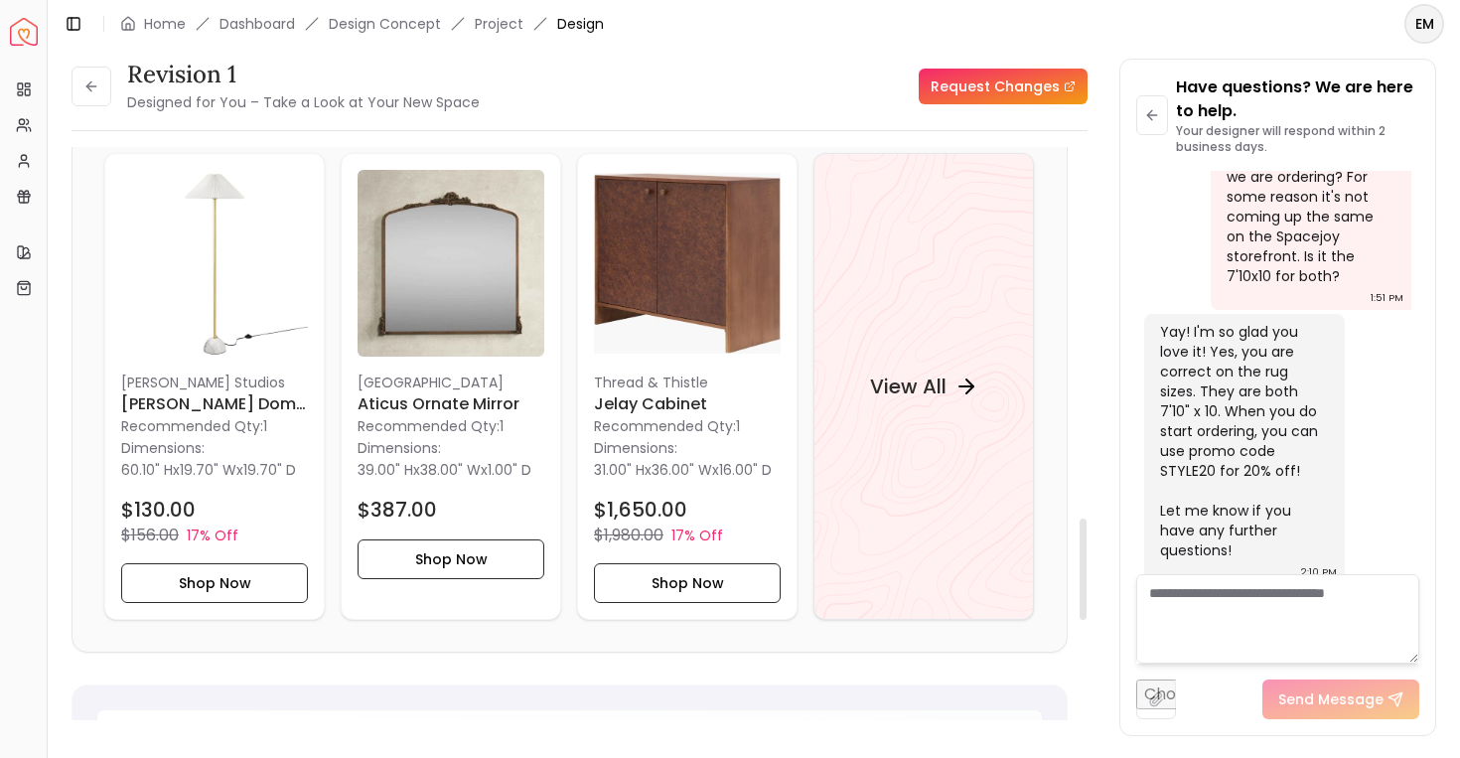
click at [1002, 393] on div "View All" at bounding box center [924, 387] width 156 height 60
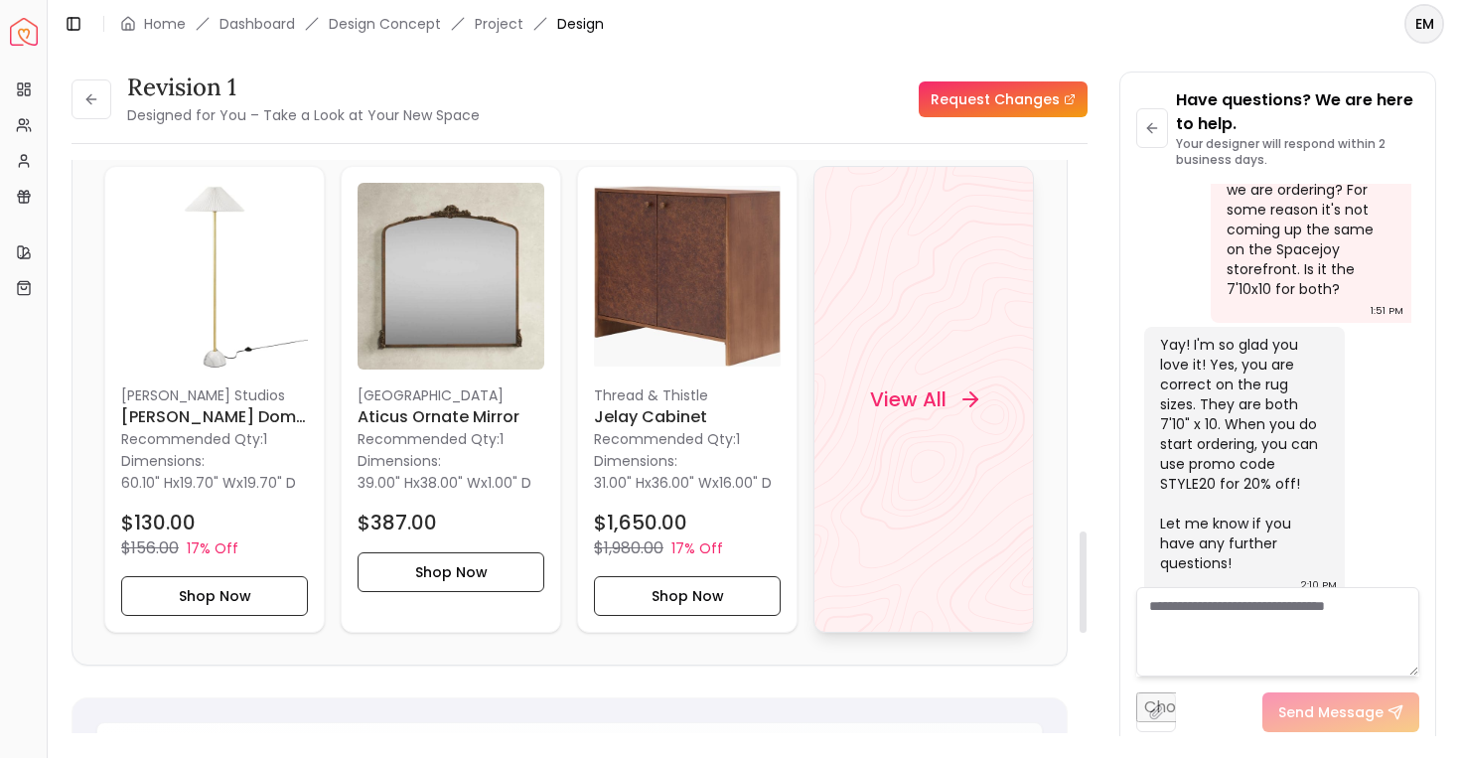
click at [900, 335] on div "View All" at bounding box center [923, 399] width 220 height 467
click at [929, 327] on div "View All" at bounding box center [923, 399] width 220 height 467
click at [978, 416] on div "View All" at bounding box center [924, 399] width 156 height 60
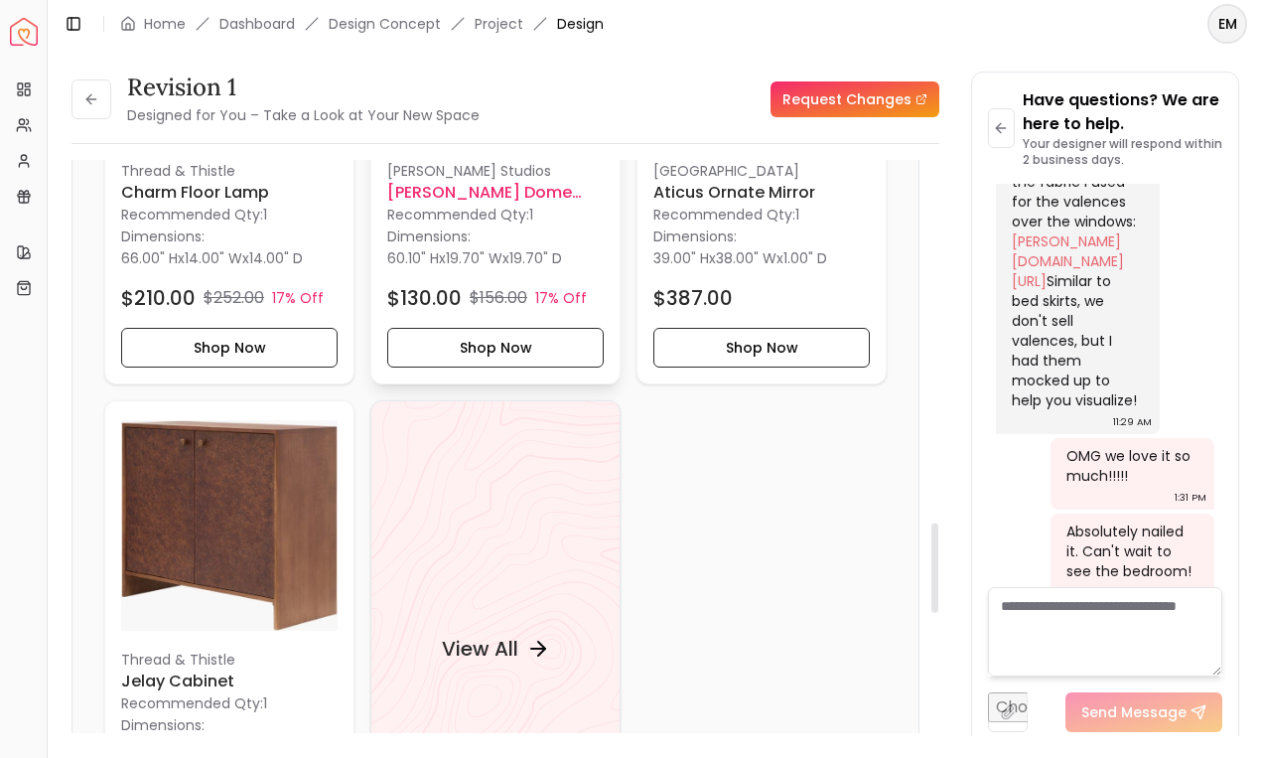
scroll to position [2589, 0]
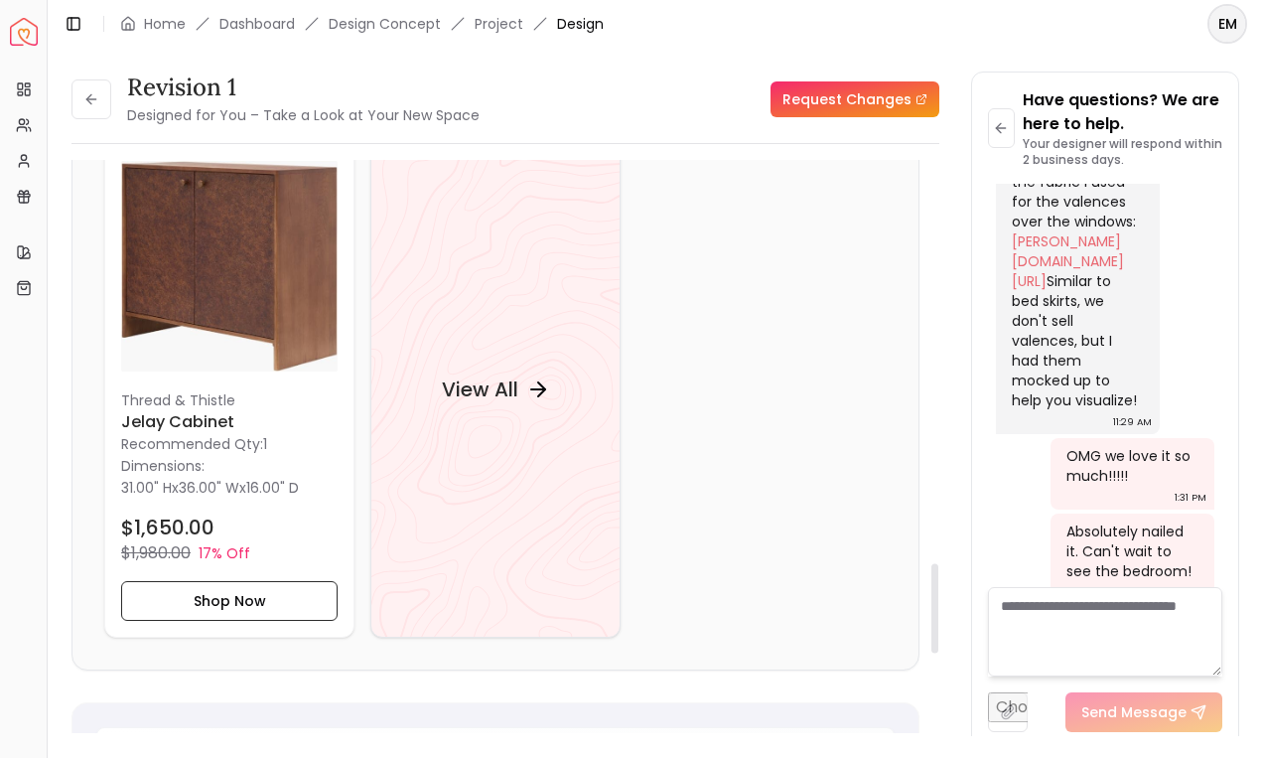
click at [529, 456] on div "View All" at bounding box center [495, 389] width 250 height 497
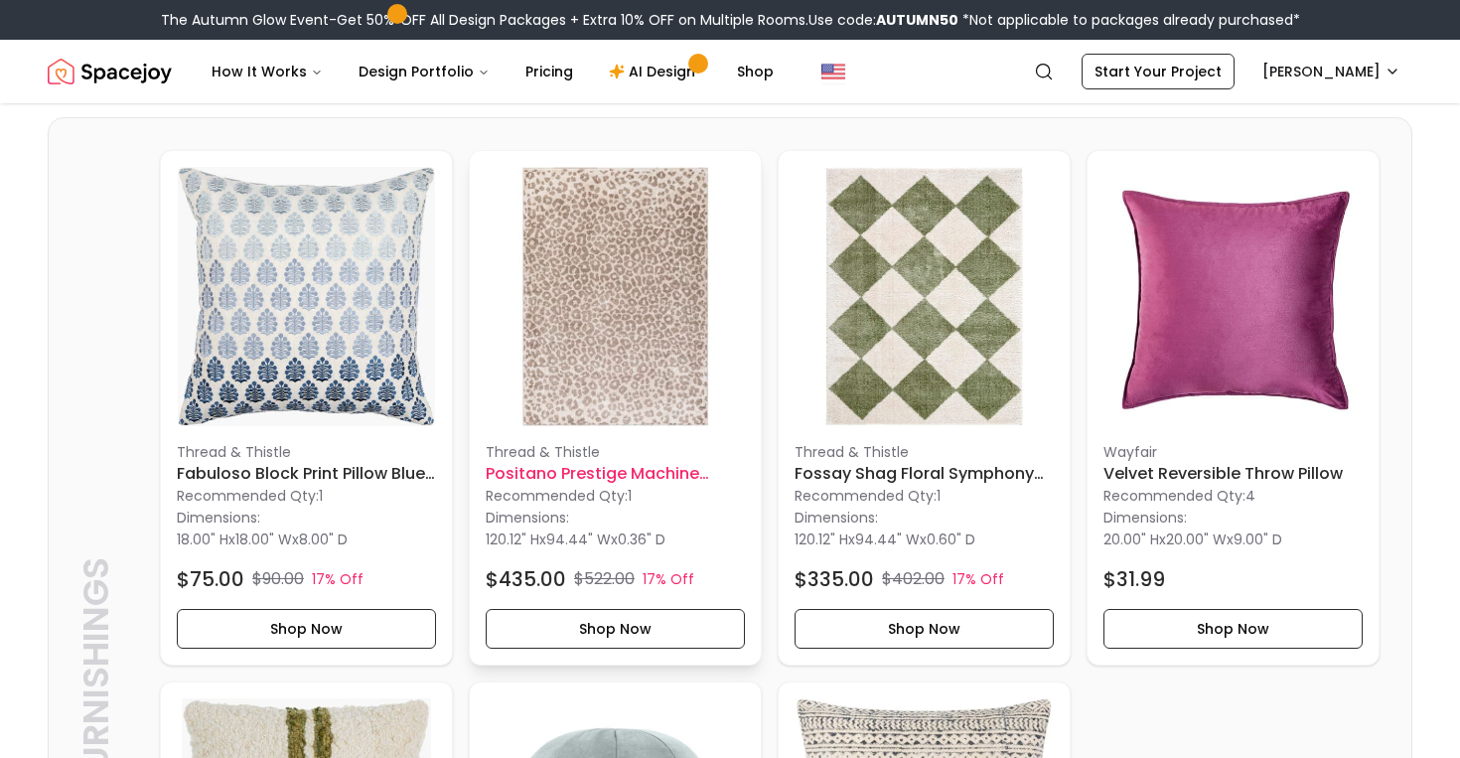
scroll to position [6575, 0]
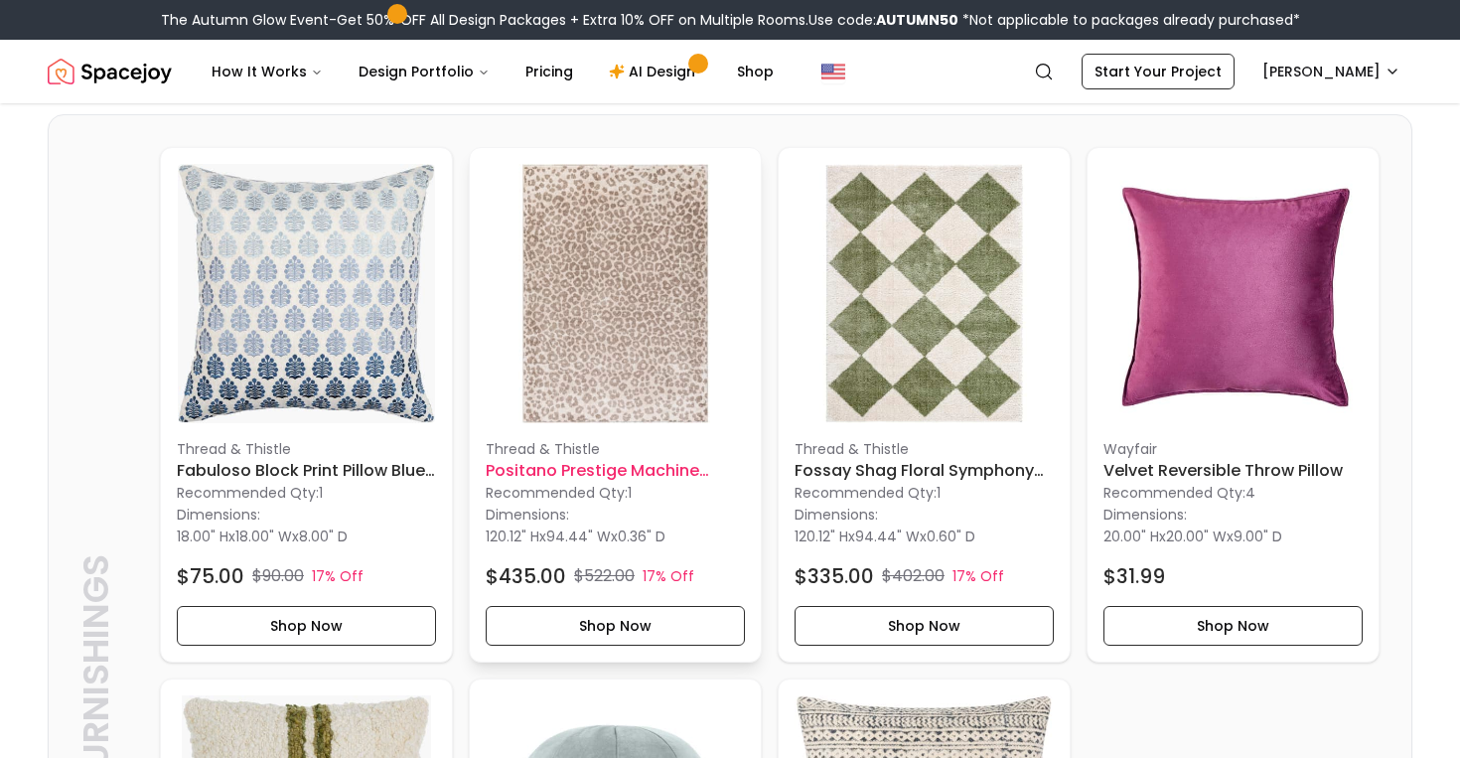
click at [625, 453] on div "Thread & Thistle Positano Prestige Machine Woven Rug 7'10" x 10' Recommended Qt…" at bounding box center [615, 405] width 291 height 514
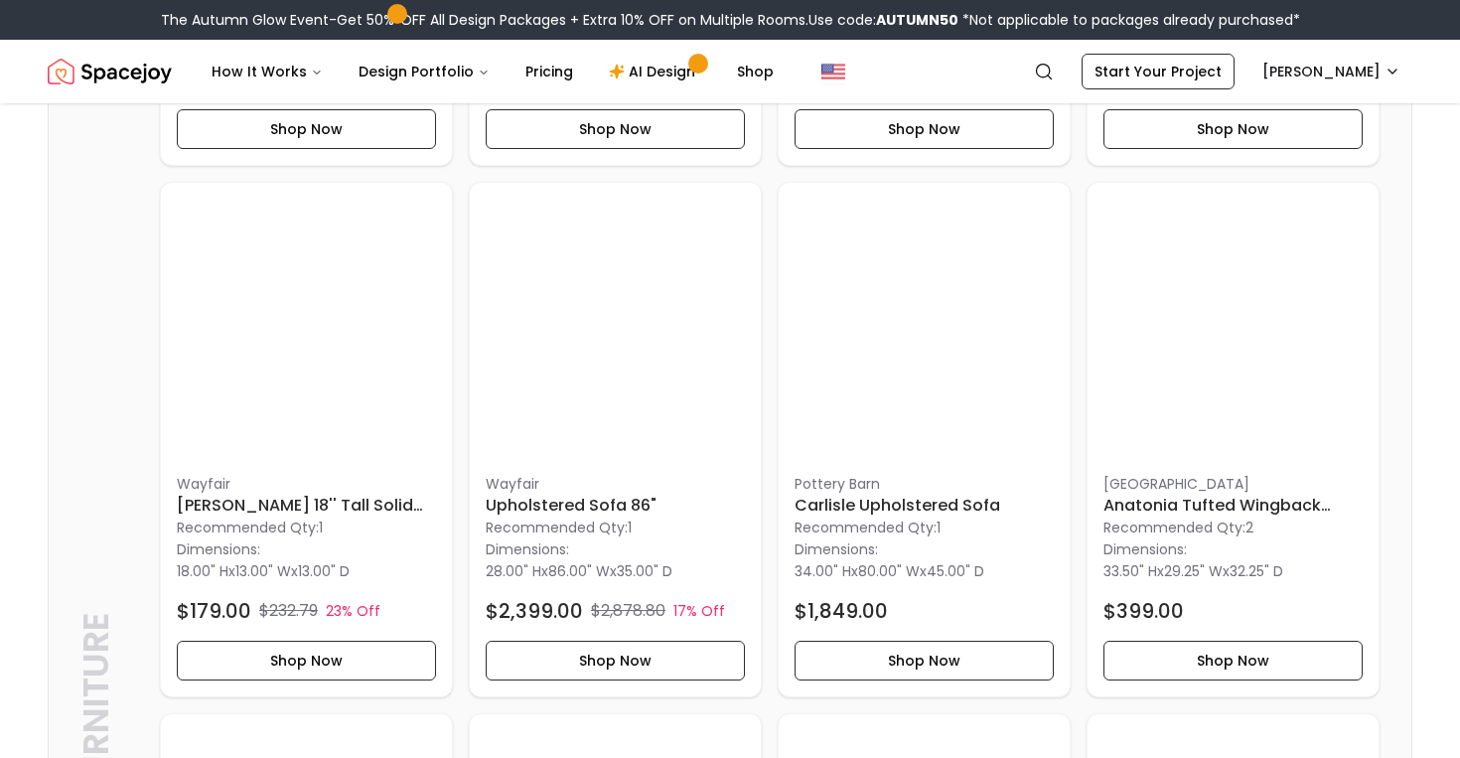
scroll to position [1003, 0]
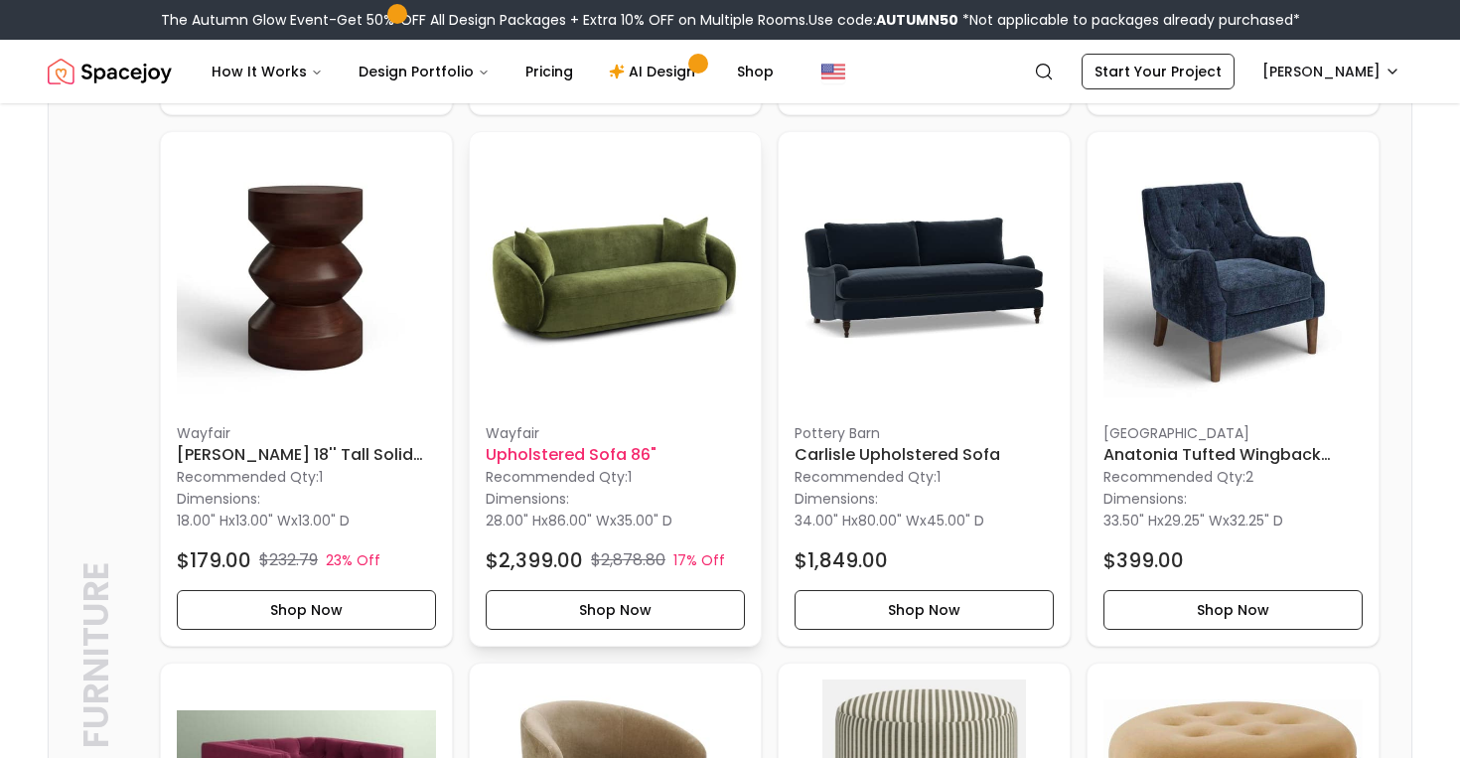
click at [571, 352] on img at bounding box center [615, 277] width 259 height 259
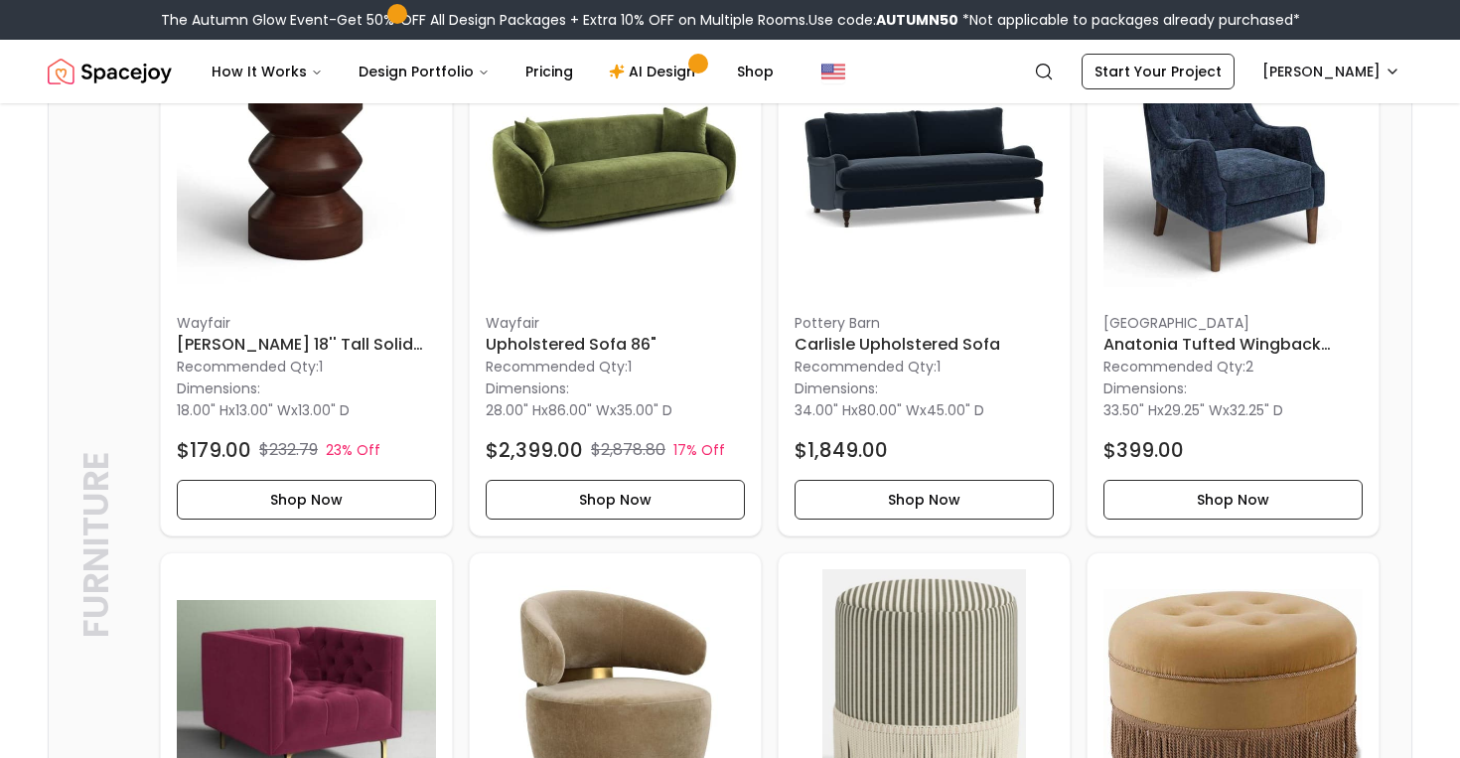
scroll to position [1101, 0]
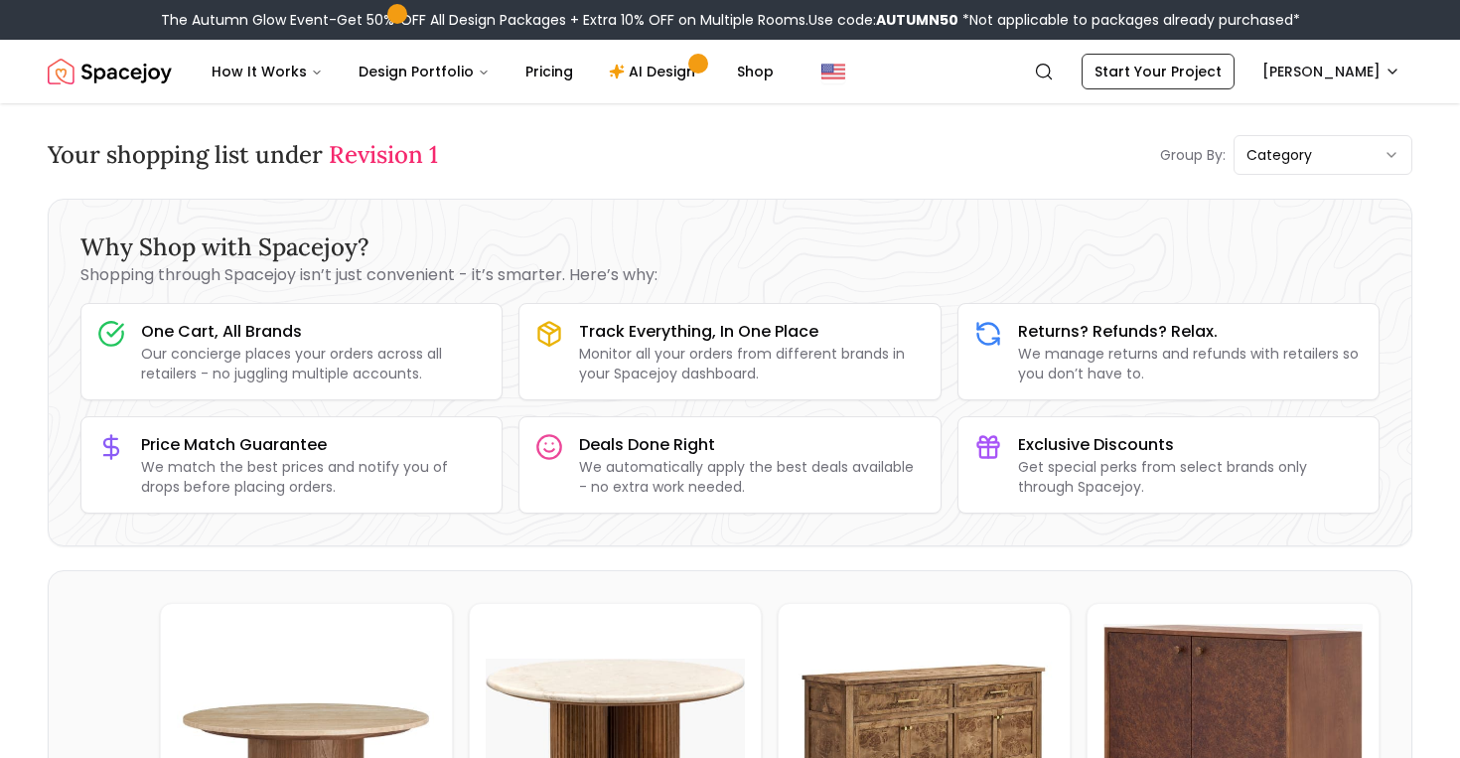
scroll to position [535, 0]
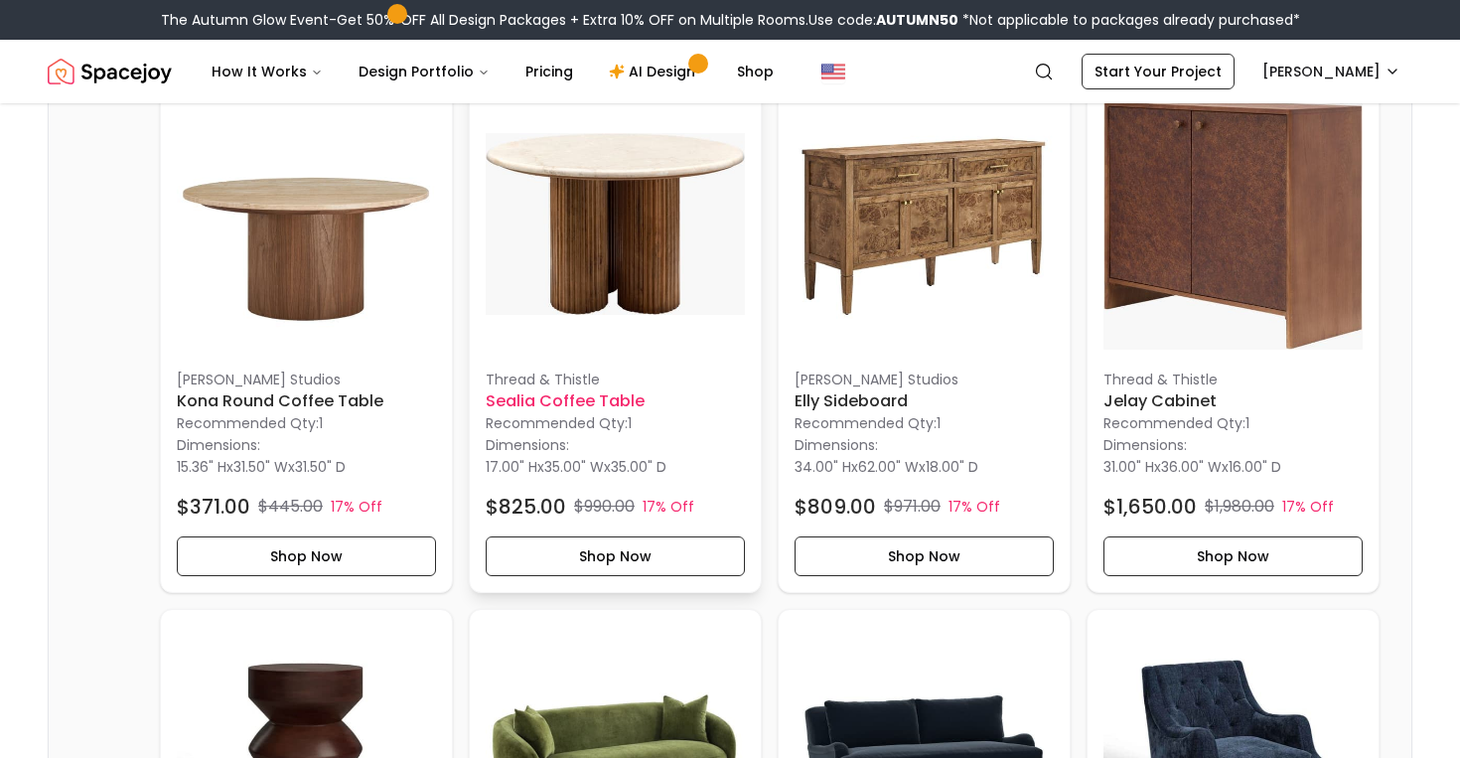
click at [628, 393] on h6 "Sealia Coffee Table" at bounding box center [615, 401] width 259 height 24
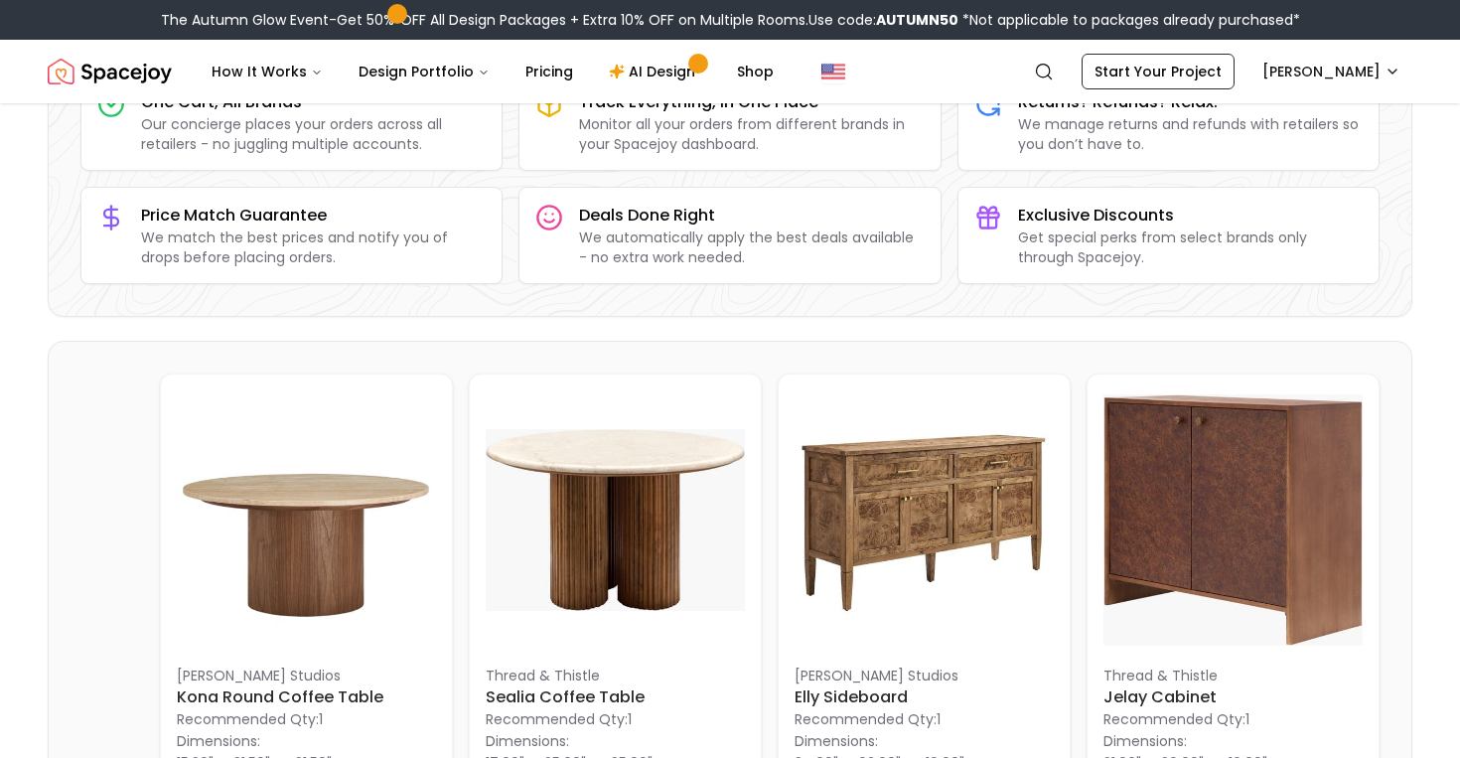
scroll to position [488, 0]
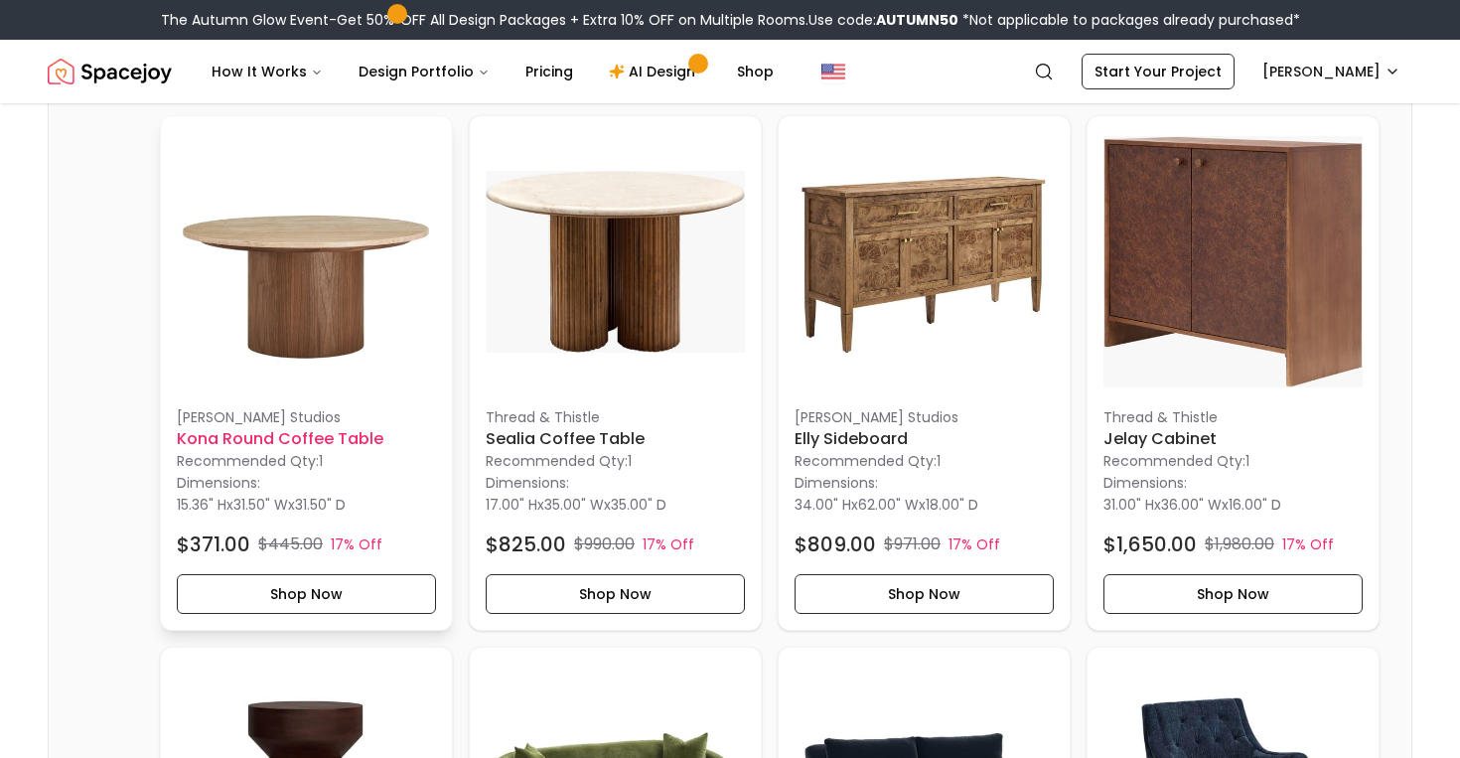
click at [267, 337] on img at bounding box center [306, 261] width 259 height 259
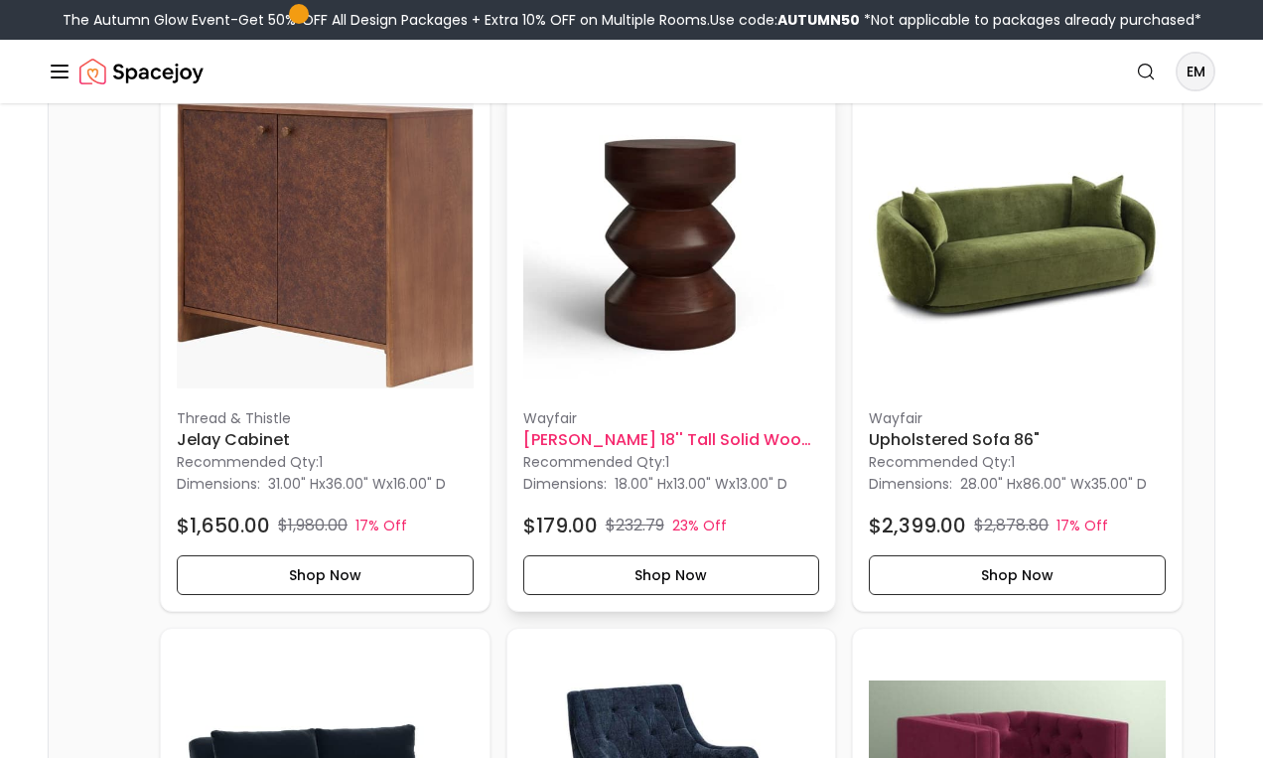
scroll to position [1158, 0]
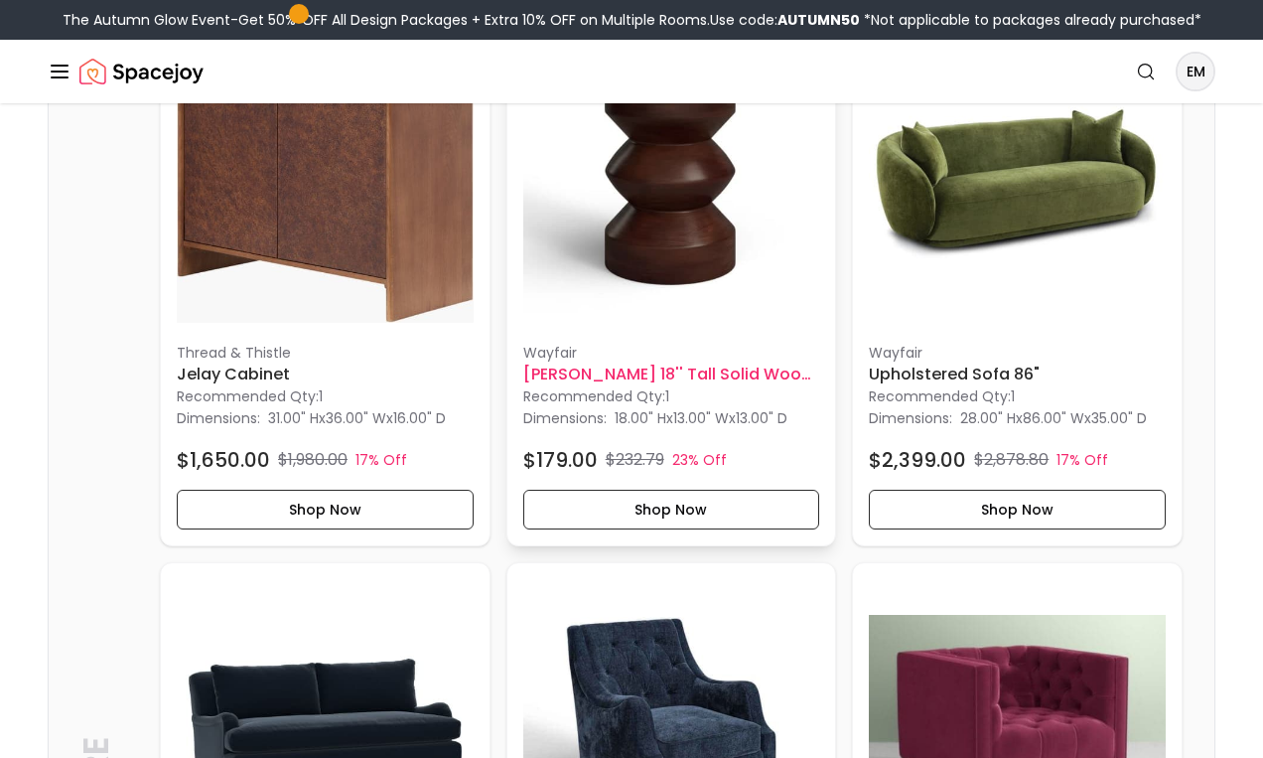
click at [686, 339] on div "Wayfair Maberley 18'' Tall Solid Wood Pedestal End Table Birch Lane™ Recommende…" at bounding box center [672, 280] width 329 height 531
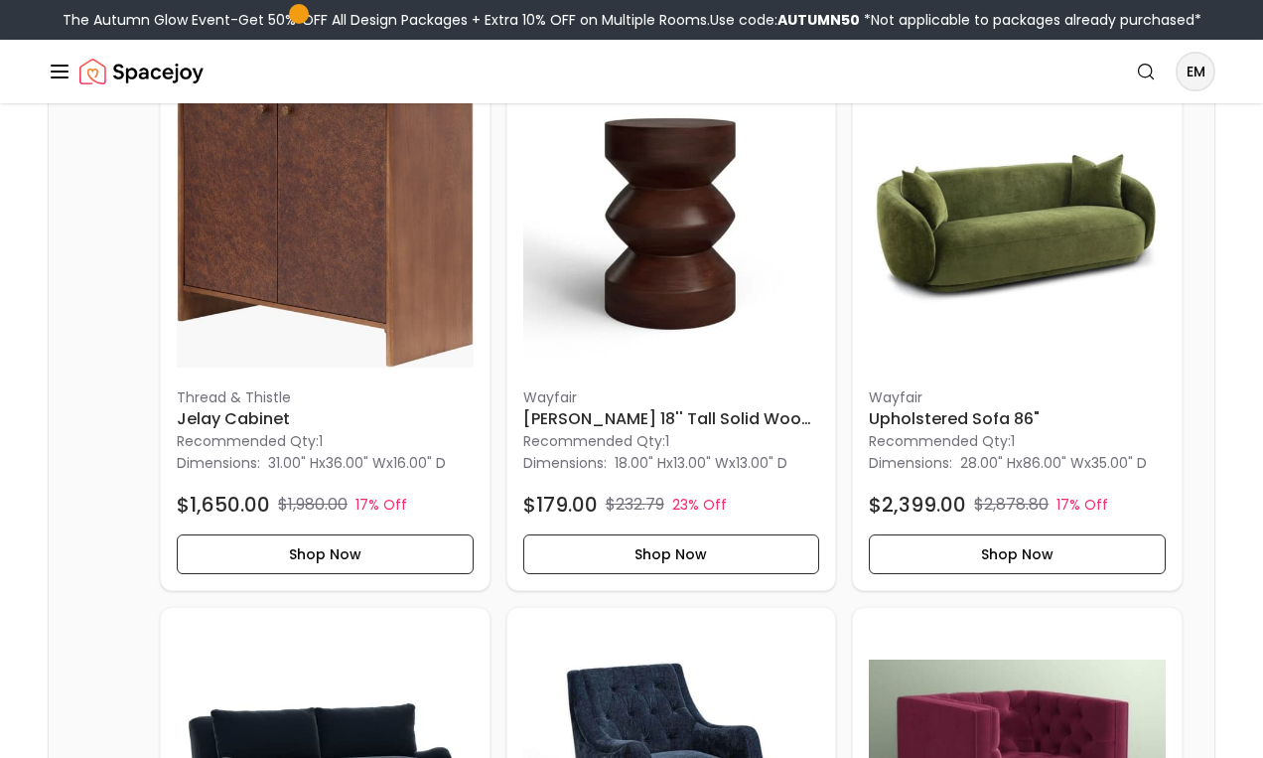
scroll to position [1115, 0]
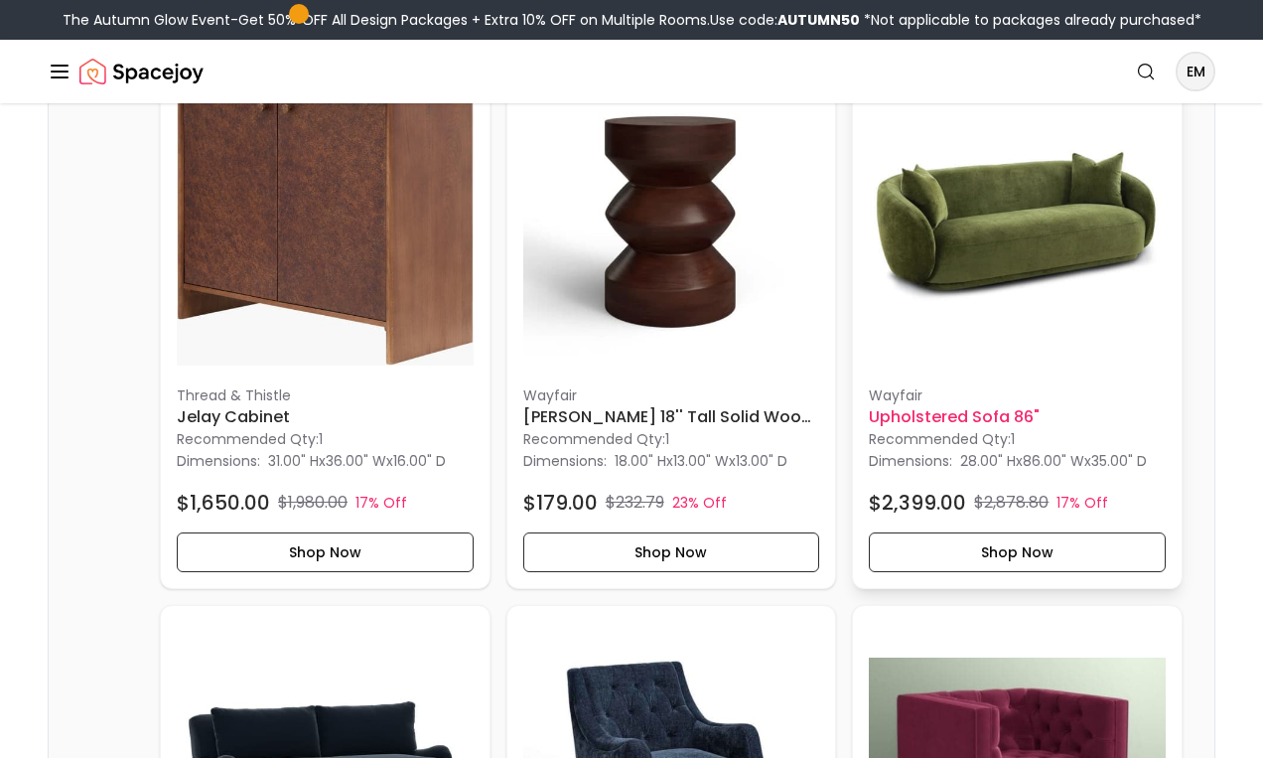
click at [941, 208] on img at bounding box center [1017, 221] width 297 height 297
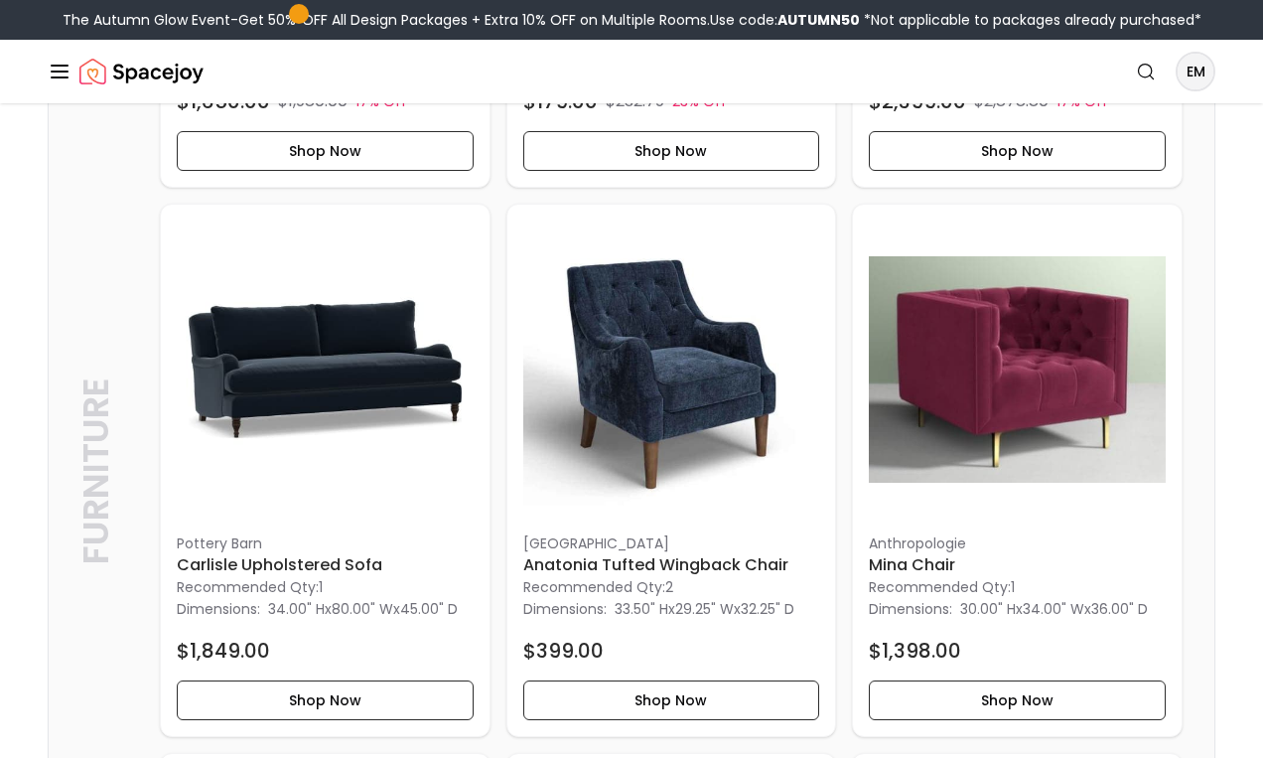
scroll to position [1642, 0]
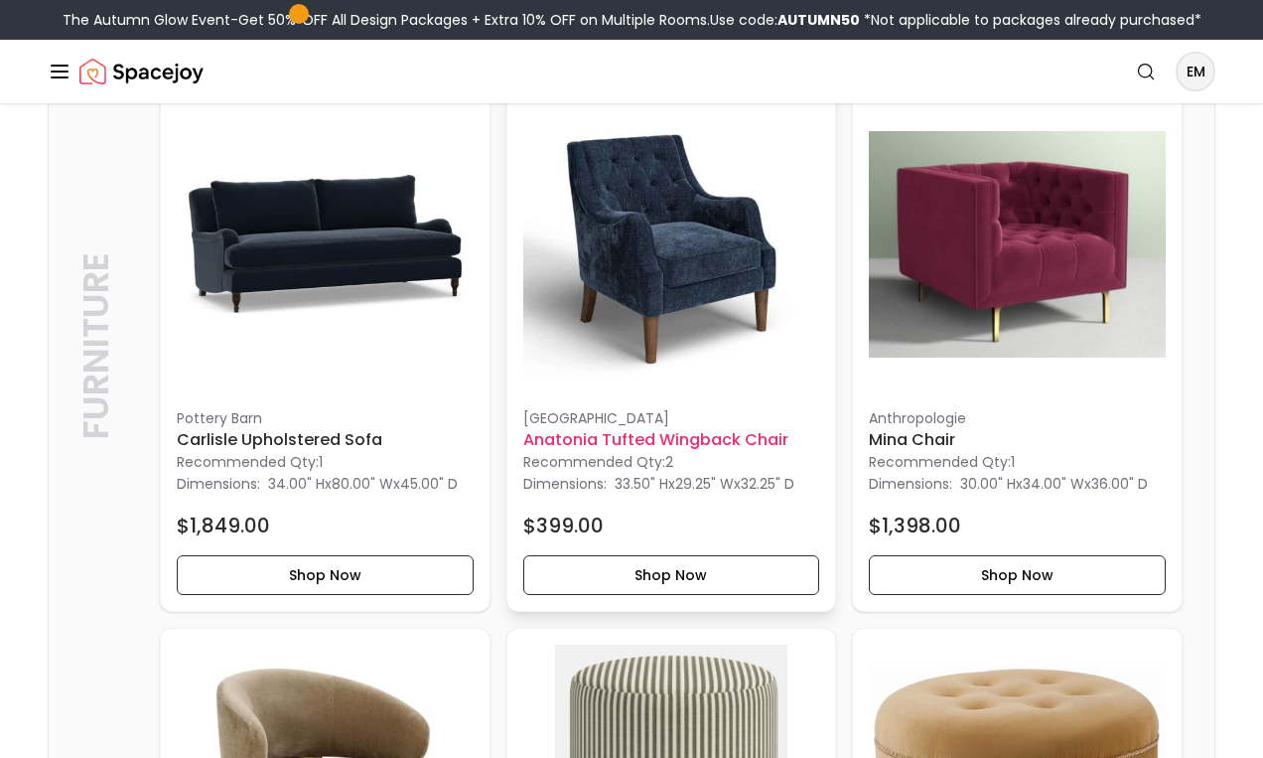
click at [598, 406] on div "Birch Lane Anatonia Tufted Wingback Chair Recommended Qty: 2 Dimensions: 33.50"…" at bounding box center [672, 344] width 329 height 531
click at [708, 437] on h6 "Anatonia Tufted Wingback Chair" at bounding box center [671, 440] width 297 height 24
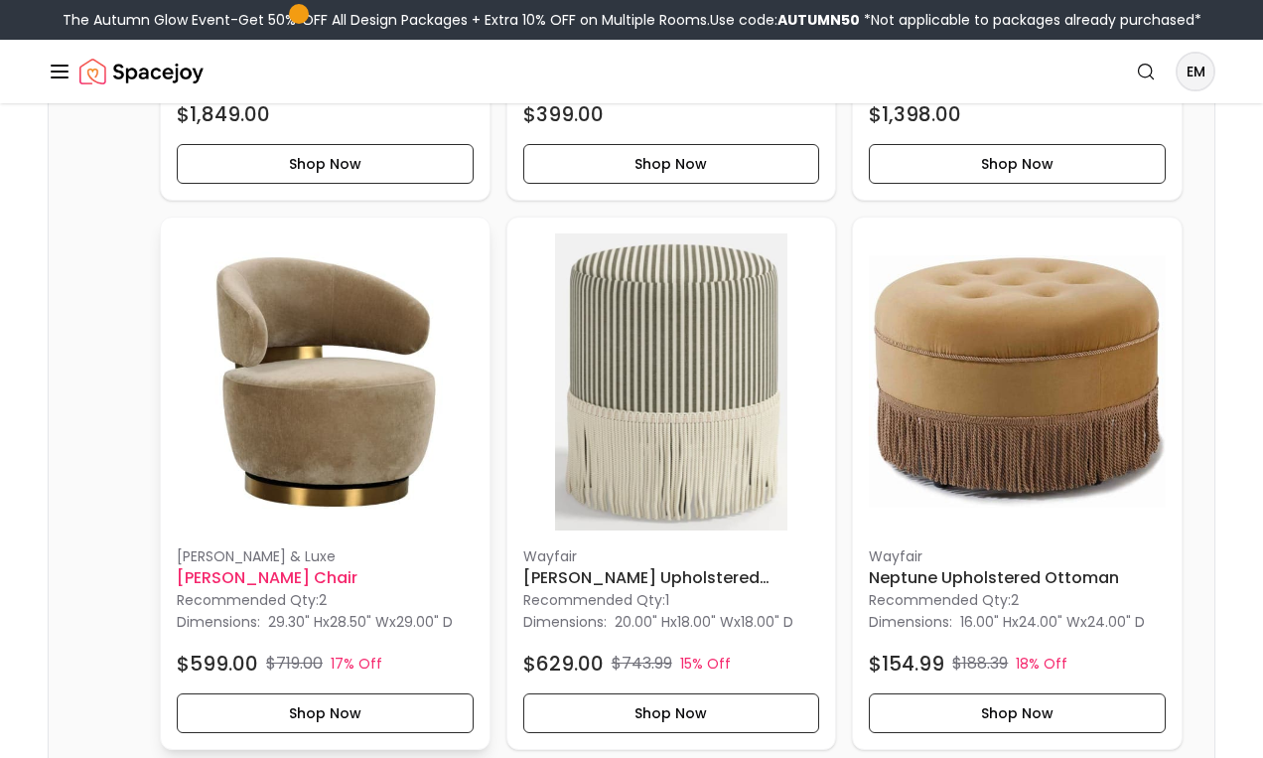
scroll to position [2052, 0]
click at [313, 553] on p "[PERSON_NAME] & Luxe" at bounding box center [325, 557] width 297 height 20
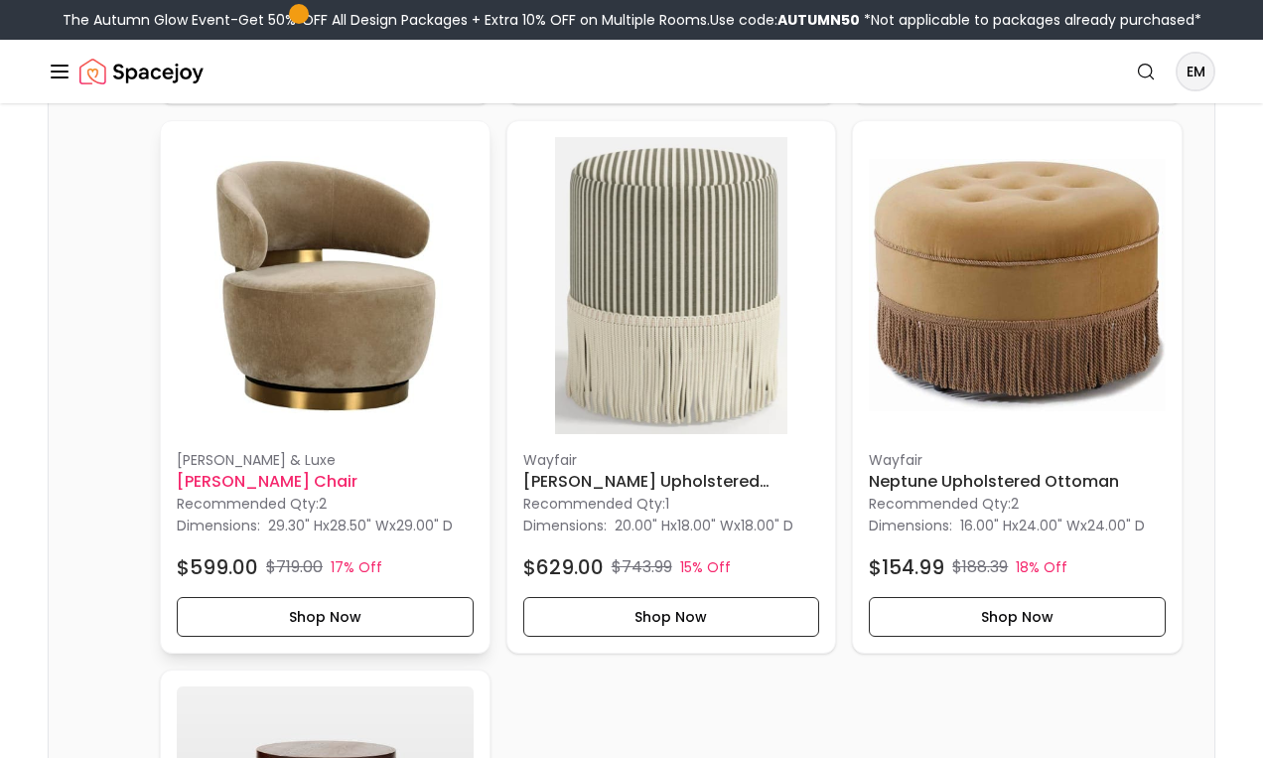
scroll to position [2180, 0]
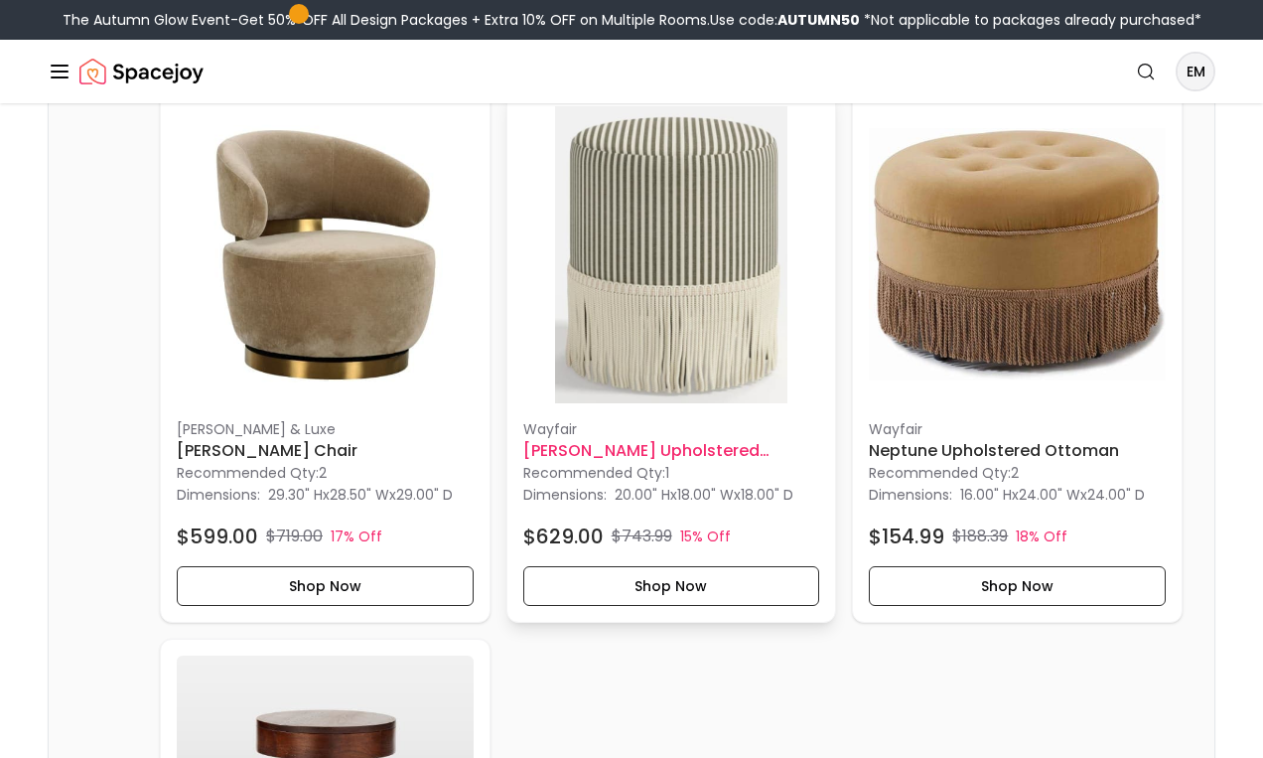
click at [646, 145] on img at bounding box center [671, 254] width 297 height 297
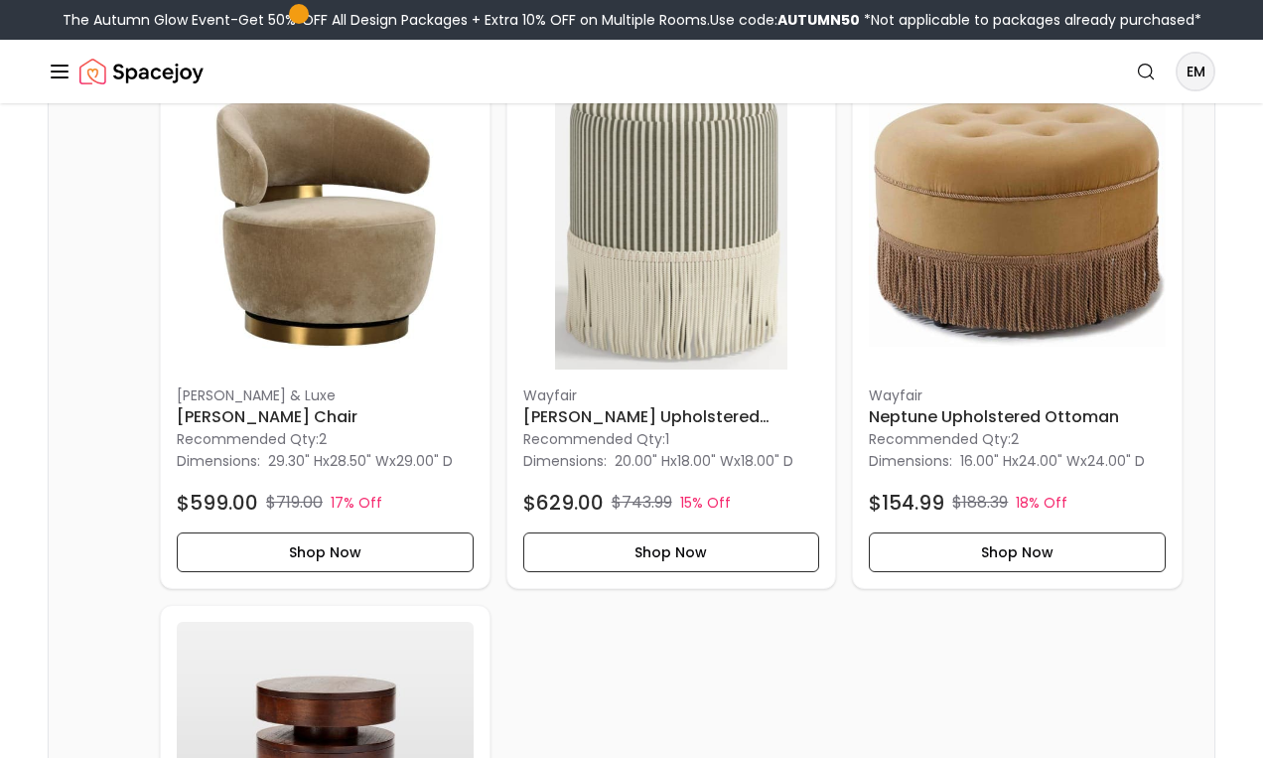
scroll to position [2219, 0]
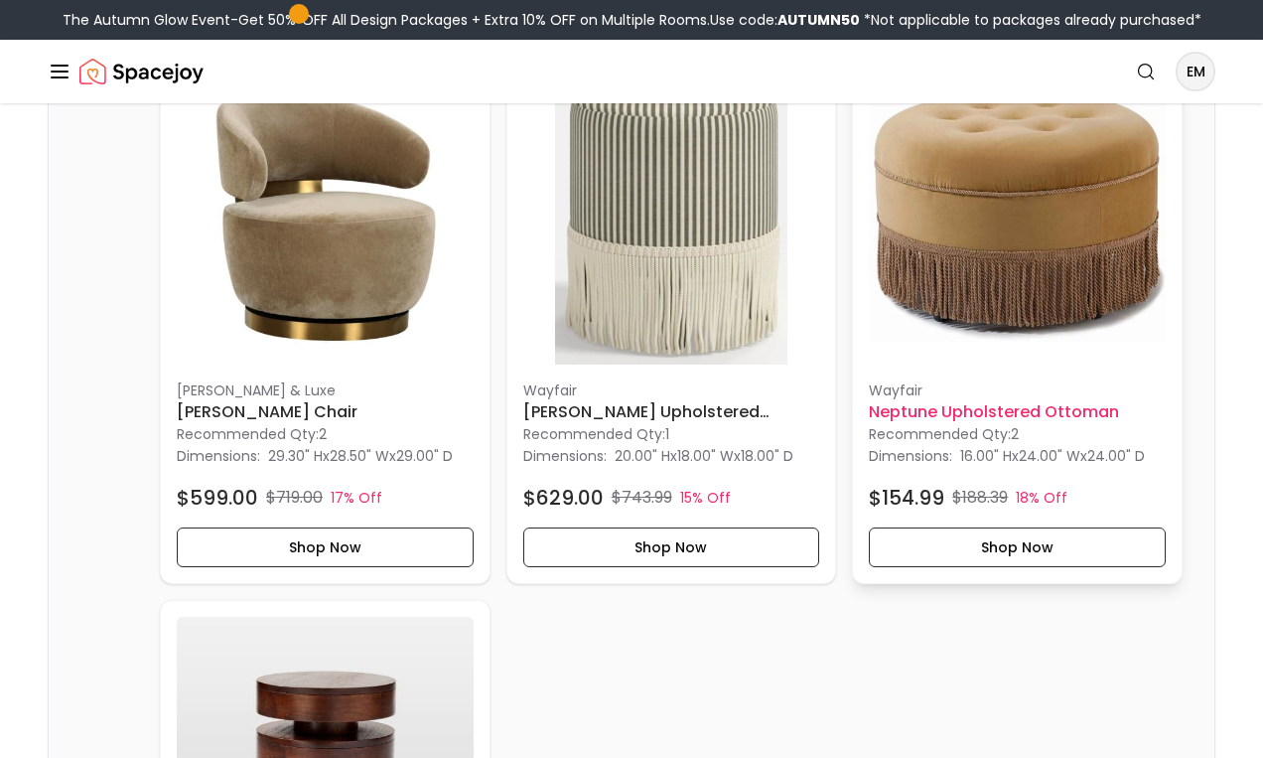
click at [985, 312] on img at bounding box center [1017, 216] width 297 height 297
click at [1006, 171] on img at bounding box center [1017, 216] width 297 height 297
click at [1092, 544] on button "Shop Now" at bounding box center [1017, 547] width 297 height 40
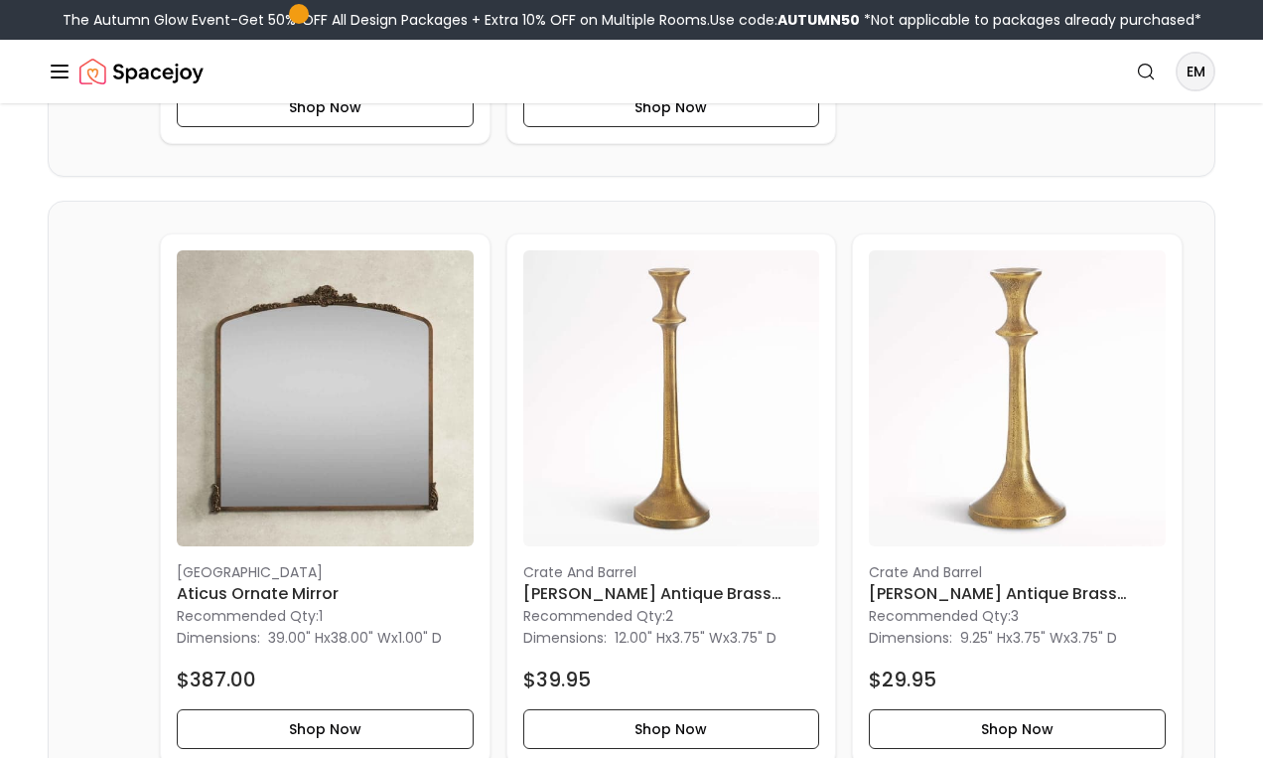
scroll to position [4393, 0]
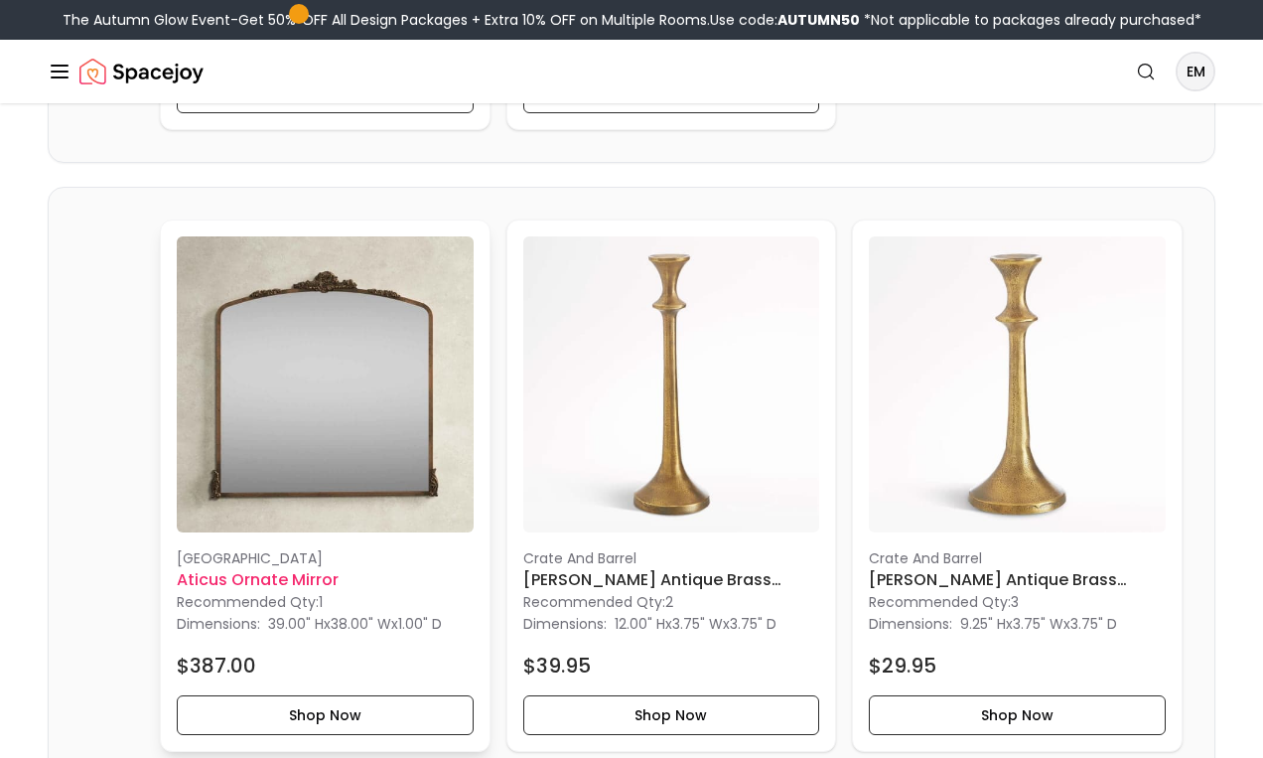
click at [432, 430] on img at bounding box center [325, 384] width 297 height 297
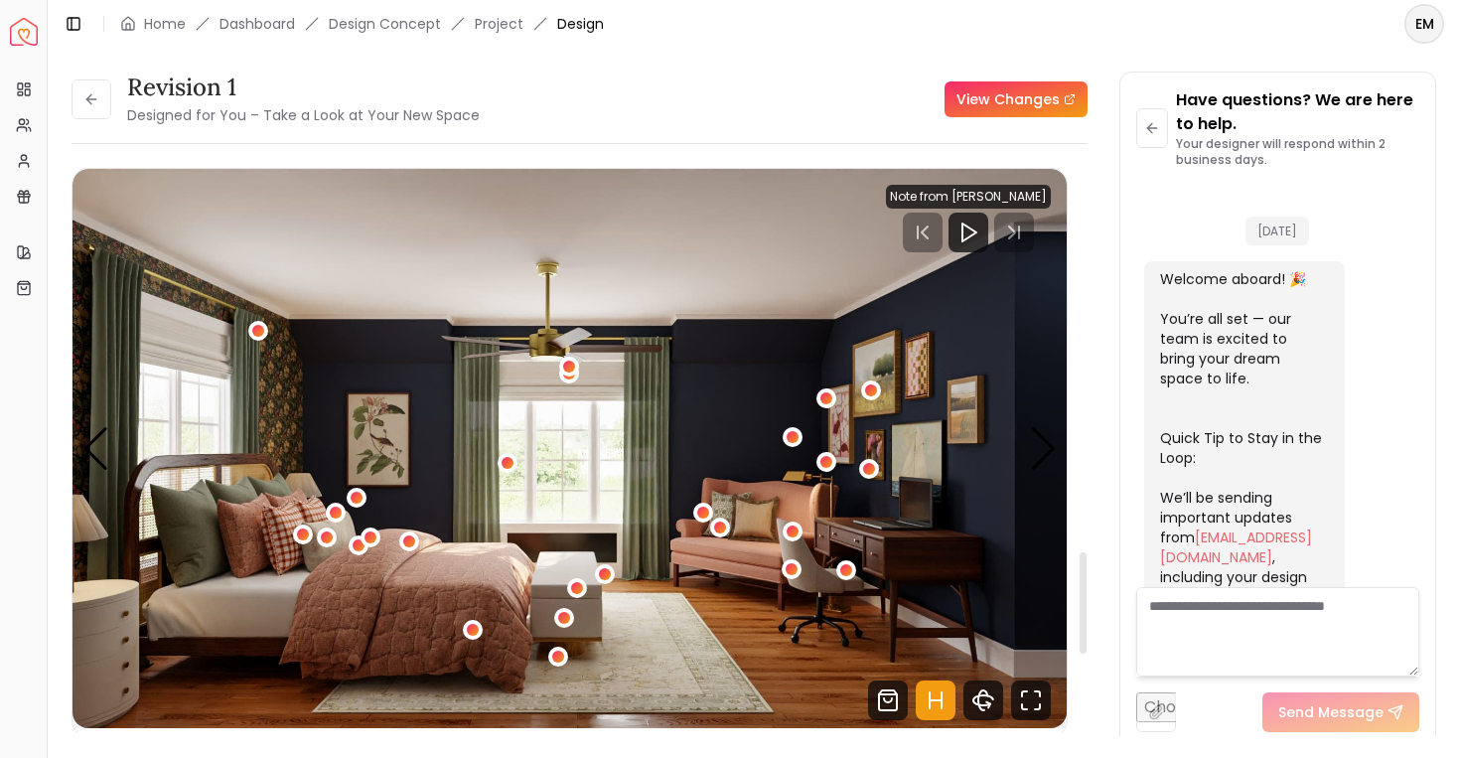
scroll to position [7940, 0]
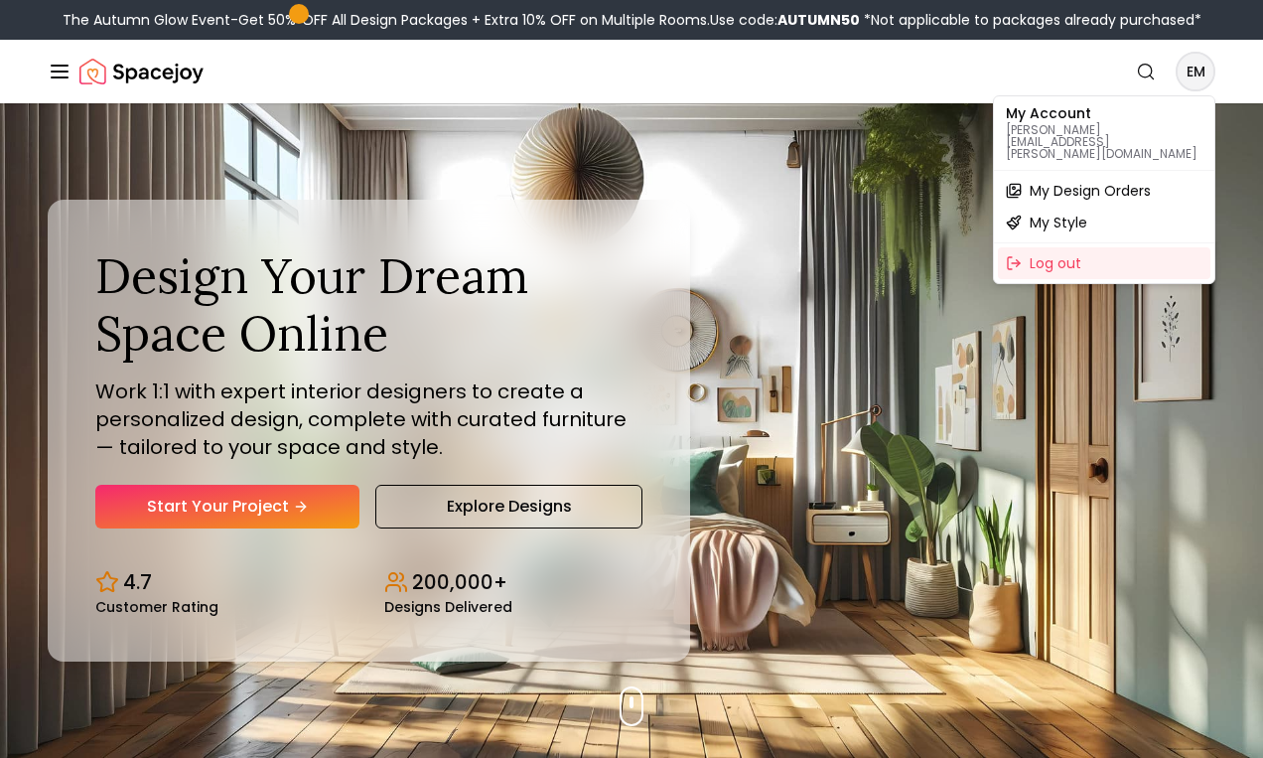
click at [1099, 181] on span "My Design Orders" at bounding box center [1090, 191] width 121 height 20
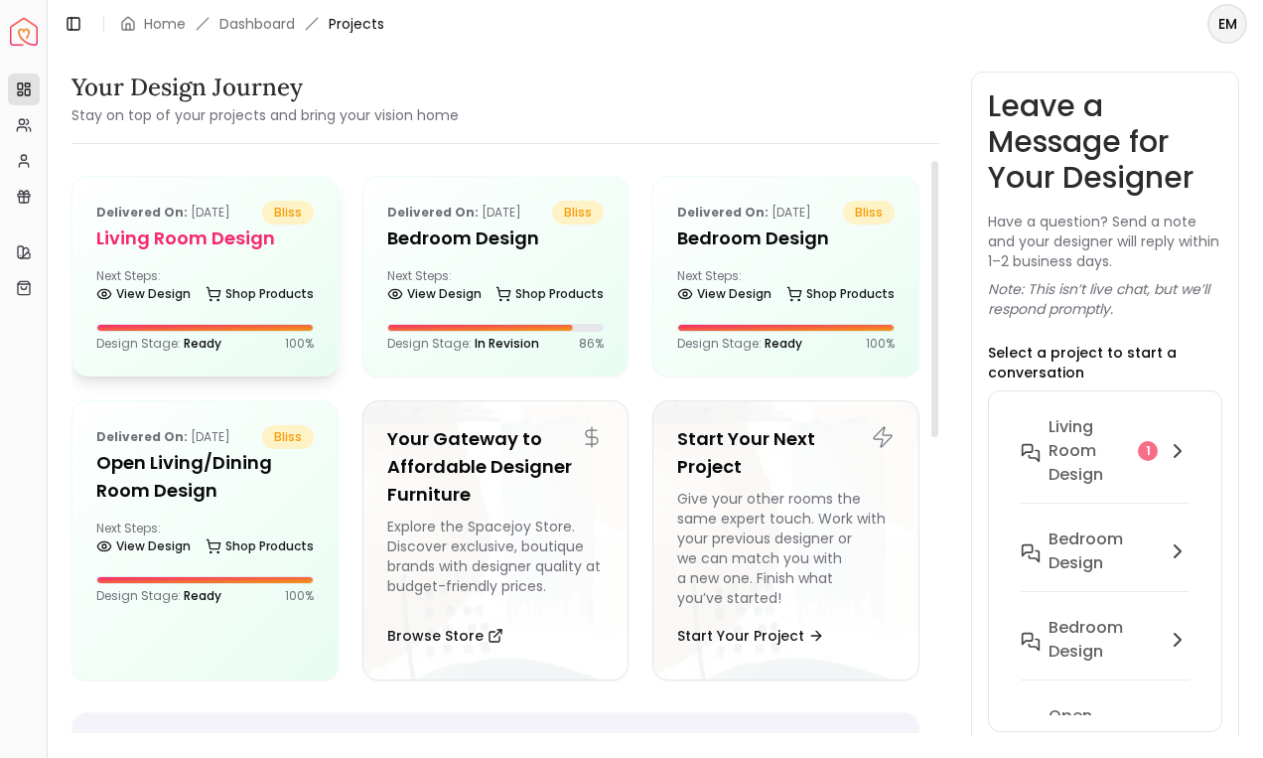
click at [298, 318] on div "Delivered on: Sep 27, 2025 bliss Living Room design Next Steps: View Design Sho…" at bounding box center [205, 276] width 265 height 199
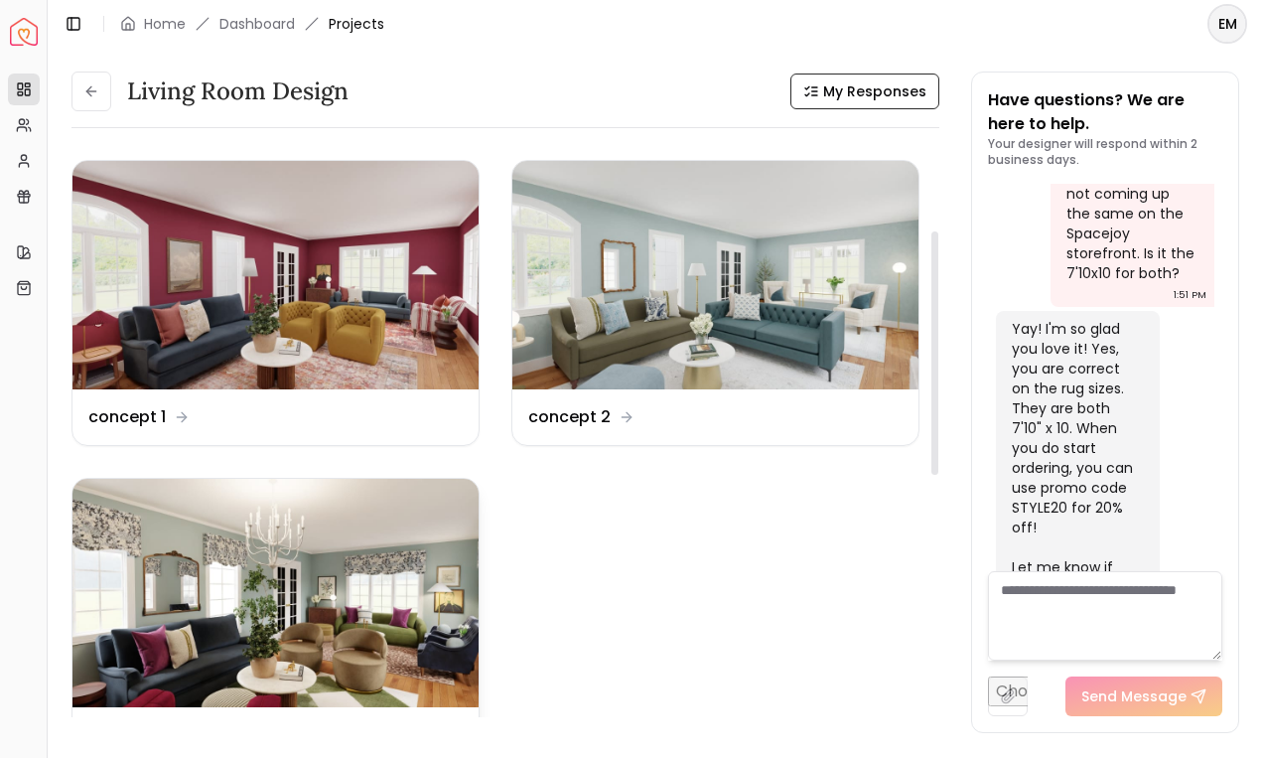
scroll to position [204, 0]
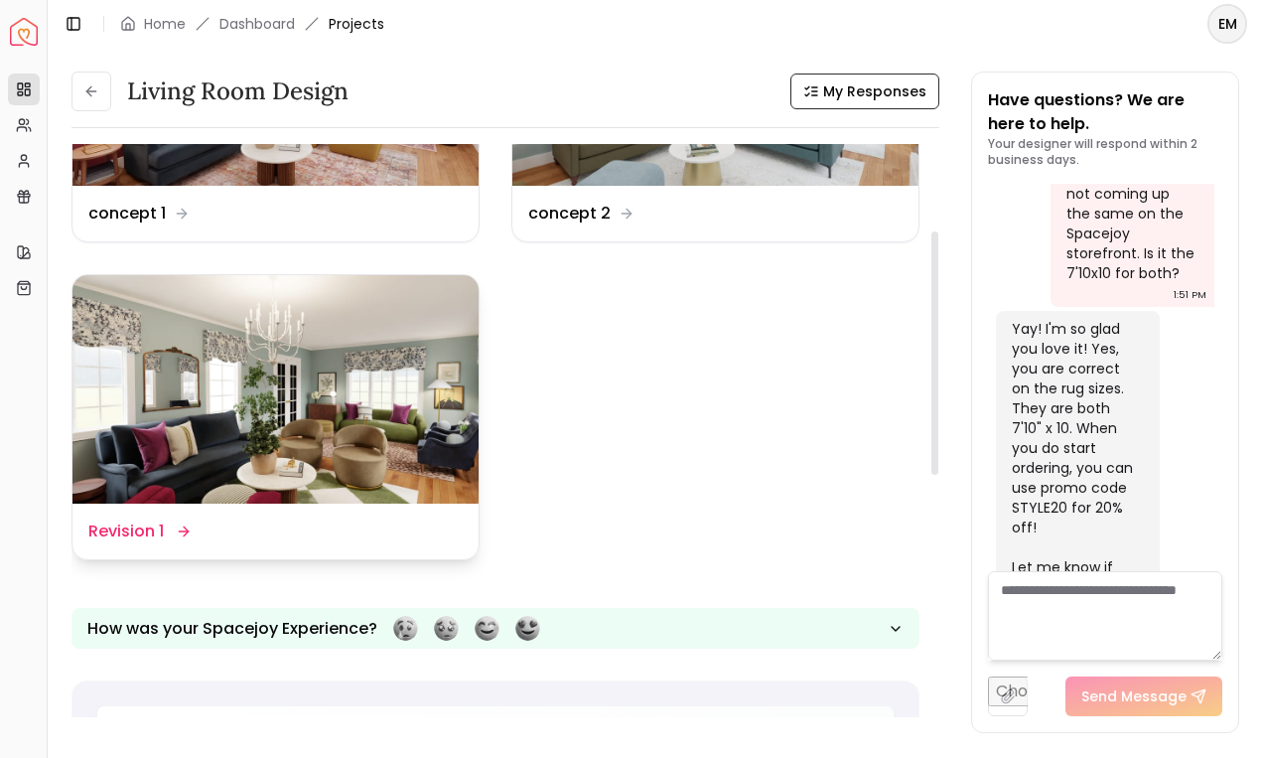
click at [303, 533] on div "Design Name Revision 1" at bounding box center [275, 531] width 374 height 24
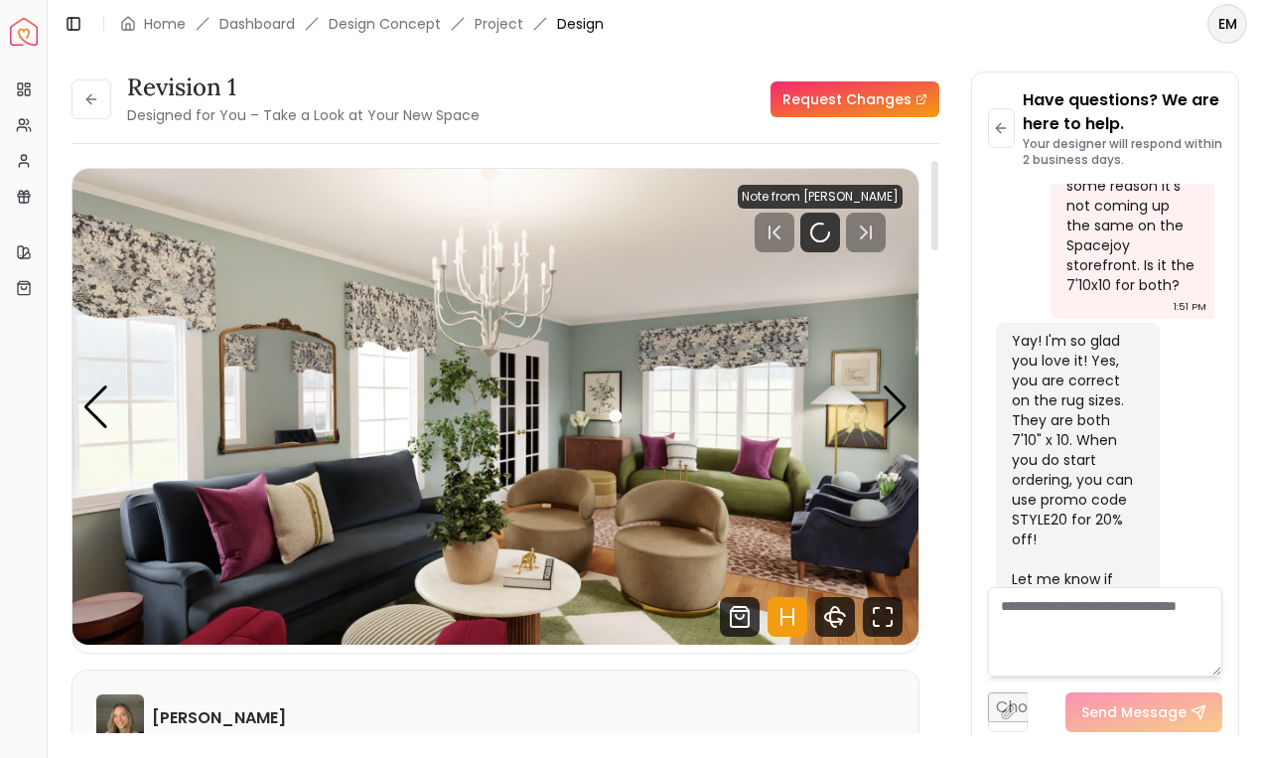
scroll to position [3006, 0]
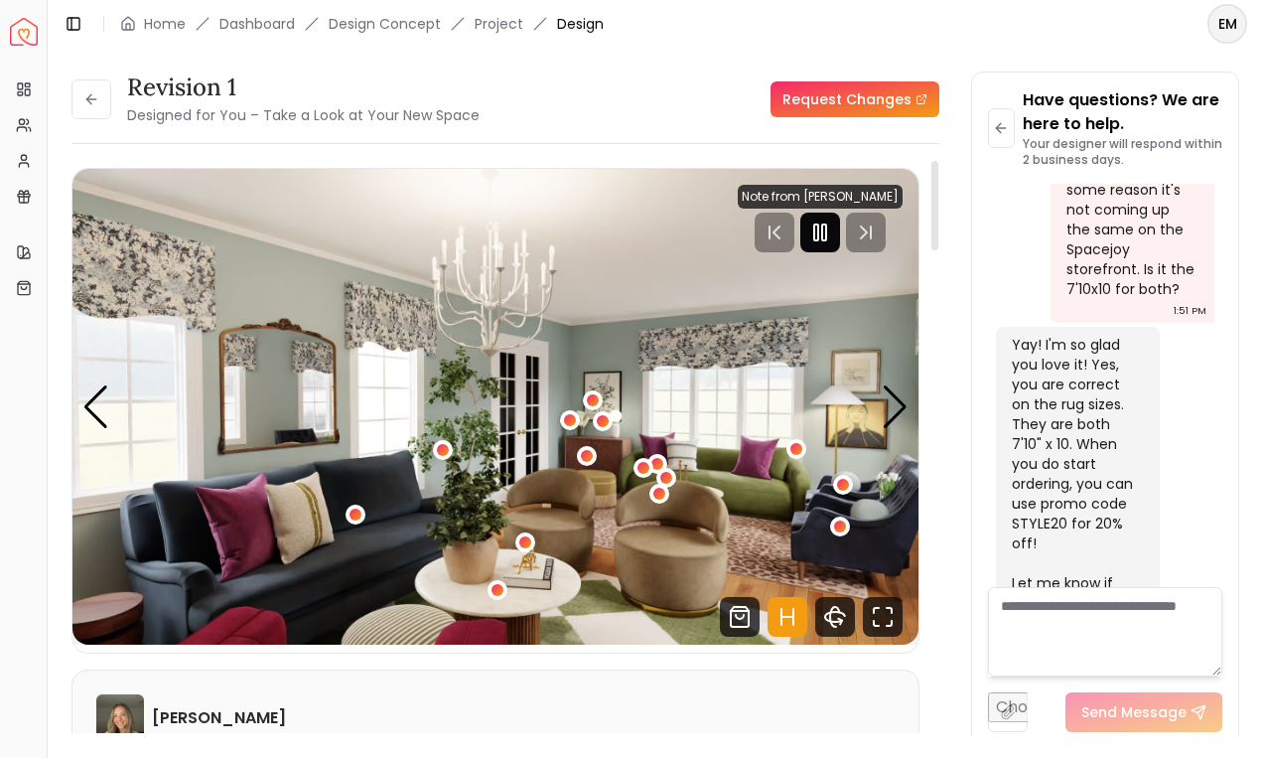
click at [823, 233] on icon "Pause" at bounding box center [820, 232] width 24 height 24
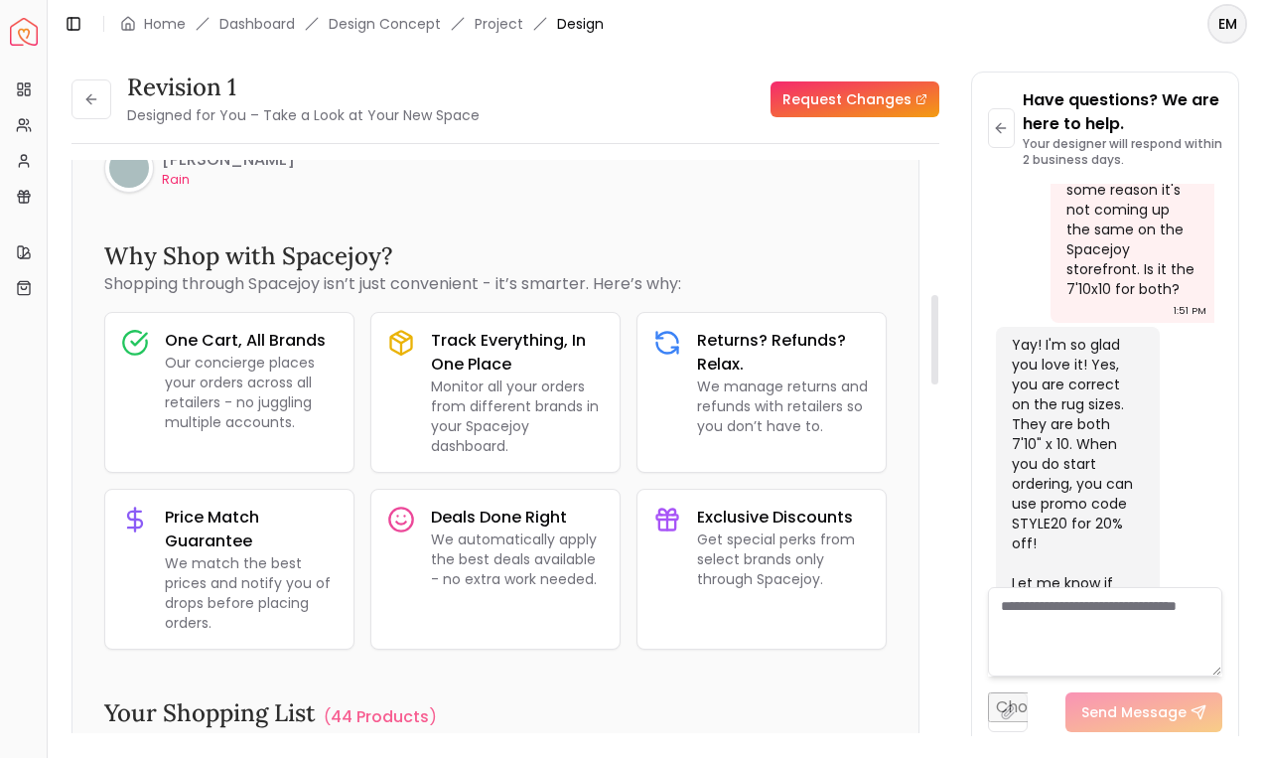
scroll to position [1205, 0]
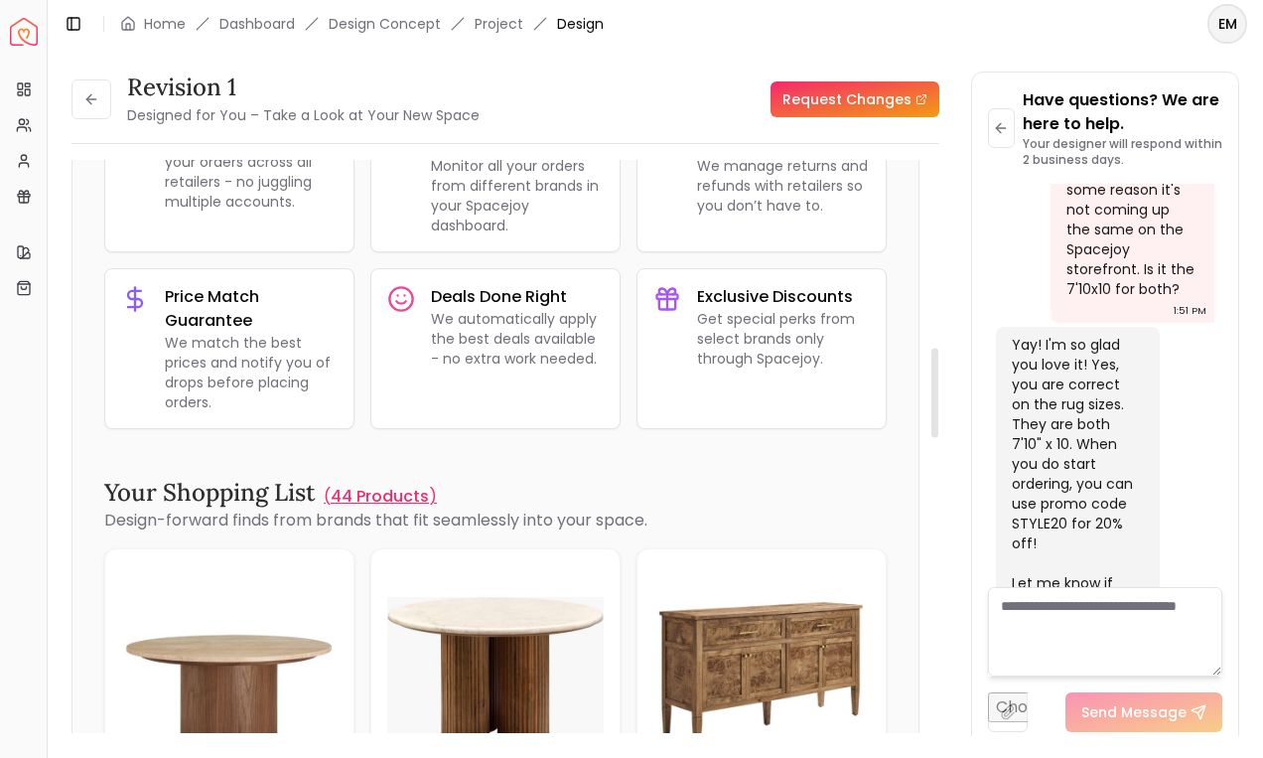
click at [345, 493] on p "44 Products" at bounding box center [380, 497] width 98 height 24
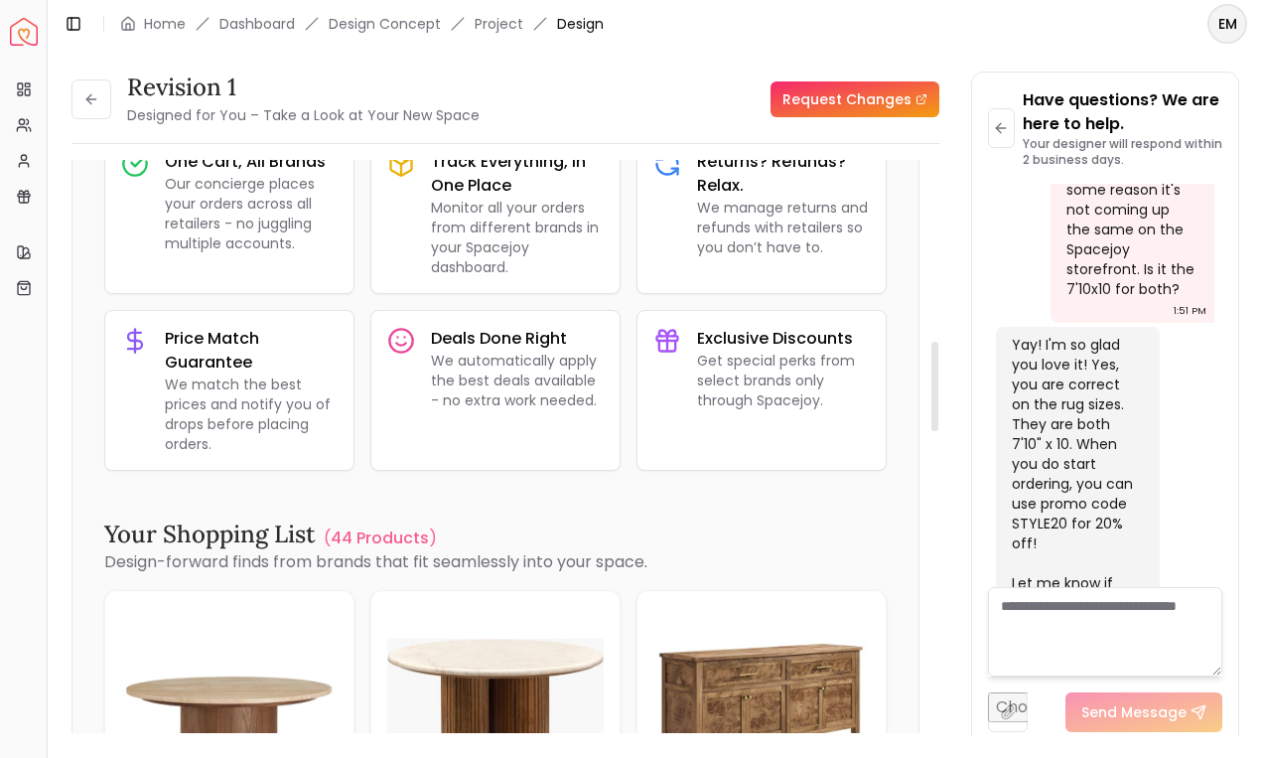
scroll to position [1868, 0]
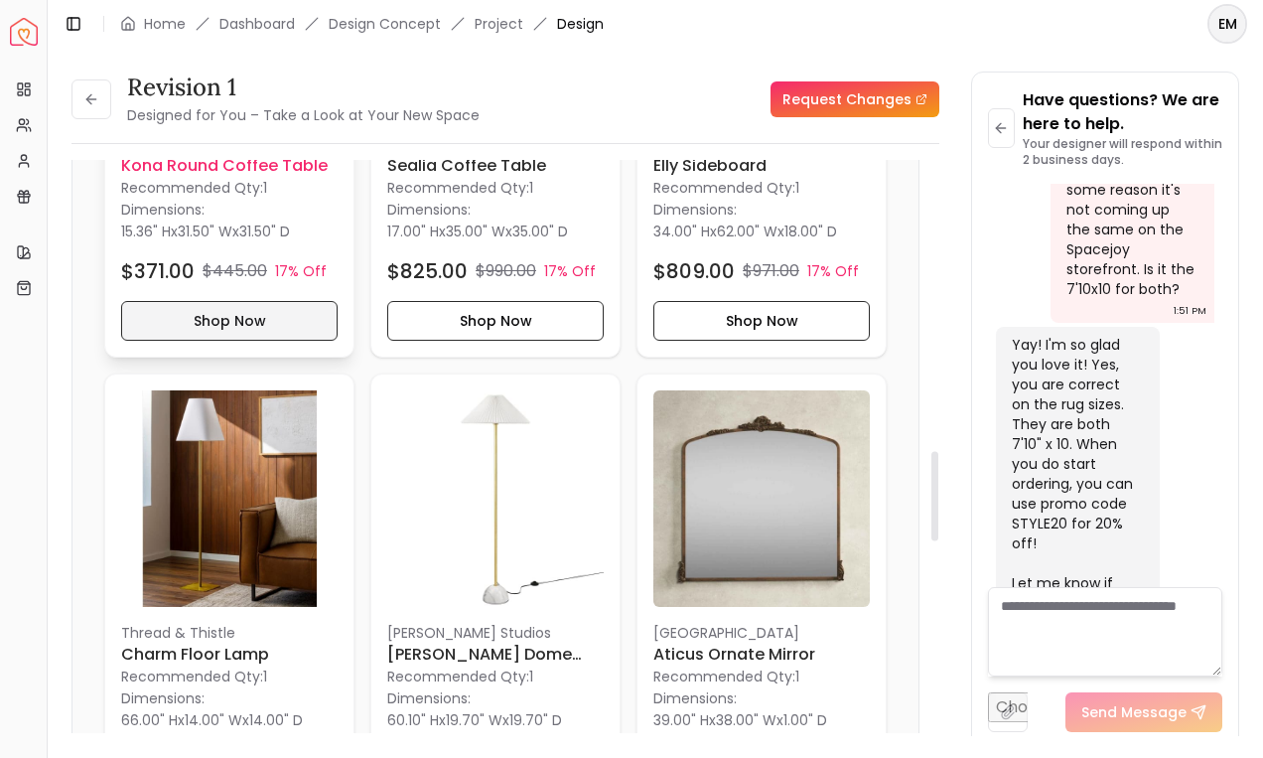
click at [261, 307] on button "Shop Now" at bounding box center [229, 321] width 217 height 40
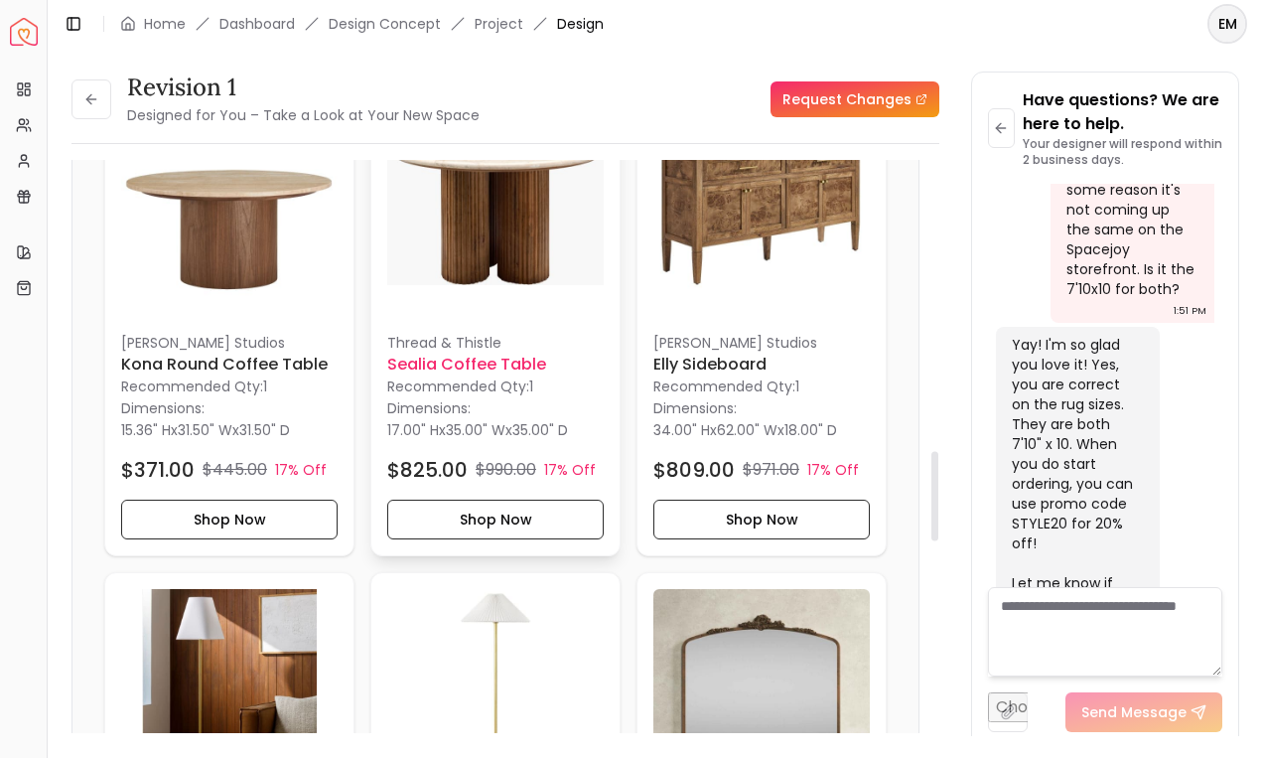
scroll to position [1522, 0]
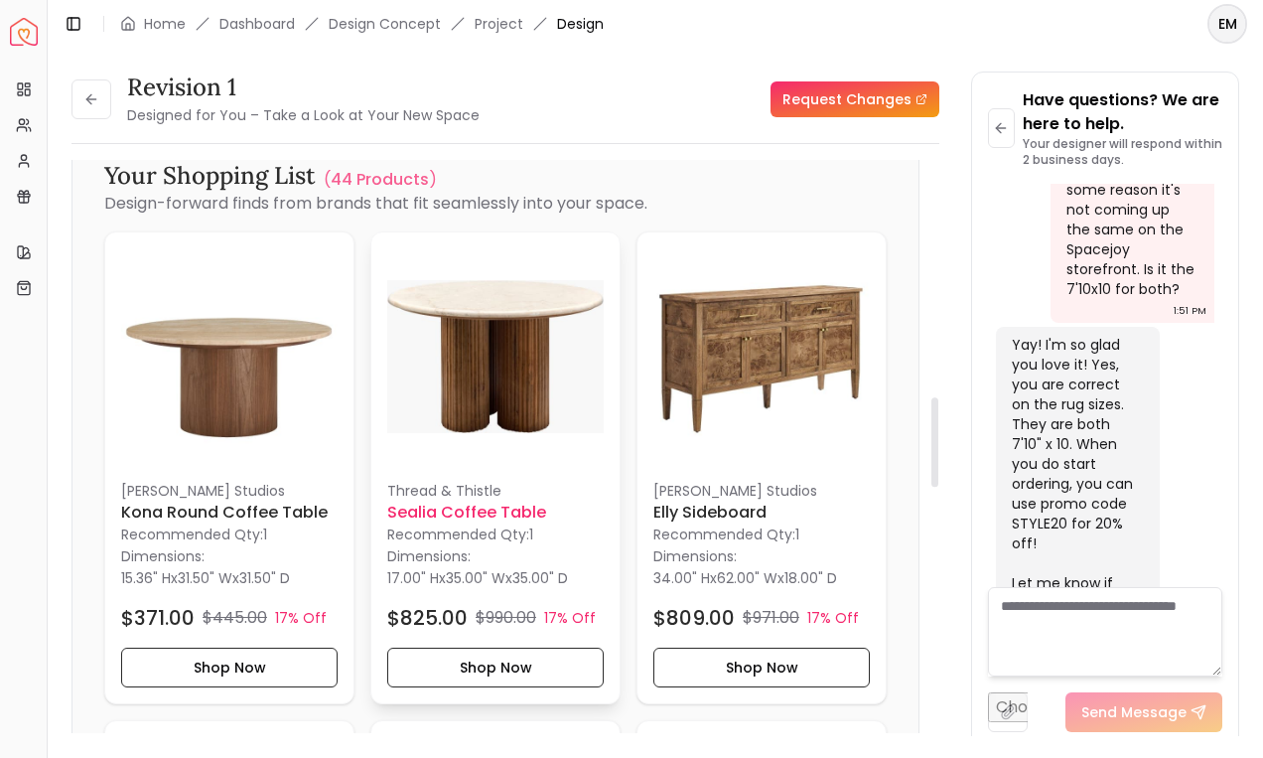
click at [482, 352] on img at bounding box center [495, 356] width 217 height 217
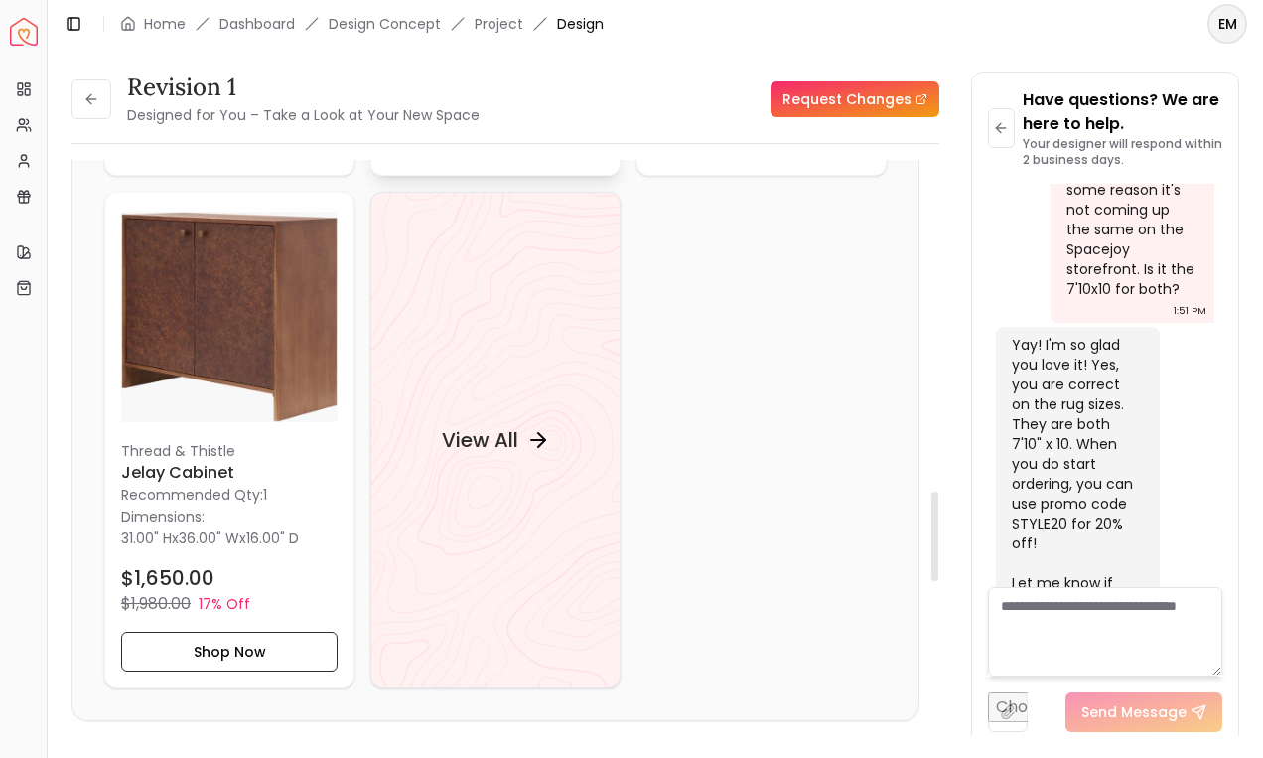
scroll to position [2127, 0]
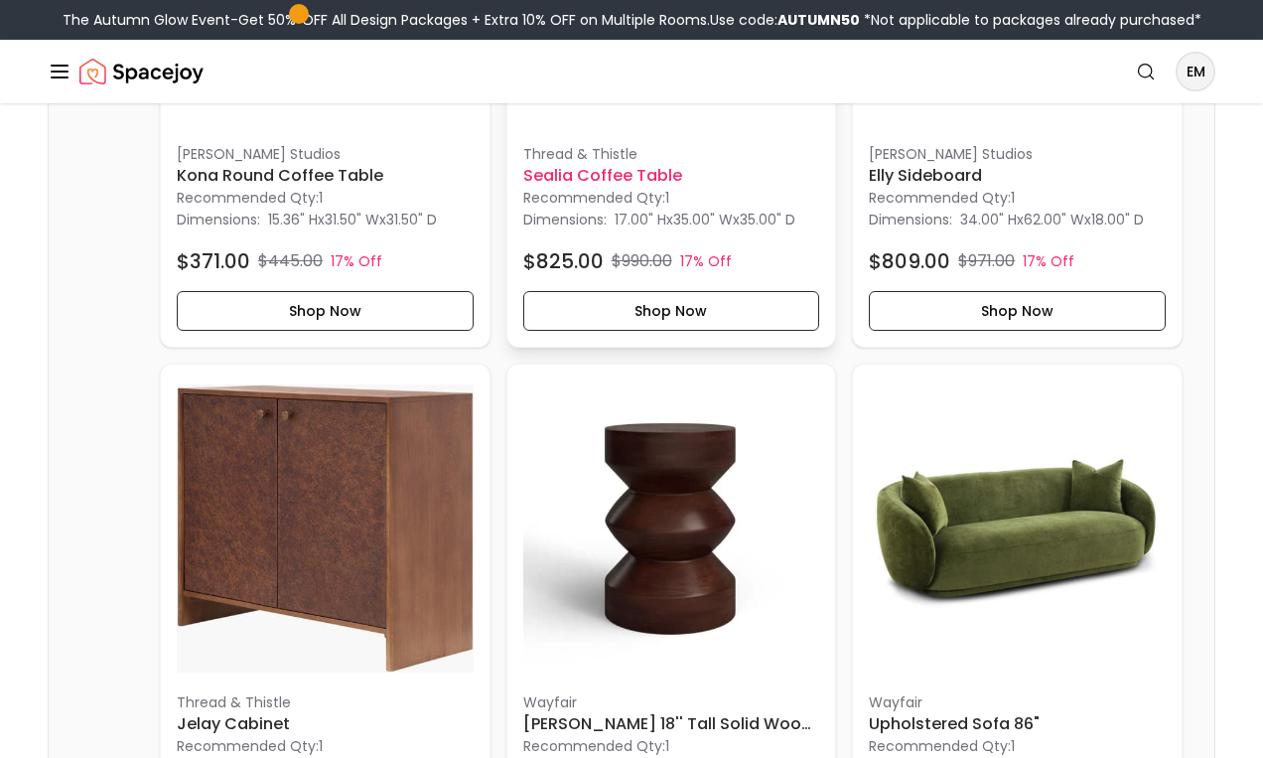
scroll to position [963, 0]
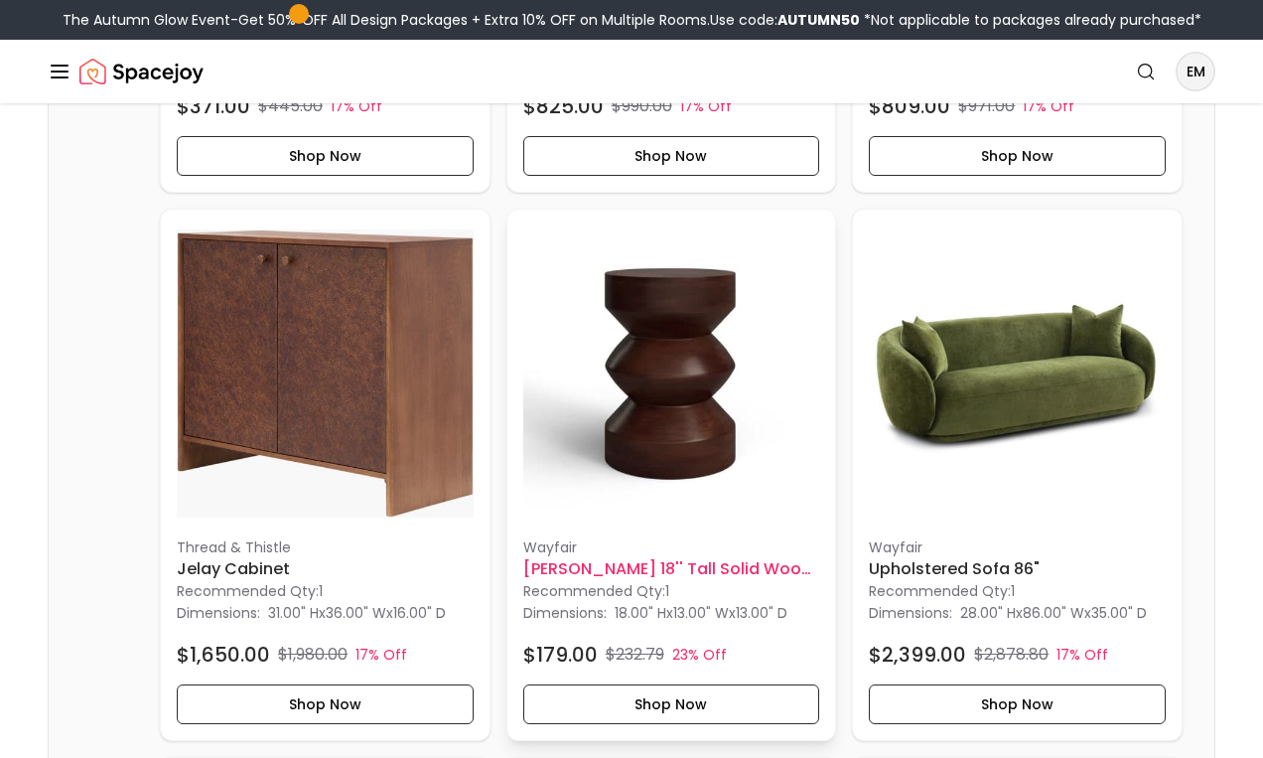
click at [640, 458] on img at bounding box center [671, 373] width 297 height 297
click at [575, 505] on img at bounding box center [671, 373] width 297 height 297
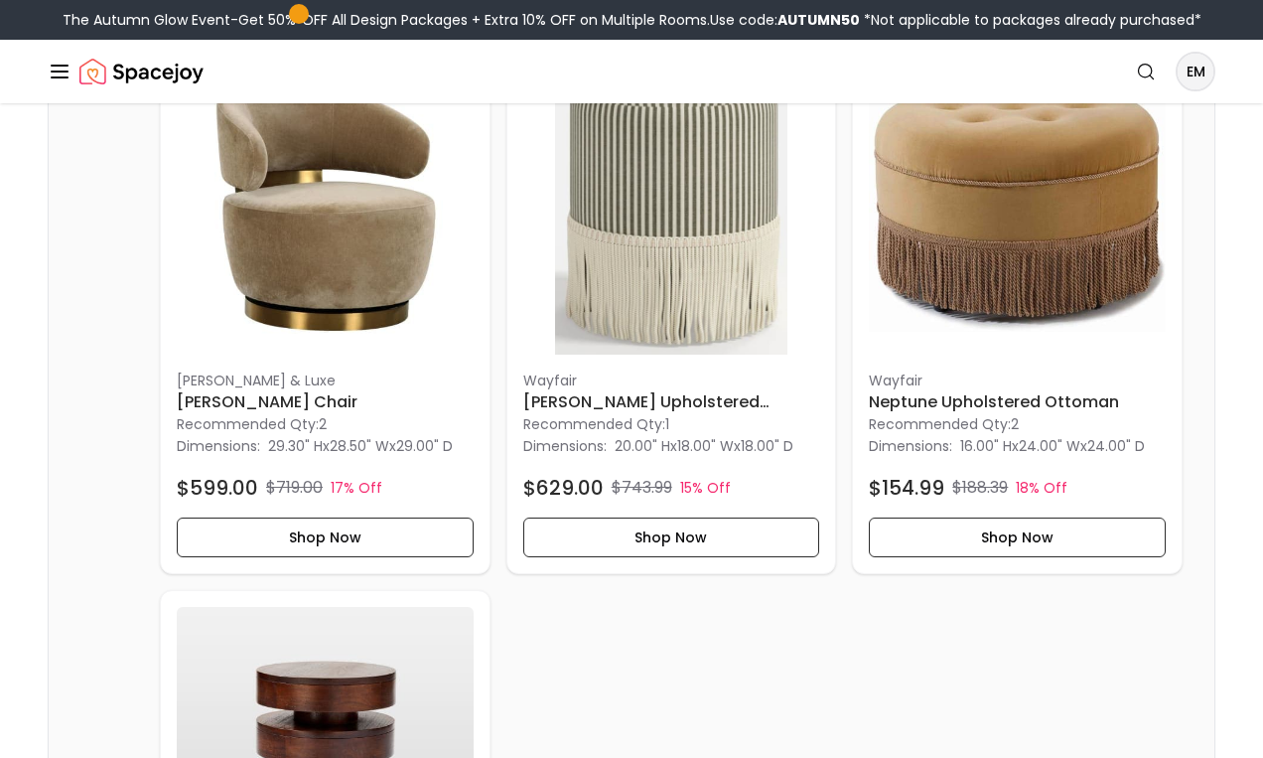
scroll to position [2589, 0]
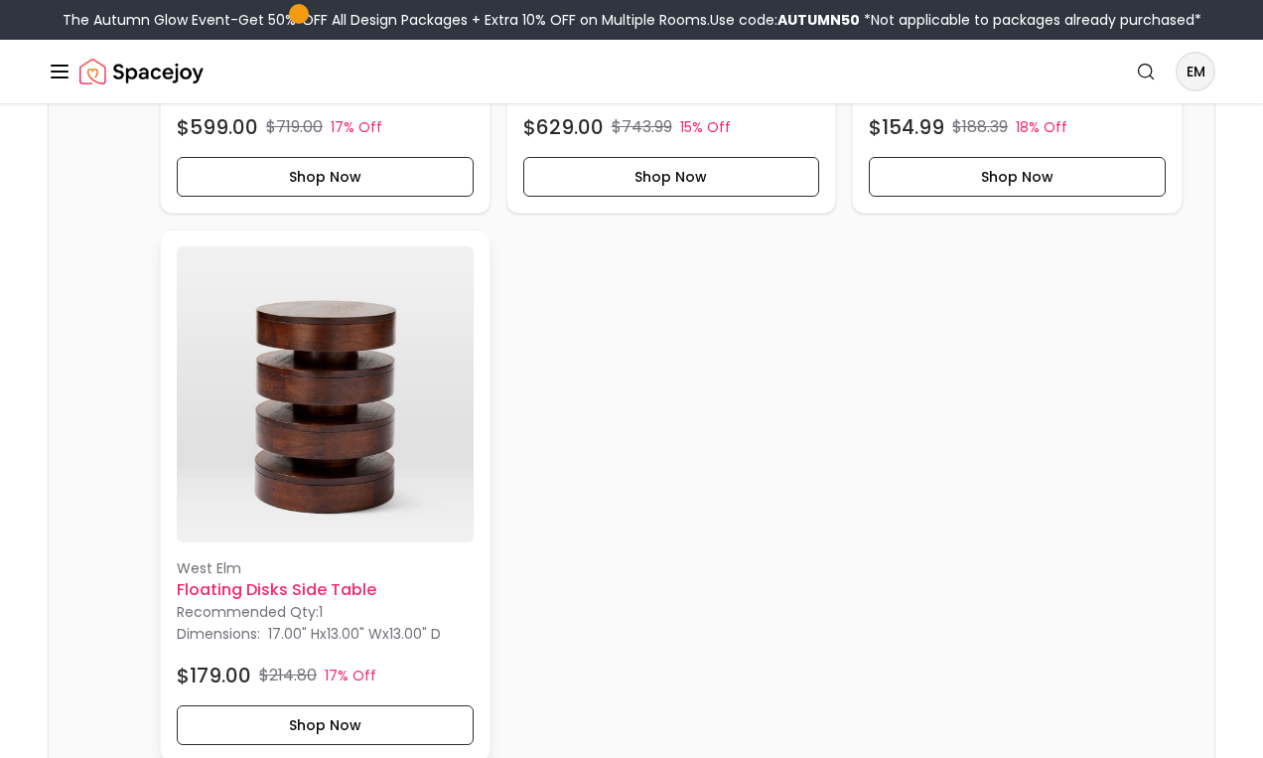
click at [359, 588] on h6 "Floating Disks Side Table" at bounding box center [325, 590] width 297 height 24
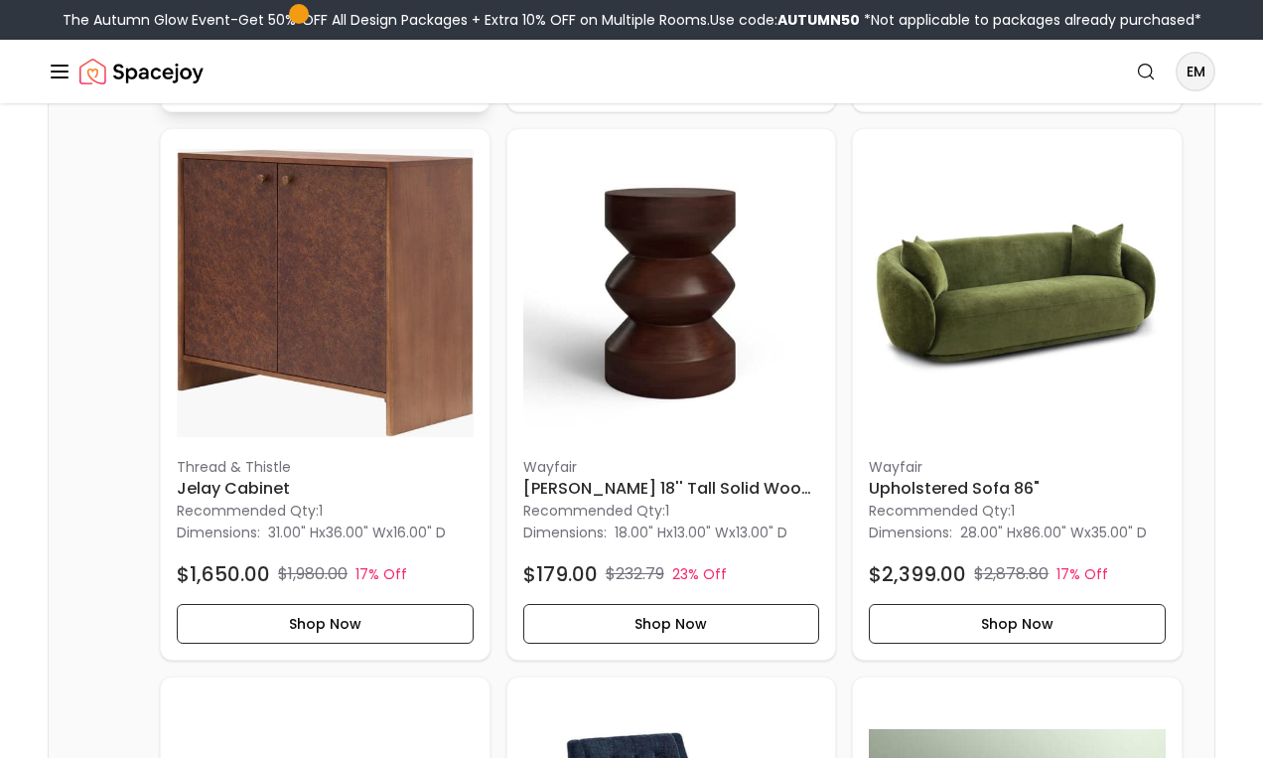
scroll to position [1042, 0]
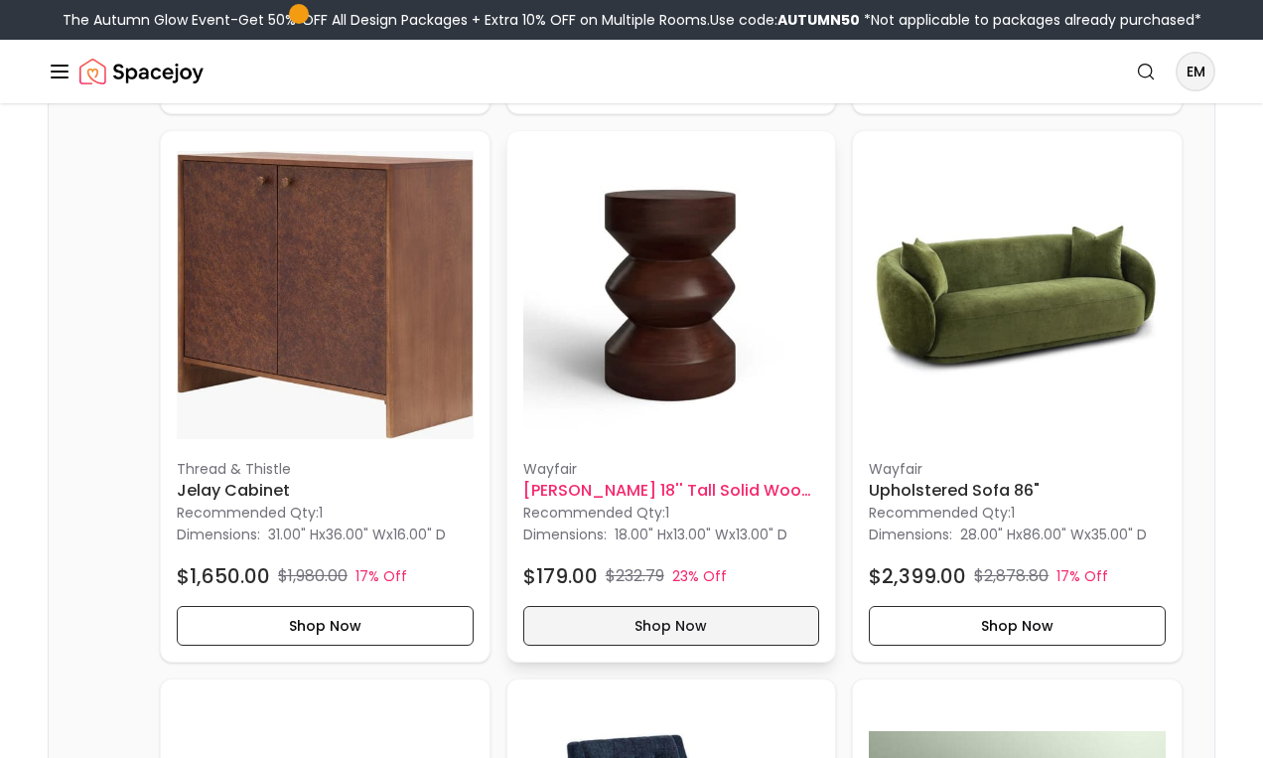
click at [578, 630] on button "Shop Now" at bounding box center [671, 626] width 297 height 40
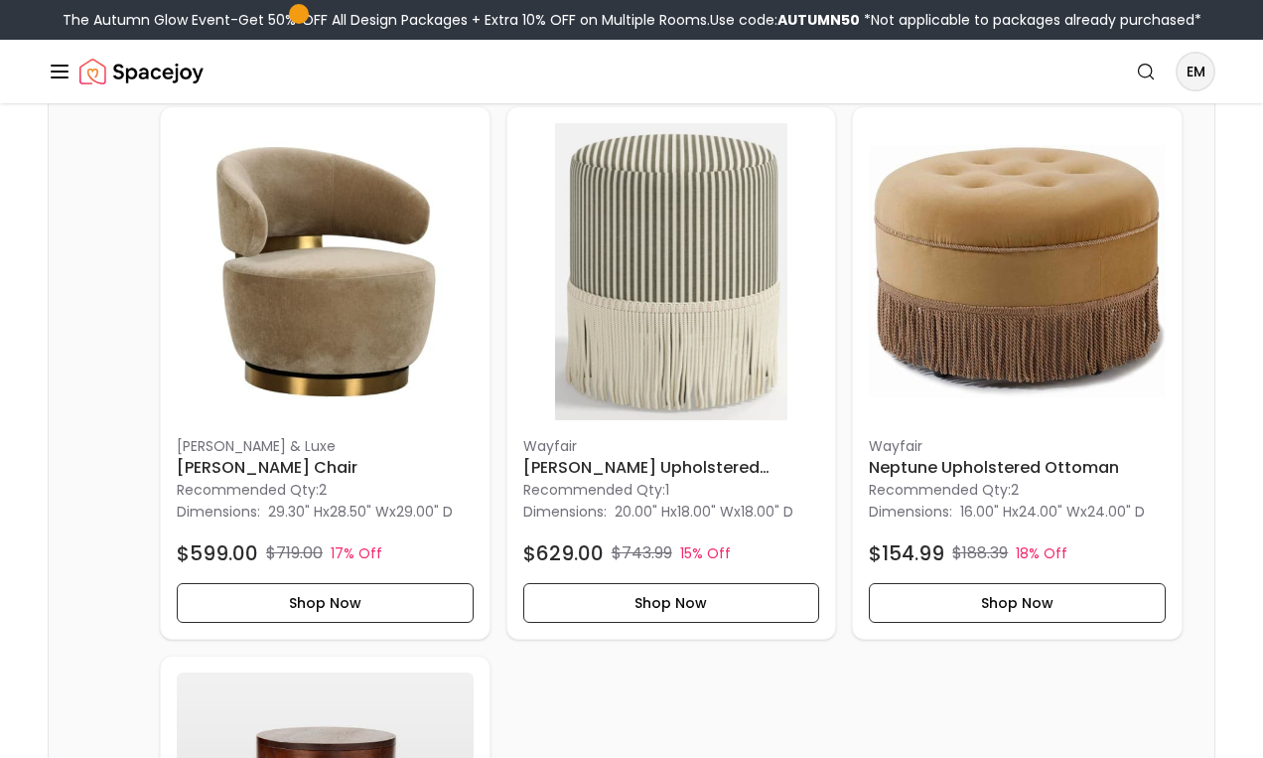
scroll to position [2158, 0]
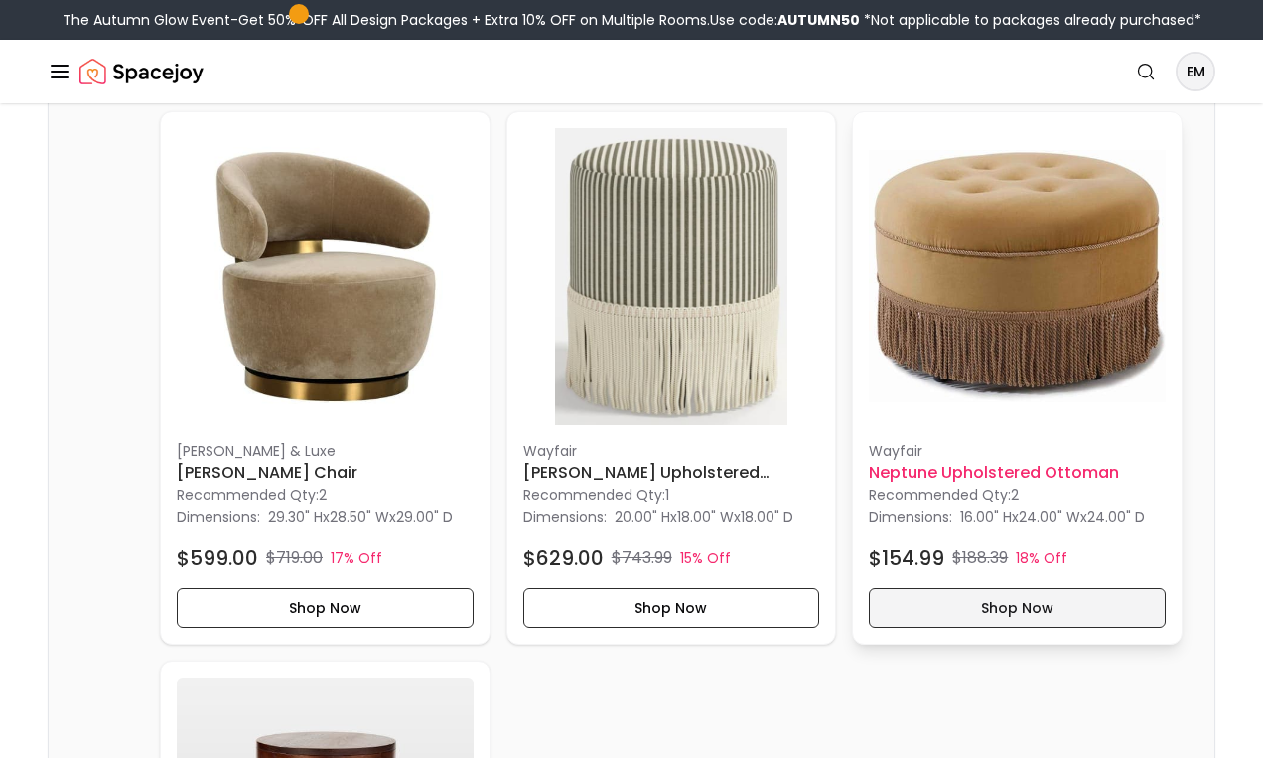
click at [1032, 606] on button "Shop Now" at bounding box center [1017, 608] width 297 height 40
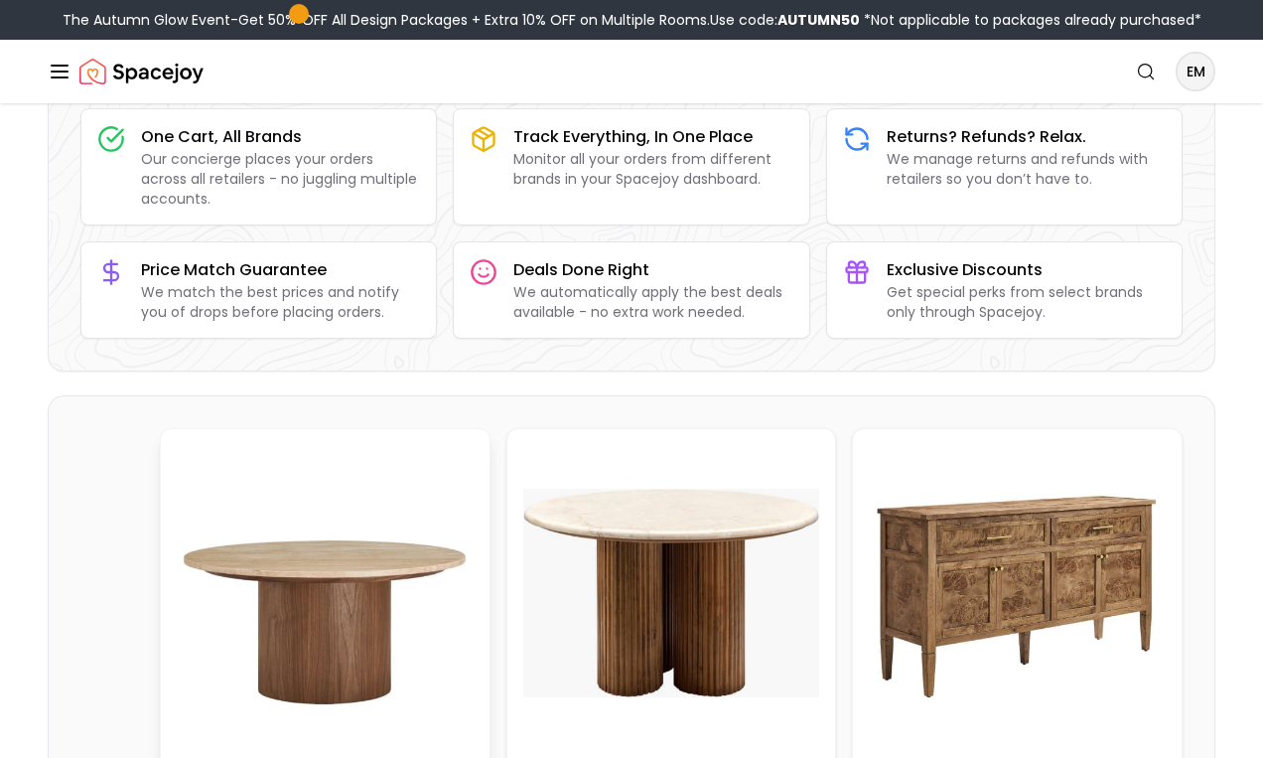
scroll to position [586, 0]
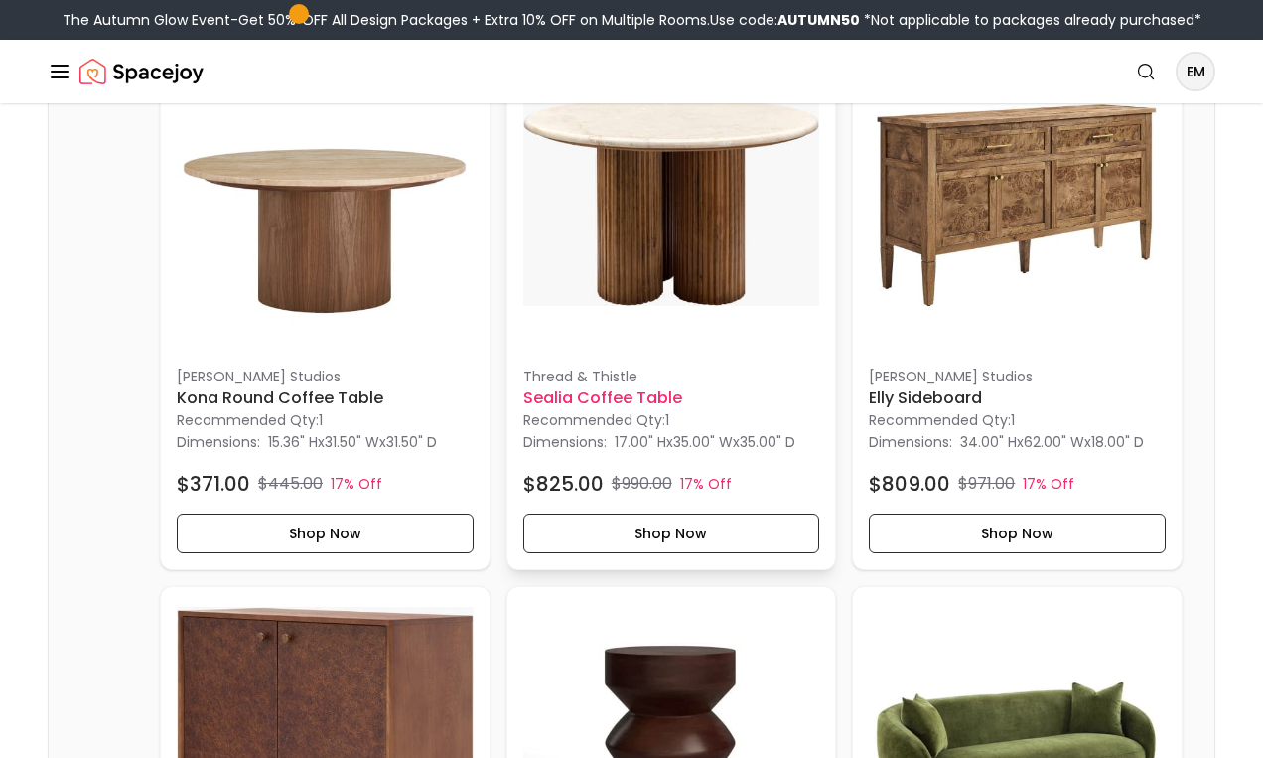
click at [610, 259] on img at bounding box center [671, 202] width 297 height 297
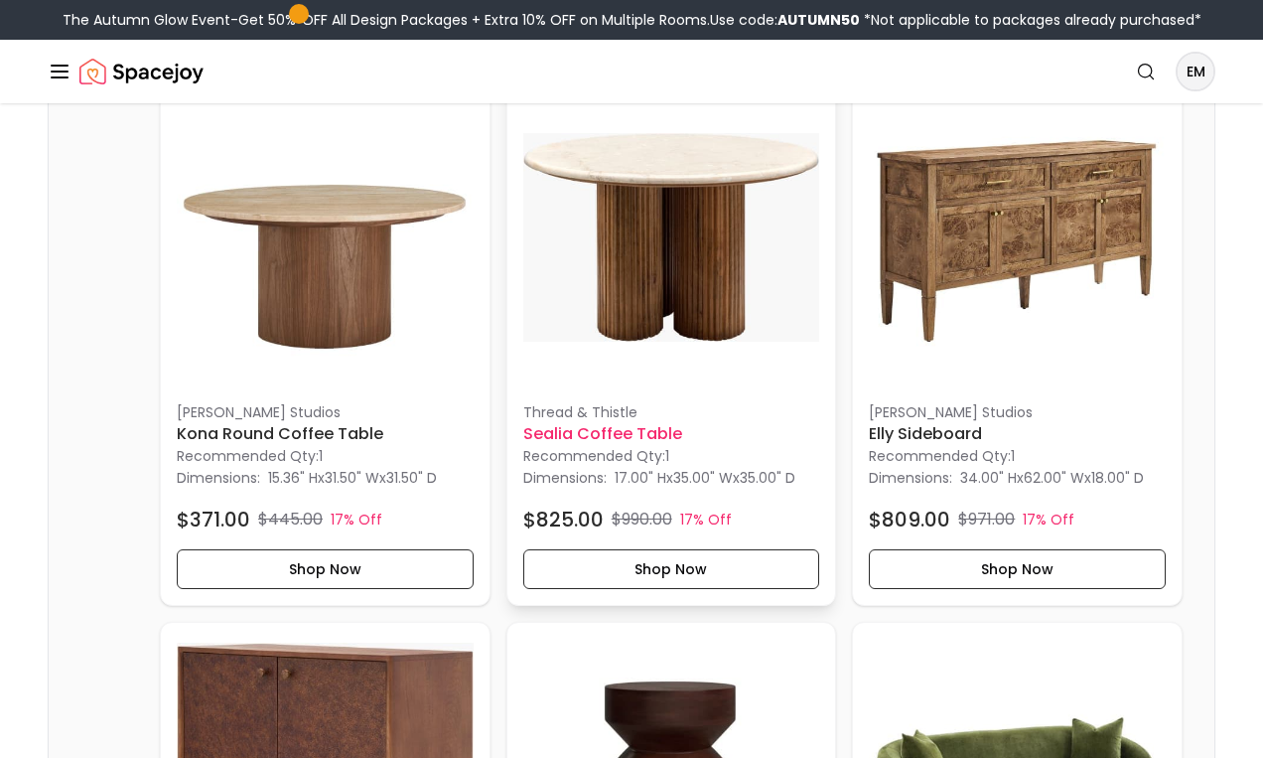
scroll to position [547, 0]
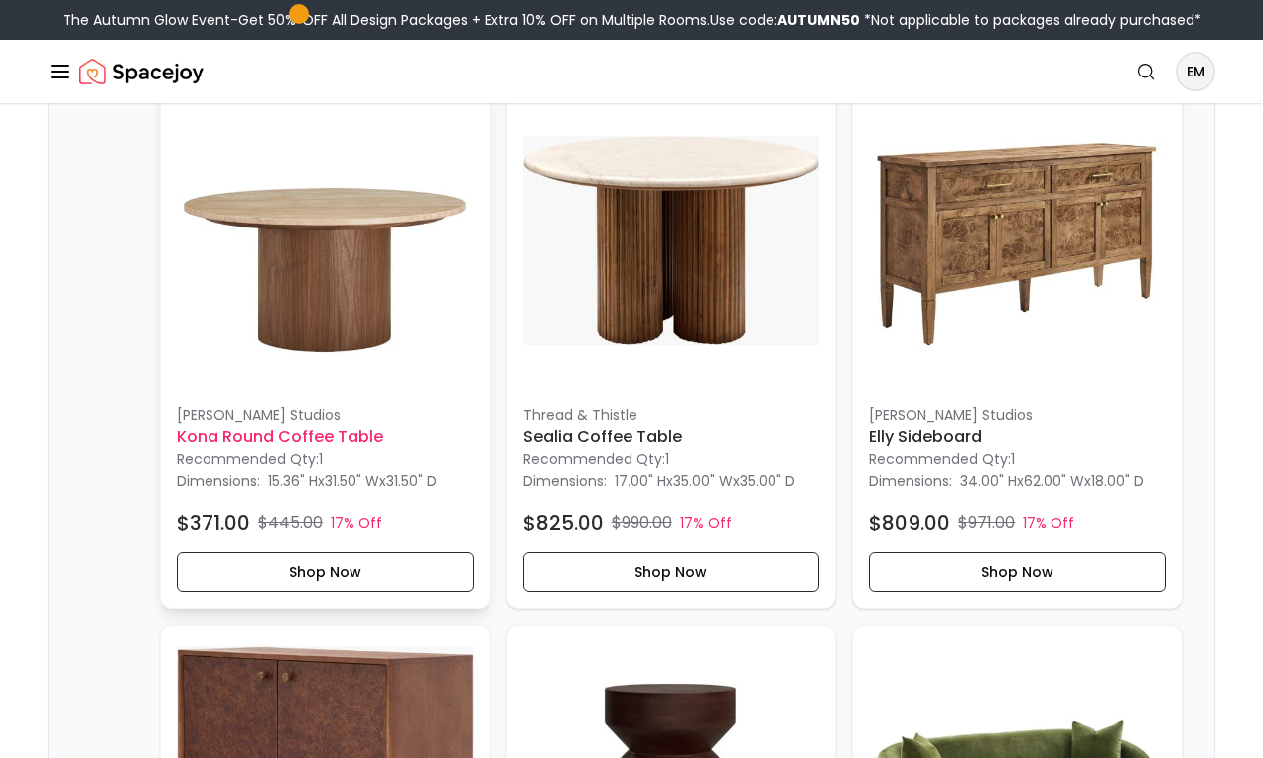
click at [263, 437] on h6 "Kona Round Coffee Table" at bounding box center [325, 437] width 297 height 24
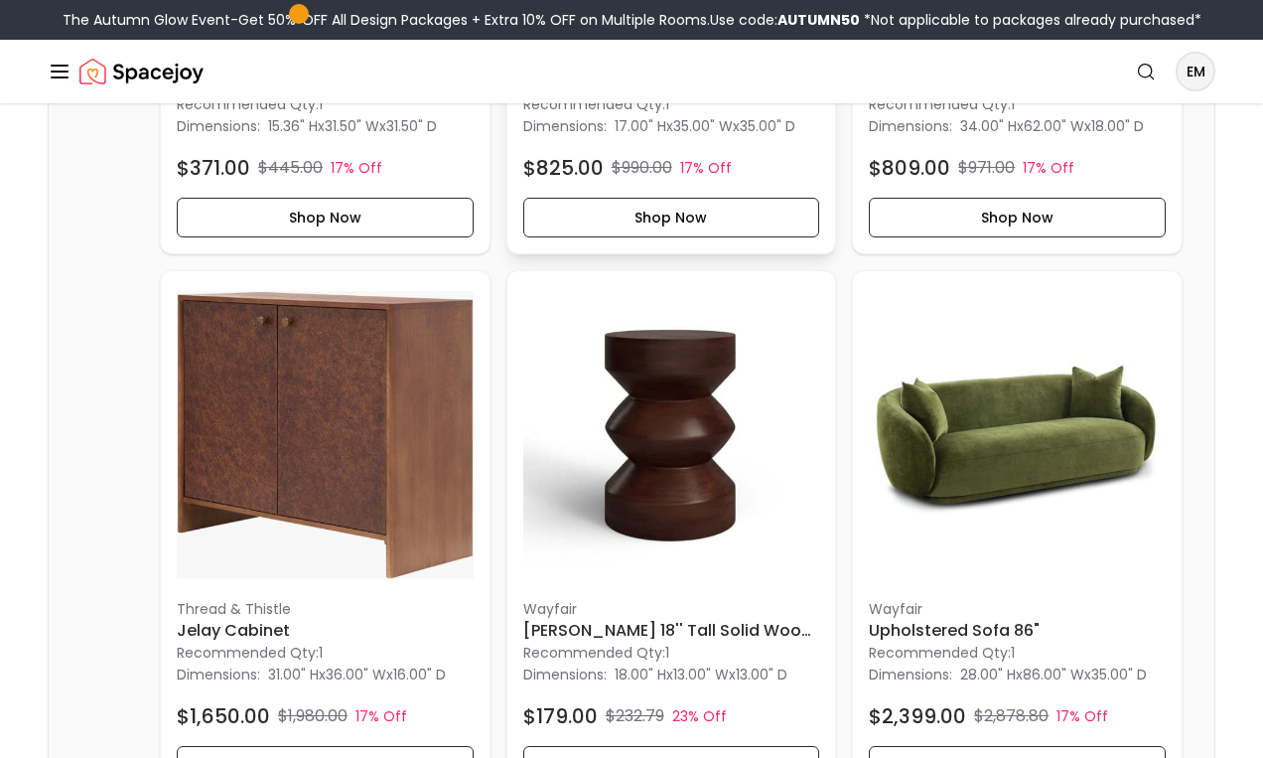
scroll to position [922, 0]
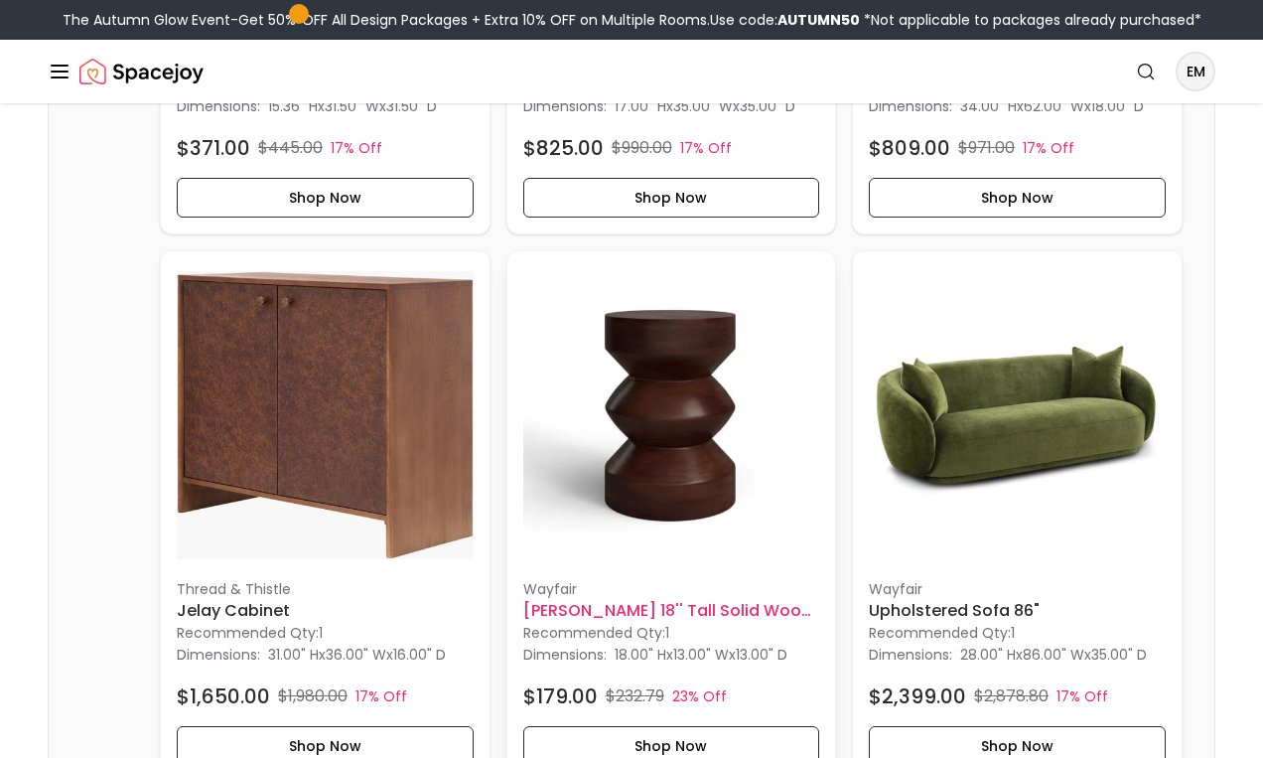
click at [514, 626] on div "Wayfair Maberley 18'' Tall Solid Wood Pedestal End Table Birch Lane™ Recommende…" at bounding box center [672, 516] width 329 height 531
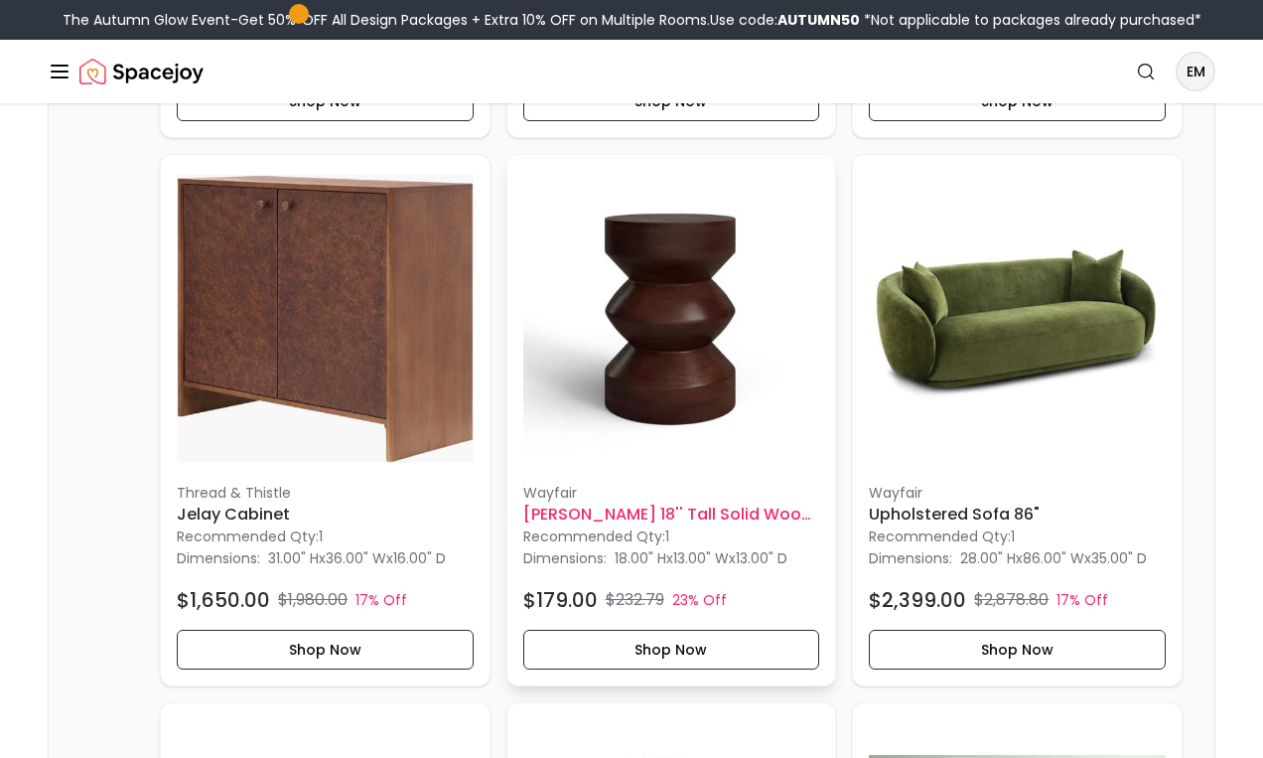
scroll to position [1032, 0]
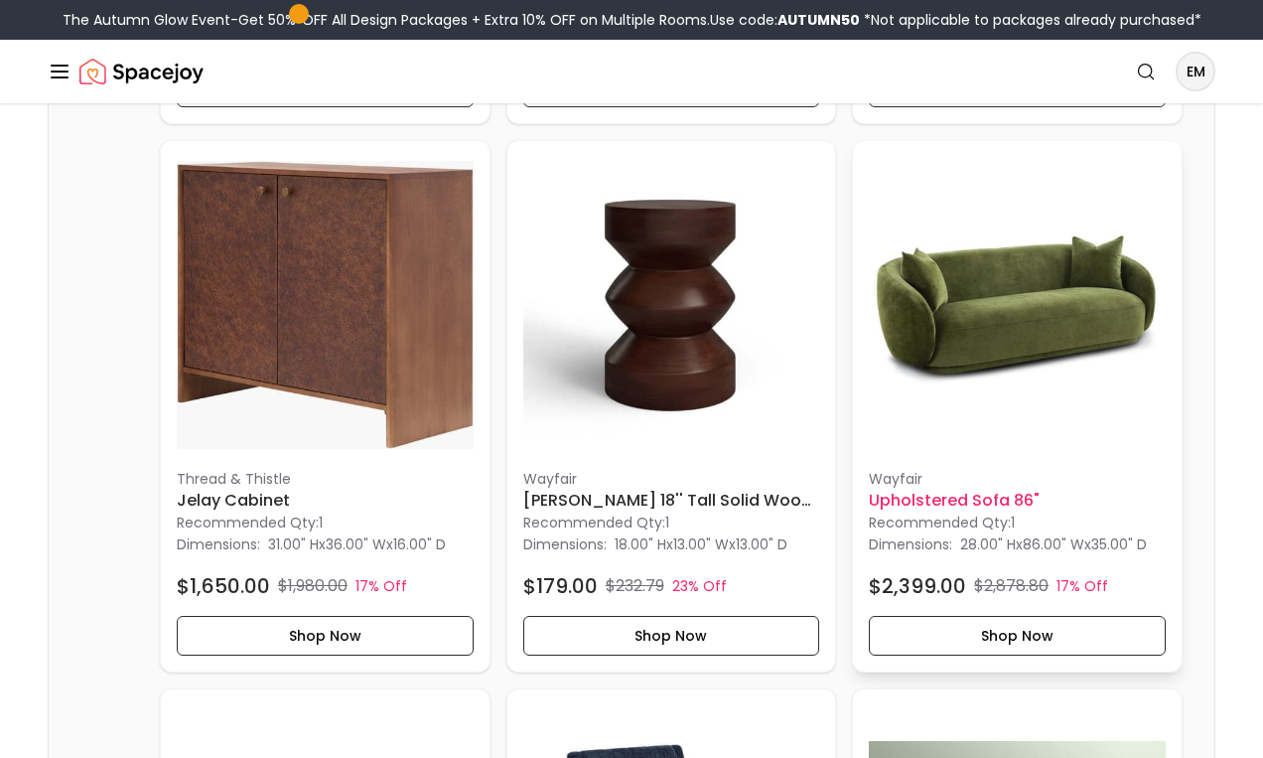
click at [934, 310] on img at bounding box center [1017, 305] width 297 height 297
click at [673, 299] on img at bounding box center [671, 305] width 297 height 297
click at [1009, 655] on button "Shop Now" at bounding box center [1017, 636] width 297 height 40
click at [967, 283] on img at bounding box center [1017, 305] width 297 height 297
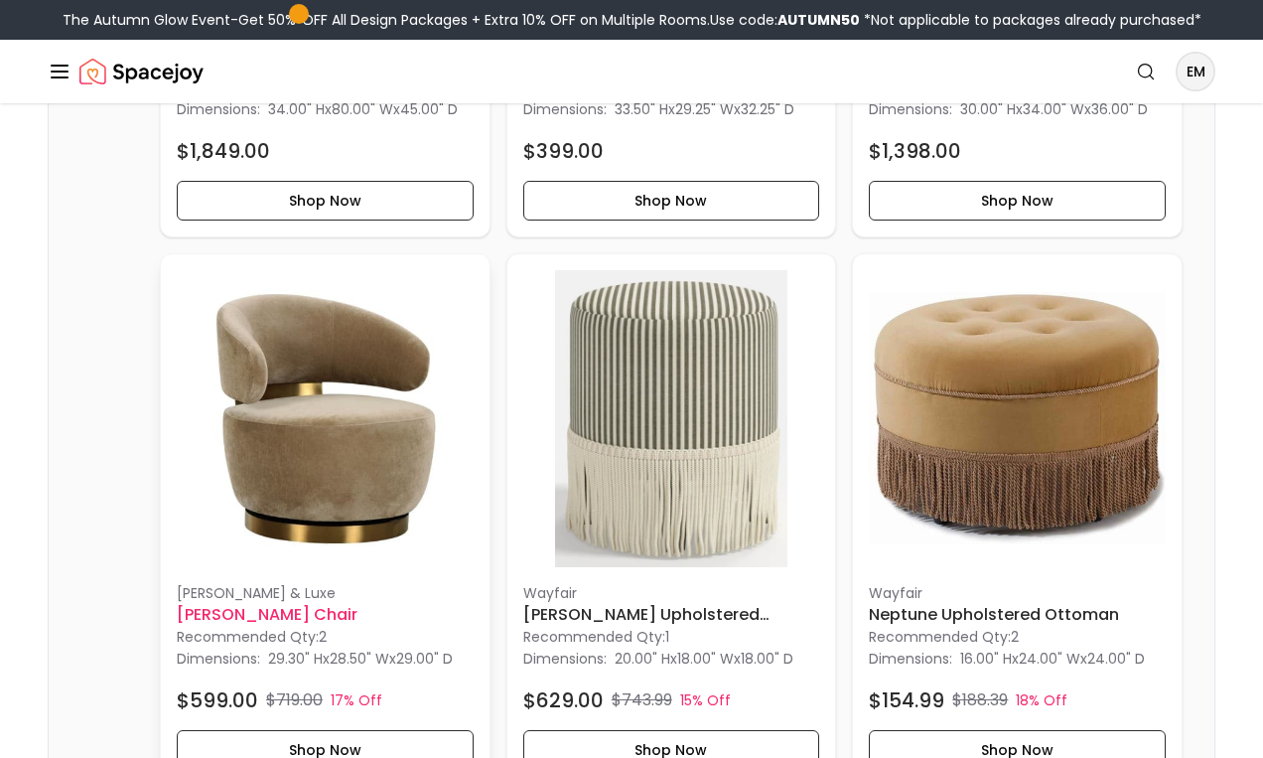
scroll to position [2090, 0]
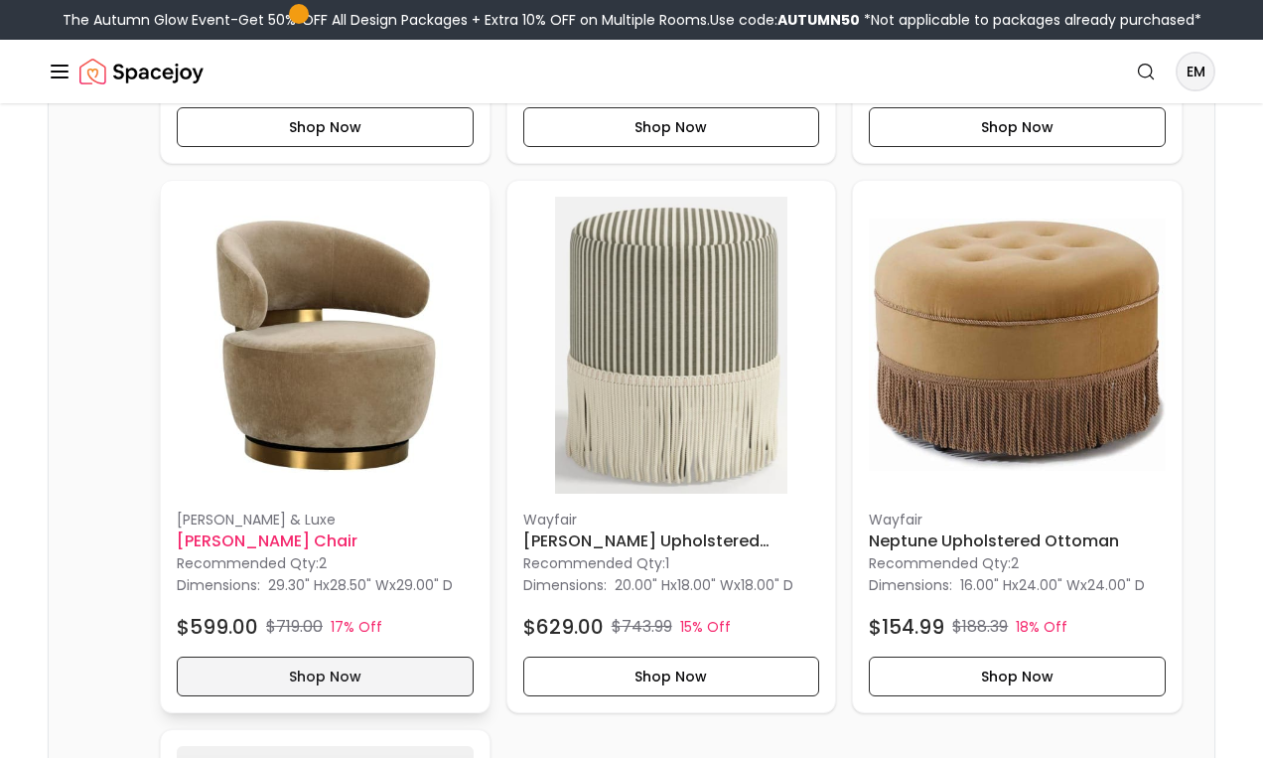
click at [257, 681] on button "Shop Now" at bounding box center [325, 677] width 297 height 40
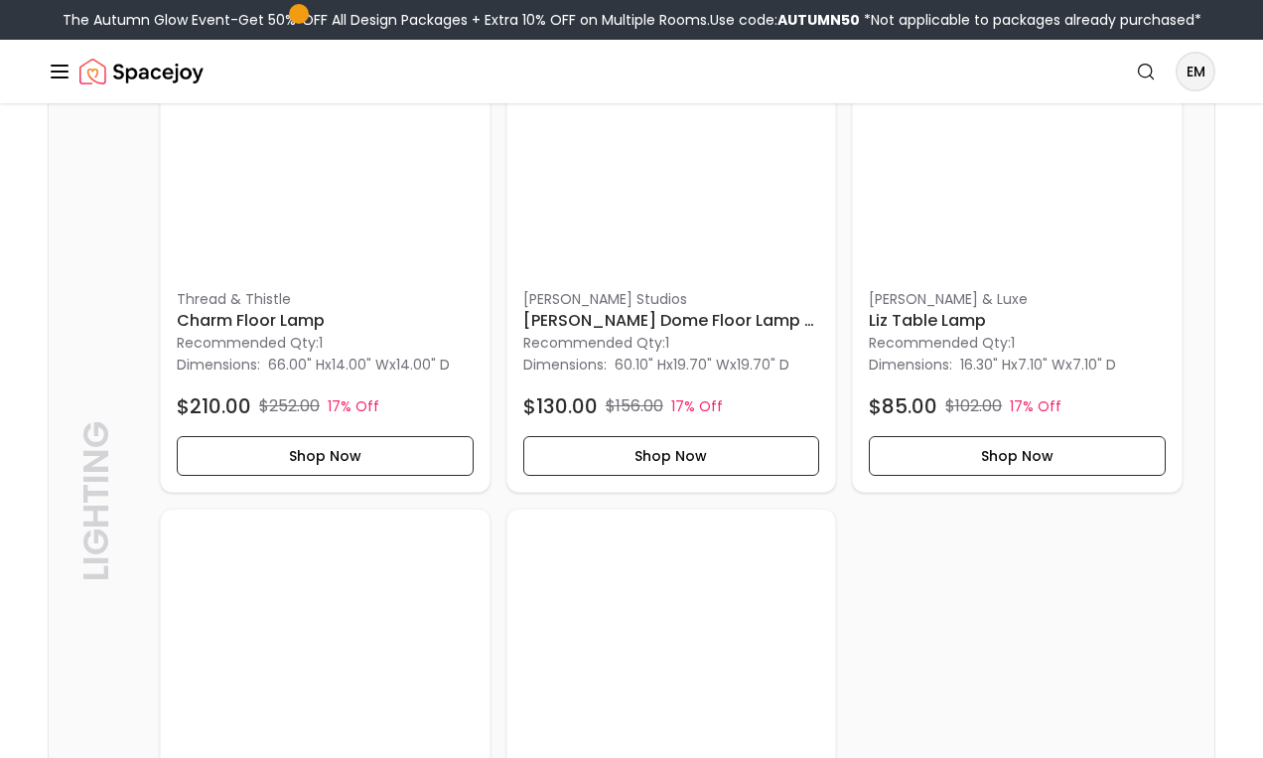
scroll to position [2936, 0]
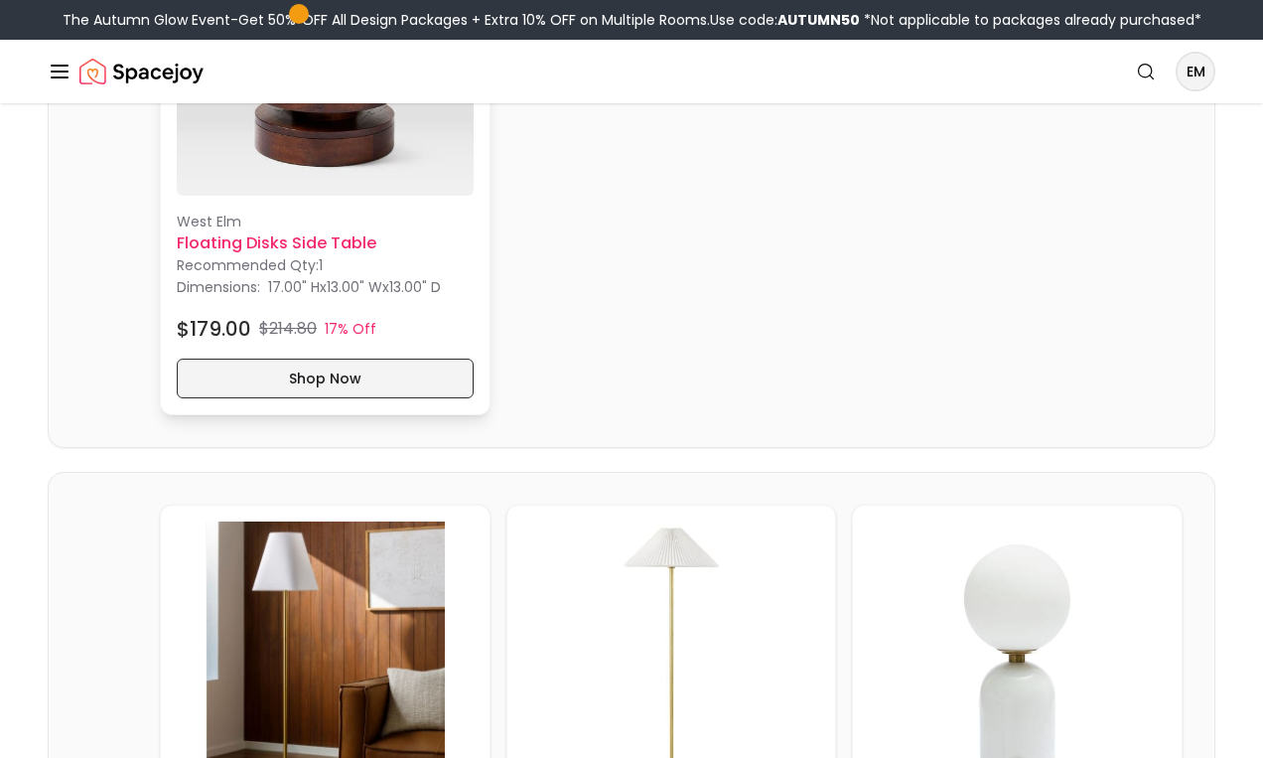
click at [268, 378] on button "Shop Now" at bounding box center [325, 379] width 297 height 40
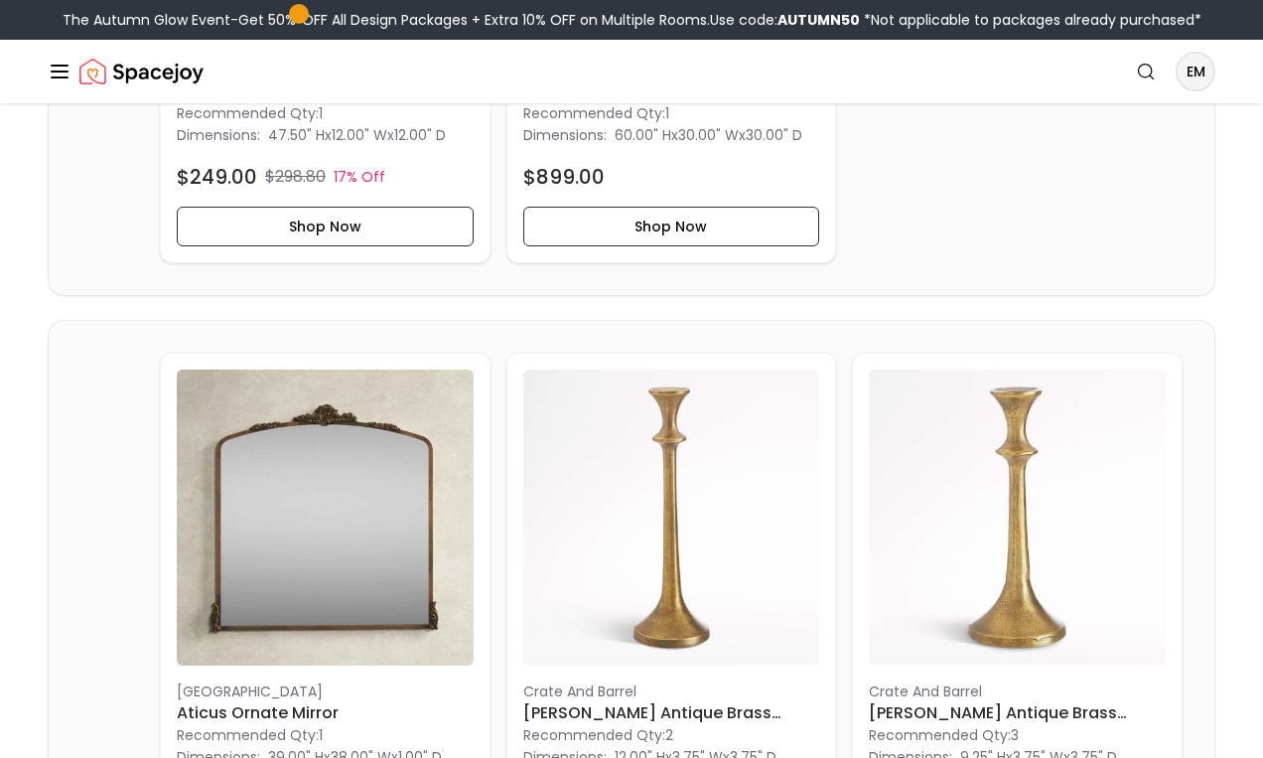
scroll to position [4508, 0]
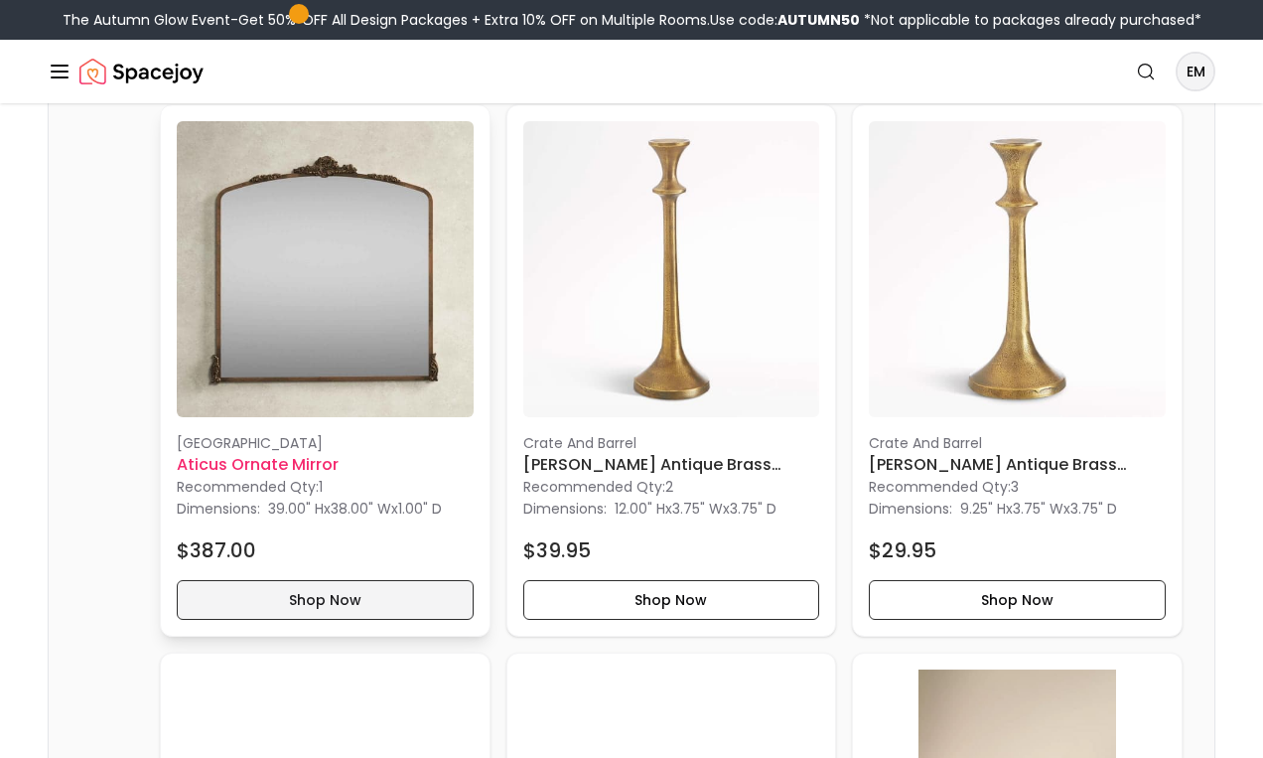
click at [256, 589] on button "Shop Now" at bounding box center [325, 600] width 297 height 40
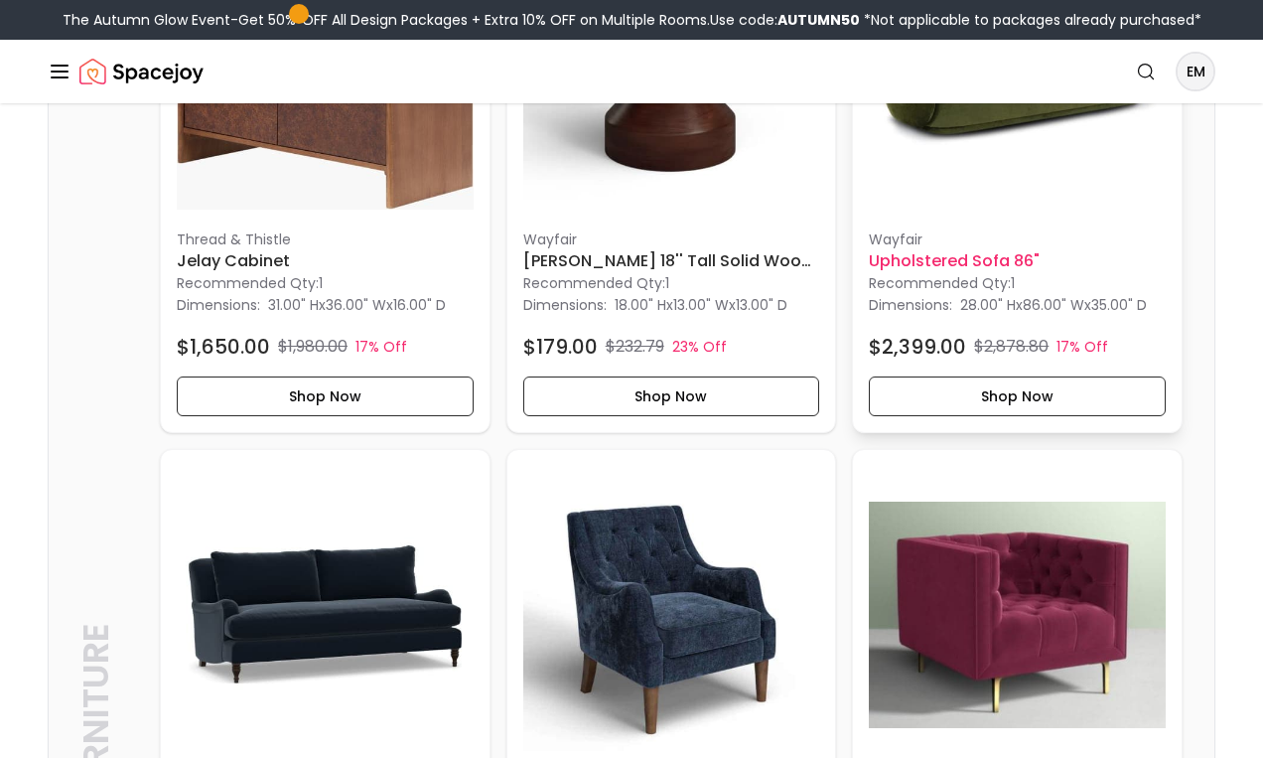
scroll to position [1273, 0]
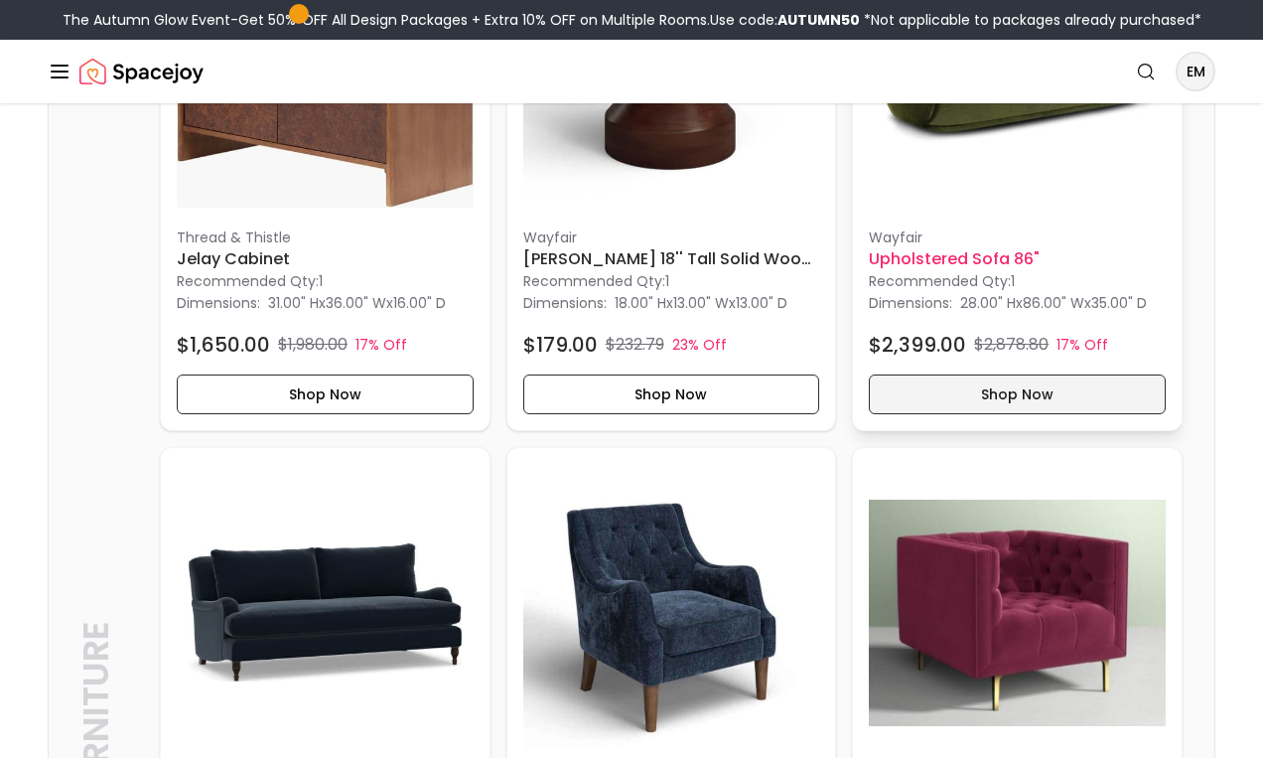
click at [965, 392] on button "Shop Now" at bounding box center [1017, 394] width 297 height 40
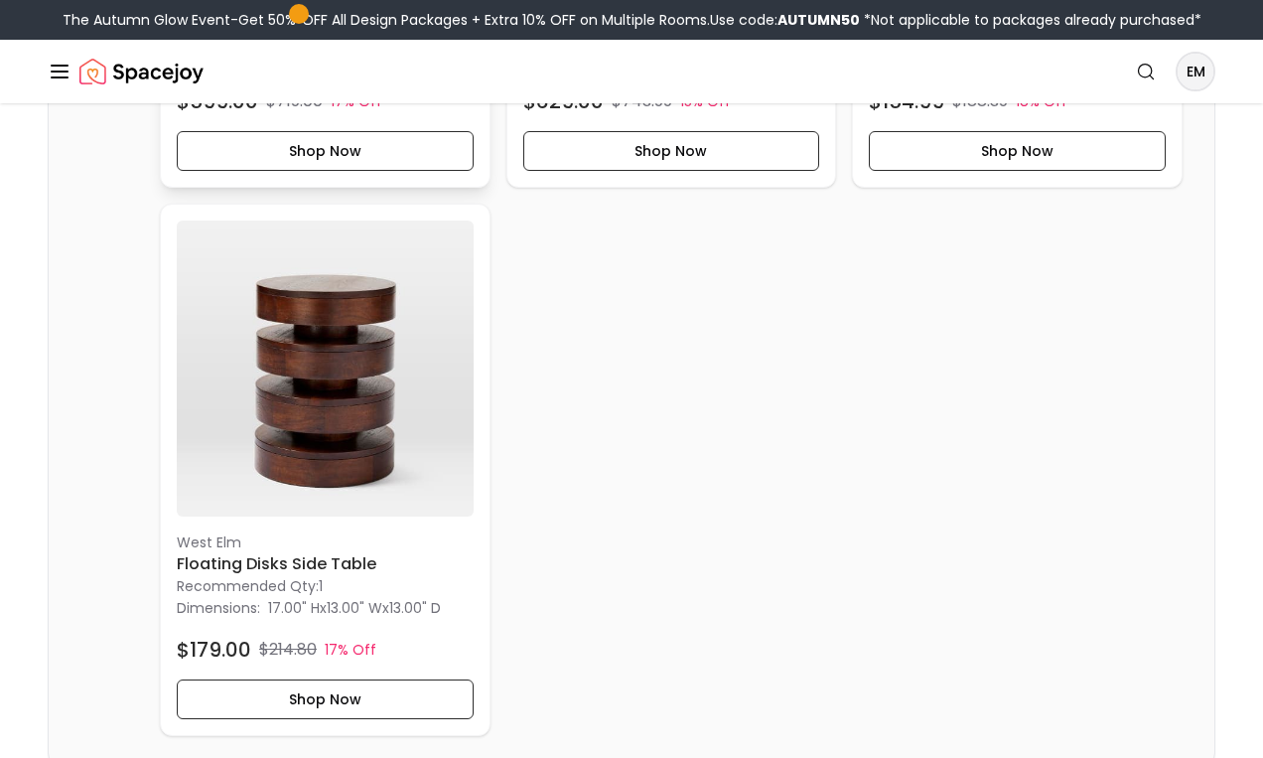
scroll to position [2616, 0]
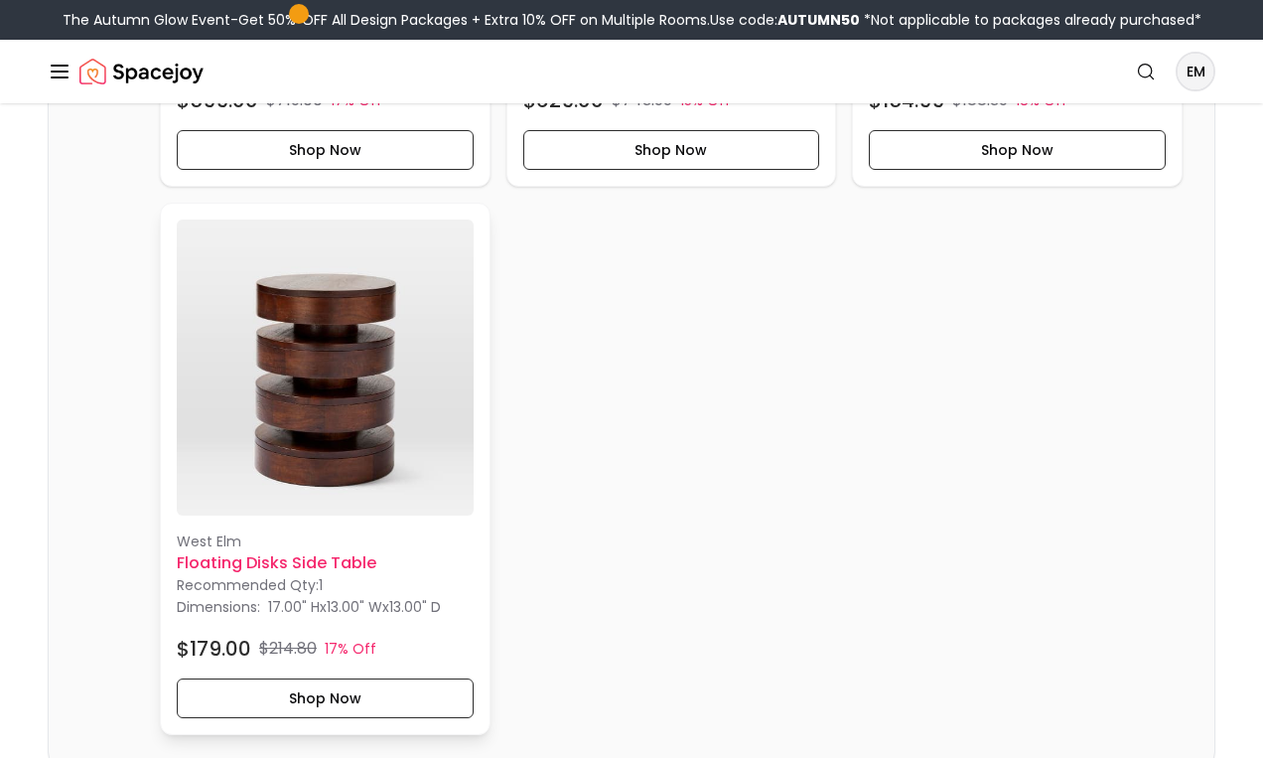
click at [406, 533] on p "West Elm" at bounding box center [325, 541] width 297 height 20
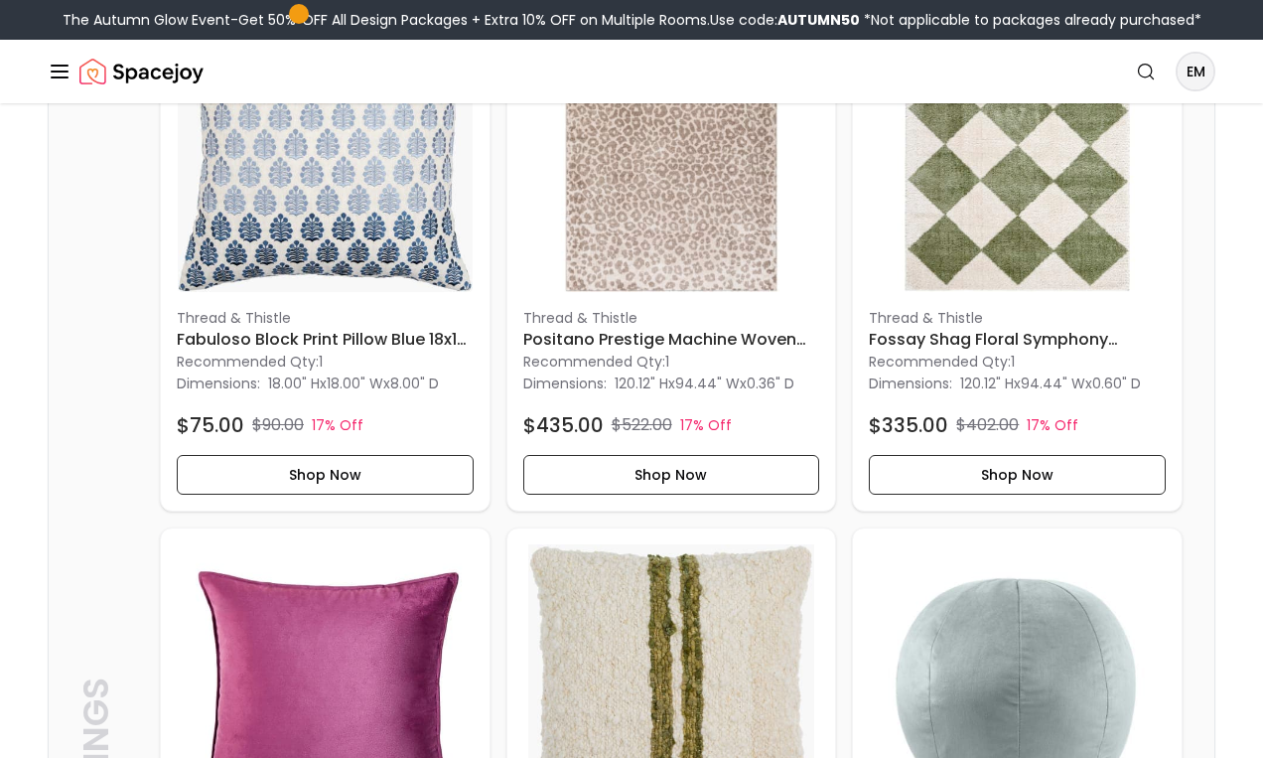
scroll to position [8622, 0]
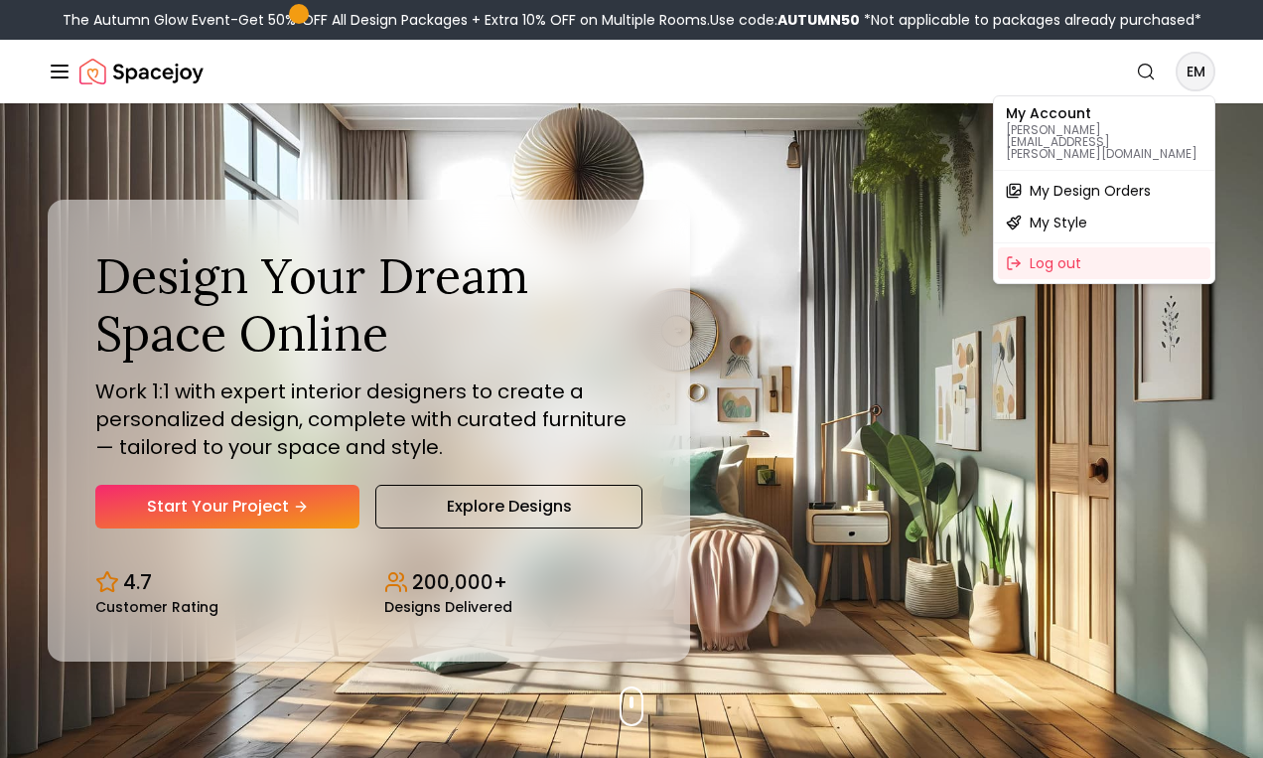
click at [1112, 181] on span "My Design Orders" at bounding box center [1090, 191] width 121 height 20
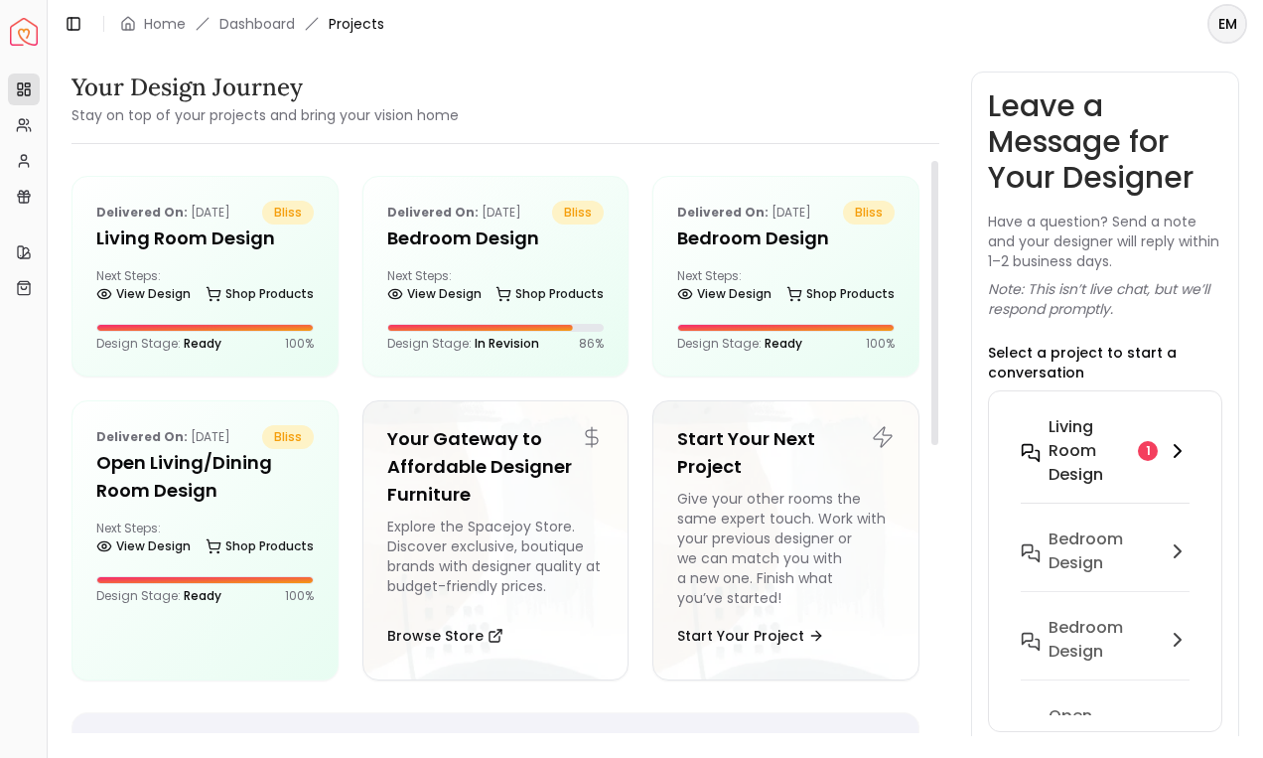
click at [1146, 452] on div "1" at bounding box center [1148, 451] width 20 height 20
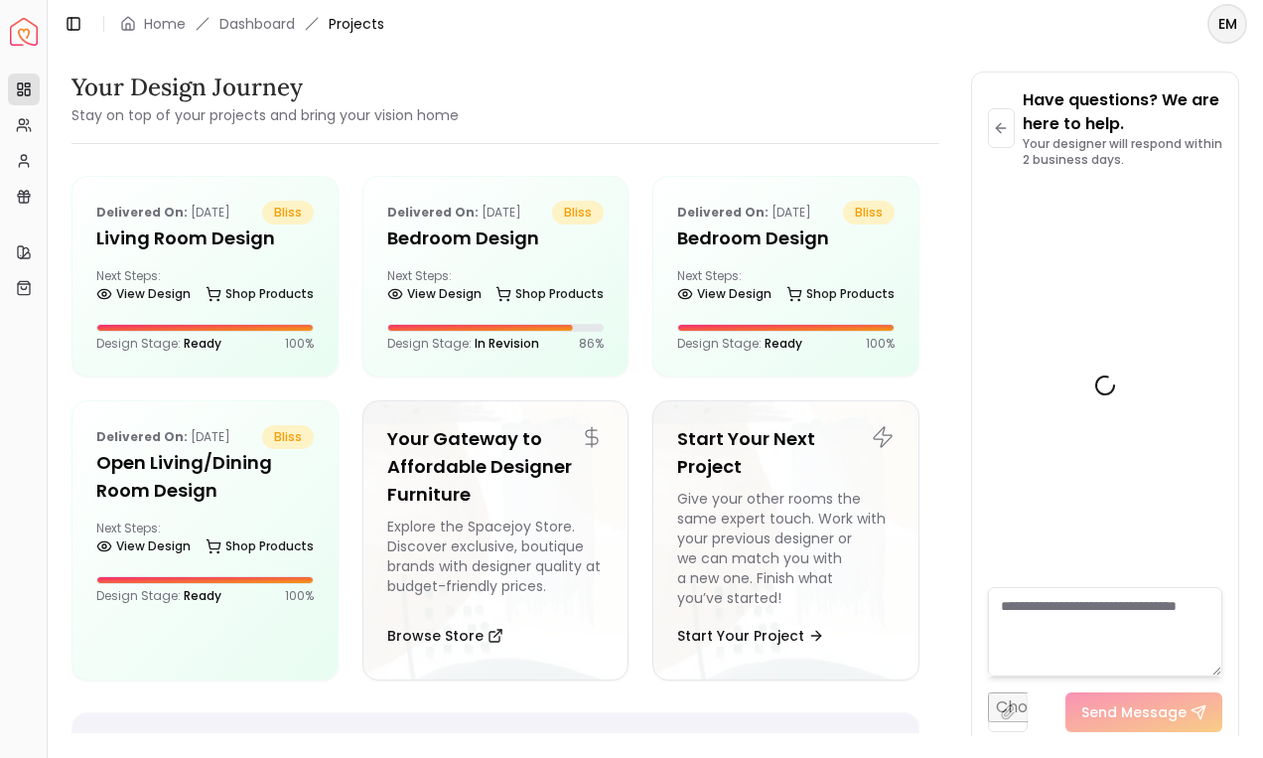
scroll to position [3006, 0]
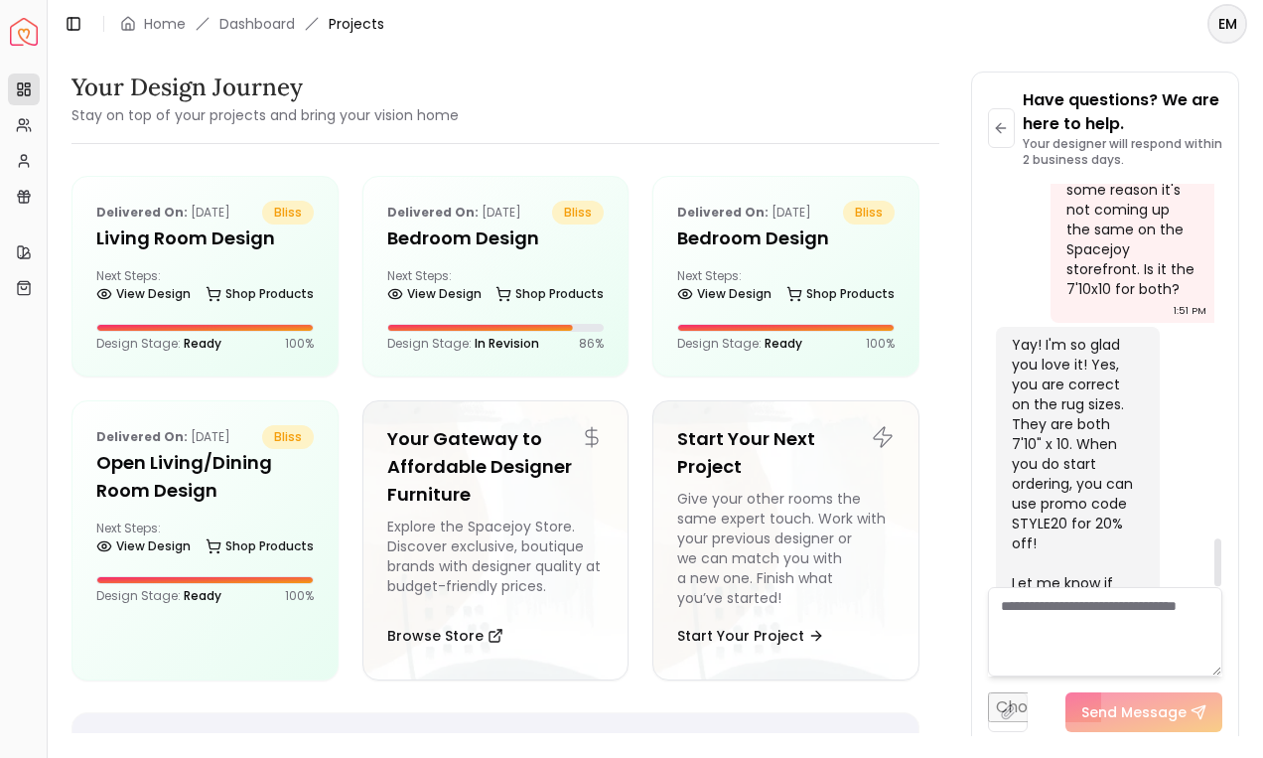
click at [1047, 440] on div "Yay! I'm so glad you love it! Yes, you are correct on the rug sizes. They are b…" at bounding box center [1076, 484] width 128 height 298
copy div "STYLE20"
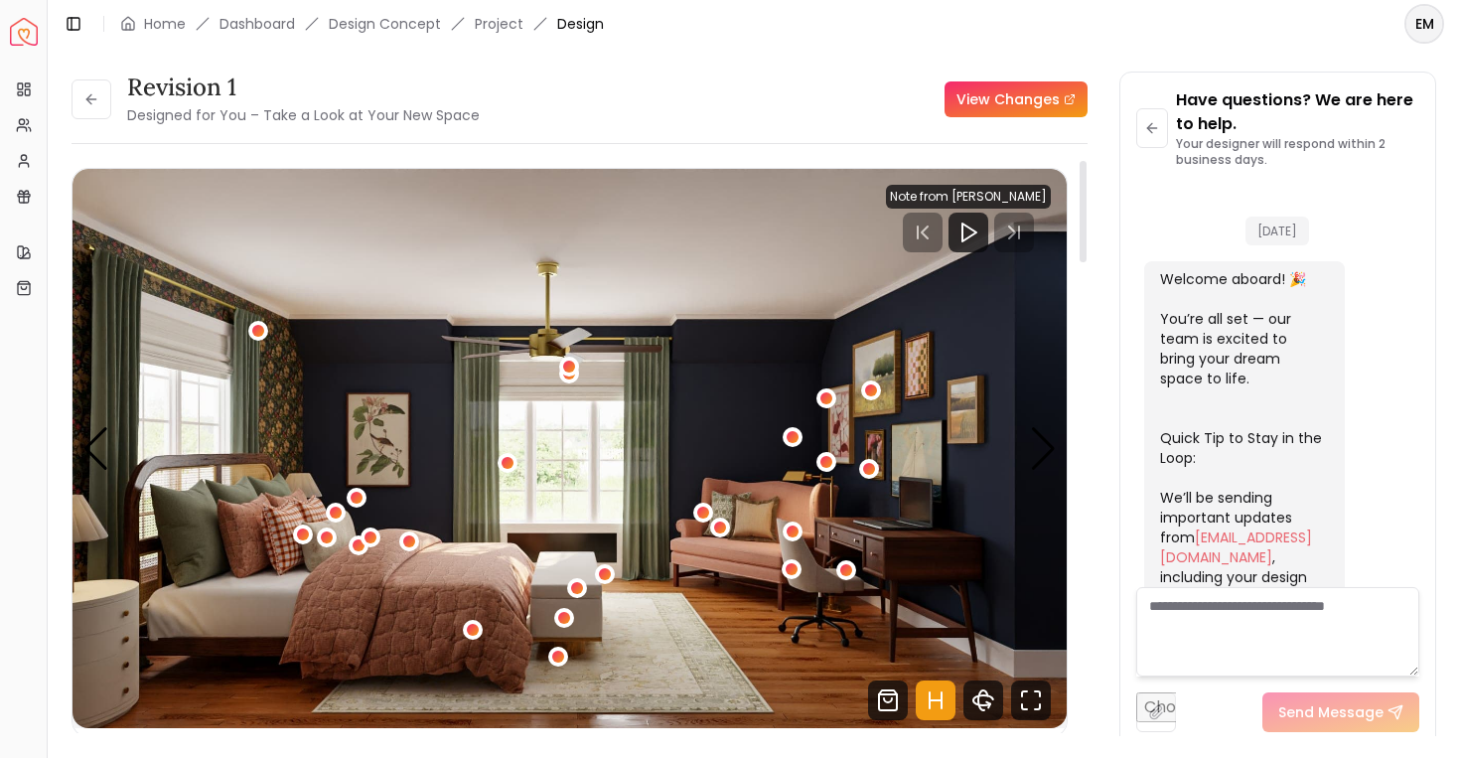
scroll to position [7940, 0]
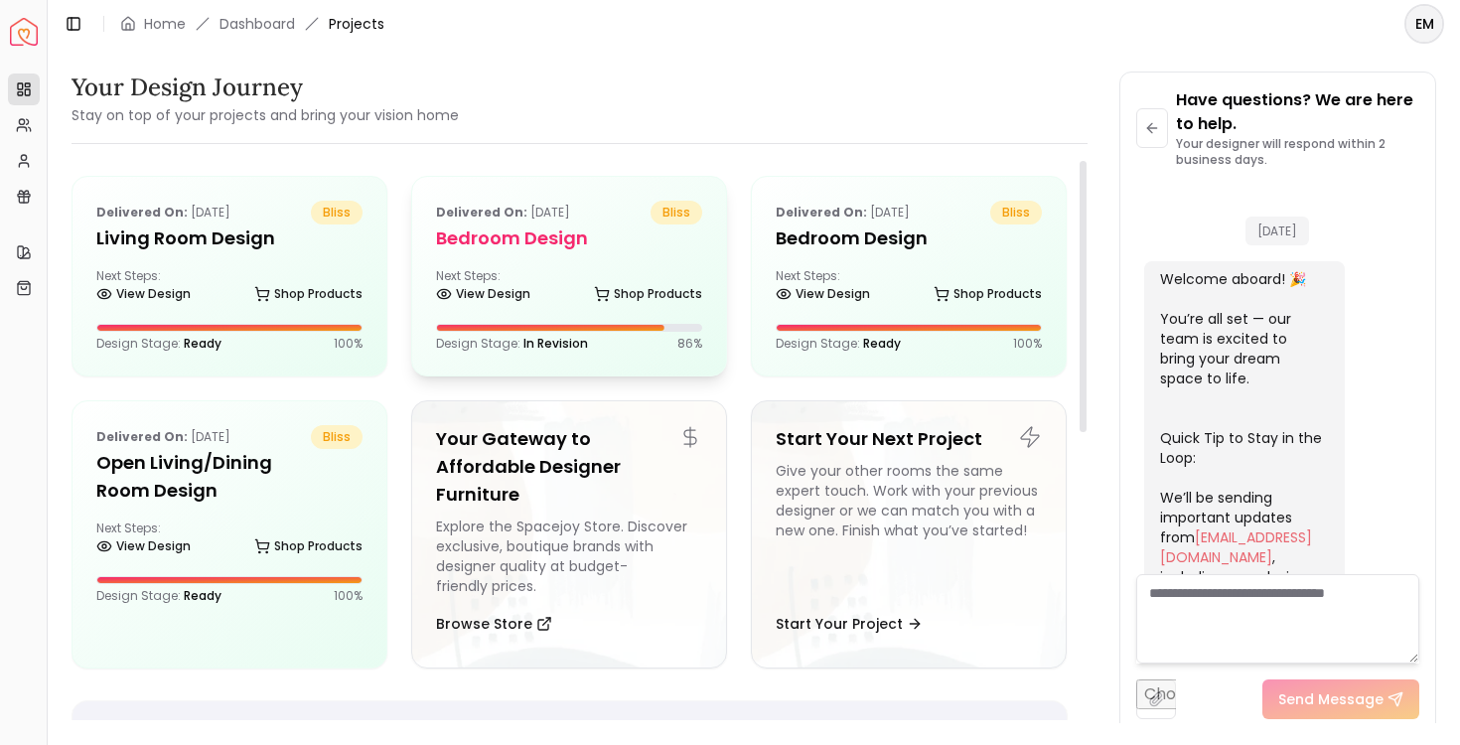
scroll to position [2033, 0]
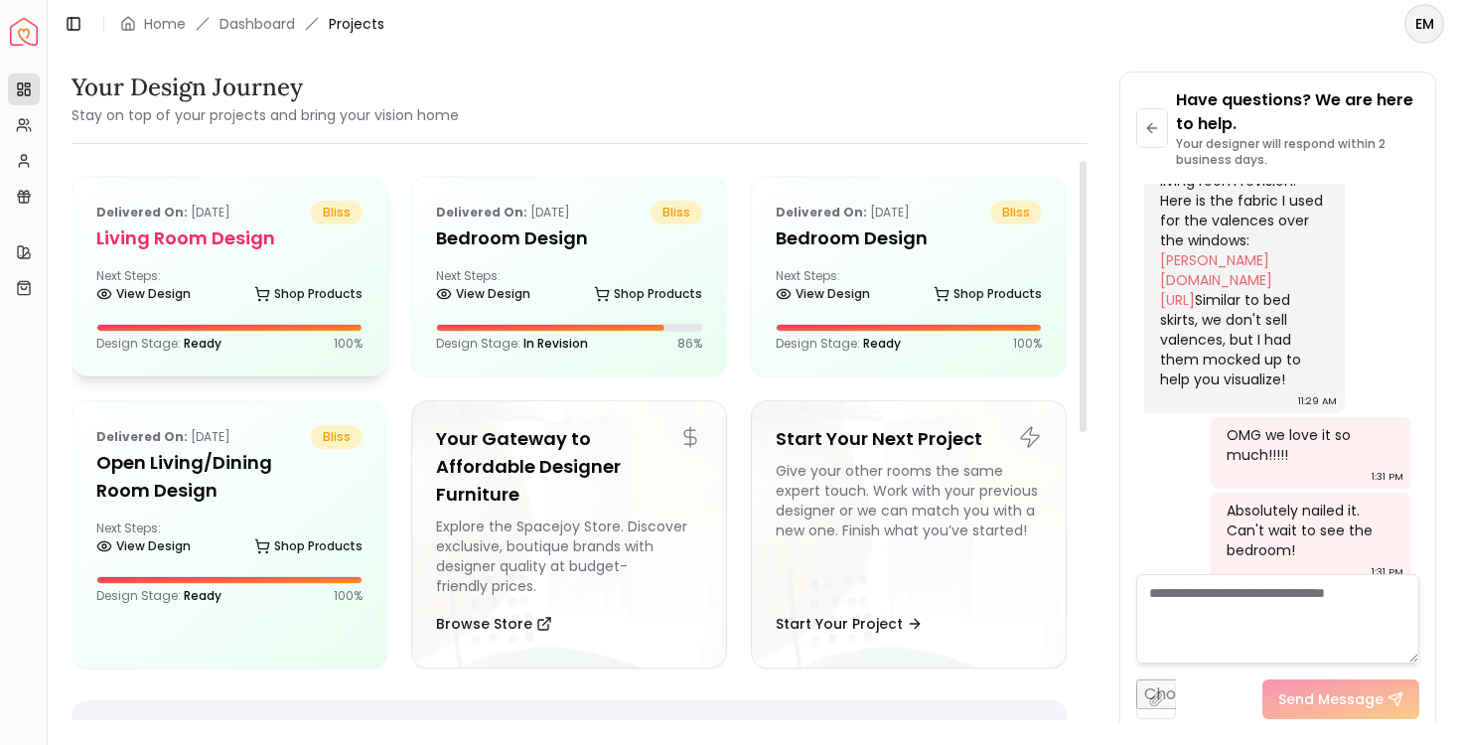
click at [281, 330] on div at bounding box center [229, 328] width 264 height 6
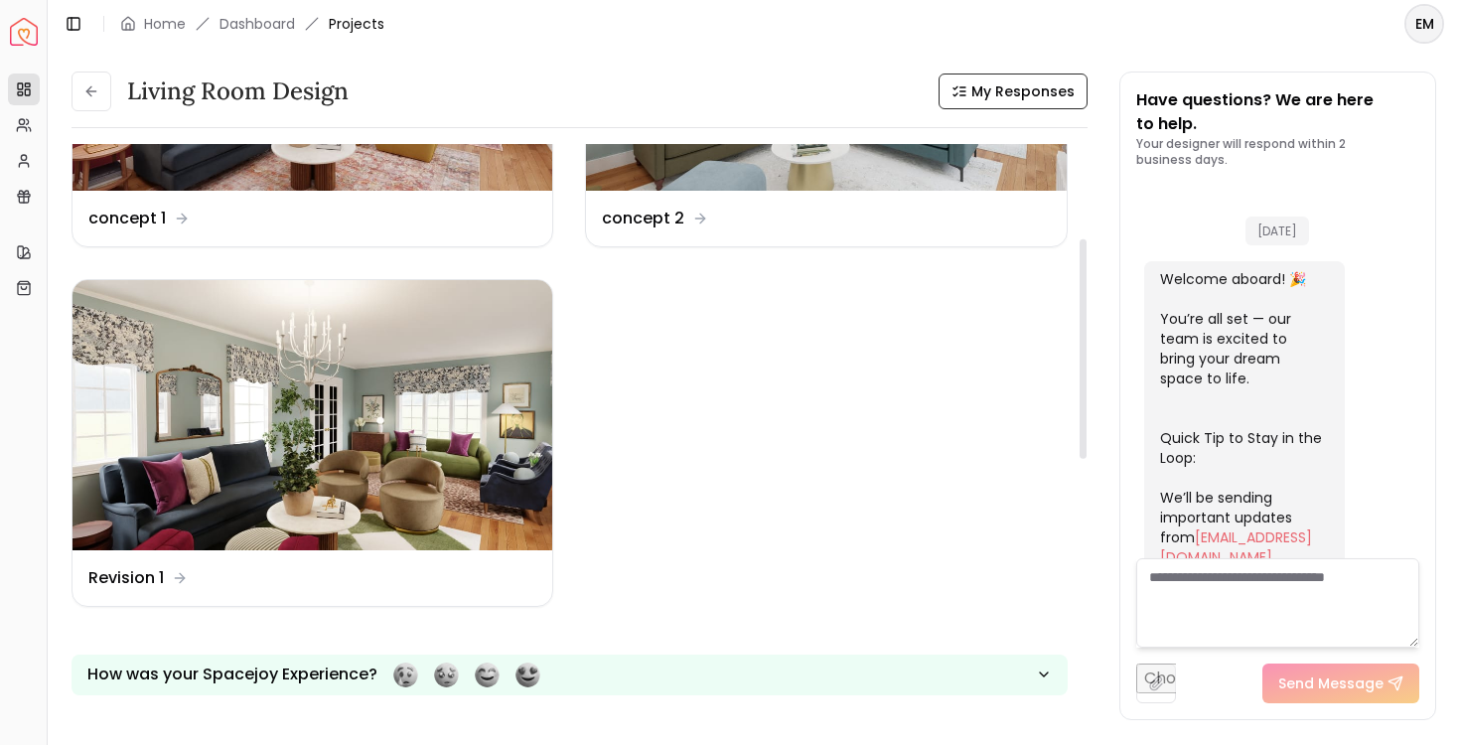
scroll to position [2518, 0]
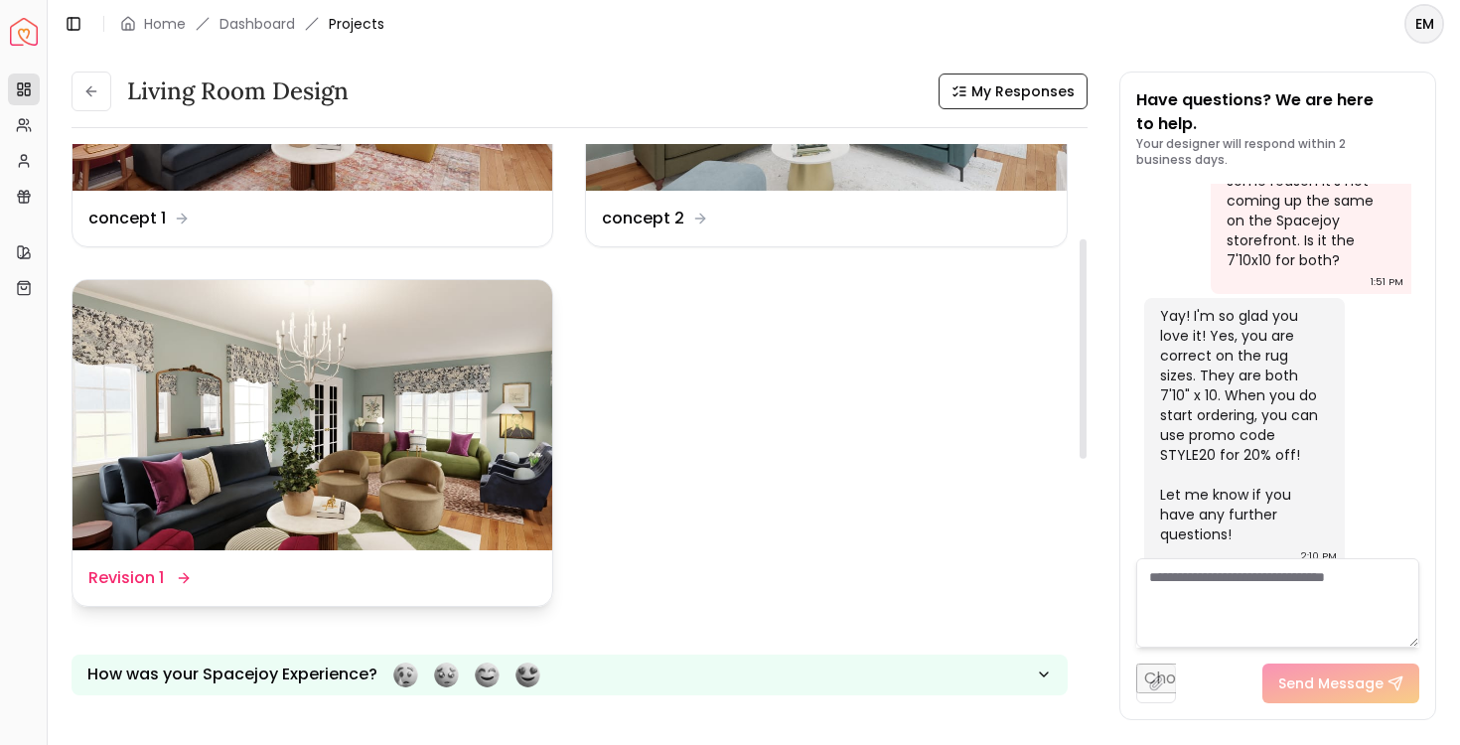
click at [382, 486] on img at bounding box center [313, 415] width 480 height 270
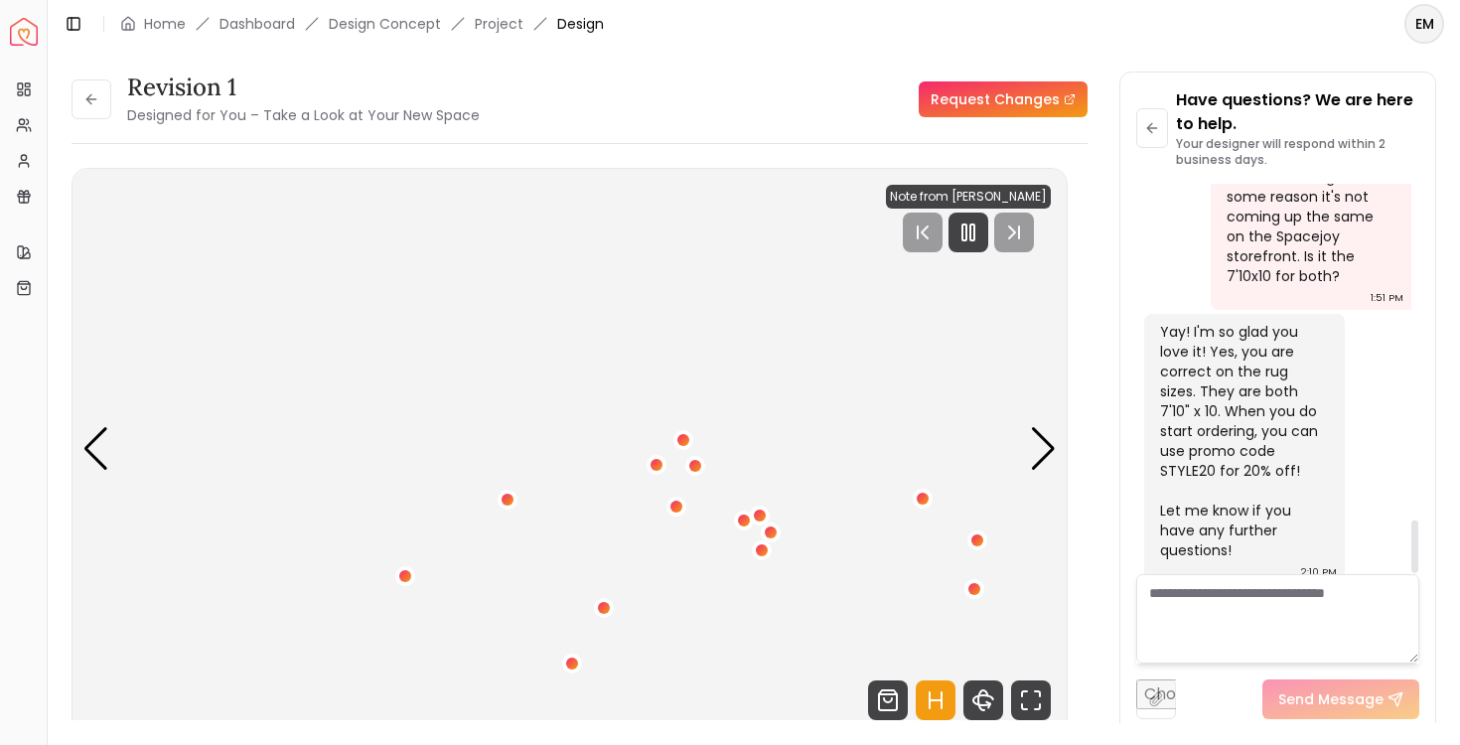
scroll to position [2498, 0]
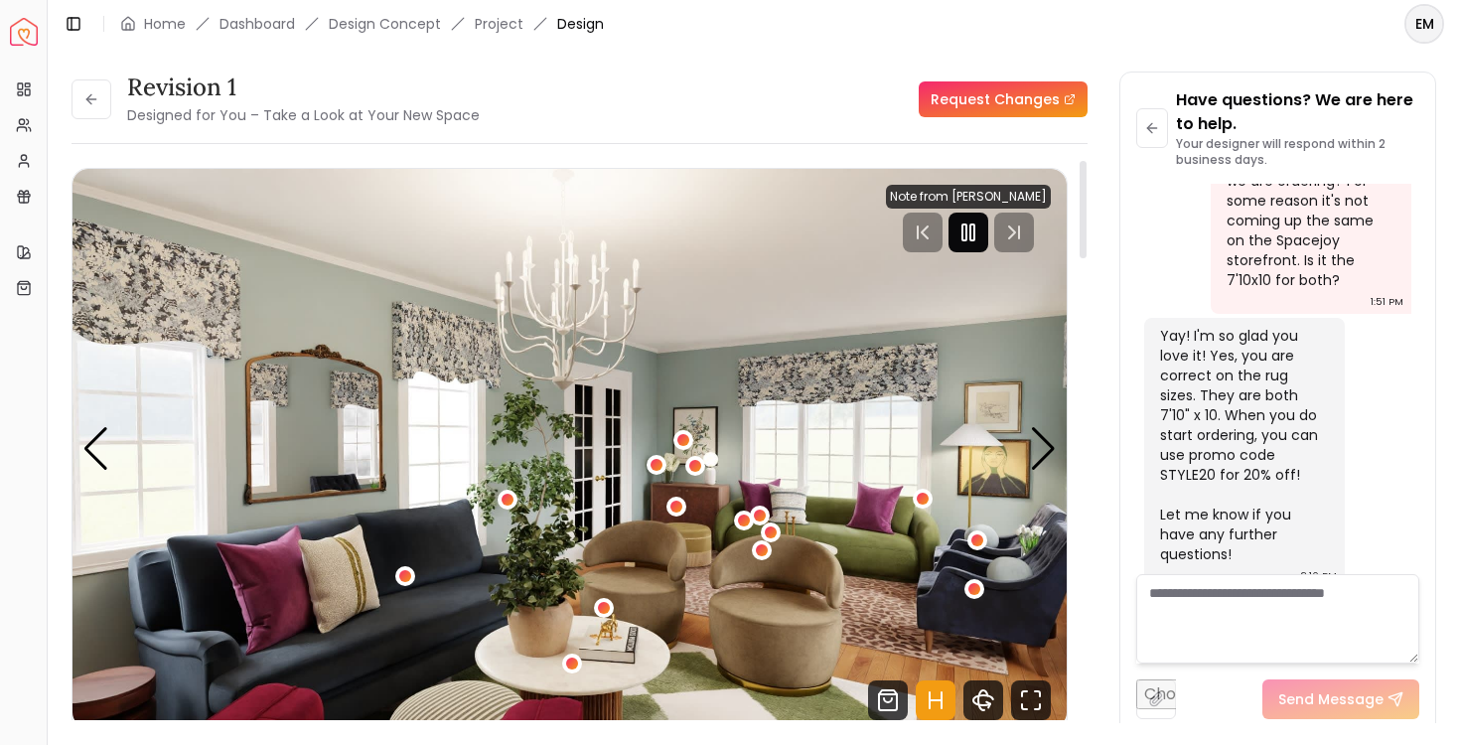
click at [971, 234] on icon "Pause" at bounding box center [968, 232] width 24 height 24
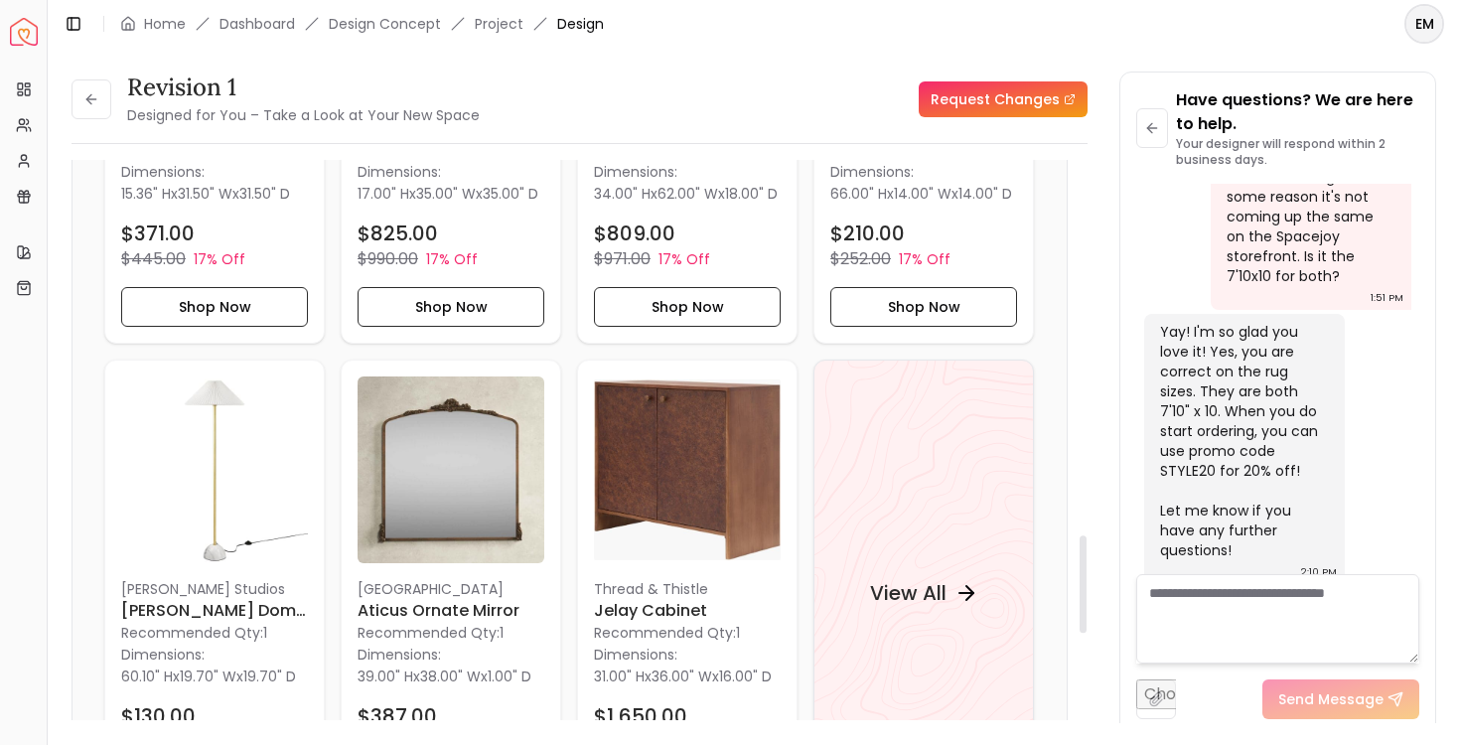
scroll to position [2211, 0]
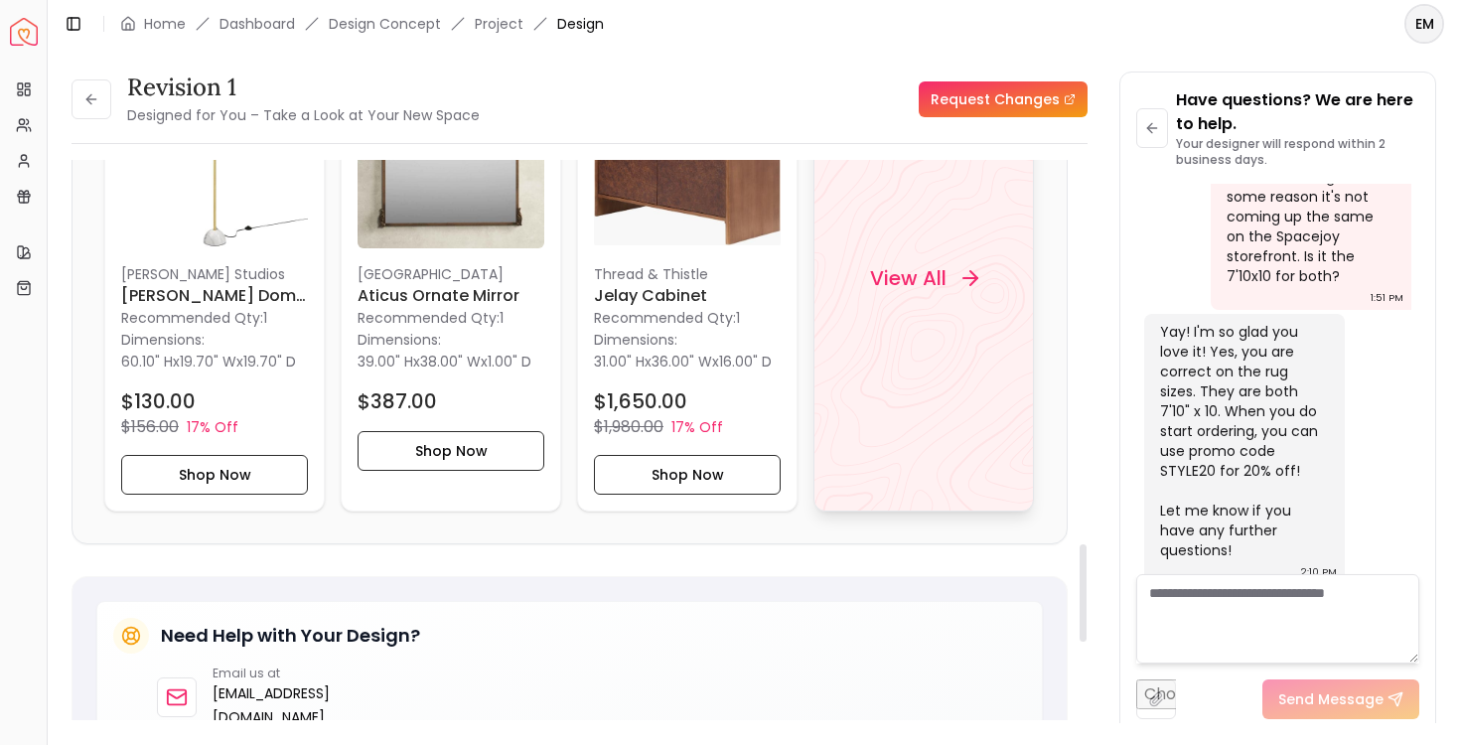
click at [847, 460] on div "View All" at bounding box center [923, 278] width 220 height 467
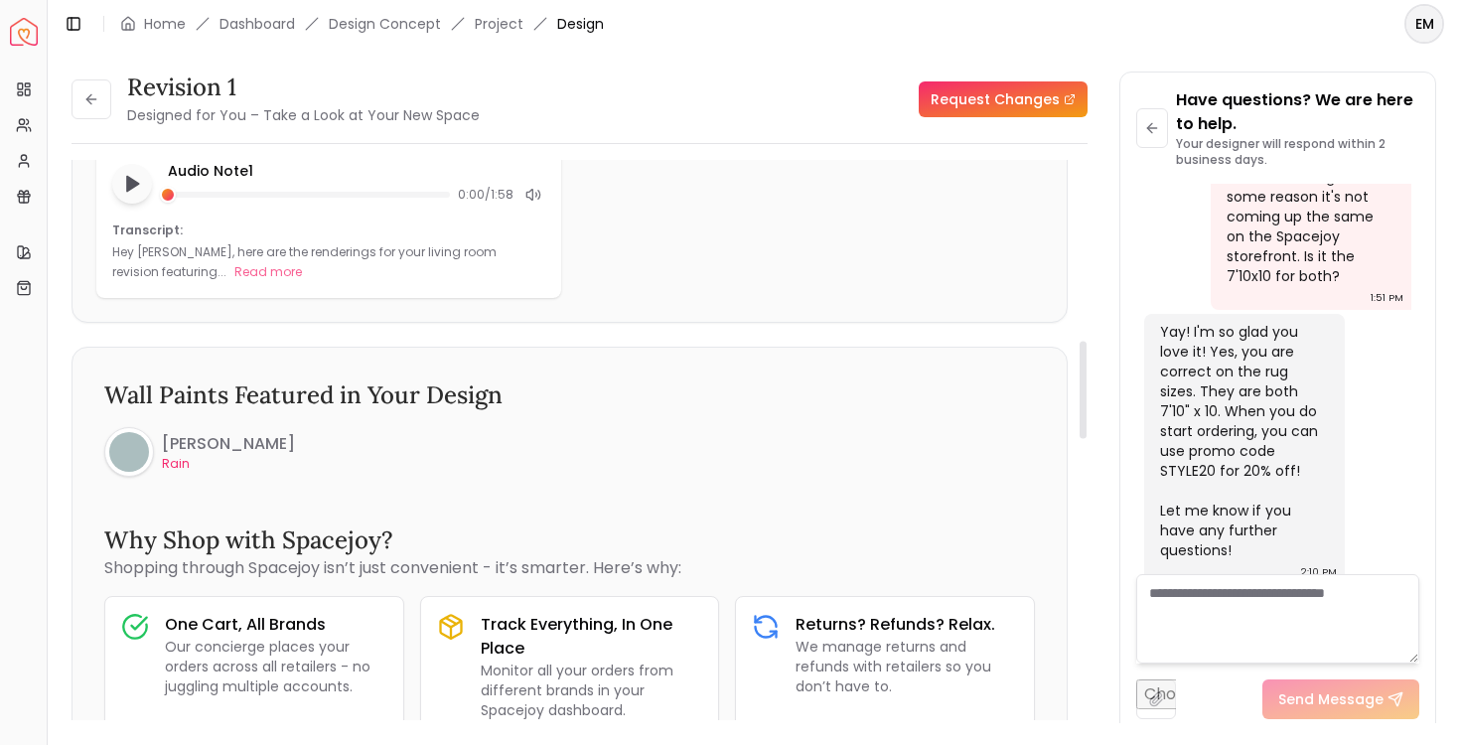
scroll to position [0, 0]
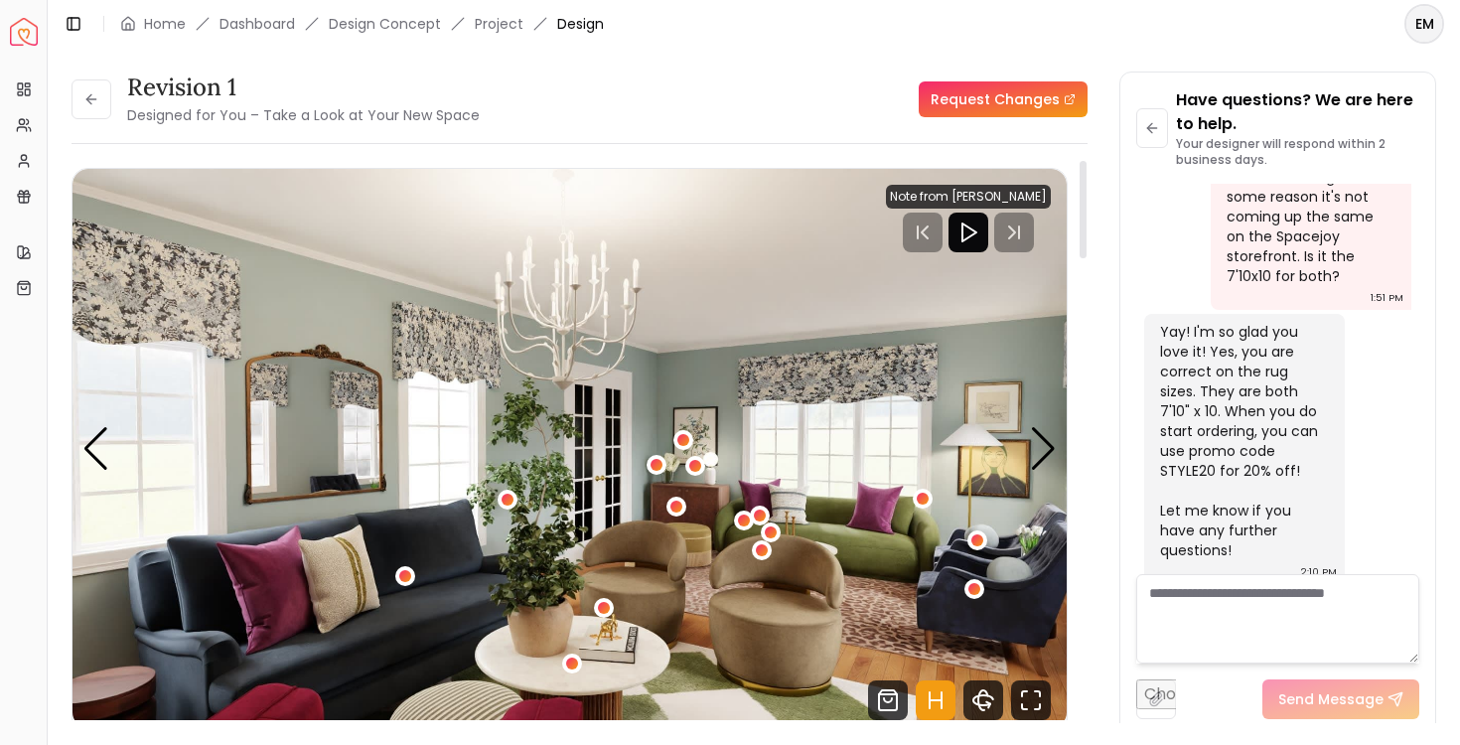
click at [935, 697] on icon "Hotspots Toggle" at bounding box center [936, 700] width 40 height 40
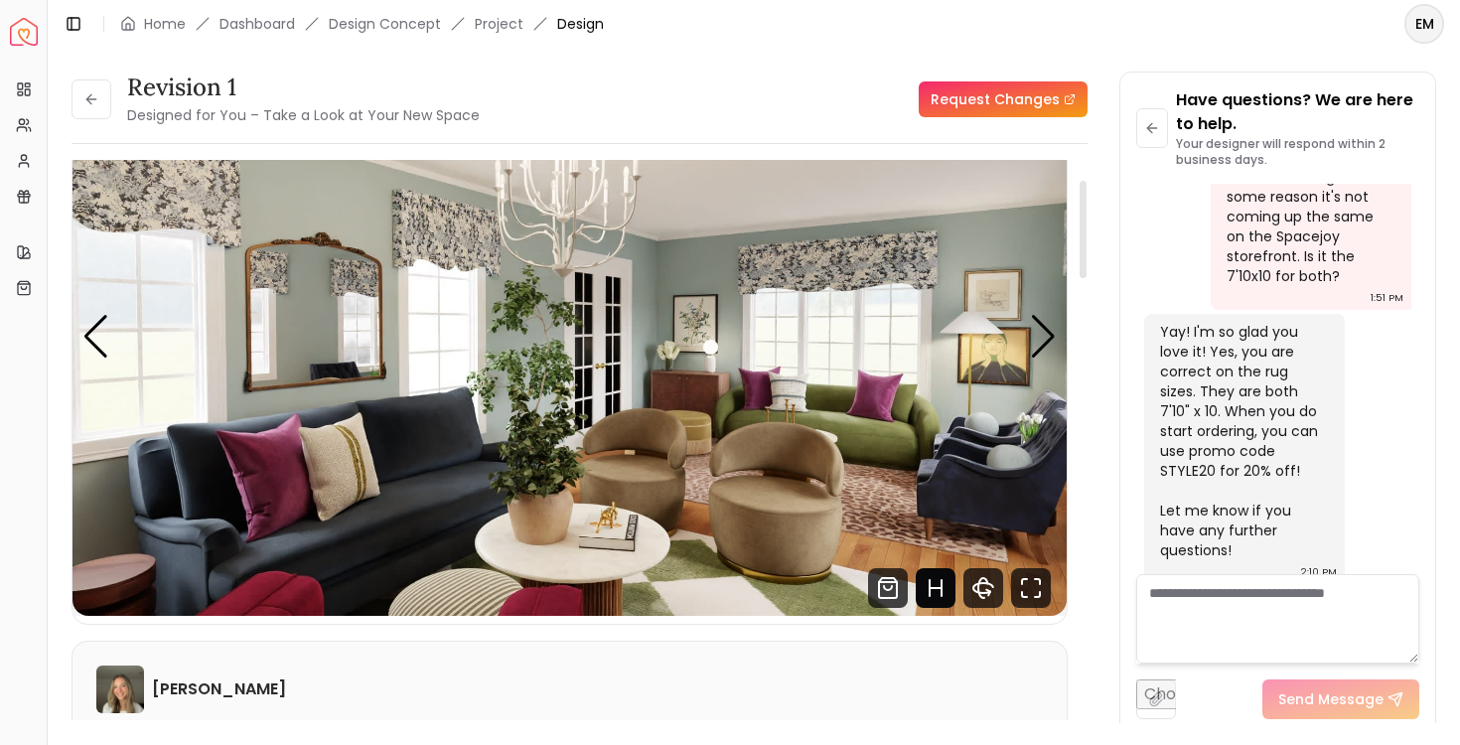
scroll to position [114, 0]
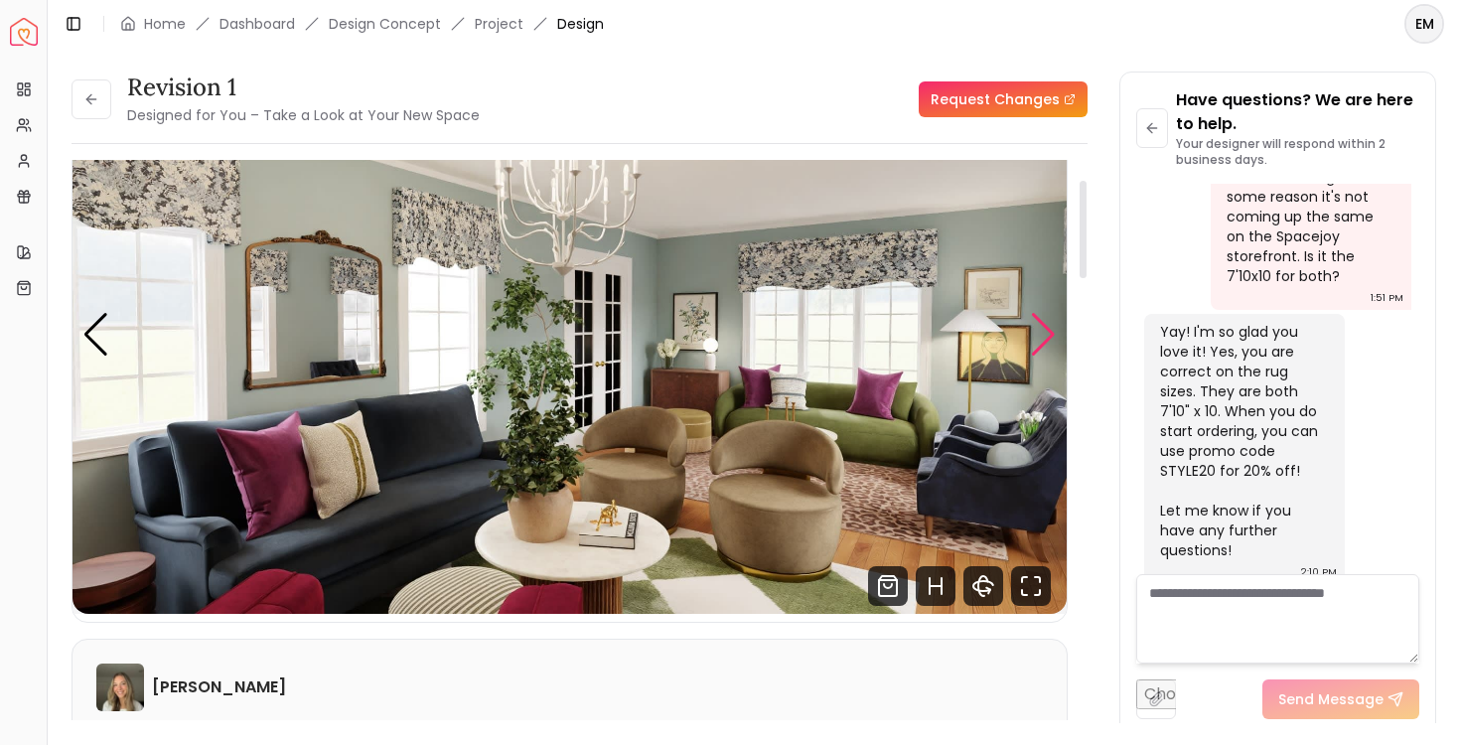
click at [1037, 334] on div "Next slide" at bounding box center [1043, 335] width 27 height 44
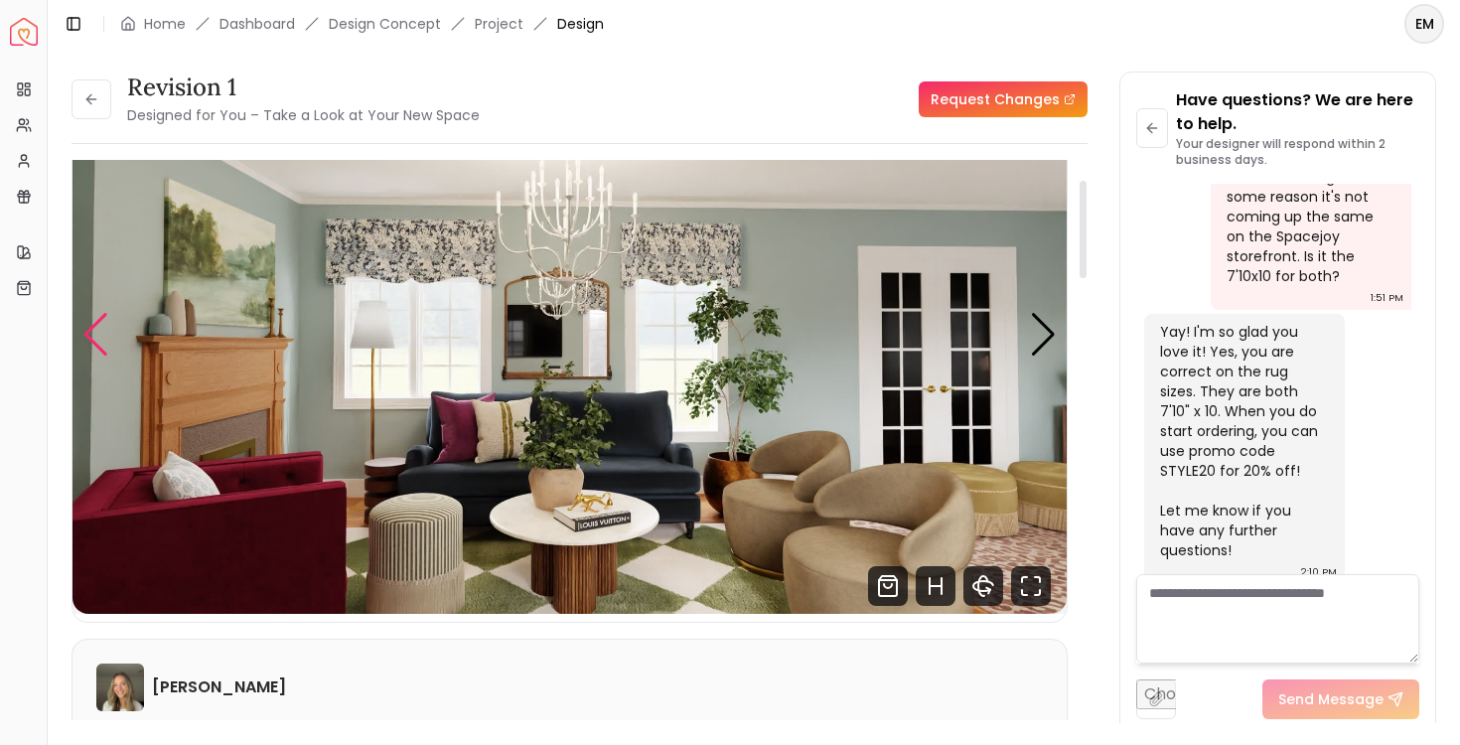
click at [89, 340] on div "Previous slide" at bounding box center [95, 335] width 27 height 44
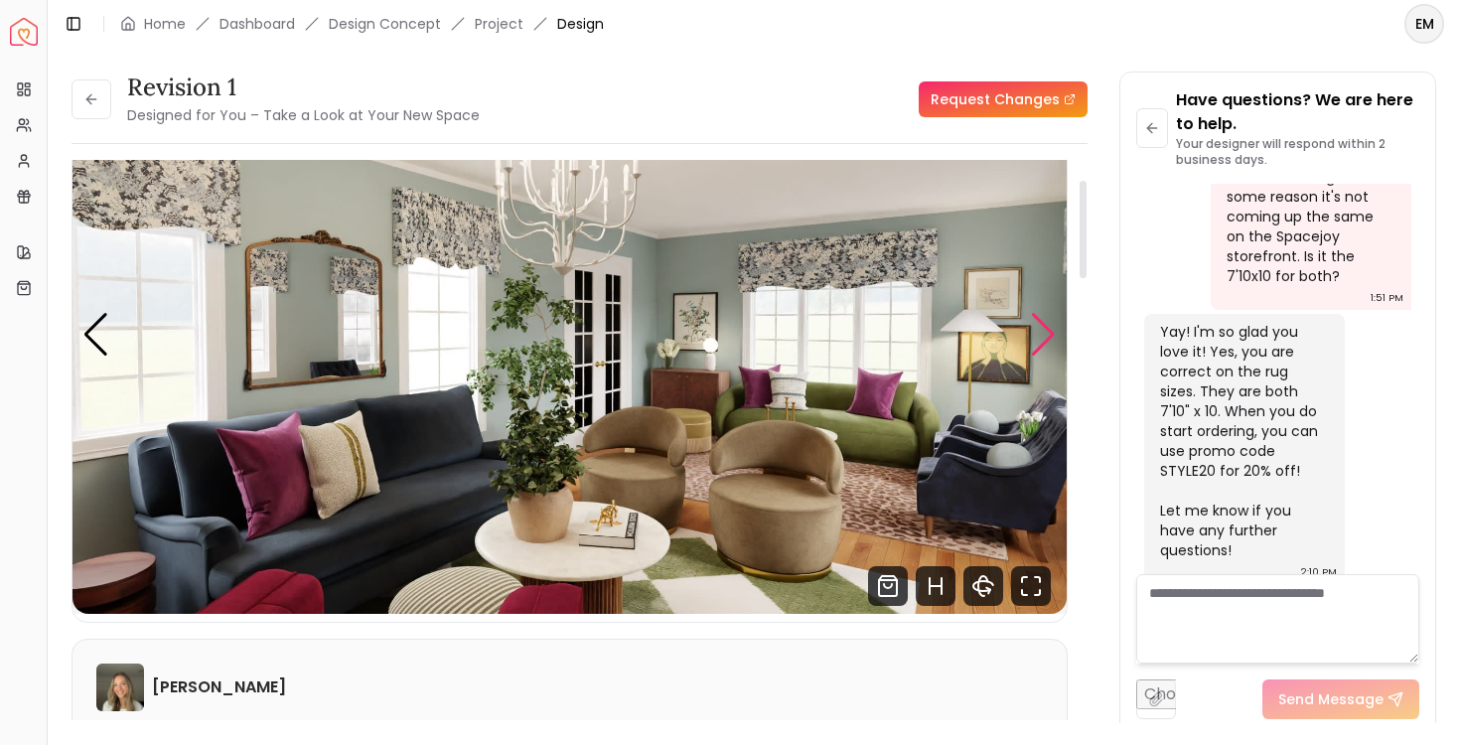
click at [1036, 344] on div "Next slide" at bounding box center [1043, 335] width 27 height 44
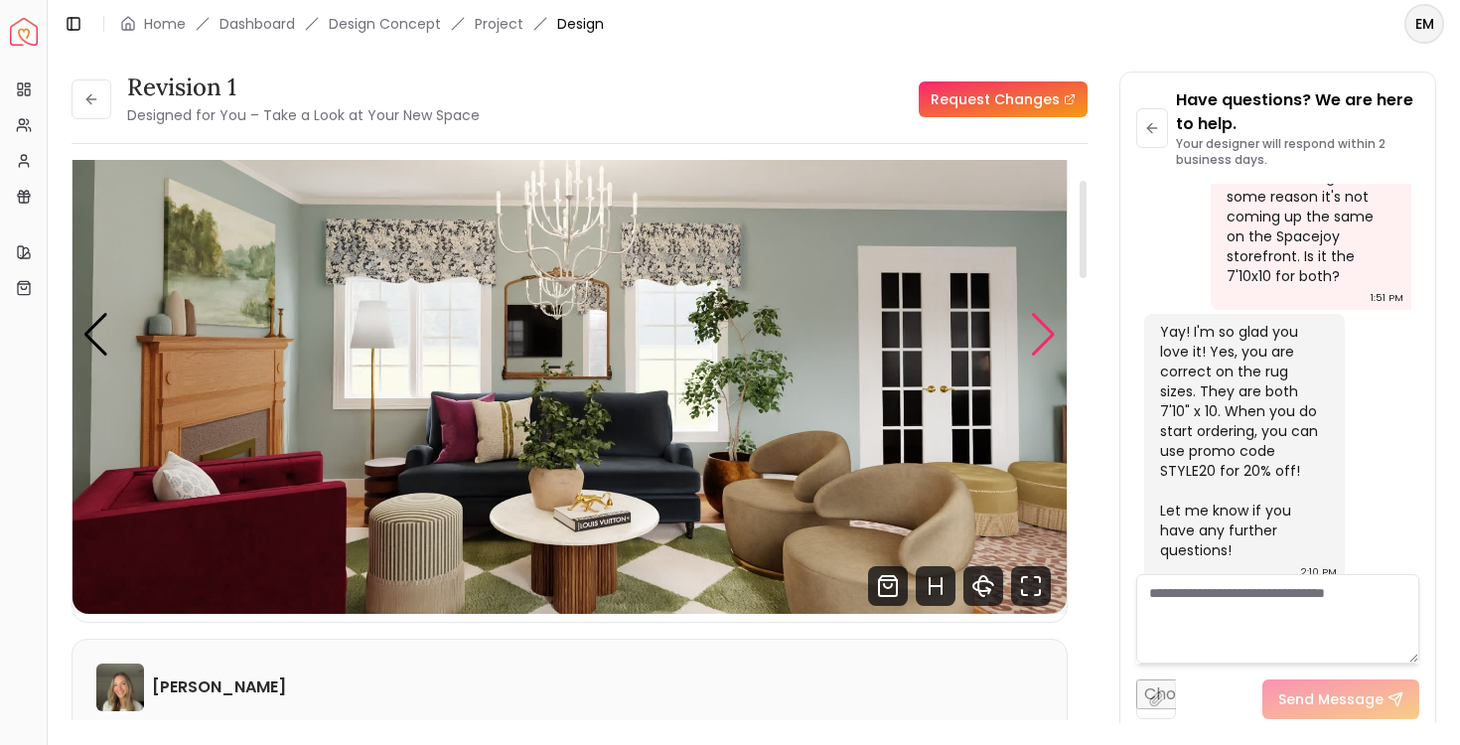
click at [1036, 344] on div "Next slide" at bounding box center [1043, 335] width 27 height 44
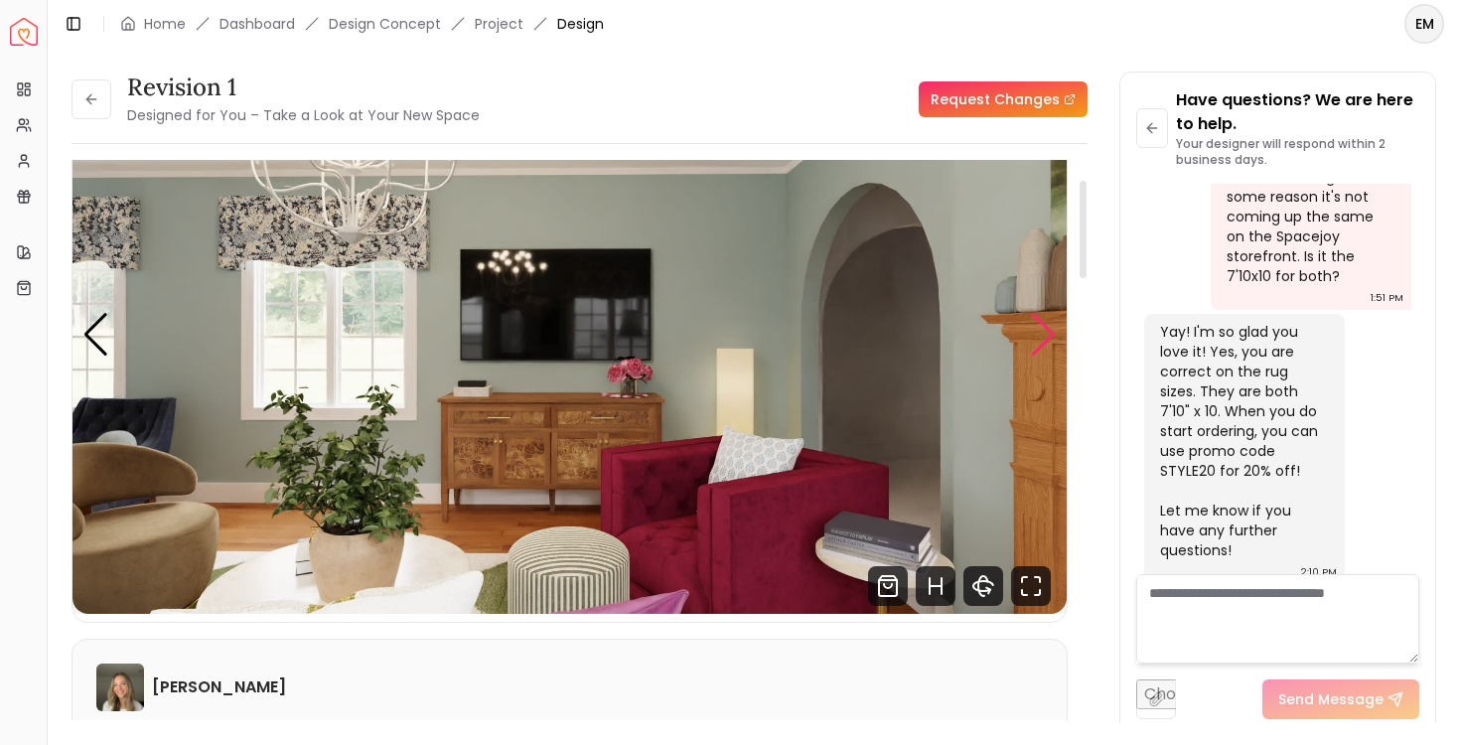
click at [1036, 344] on div "Next slide" at bounding box center [1043, 335] width 27 height 44
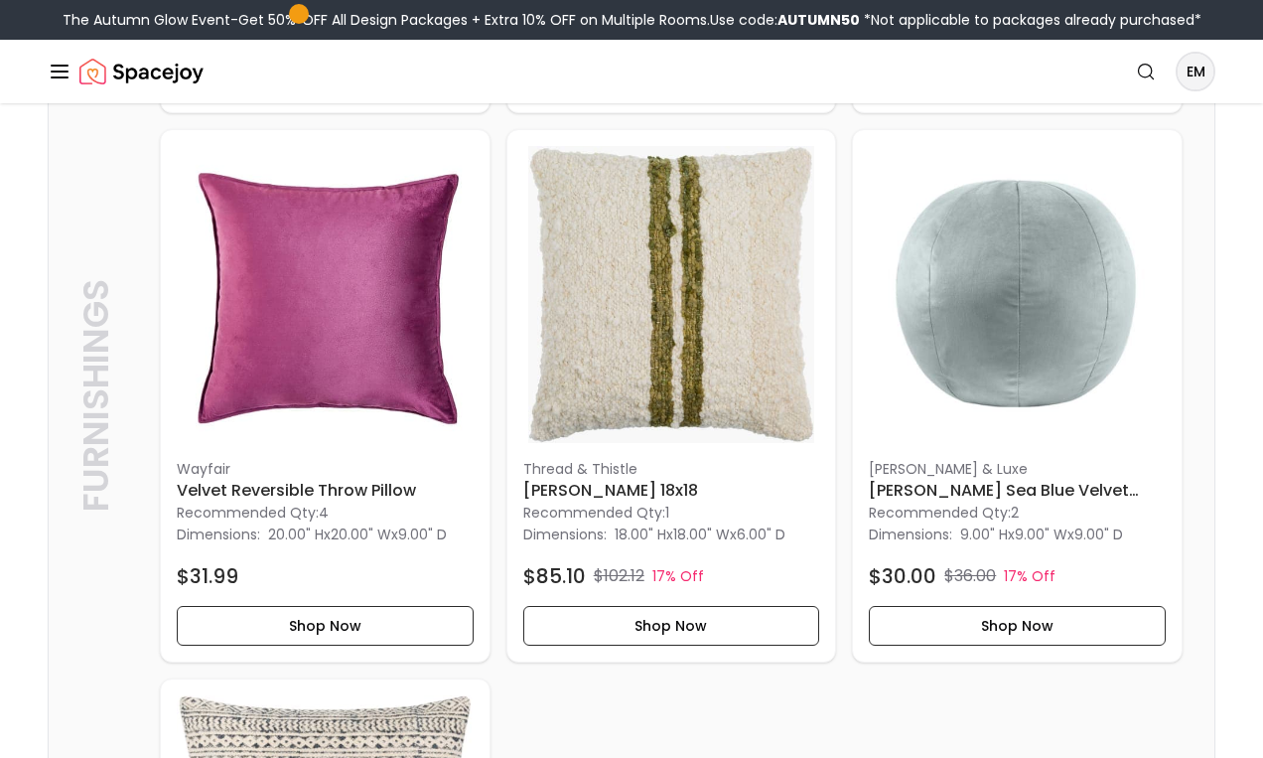
scroll to position [9049, 0]
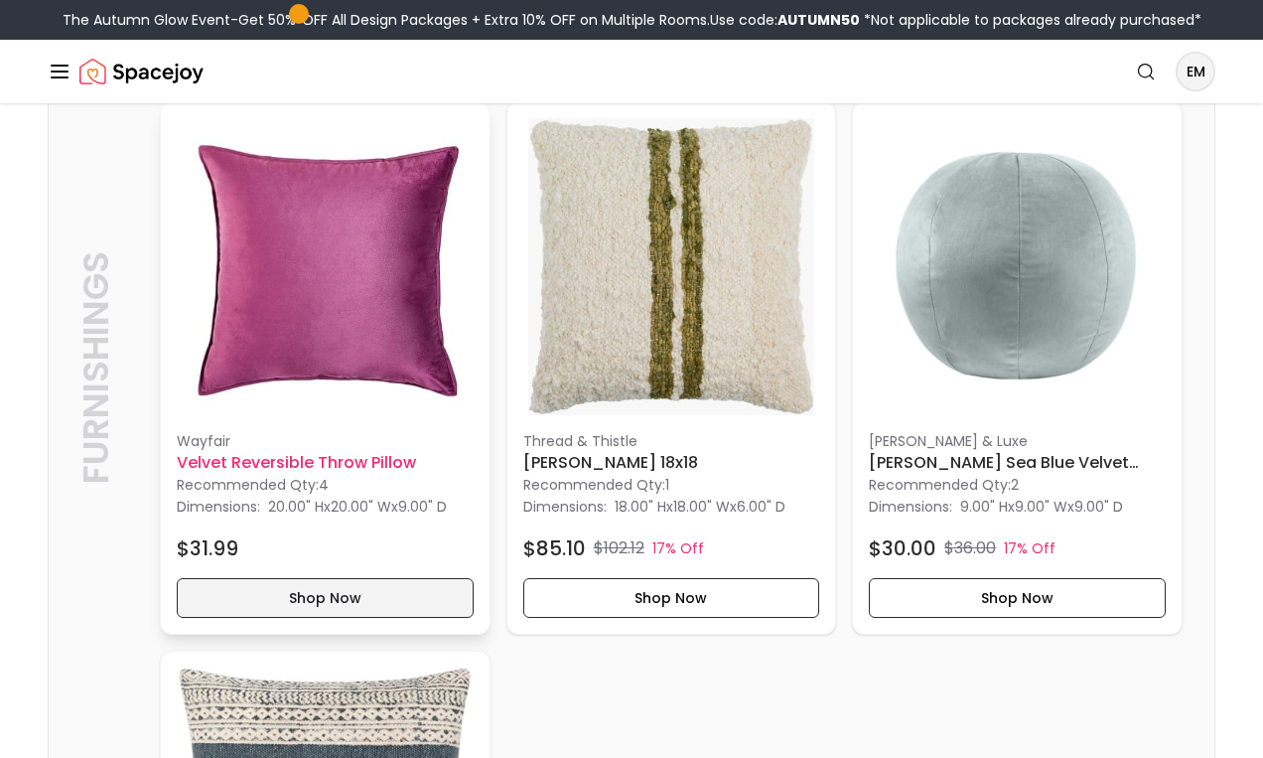
click at [408, 610] on button "Shop Now" at bounding box center [325, 598] width 297 height 40
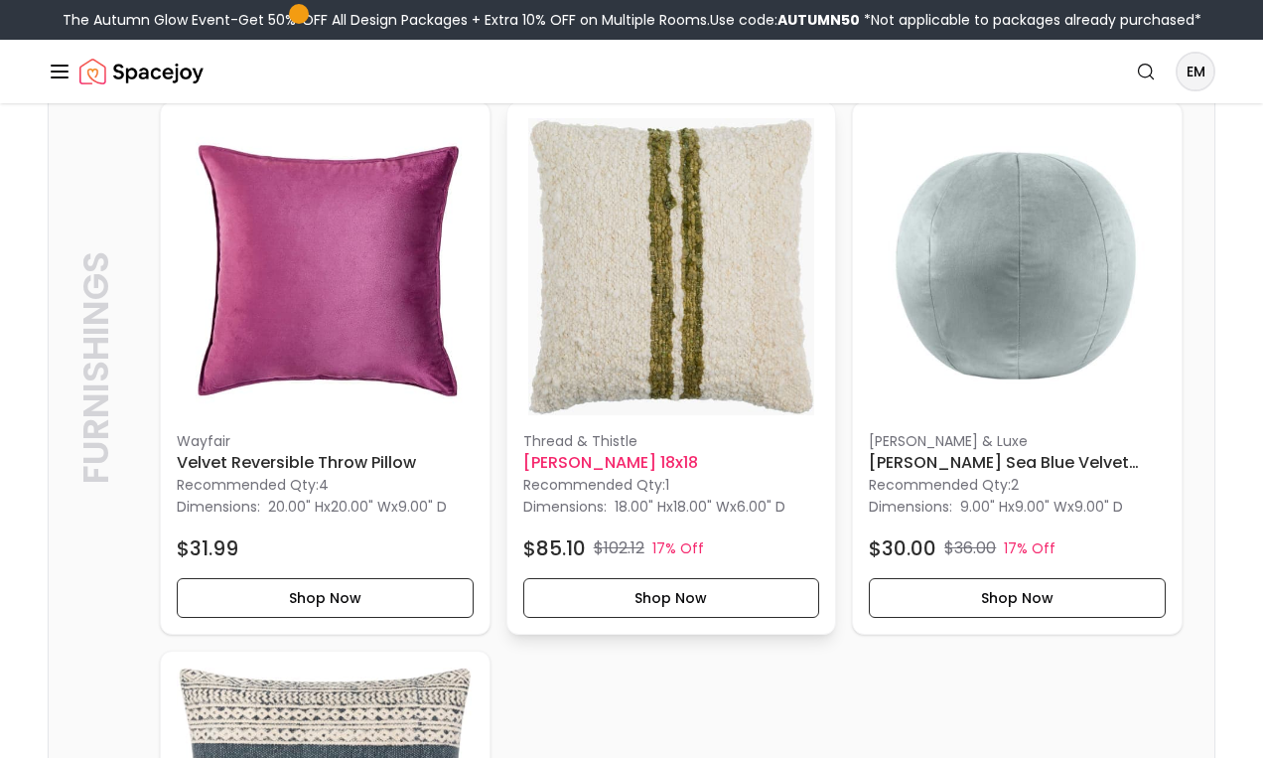
click at [595, 436] on p "Thread & Thistle" at bounding box center [671, 441] width 297 height 20
